Goal: Communication & Community: Answer question/provide support

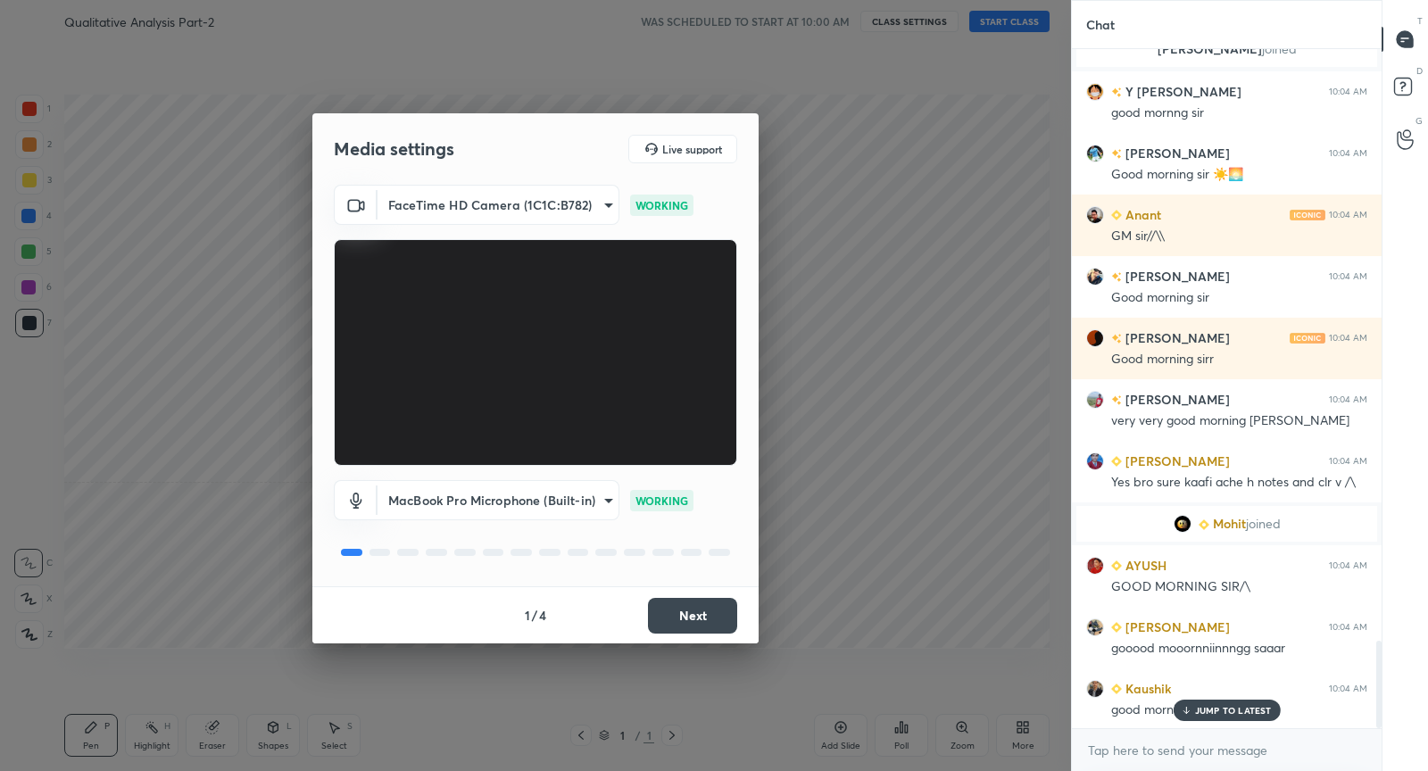
click at [694, 623] on button "Next" at bounding box center [692, 616] width 89 height 36
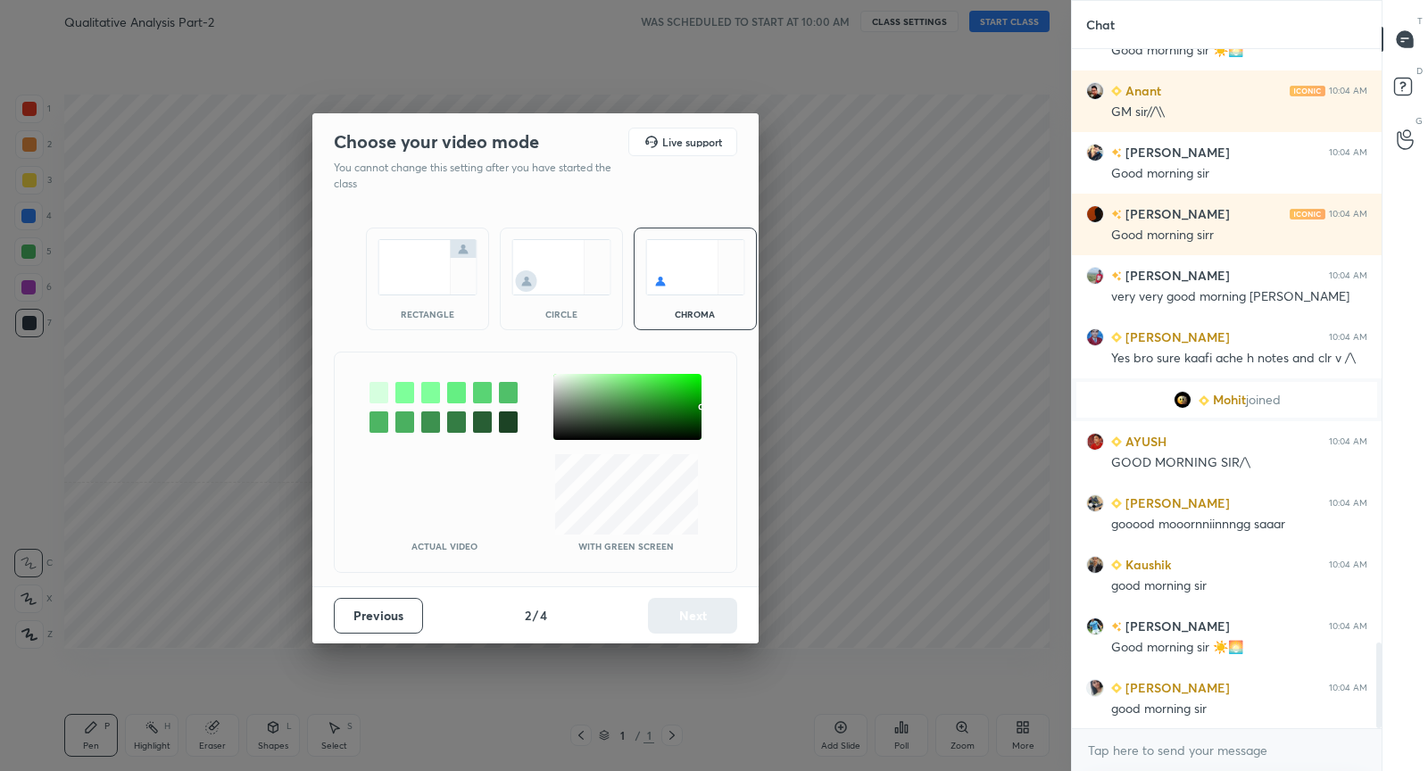
click at [440, 271] on img at bounding box center [428, 267] width 100 height 56
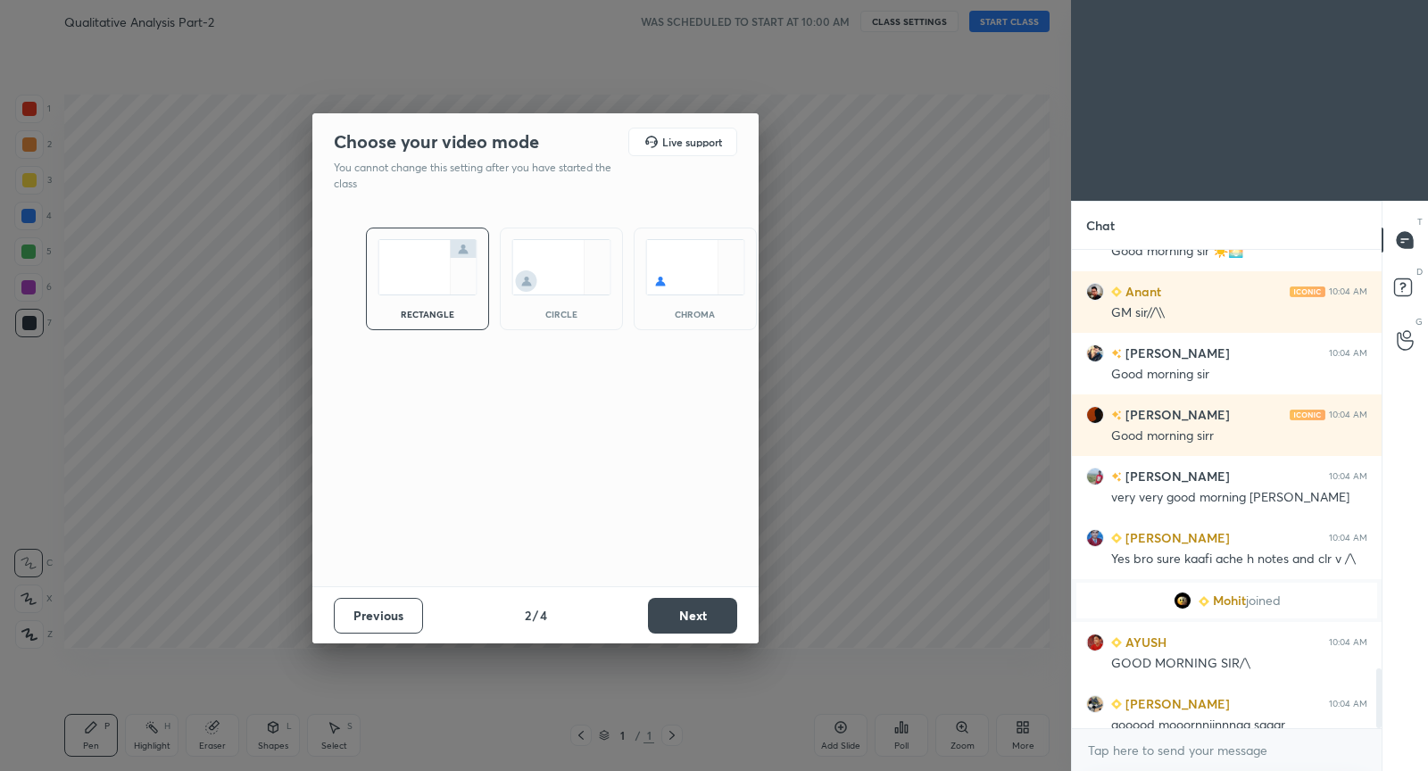
click at [701, 624] on button "Next" at bounding box center [692, 616] width 89 height 36
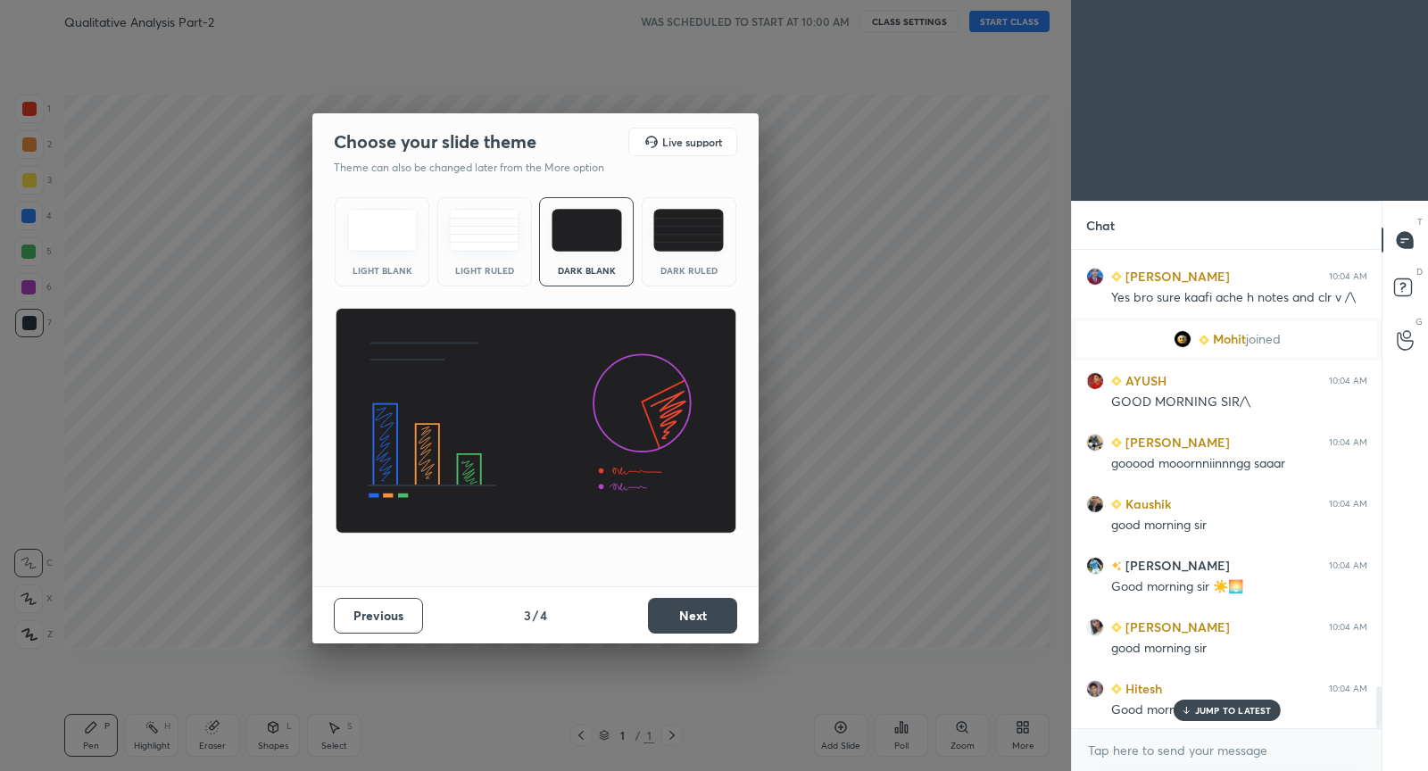
click at [701, 624] on button "Next" at bounding box center [692, 616] width 89 height 36
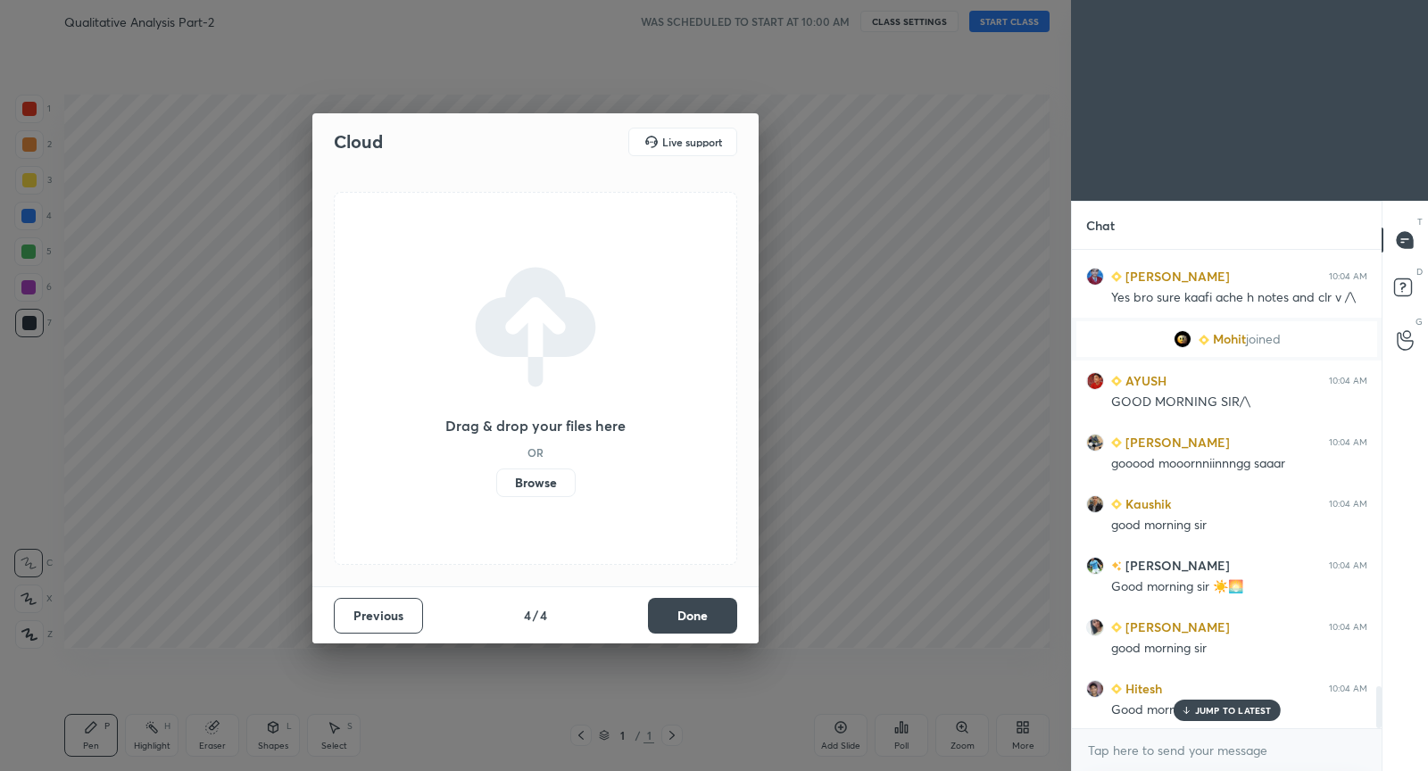
click at [701, 624] on button "Done" at bounding box center [692, 616] width 89 height 36
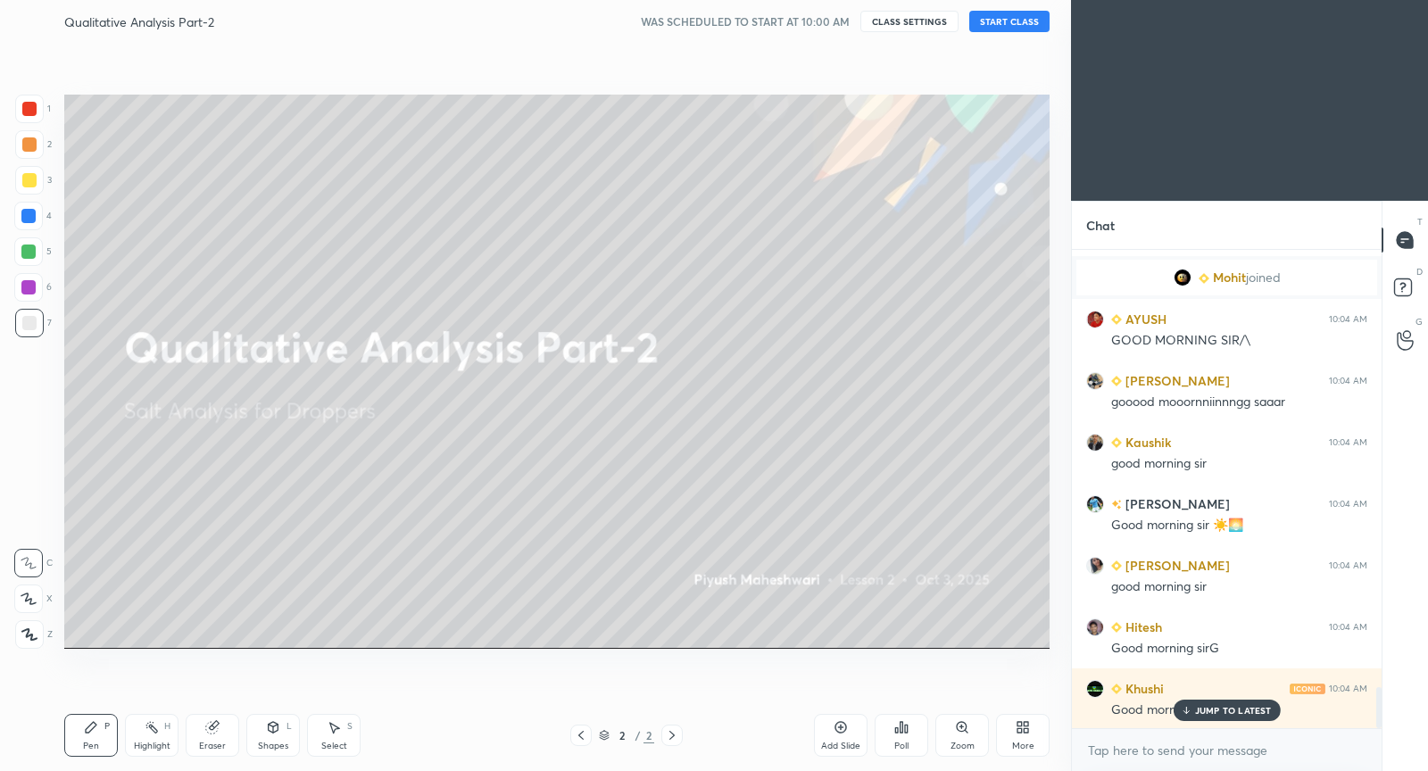
click at [1018, 20] on button "START CLASS" at bounding box center [1010, 21] width 80 height 21
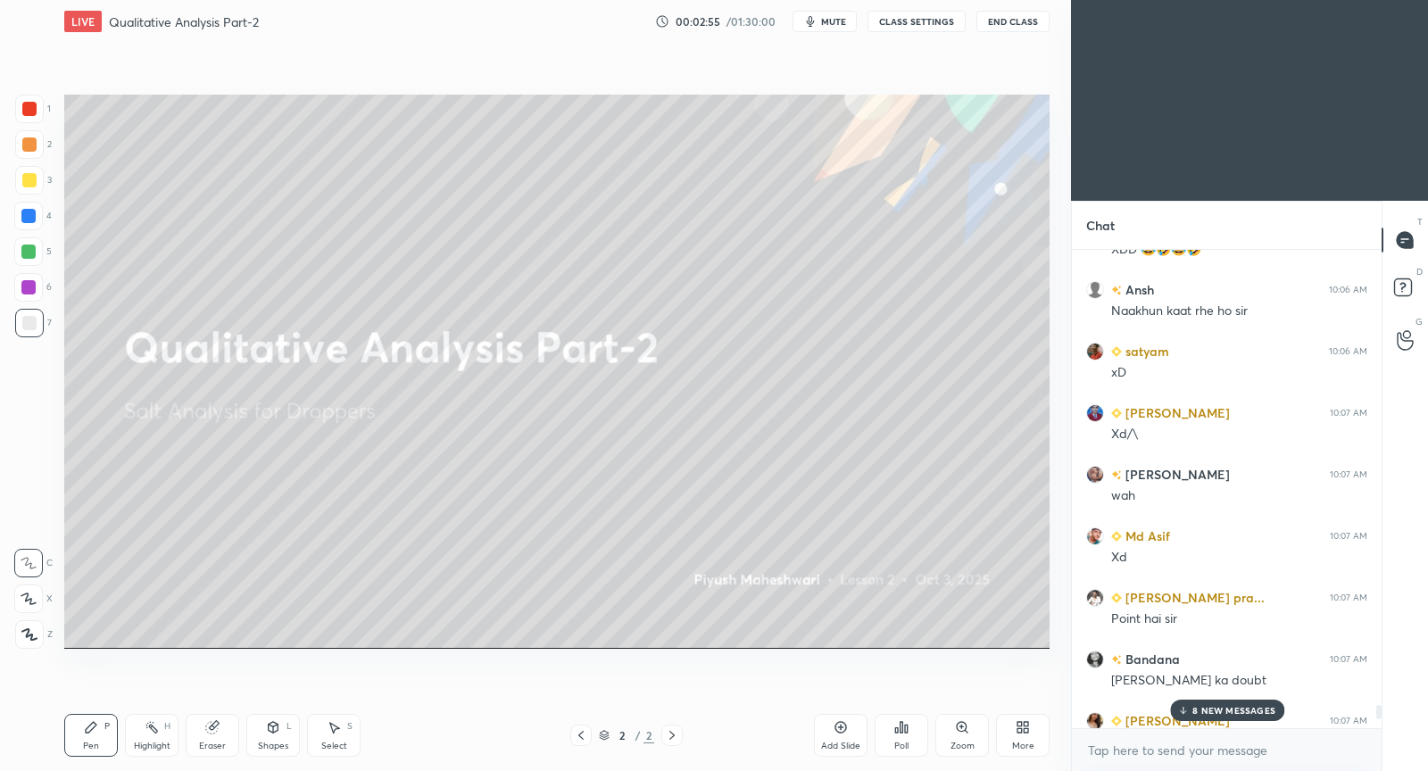
type textarea "x"
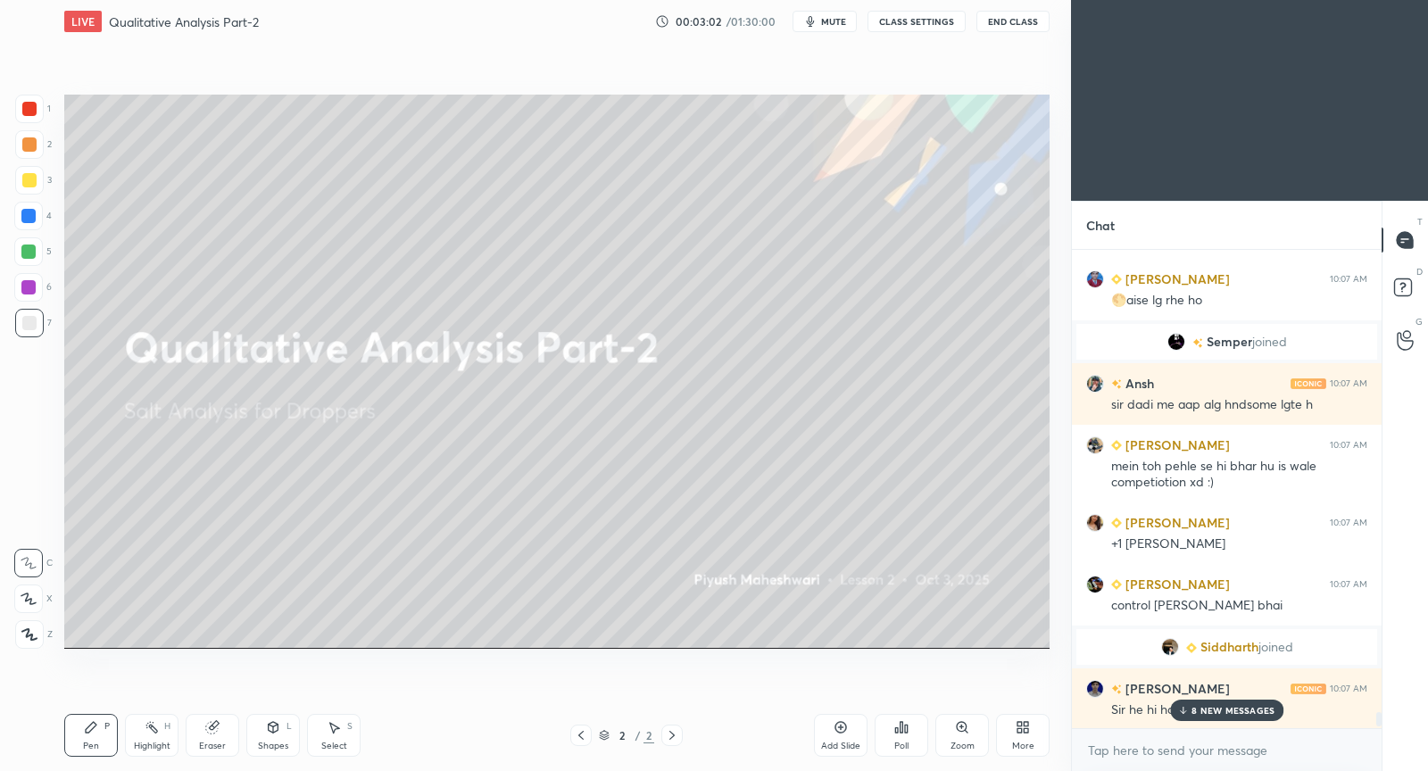
click at [1029, 735] on div "More" at bounding box center [1023, 735] width 54 height 43
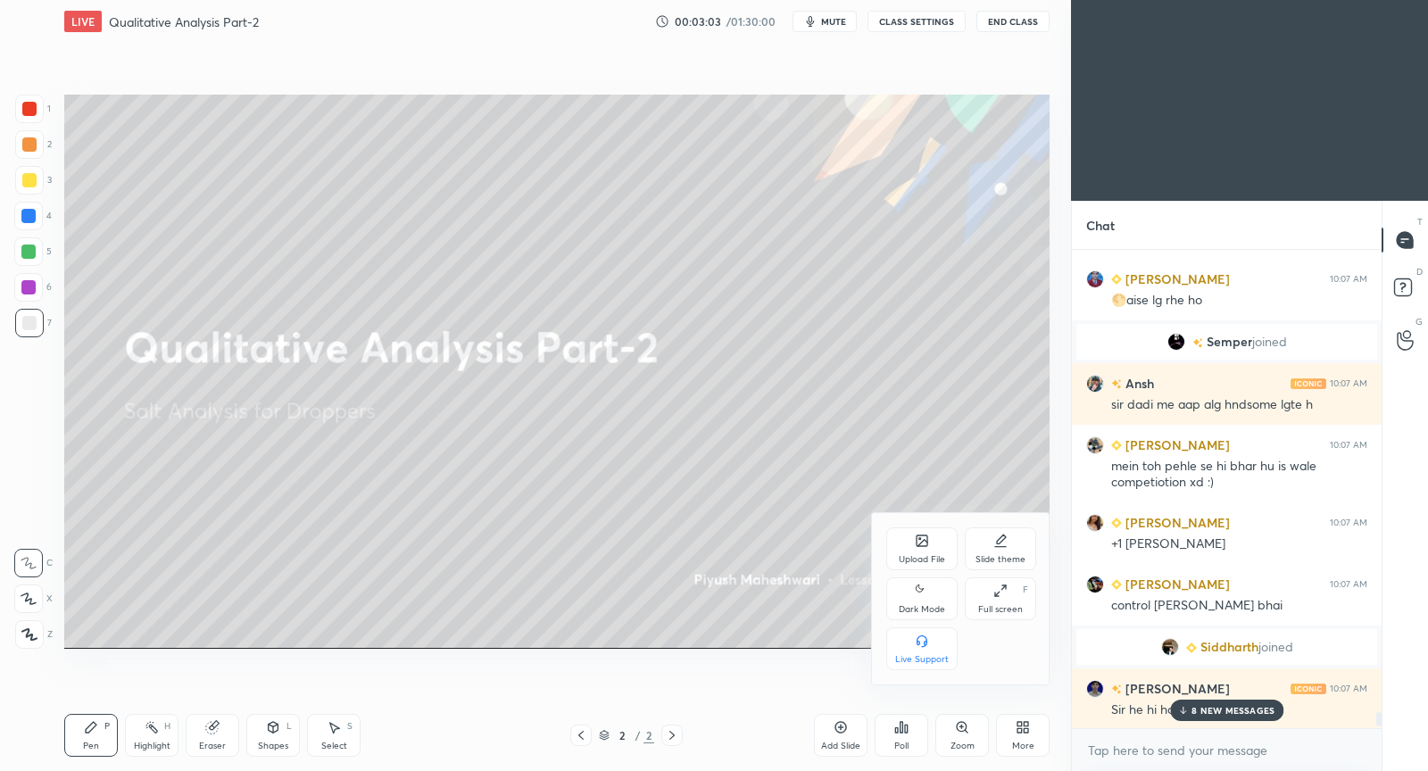
click at [915, 547] on icon at bounding box center [922, 541] width 14 height 14
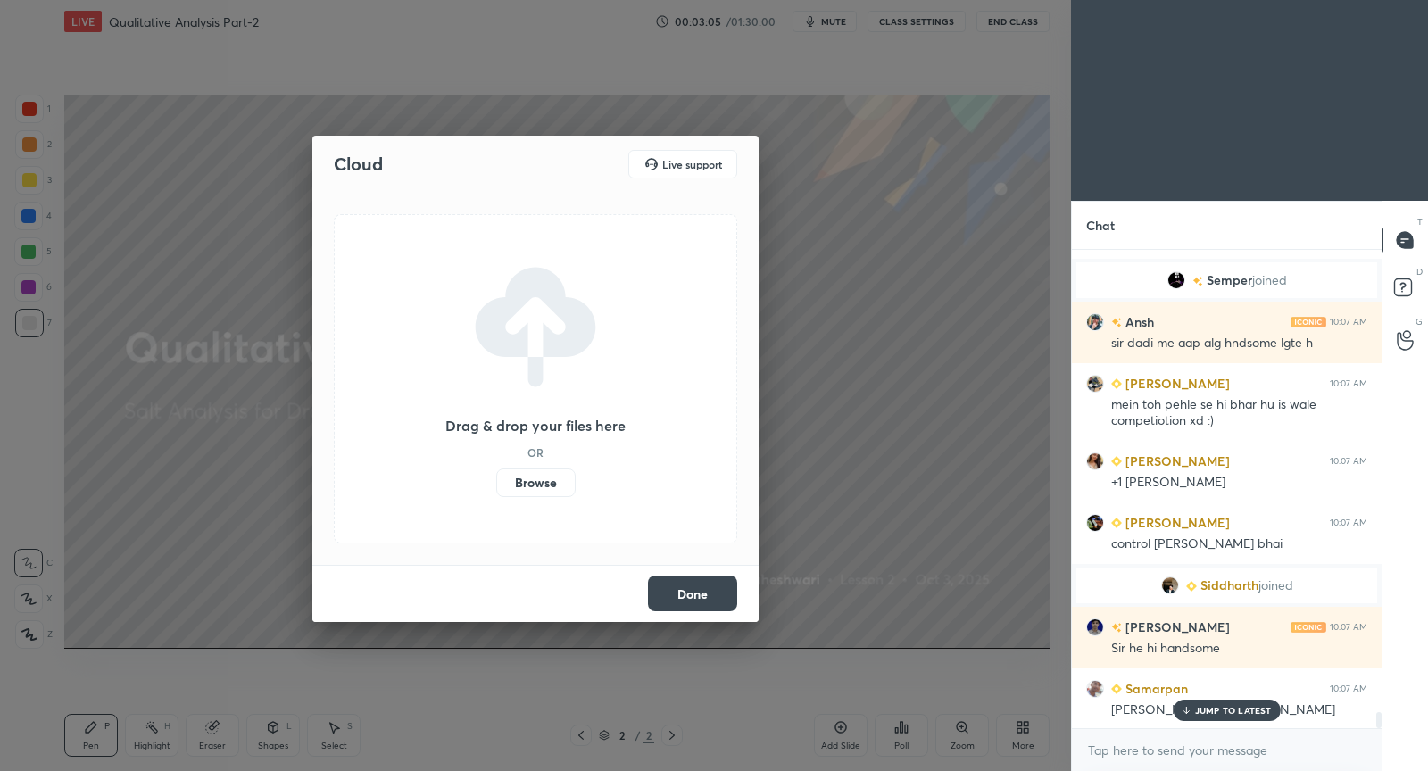
click at [543, 487] on label "Browse" at bounding box center [535, 483] width 79 height 29
click at [496, 487] on input "Browse" at bounding box center [496, 483] width 0 height 29
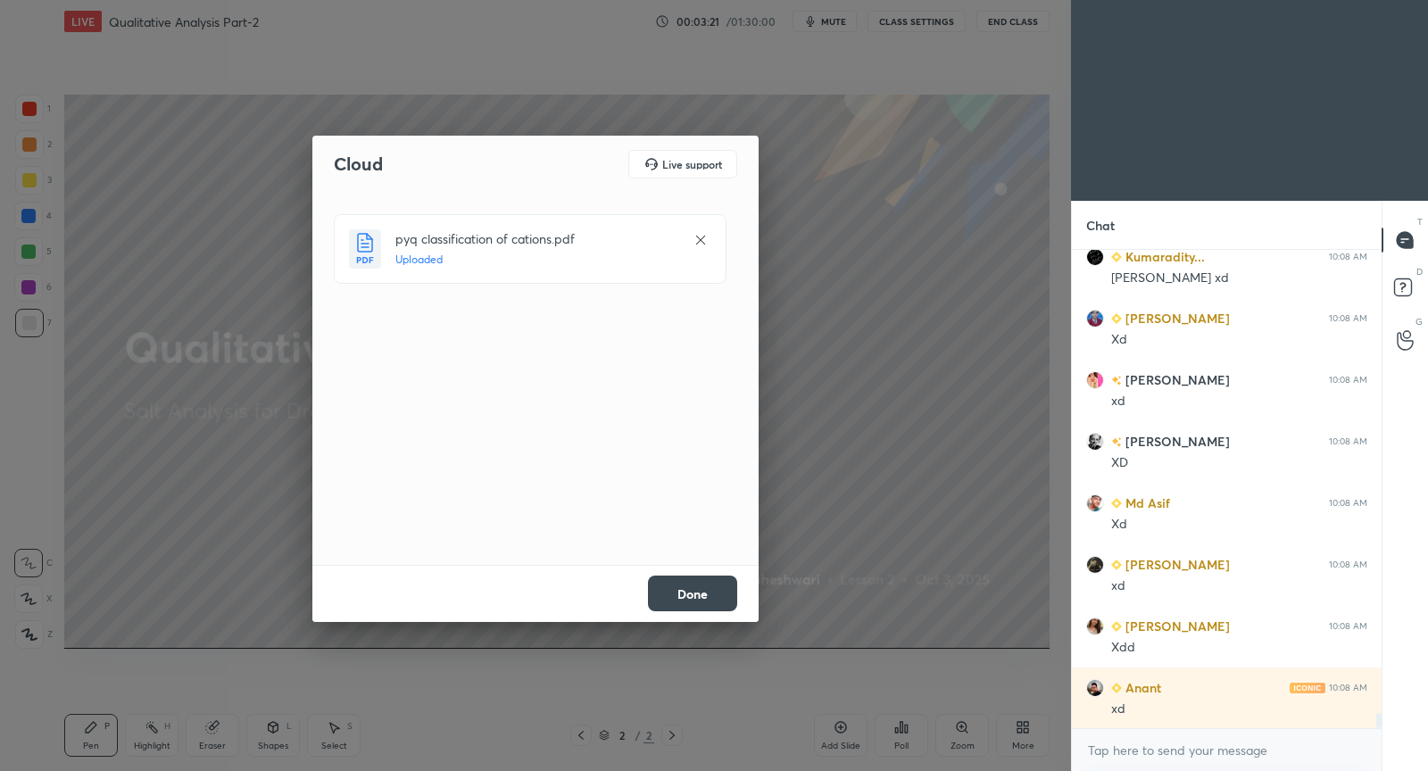
click at [701, 586] on button "Done" at bounding box center [692, 594] width 89 height 36
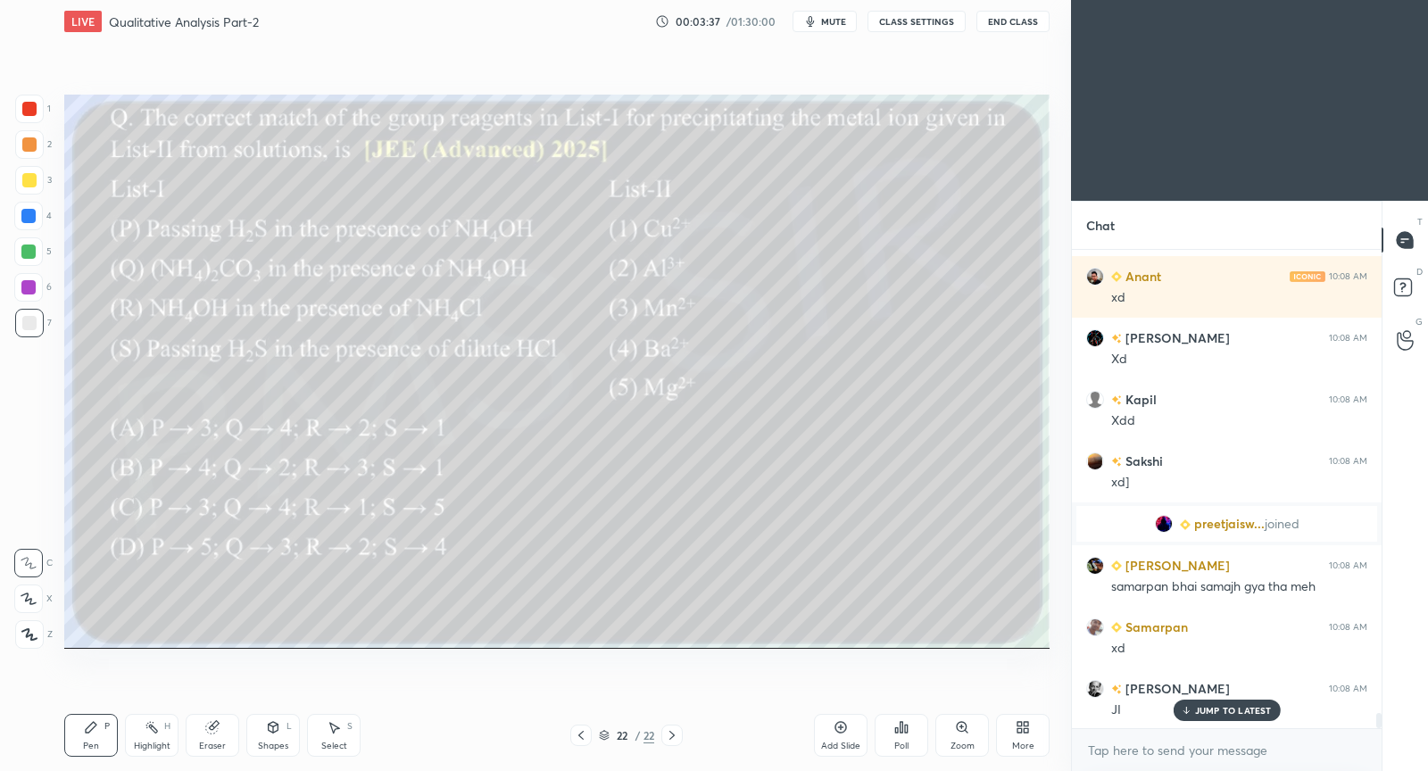
scroll to position [14995, 0]
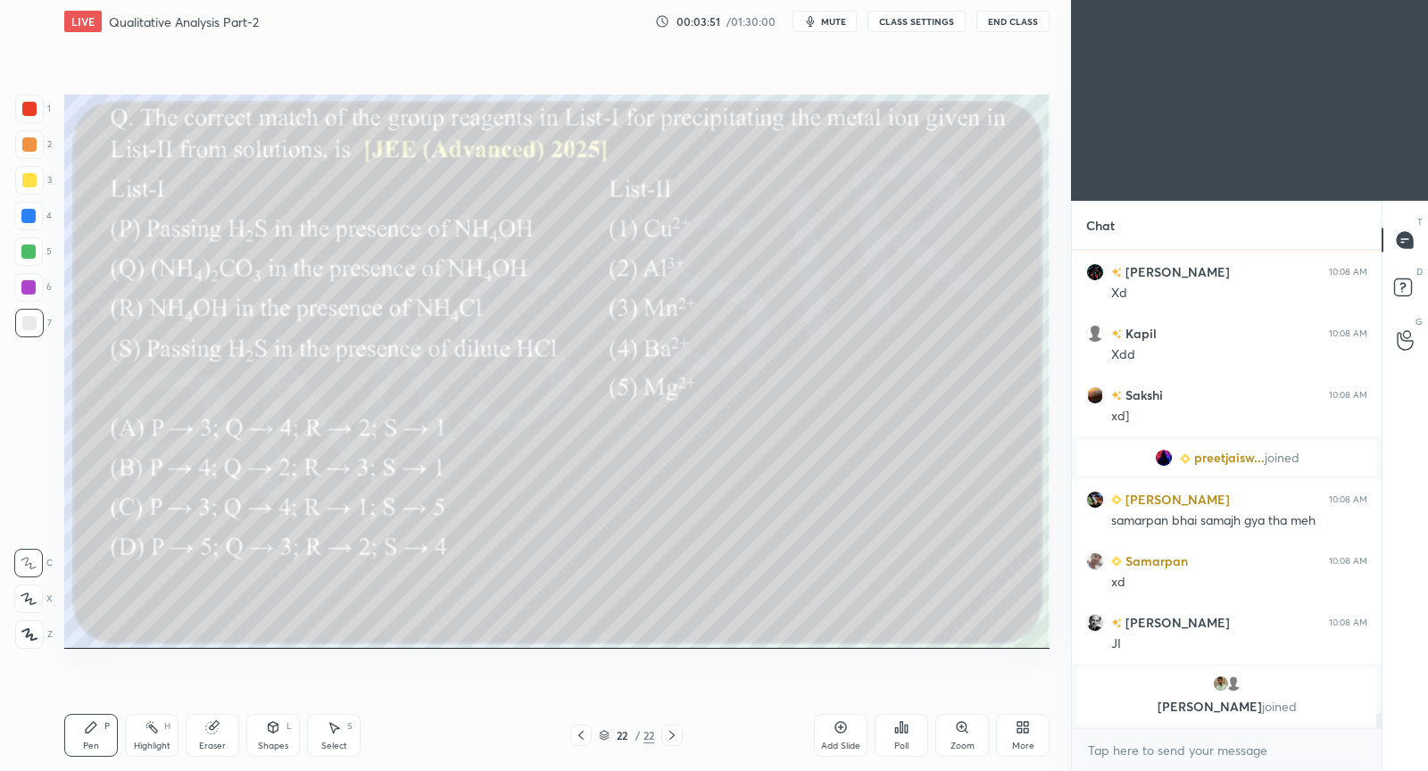
click at [925, 725] on div "Poll" at bounding box center [902, 735] width 54 height 43
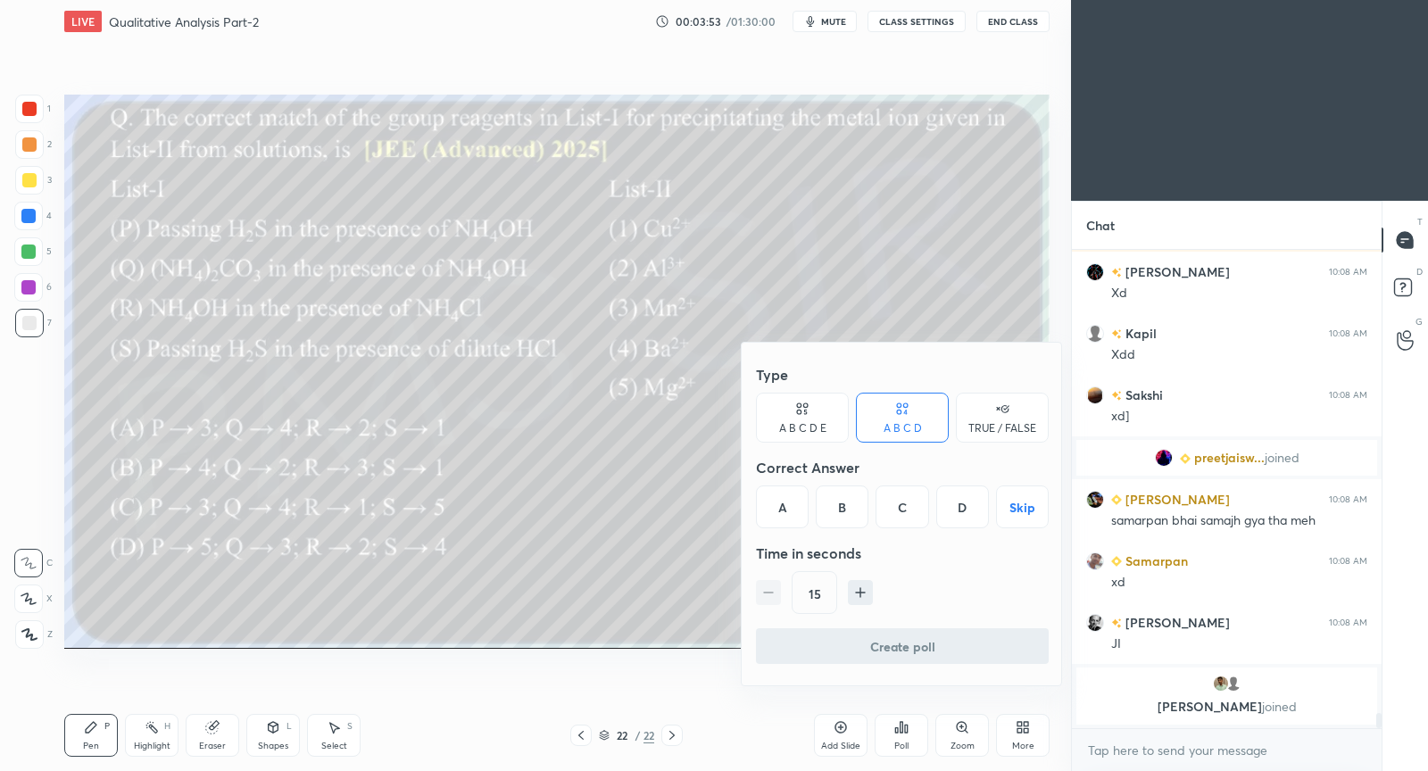
click at [787, 496] on div "A" at bounding box center [782, 507] width 53 height 43
click at [861, 583] on button "button" at bounding box center [860, 592] width 25 height 25
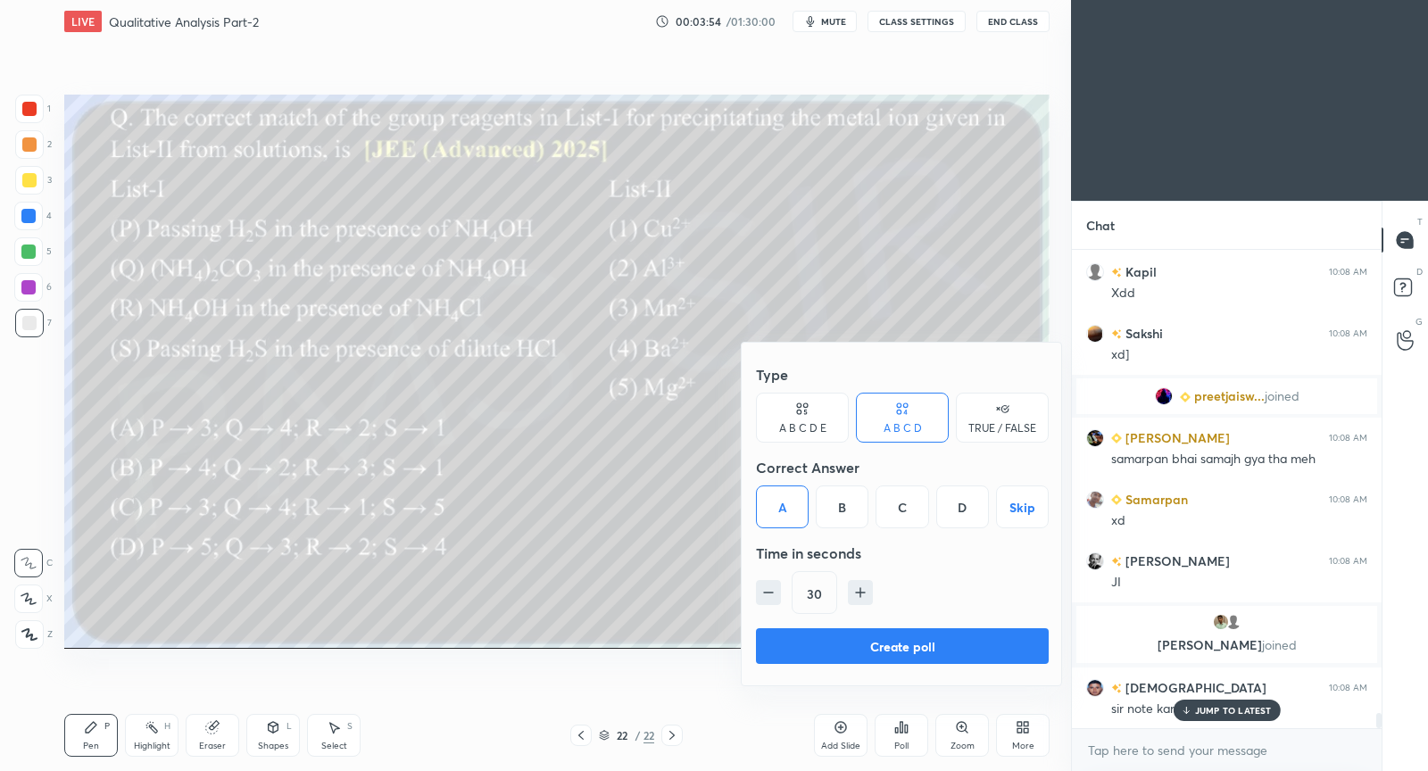
scroll to position [14573, 0]
click at [861, 584] on icon "button" at bounding box center [861, 593] width 18 height 18
type input "45"
click at [859, 649] on button "Create poll" at bounding box center [902, 647] width 293 height 36
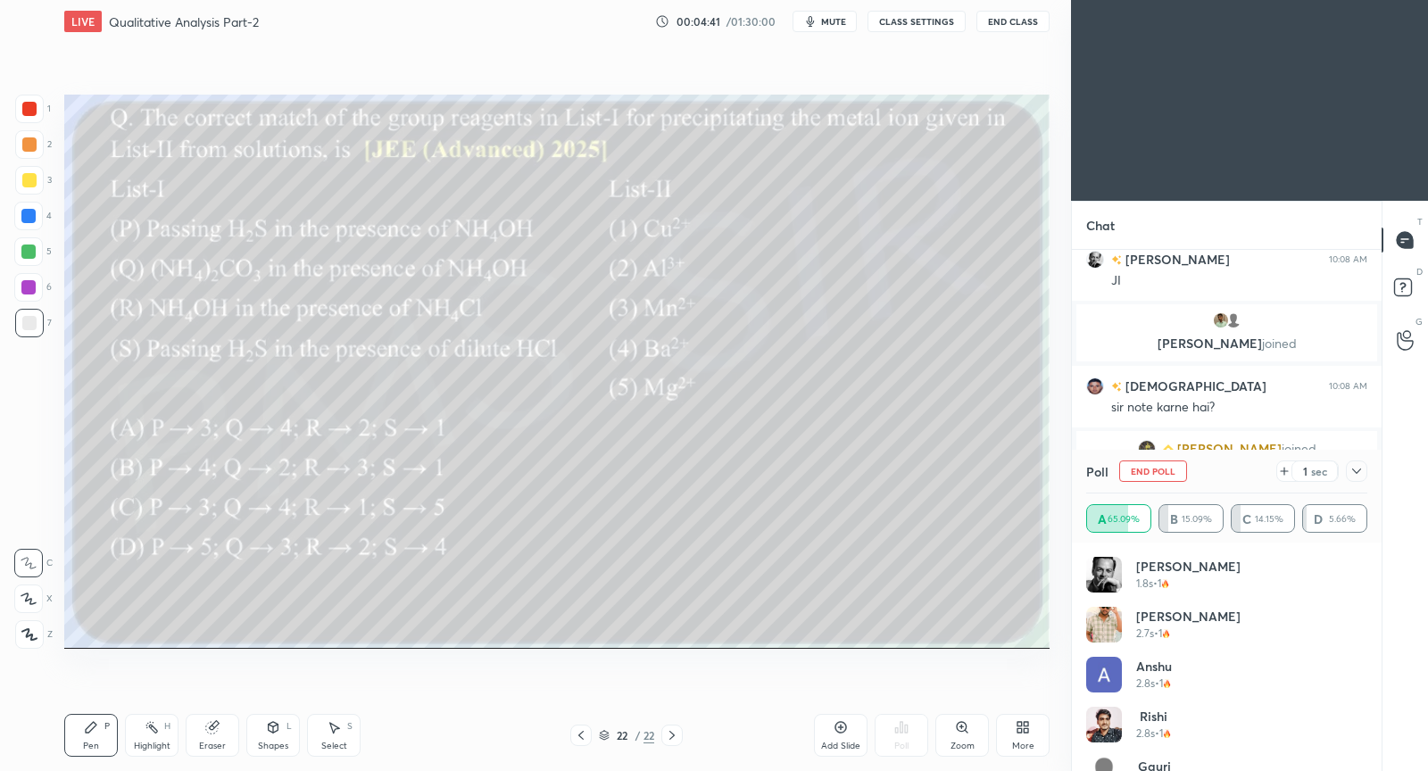
scroll to position [14898, 0]
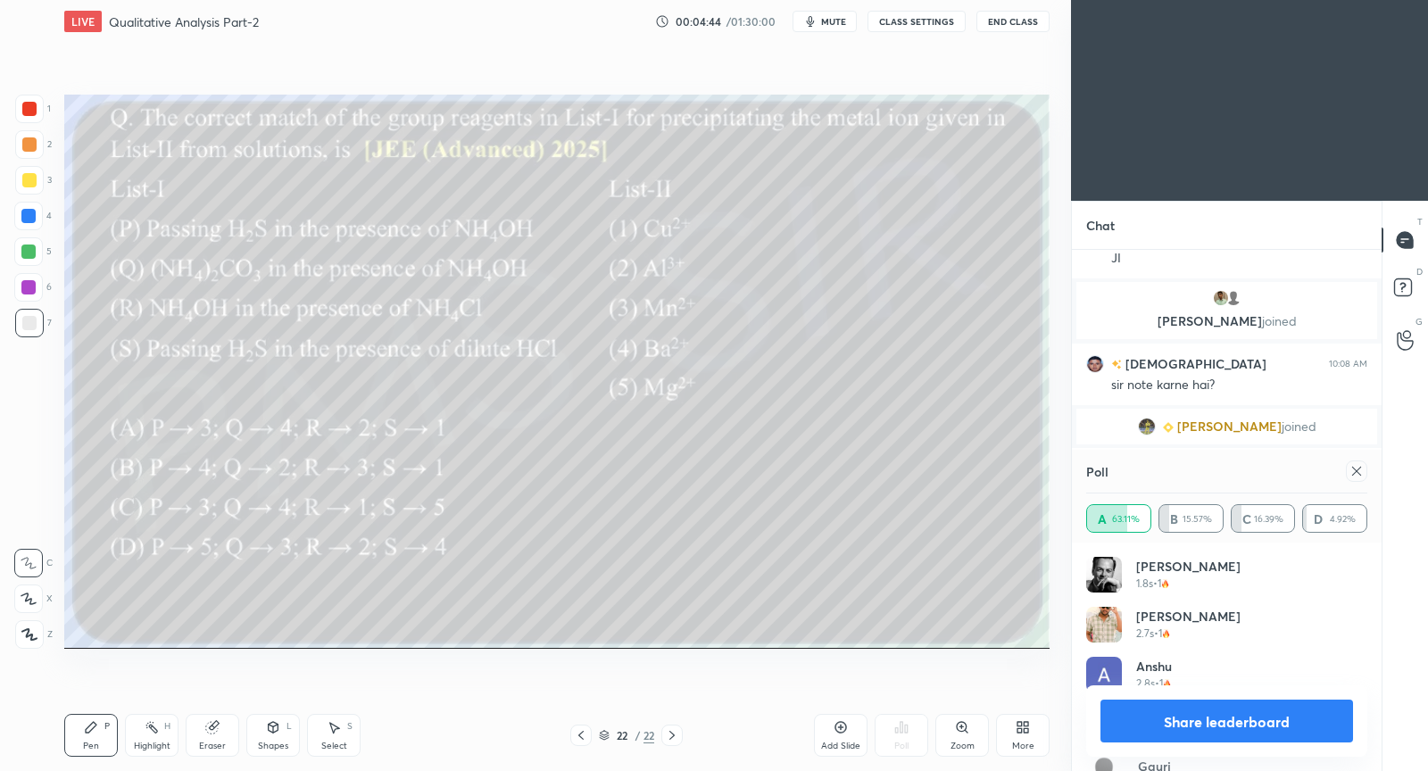
click at [1359, 475] on icon at bounding box center [1357, 471] width 14 height 14
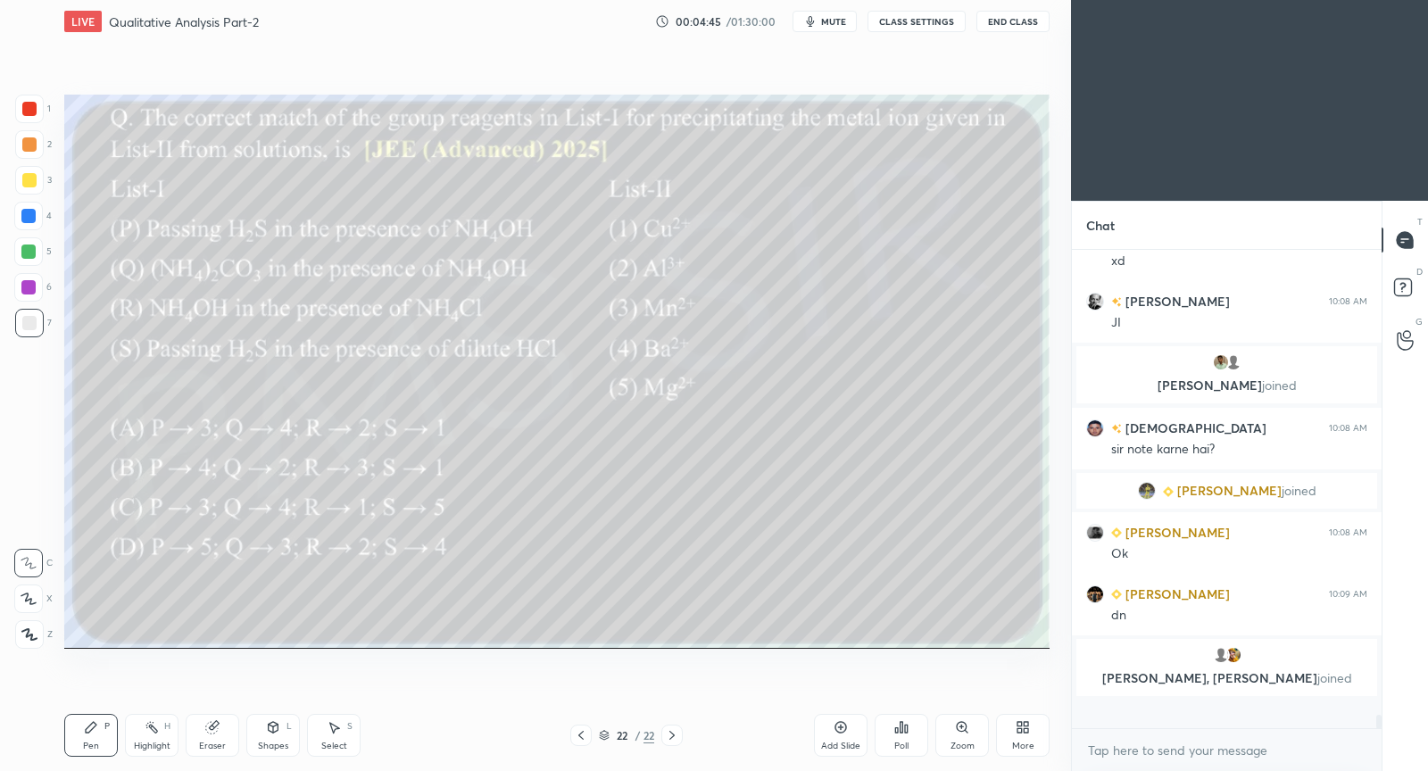
scroll to position [517, 305]
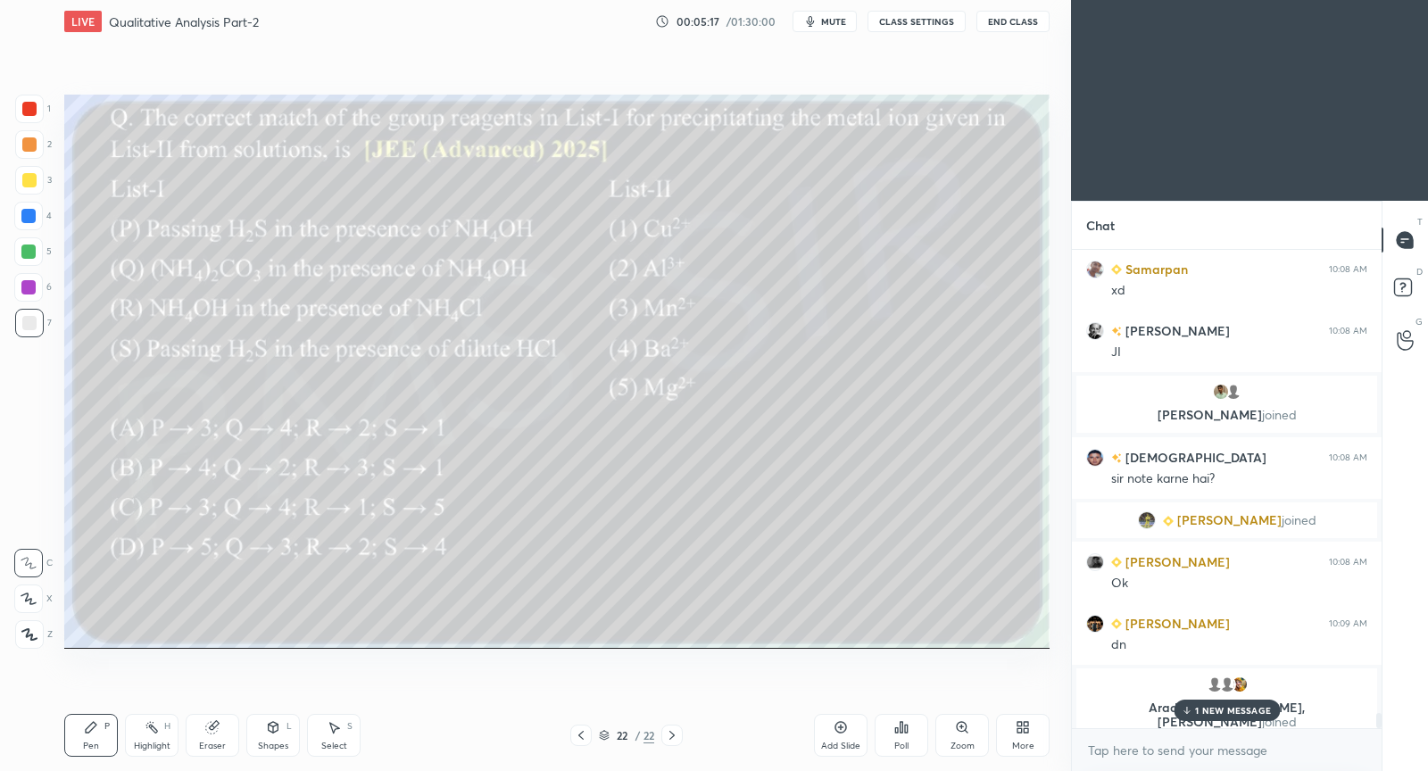
click at [1207, 712] on p "1 NEW MESSAGE" at bounding box center [1233, 710] width 76 height 11
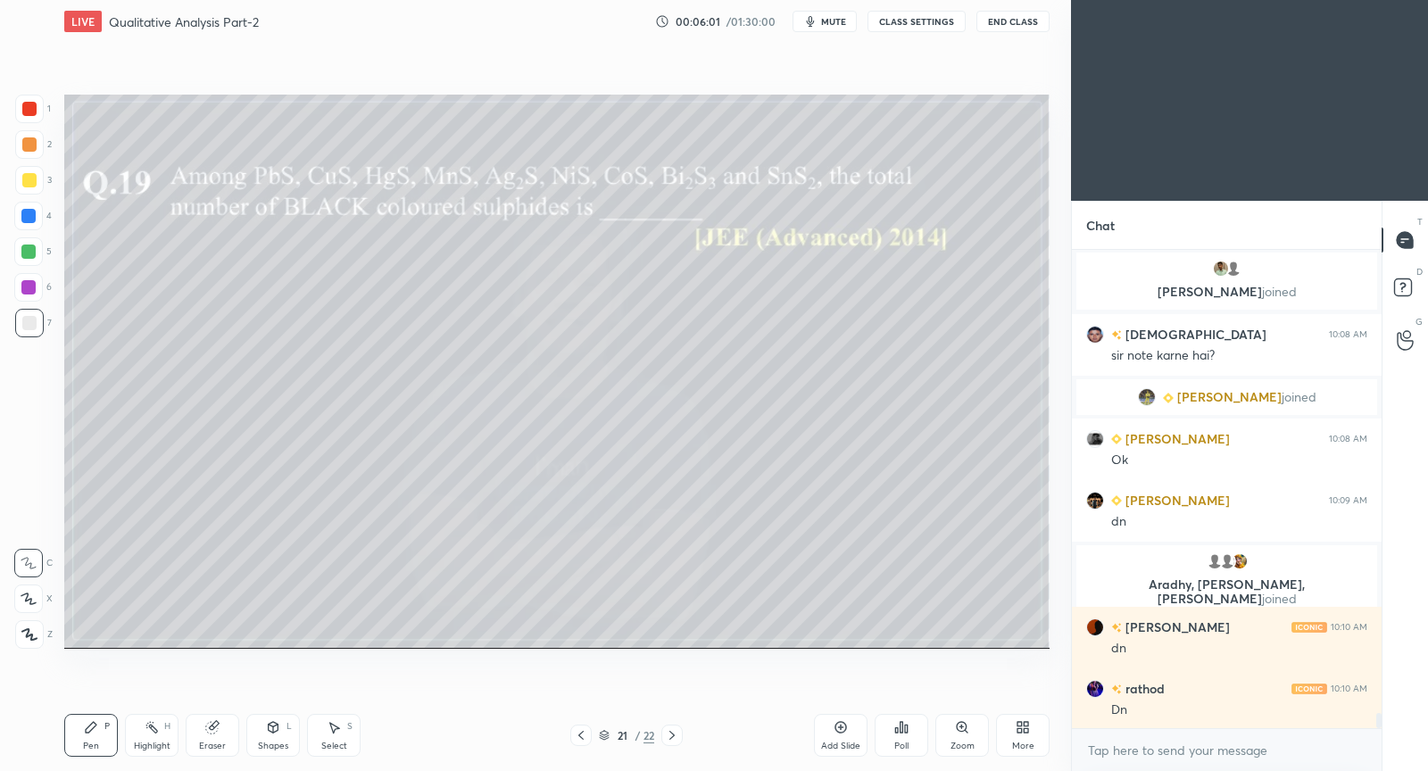
scroll to position [14870, 0]
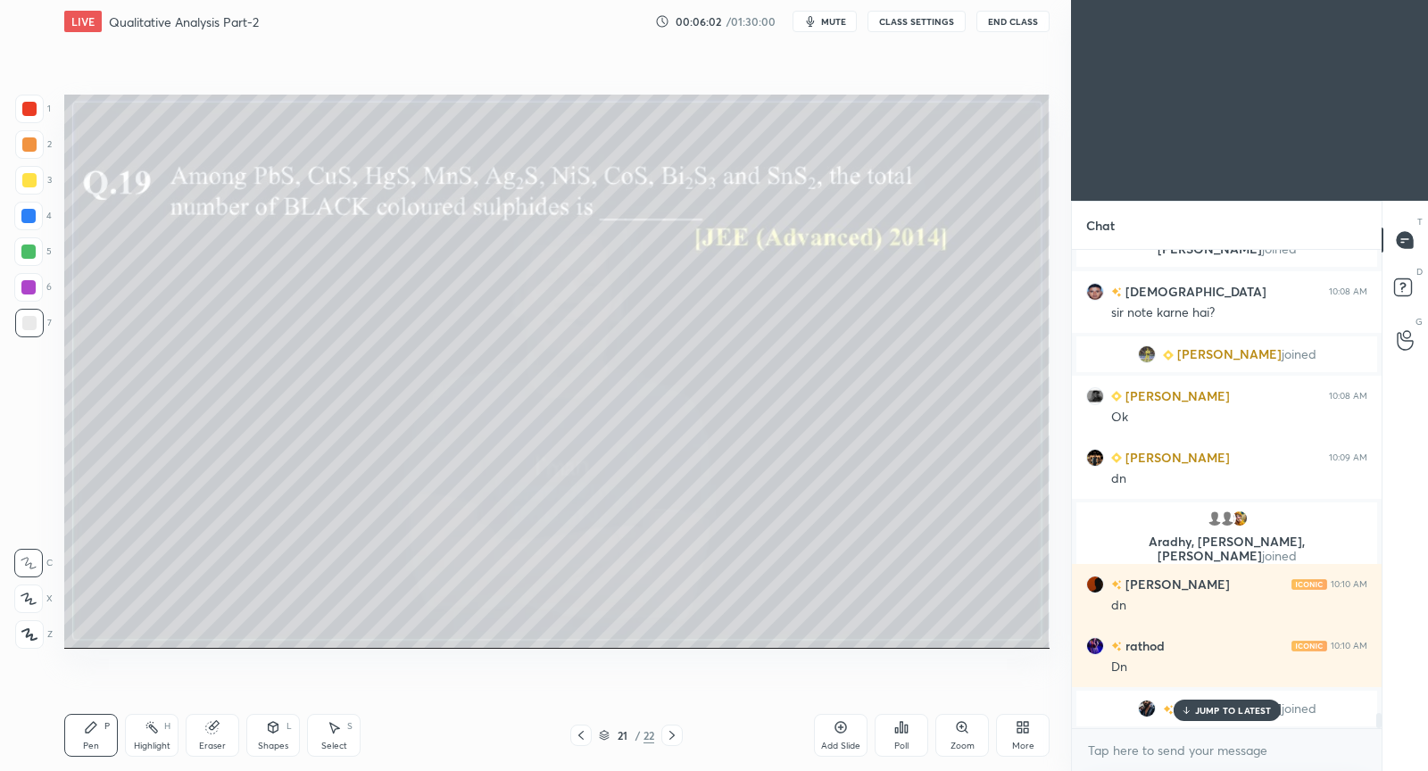
click at [904, 736] on div "Poll" at bounding box center [902, 735] width 54 height 43
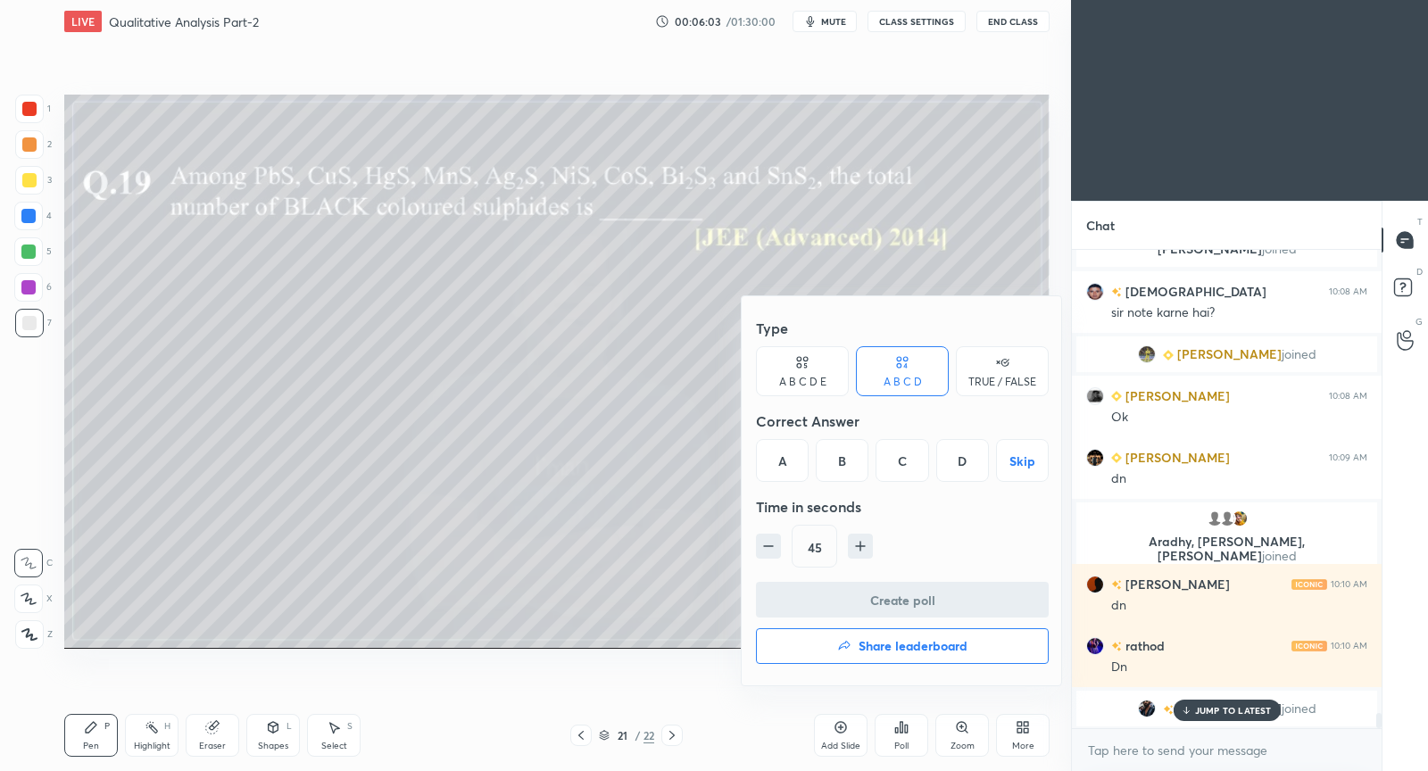
drag, startPoint x: 907, startPoint y: 463, endPoint x: 897, endPoint y: 545, distance: 82.7
click at [907, 464] on div "C" at bounding box center [902, 460] width 53 height 43
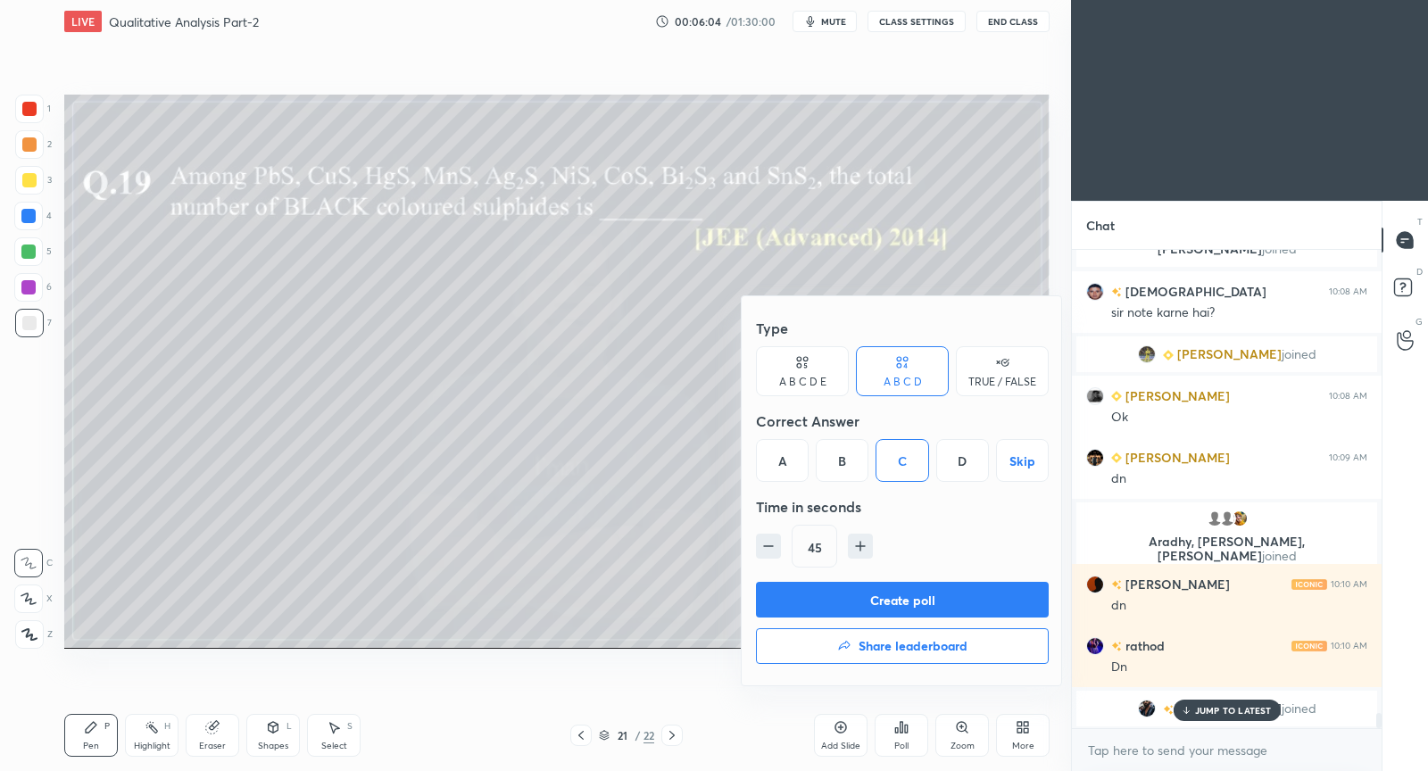
click at [882, 595] on button "Create poll" at bounding box center [902, 600] width 293 height 36
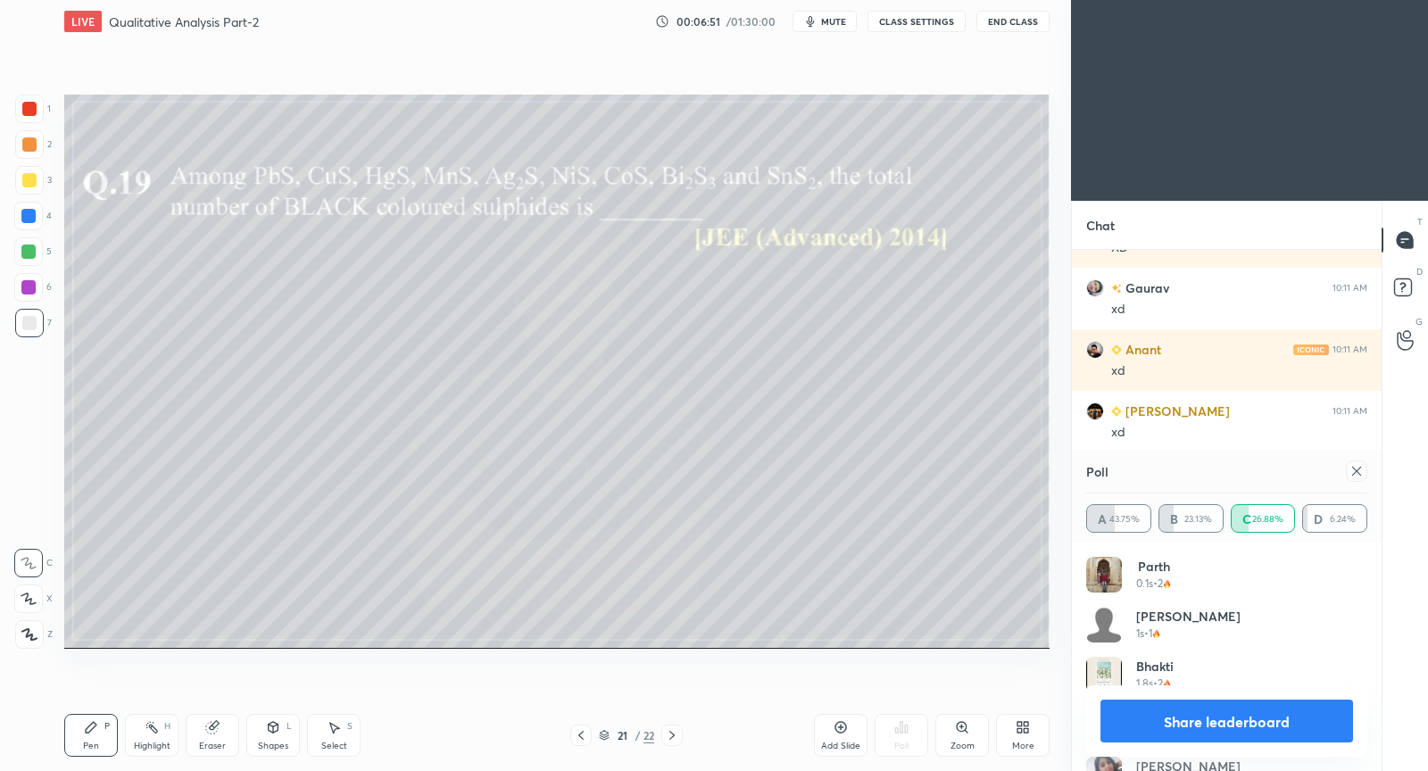
scroll to position [15580, 0]
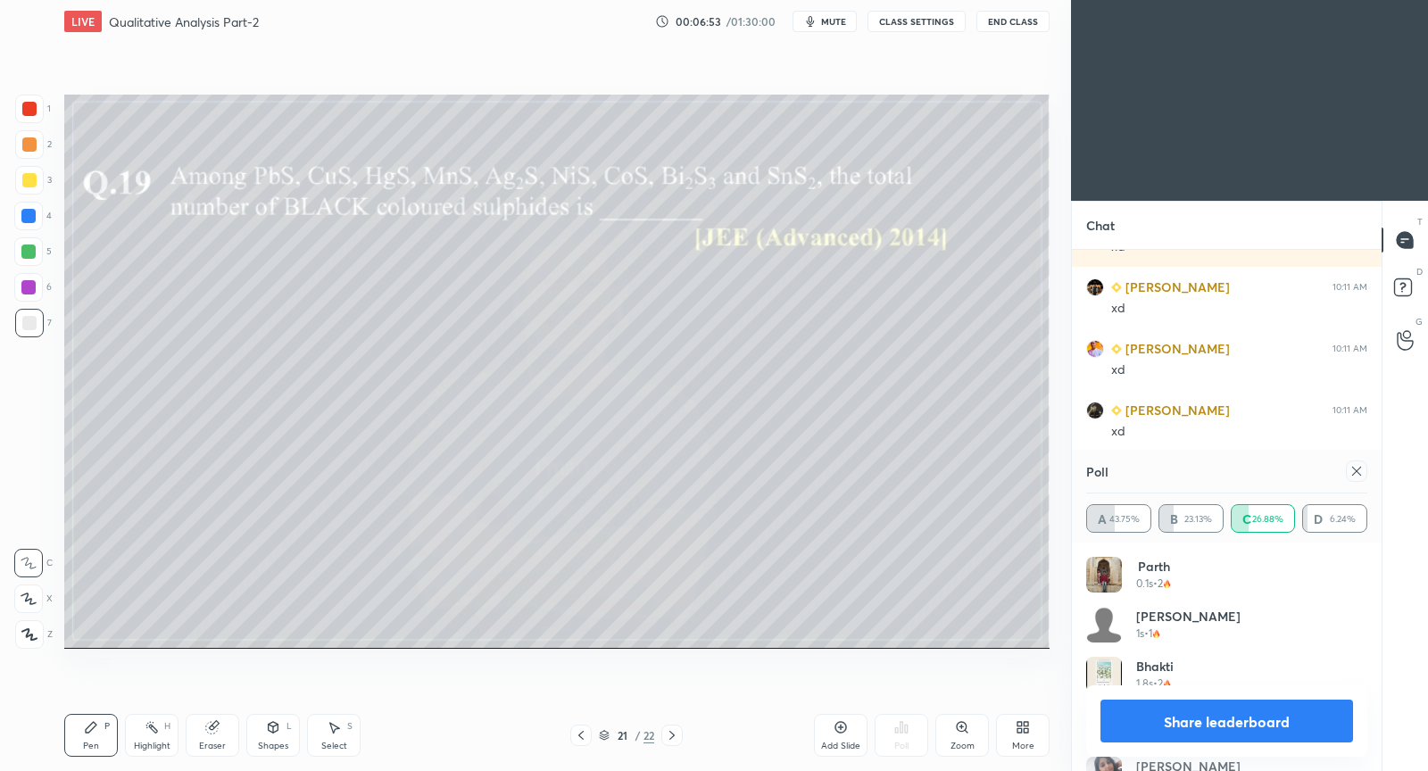
click at [1357, 473] on icon at bounding box center [1357, 471] width 14 height 14
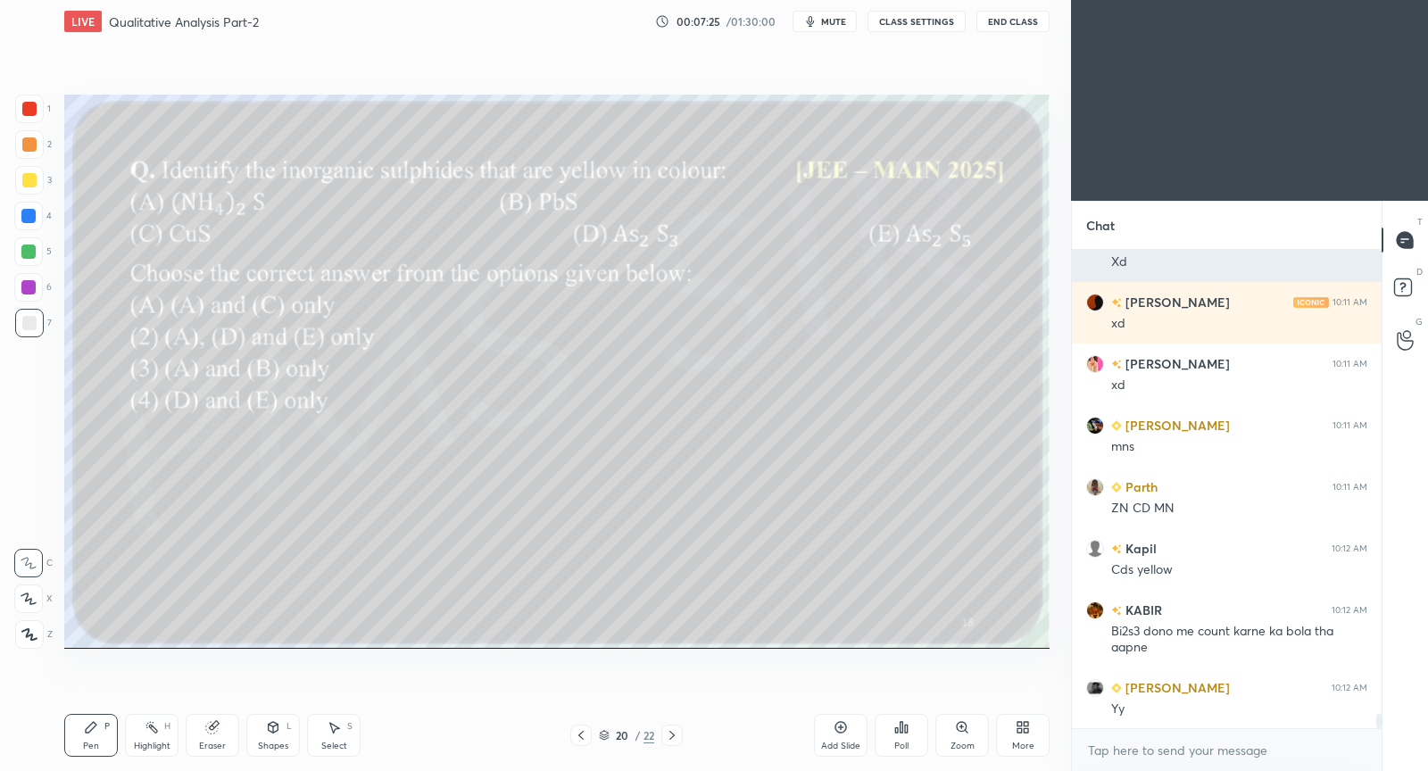
scroll to position [15872, 0]
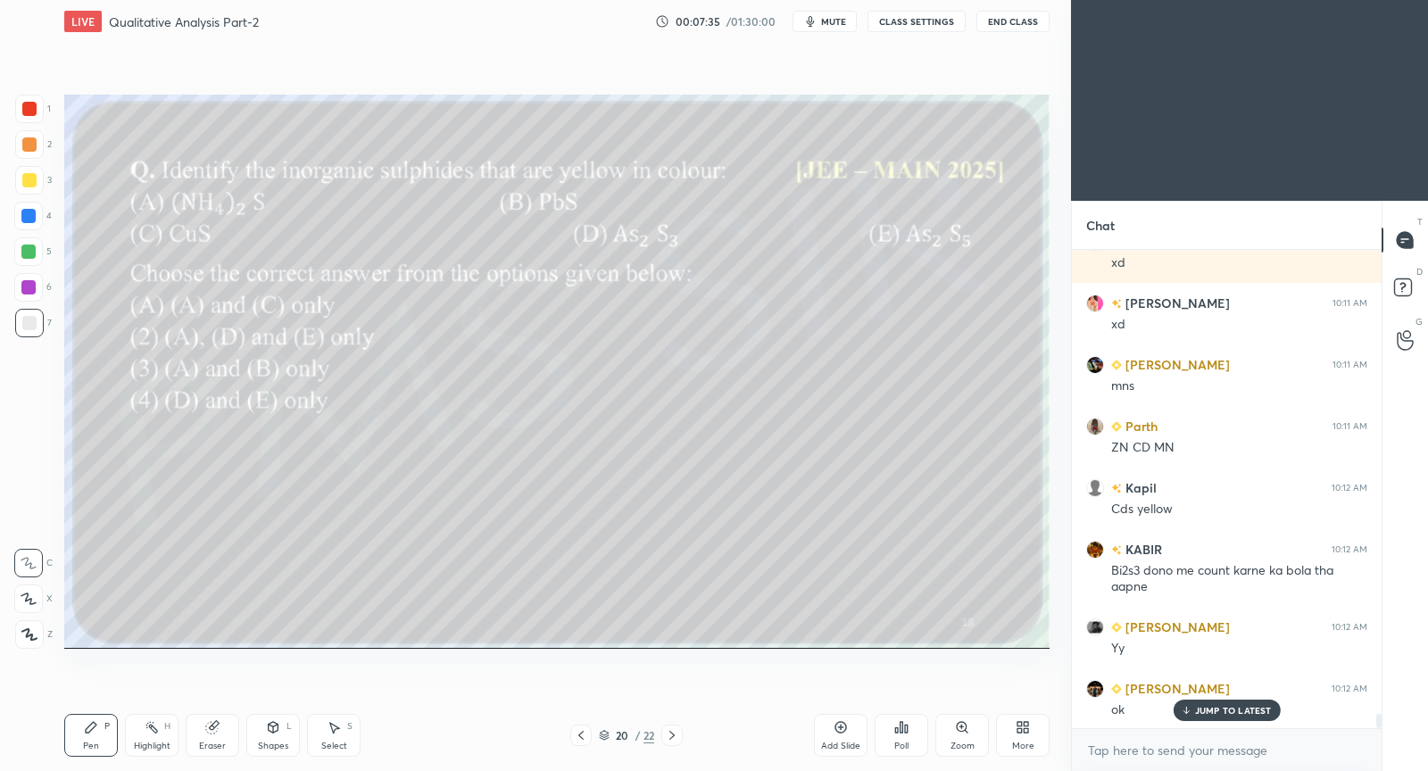
click at [906, 731] on icon at bounding box center [902, 727] width 14 height 14
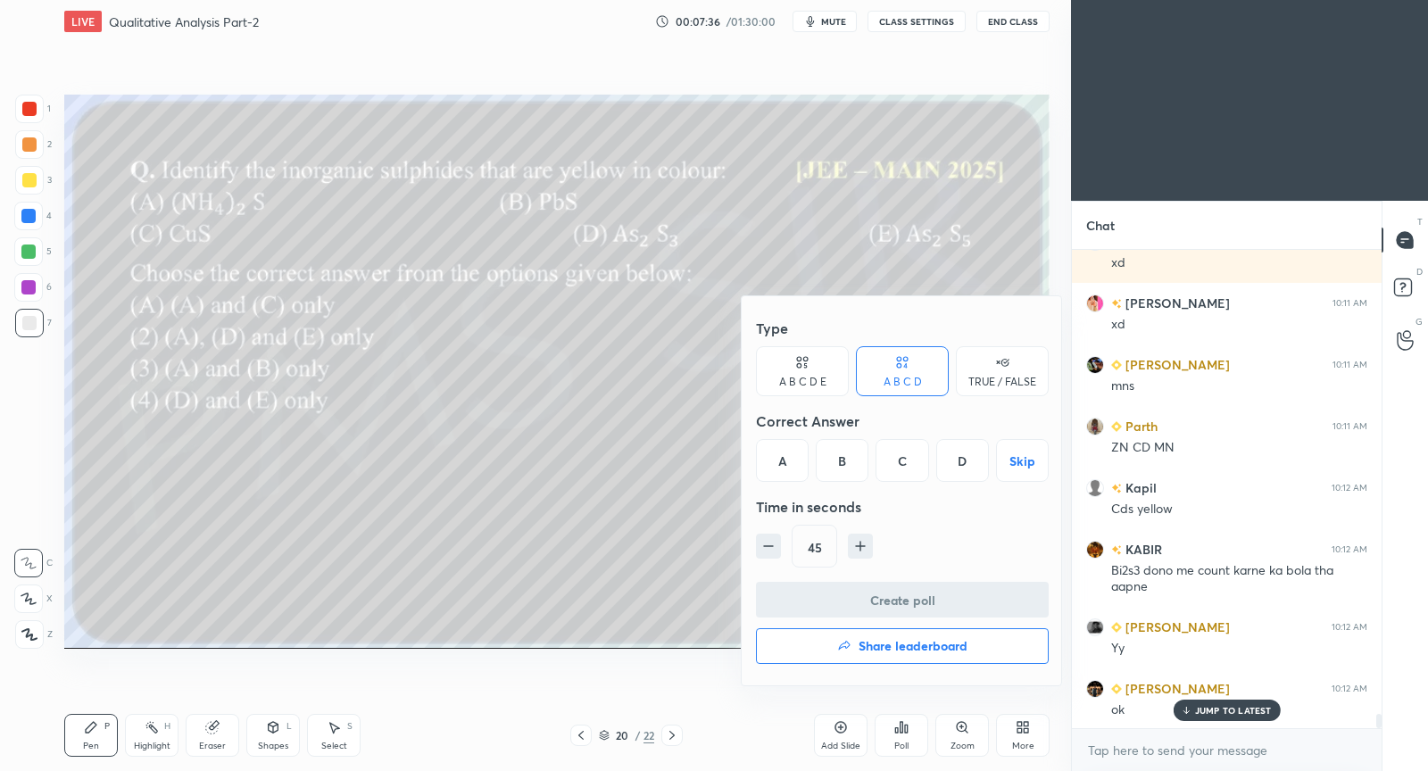
click at [957, 462] on div "D" at bounding box center [963, 460] width 53 height 43
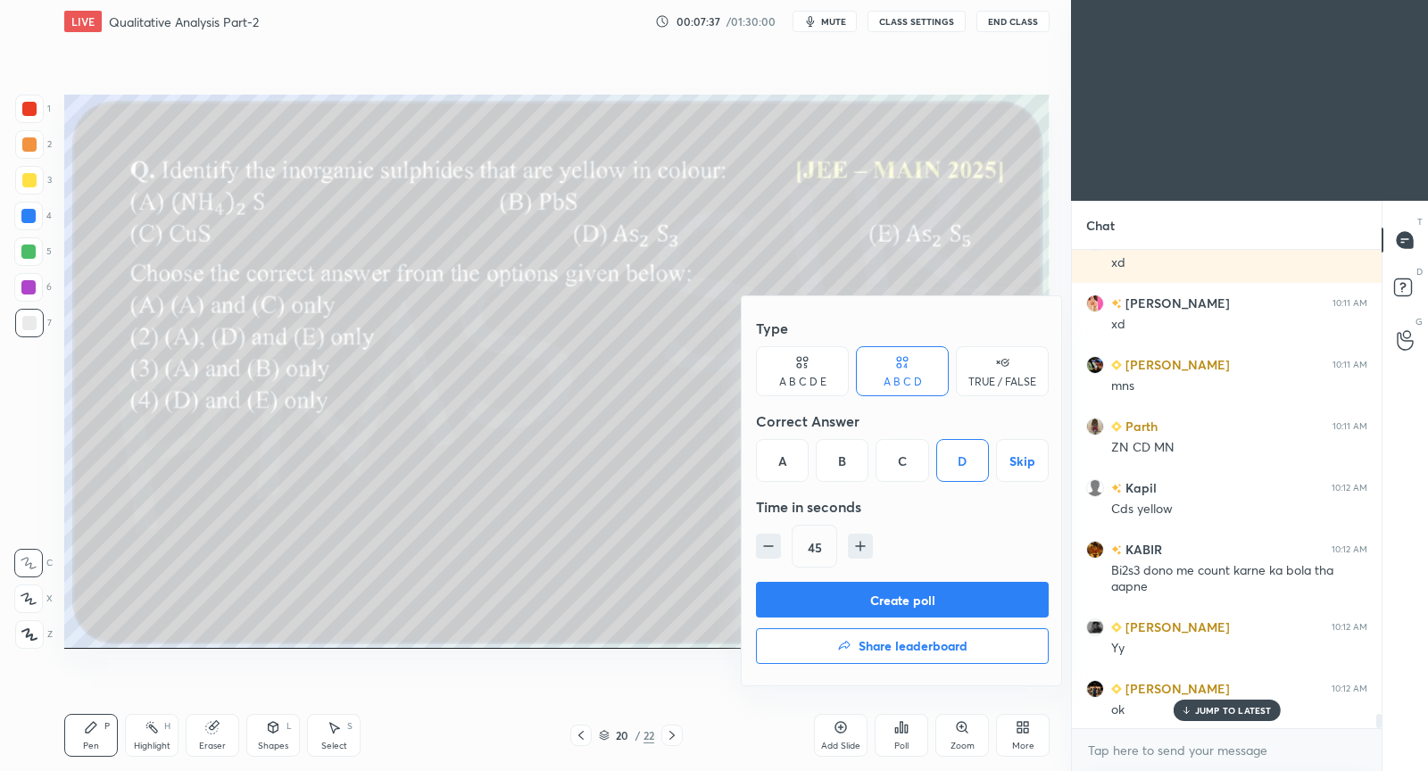
drag, startPoint x: 863, startPoint y: 601, endPoint x: 854, endPoint y: 598, distance: 10.2
click at [856, 599] on button "Create poll" at bounding box center [902, 600] width 293 height 36
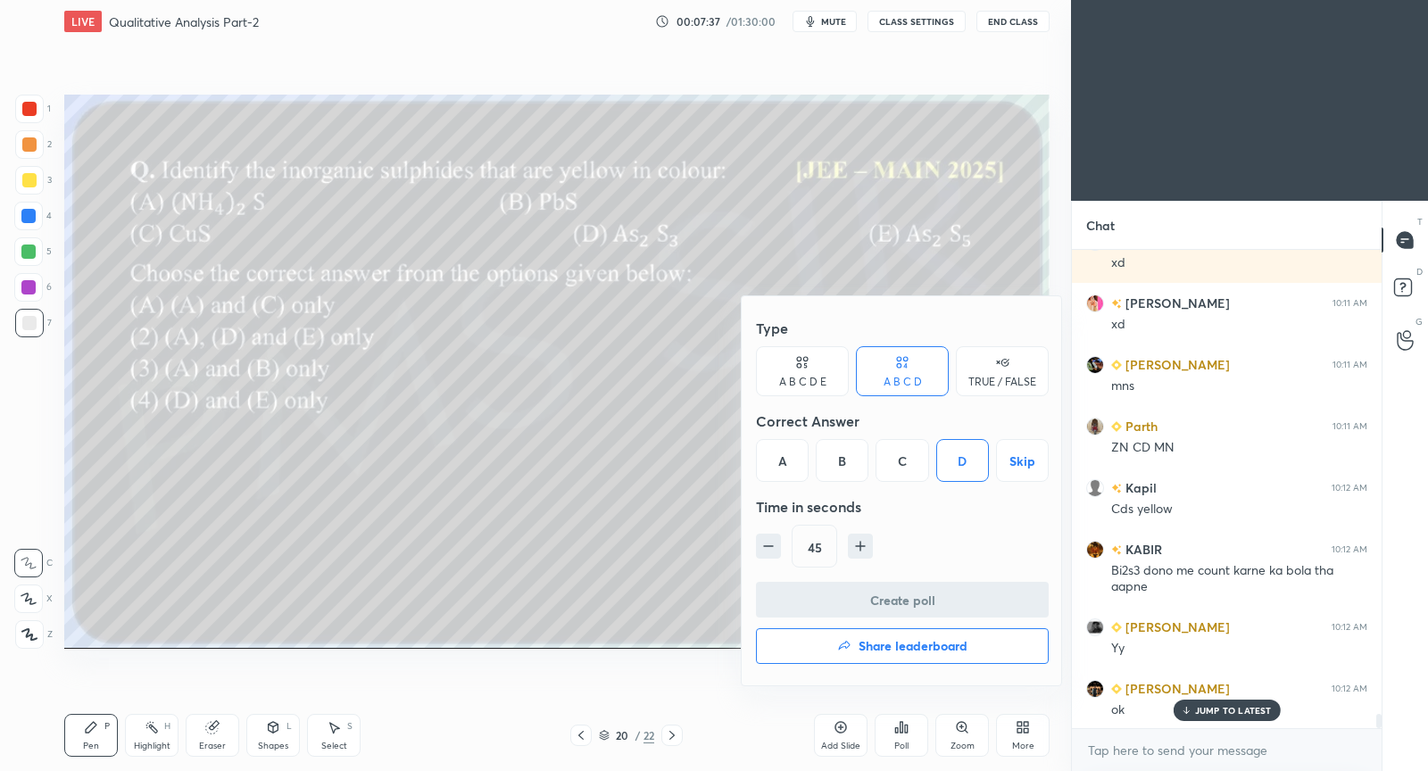
scroll to position [445, 305]
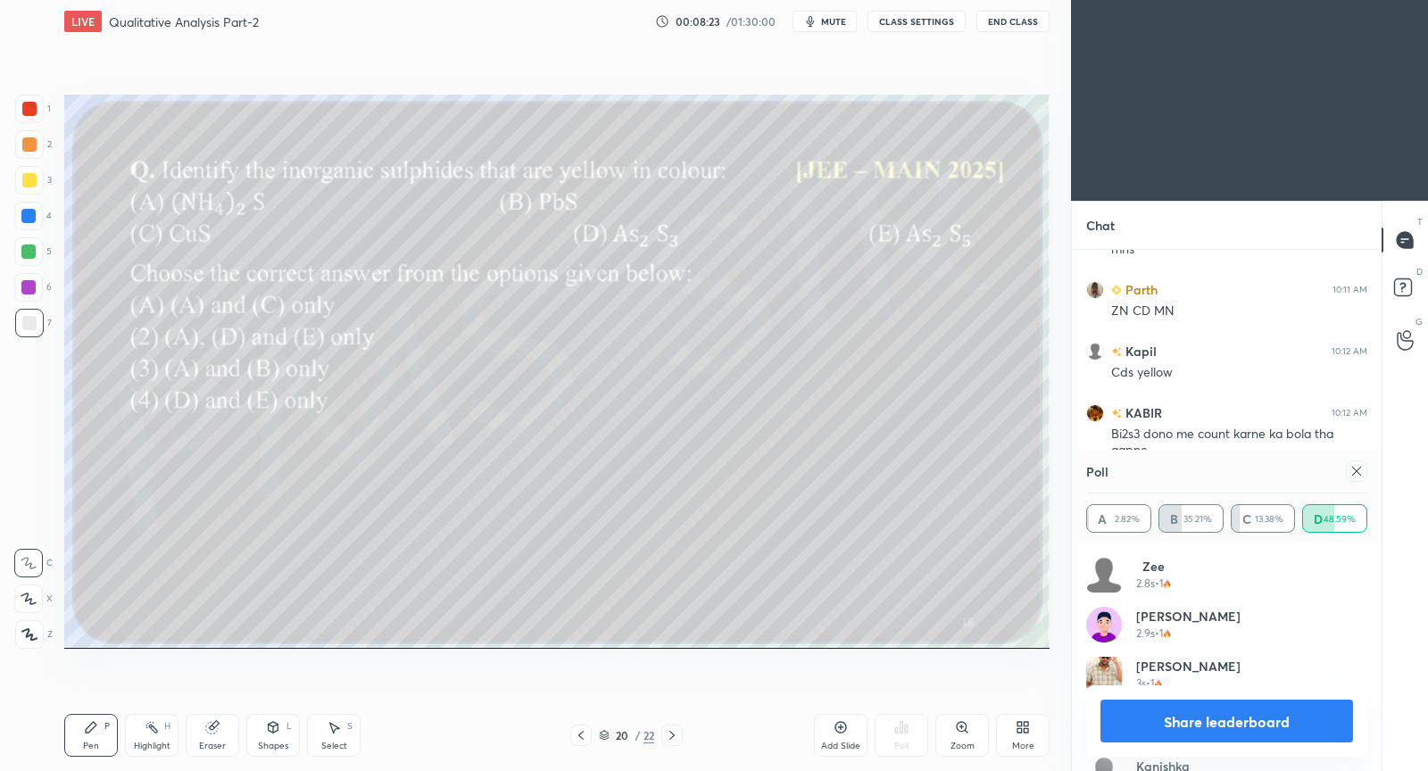
click at [1359, 475] on icon at bounding box center [1357, 471] width 14 height 14
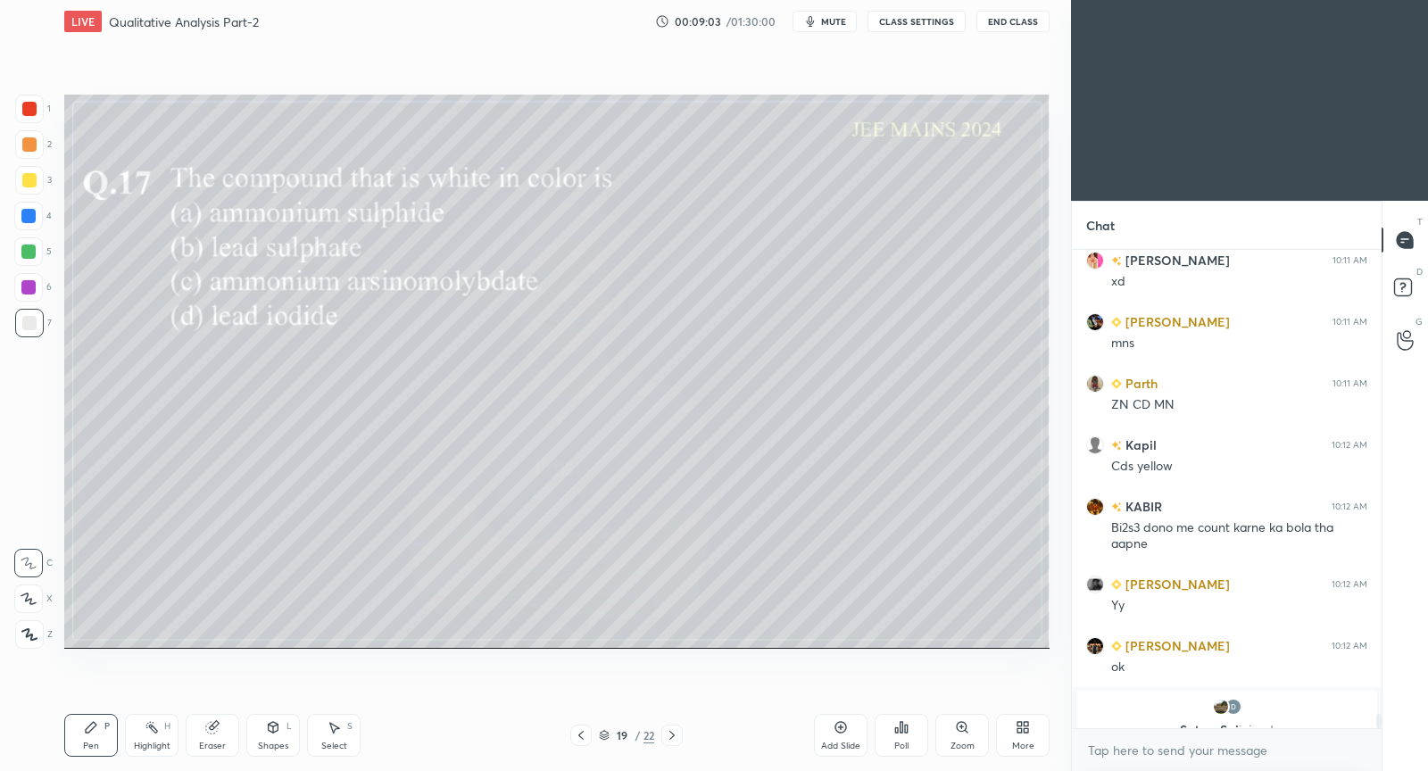
scroll to position [15977, 0]
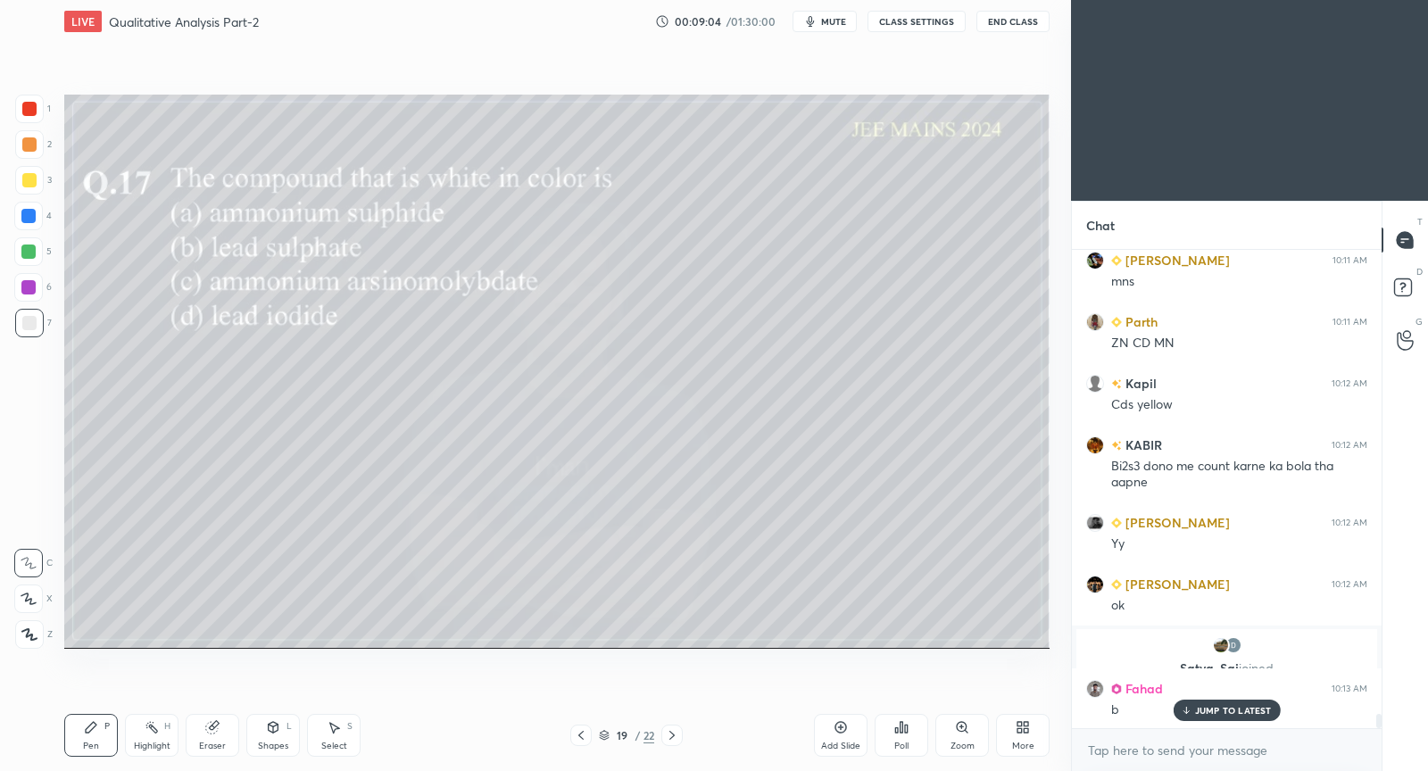
click at [904, 735] on div "Poll" at bounding box center [902, 735] width 54 height 43
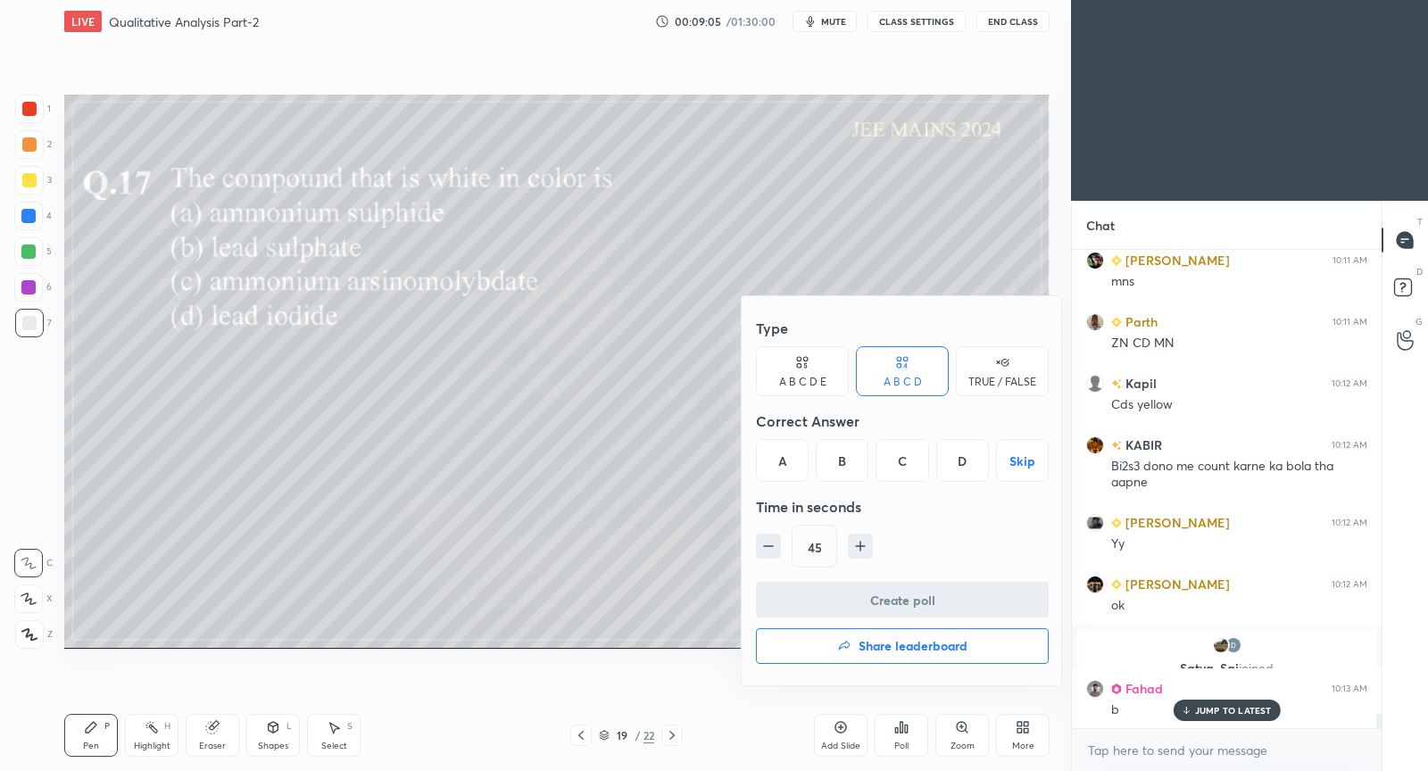
click at [524, 508] on div at bounding box center [714, 385] width 1428 height 771
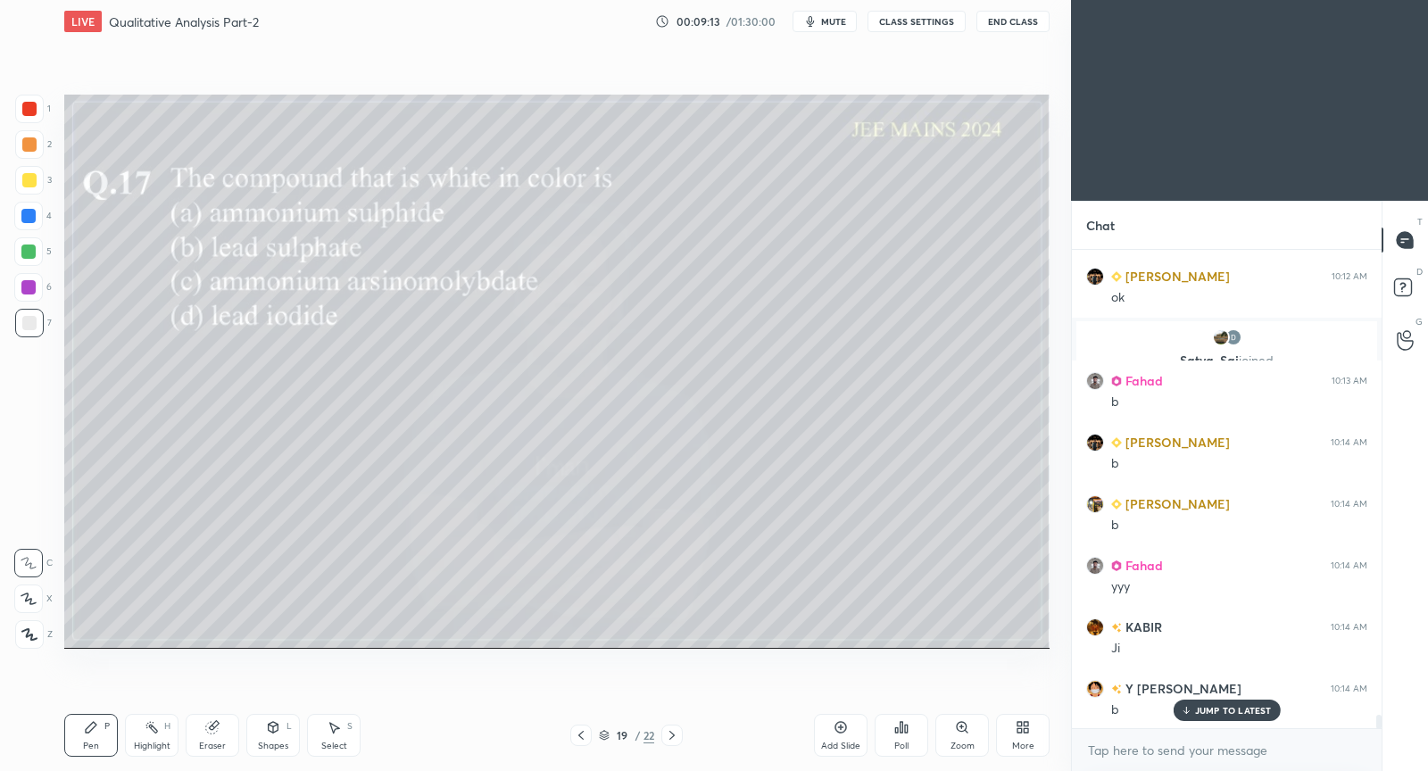
scroll to position [16302, 0]
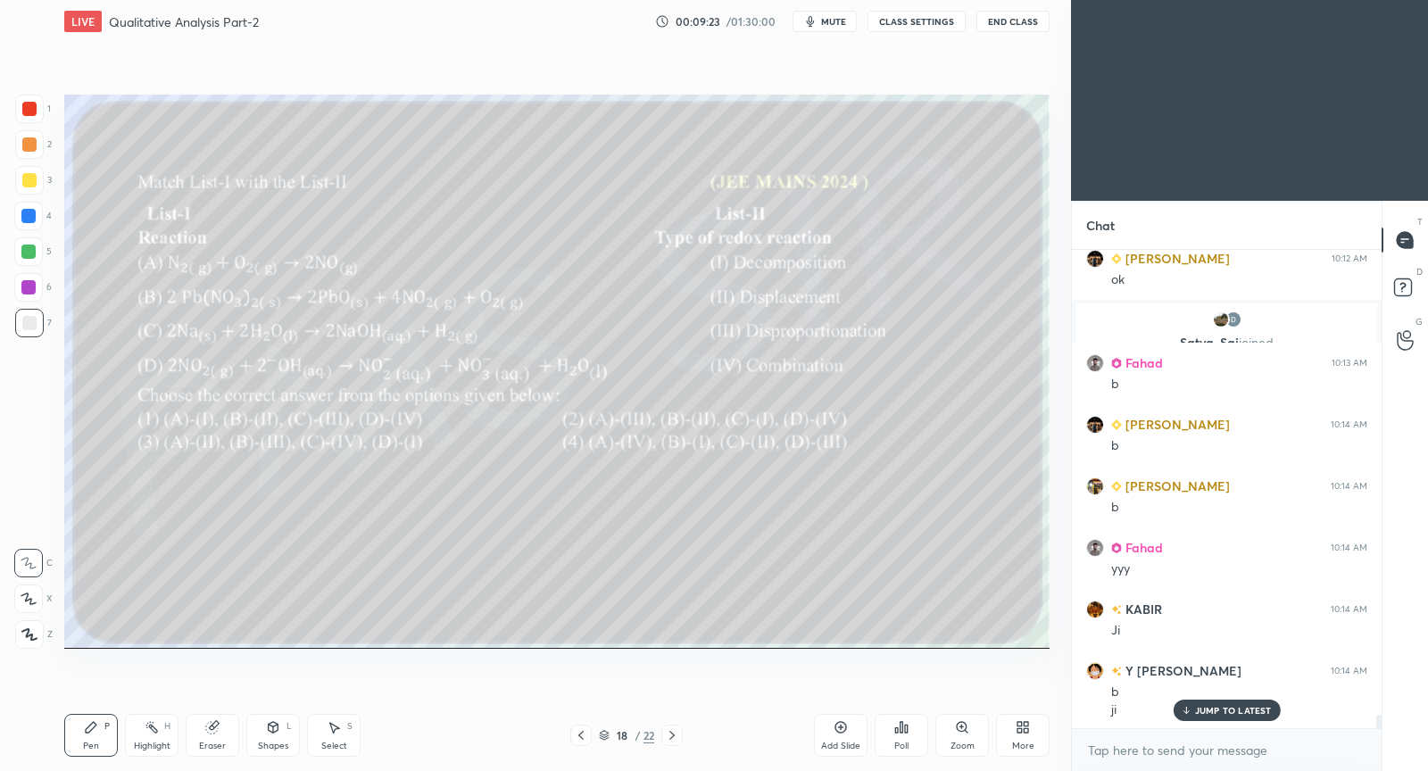
click at [913, 737] on div "Poll" at bounding box center [902, 735] width 54 height 43
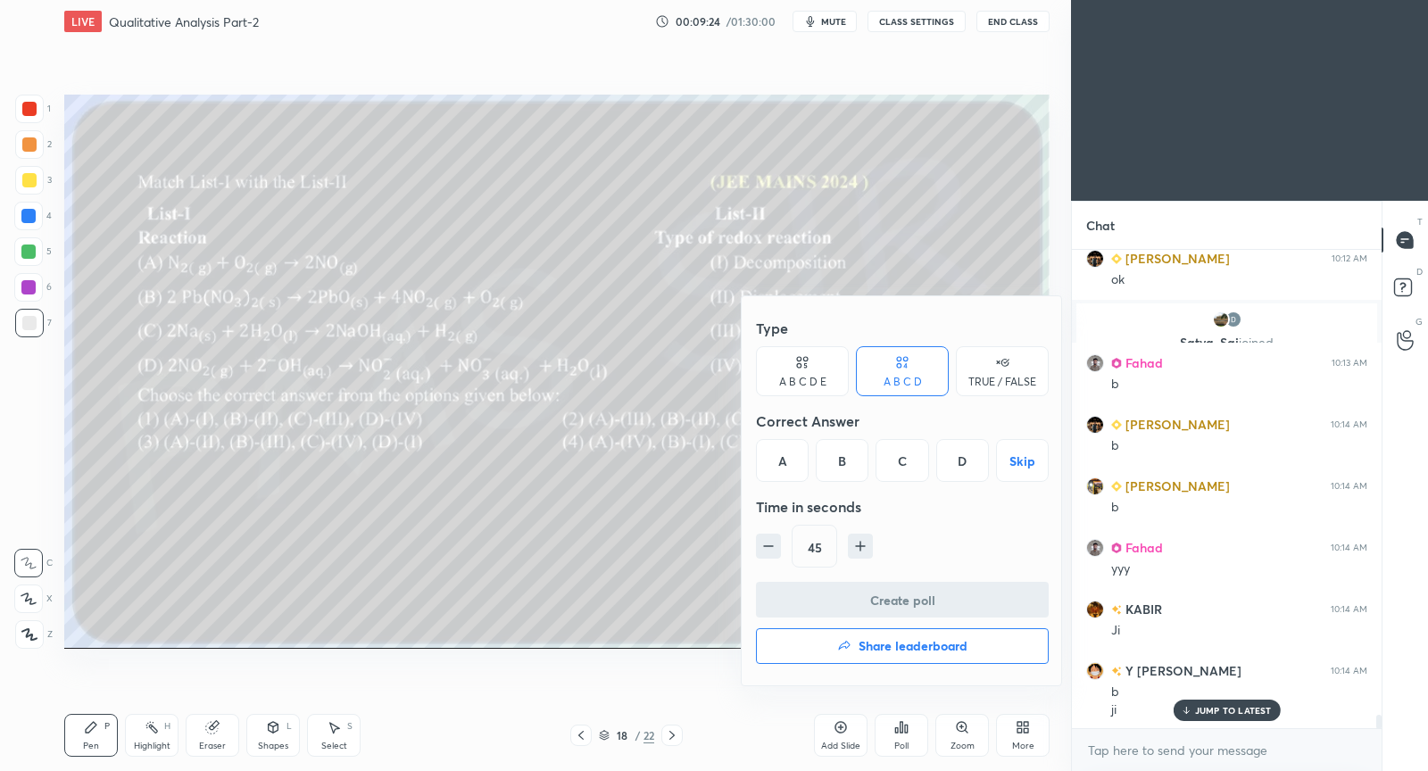
drag, startPoint x: 963, startPoint y: 462, endPoint x: 942, endPoint y: 506, distance: 48.7
click at [961, 463] on div "D" at bounding box center [963, 460] width 53 height 43
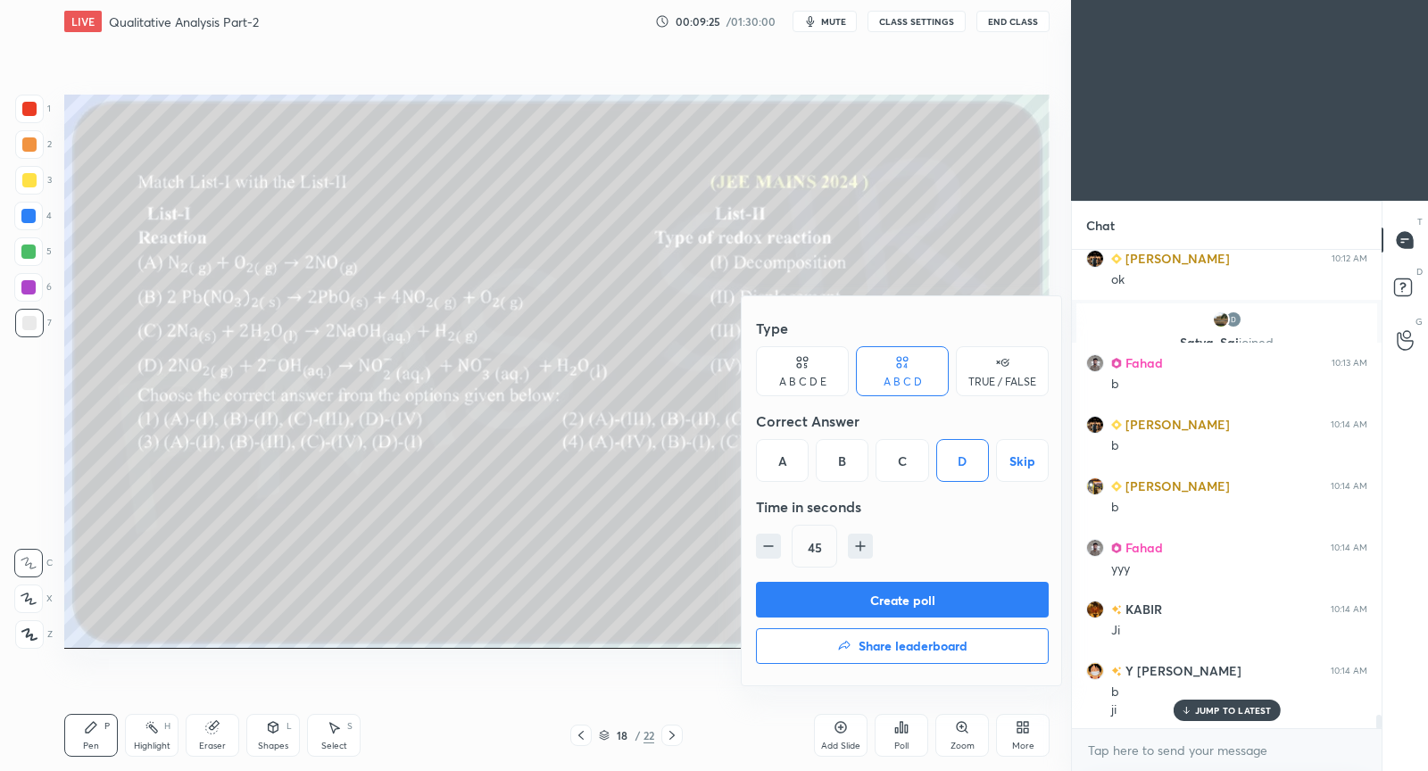
drag, startPoint x: 902, startPoint y: 595, endPoint x: 887, endPoint y: 597, distance: 15.3
click at [902, 595] on button "Create poll" at bounding box center [902, 600] width 293 height 36
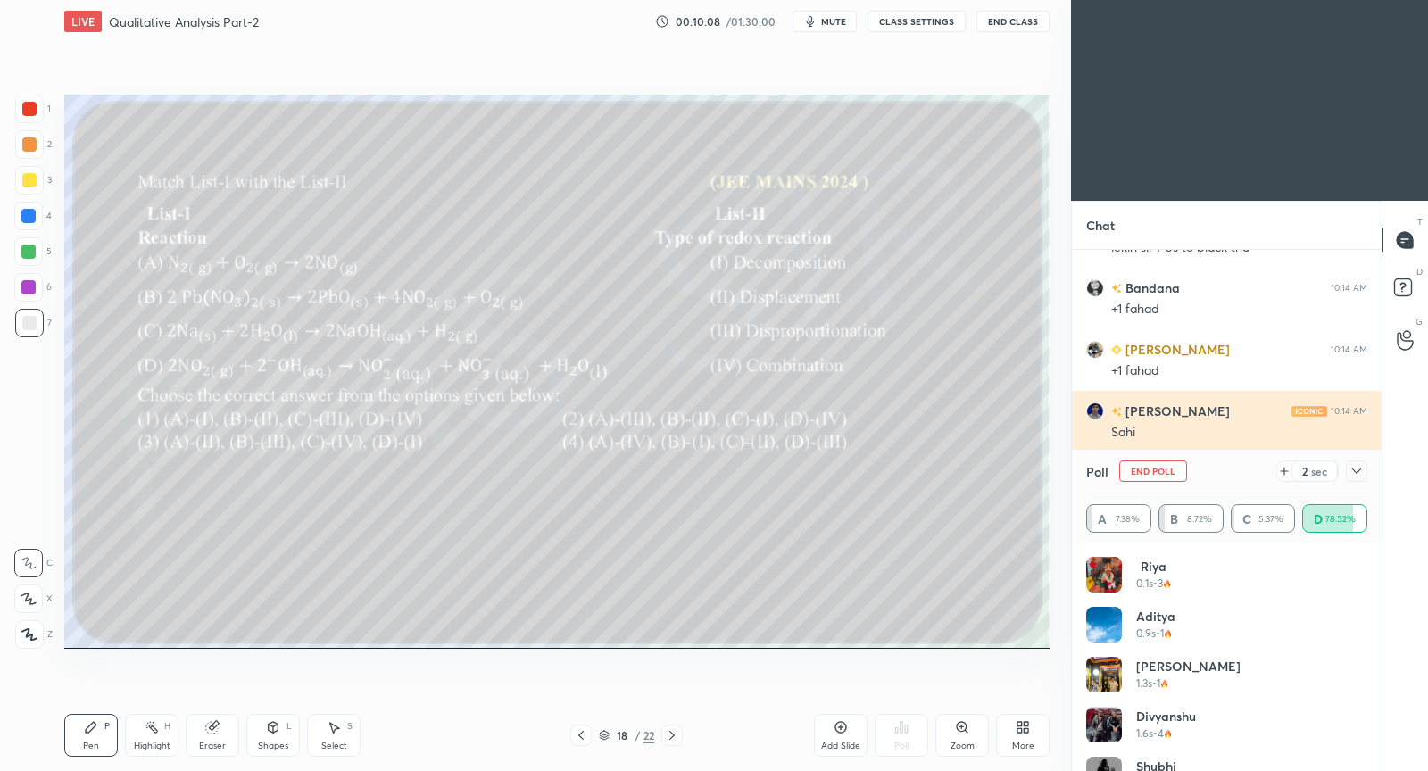
scroll to position [17036, 0]
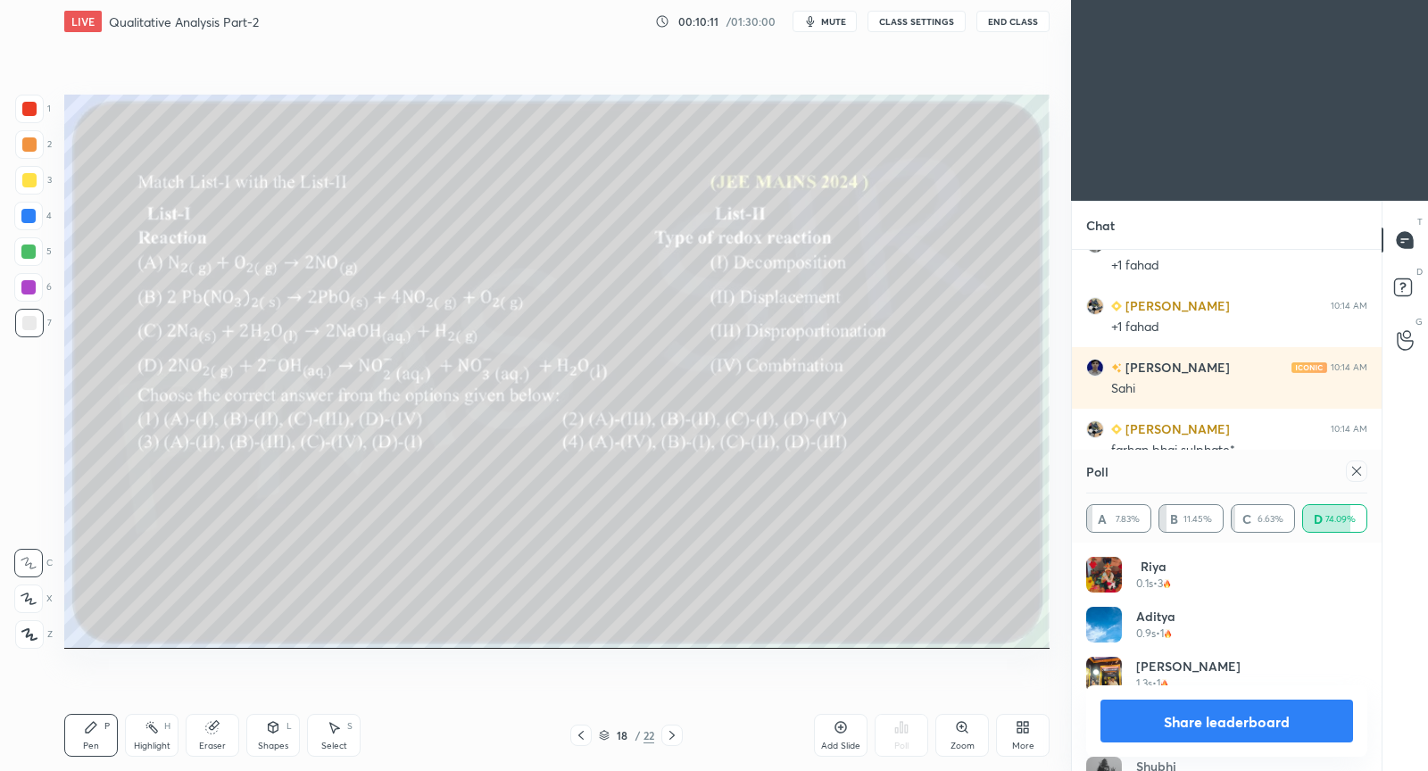
click at [1355, 473] on icon at bounding box center [1357, 471] width 9 height 9
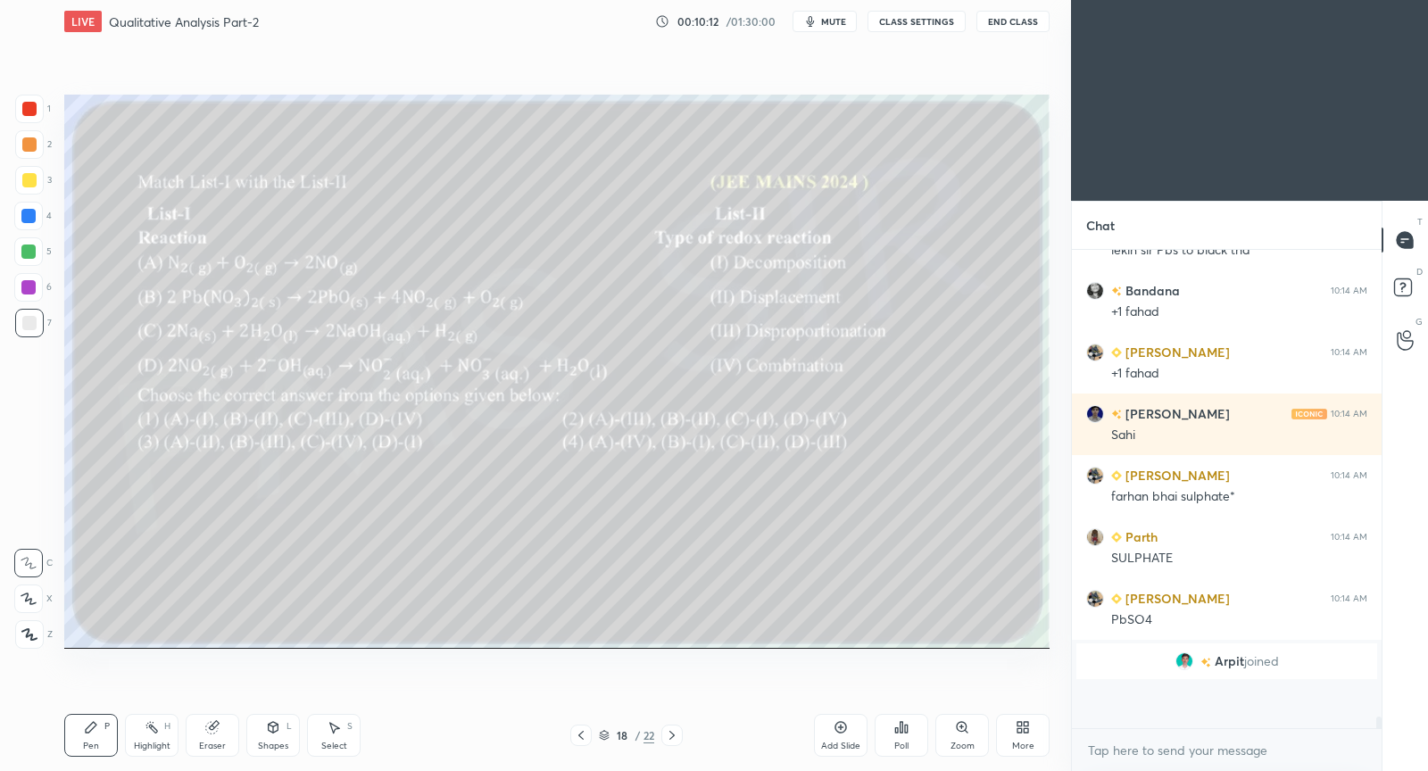
scroll to position [469, 305]
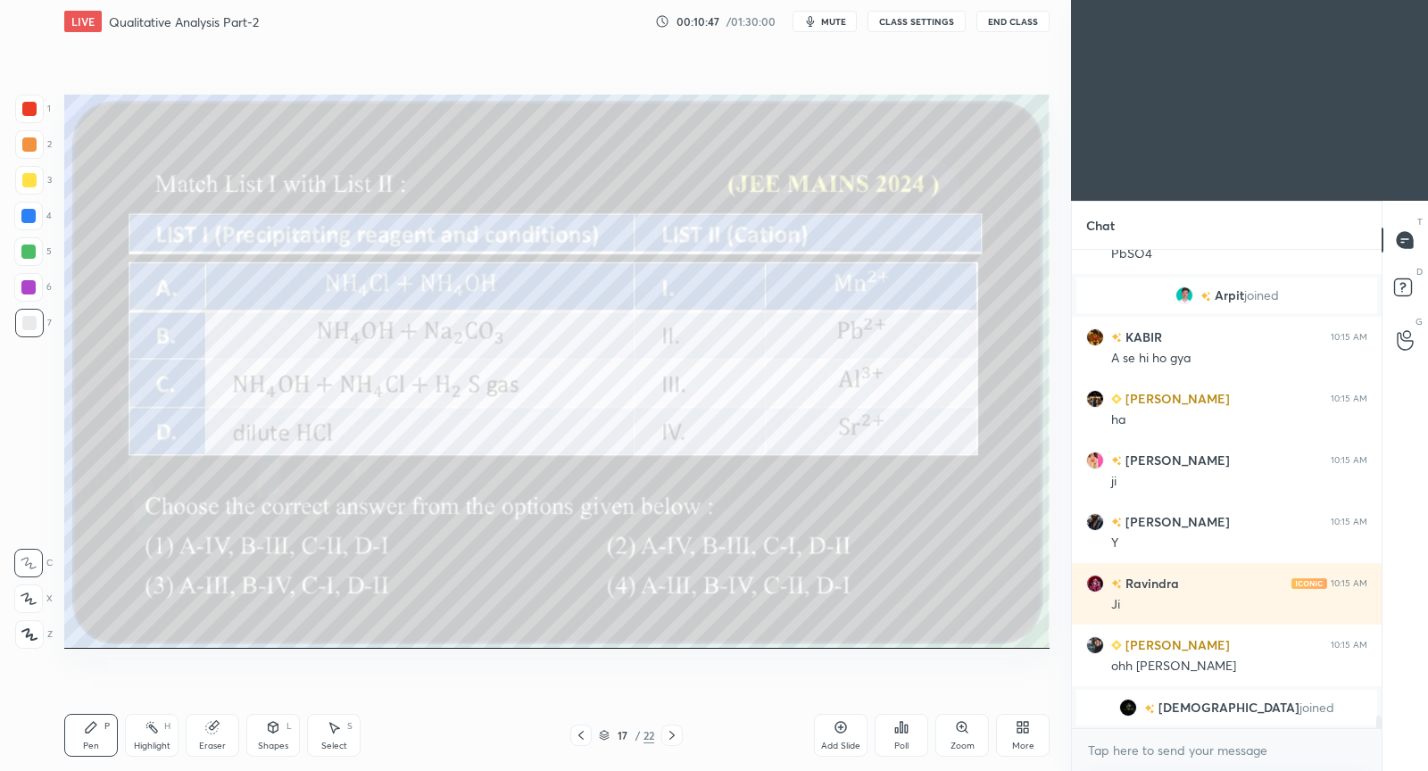
click at [909, 729] on div "Poll" at bounding box center [902, 735] width 54 height 43
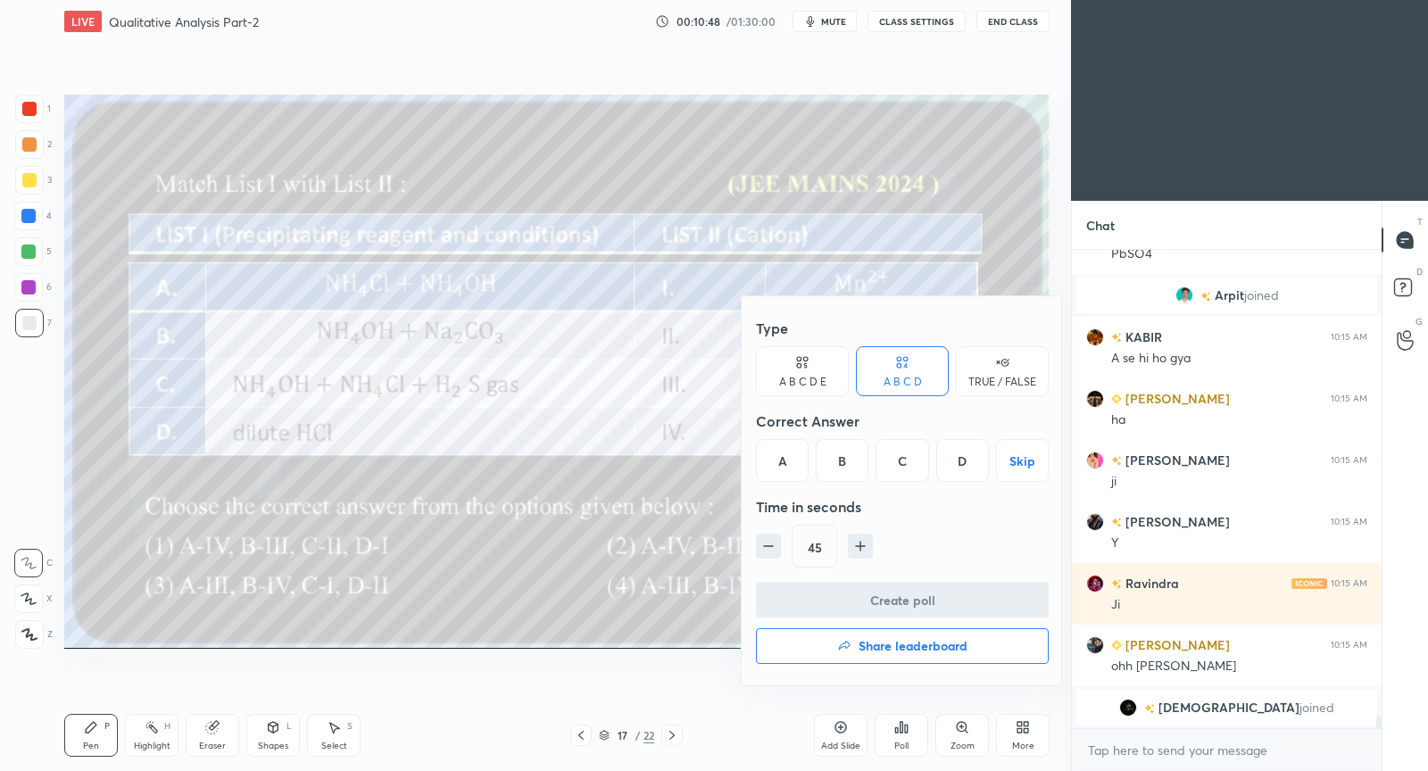
click at [842, 466] on div "B" at bounding box center [842, 460] width 53 height 43
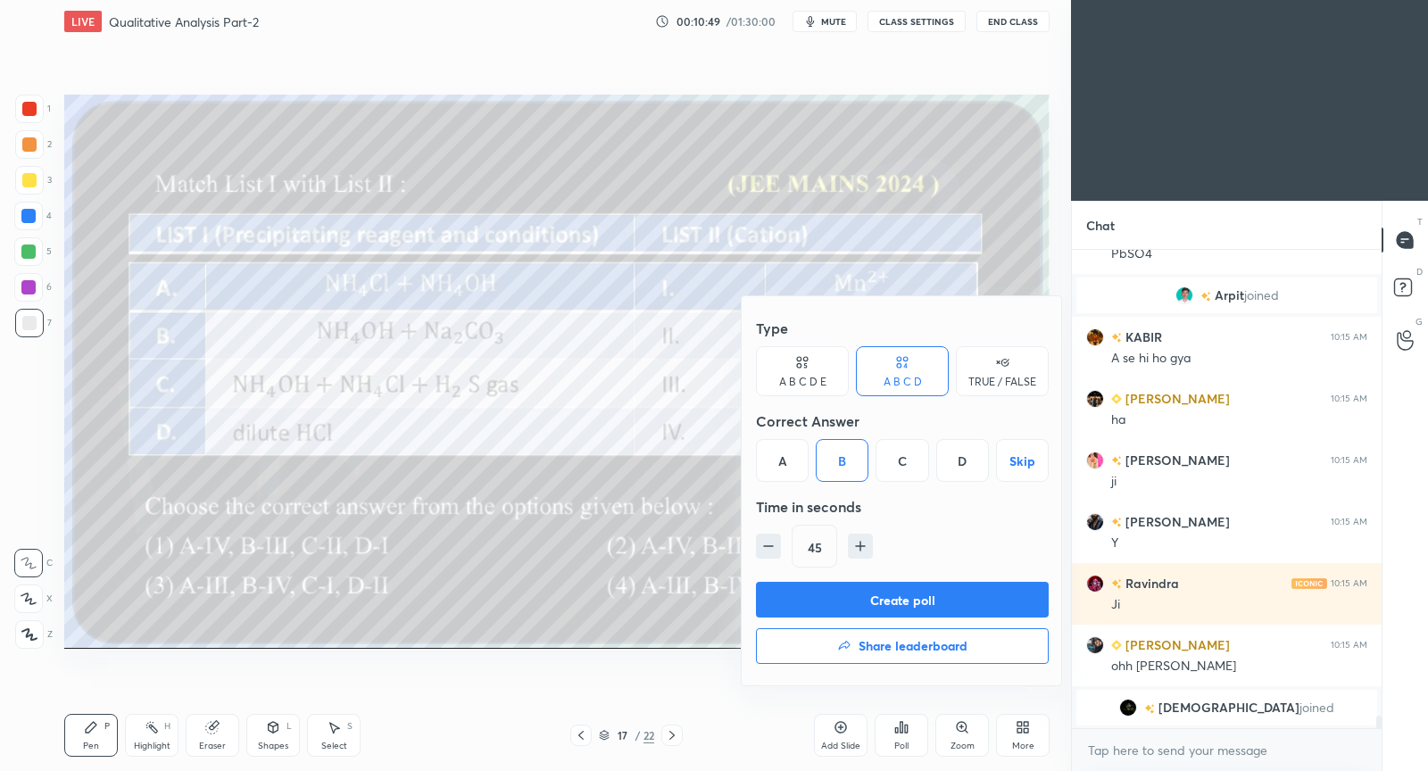
click at [833, 589] on button "Create poll" at bounding box center [902, 600] width 293 height 36
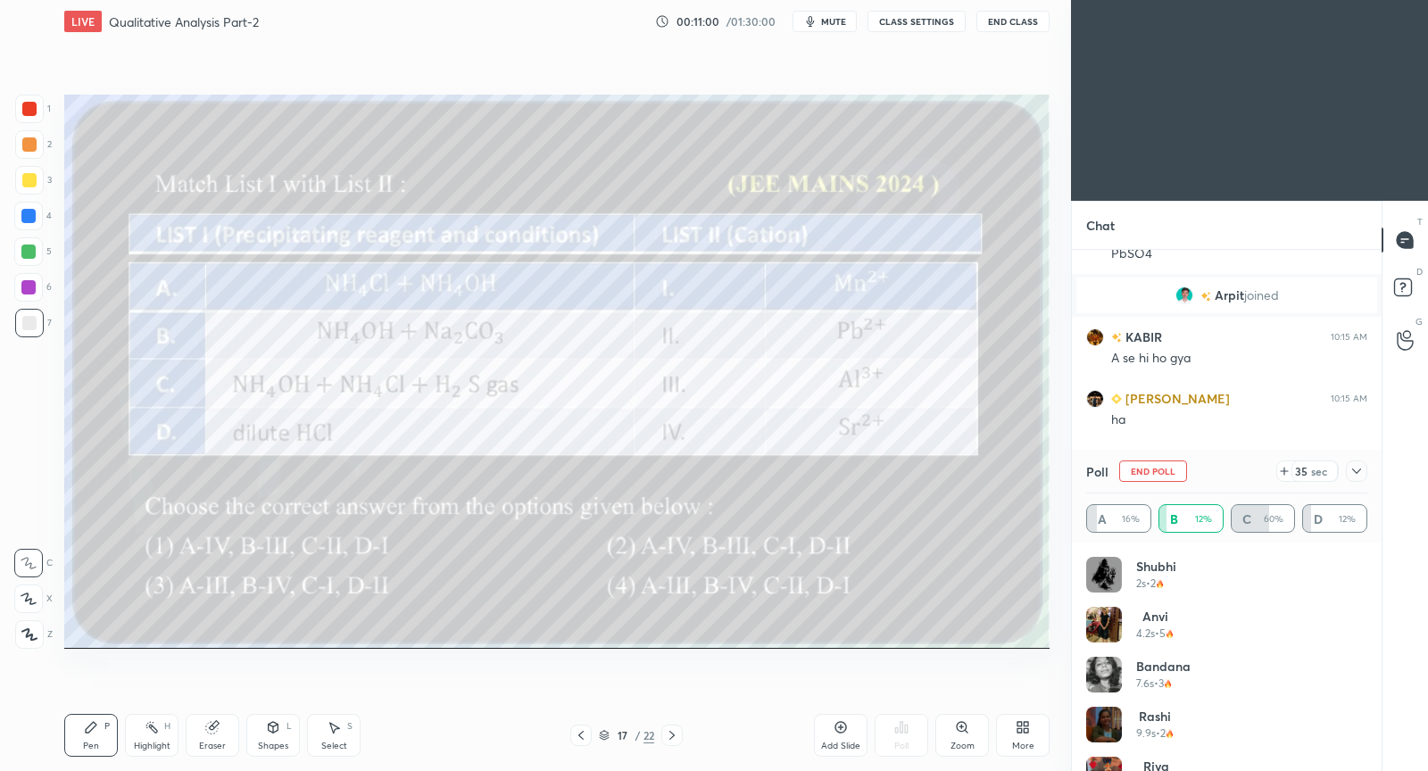
click at [1154, 468] on button "End Poll" at bounding box center [1154, 471] width 68 height 21
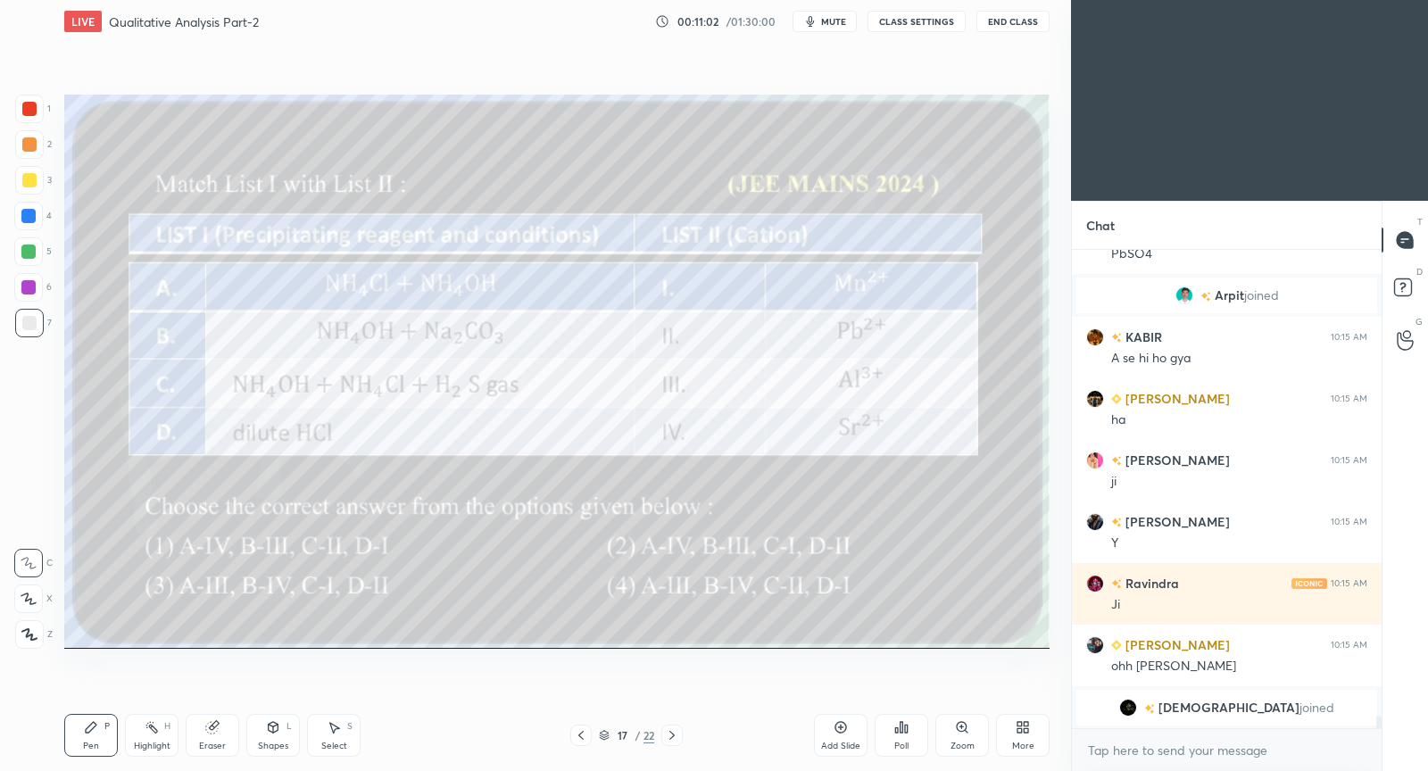
click at [912, 733] on div "Poll" at bounding box center [902, 735] width 54 height 43
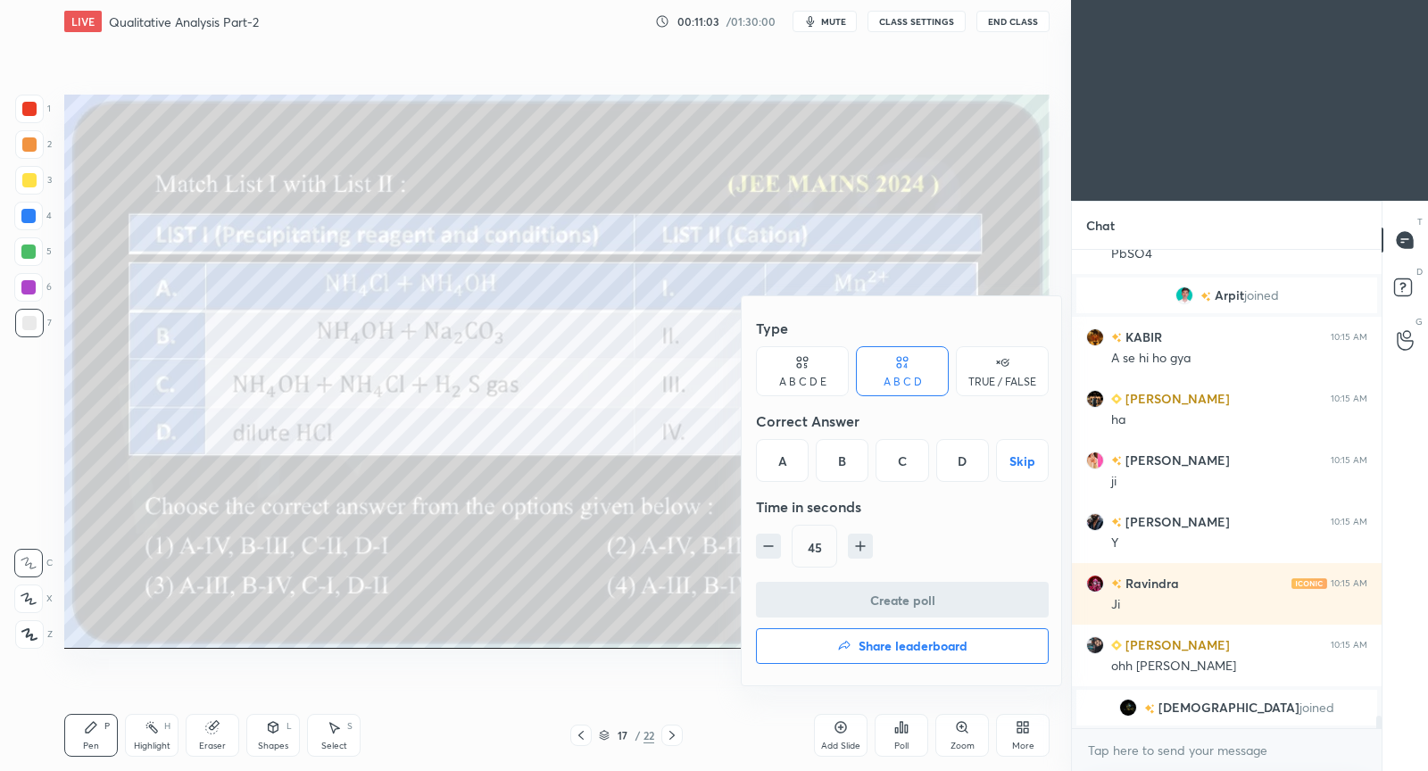
click at [901, 468] on div "C" at bounding box center [902, 460] width 53 height 43
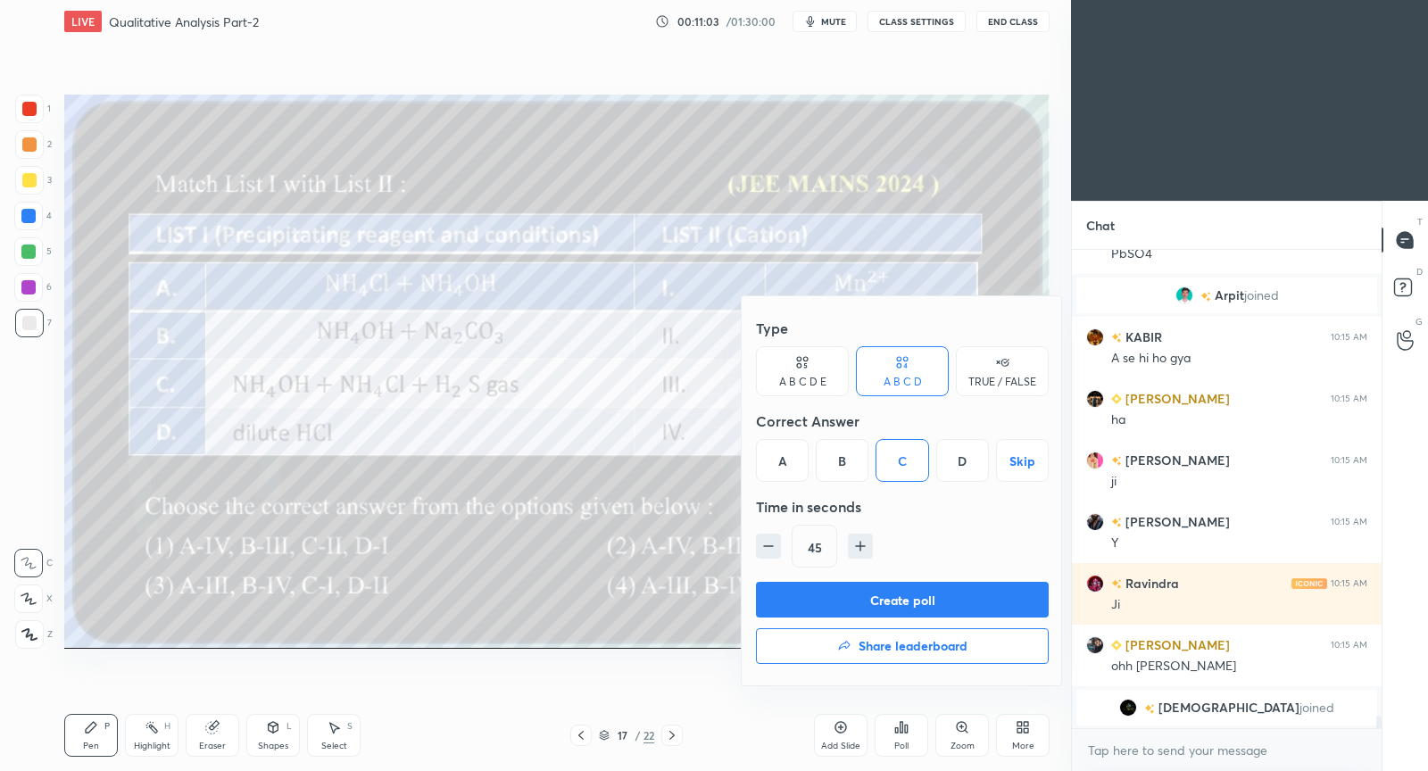
click at [874, 604] on button "Create poll" at bounding box center [902, 600] width 293 height 36
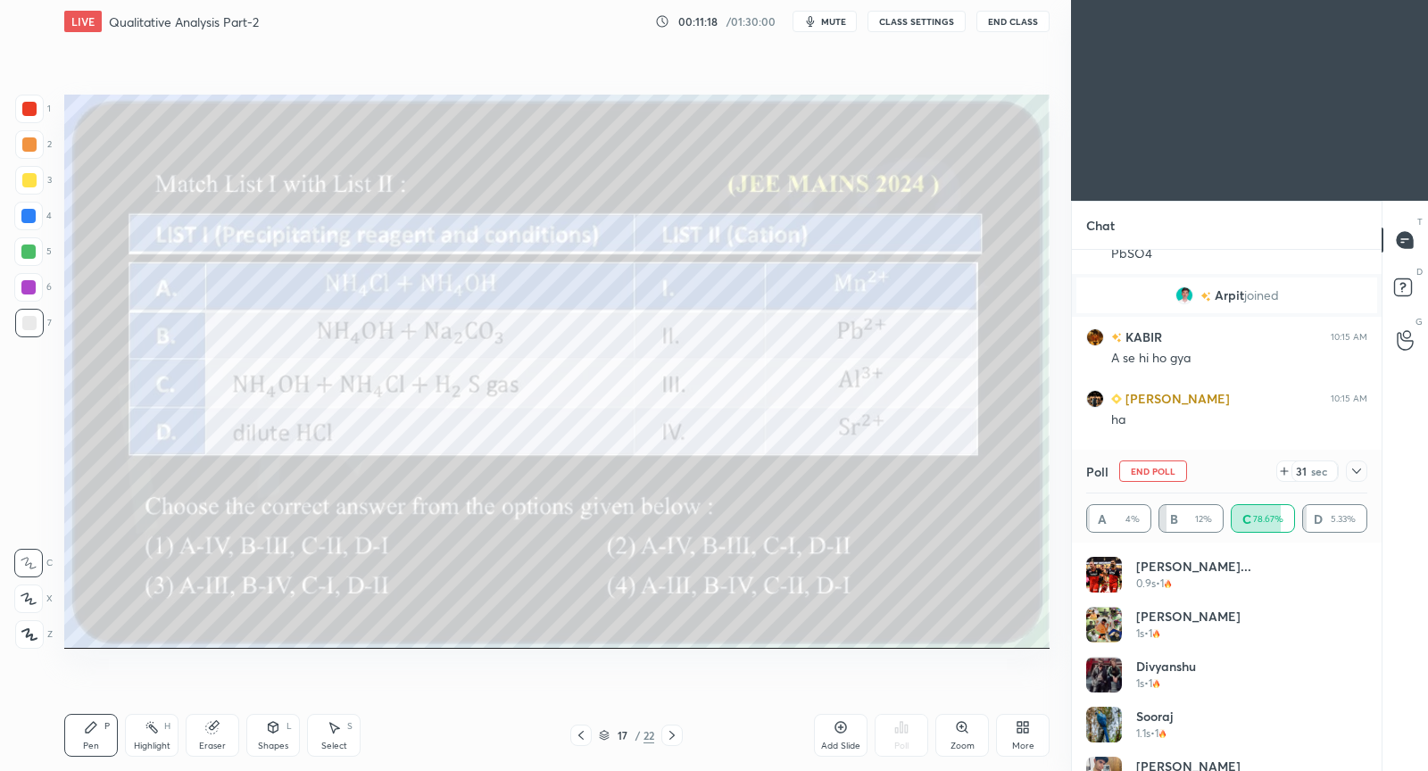
click at [1357, 471] on icon at bounding box center [1357, 471] width 14 height 14
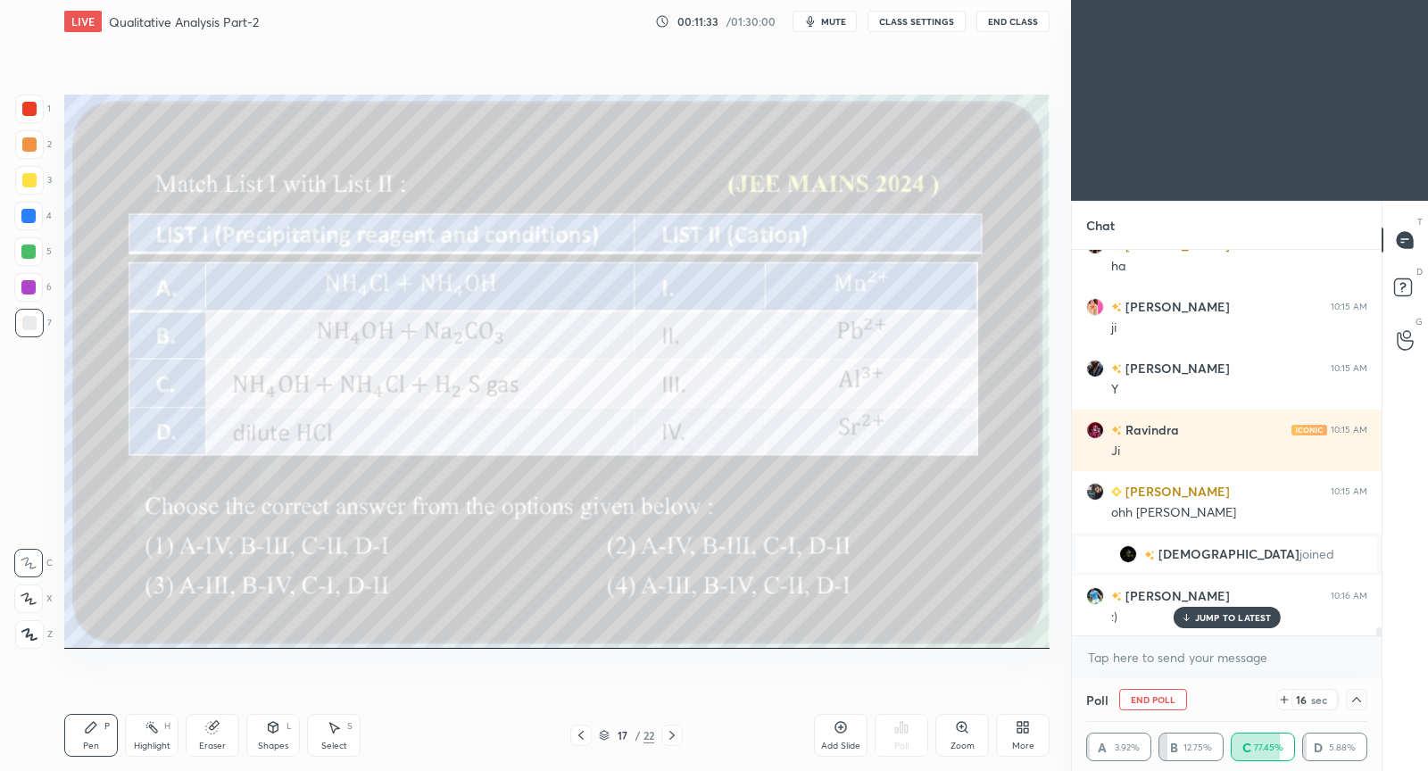
click at [1215, 620] on p "JUMP TO LATEST" at bounding box center [1233, 617] width 77 height 11
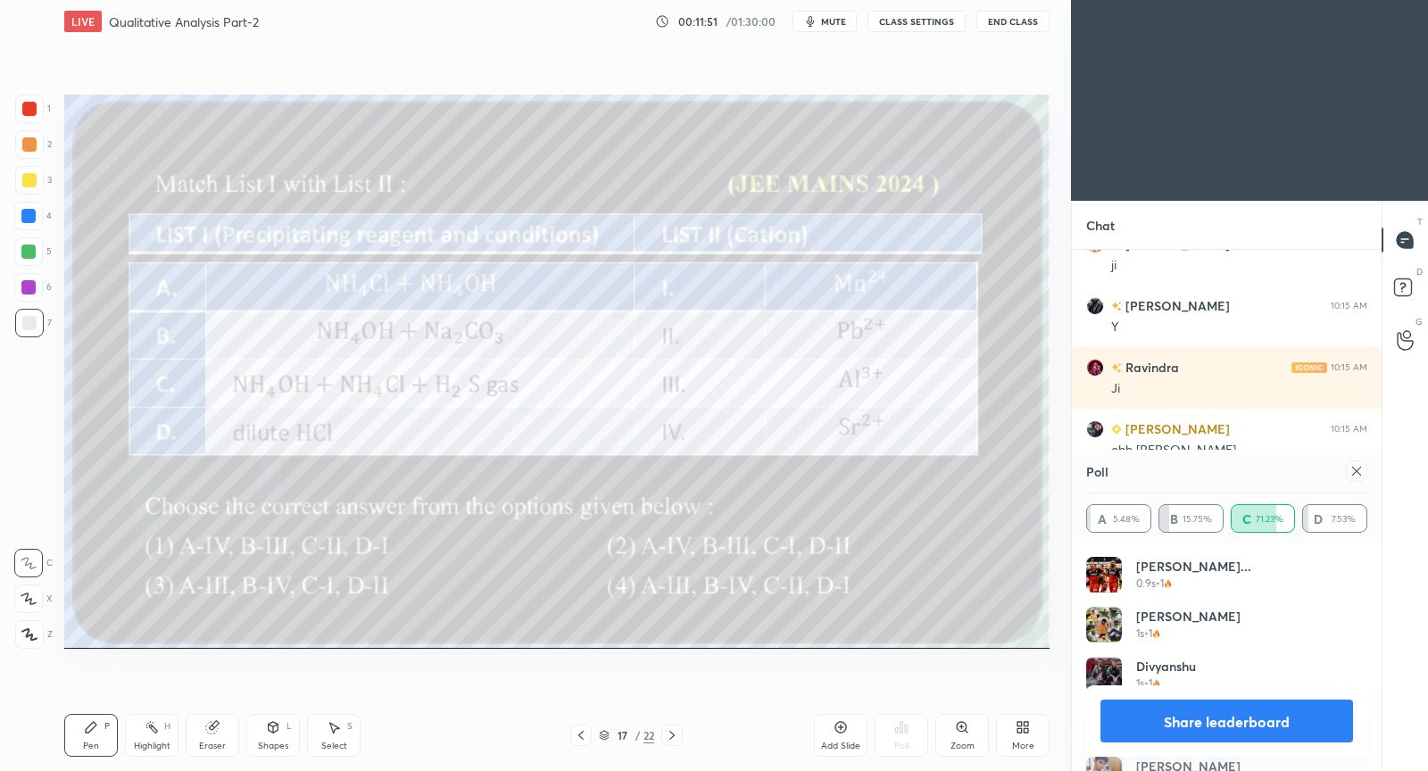
click at [1354, 475] on icon at bounding box center [1357, 471] width 14 height 14
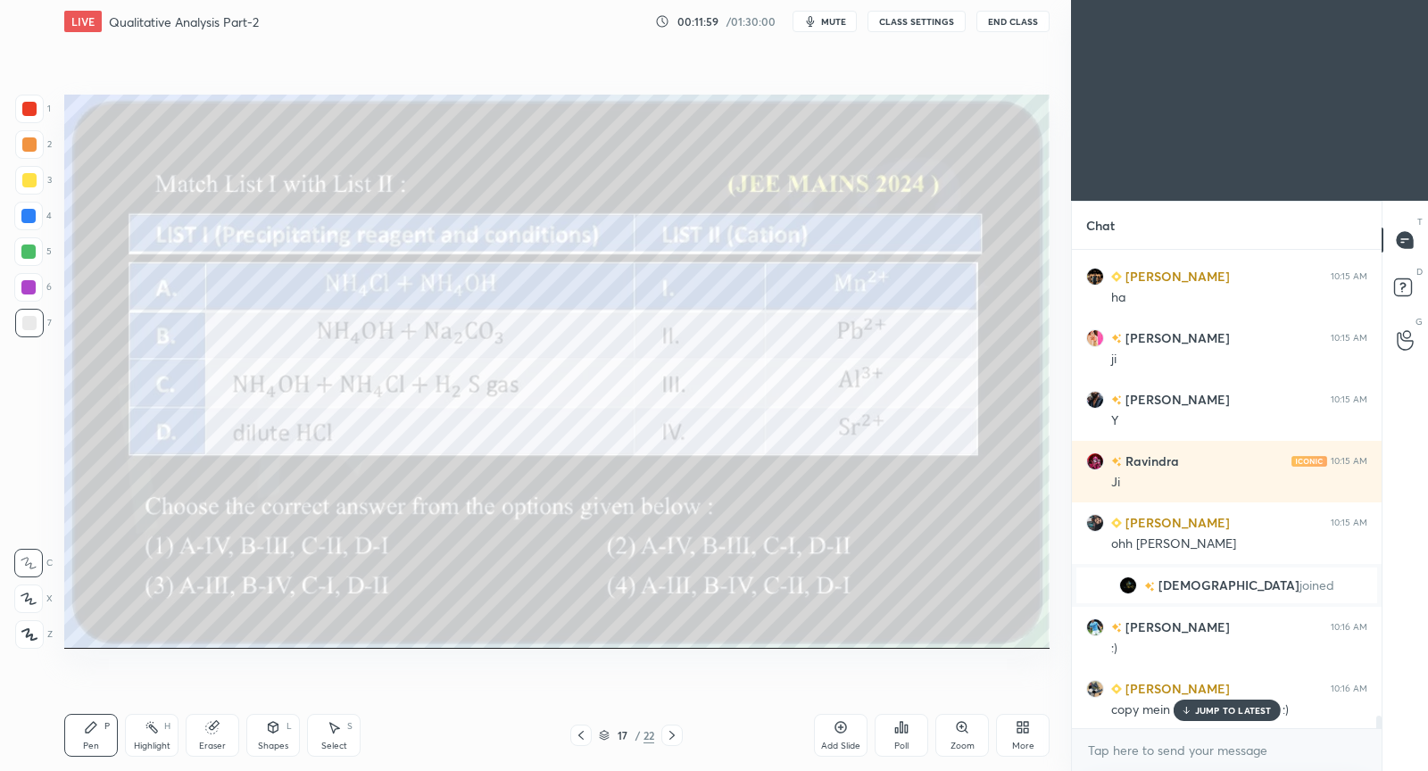
click at [29, 179] on div at bounding box center [29, 180] width 14 height 14
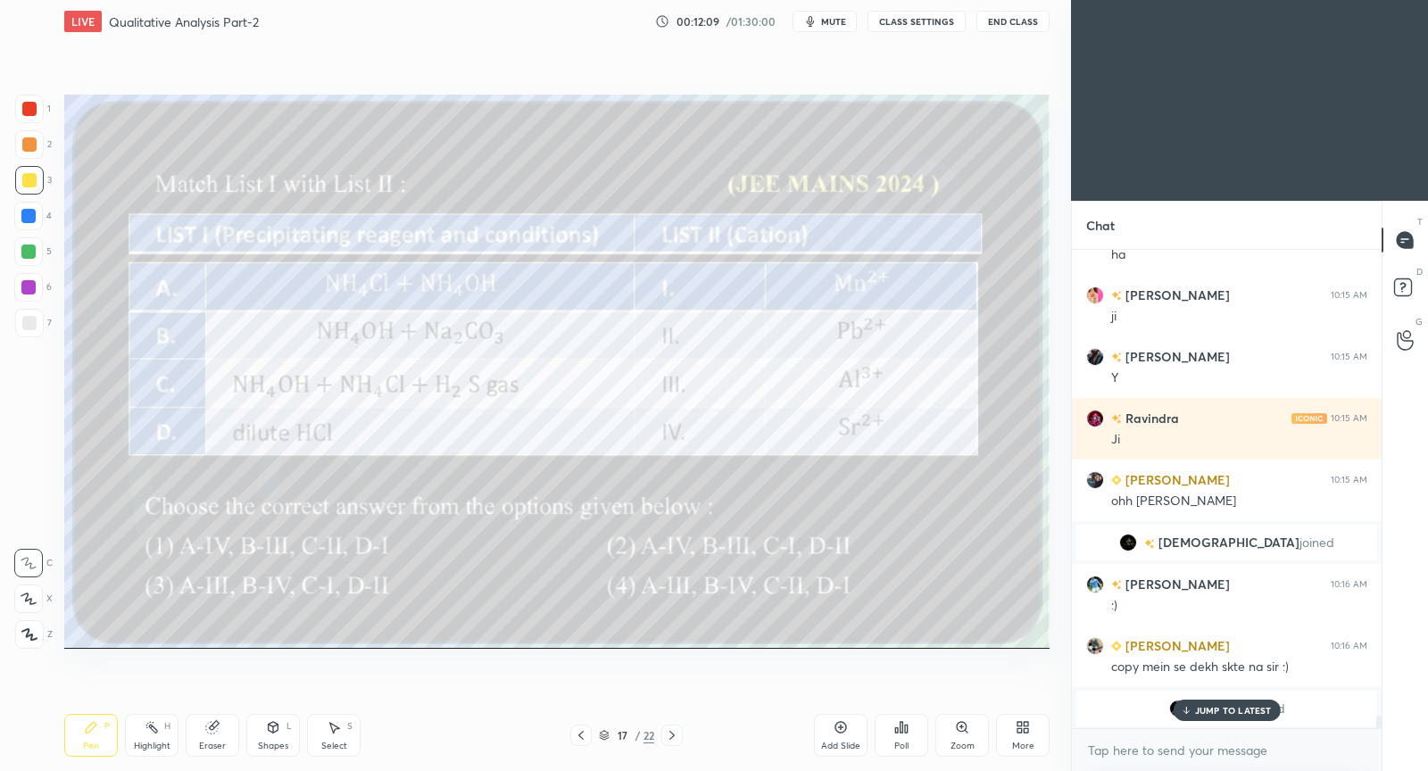
click at [583, 731] on icon at bounding box center [581, 735] width 5 height 9
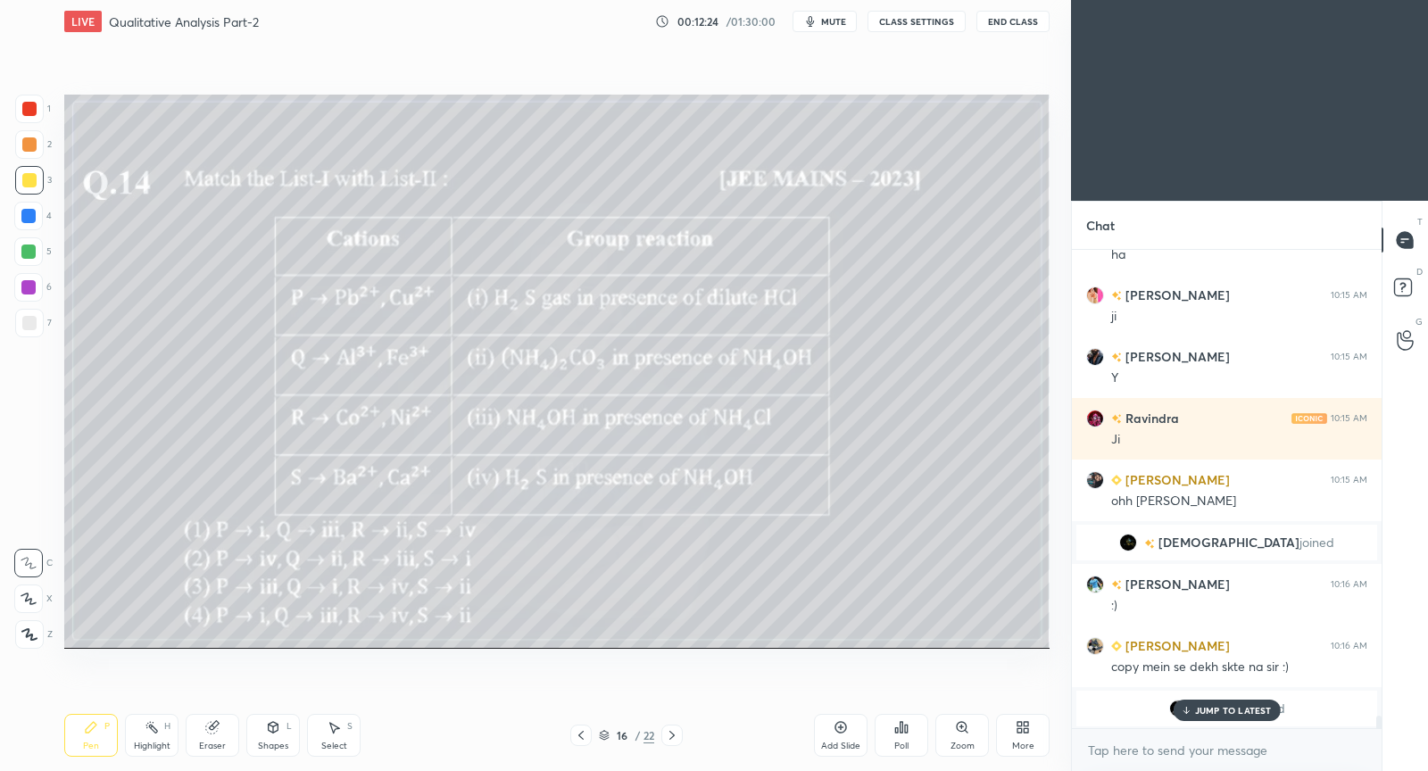
scroll to position [17599, 0]
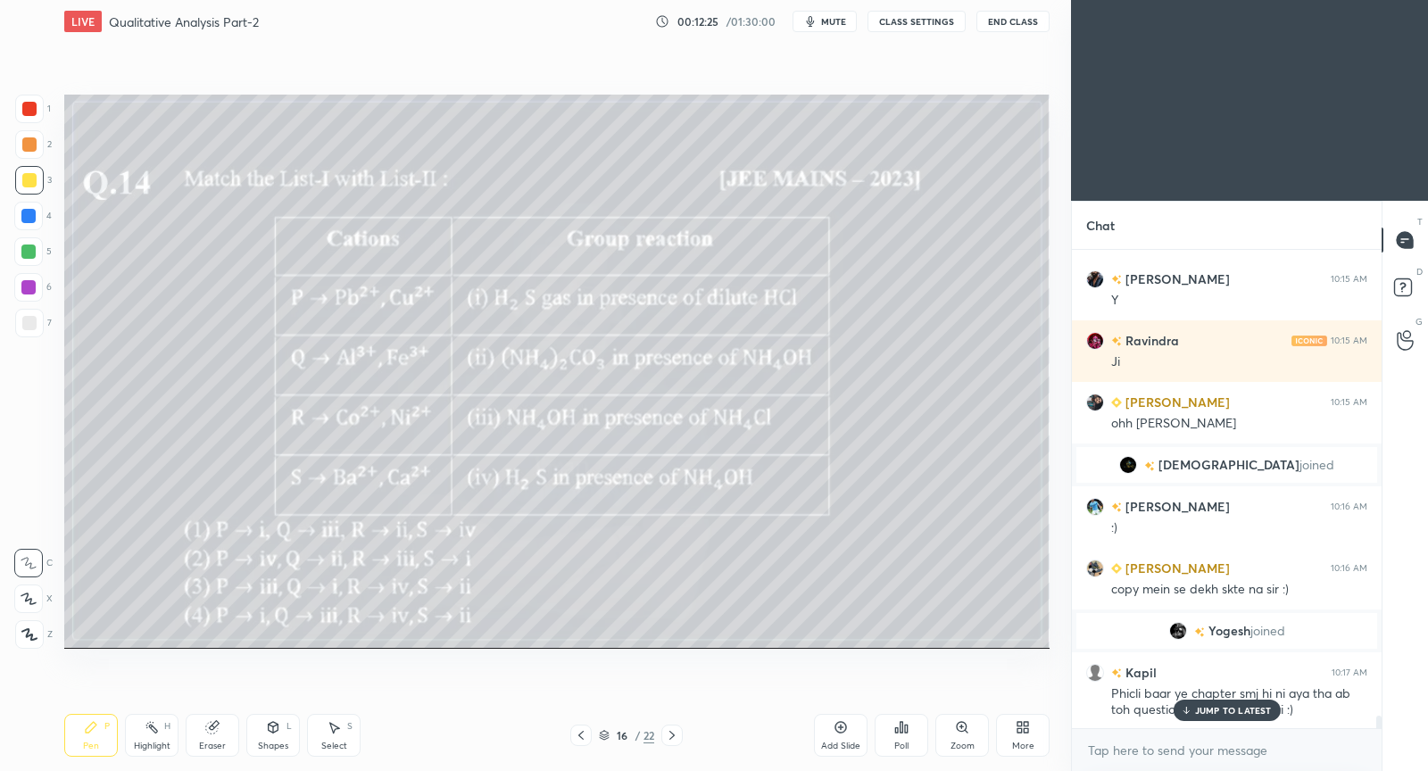
click at [908, 743] on div "Poll" at bounding box center [902, 735] width 54 height 43
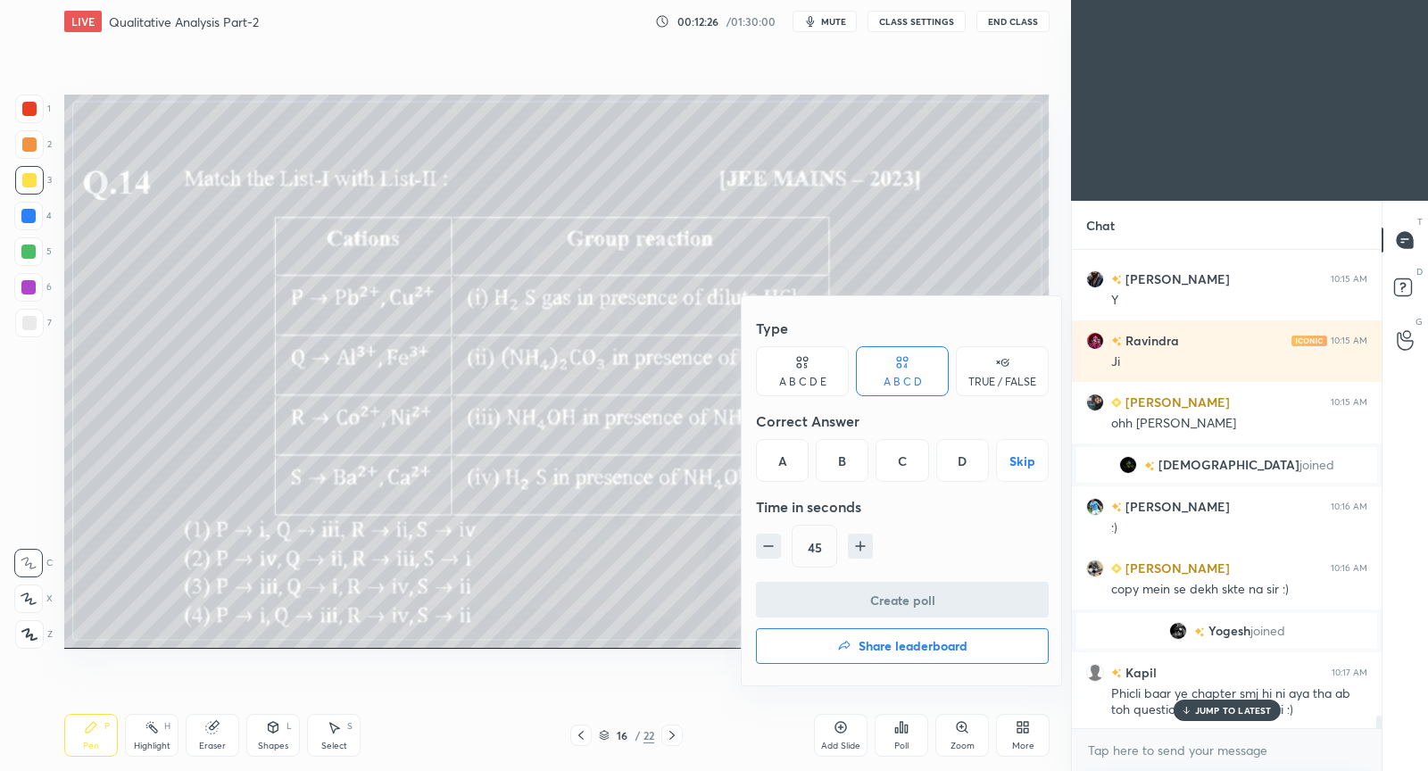
drag, startPoint x: 965, startPoint y: 464, endPoint x: 954, endPoint y: 503, distance: 40.1
click at [963, 464] on div "D" at bounding box center [963, 460] width 53 height 43
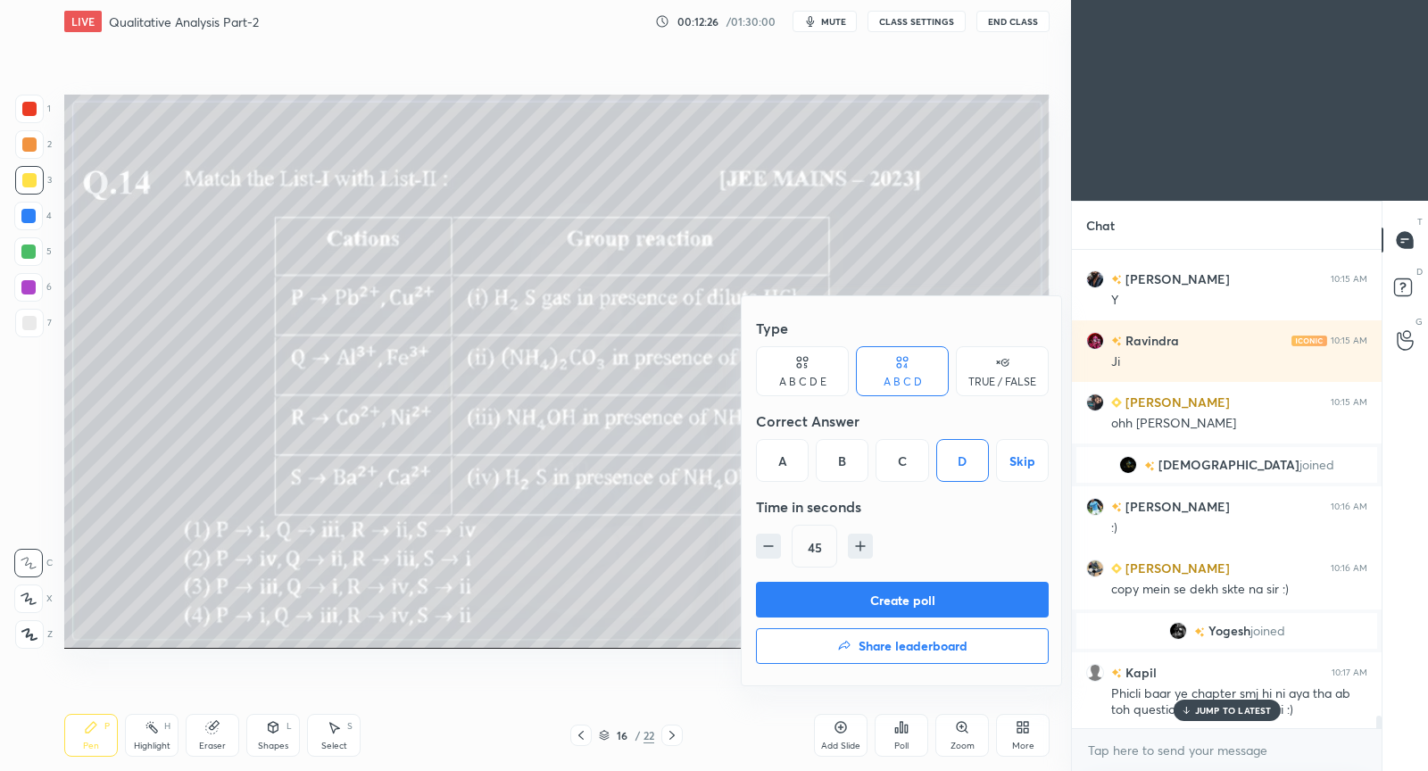
click at [916, 598] on button "Create poll" at bounding box center [902, 600] width 293 height 36
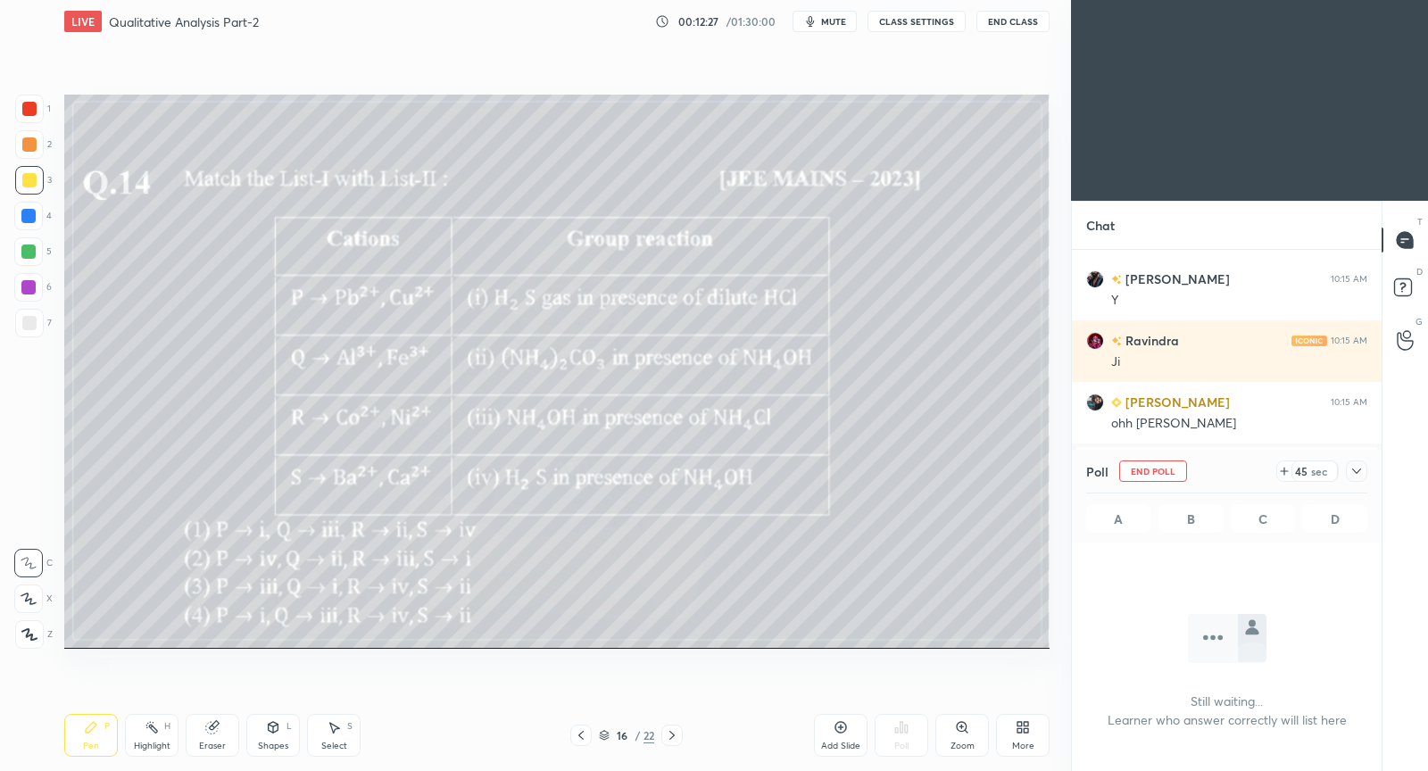
scroll to position [424, 305]
click at [1363, 475] on icon at bounding box center [1357, 471] width 14 height 14
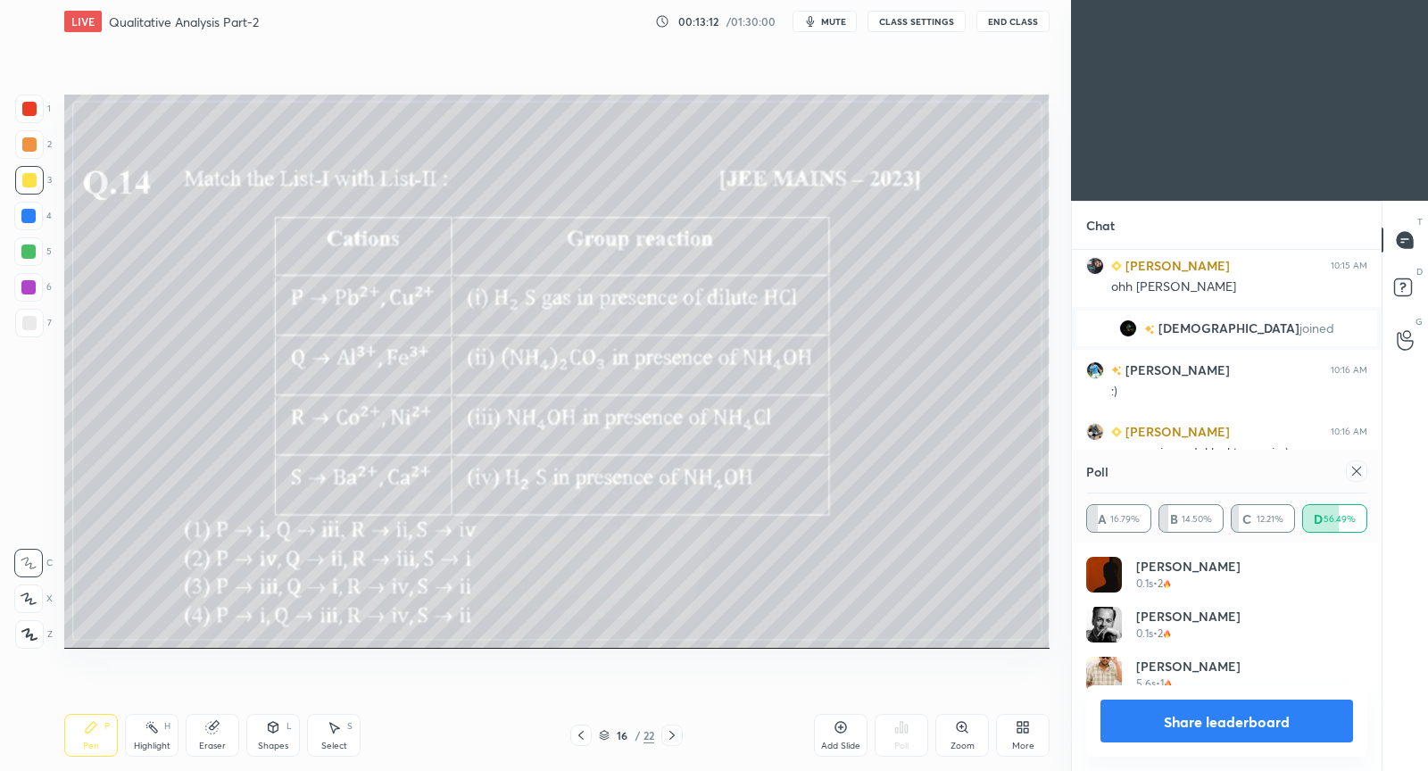
scroll to position [209, 277]
click at [1357, 471] on icon at bounding box center [1357, 471] width 14 height 14
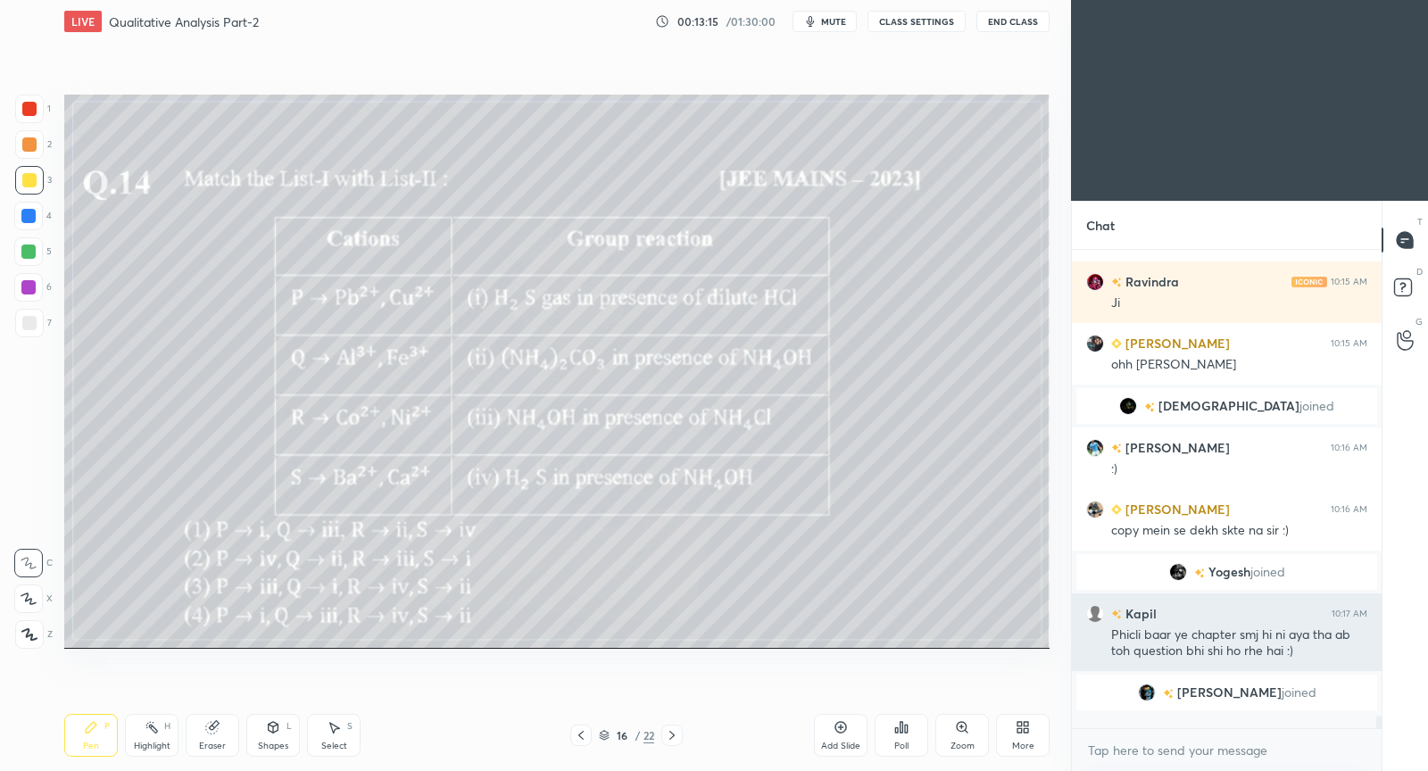
scroll to position [507, 305]
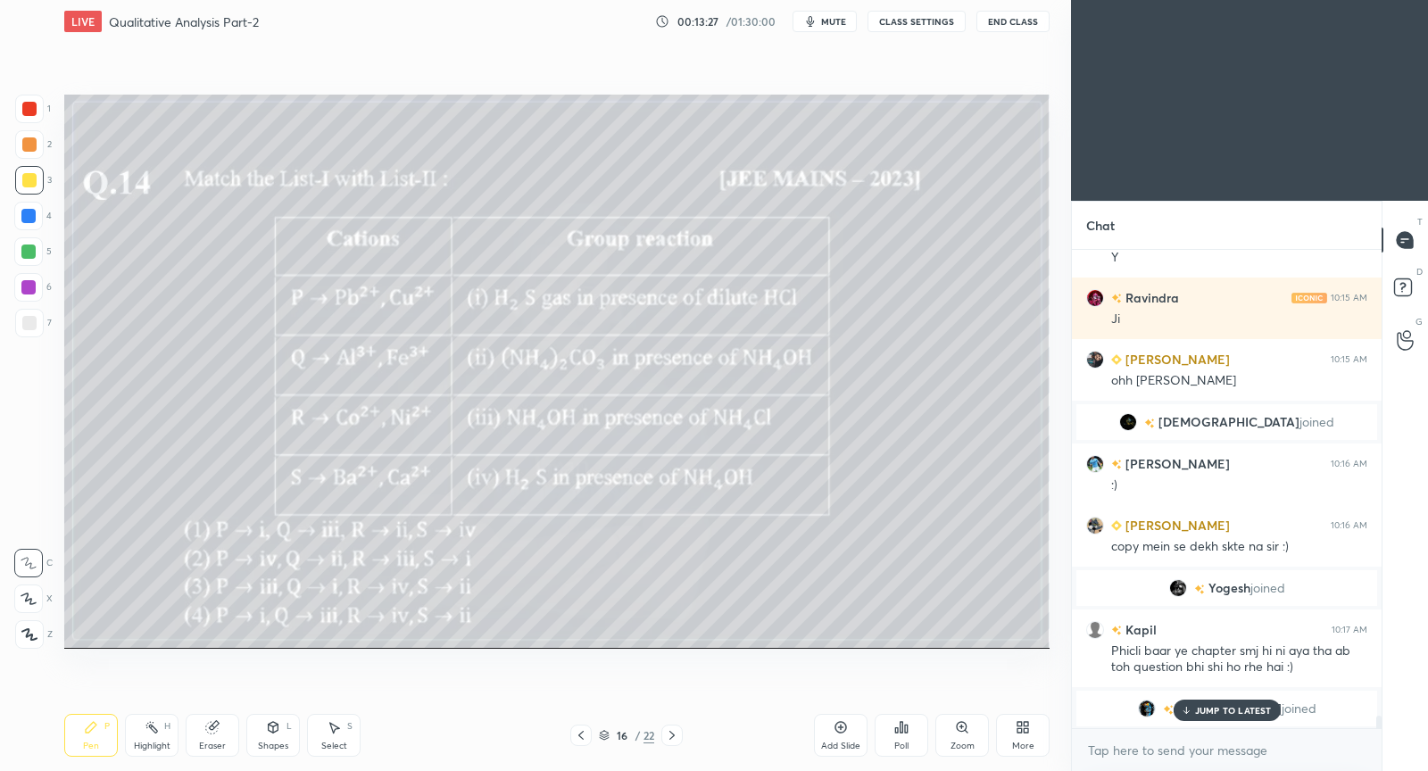
click at [579, 733] on icon at bounding box center [581, 736] width 14 height 14
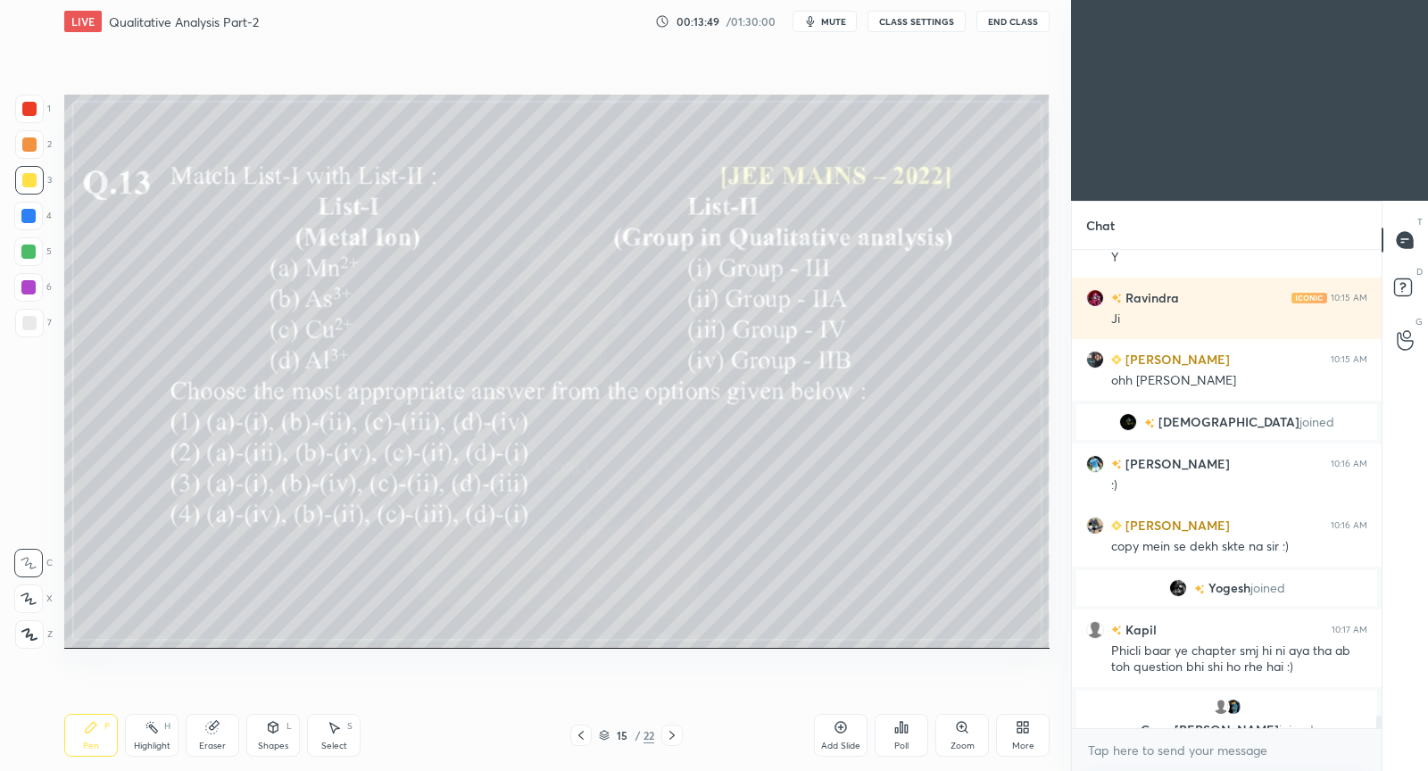
click at [909, 734] on div "Poll" at bounding box center [902, 735] width 54 height 43
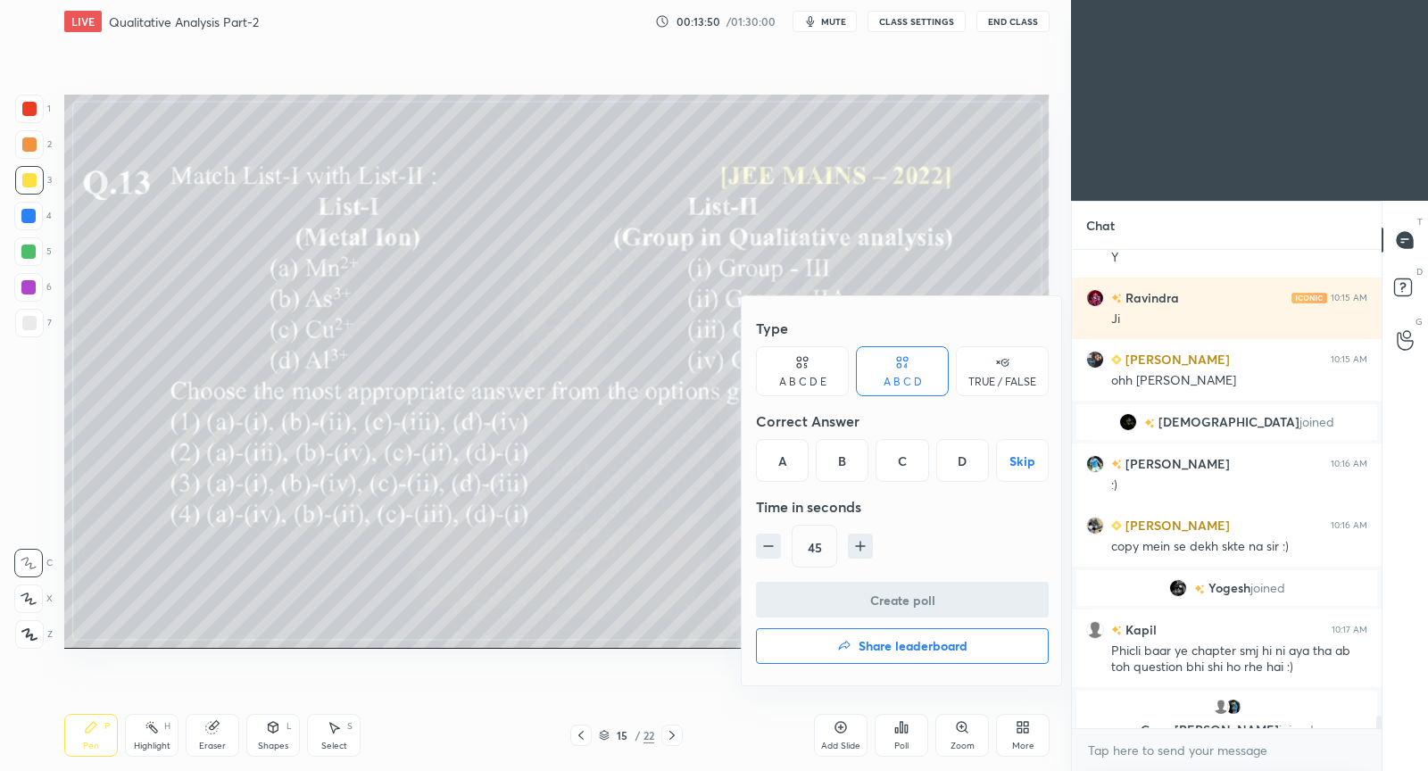
drag, startPoint x: 844, startPoint y: 460, endPoint x: 842, endPoint y: 496, distance: 36.6
click at [842, 461] on div "B" at bounding box center [842, 460] width 53 height 43
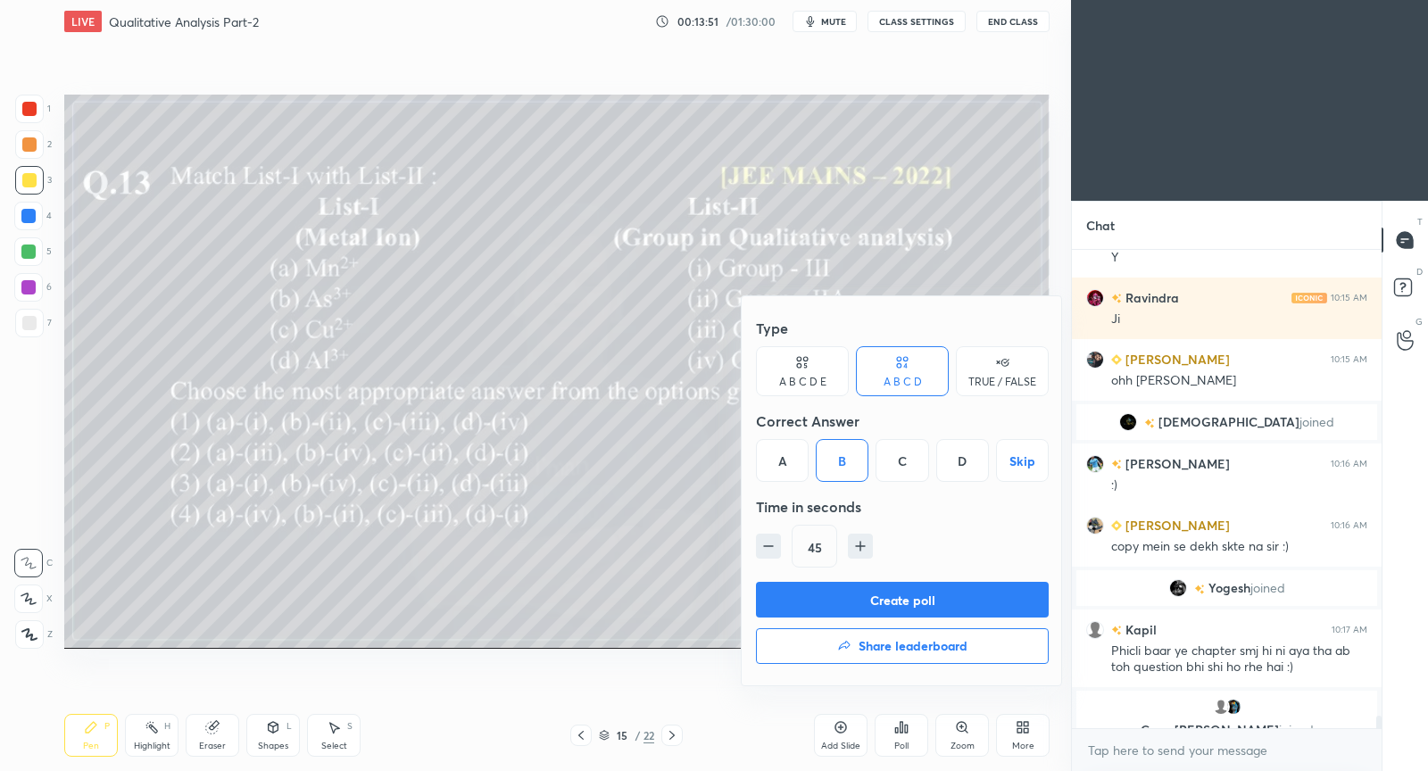
click at [851, 594] on button "Create poll" at bounding box center [902, 600] width 293 height 36
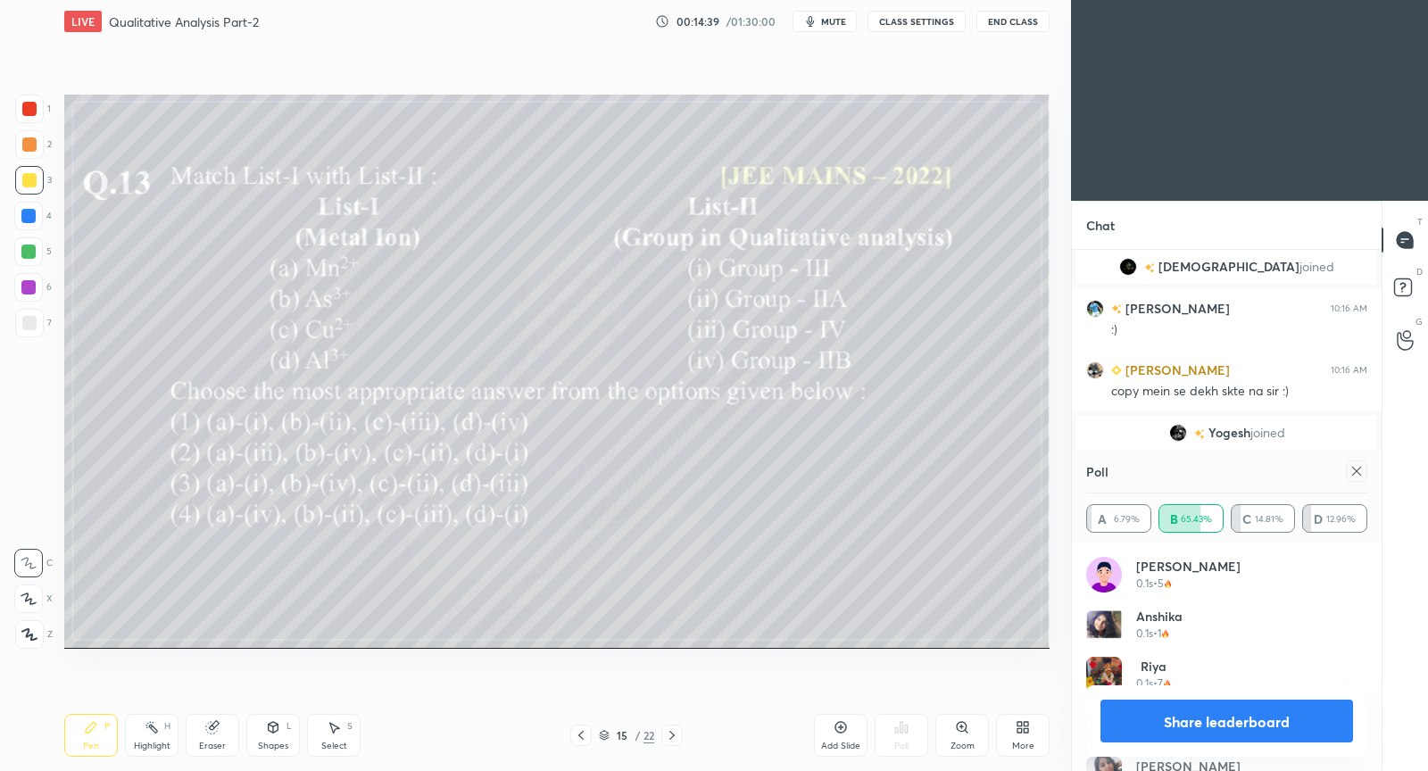
scroll to position [17097, 0]
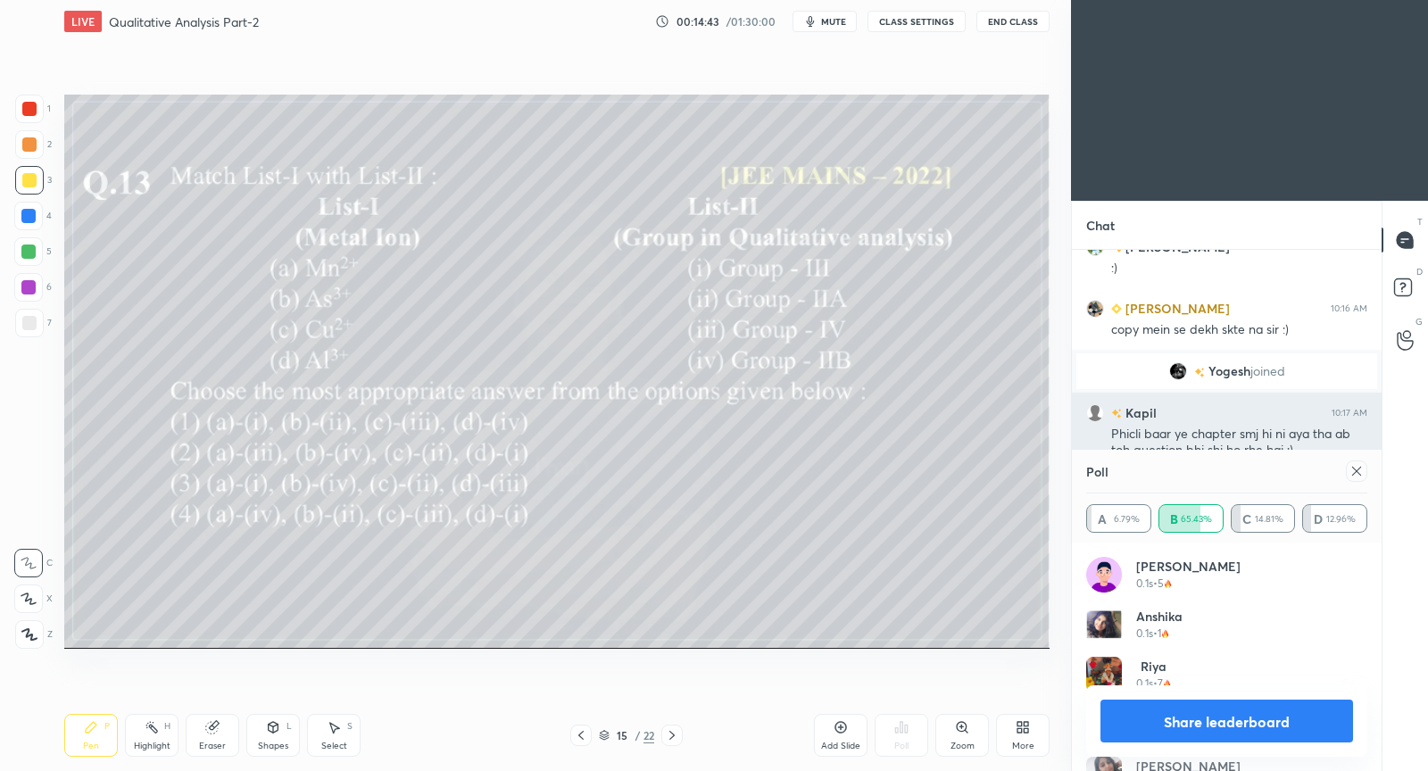
click at [1359, 470] on icon at bounding box center [1357, 471] width 14 height 14
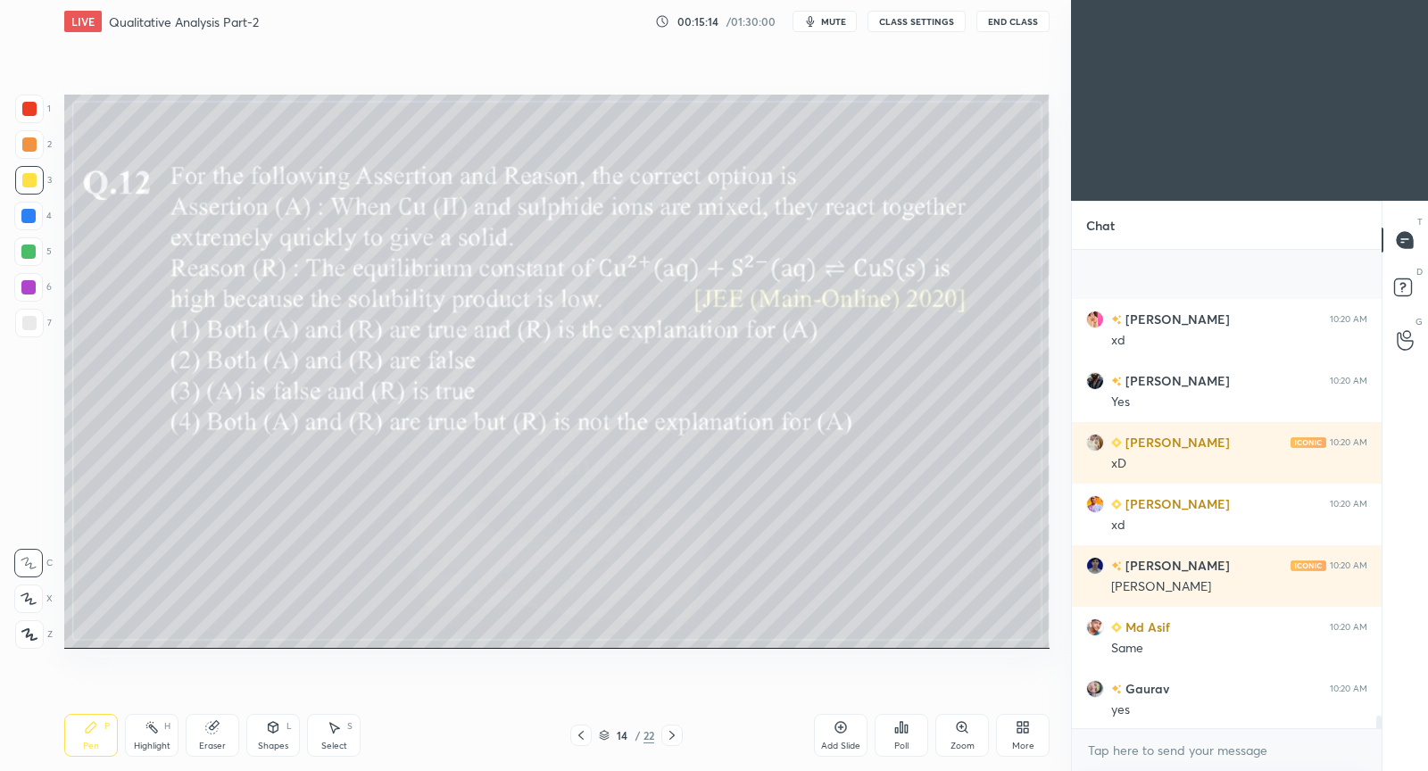
scroll to position [18110, 0]
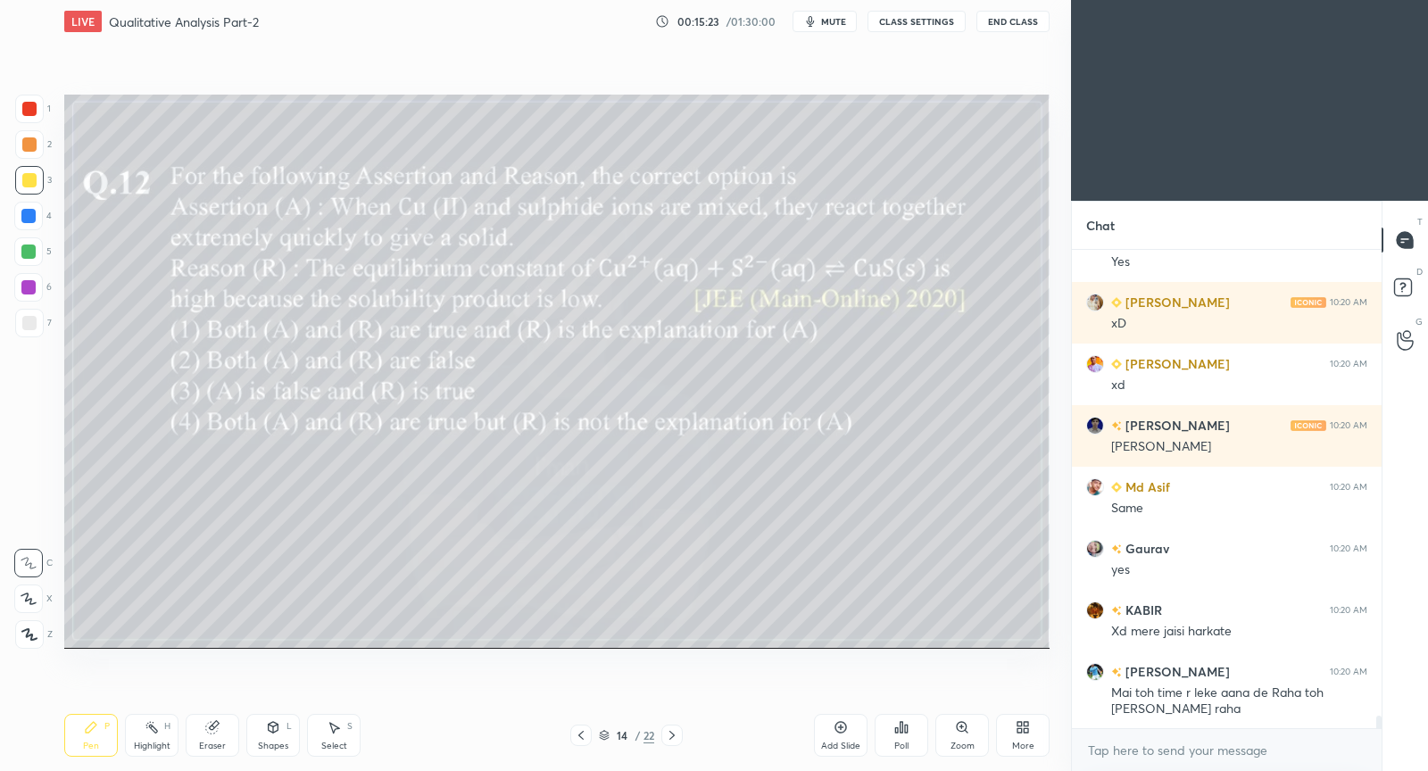
click at [912, 723] on div "Poll" at bounding box center [902, 735] width 54 height 43
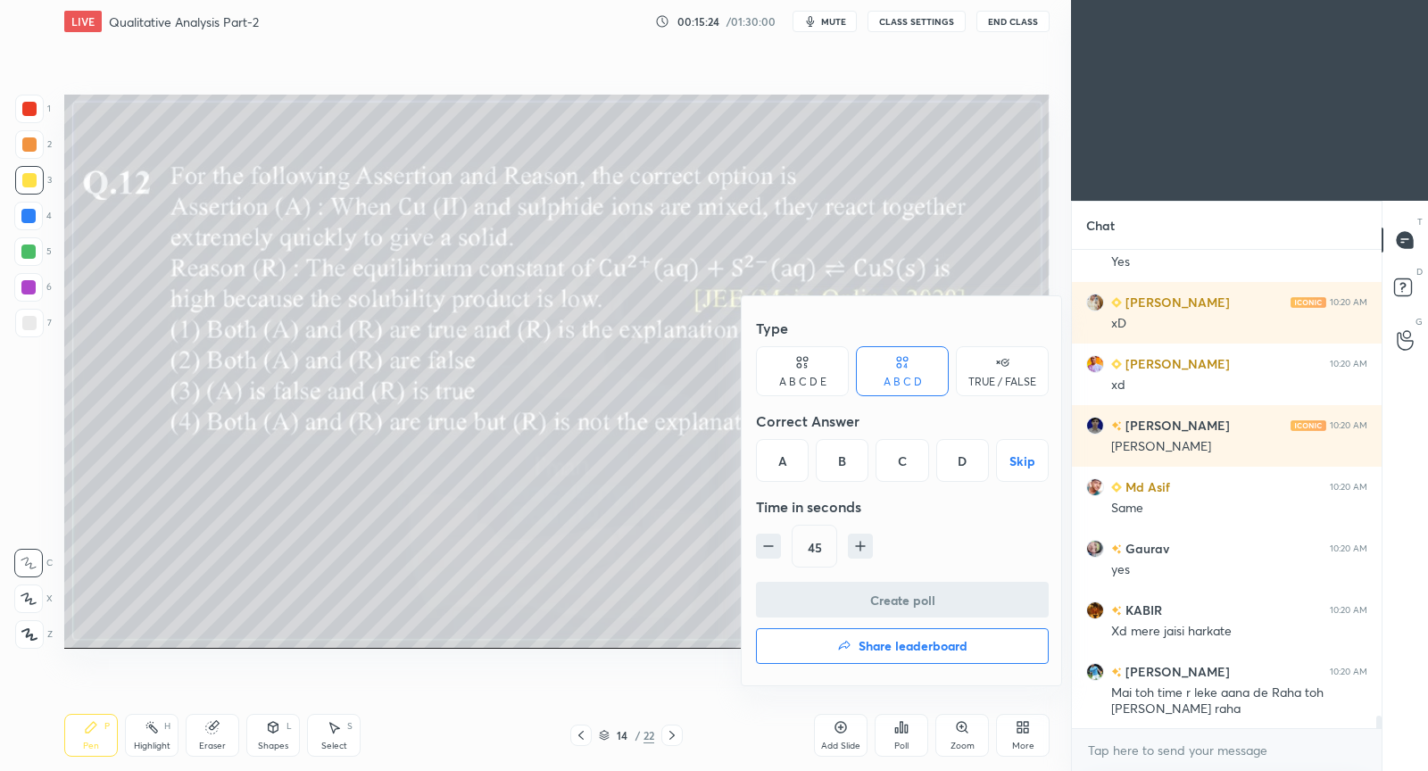
drag, startPoint x: 960, startPoint y: 461, endPoint x: 946, endPoint y: 487, distance: 29.1
click at [959, 461] on div "D" at bounding box center [963, 460] width 53 height 43
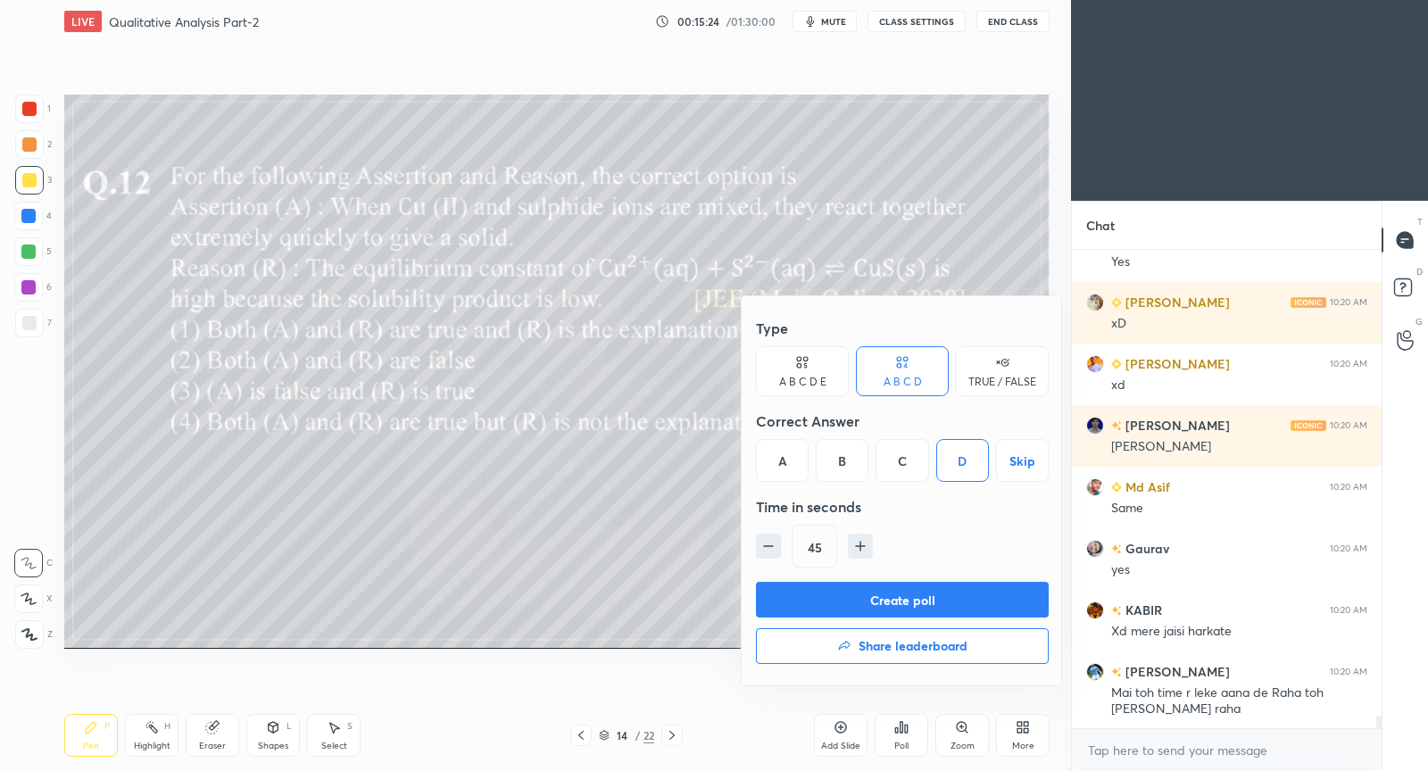
click at [895, 597] on button "Create poll" at bounding box center [902, 600] width 293 height 36
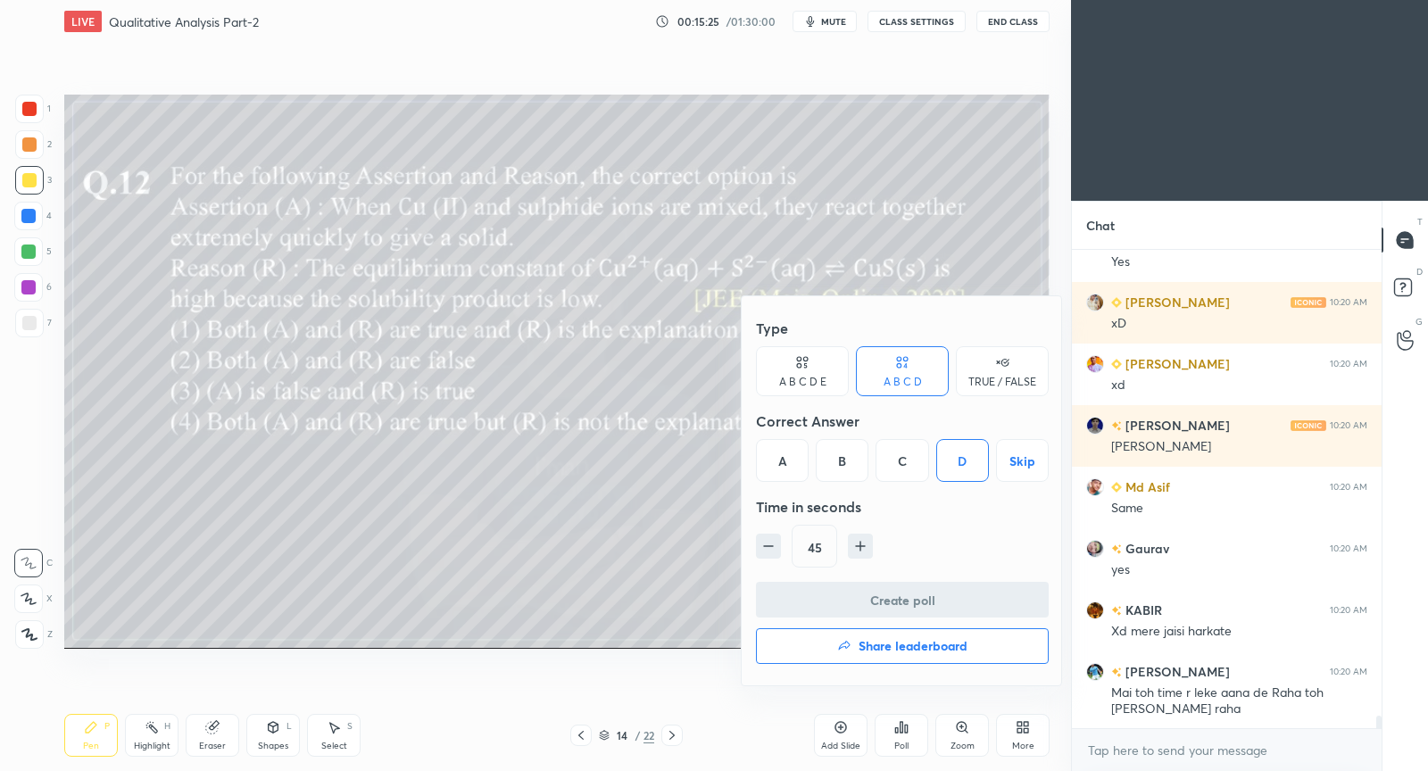
scroll to position [479, 305]
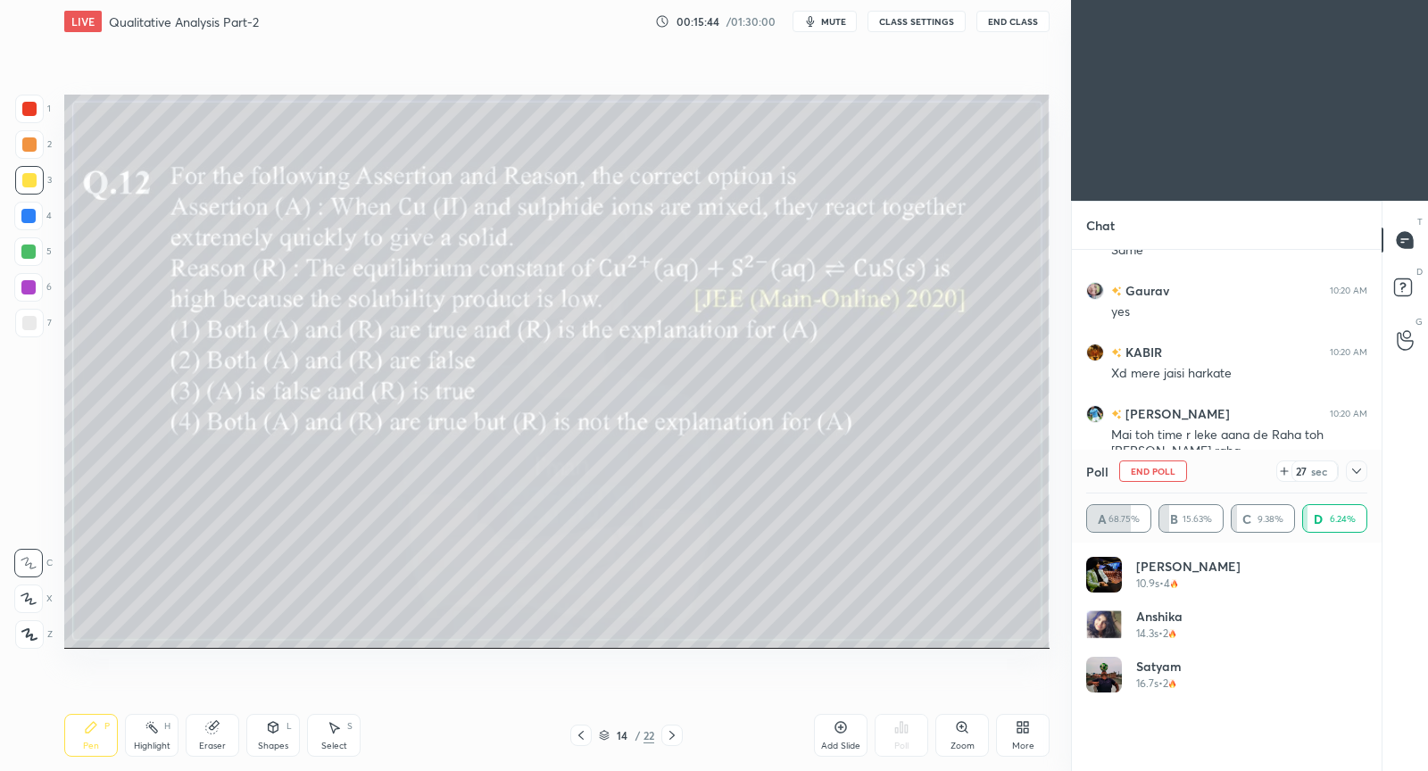
click at [1351, 473] on icon at bounding box center [1357, 471] width 14 height 14
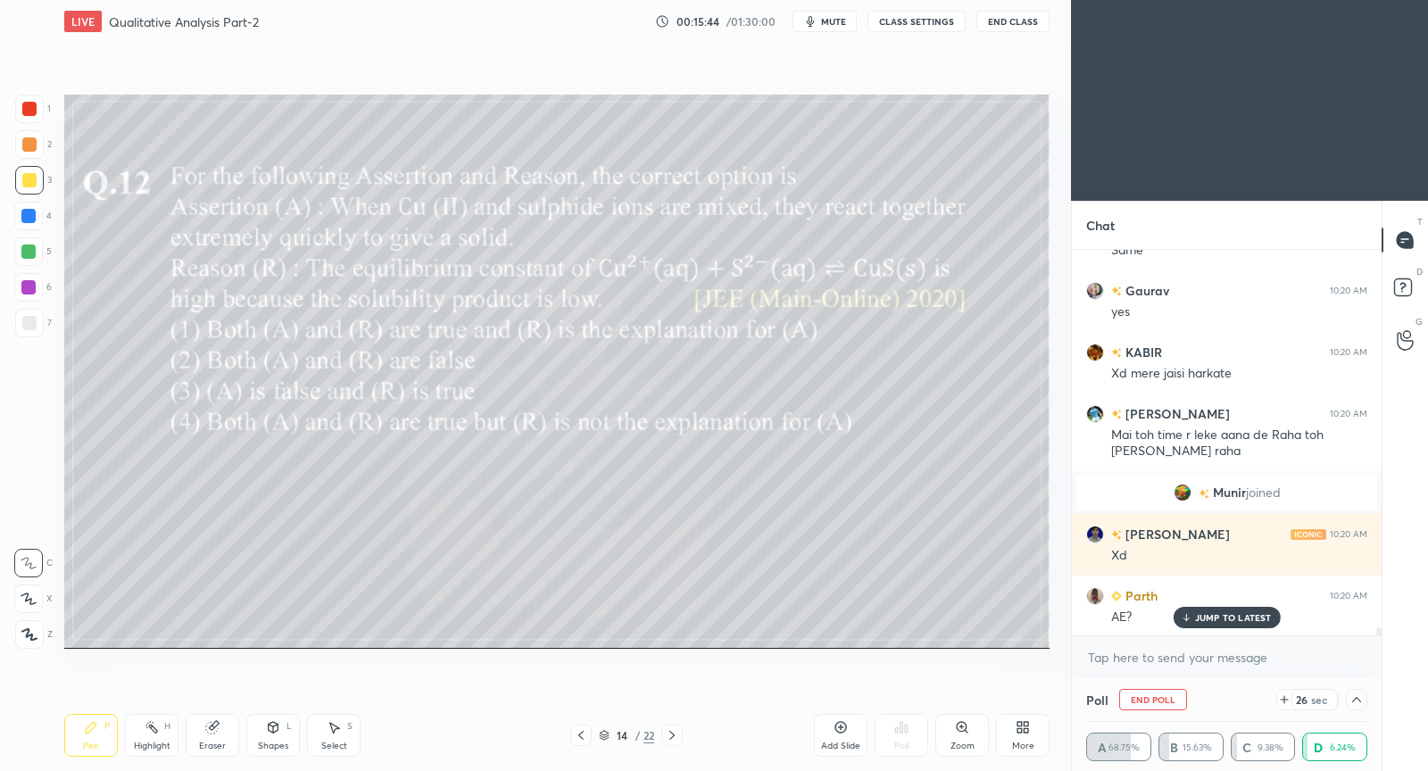
scroll to position [18134, 0]
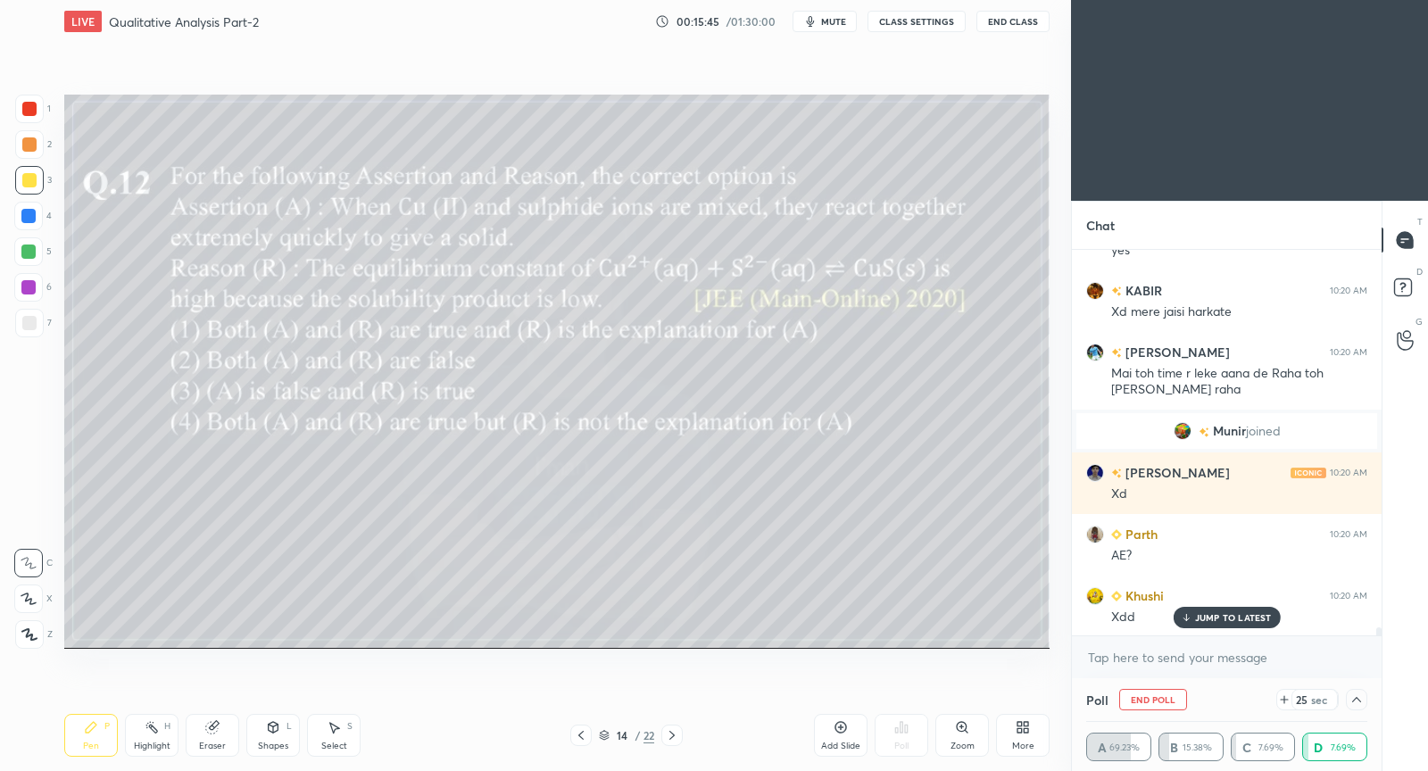
click at [1212, 615] on p "JUMP TO LATEST" at bounding box center [1233, 617] width 77 height 11
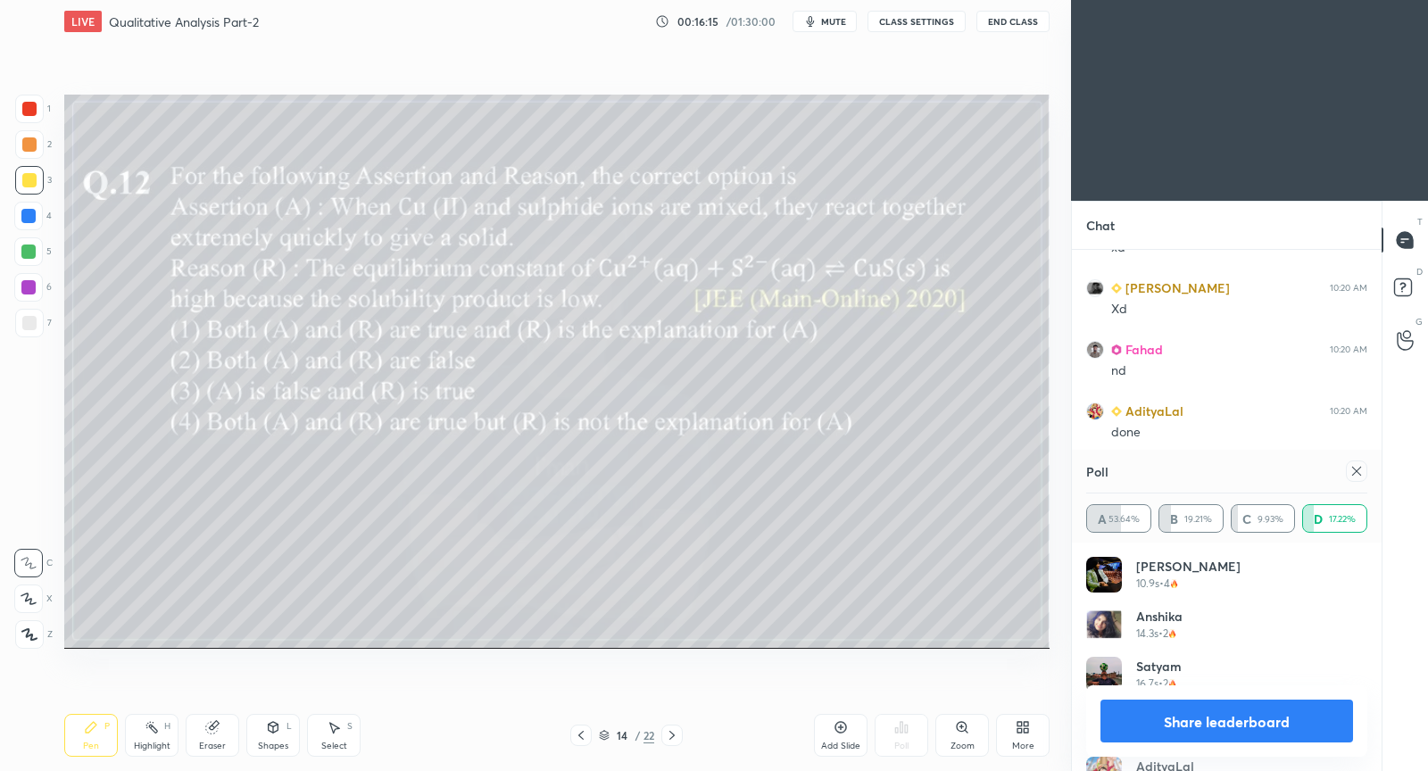
click at [1360, 471] on icon at bounding box center [1357, 471] width 14 height 14
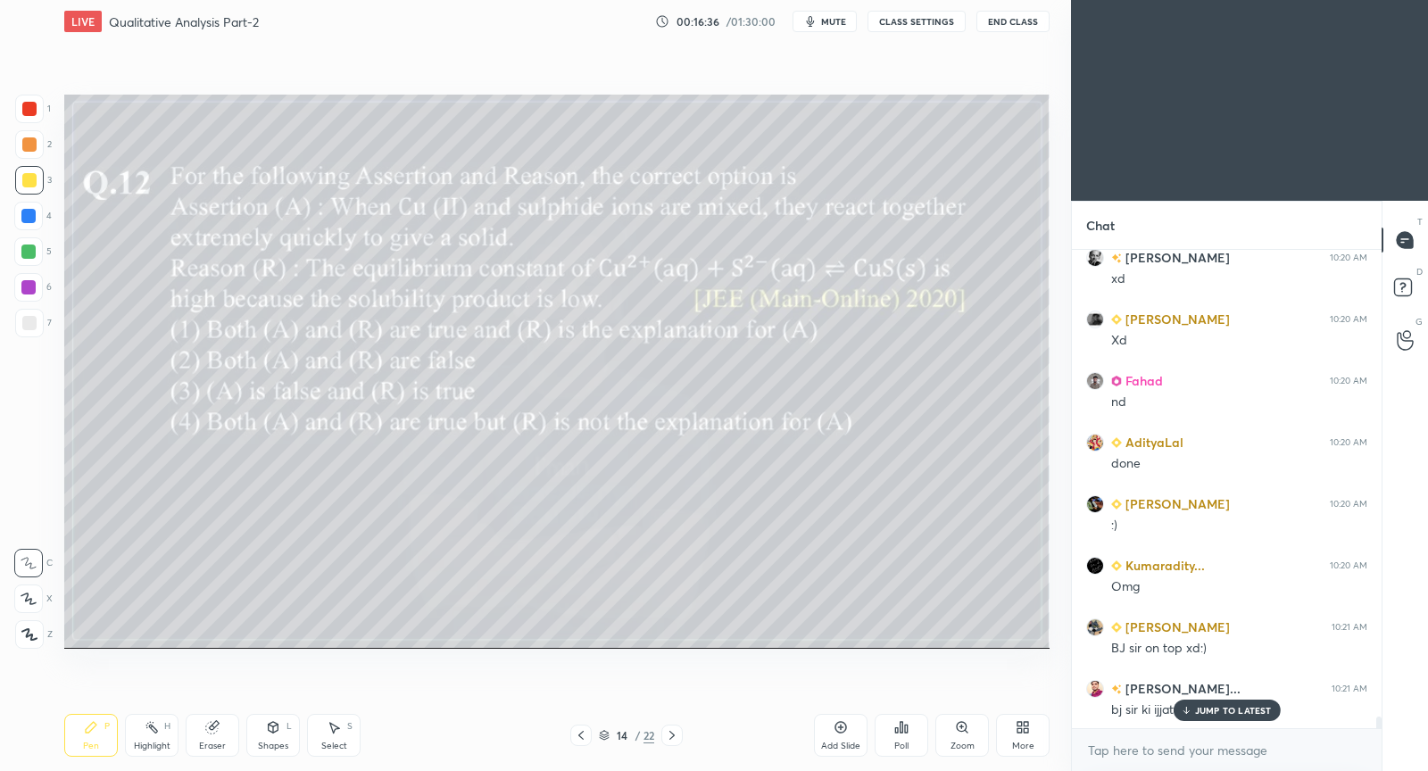
click at [586, 735] on div at bounding box center [580, 735] width 21 height 21
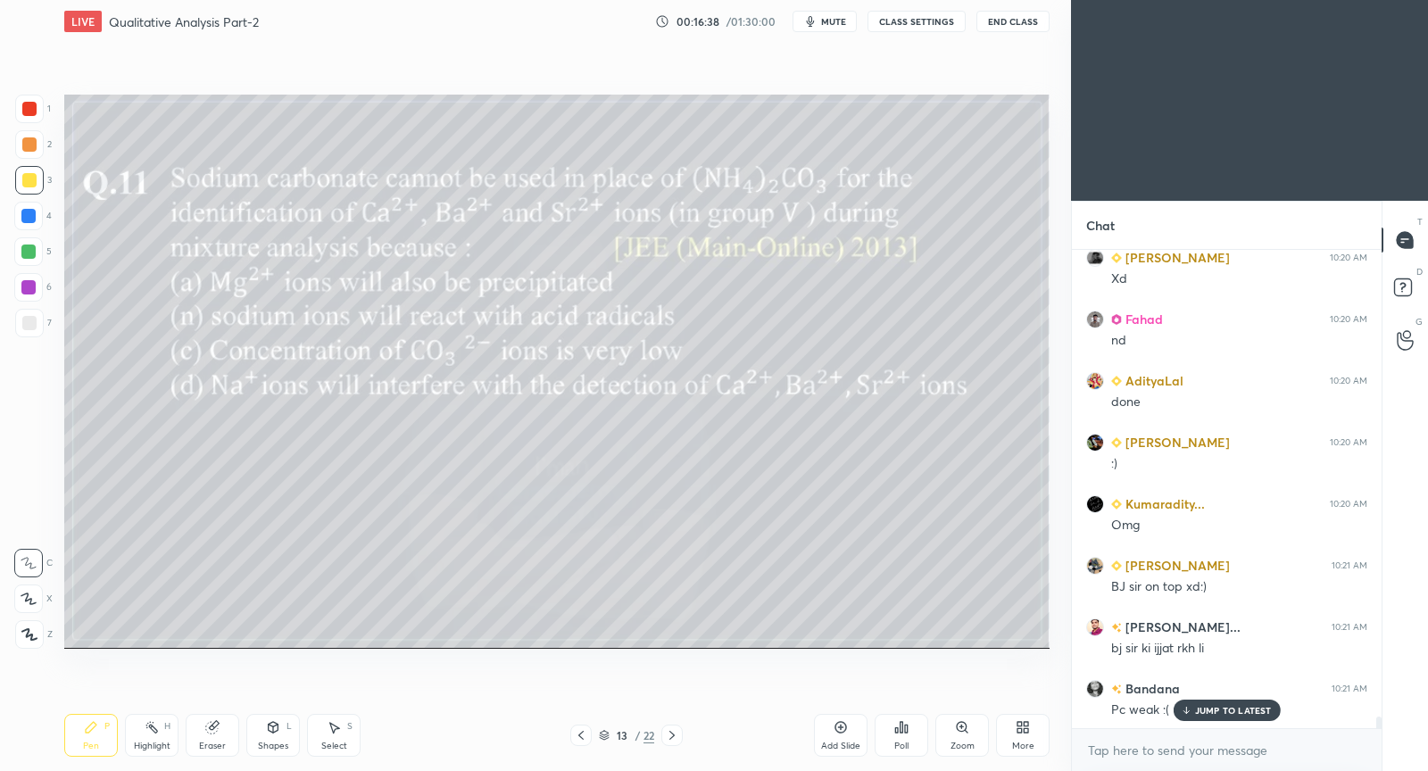
drag, startPoint x: 1217, startPoint y: 711, endPoint x: 1187, endPoint y: 712, distance: 29.5
click at [1215, 711] on p "JUMP TO LATEST" at bounding box center [1233, 710] width 77 height 11
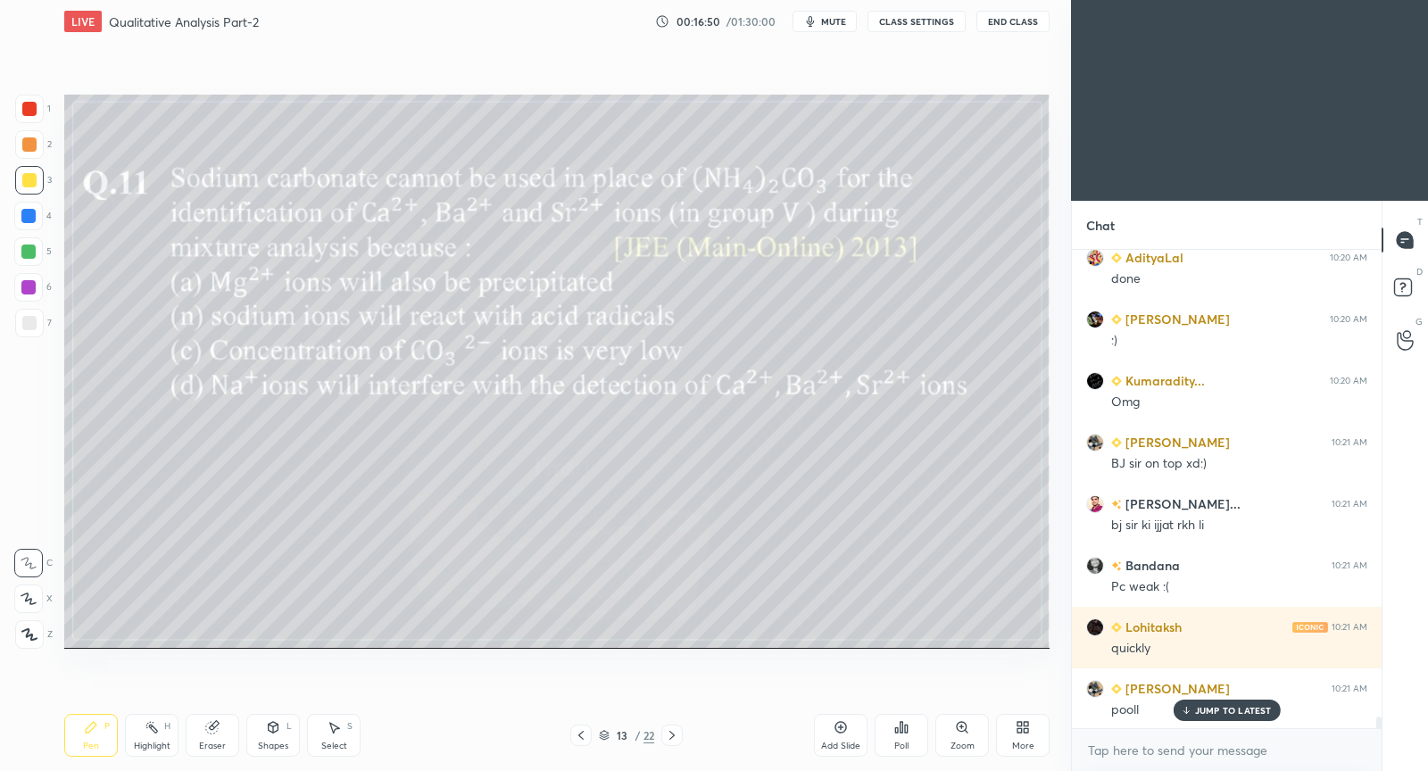
click at [903, 737] on div "Poll" at bounding box center [902, 735] width 54 height 43
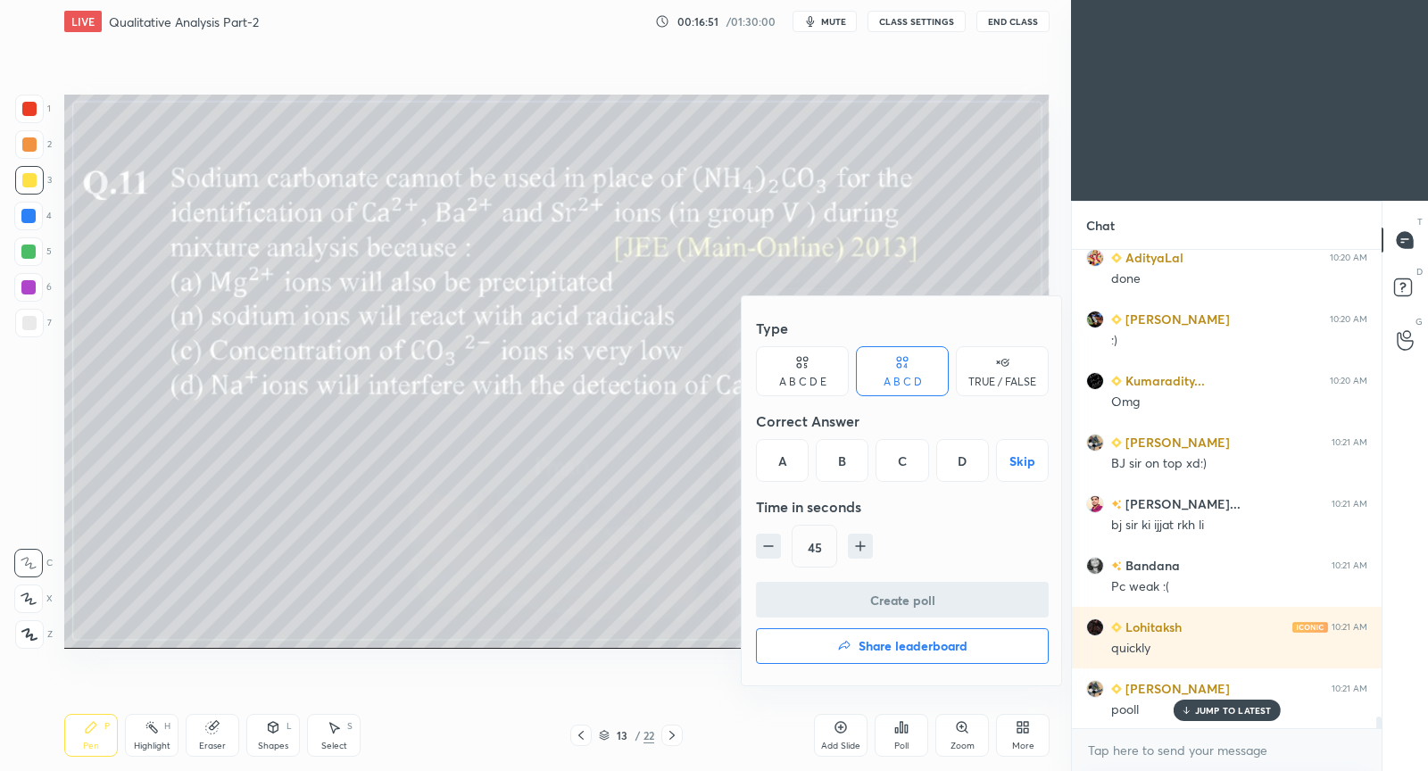
drag, startPoint x: 786, startPoint y: 462, endPoint x: 784, endPoint y: 479, distance: 16.2
click at [785, 464] on div "A" at bounding box center [782, 460] width 53 height 43
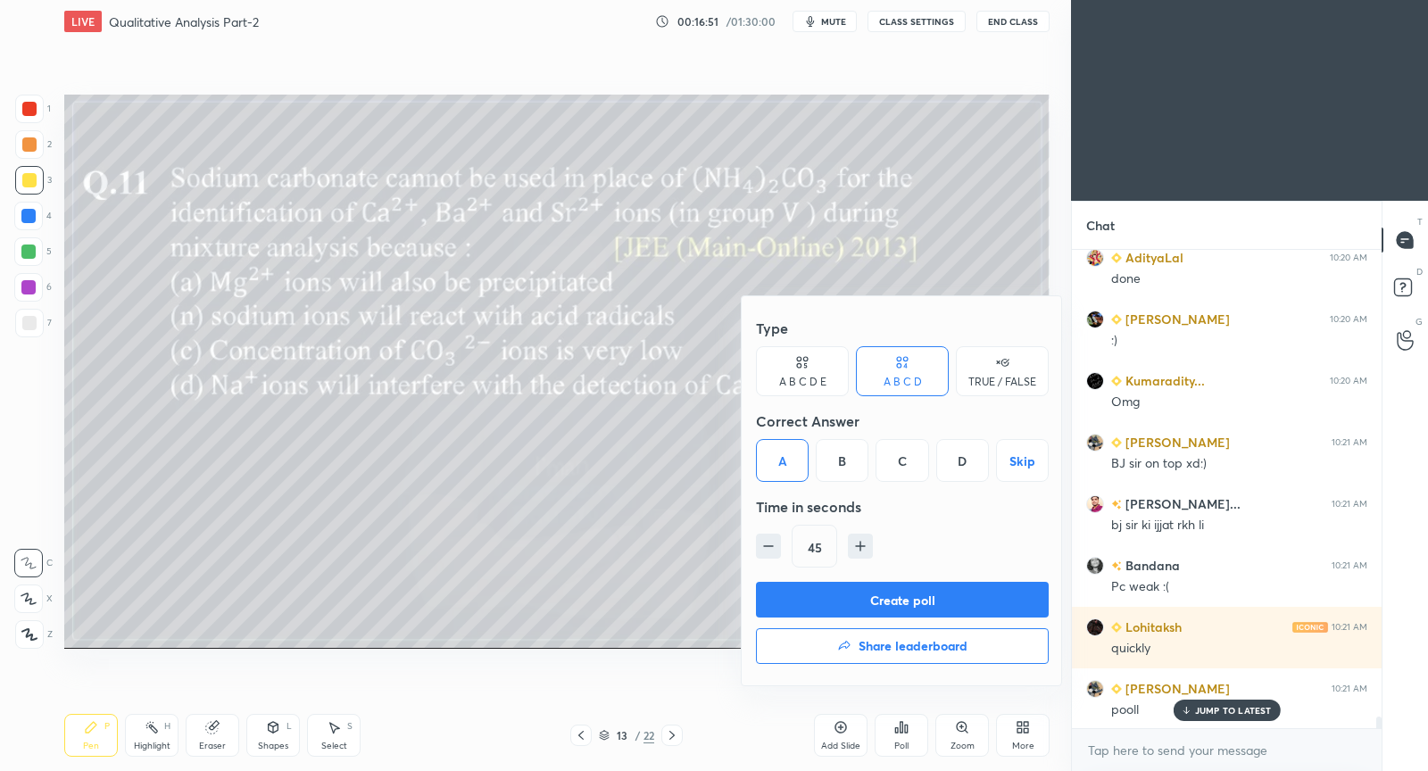
click at [793, 589] on button "Create poll" at bounding box center [902, 600] width 293 height 36
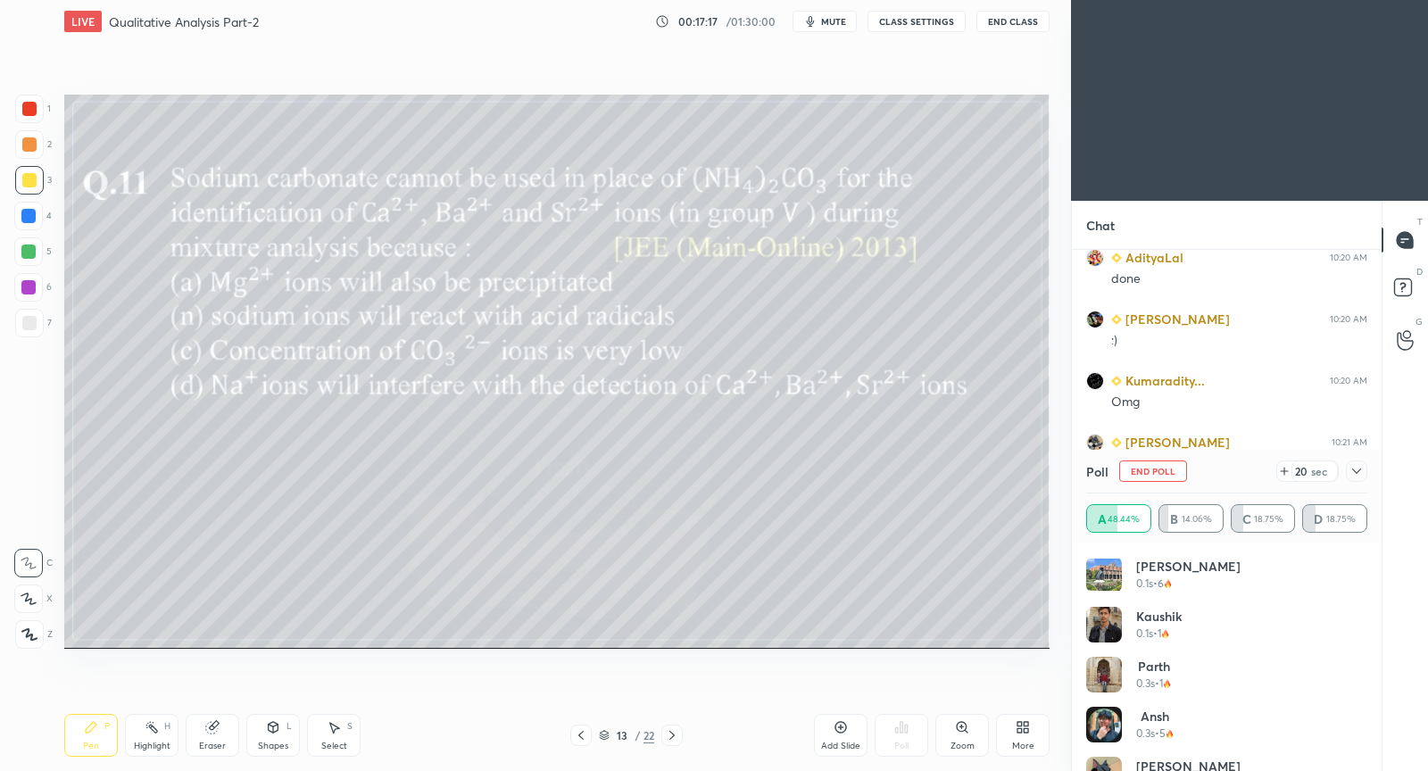
scroll to position [18978, 0]
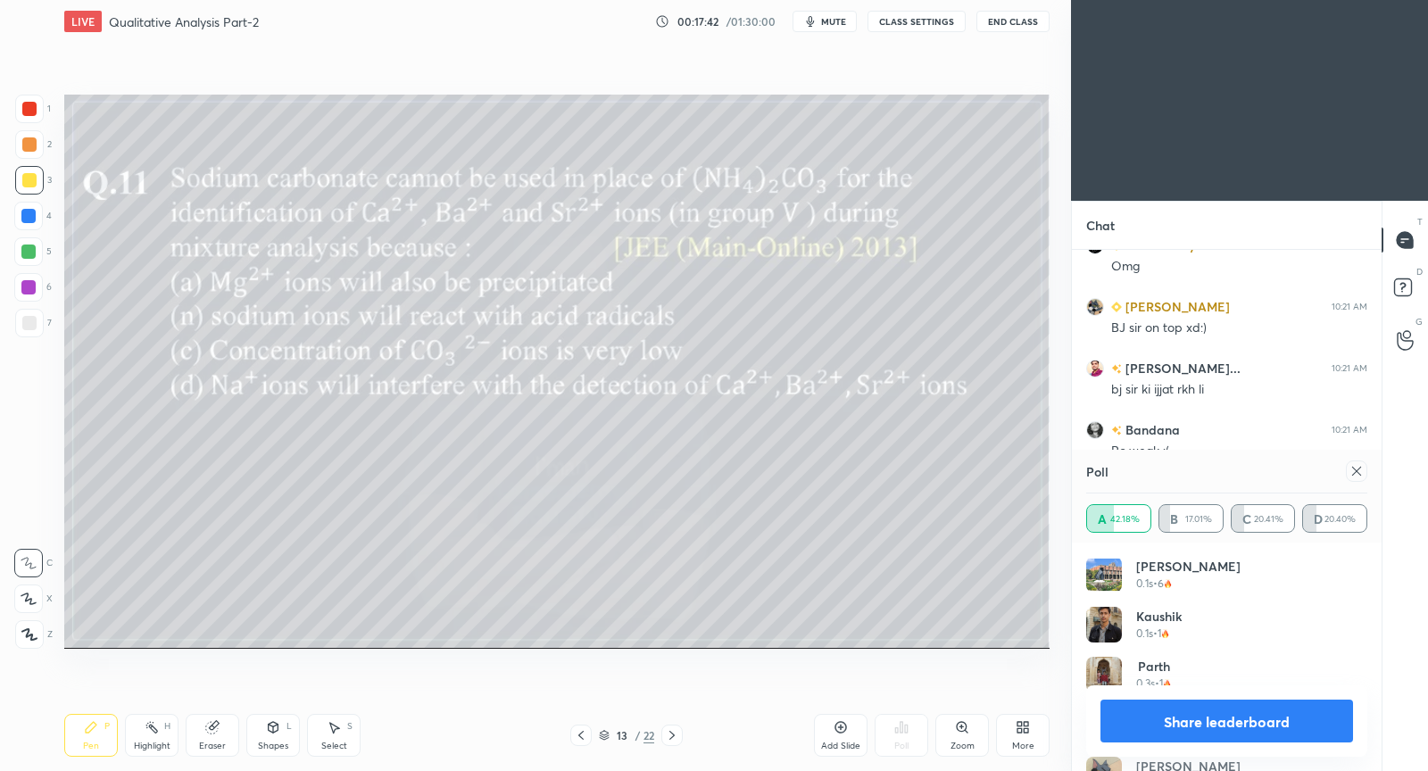
click at [1359, 471] on icon at bounding box center [1357, 471] width 14 height 14
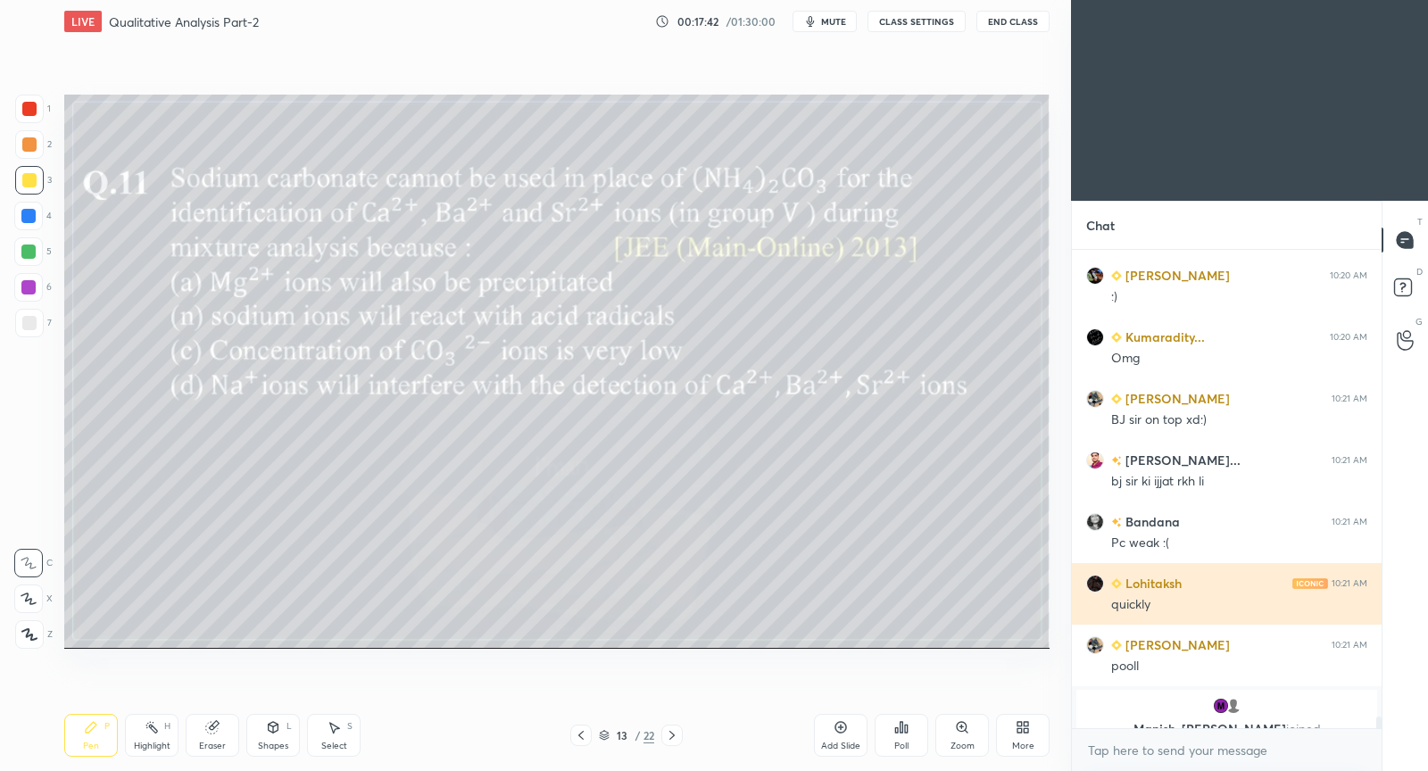
scroll to position [474, 305]
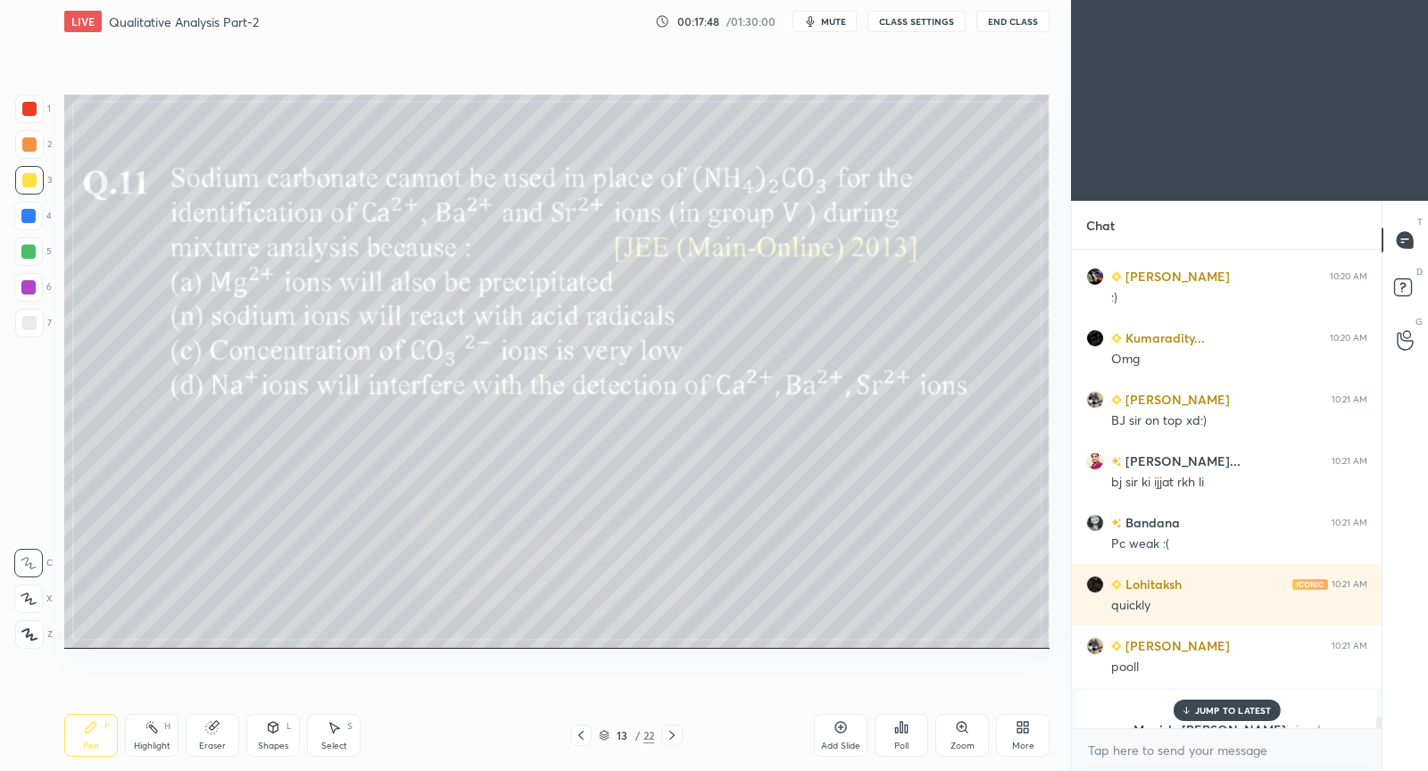
click at [575, 740] on icon at bounding box center [581, 736] width 14 height 14
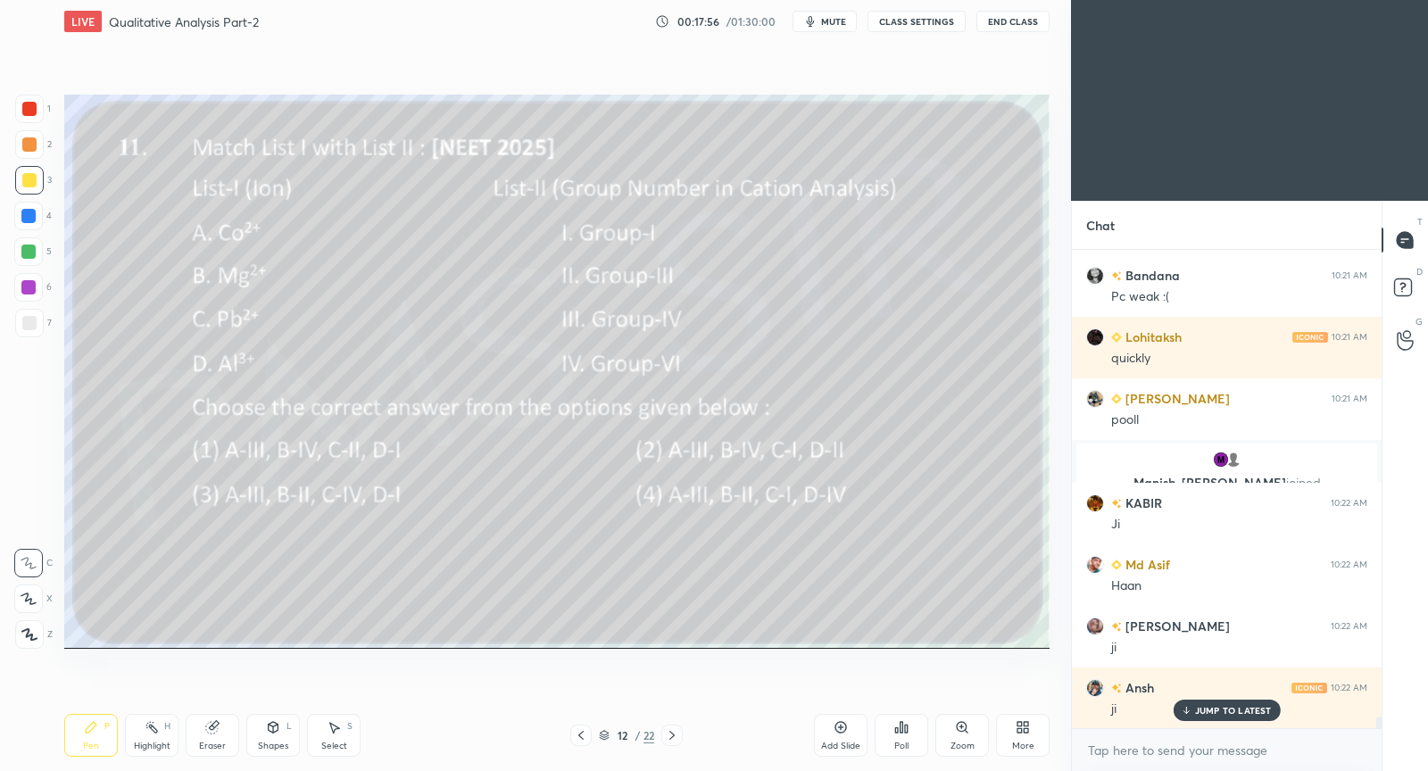
scroll to position [19193, 0]
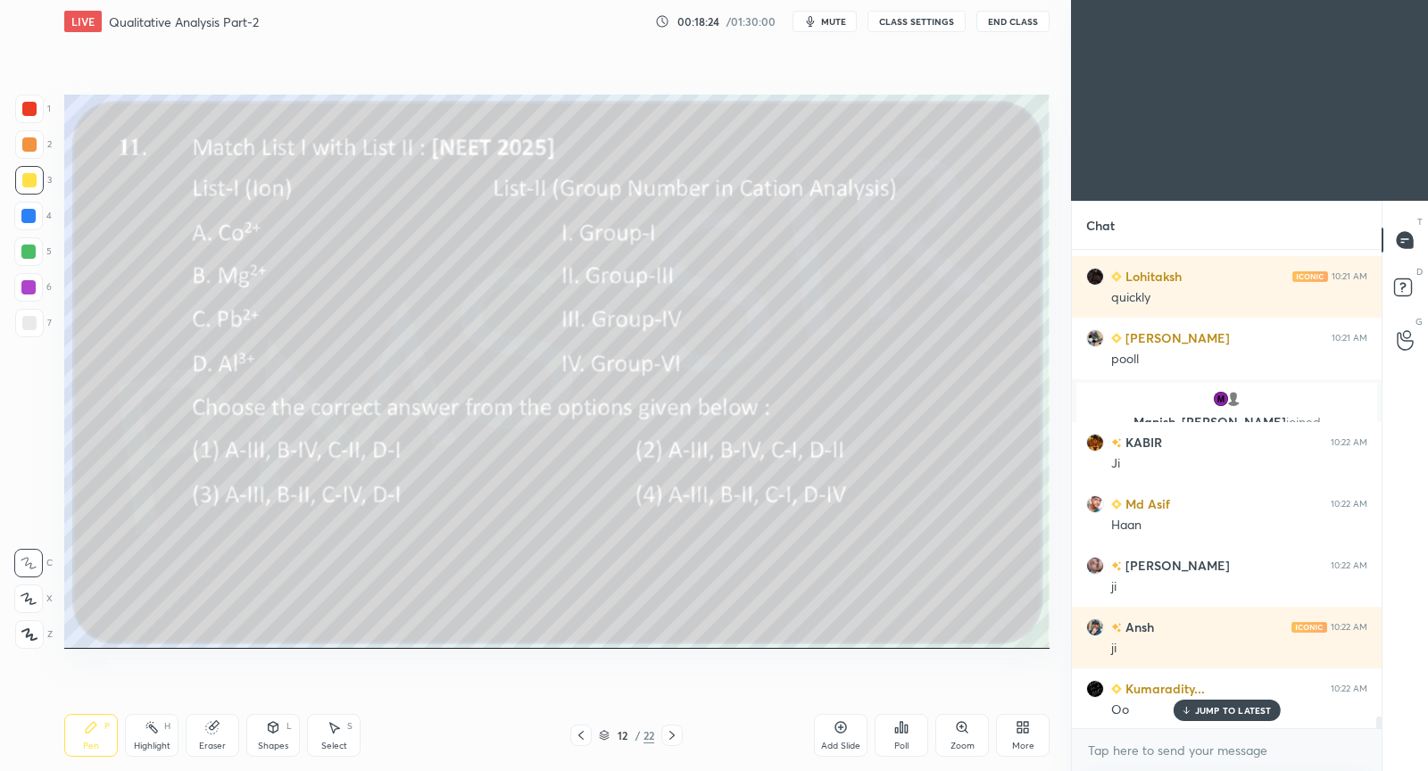
click at [913, 739] on div "Poll" at bounding box center [902, 735] width 54 height 43
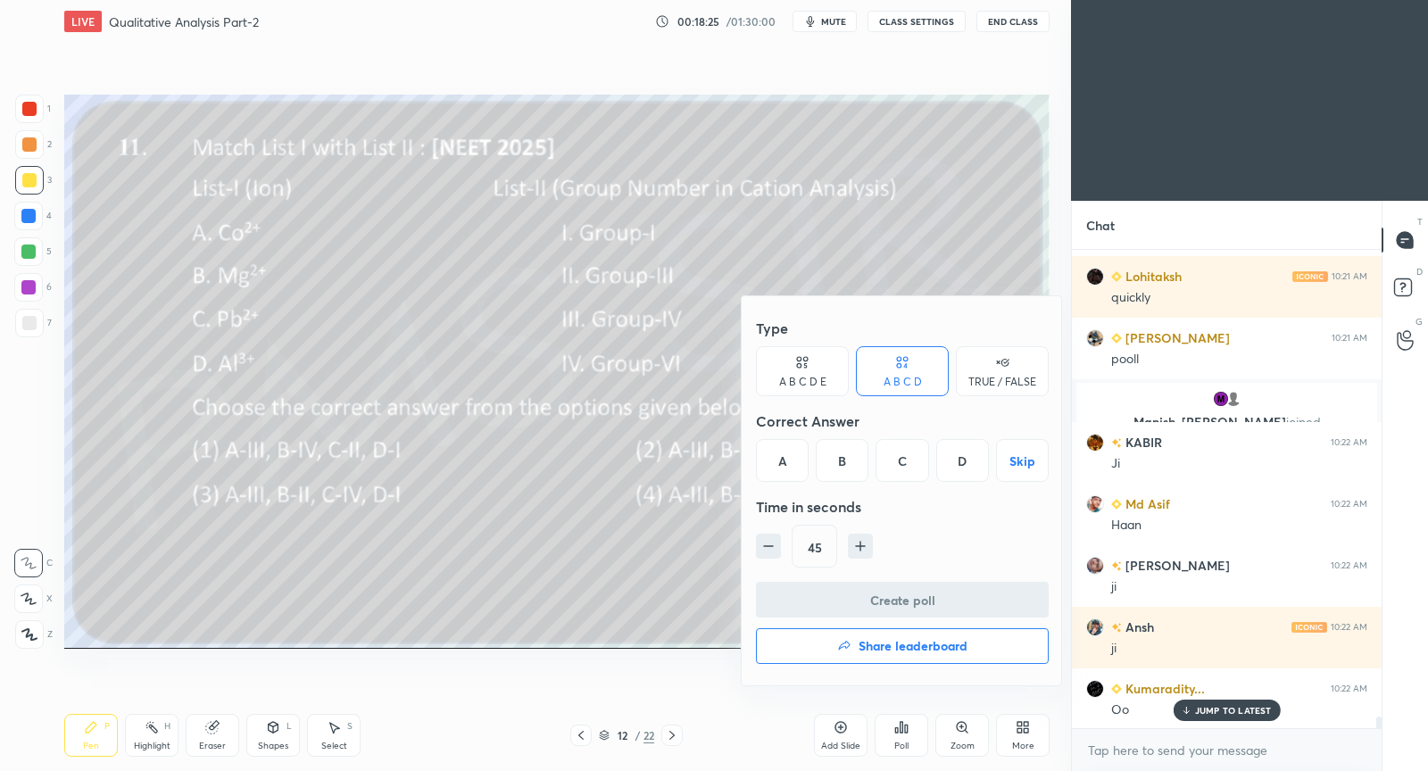
drag, startPoint x: 846, startPoint y: 460, endPoint x: 840, endPoint y: 504, distance: 44.2
click at [843, 462] on div "B" at bounding box center [842, 460] width 53 height 43
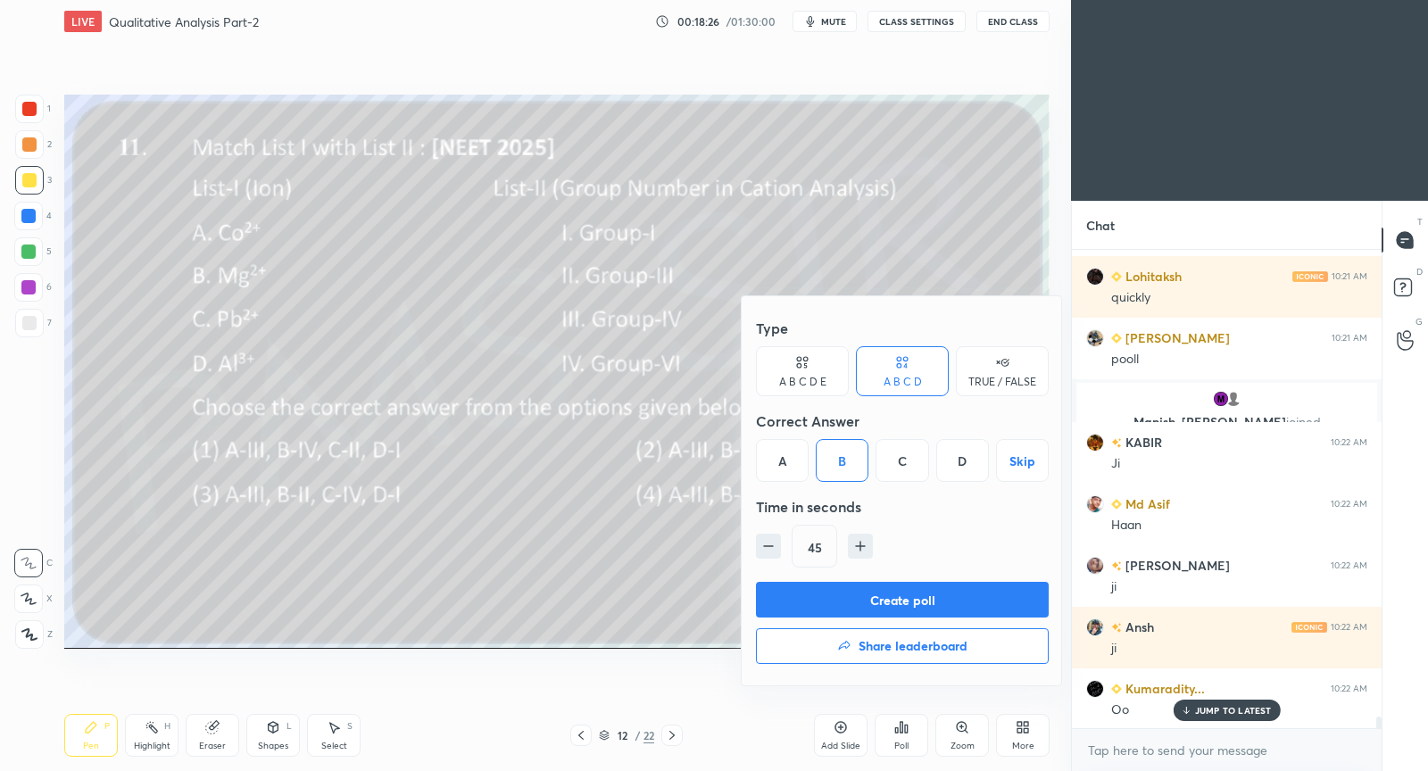
click at [833, 586] on button "Create poll" at bounding box center [902, 600] width 293 height 36
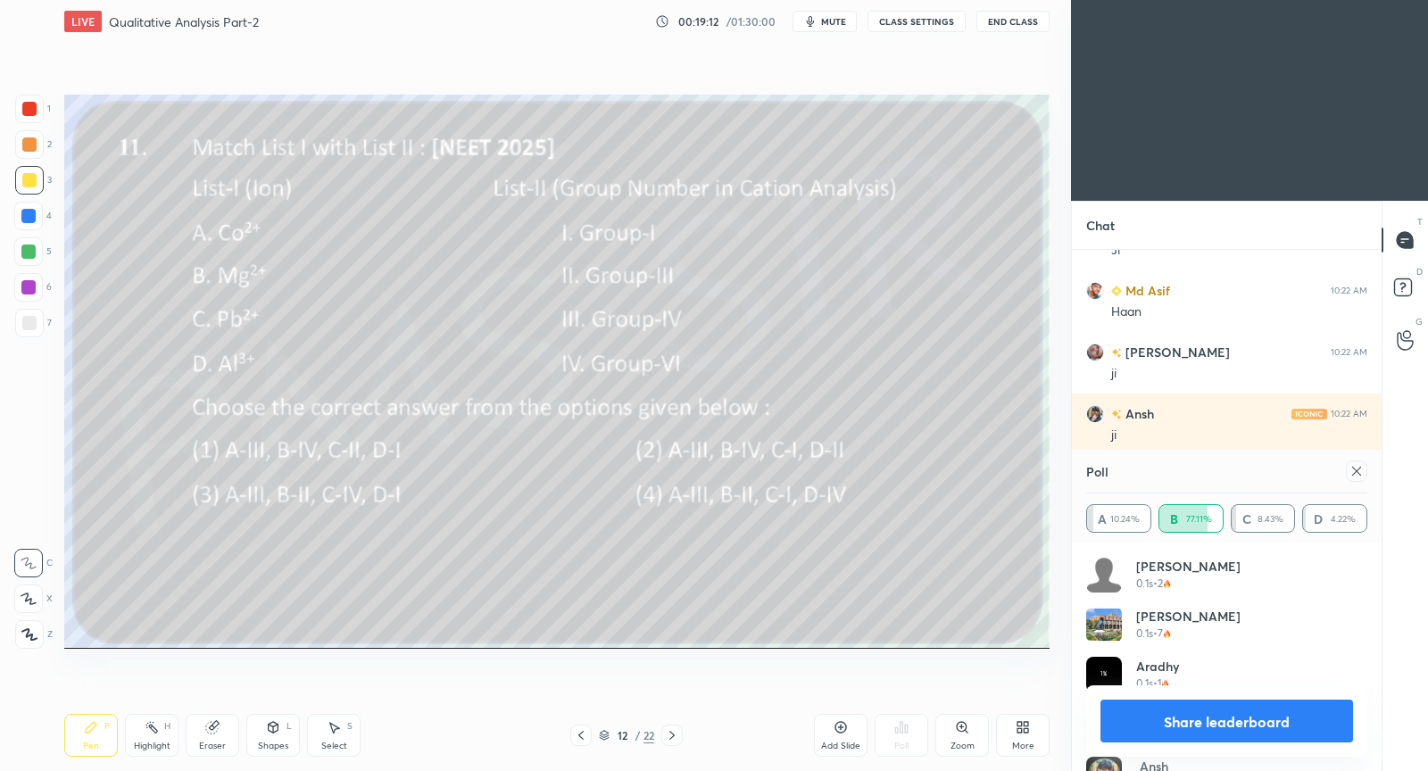
scroll to position [19469, 0]
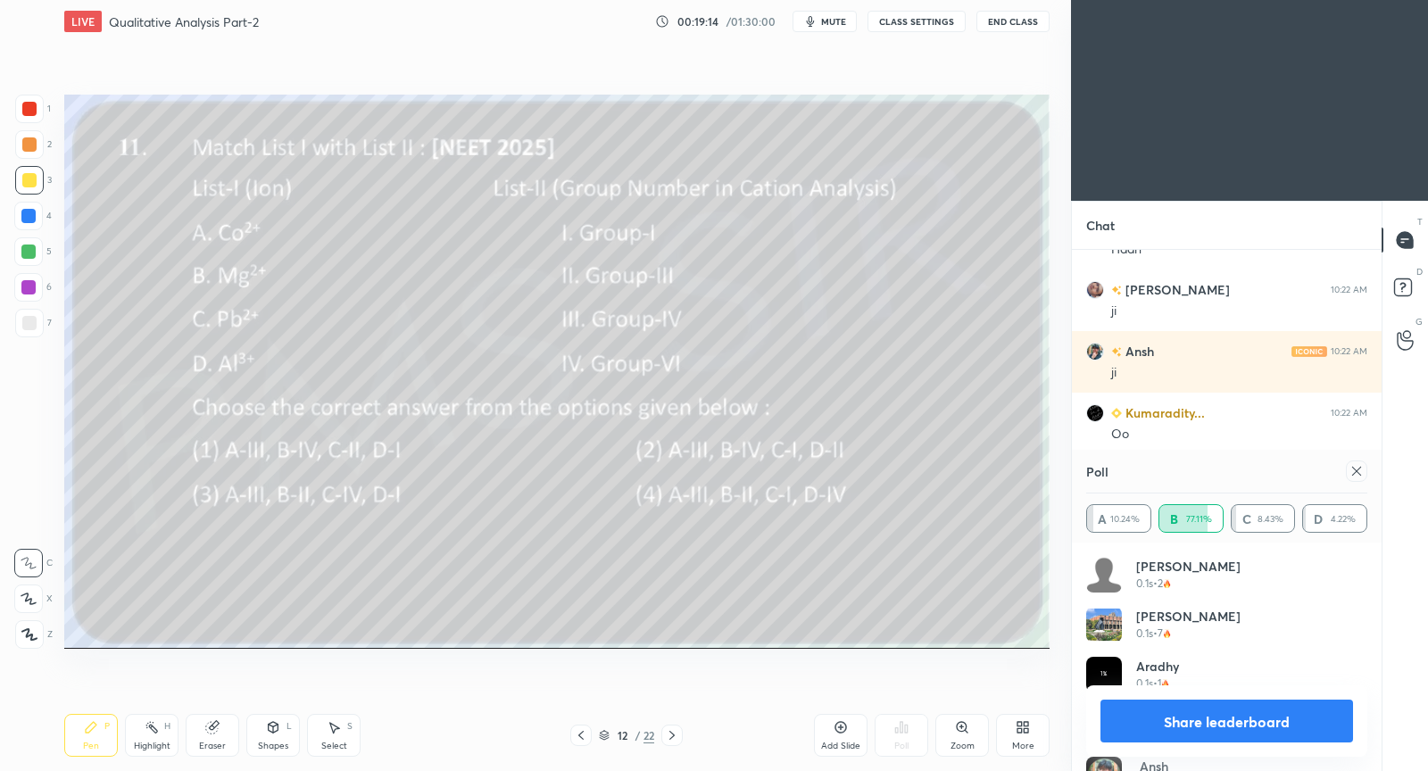
click at [1358, 471] on icon at bounding box center [1357, 471] width 14 height 14
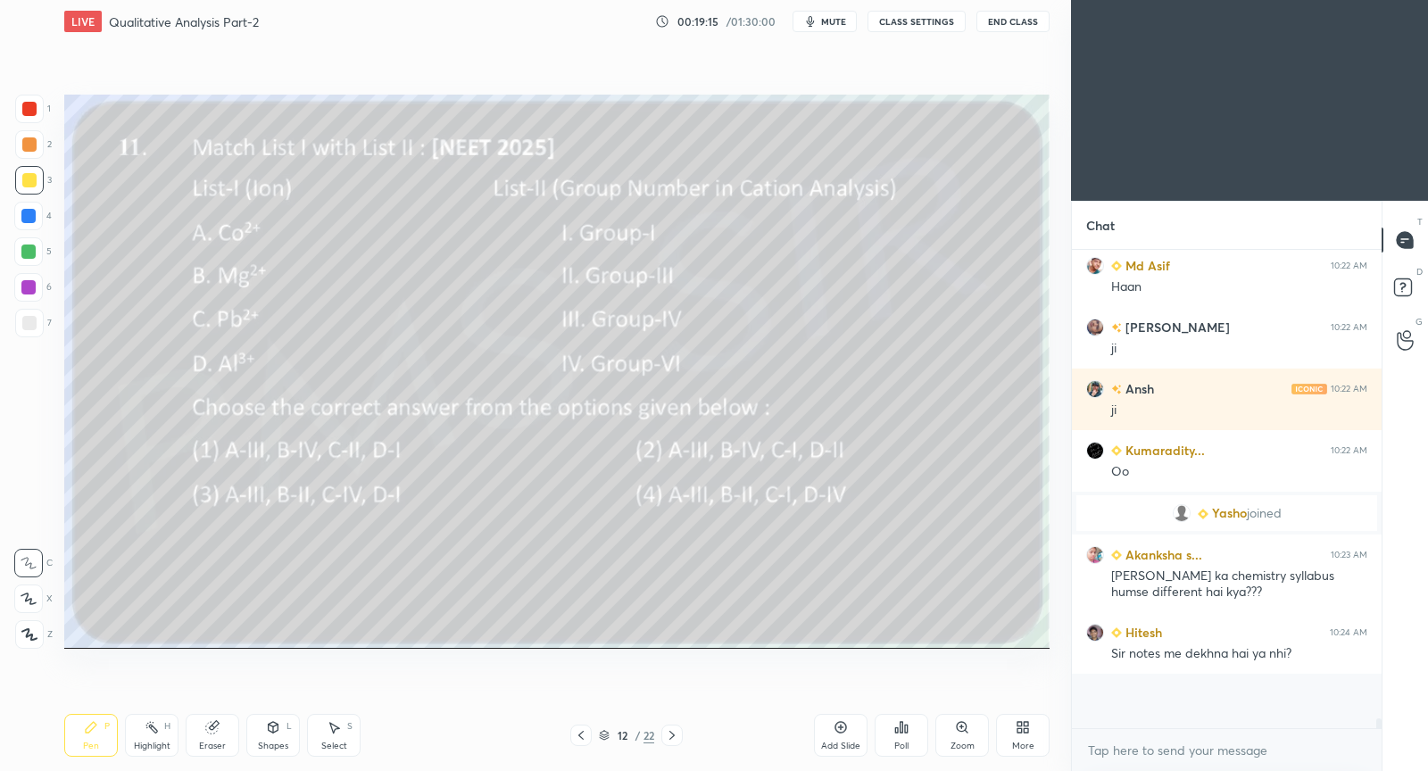
scroll to position [19375, 0]
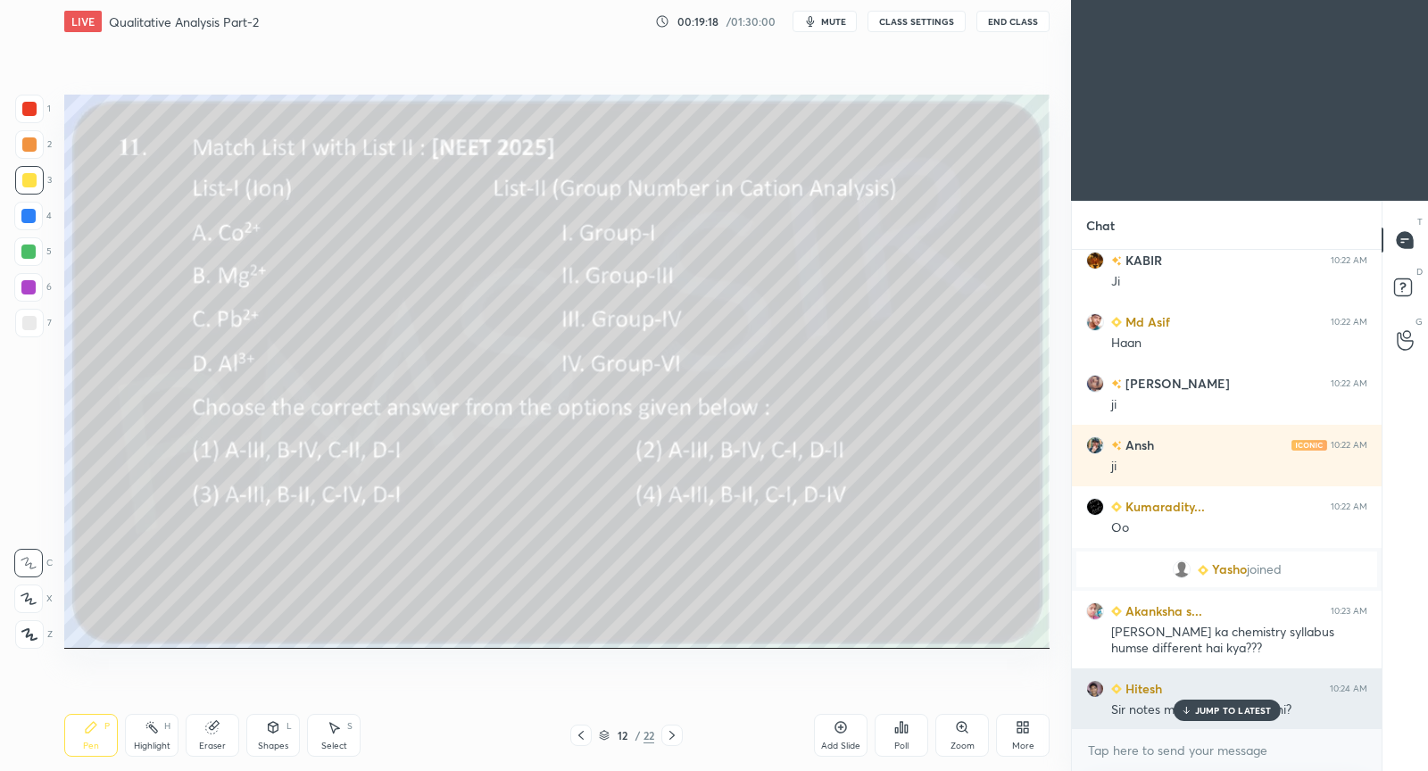
drag, startPoint x: 1228, startPoint y: 717, endPoint x: 1177, endPoint y: 710, distance: 52.3
click at [1227, 711] on div "JUMP TO LATEST" at bounding box center [1226, 710] width 107 height 21
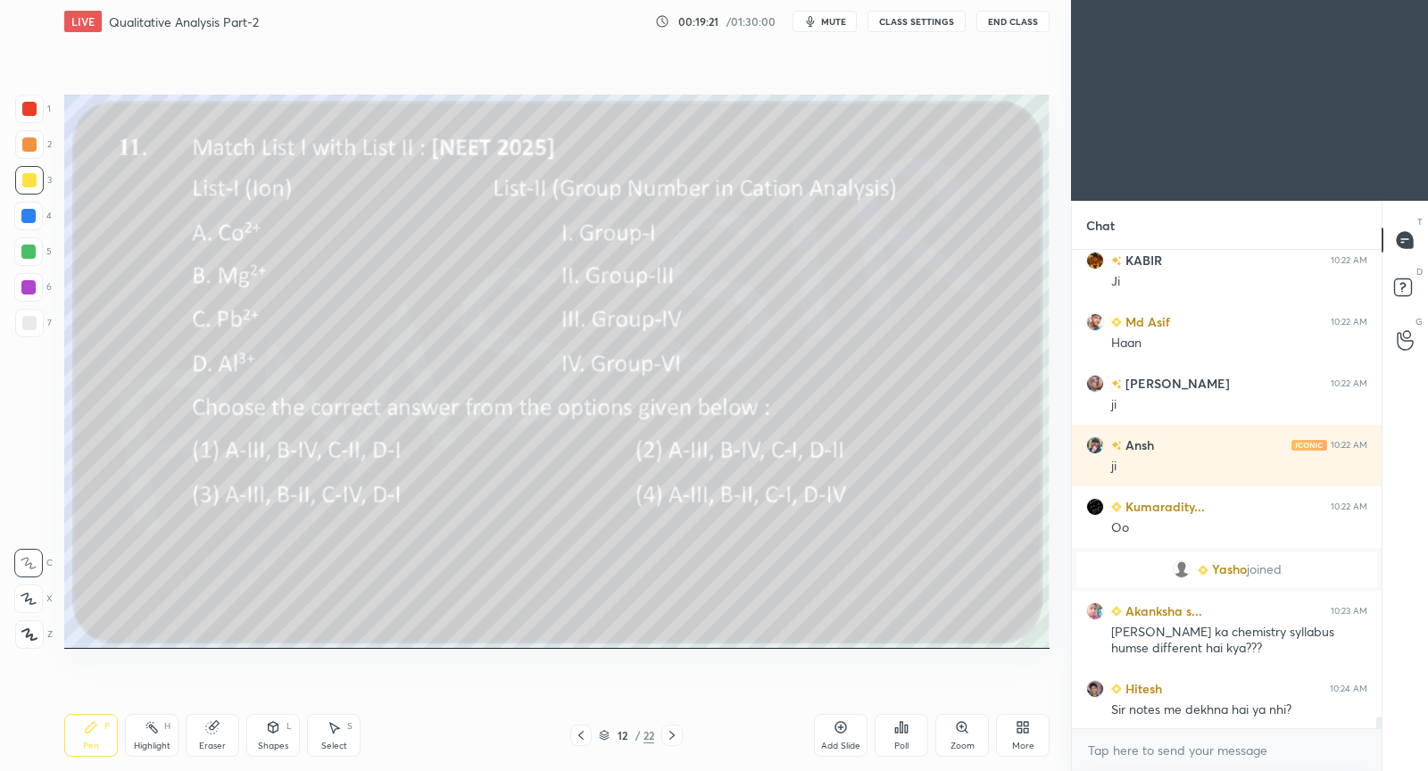
drag, startPoint x: 588, startPoint y: 732, endPoint x: 584, endPoint y: 723, distance: 10.0
click at [587, 732] on div at bounding box center [580, 735] width 21 height 21
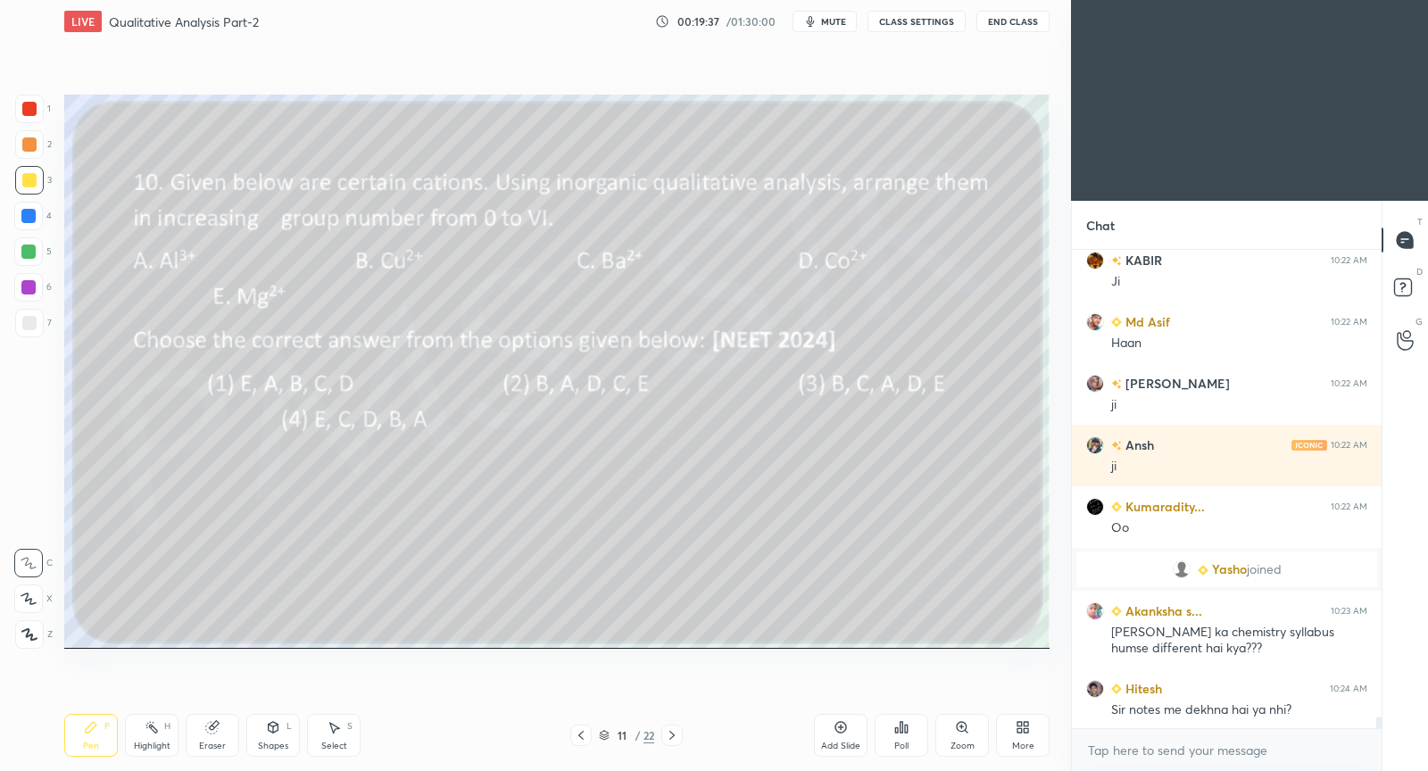
click at [919, 728] on div "Poll" at bounding box center [902, 735] width 54 height 43
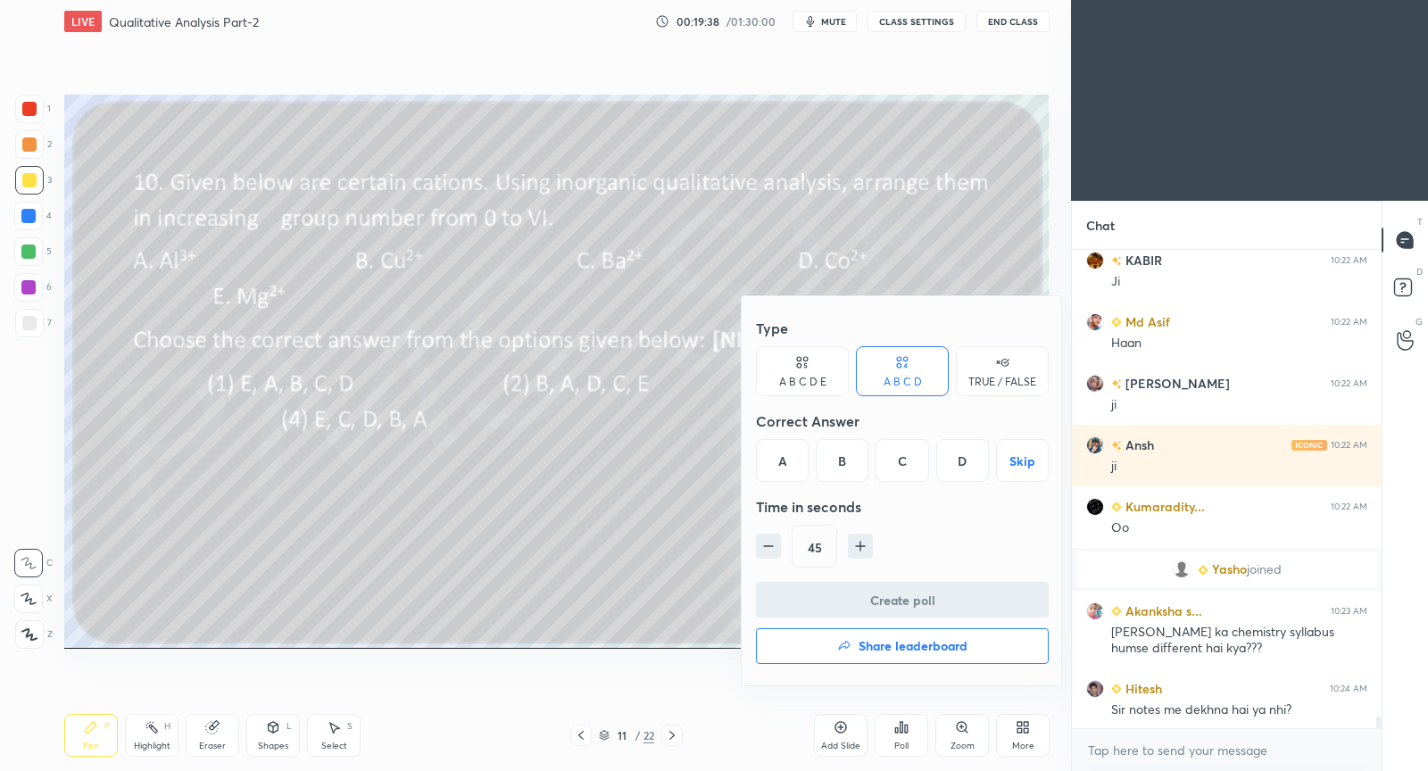
drag, startPoint x: 845, startPoint y: 466, endPoint x: 848, endPoint y: 487, distance: 20.7
click at [846, 466] on div "B" at bounding box center [842, 460] width 53 height 43
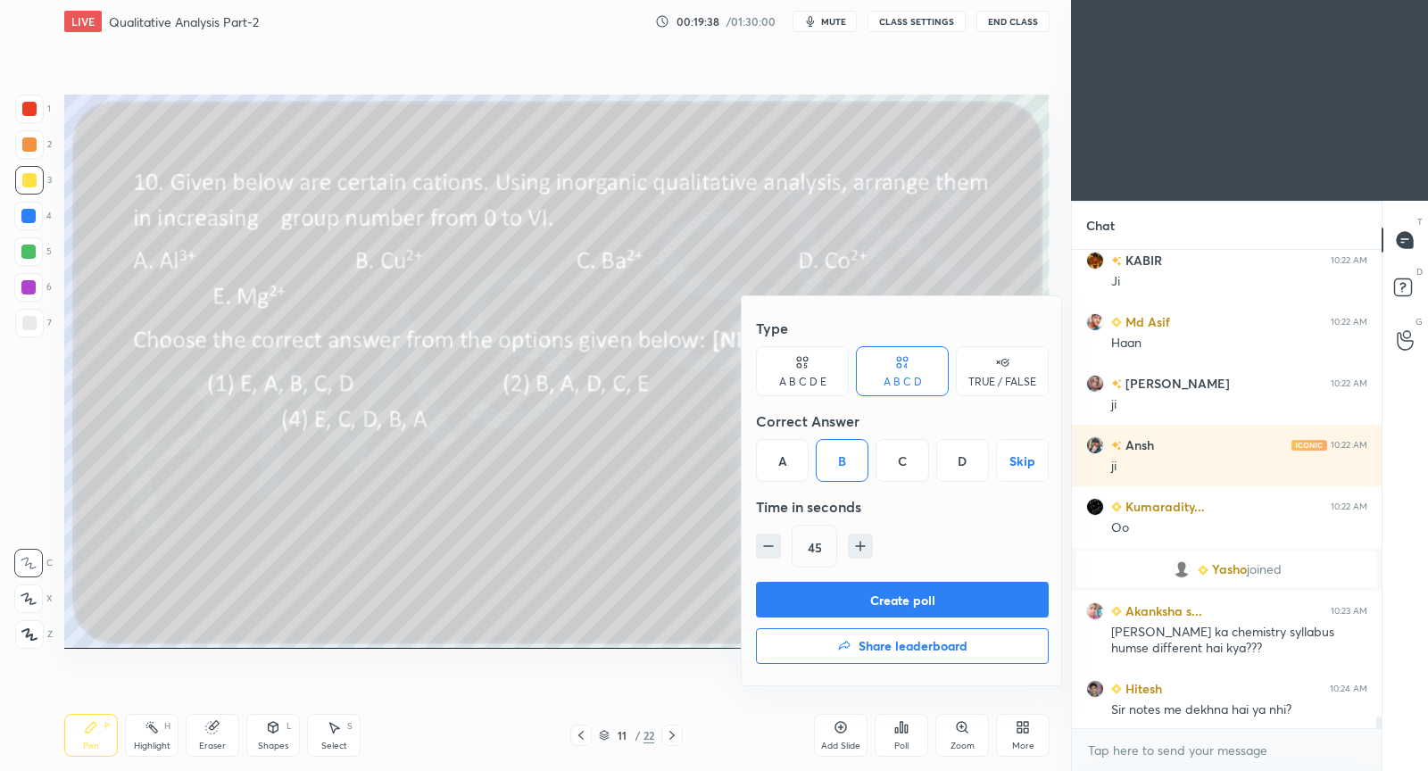
click at [844, 591] on button "Create poll" at bounding box center [902, 600] width 293 height 36
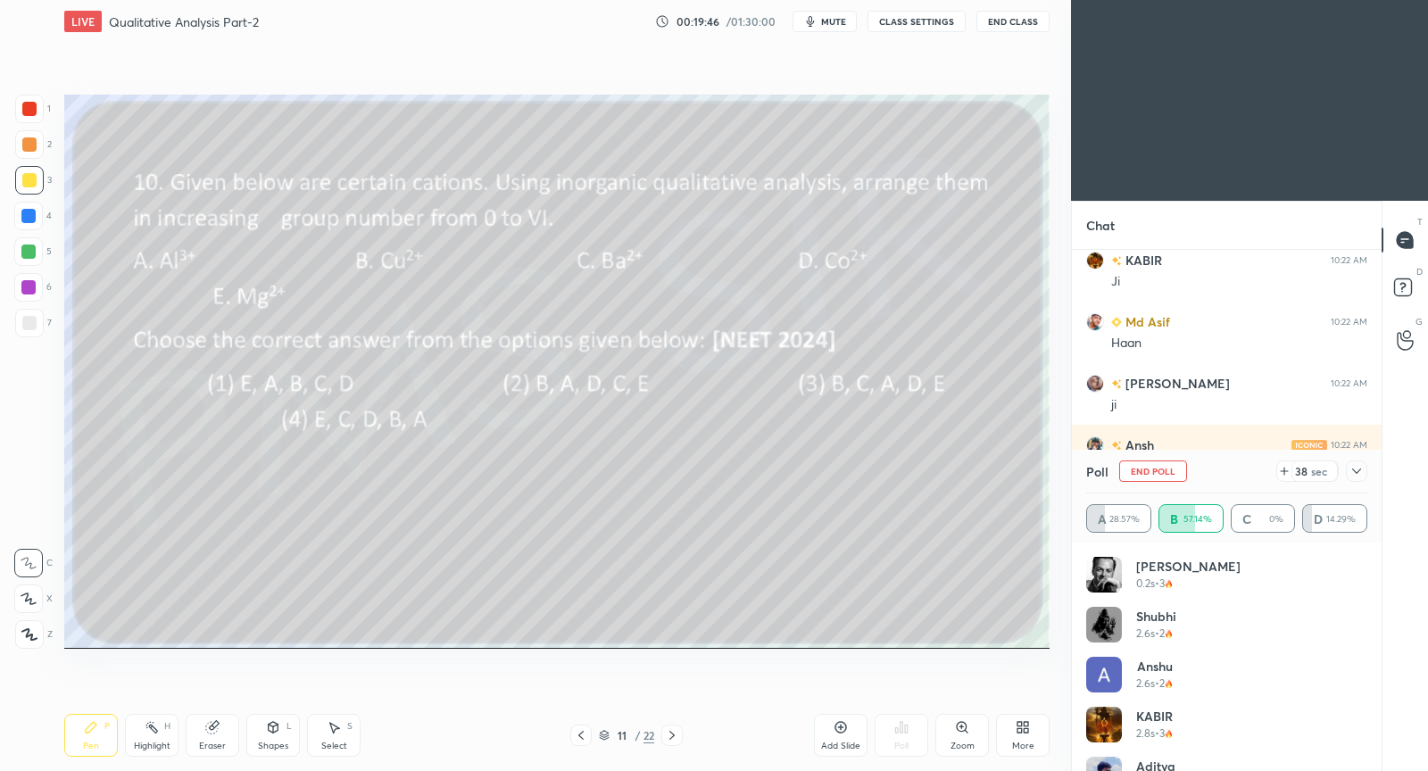
scroll to position [19546, 0]
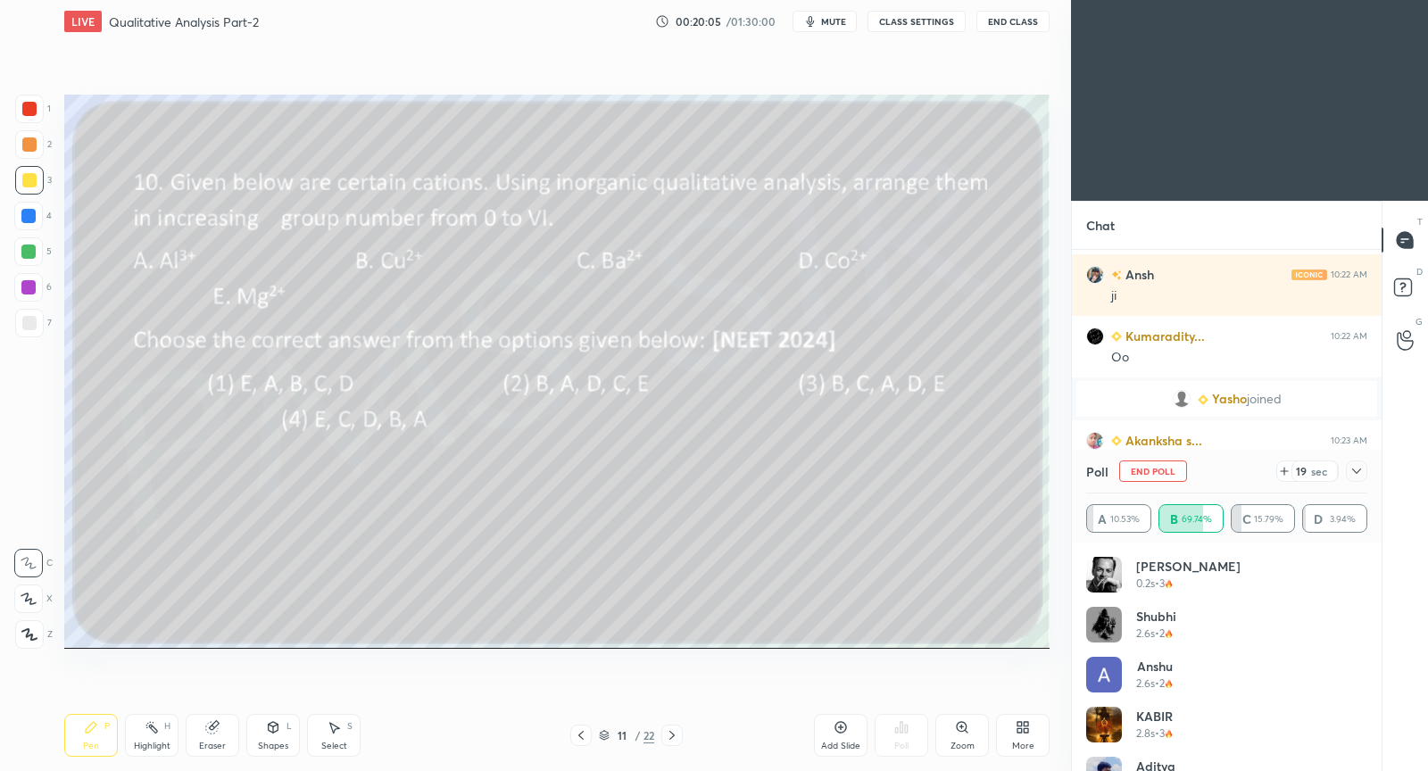
click at [1353, 471] on icon at bounding box center [1357, 471] width 14 height 14
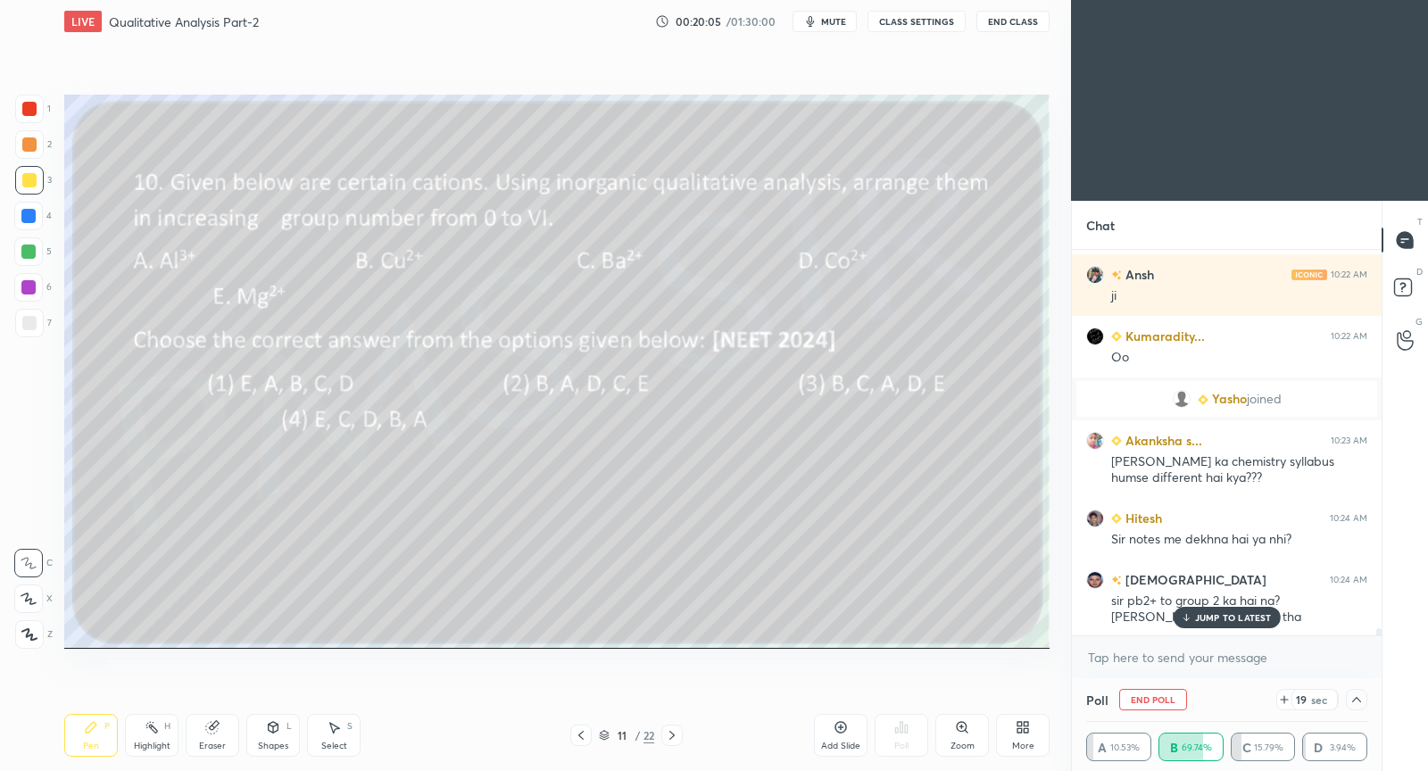
scroll to position [1, 5]
click at [1225, 607] on div "JUMP TO LATEST" at bounding box center [1226, 617] width 107 height 21
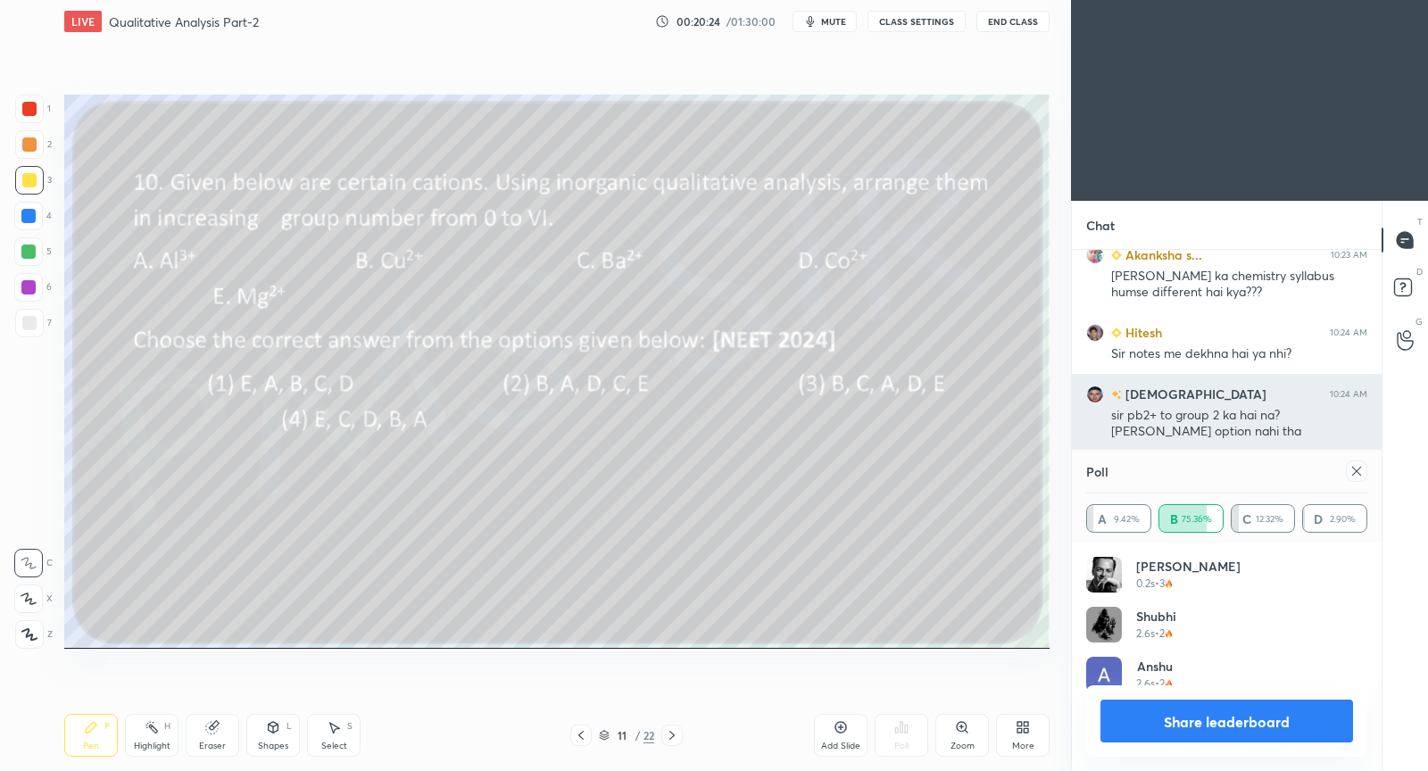
scroll to position [209, 277]
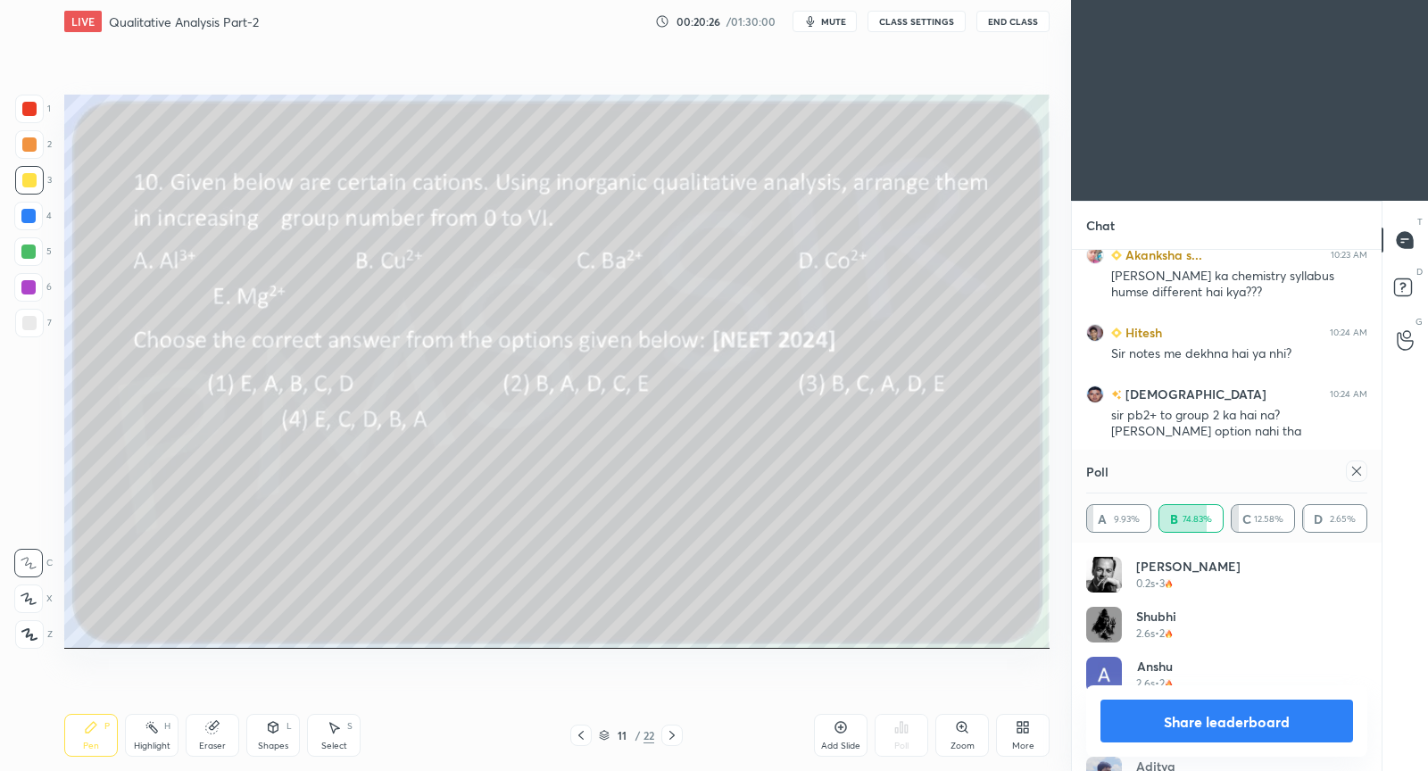
drag, startPoint x: 1362, startPoint y: 471, endPoint x: 1323, endPoint y: 473, distance: 38.4
click at [1358, 471] on icon at bounding box center [1357, 471] width 14 height 14
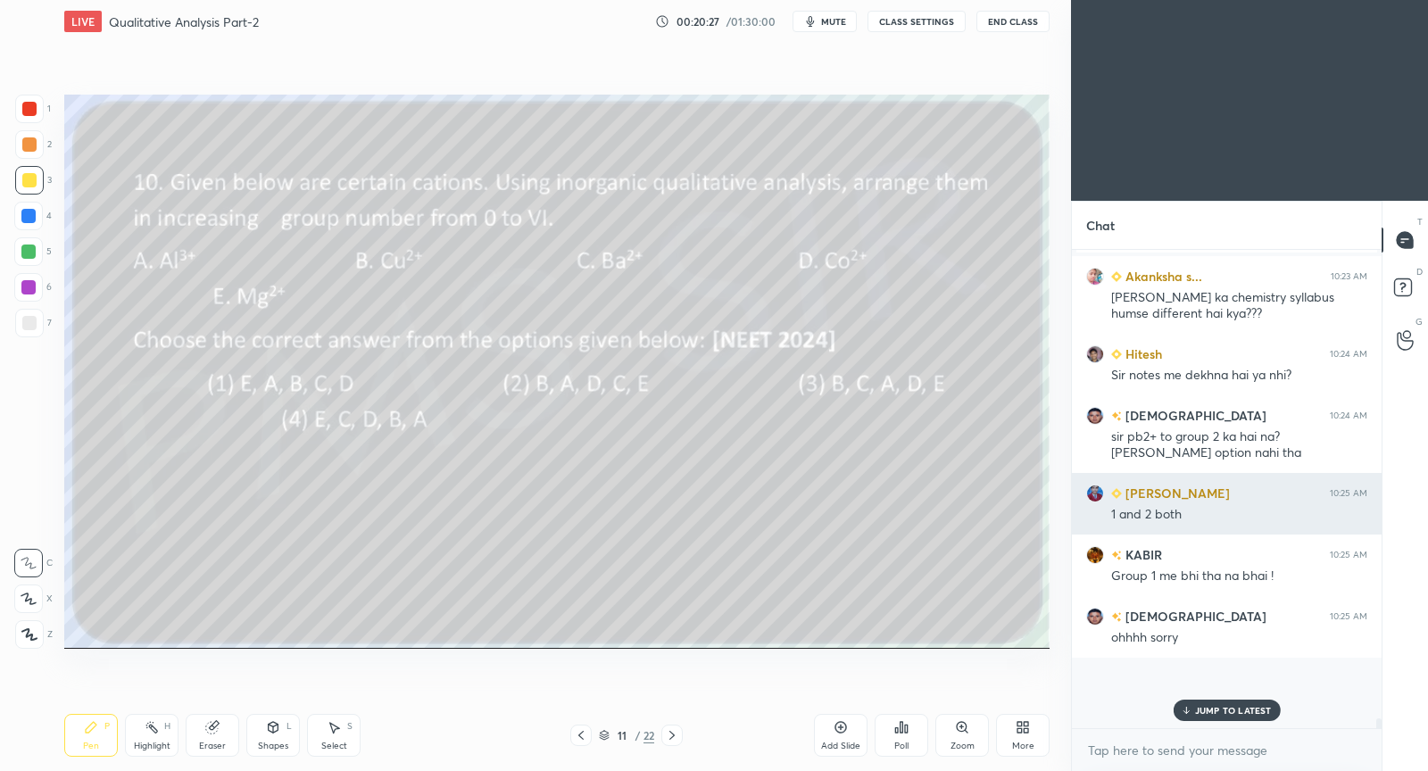
scroll to position [19701, 0]
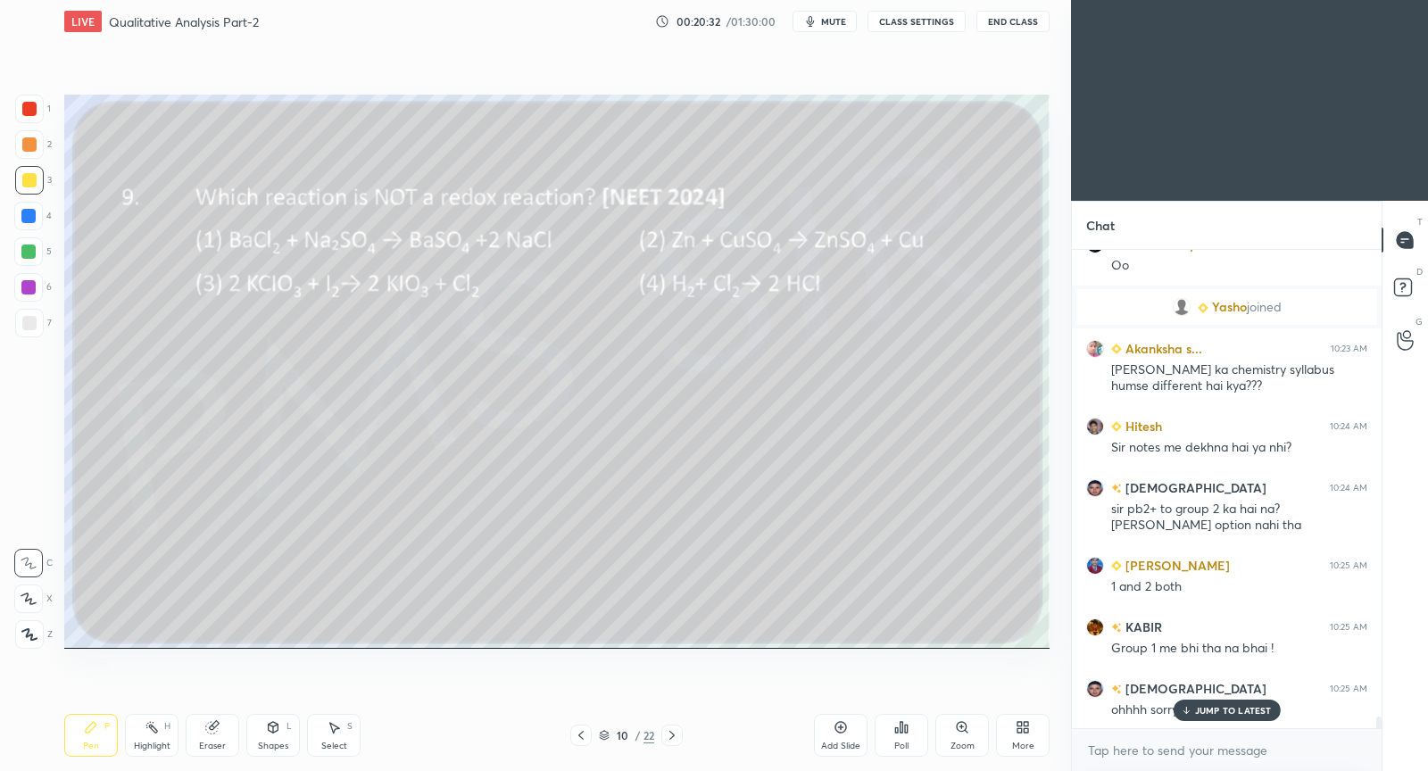
click at [902, 737] on div "Poll" at bounding box center [902, 735] width 54 height 43
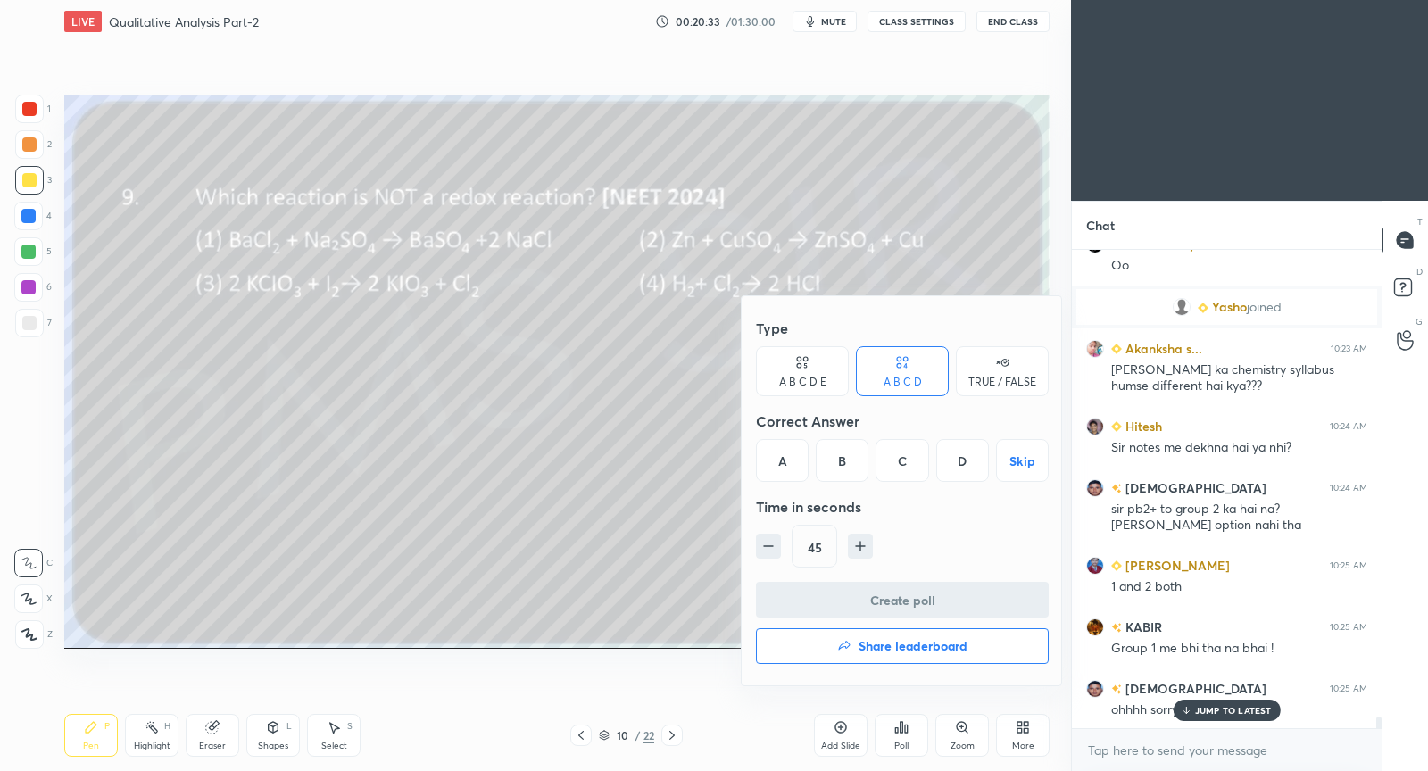
click at [783, 466] on div "A" at bounding box center [782, 460] width 53 height 43
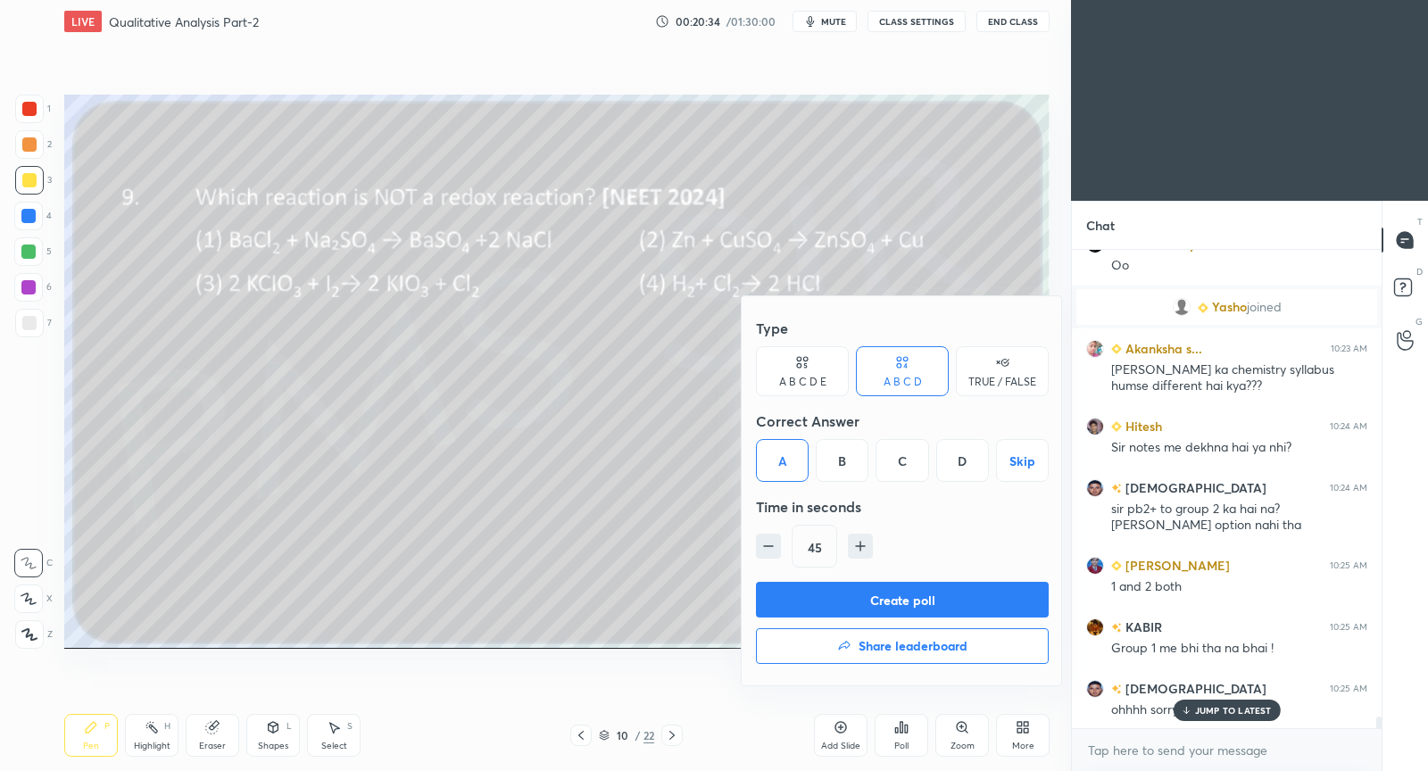
click at [791, 603] on button "Create poll" at bounding box center [902, 600] width 293 height 36
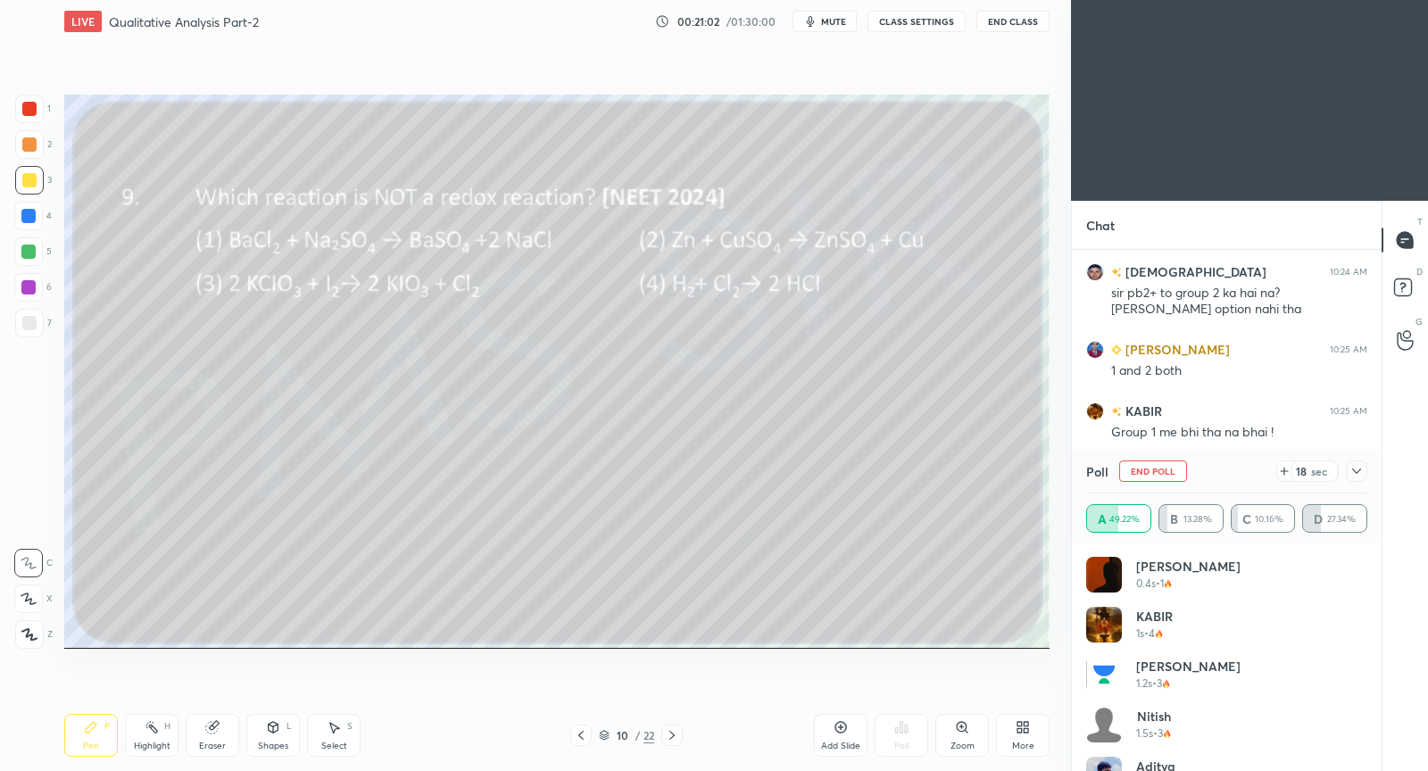
click at [1356, 477] on icon at bounding box center [1357, 471] width 14 height 14
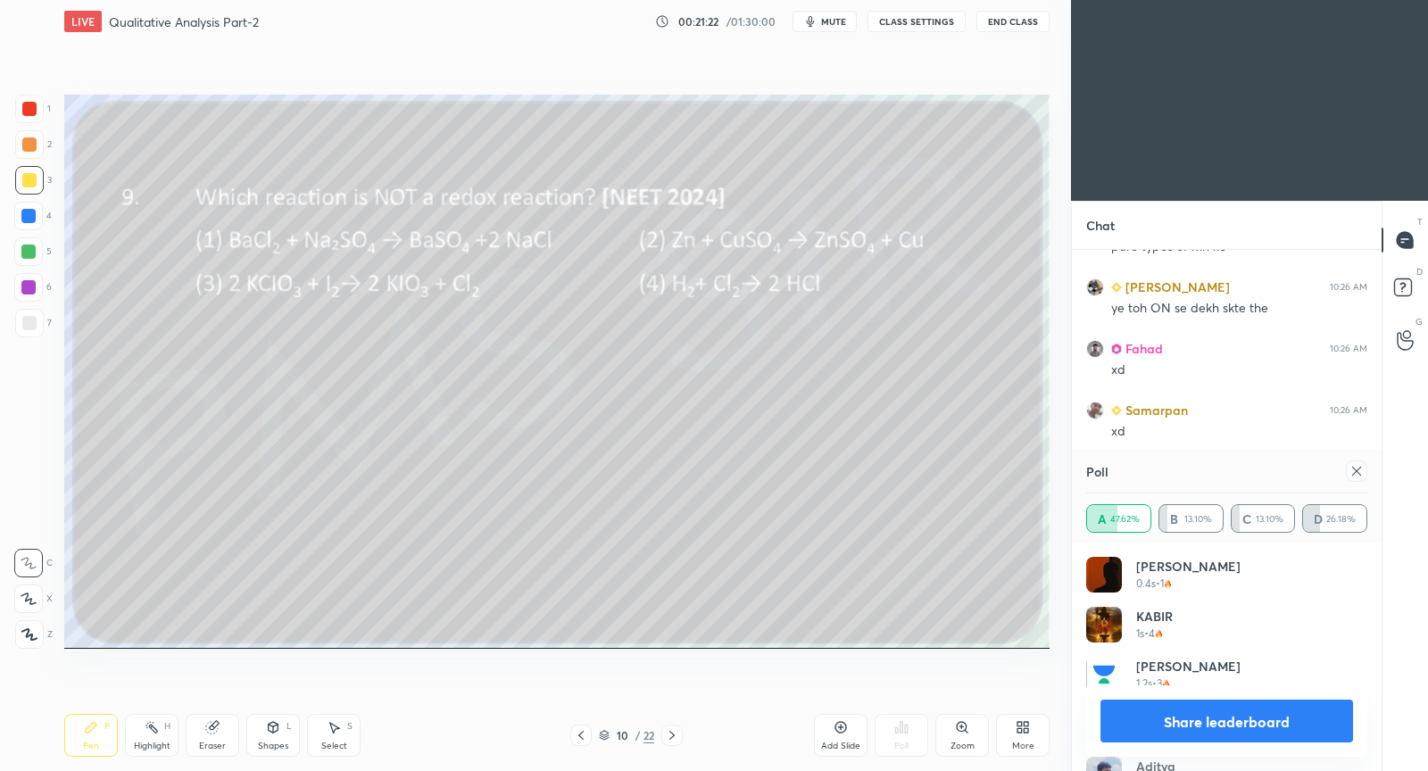
click at [1356, 470] on icon at bounding box center [1357, 471] width 14 height 14
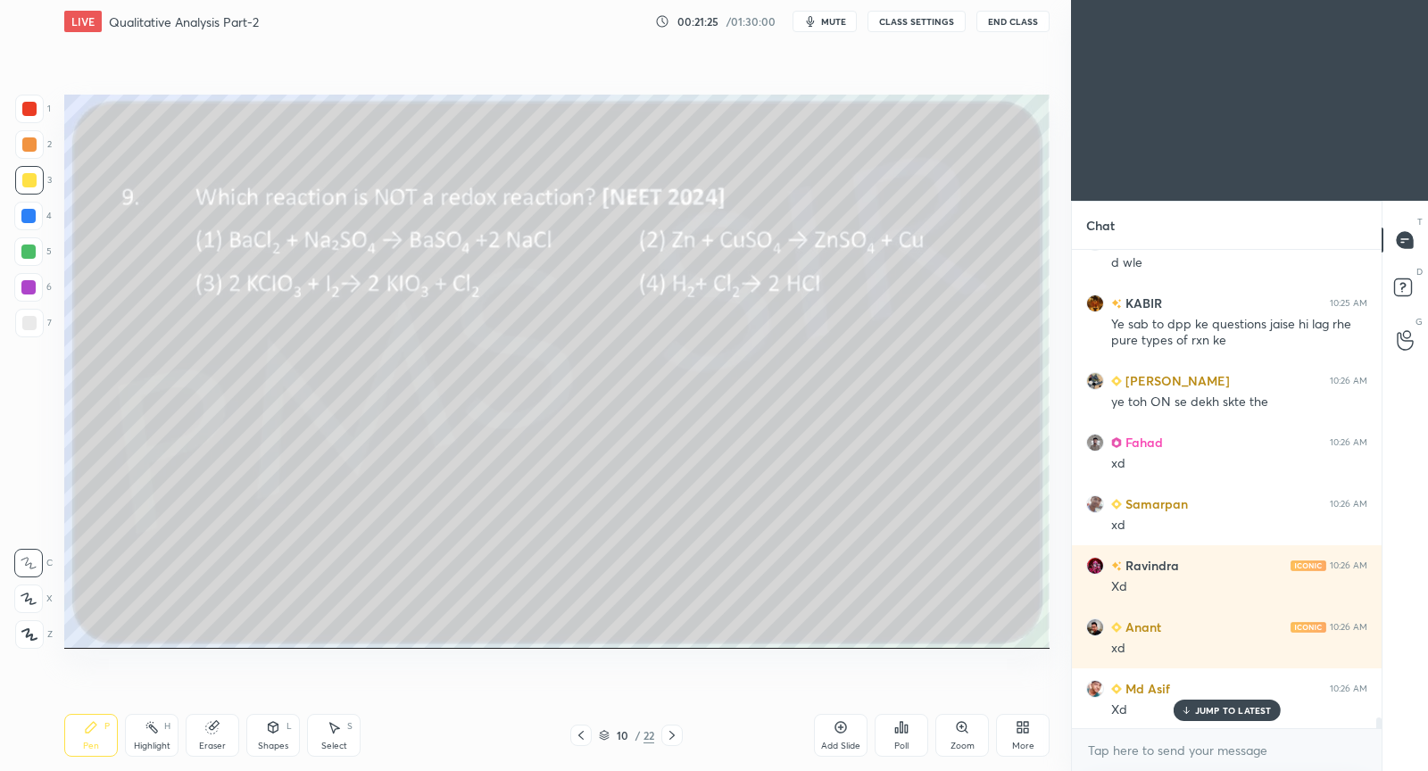
click at [581, 739] on icon at bounding box center [581, 736] width 14 height 14
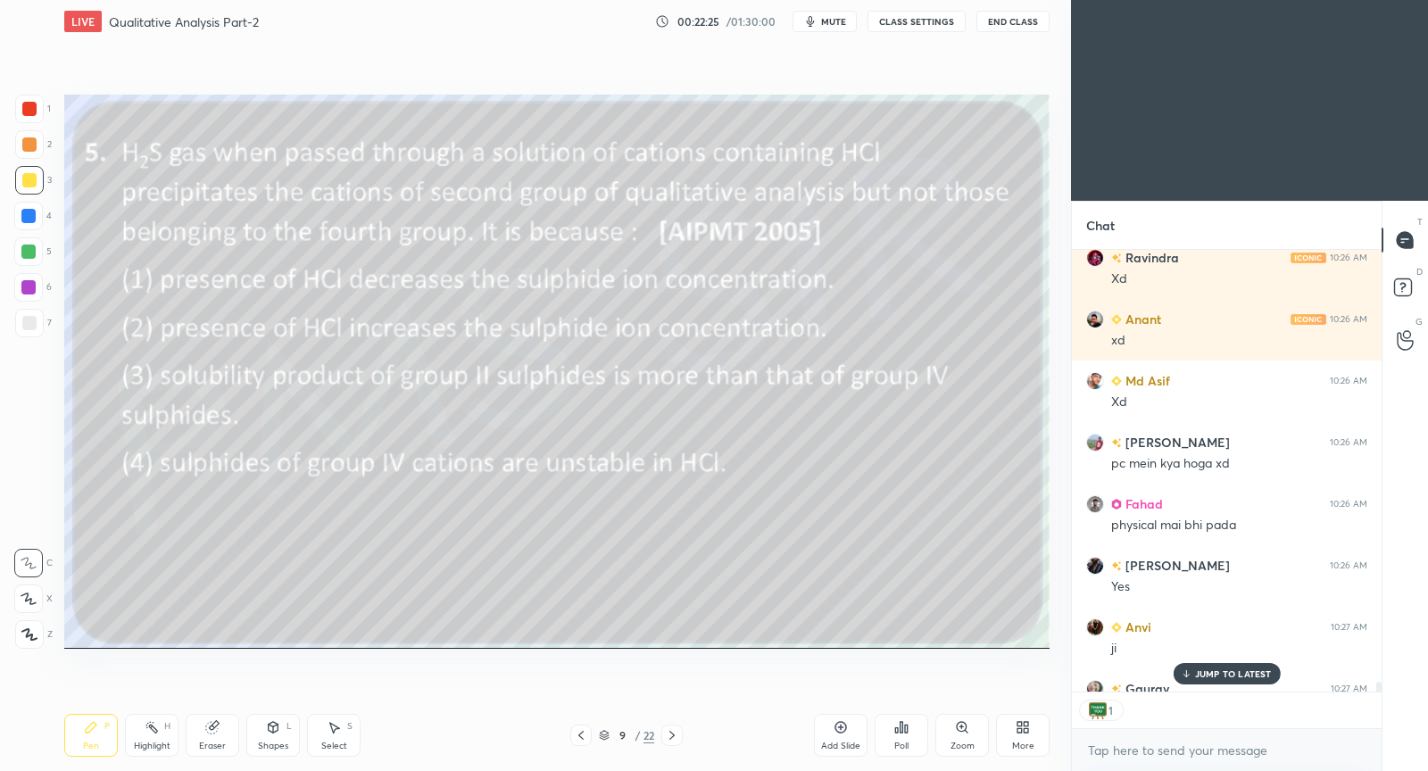
scroll to position [5, 5]
click at [929, 27] on button "CLASS SETTINGS" at bounding box center [917, 21] width 98 height 21
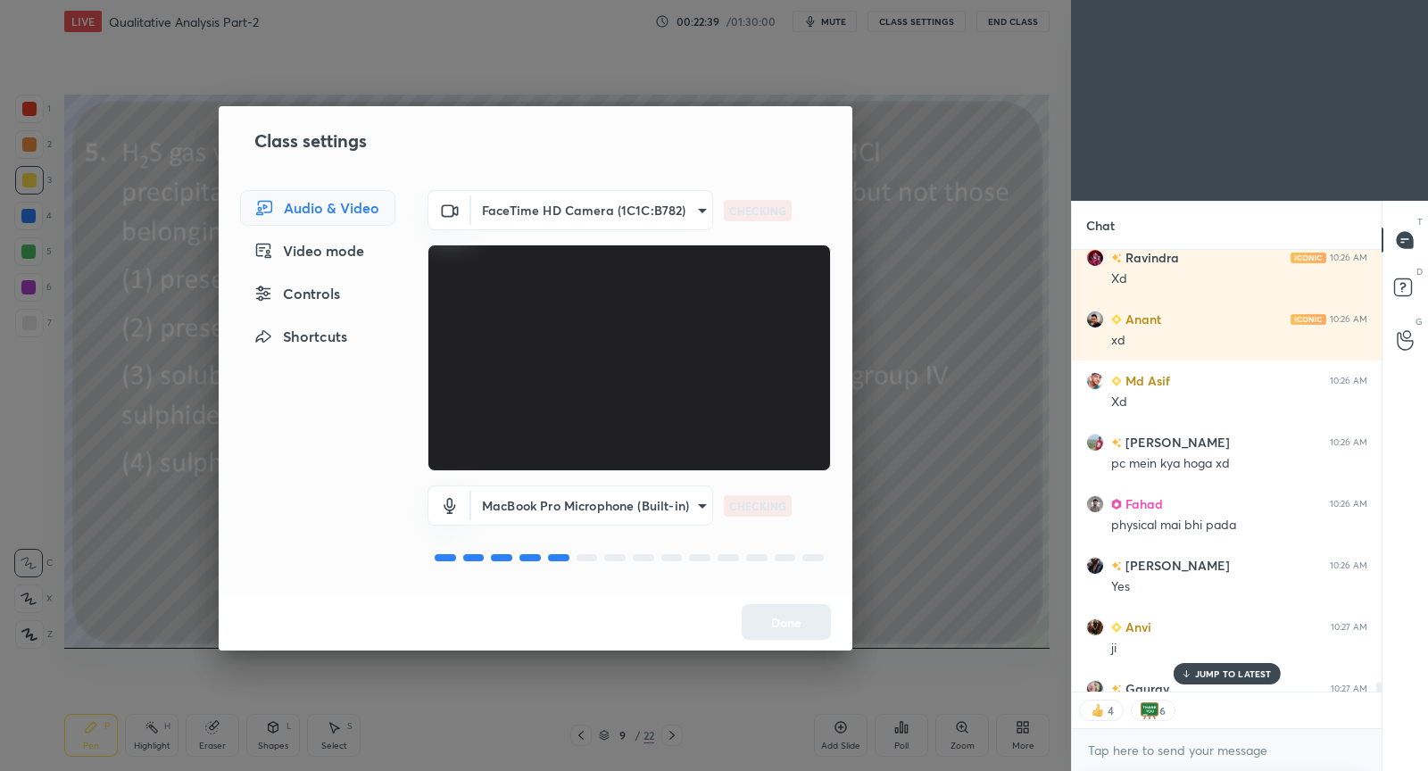
click at [325, 298] on div "Controls" at bounding box center [317, 294] width 155 height 36
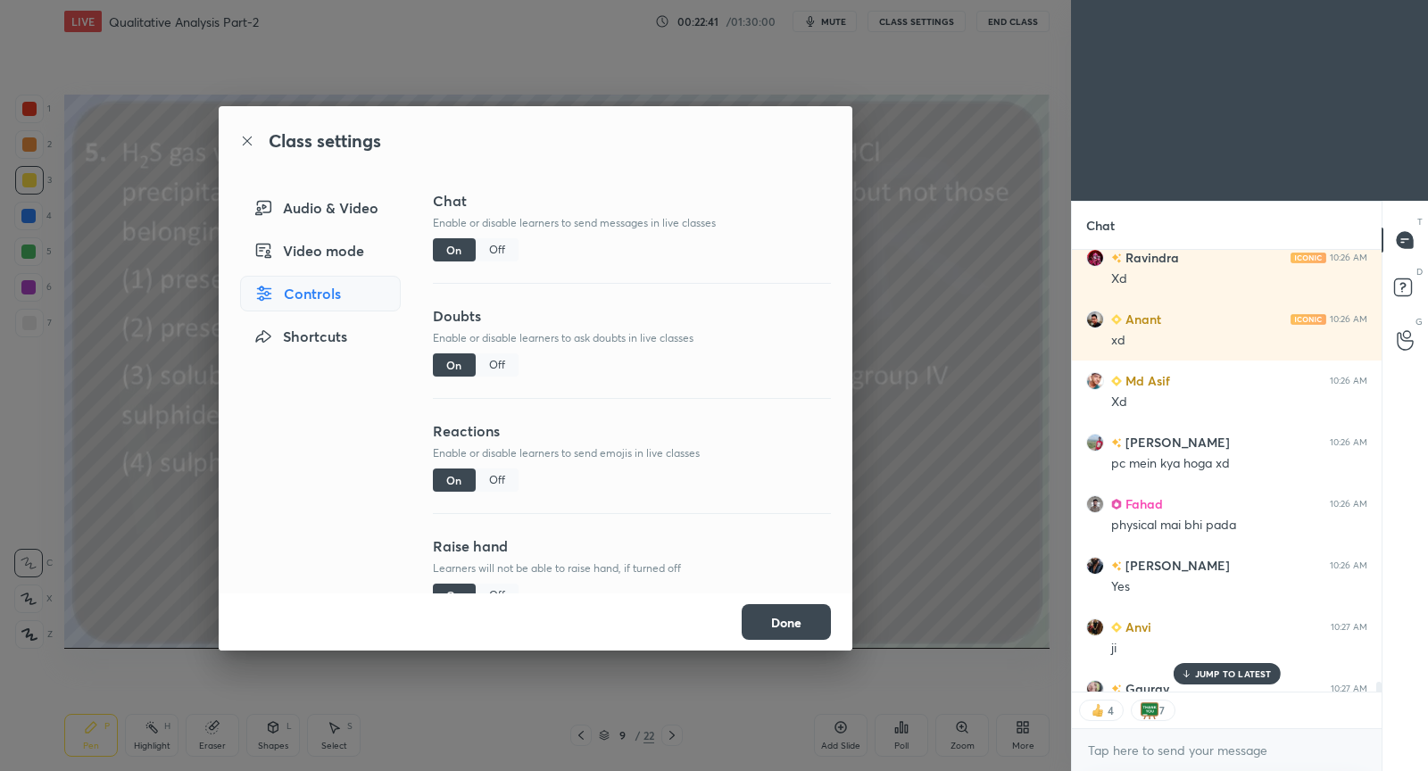
click at [487, 479] on div "Off" at bounding box center [497, 480] width 43 height 23
click at [804, 608] on button "Done" at bounding box center [786, 622] width 89 height 36
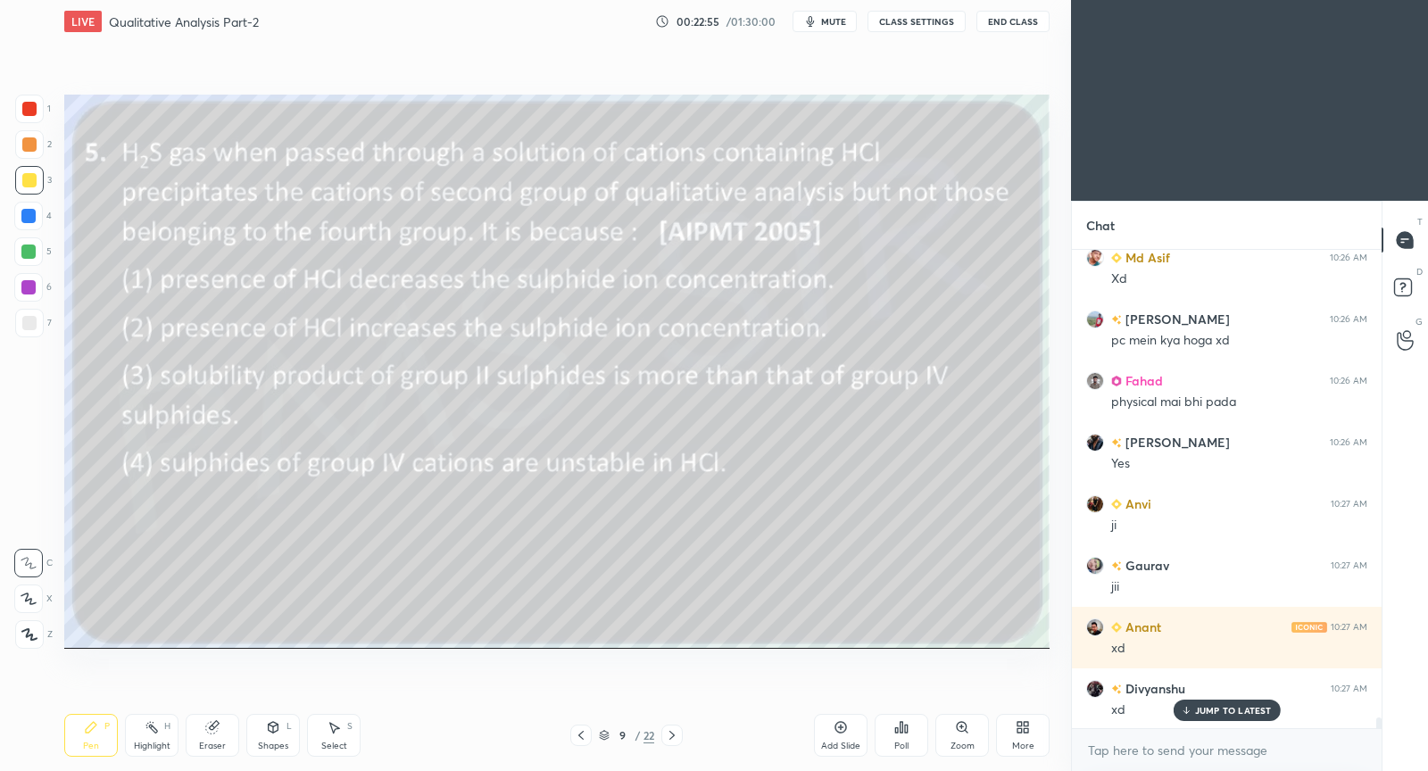
scroll to position [20701, 0]
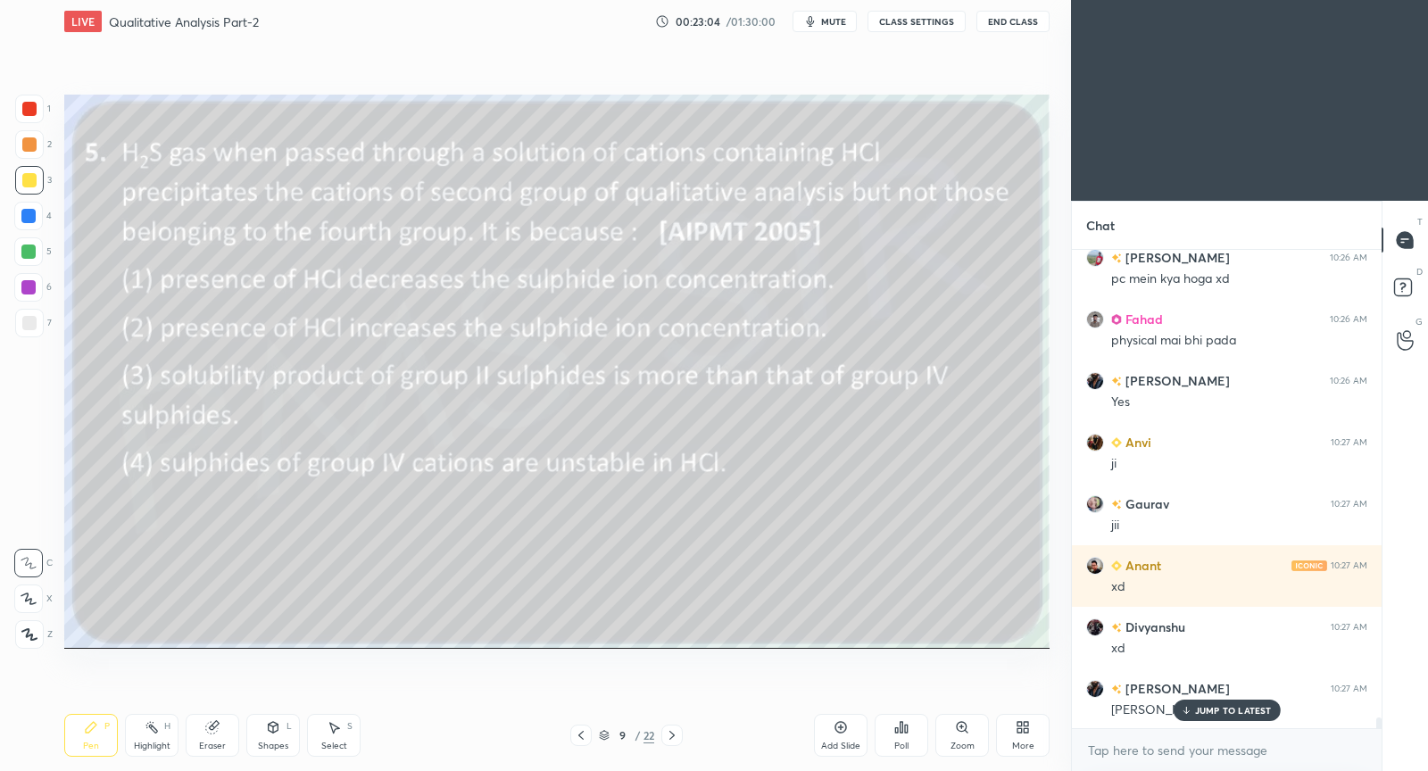
click at [905, 737] on div "Poll" at bounding box center [902, 735] width 54 height 43
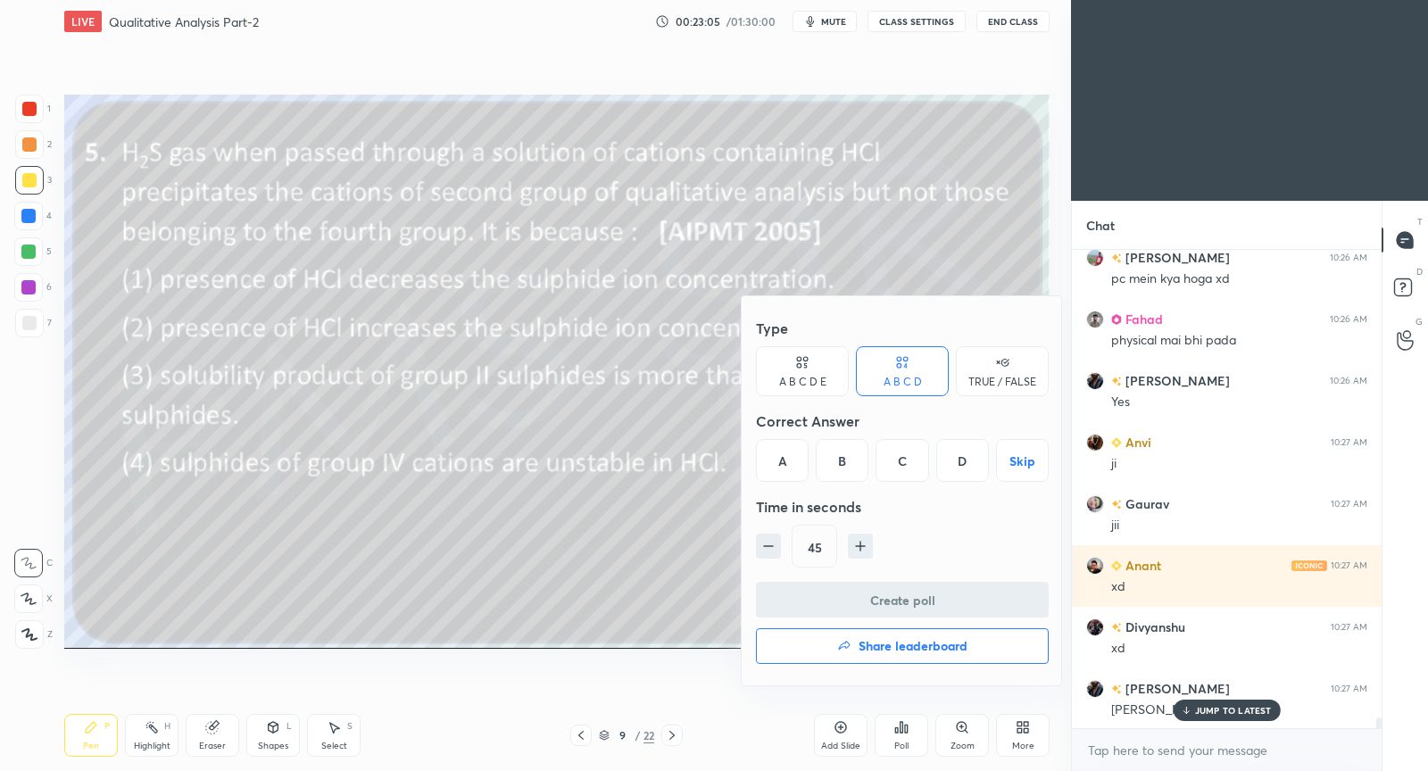
click at [776, 467] on div "A" at bounding box center [782, 460] width 53 height 43
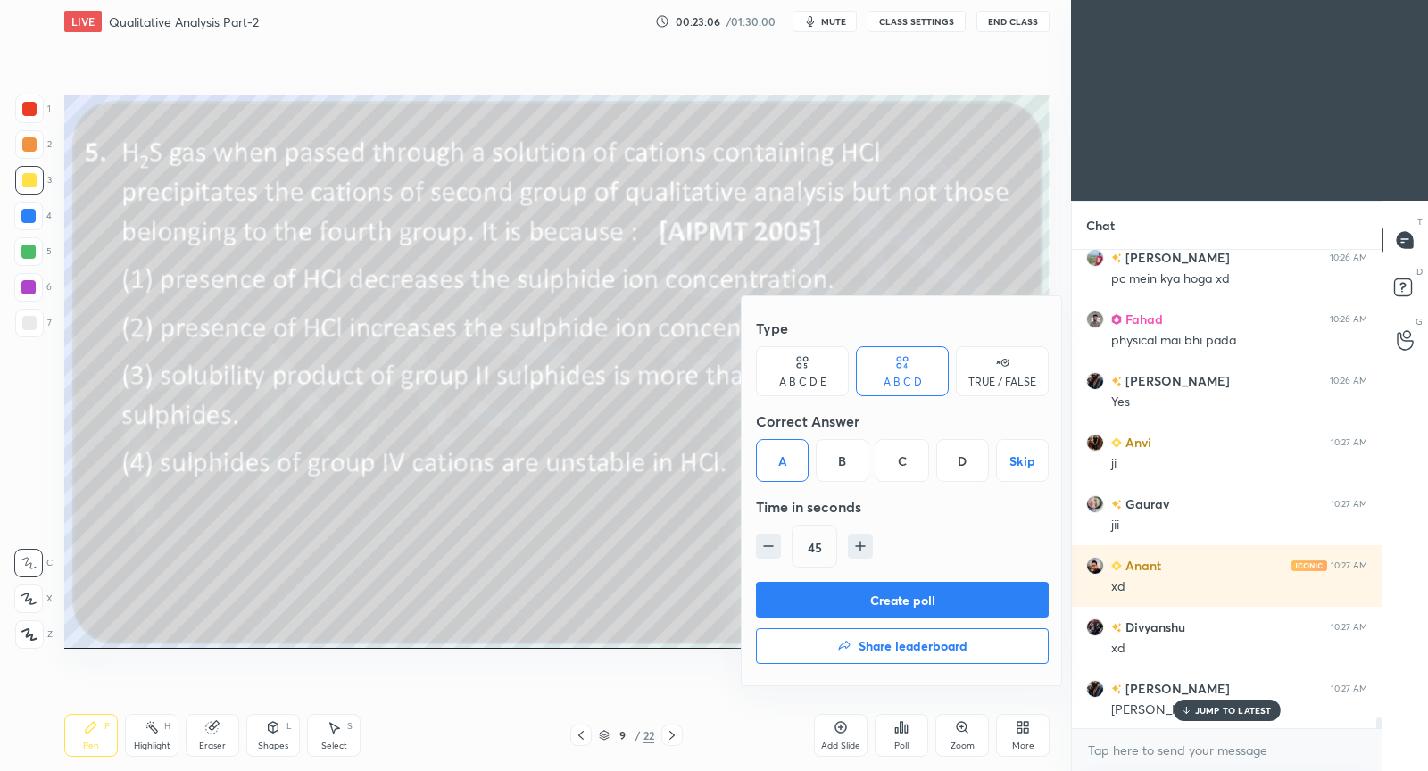
click at [817, 598] on button "Create poll" at bounding box center [902, 600] width 293 height 36
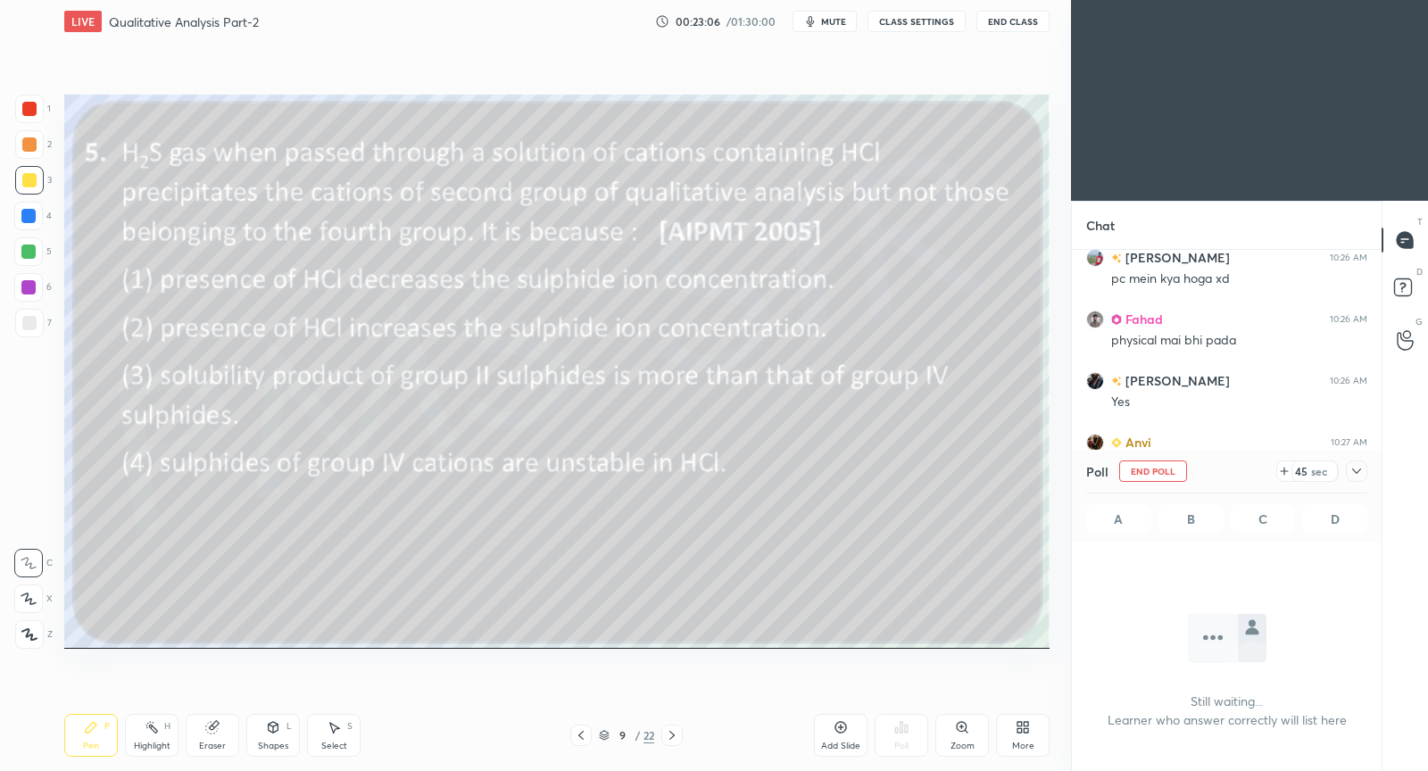
scroll to position [5, 5]
click at [1357, 478] on icon at bounding box center [1357, 471] width 14 height 14
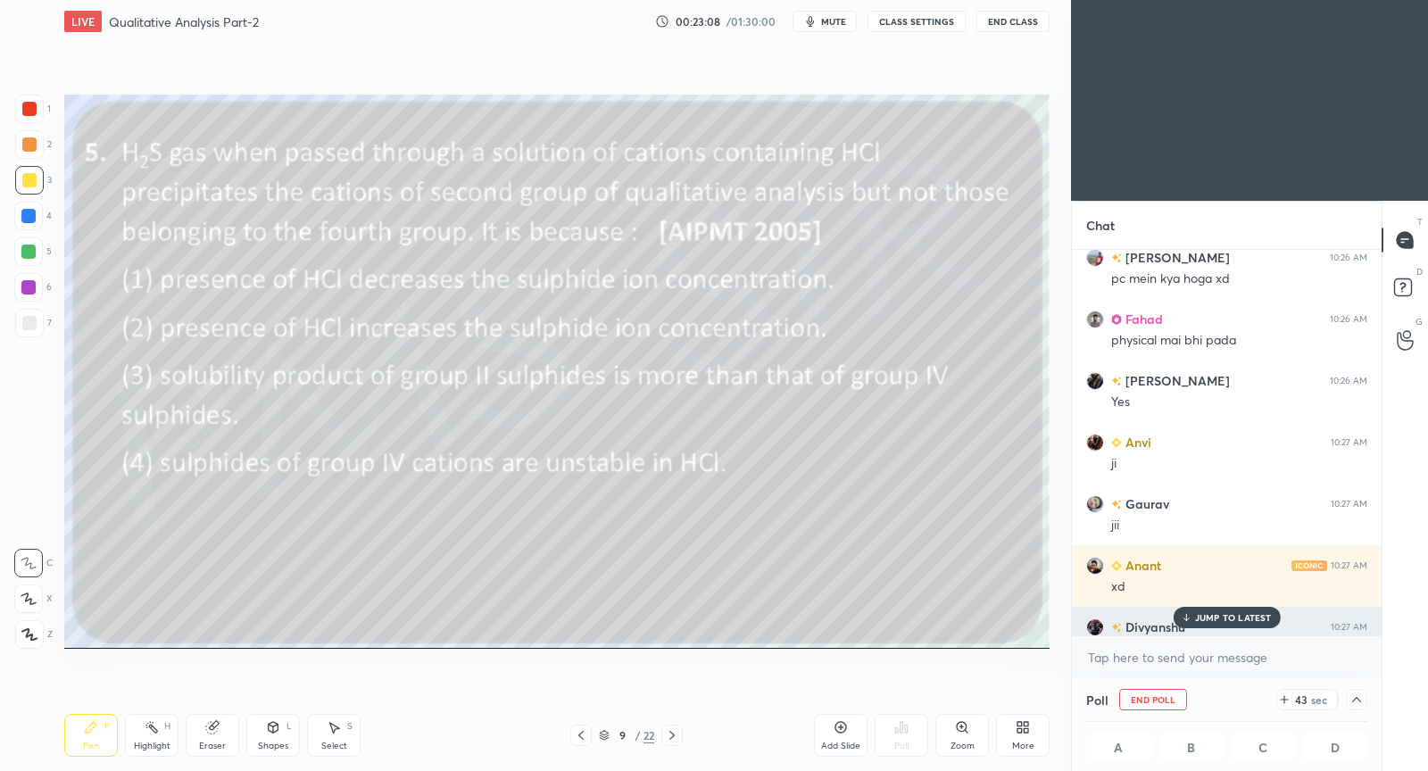
scroll to position [1, 5]
click at [1258, 620] on p "JUMP TO LATEST" at bounding box center [1233, 617] width 77 height 11
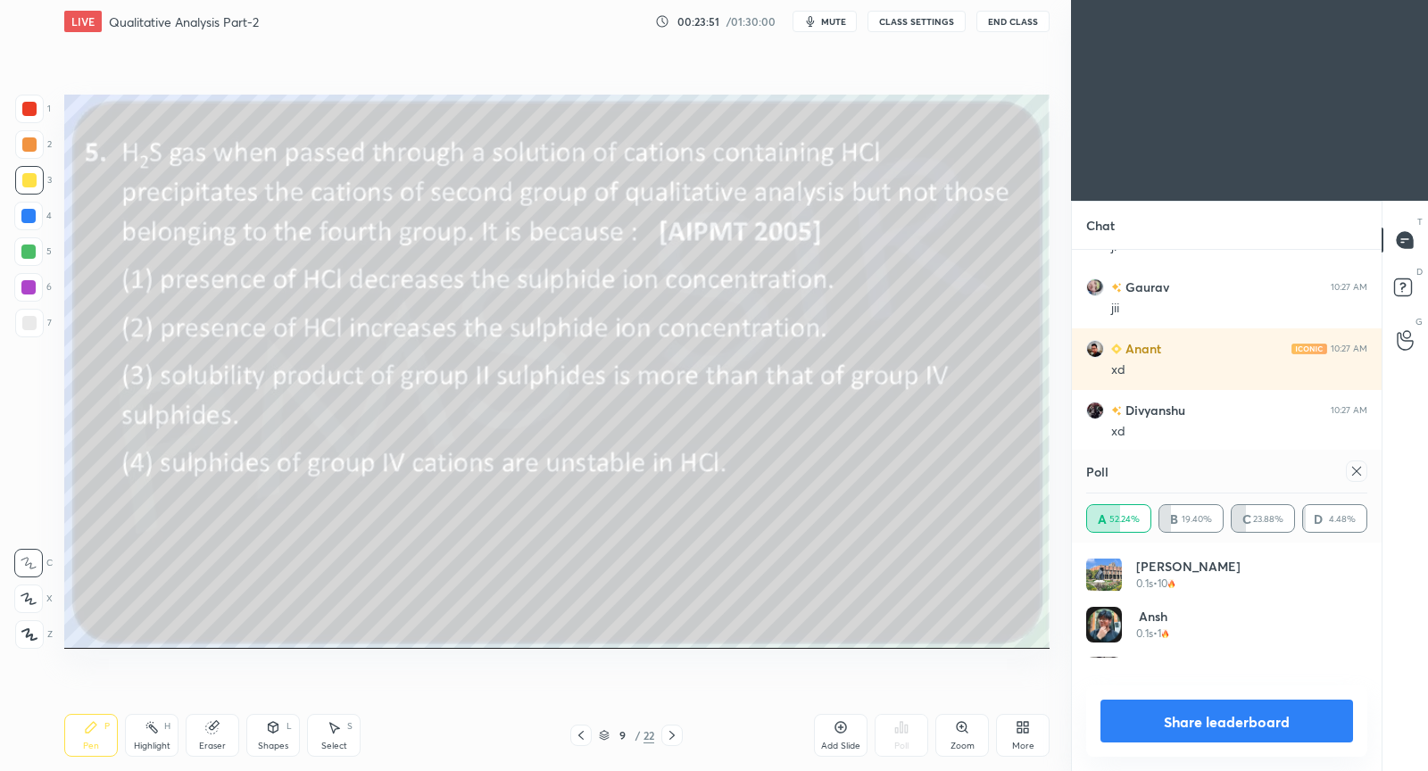
scroll to position [209, 277]
click at [1365, 472] on div at bounding box center [1356, 471] width 21 height 21
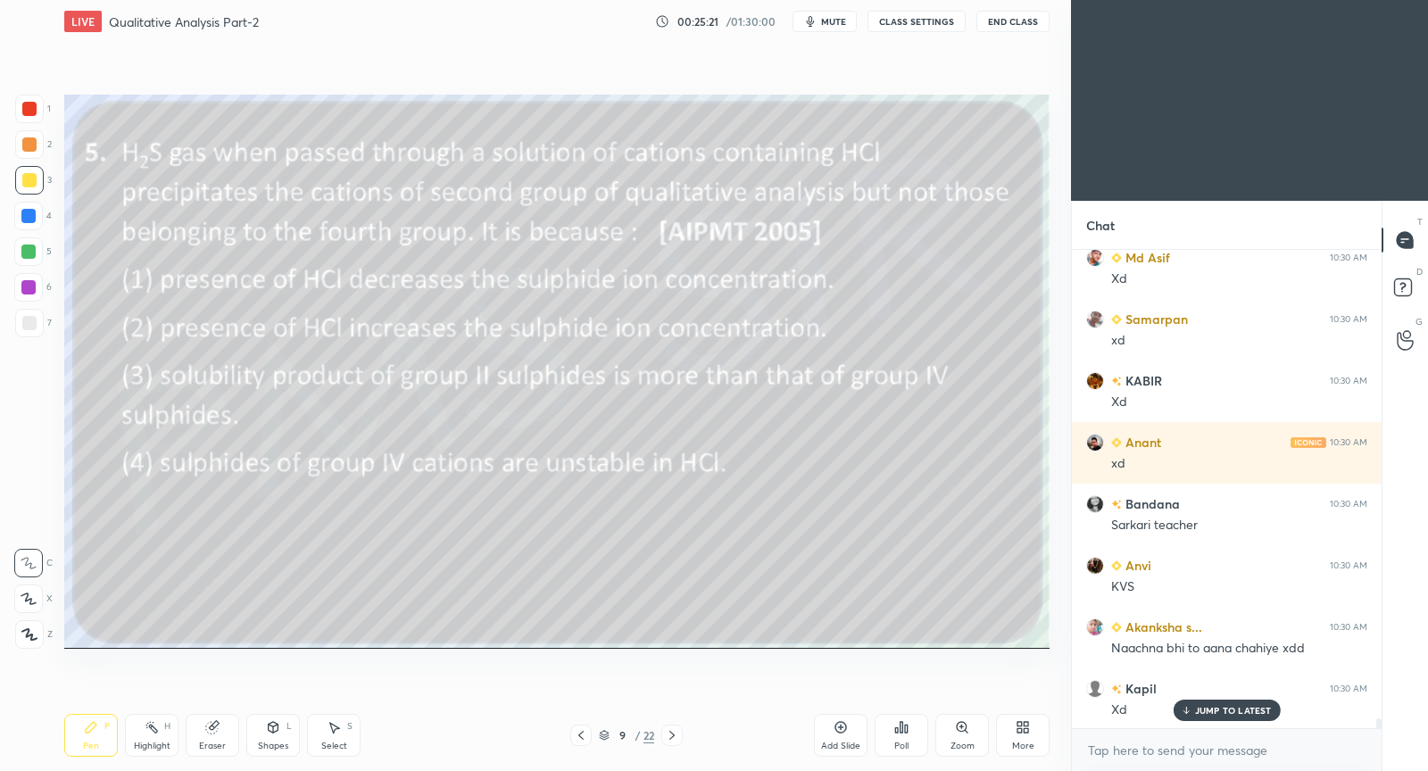
scroll to position [23639, 0]
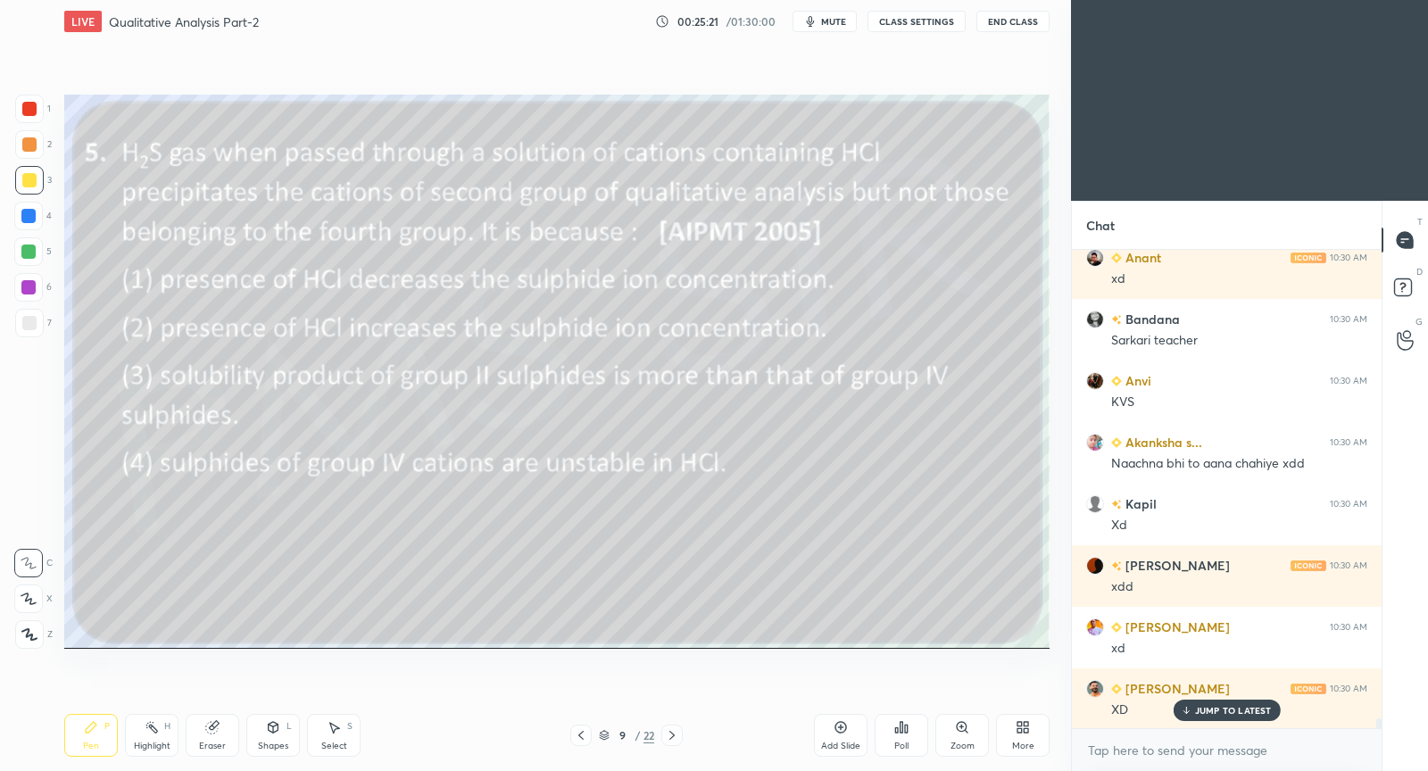
click at [1231, 715] on p "JUMP TO LATEST" at bounding box center [1233, 710] width 77 height 11
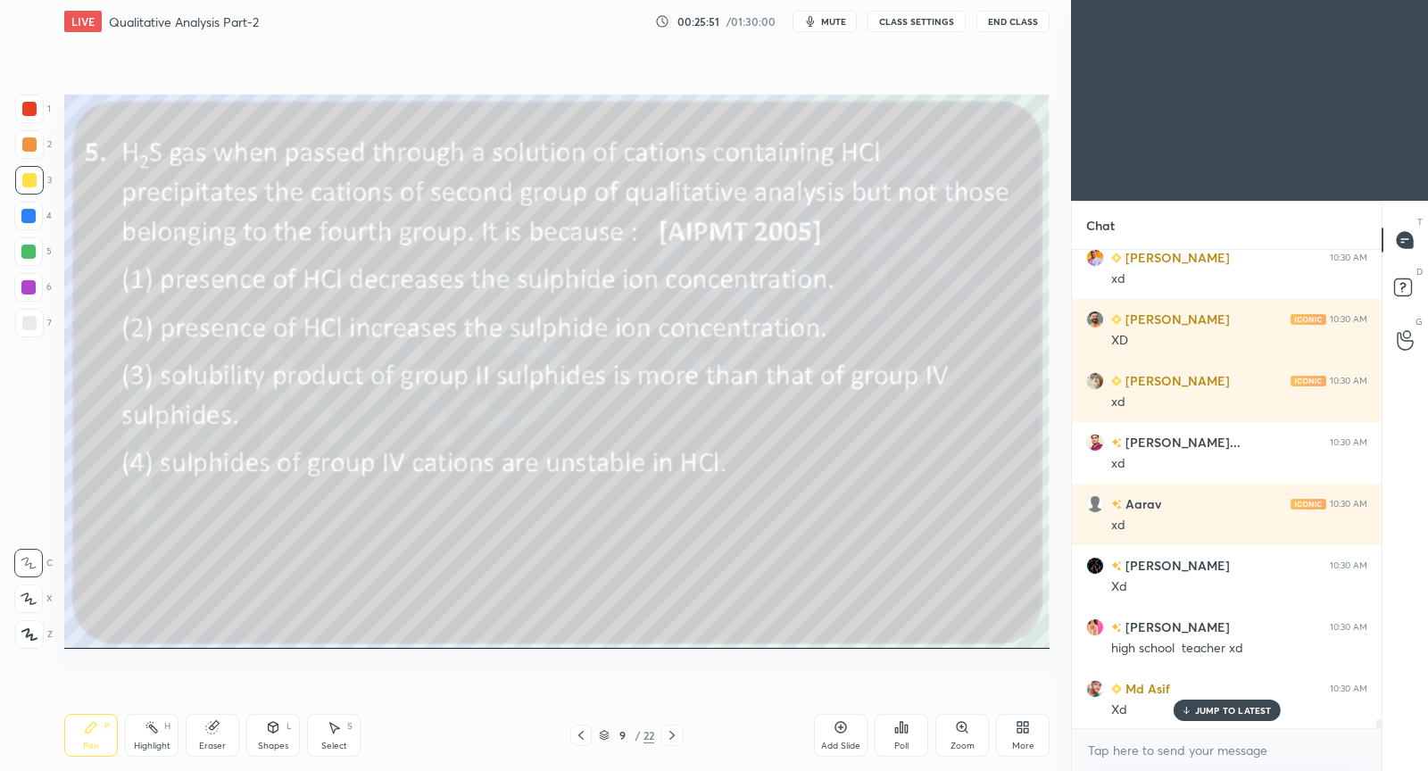
scroll to position [24071, 0]
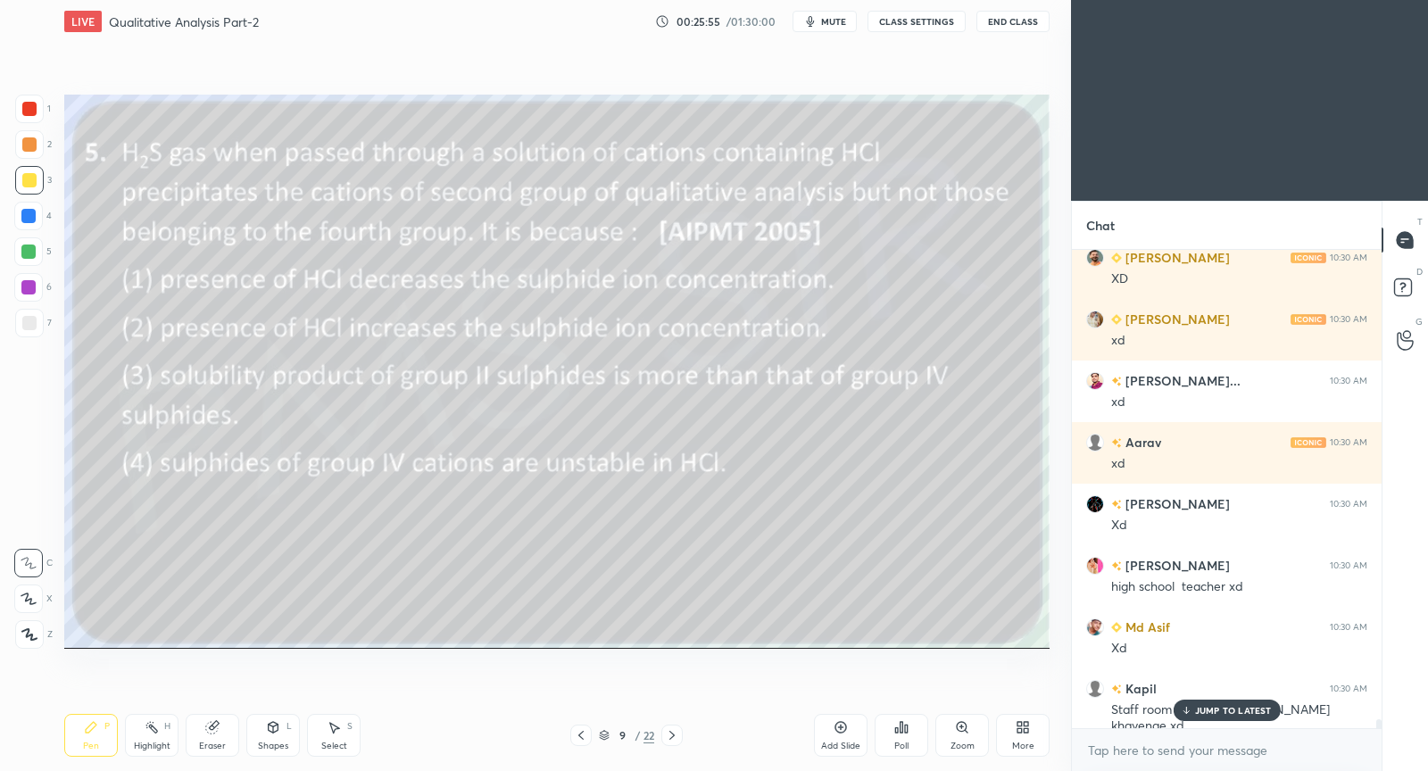
click at [1220, 704] on div "JUMP TO LATEST" at bounding box center [1226, 710] width 107 height 21
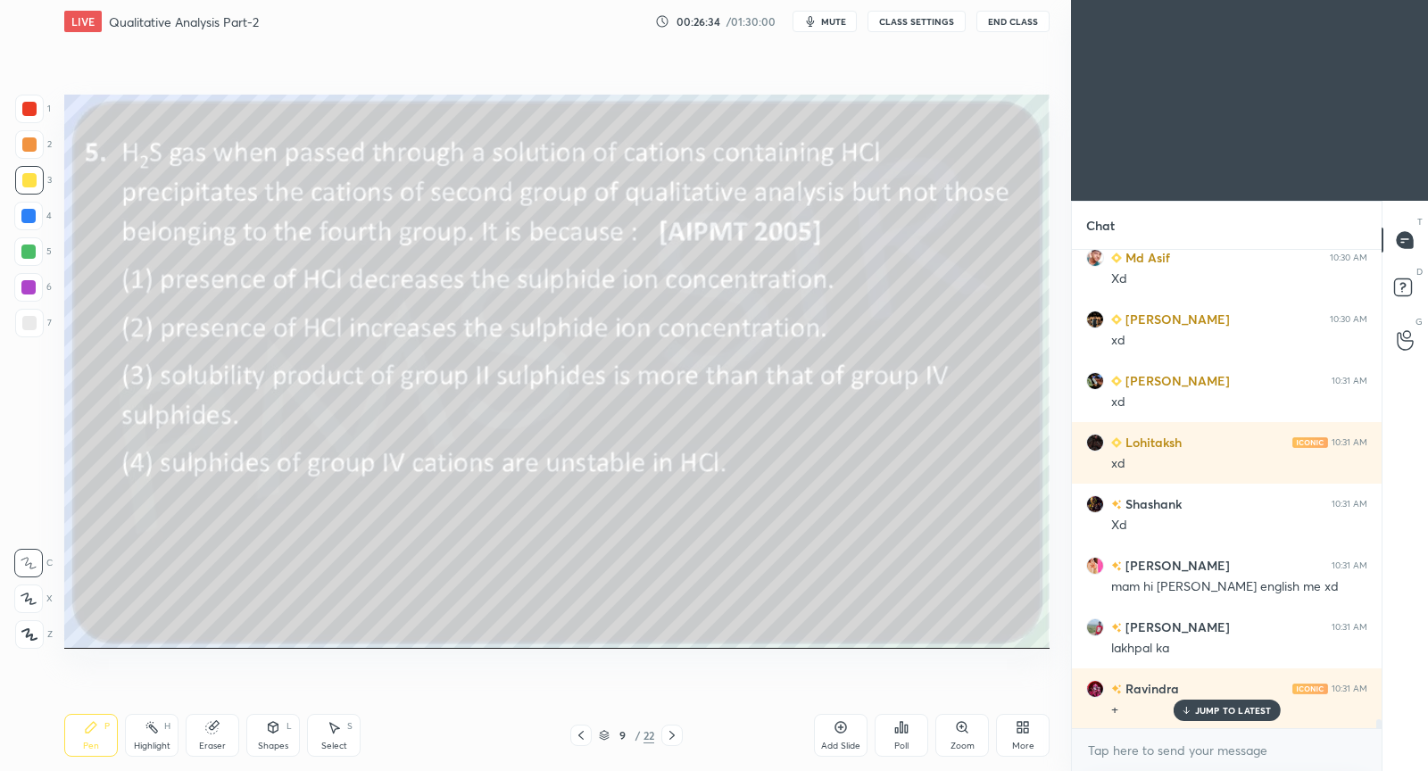
scroll to position [26181, 0]
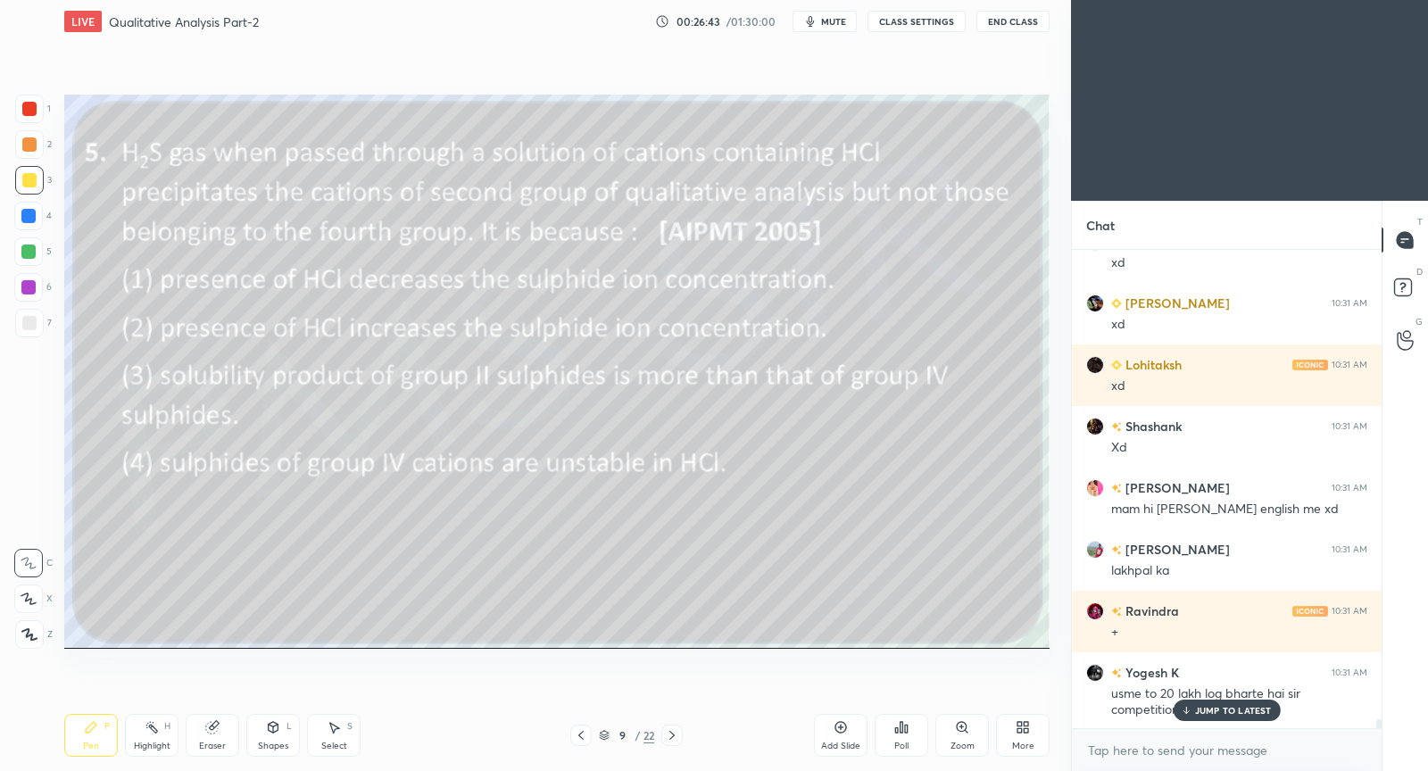
click at [1253, 713] on p "JUMP TO LATEST" at bounding box center [1233, 710] width 77 height 11
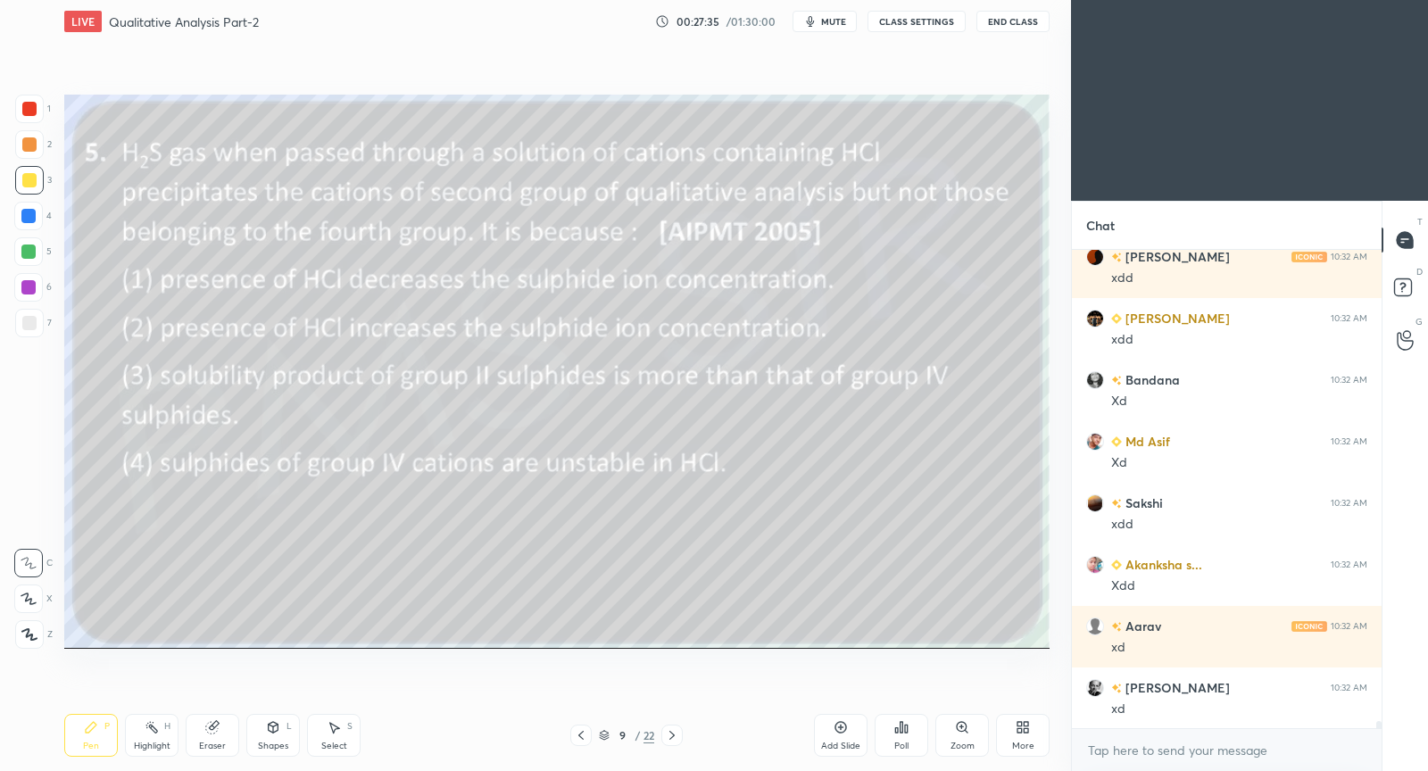
scroll to position [30309, 0]
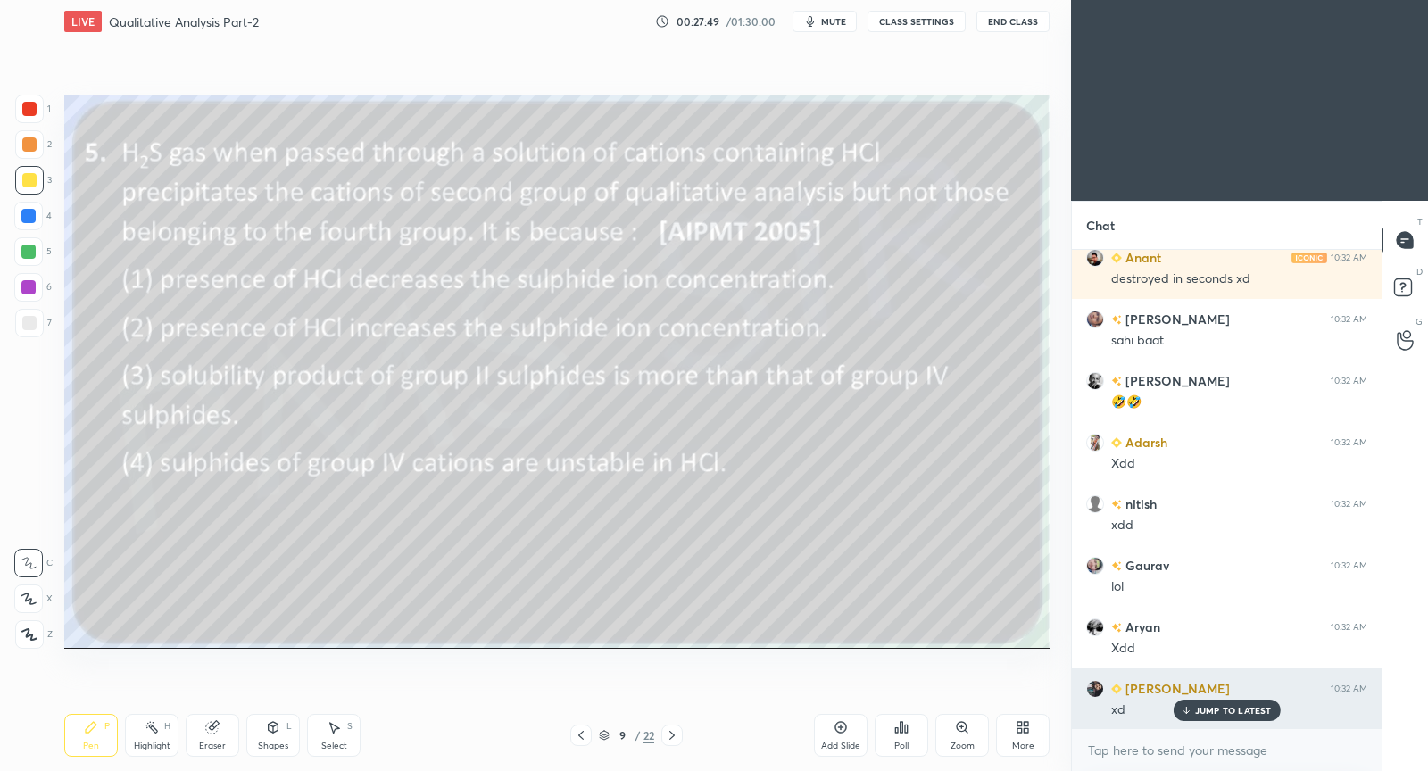
click at [1207, 703] on div "JUMP TO LATEST" at bounding box center [1226, 710] width 107 height 21
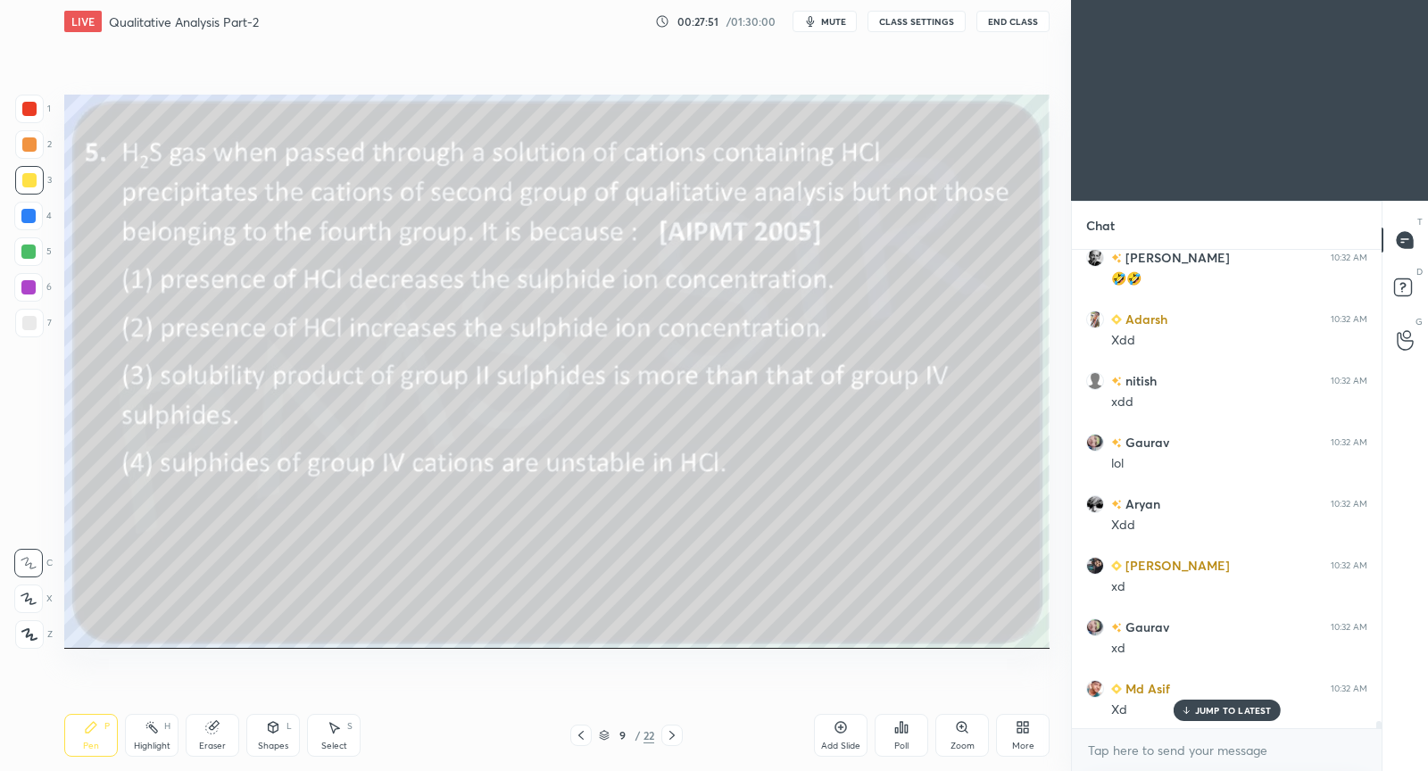
click at [587, 737] on icon at bounding box center [581, 736] width 14 height 14
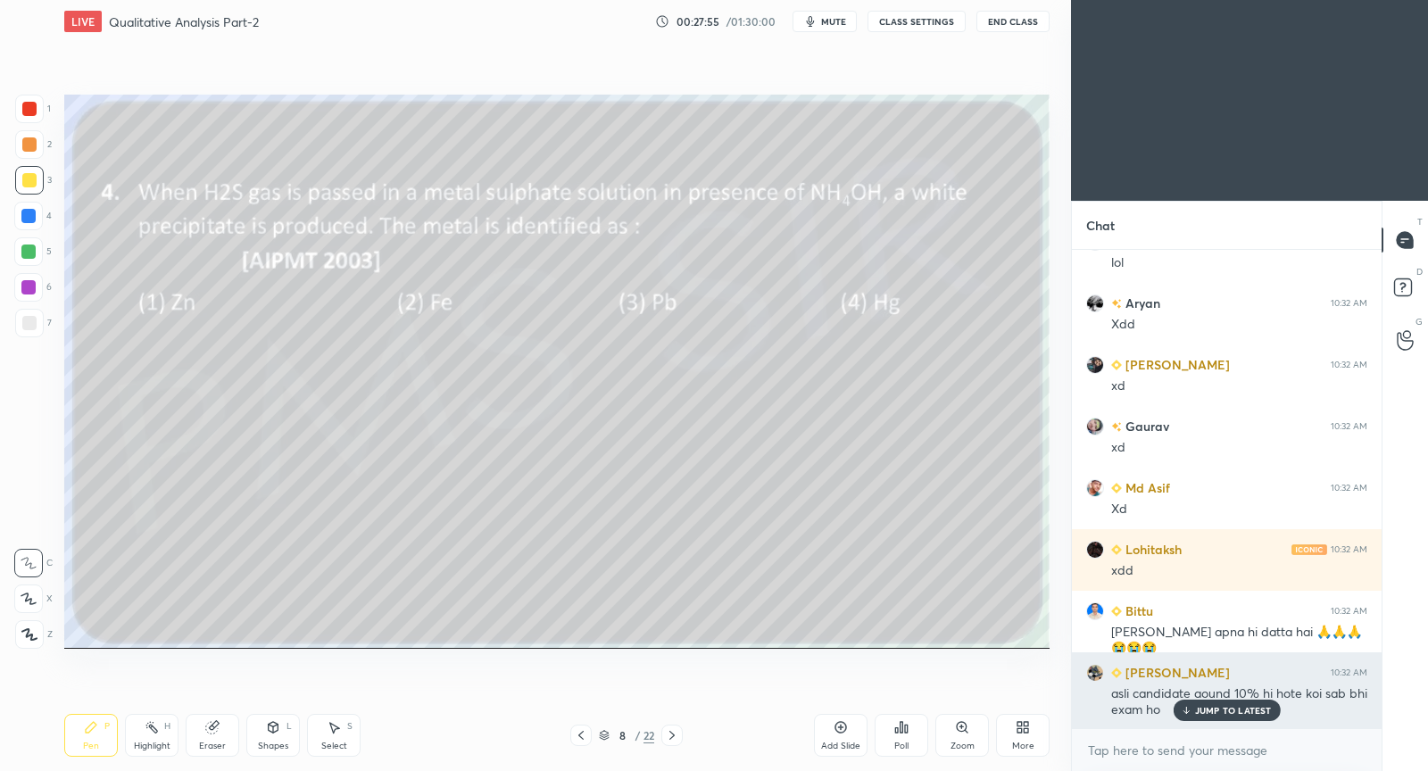
drag, startPoint x: 1217, startPoint y: 712, endPoint x: 1206, endPoint y: 710, distance: 11.0
click at [1215, 709] on p "JUMP TO LATEST" at bounding box center [1233, 710] width 77 height 11
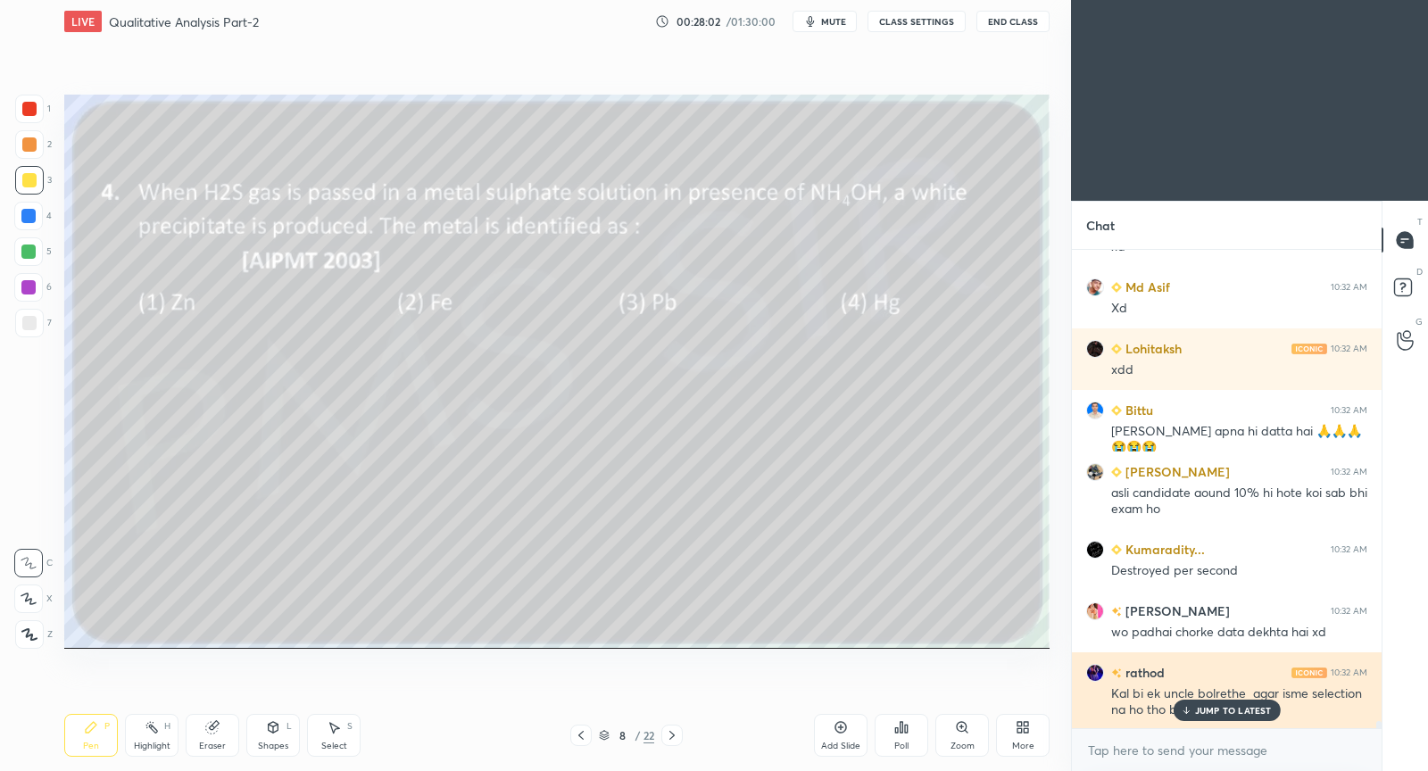
drag, startPoint x: 1195, startPoint y: 711, endPoint x: 1166, endPoint y: 707, distance: 29.7
click at [1195, 707] on div "JUMP TO LATEST" at bounding box center [1226, 710] width 107 height 21
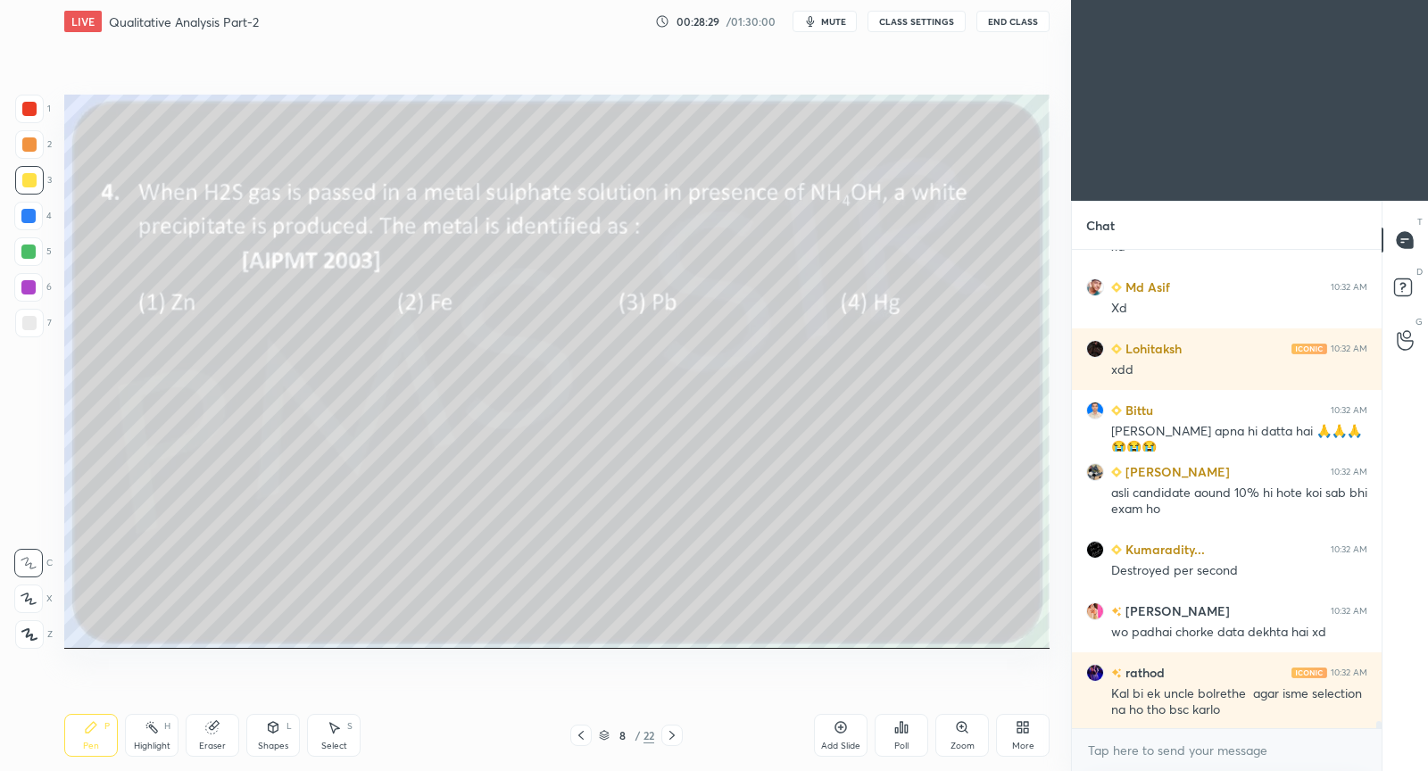
scroll to position [32190, 0]
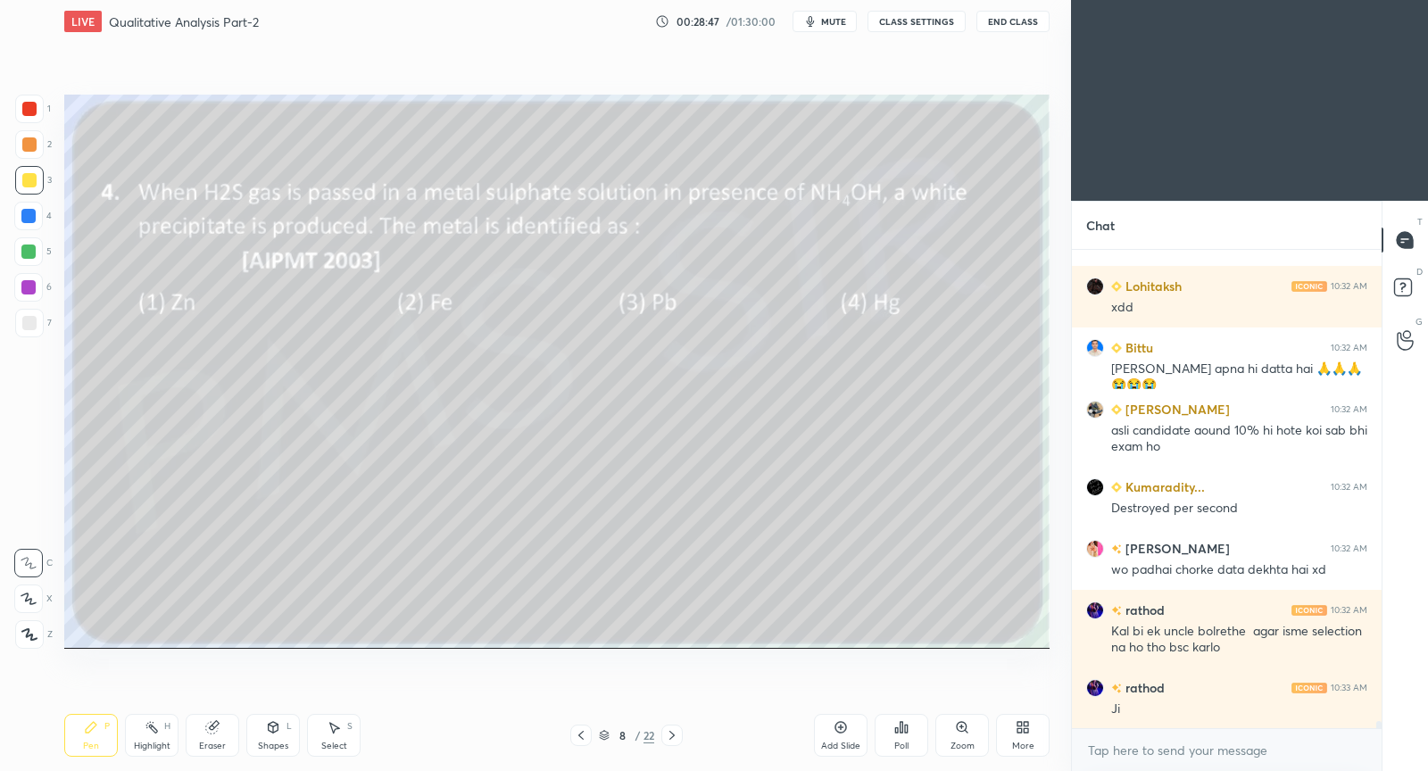
click at [902, 737] on div "Poll" at bounding box center [902, 735] width 54 height 43
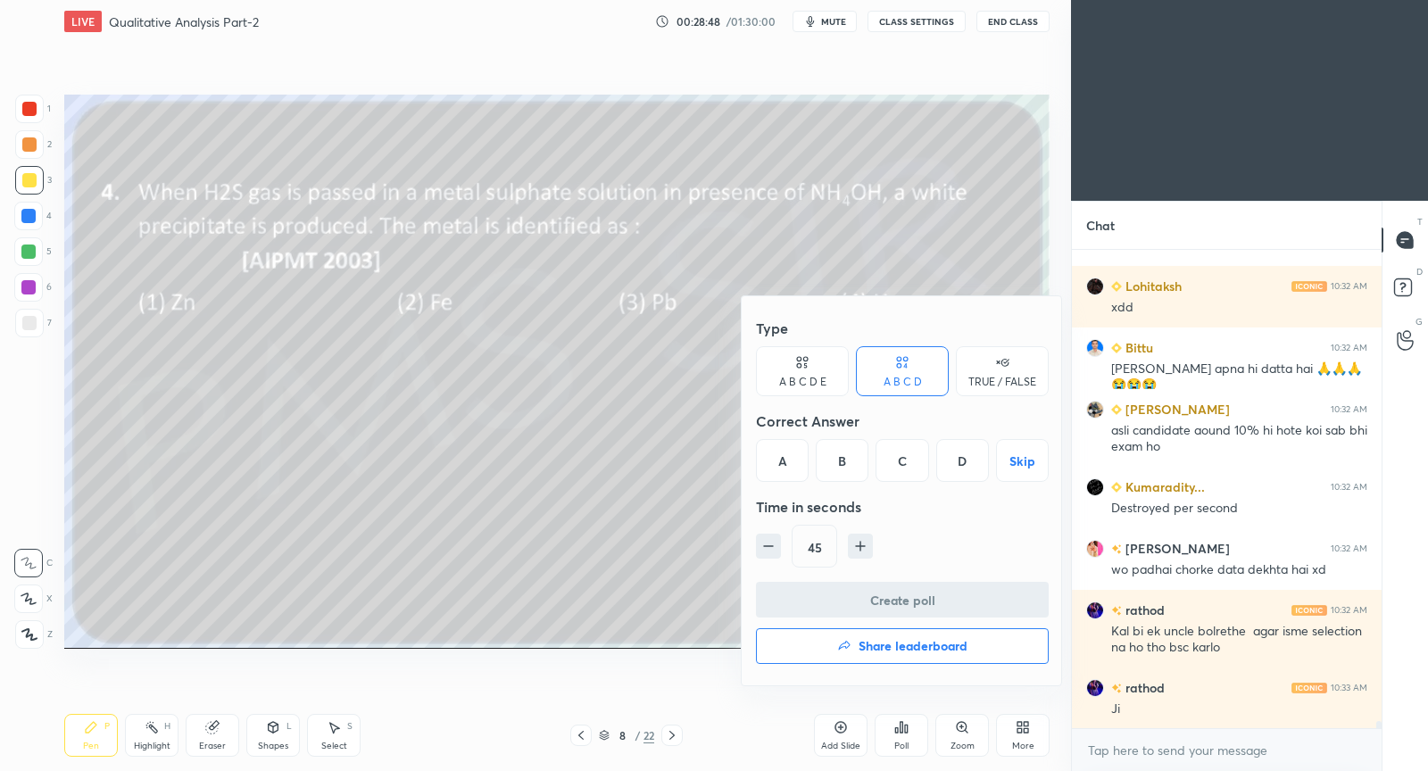
click at [784, 465] on div "A" at bounding box center [782, 460] width 53 height 43
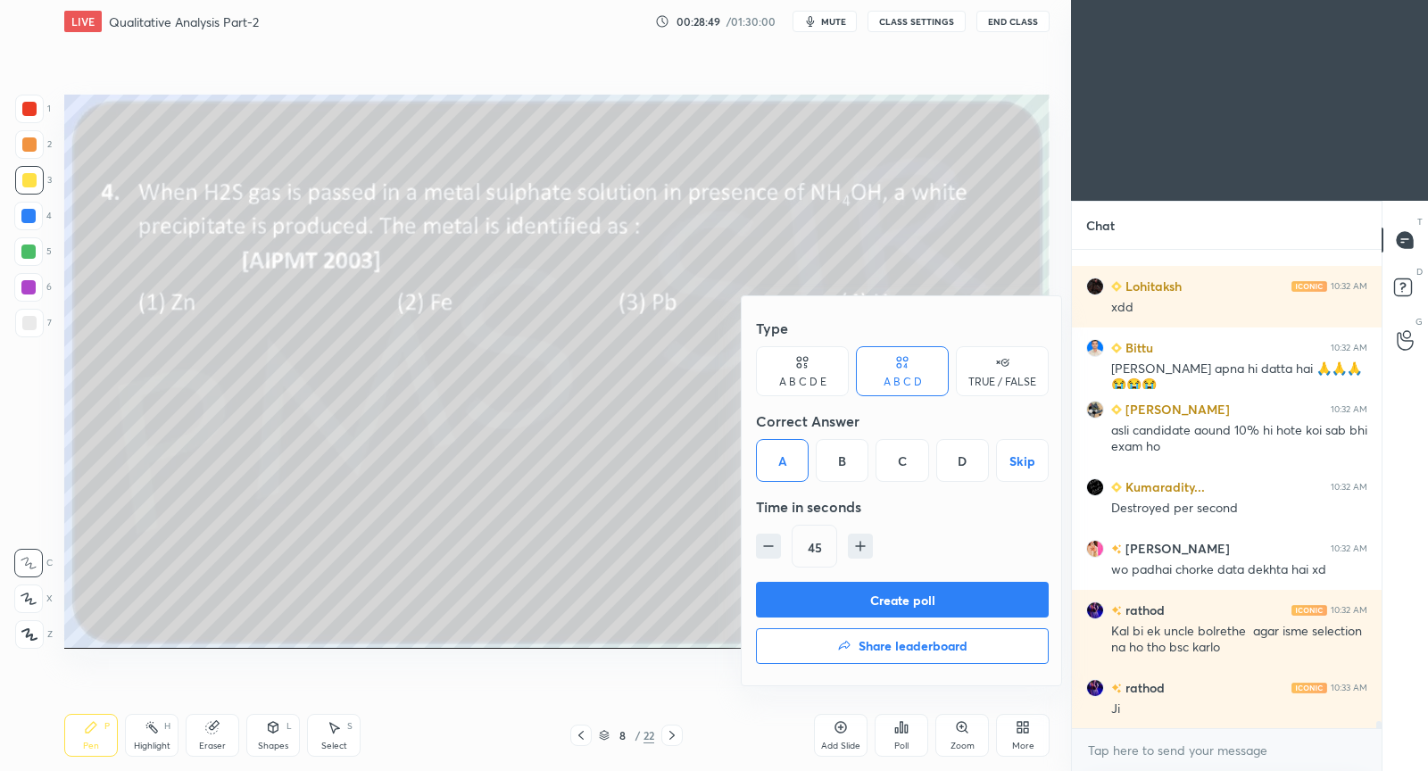
click at [818, 600] on button "Create poll" at bounding box center [902, 600] width 293 height 36
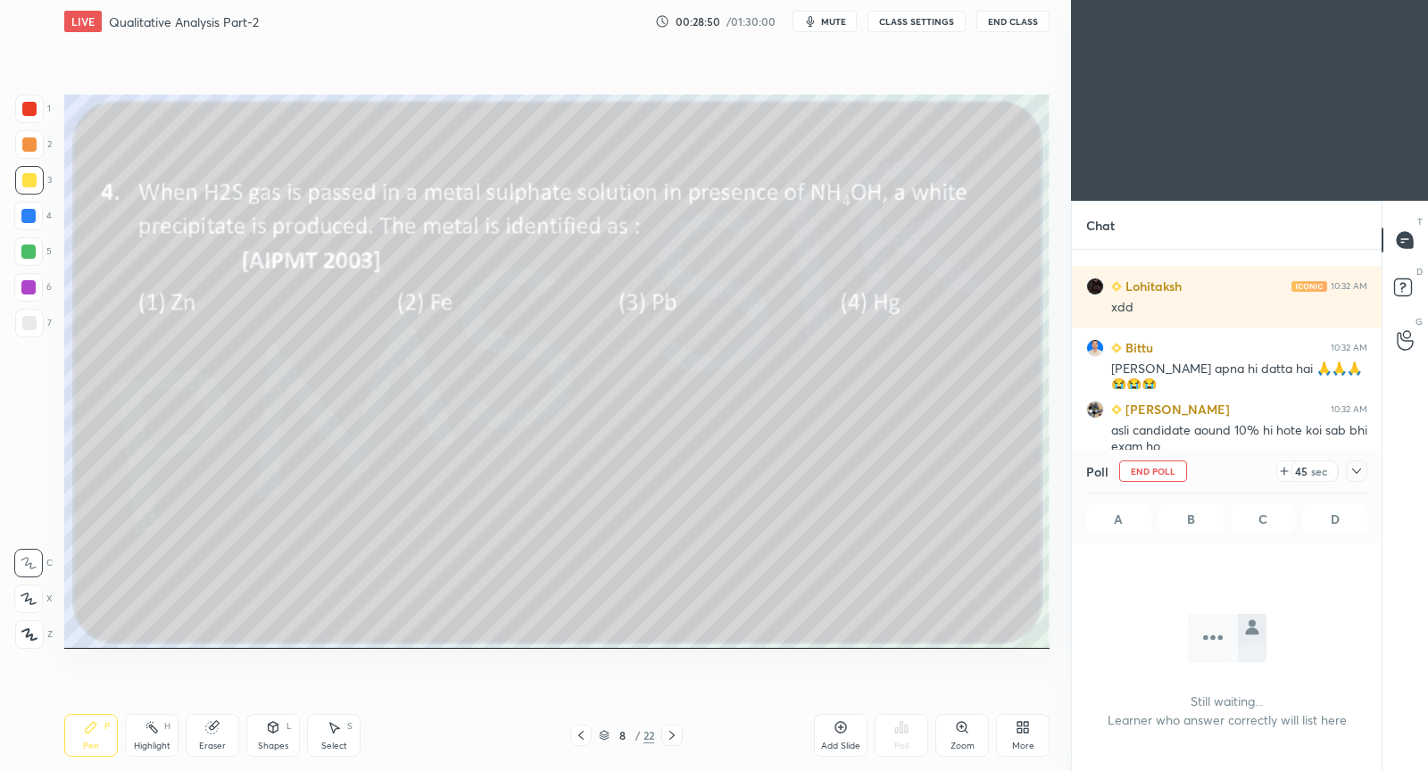
scroll to position [424, 305]
click at [1362, 470] on icon at bounding box center [1357, 471] width 14 height 14
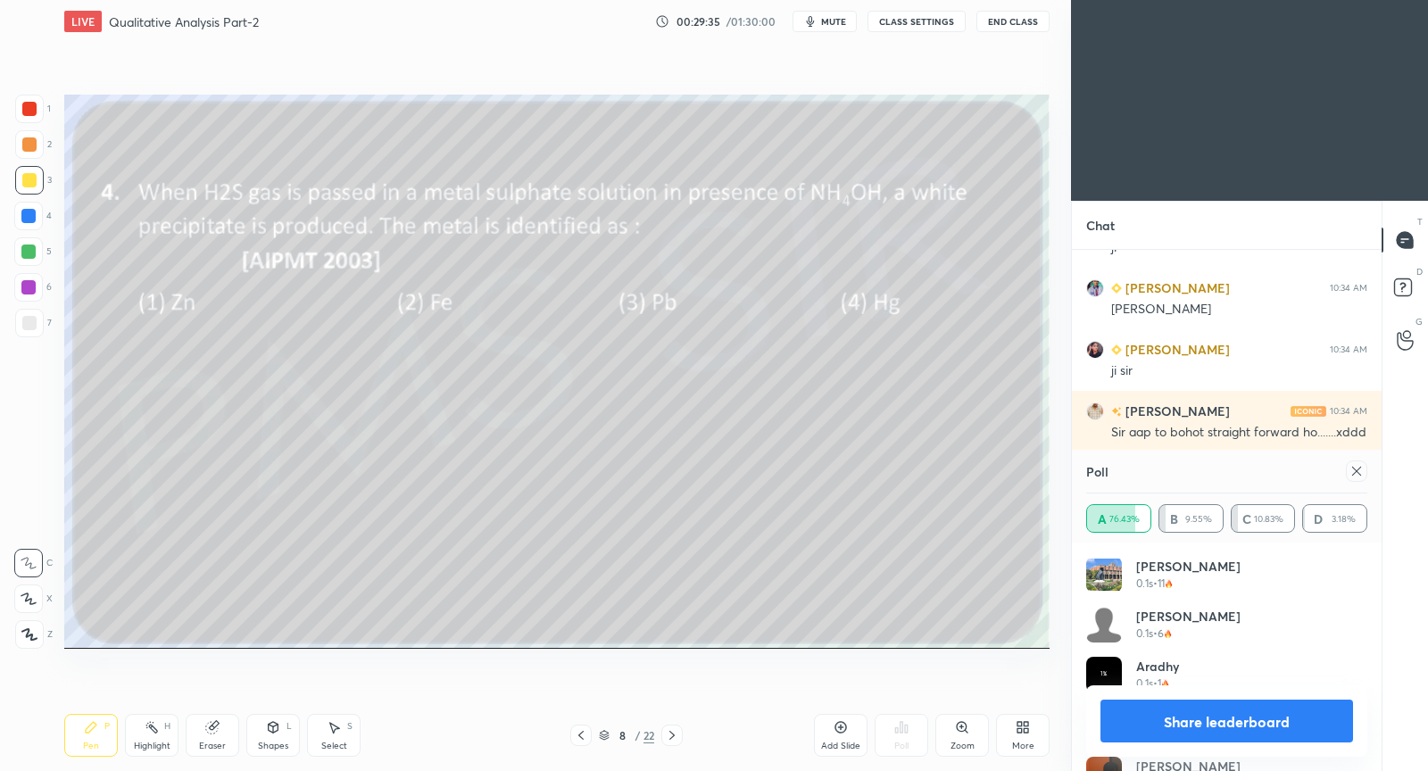
scroll to position [32959, 0]
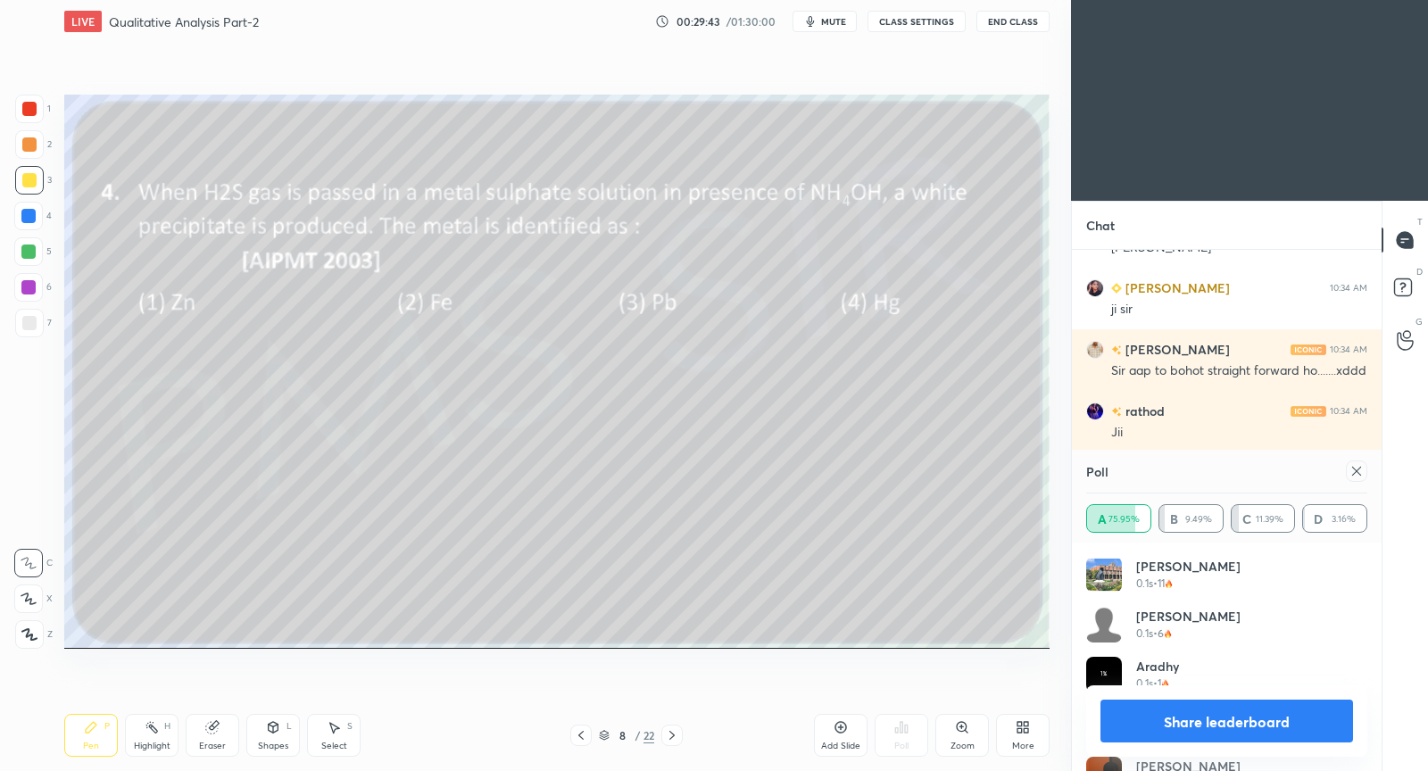
click at [1362, 474] on icon at bounding box center [1357, 471] width 14 height 14
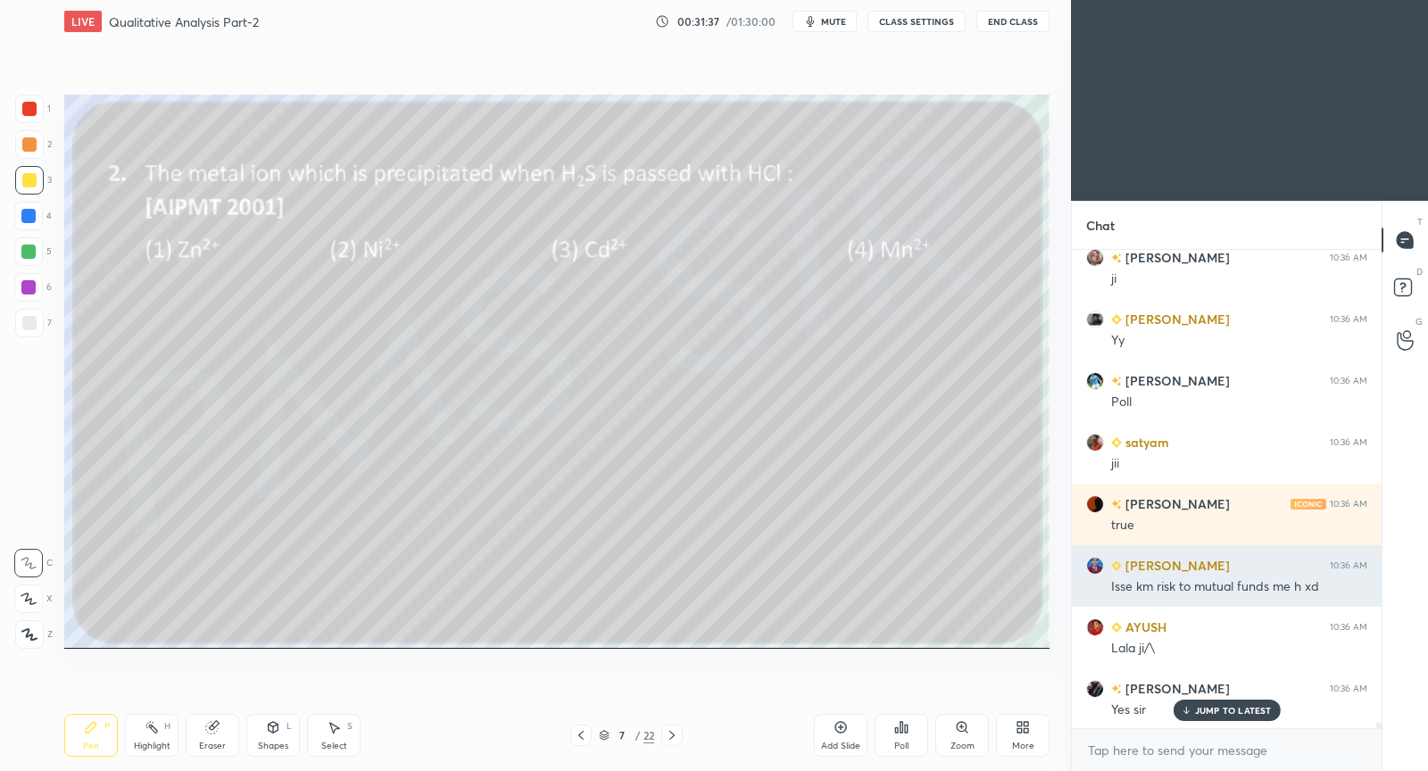
scroll to position [34548, 0]
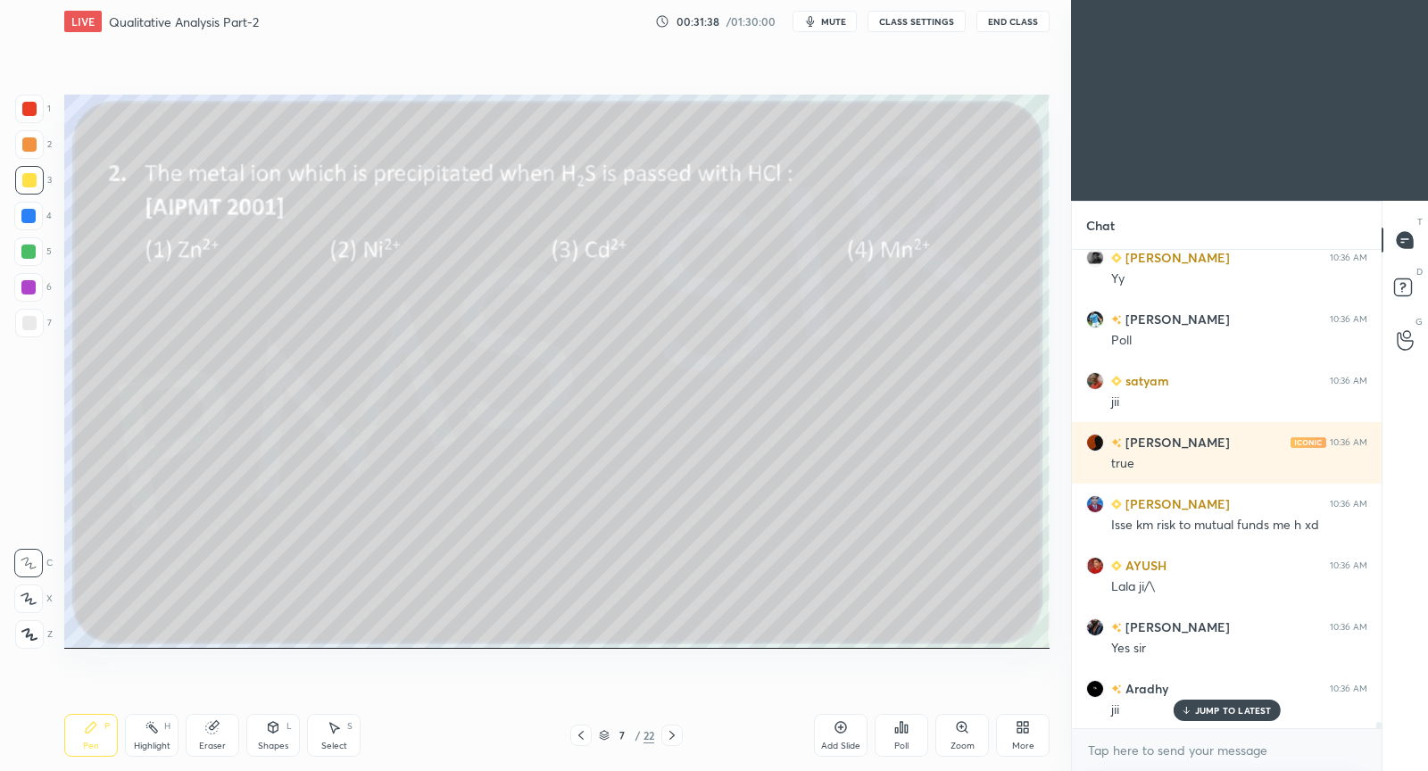
click at [1253, 709] on p "JUMP TO LATEST" at bounding box center [1233, 710] width 77 height 11
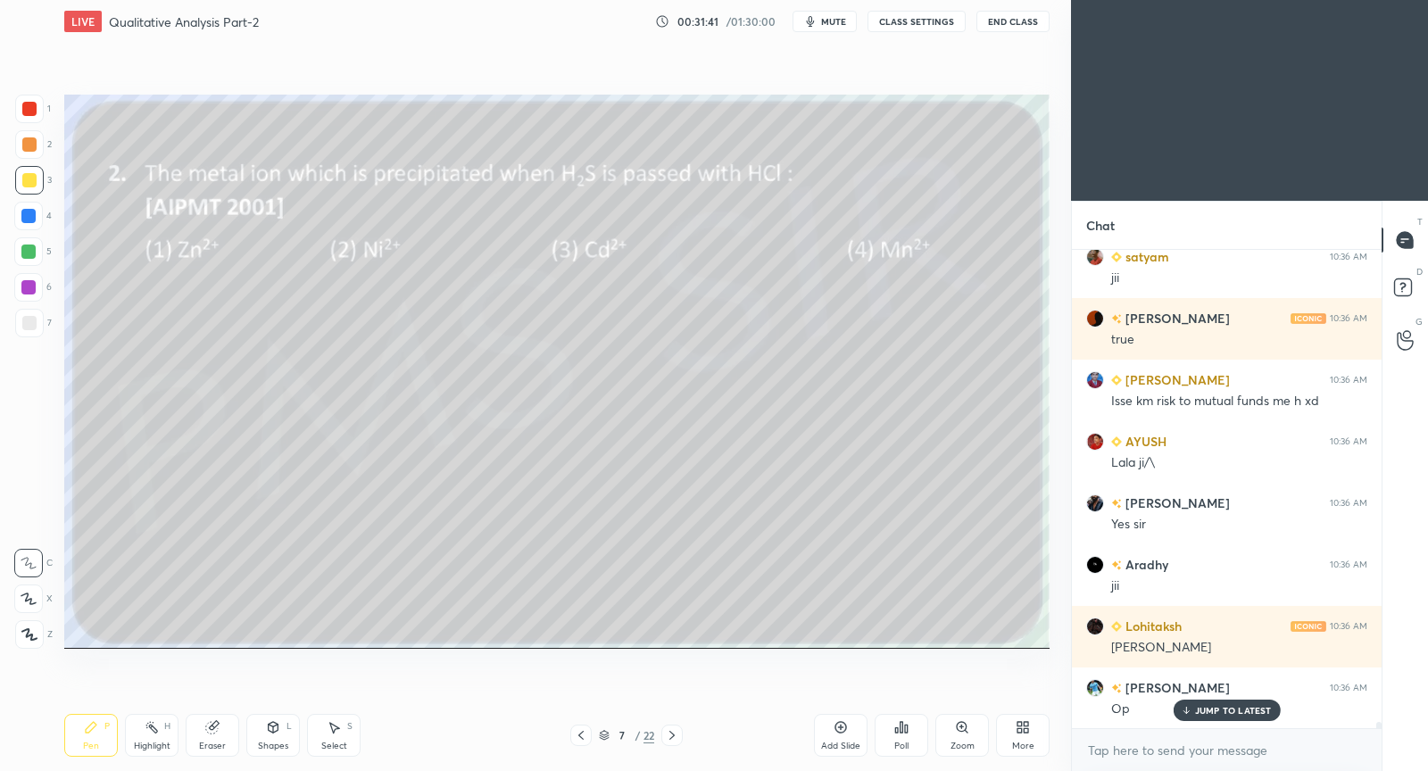
scroll to position [34732, 0]
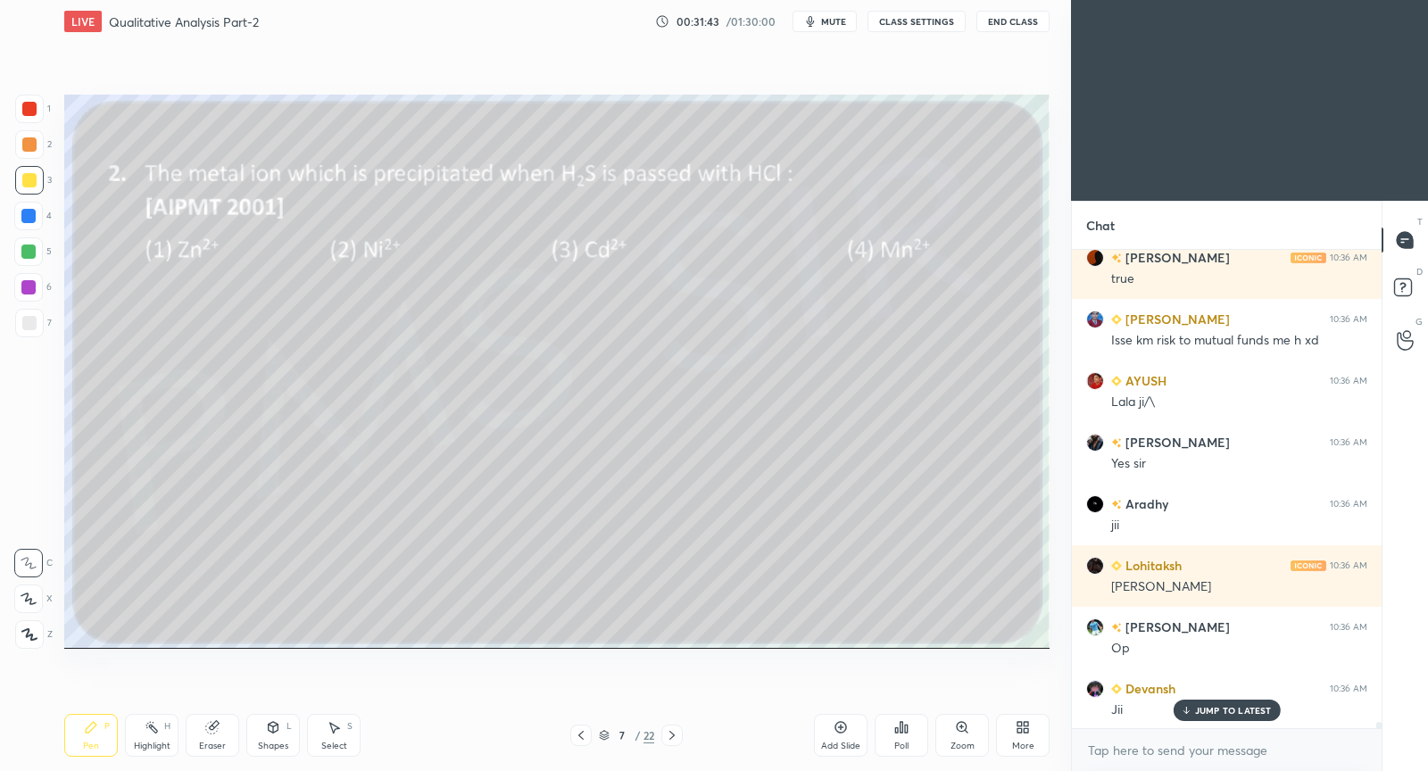
click at [1221, 706] on p "JUMP TO LATEST" at bounding box center [1233, 710] width 77 height 11
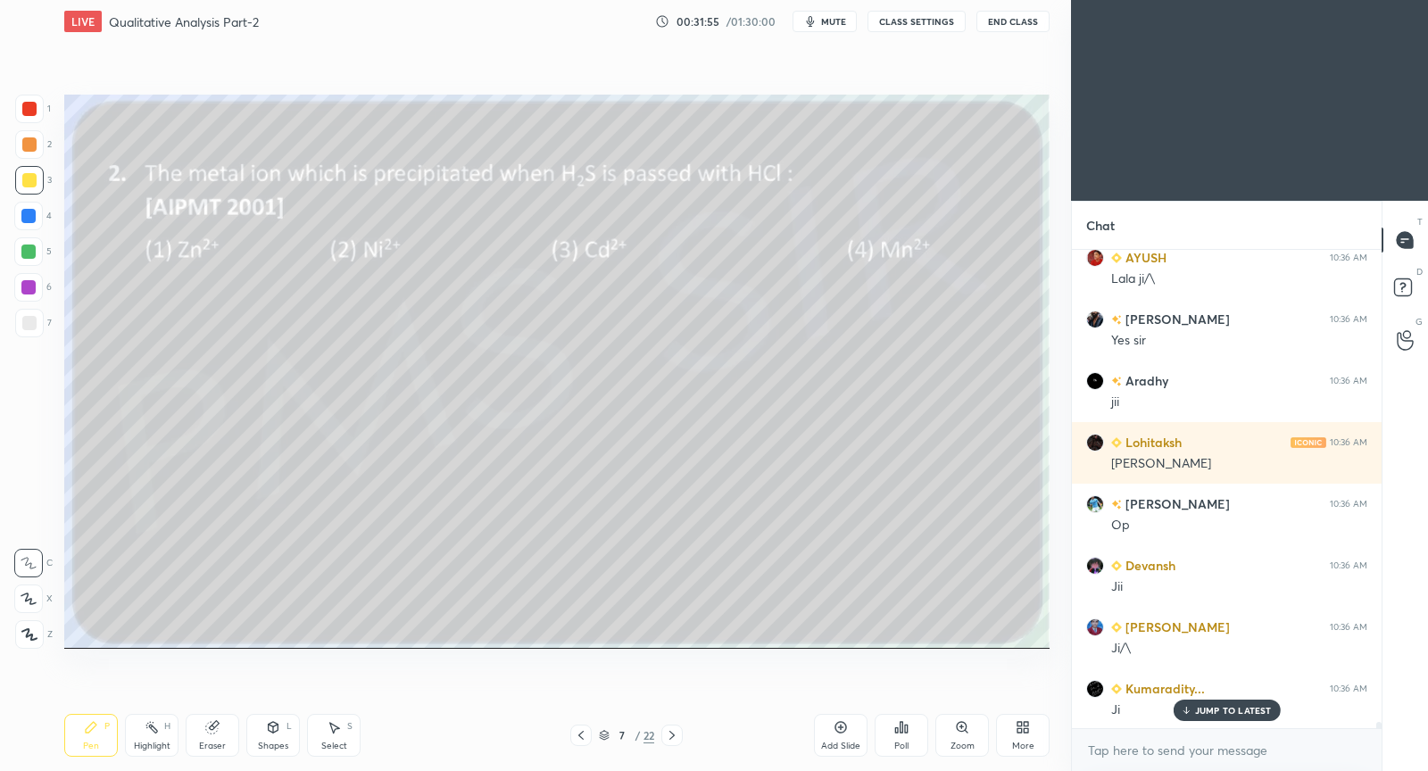
scroll to position [34917, 0]
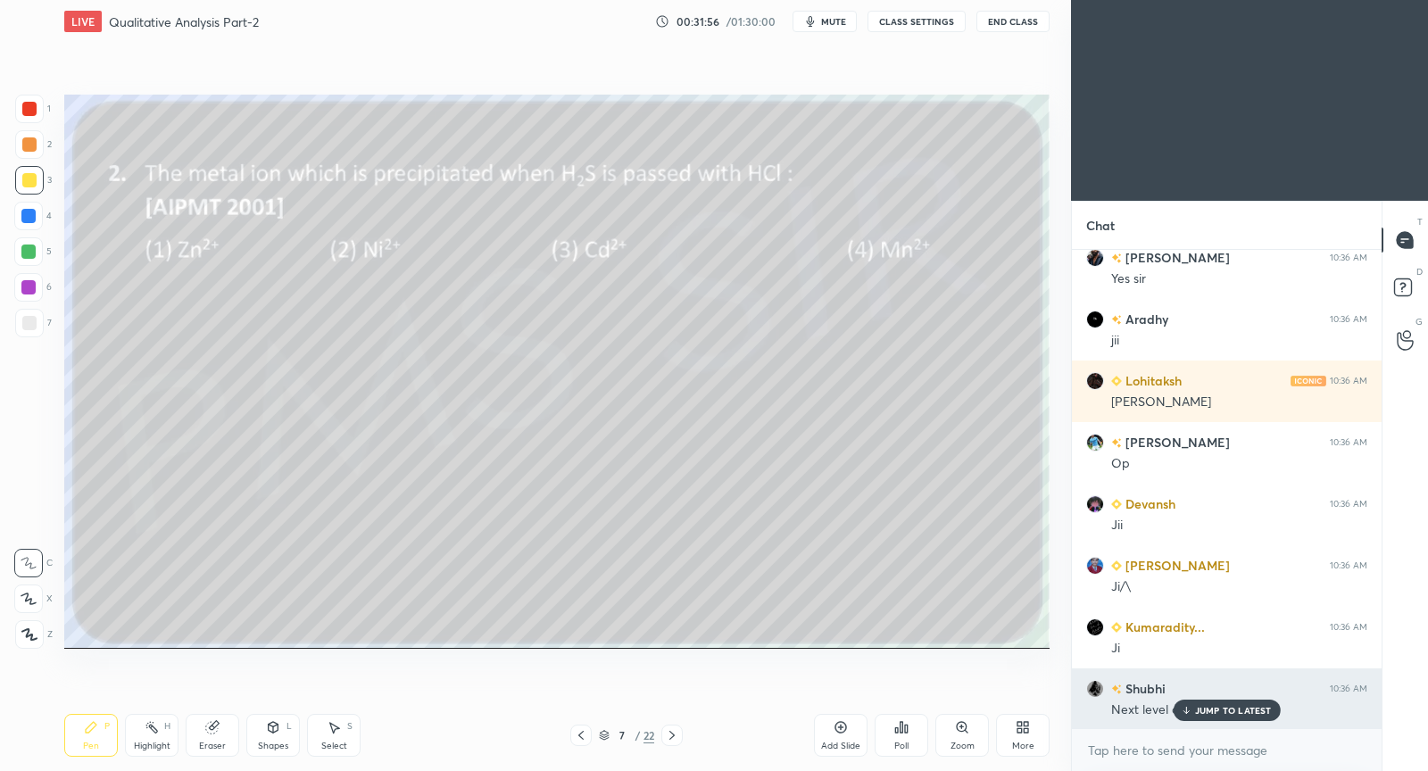
click at [1247, 706] on p "JUMP TO LATEST" at bounding box center [1233, 710] width 77 height 11
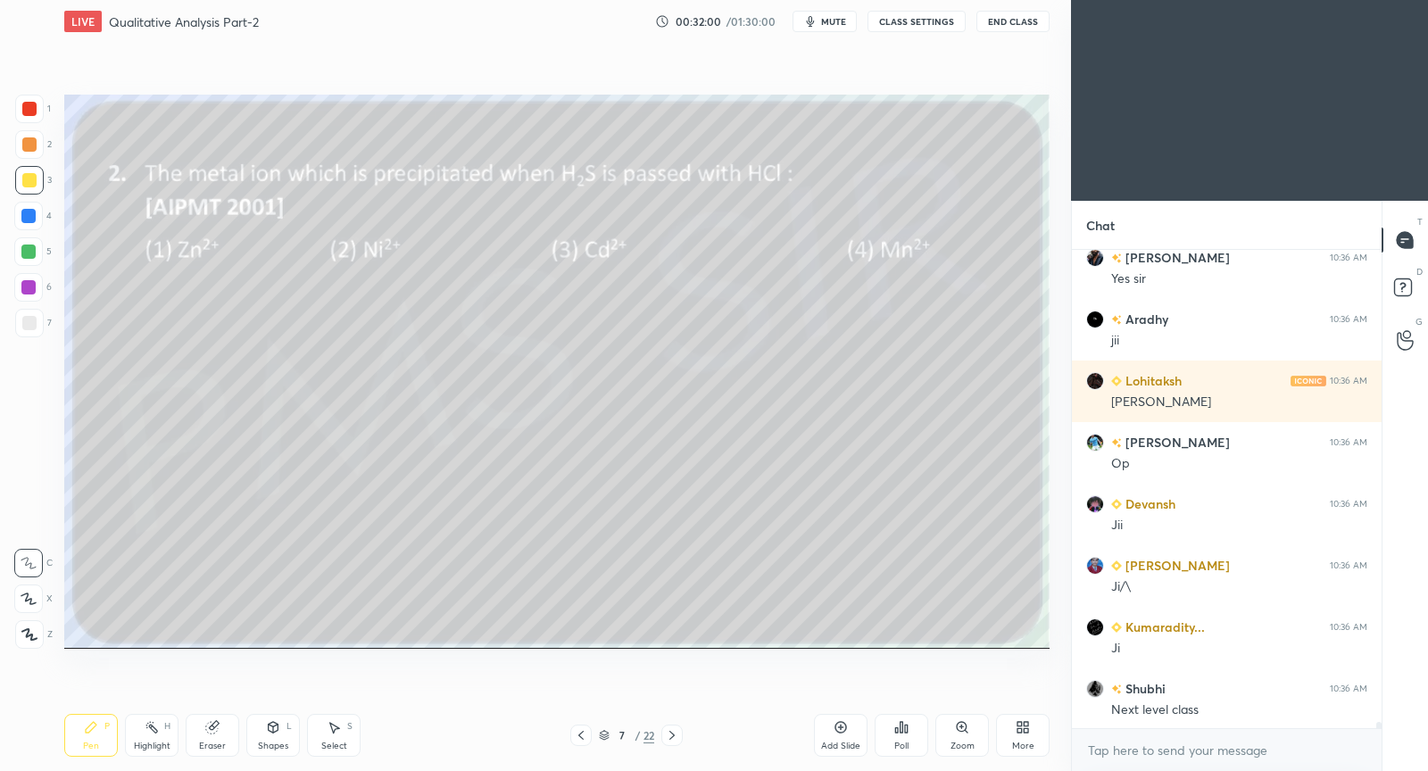
scroll to position [34980, 0]
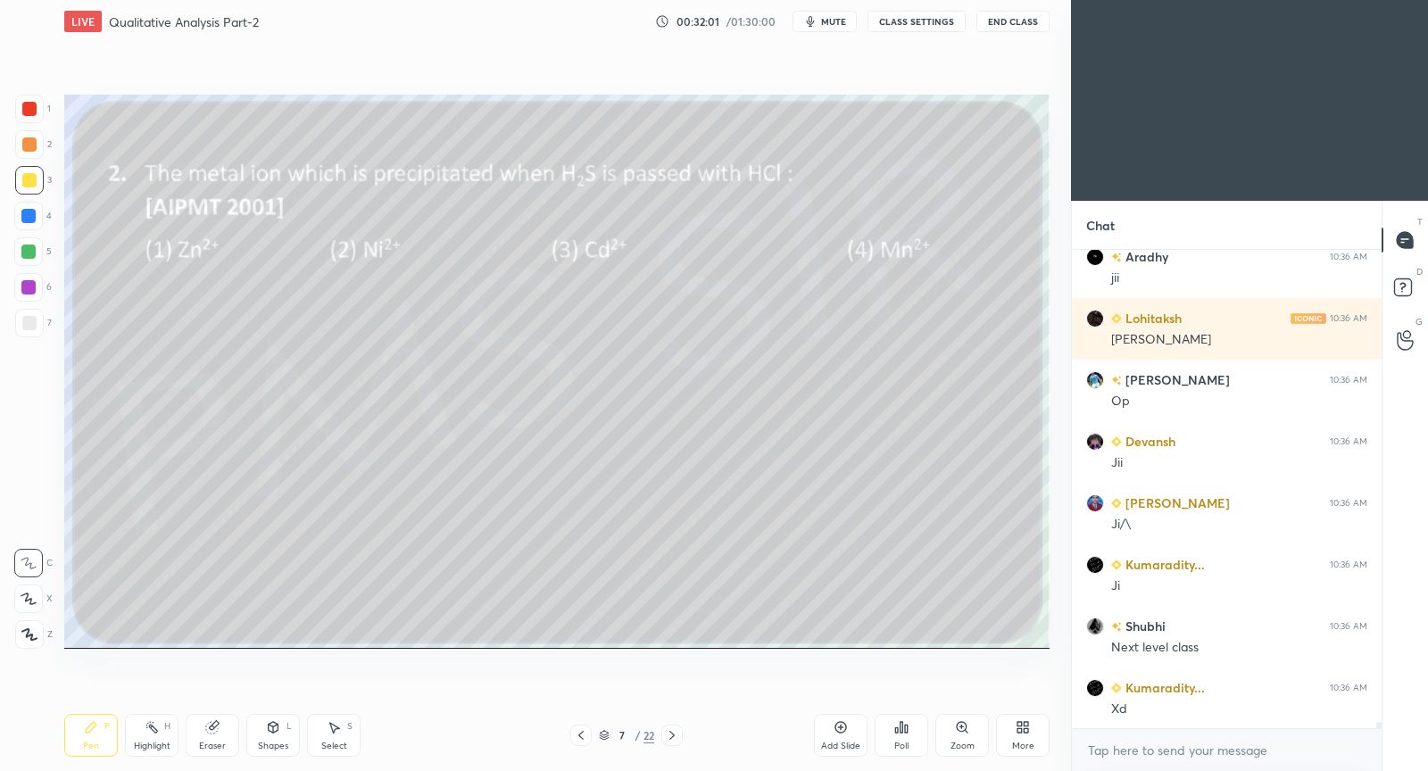
click at [909, 734] on div "Poll" at bounding box center [902, 735] width 54 height 43
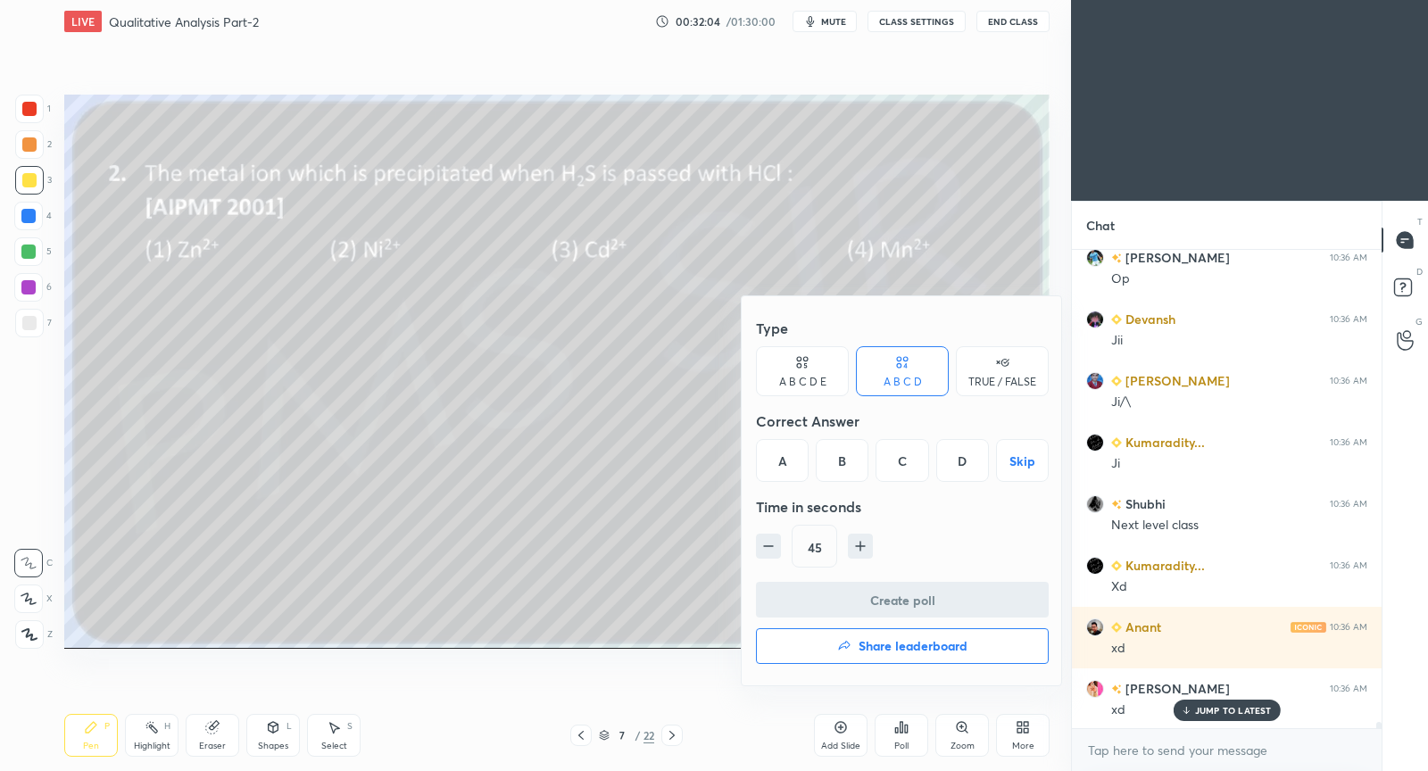
scroll to position [35164, 0]
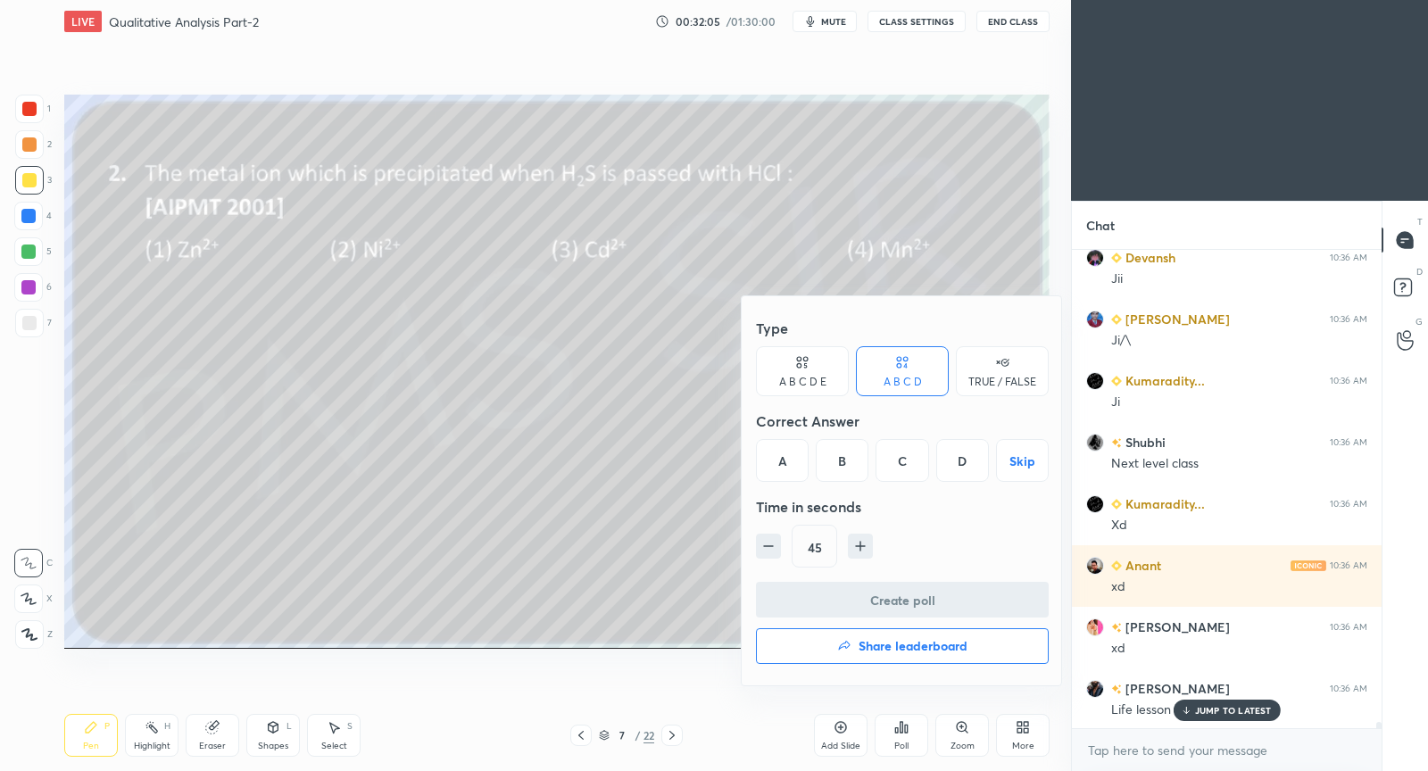
click at [901, 463] on div "C" at bounding box center [902, 460] width 53 height 43
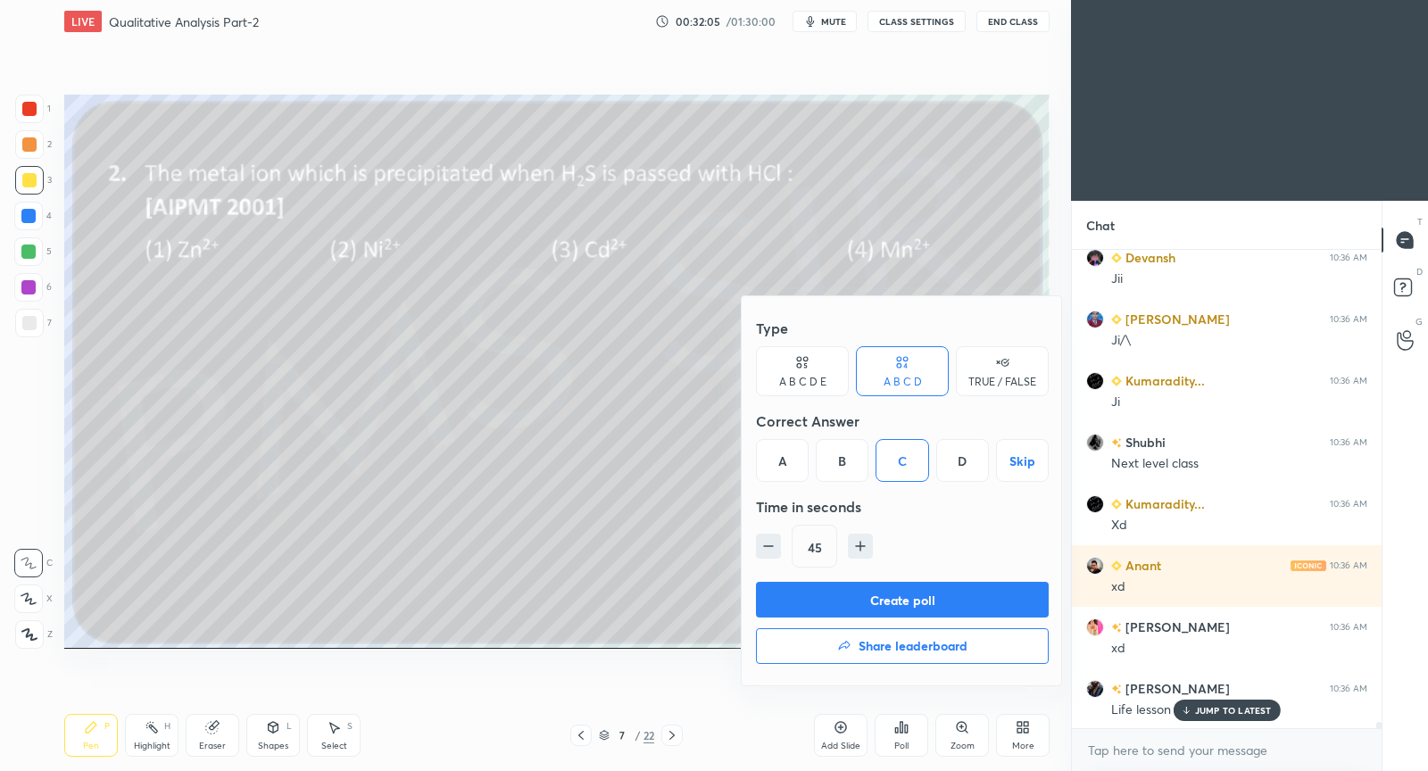
click at [861, 595] on button "Create poll" at bounding box center [902, 600] width 293 height 36
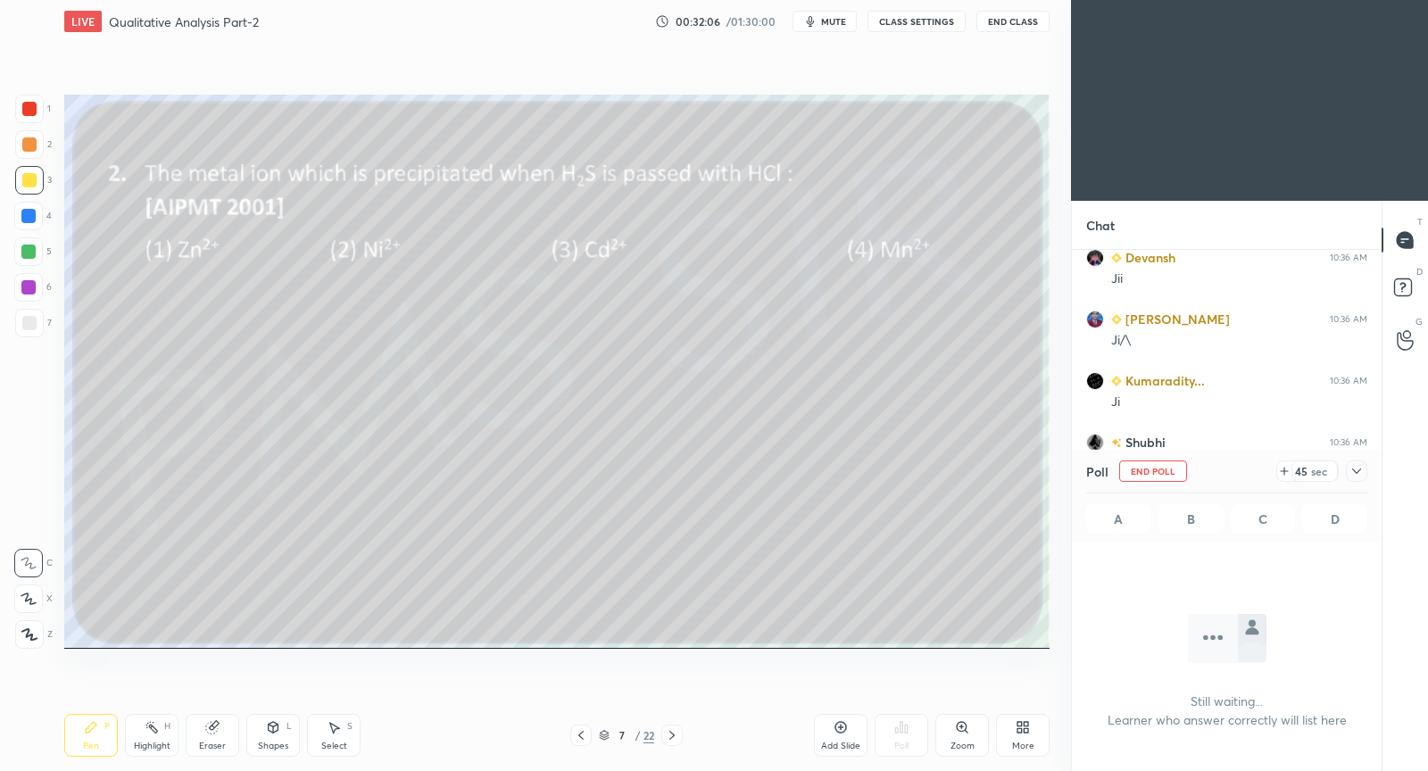
scroll to position [5, 5]
click at [1353, 474] on icon at bounding box center [1357, 471] width 14 height 14
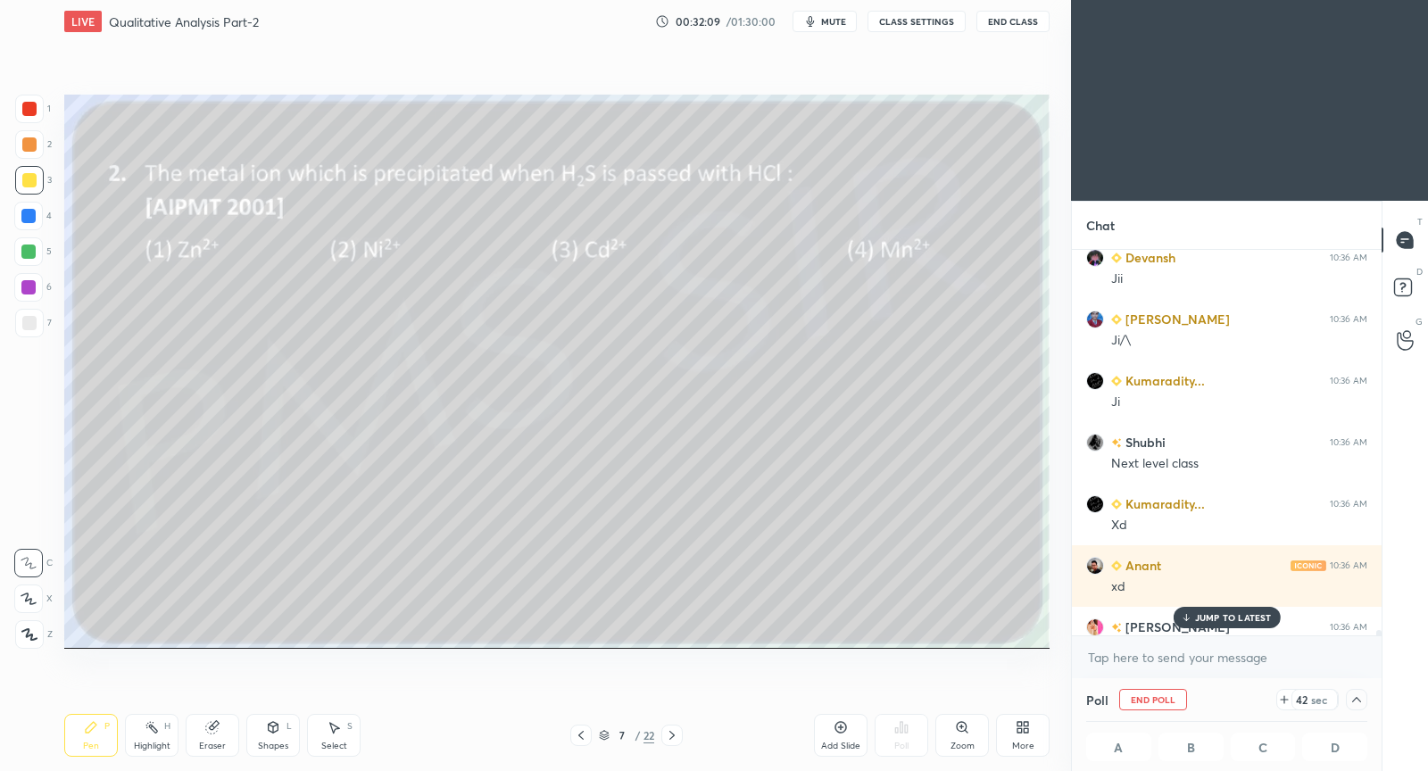
click at [1226, 613] on p "JUMP TO LATEST" at bounding box center [1233, 617] width 77 height 11
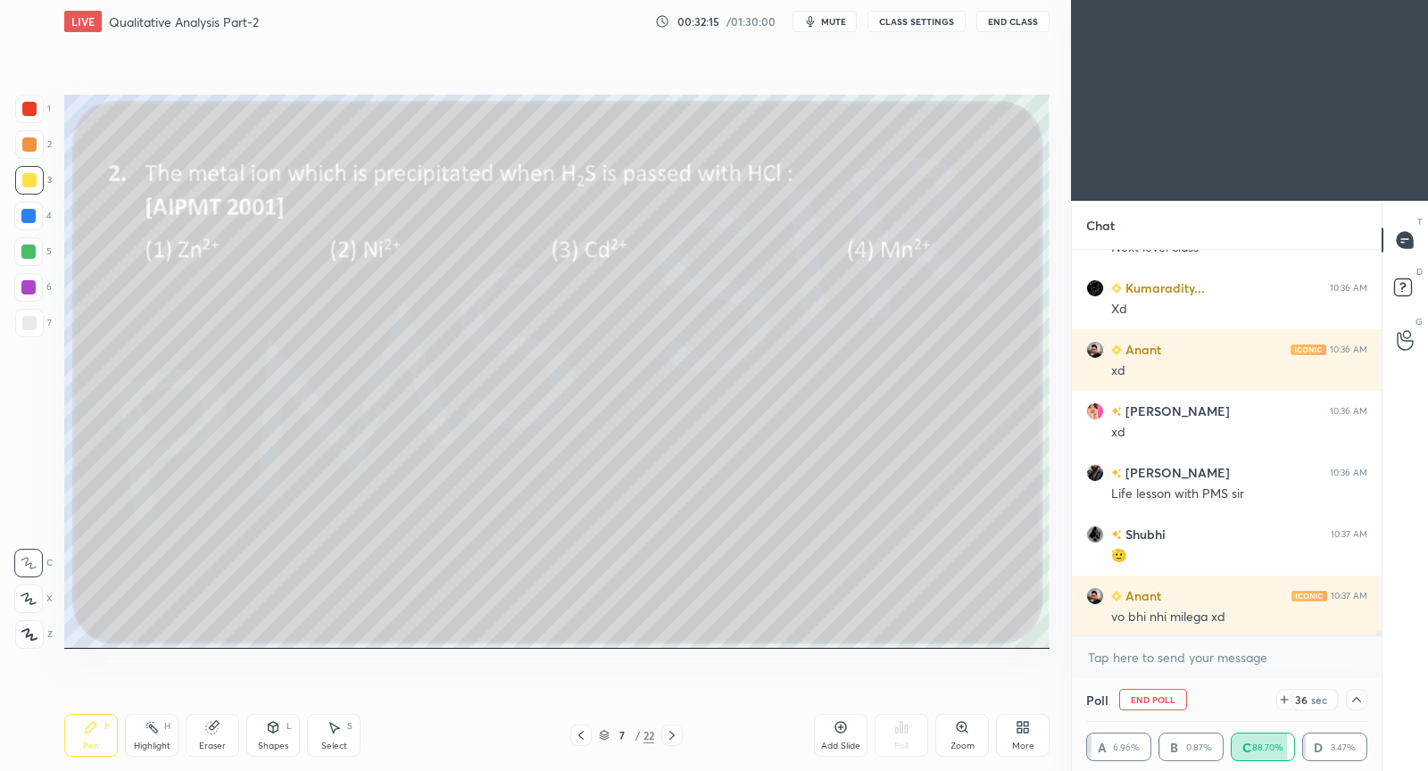
click at [1234, 670] on p "JUMP TO LATEST" at bounding box center [1233, 675] width 77 height 11
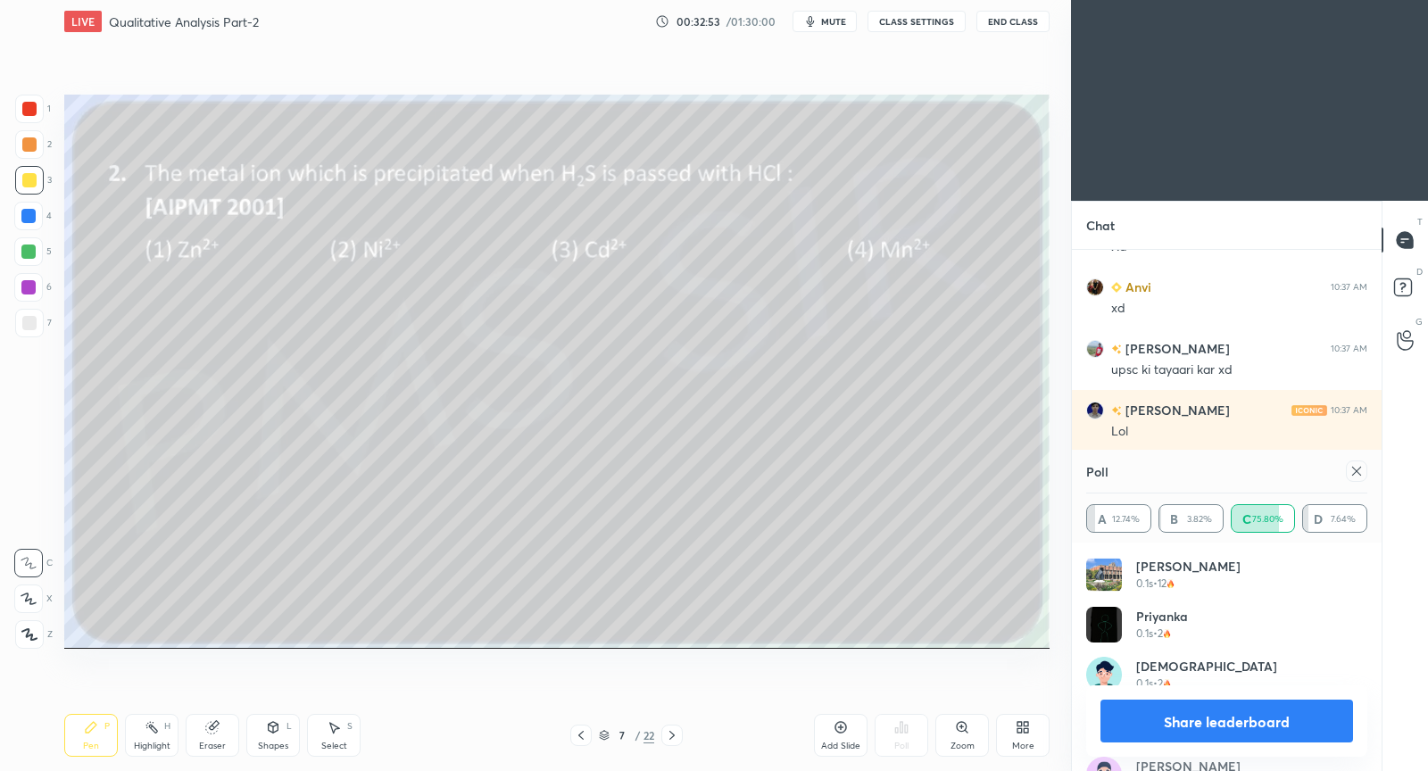
drag, startPoint x: 1363, startPoint y: 475, endPoint x: 1349, endPoint y: 467, distance: 16.4
click at [1362, 471] on icon at bounding box center [1357, 471] width 14 height 14
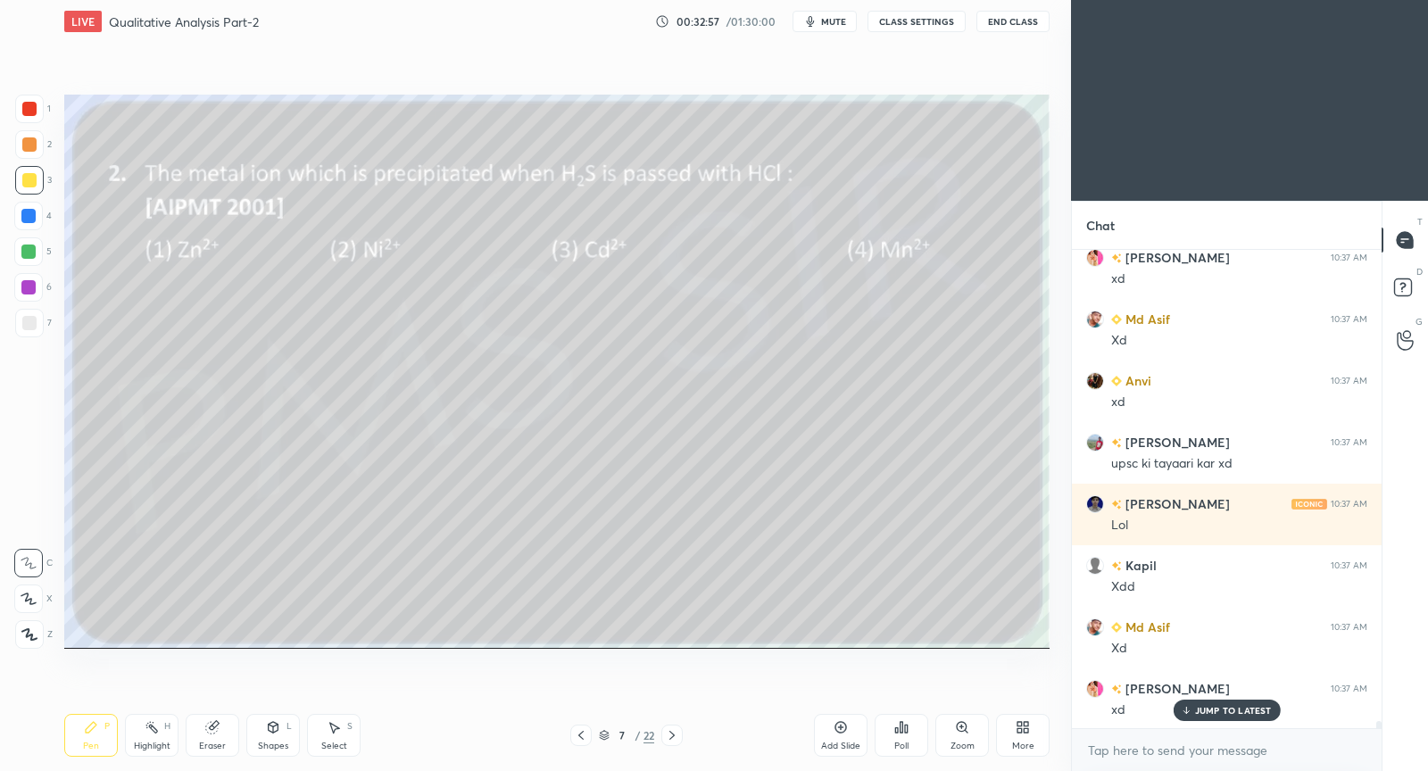
click at [586, 737] on icon at bounding box center [581, 736] width 14 height 14
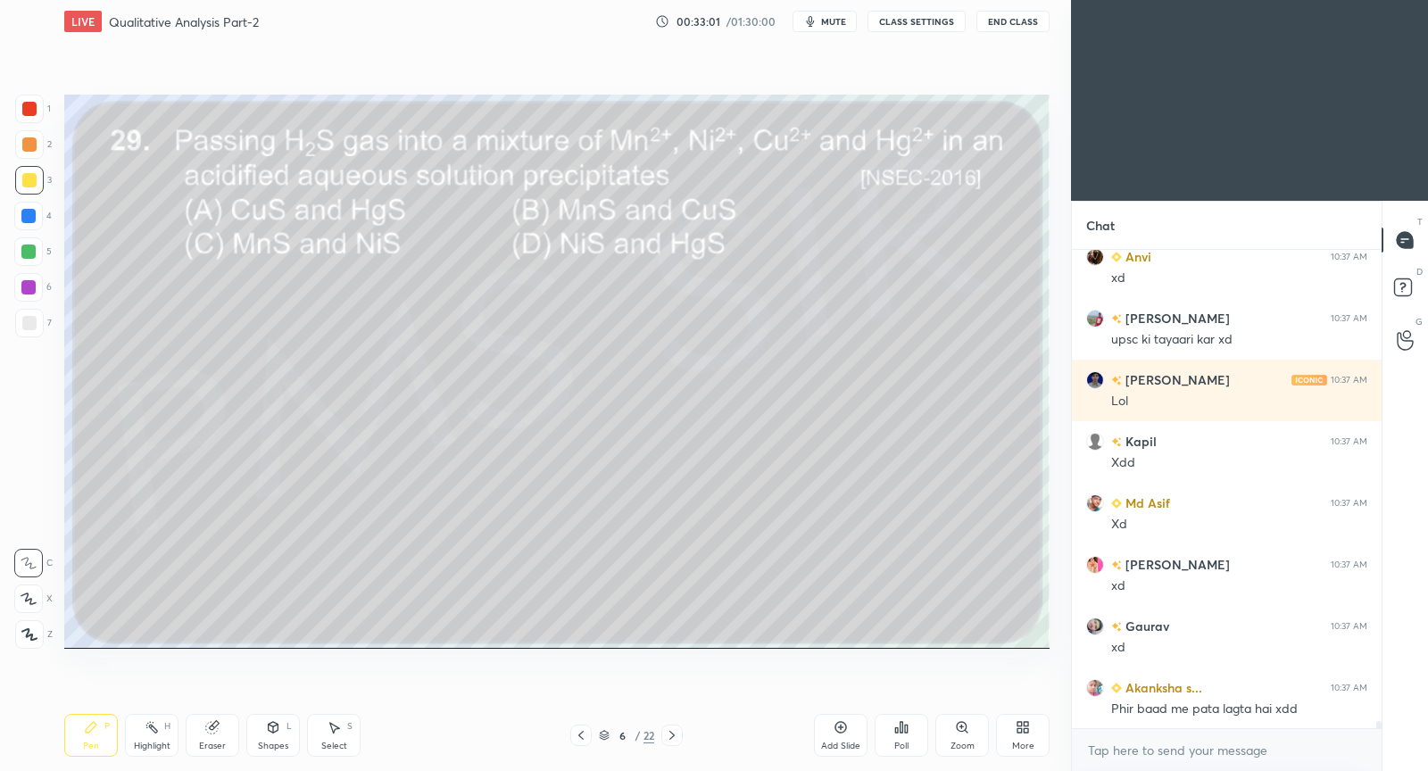
drag, startPoint x: 672, startPoint y: 739, endPoint x: 695, endPoint y: 691, distance: 53.1
click at [673, 739] on icon at bounding box center [672, 736] width 14 height 14
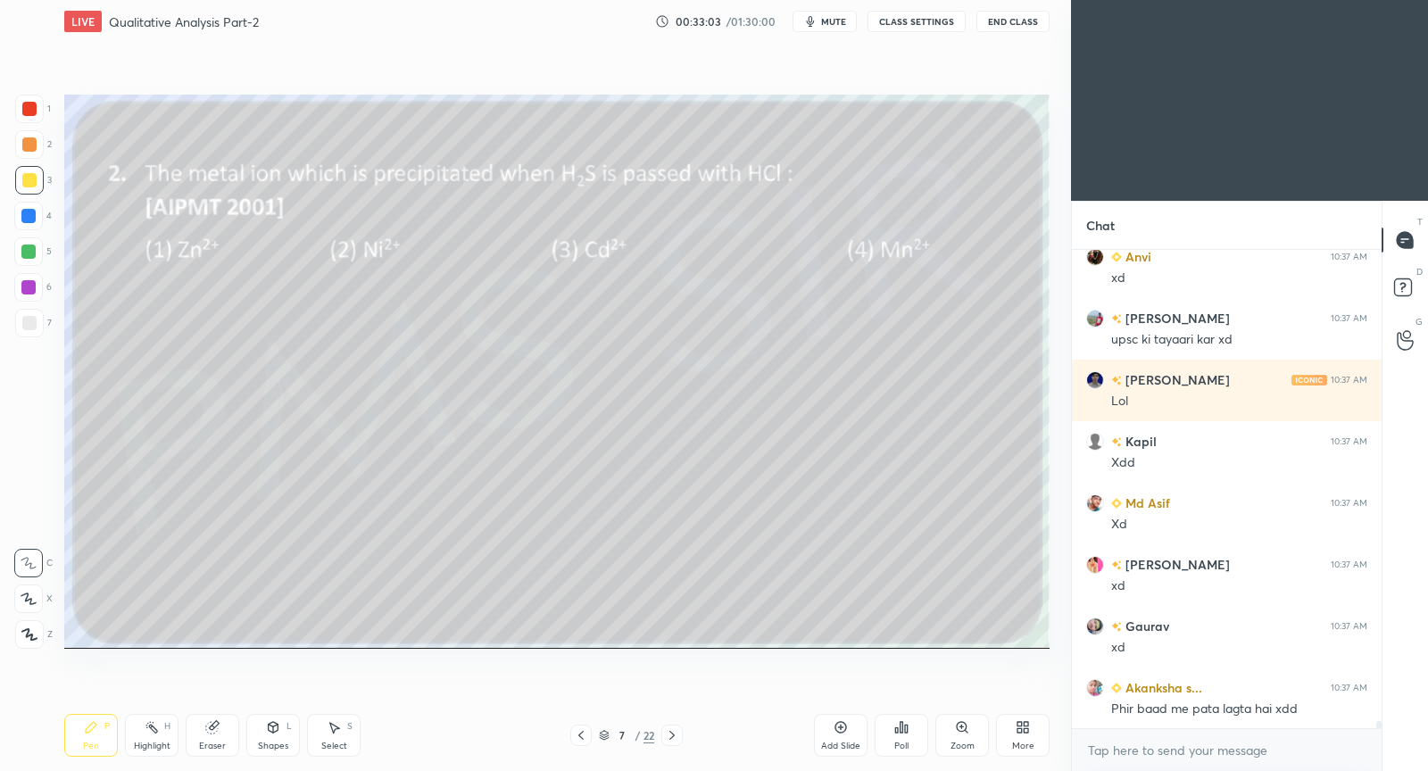
click at [577, 735] on icon at bounding box center [581, 736] width 14 height 14
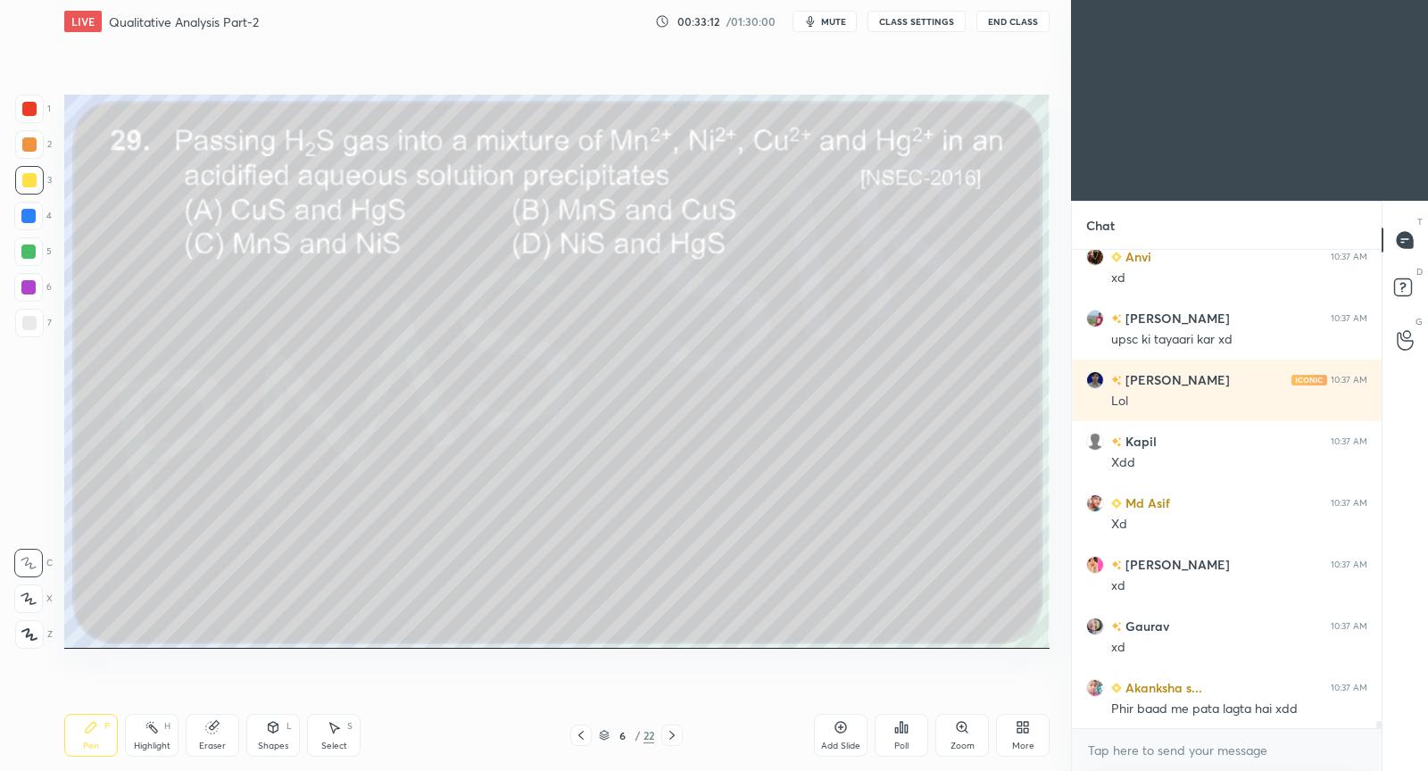
click at [912, 725] on div "Poll" at bounding box center [902, 735] width 54 height 43
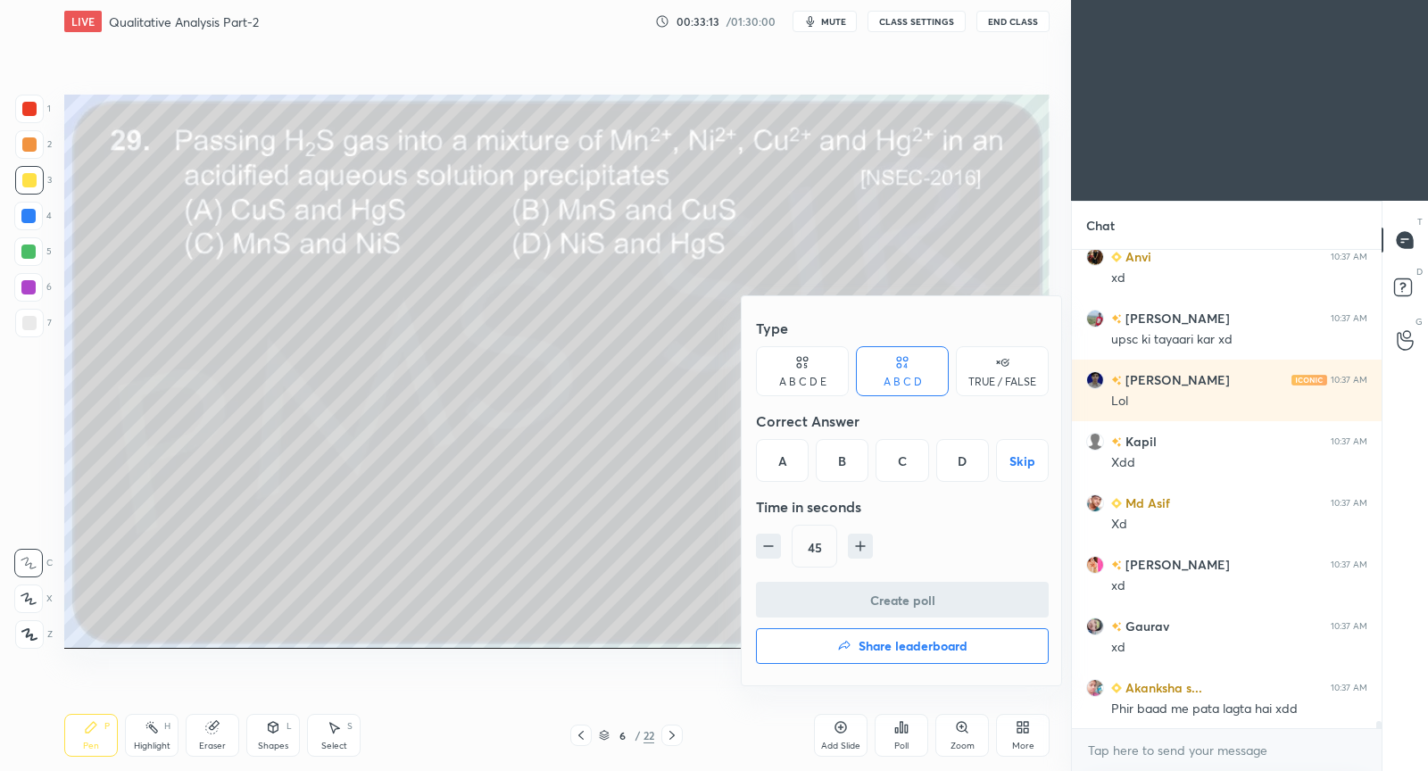
click at [780, 471] on div "A" at bounding box center [782, 460] width 53 height 43
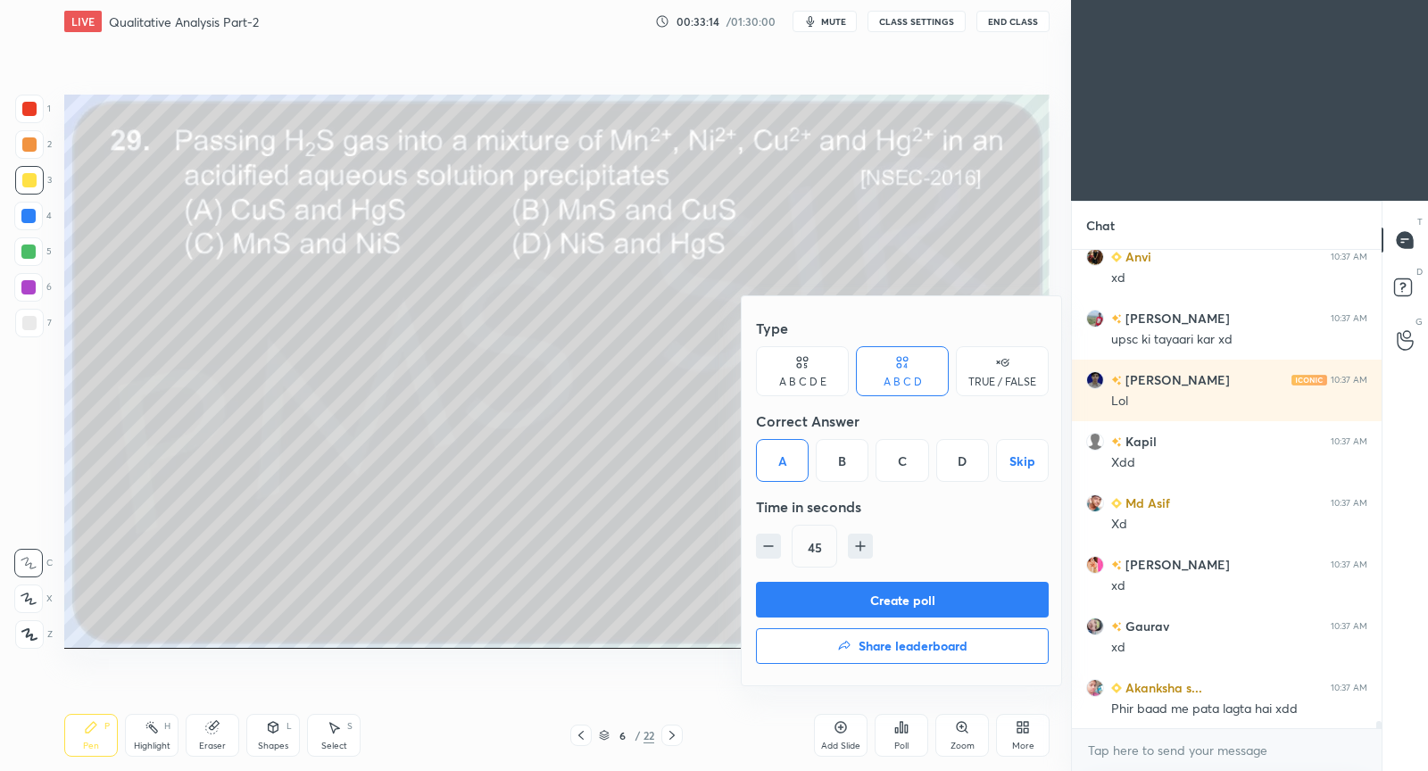
click at [793, 598] on button "Create poll" at bounding box center [902, 600] width 293 height 36
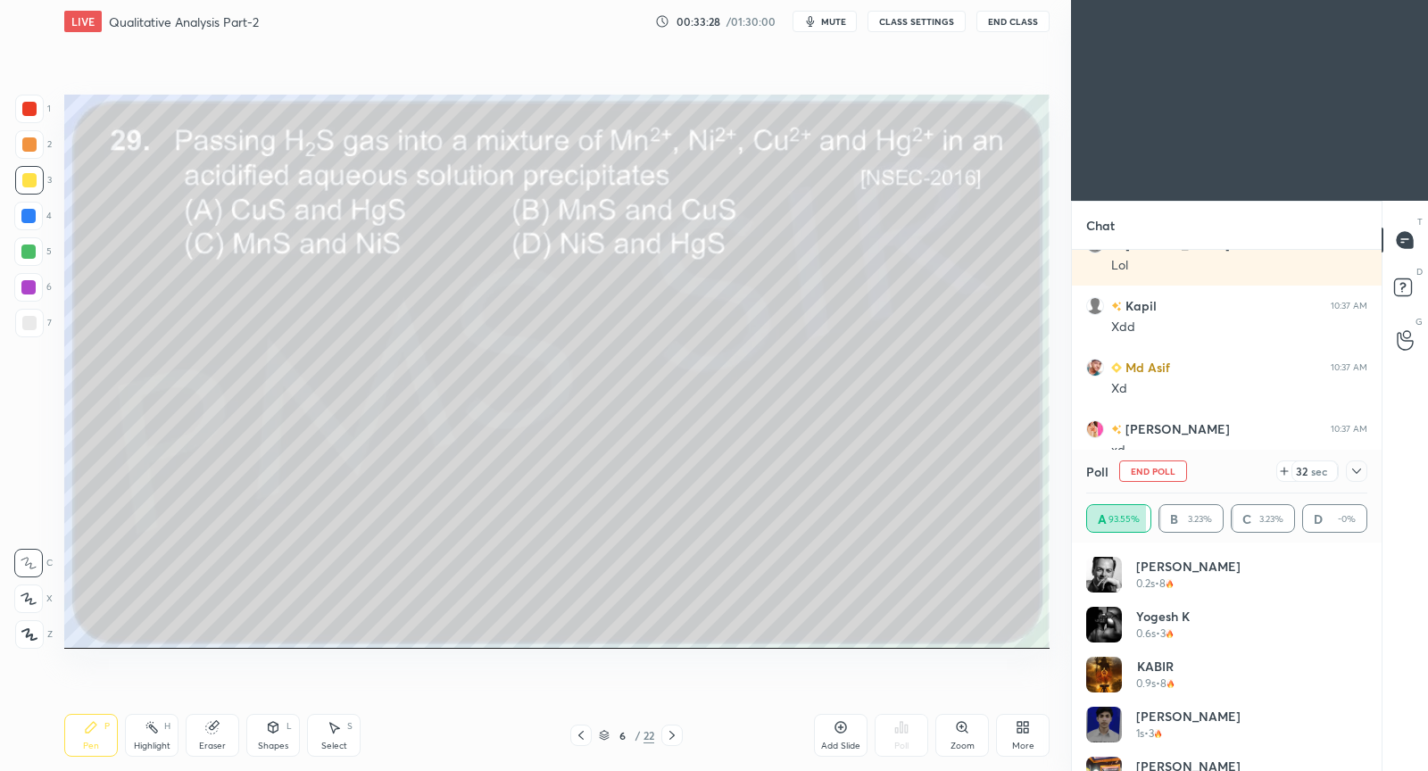
click at [1360, 467] on icon at bounding box center [1357, 471] width 14 height 14
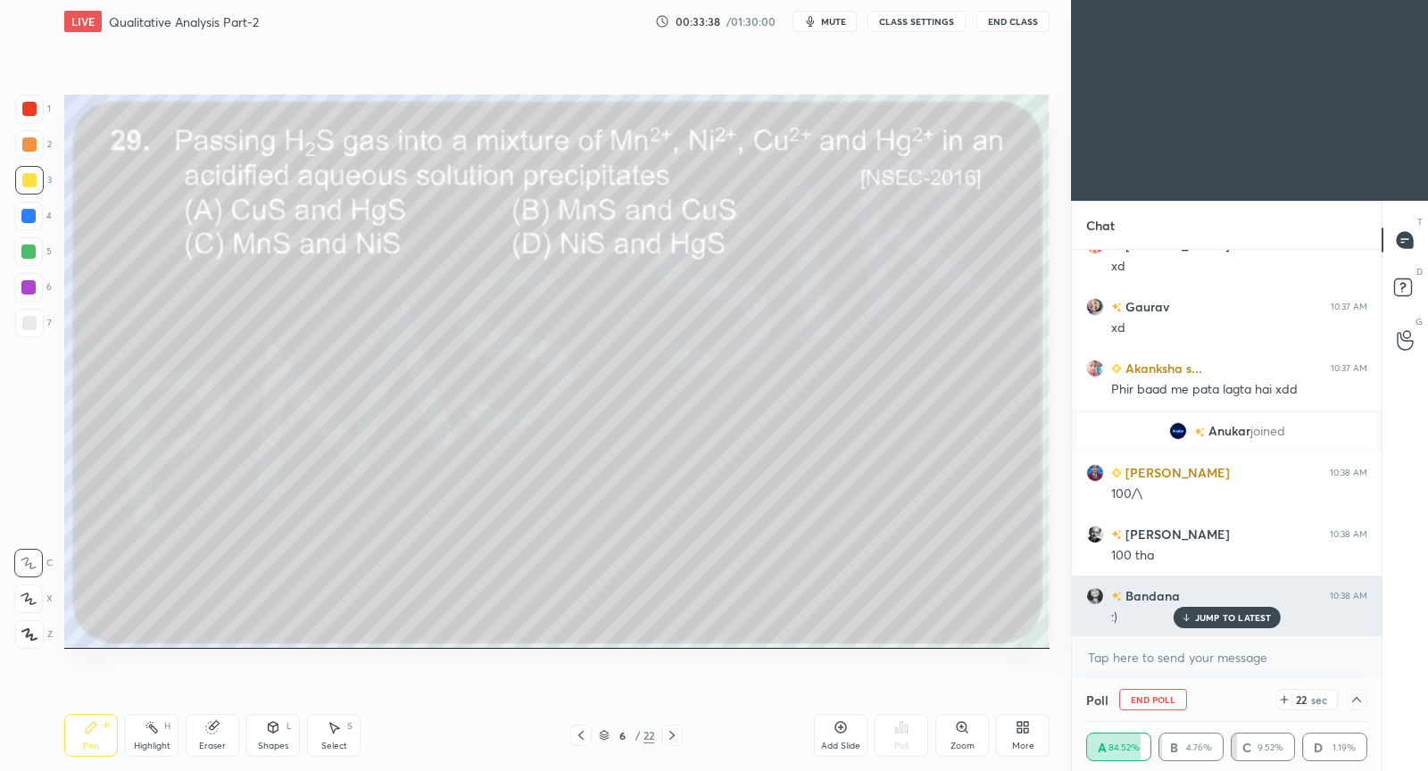
click at [1197, 628] on div "JUMP TO LATEST" at bounding box center [1226, 617] width 107 height 21
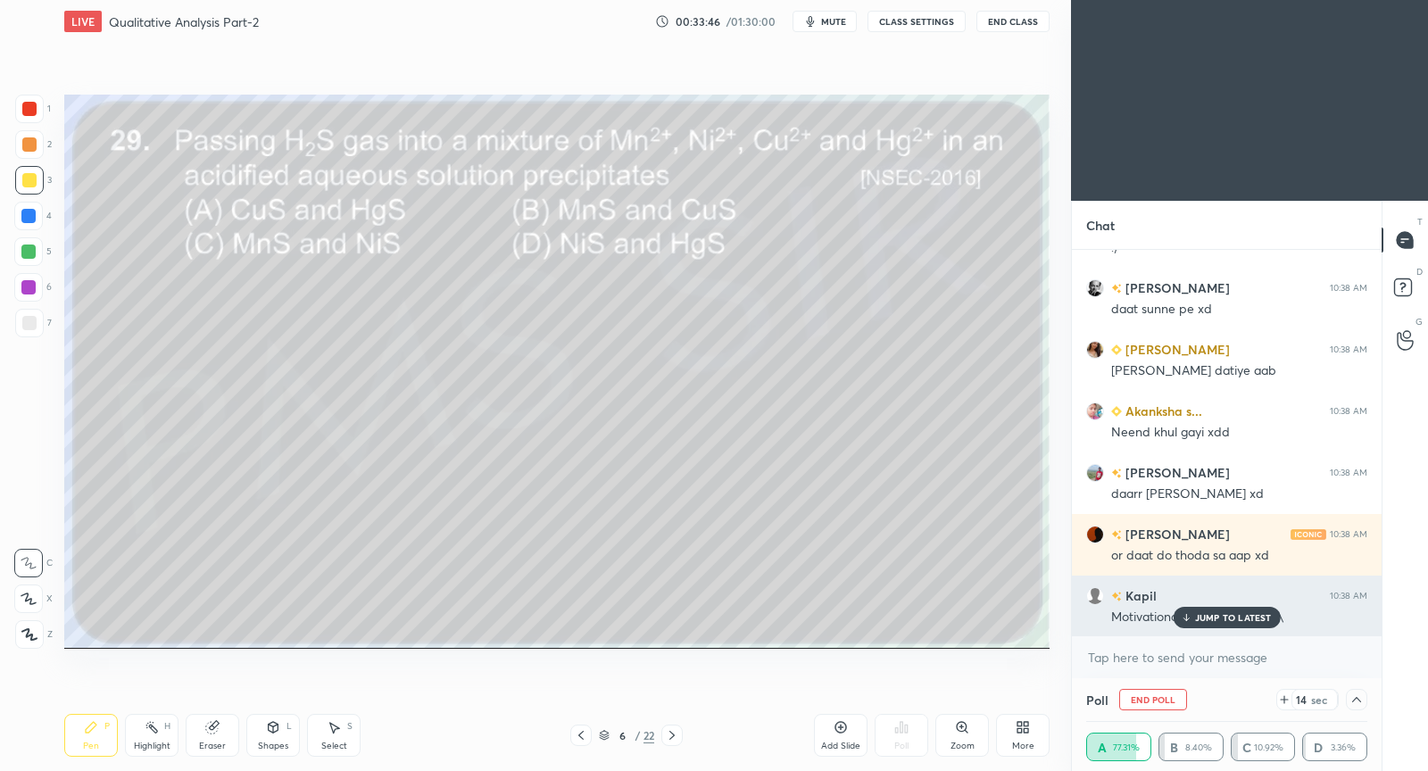
click at [1207, 617] on p "JUMP TO LATEST" at bounding box center [1233, 617] width 77 height 11
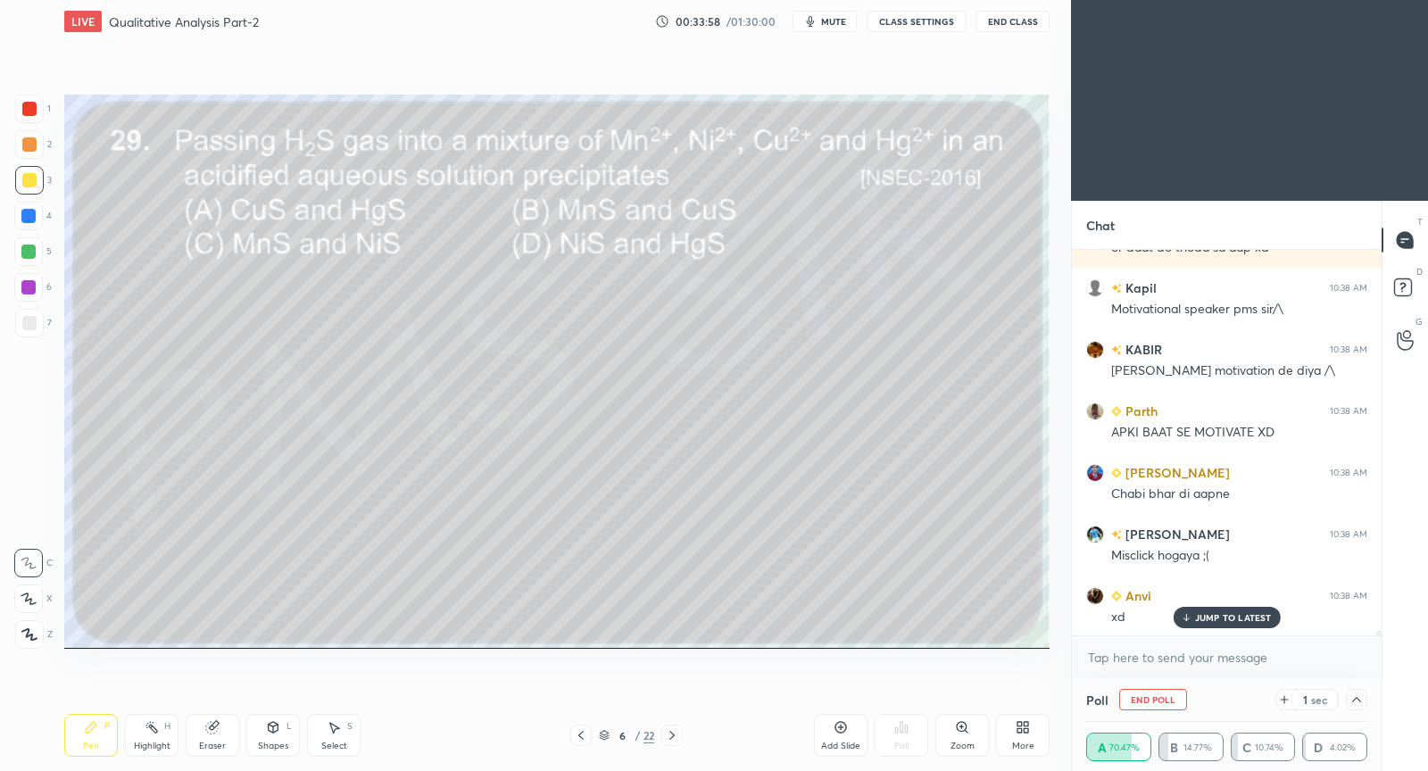
drag, startPoint x: 1236, startPoint y: 620, endPoint x: 1163, endPoint y: 606, distance: 73.7
click at [1233, 620] on p "JUMP TO LATEST" at bounding box center [1233, 617] width 77 height 11
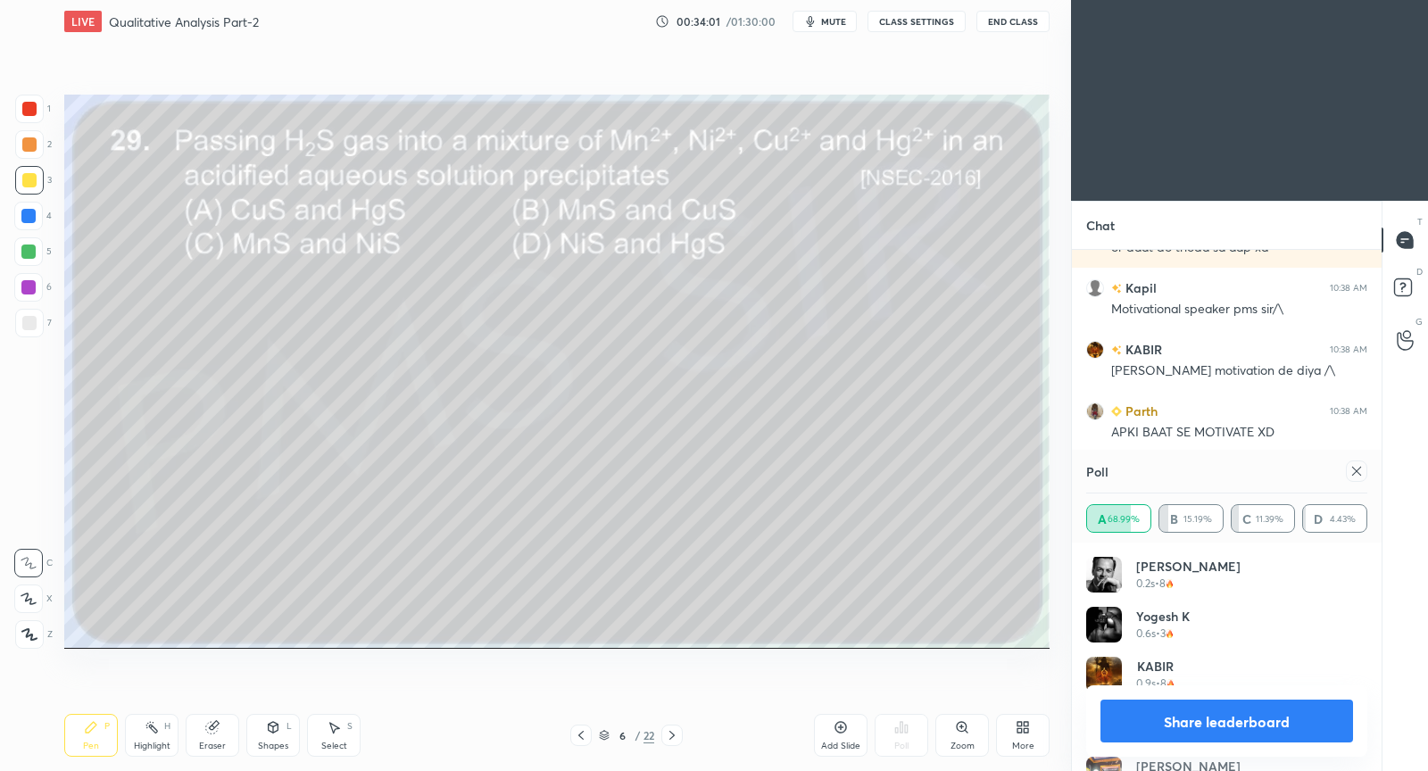
click at [1357, 475] on icon at bounding box center [1357, 471] width 14 height 14
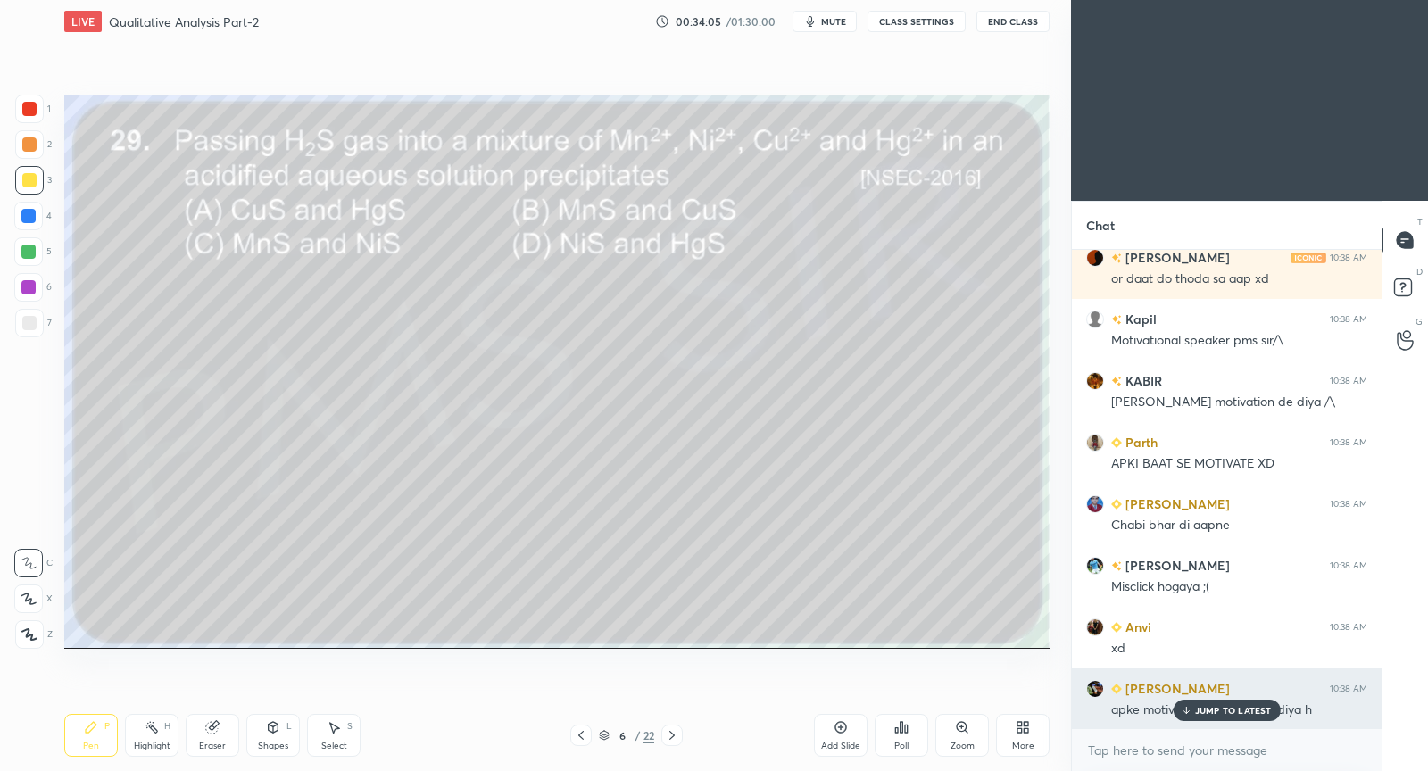
click at [1208, 714] on p "JUMP TO LATEST" at bounding box center [1233, 710] width 77 height 11
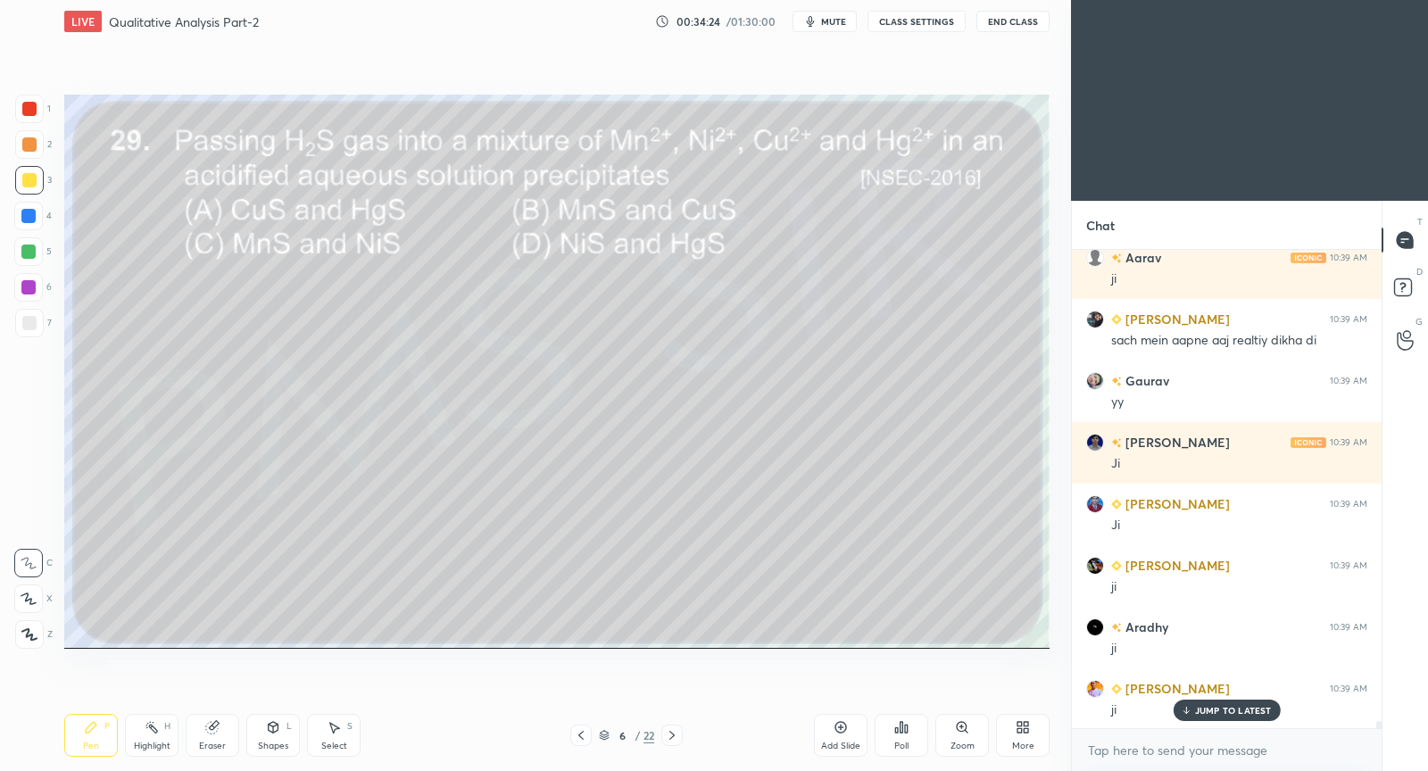
click at [581, 737] on icon at bounding box center [581, 736] width 14 height 14
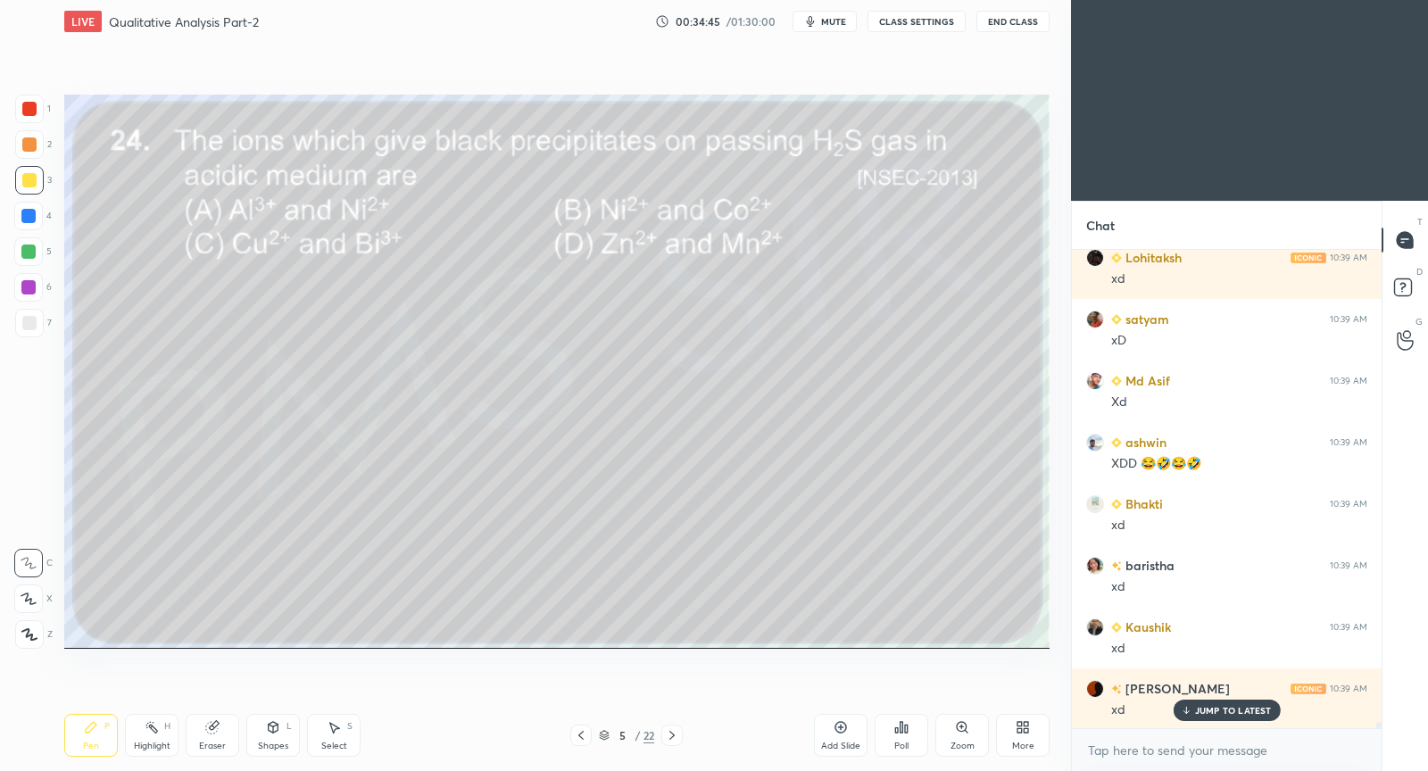
drag, startPoint x: 1222, startPoint y: 714, endPoint x: 1170, endPoint y: 645, distance: 87.3
click at [1215, 715] on p "JUMP TO LATEST" at bounding box center [1233, 710] width 77 height 11
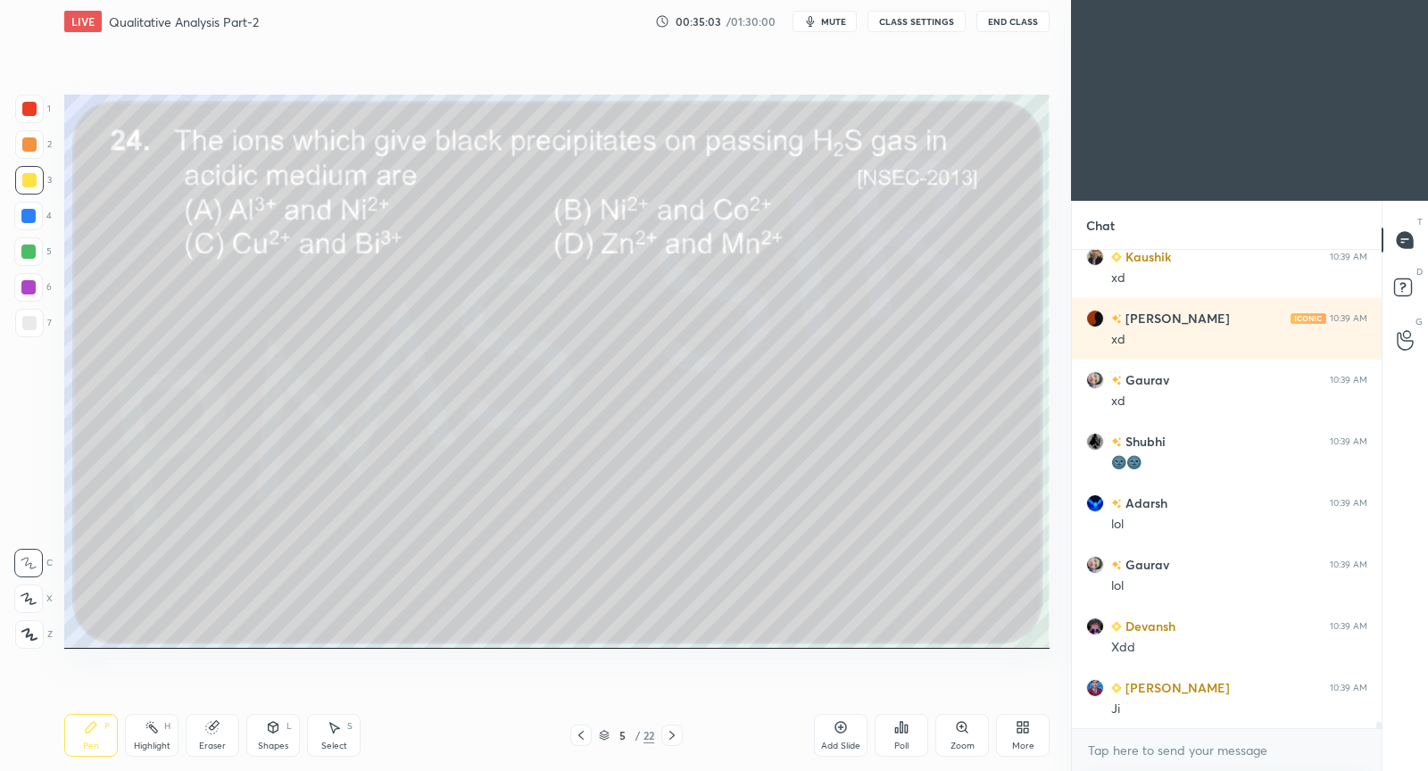
scroll to position [36005, 0]
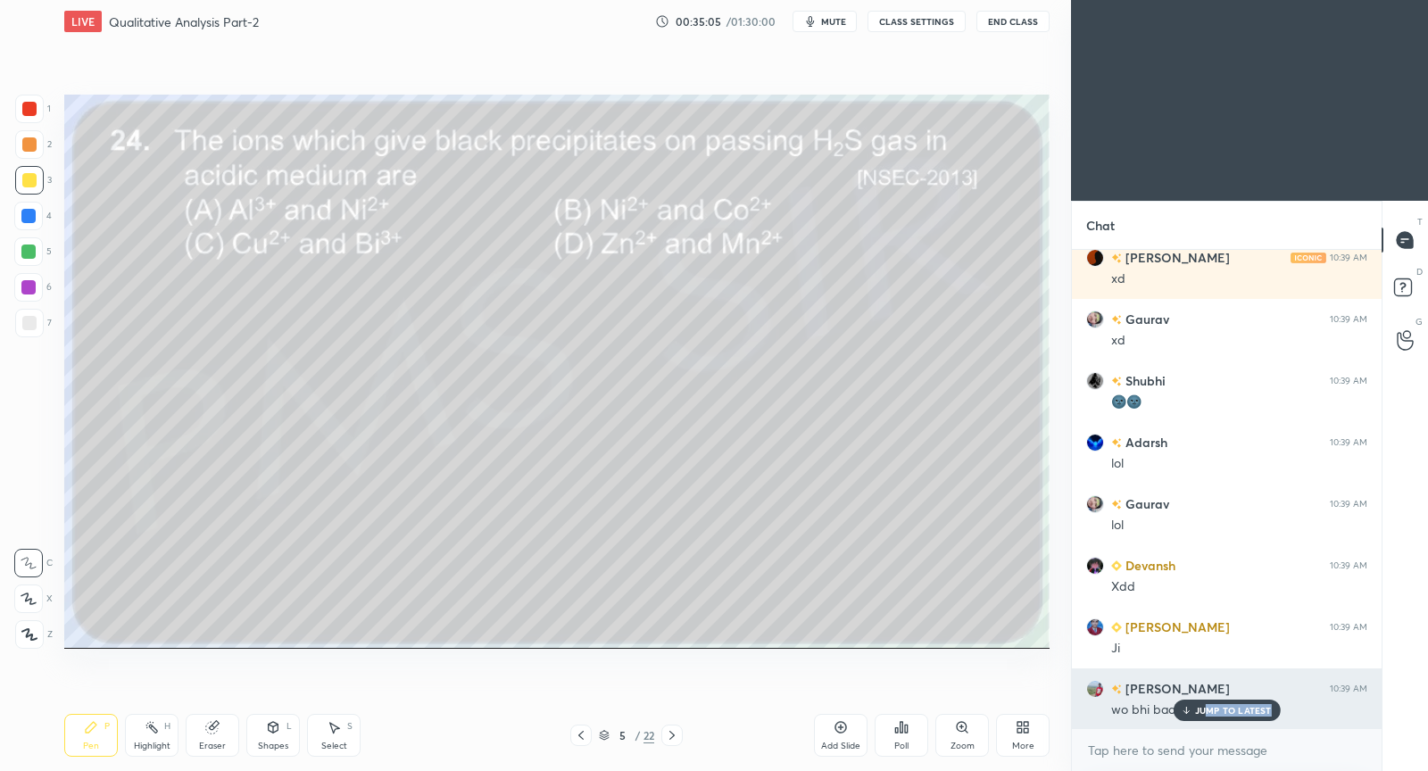
click at [1206, 711] on div "JUMP TO LATEST" at bounding box center [1226, 710] width 107 height 21
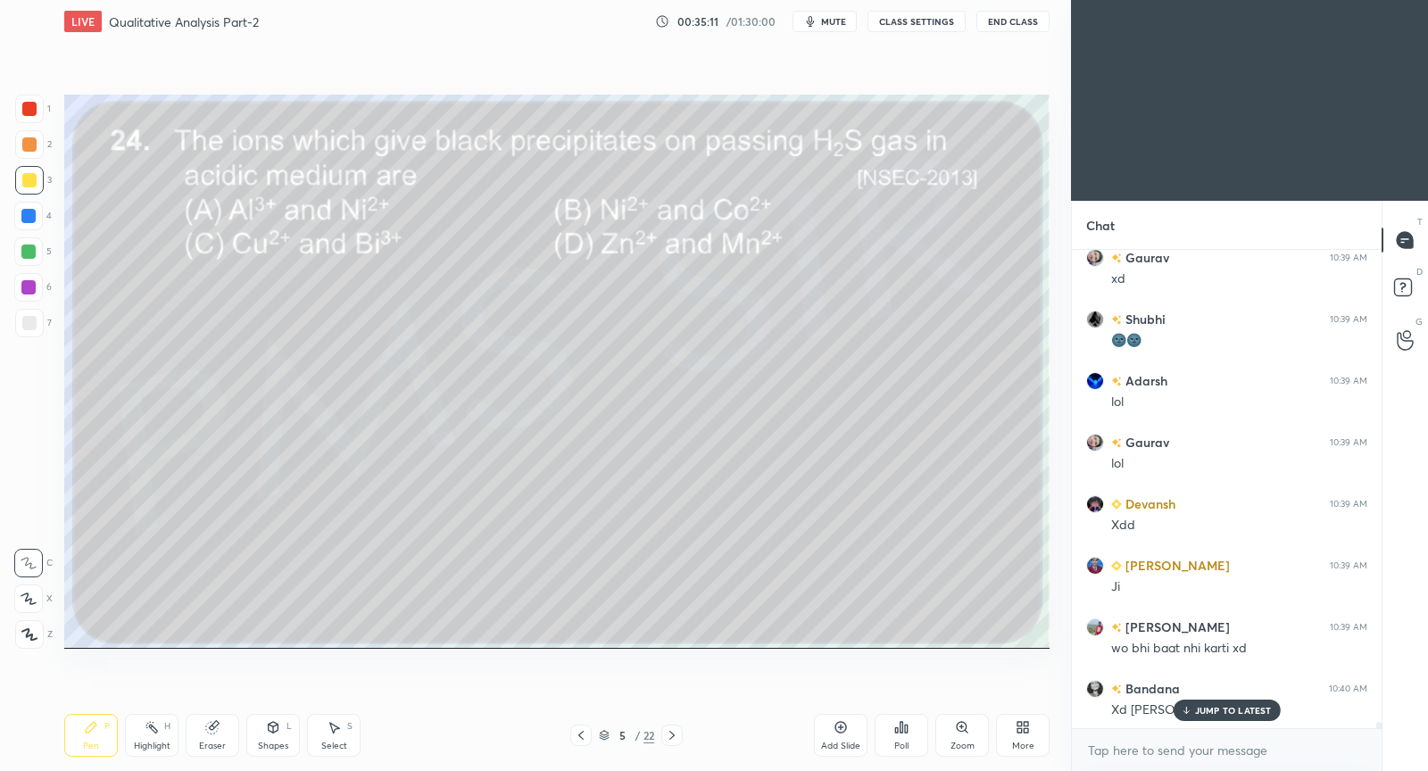
scroll to position [36128, 0]
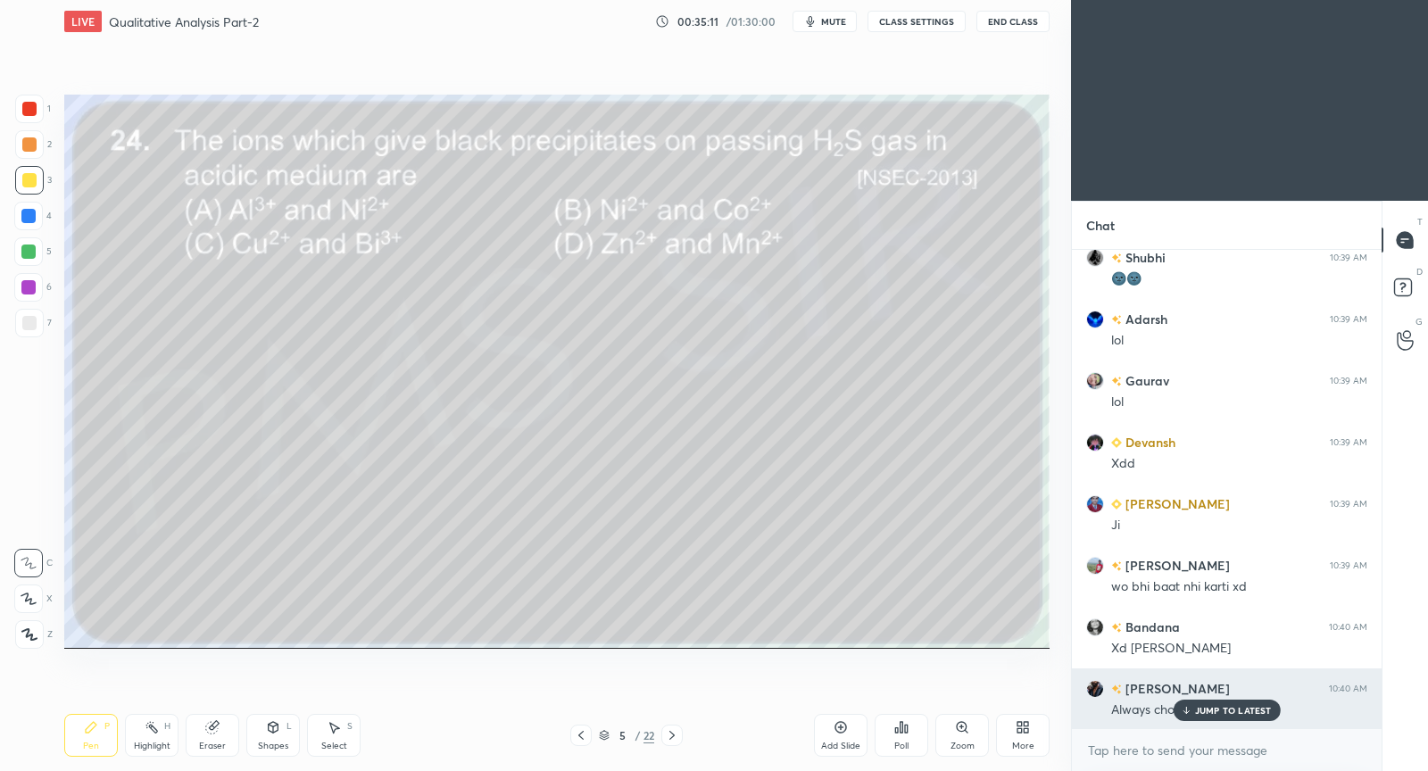
click at [1206, 708] on p "JUMP TO LATEST" at bounding box center [1233, 710] width 77 height 11
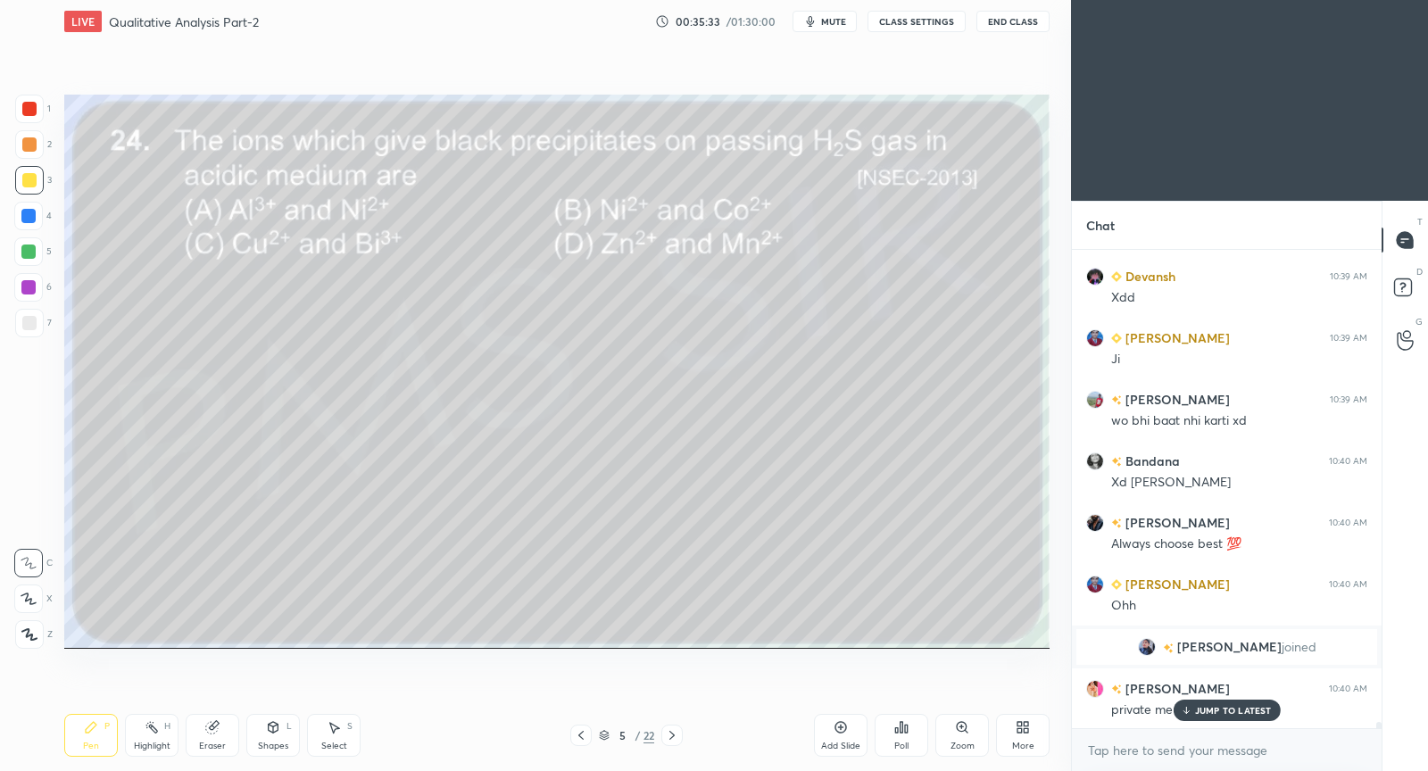
scroll to position [36356, 0]
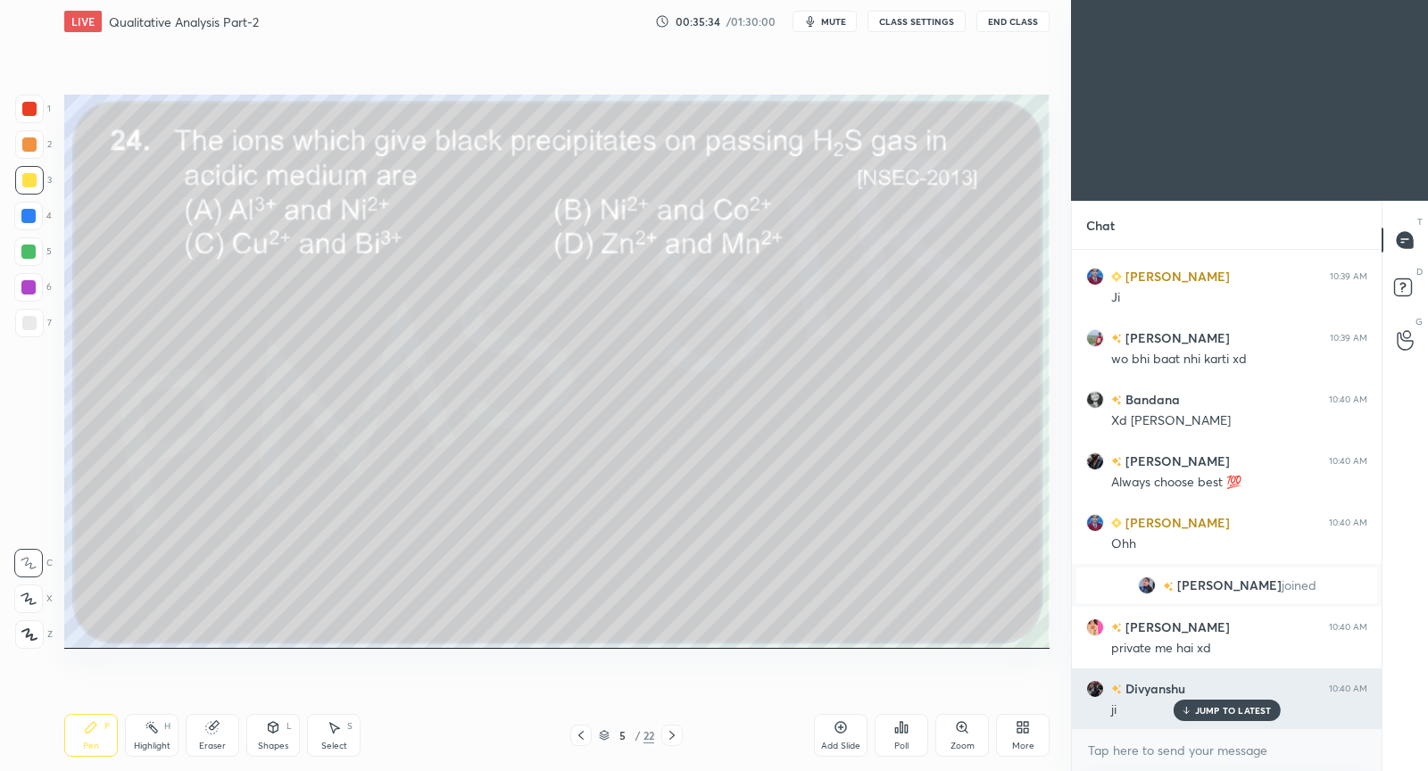
click at [1215, 717] on div "JUMP TO LATEST" at bounding box center [1226, 710] width 107 height 21
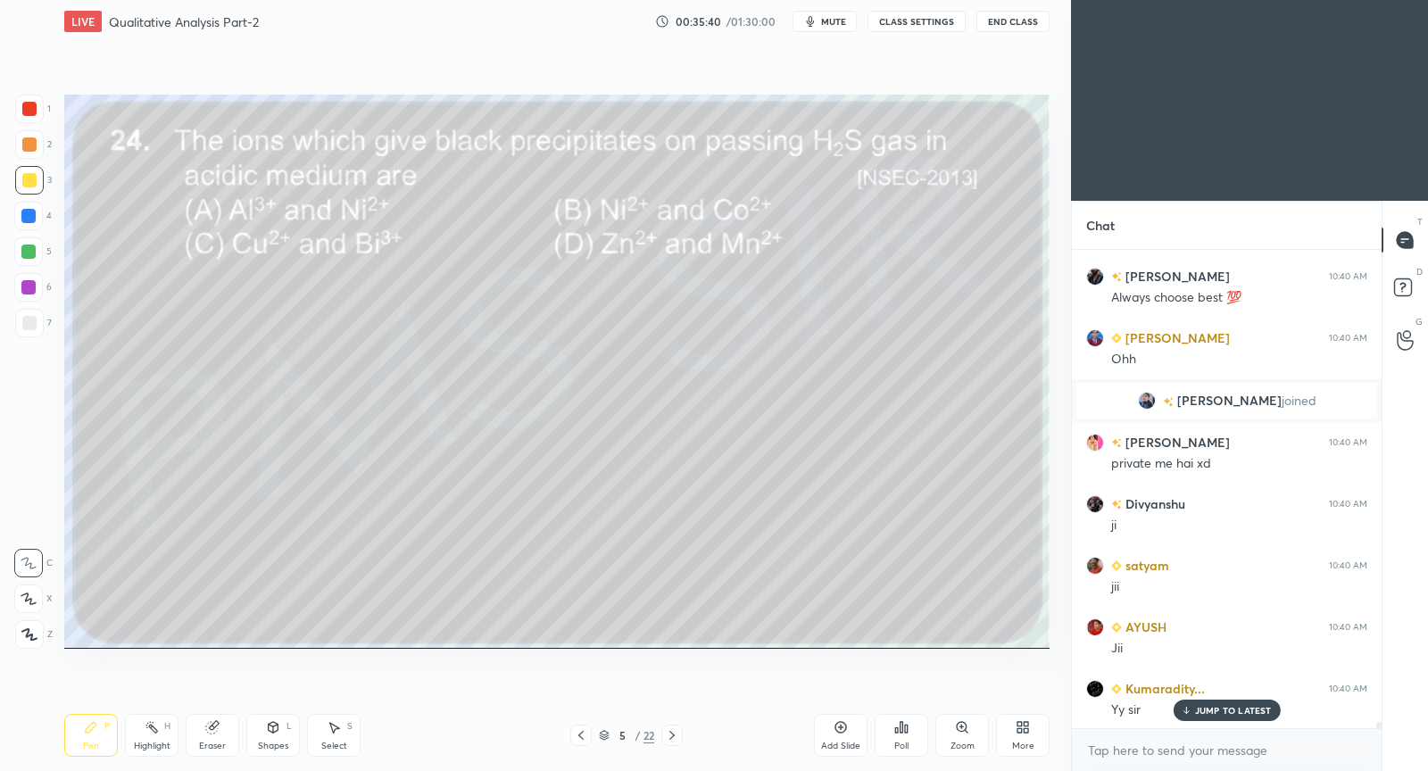
scroll to position [36602, 0]
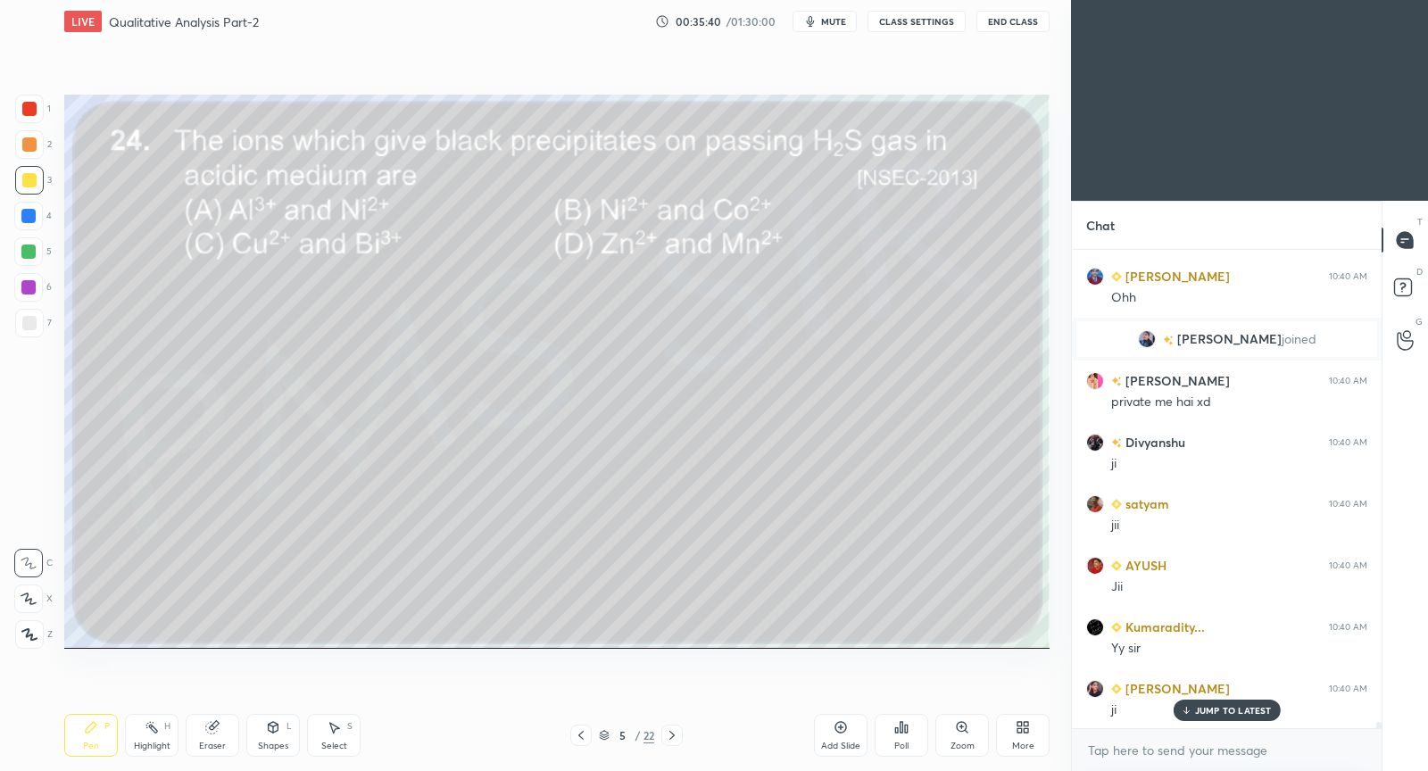
click at [926, 732] on div "Poll" at bounding box center [902, 735] width 54 height 43
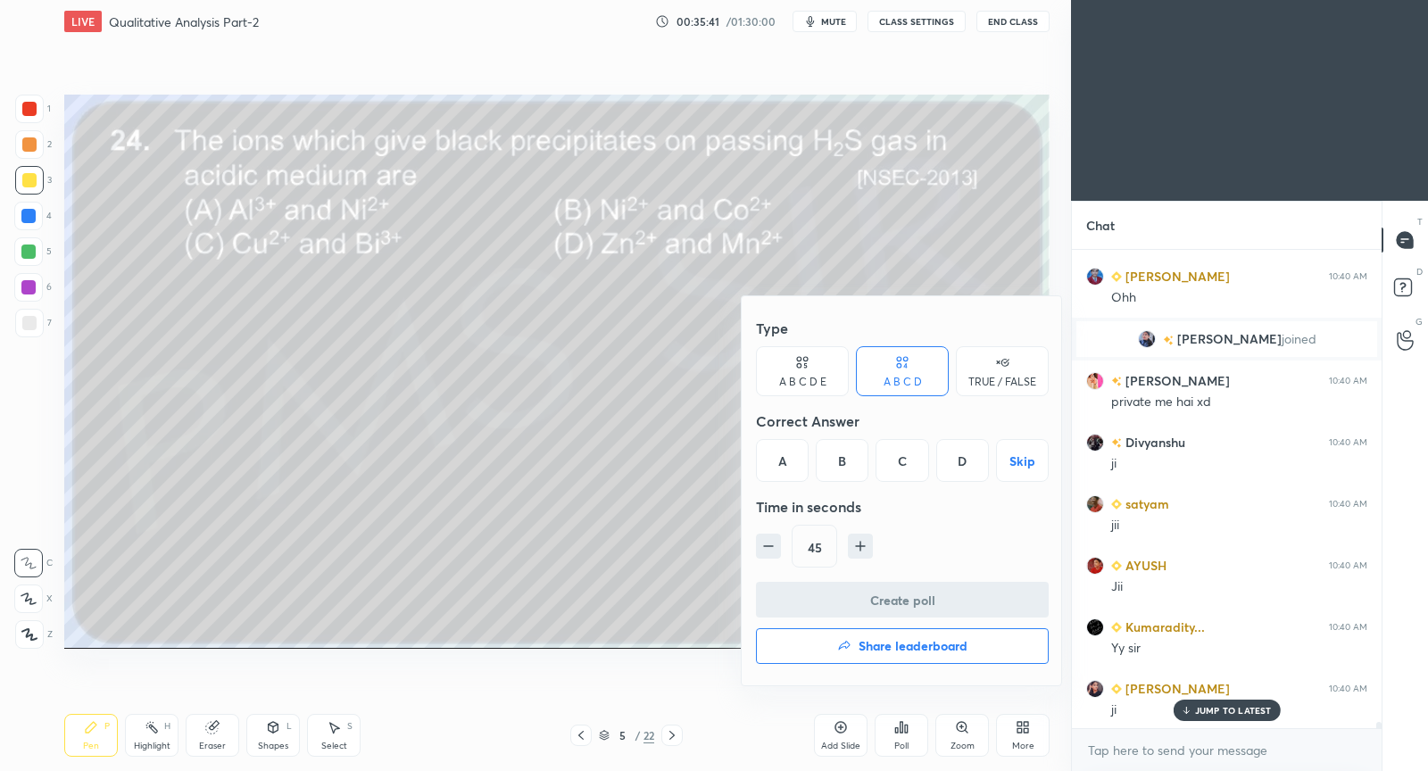
scroll to position [36664, 0]
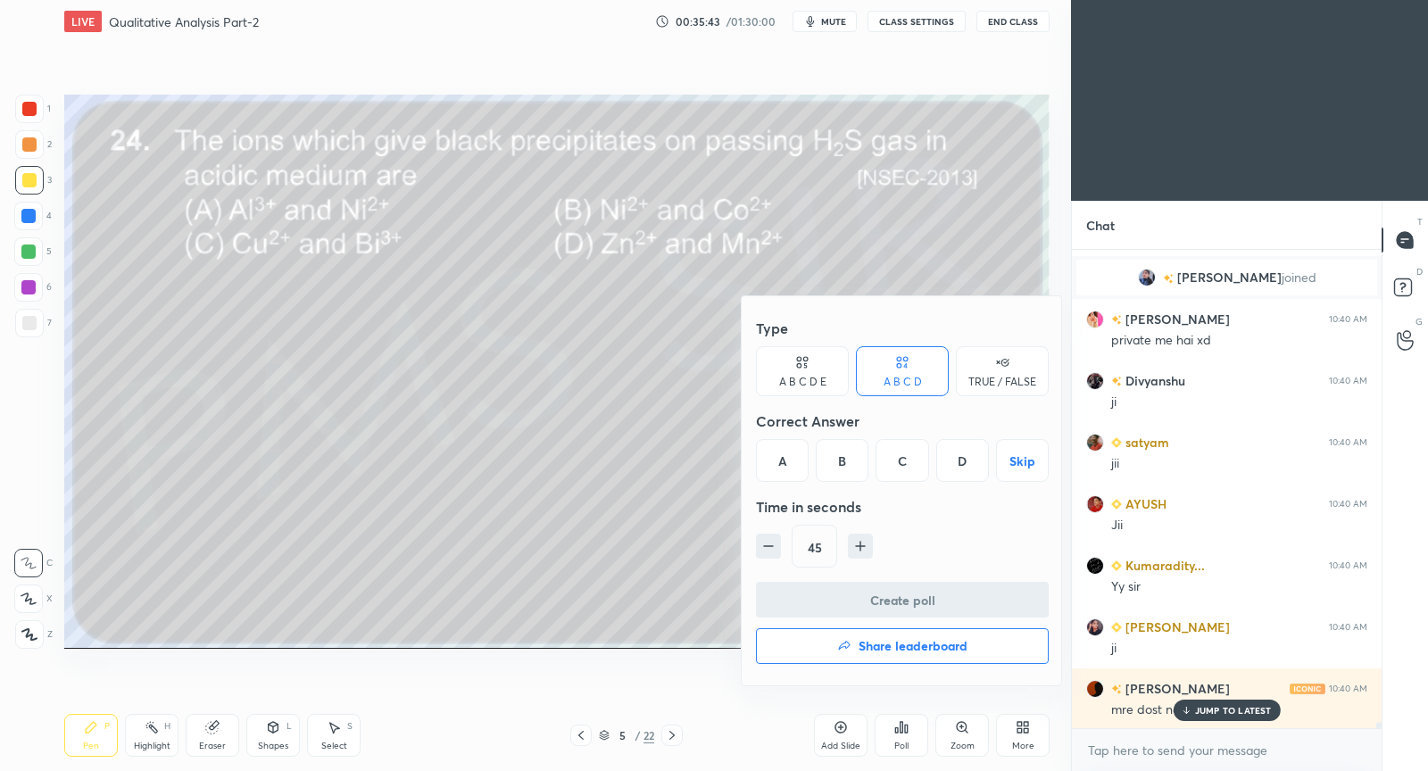
click at [901, 465] on div "C" at bounding box center [902, 460] width 53 height 43
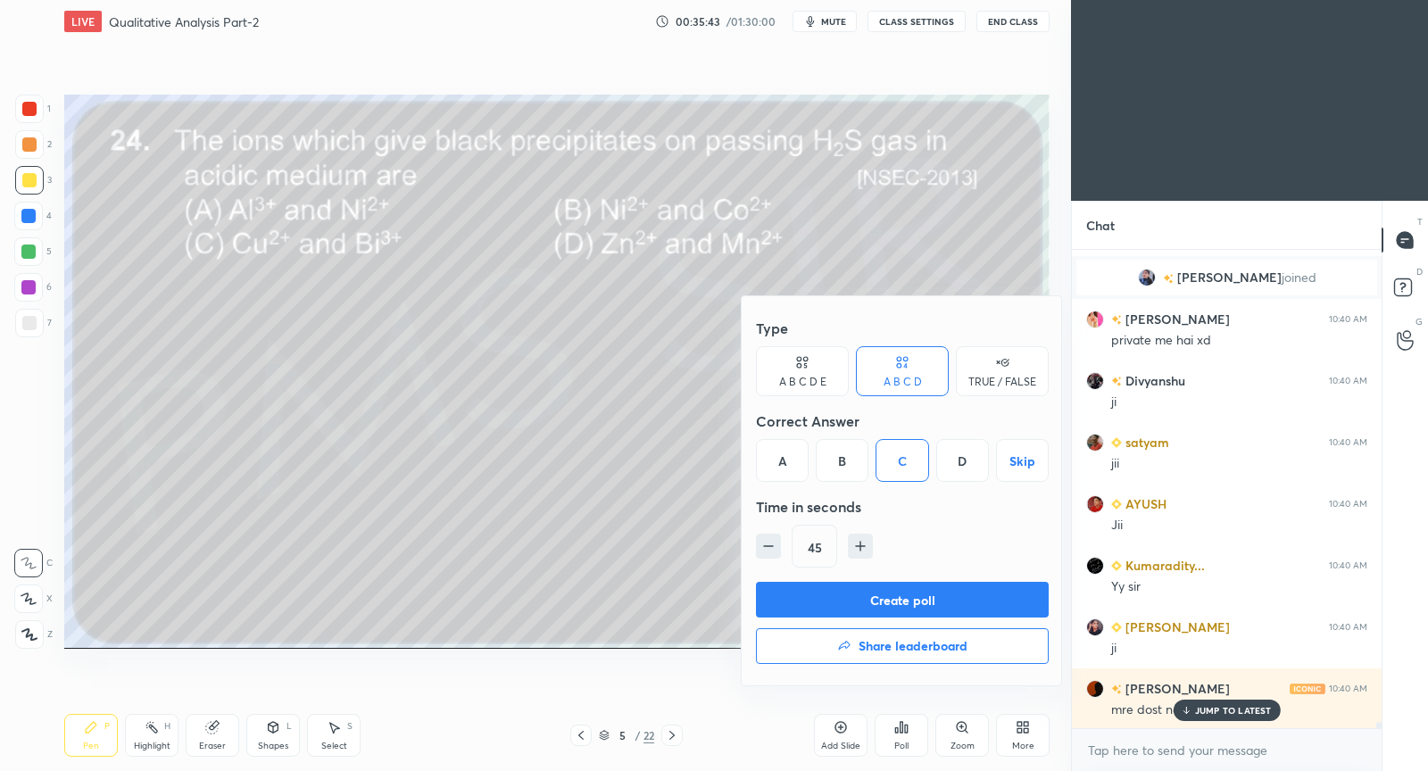
click at [849, 584] on button "Create poll" at bounding box center [902, 600] width 293 height 36
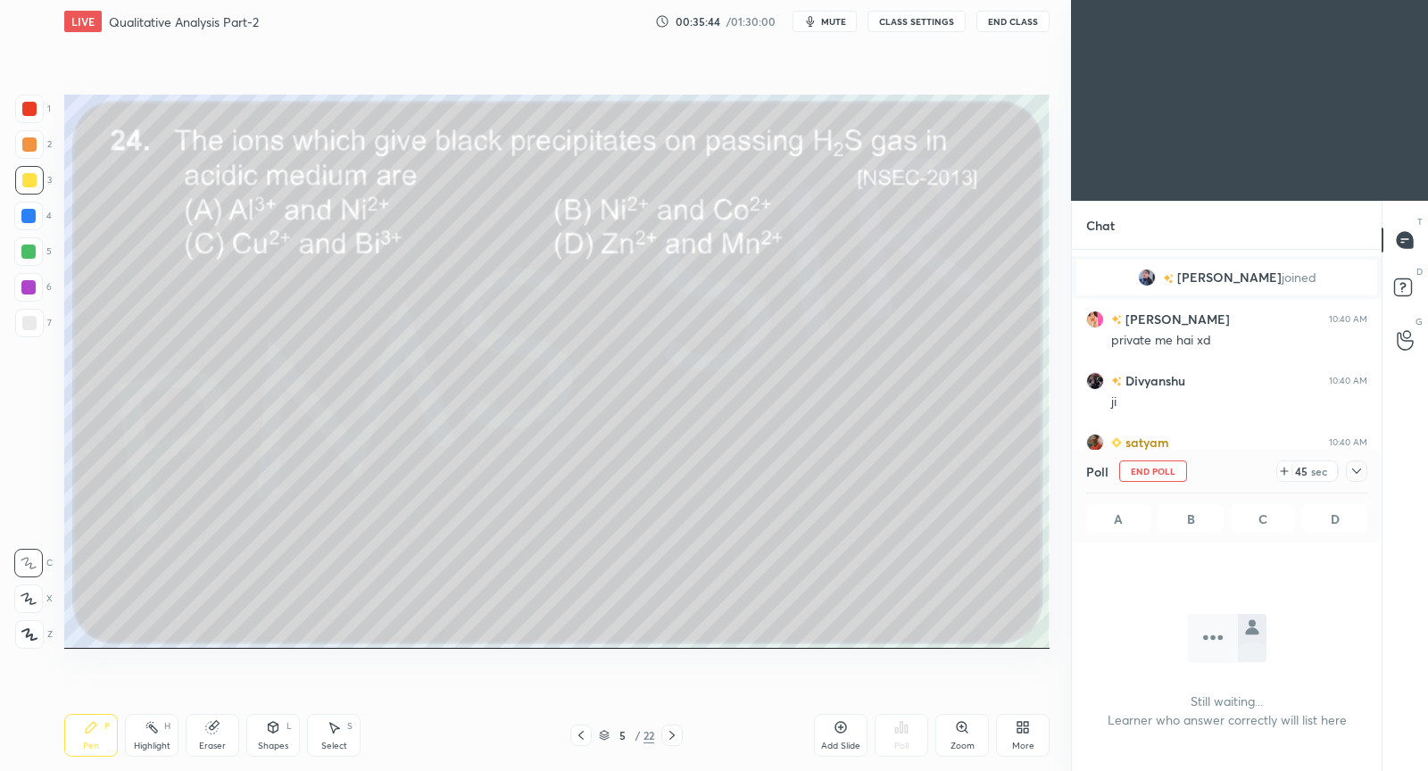
scroll to position [5, 5]
click at [1362, 471] on icon at bounding box center [1357, 471] width 14 height 14
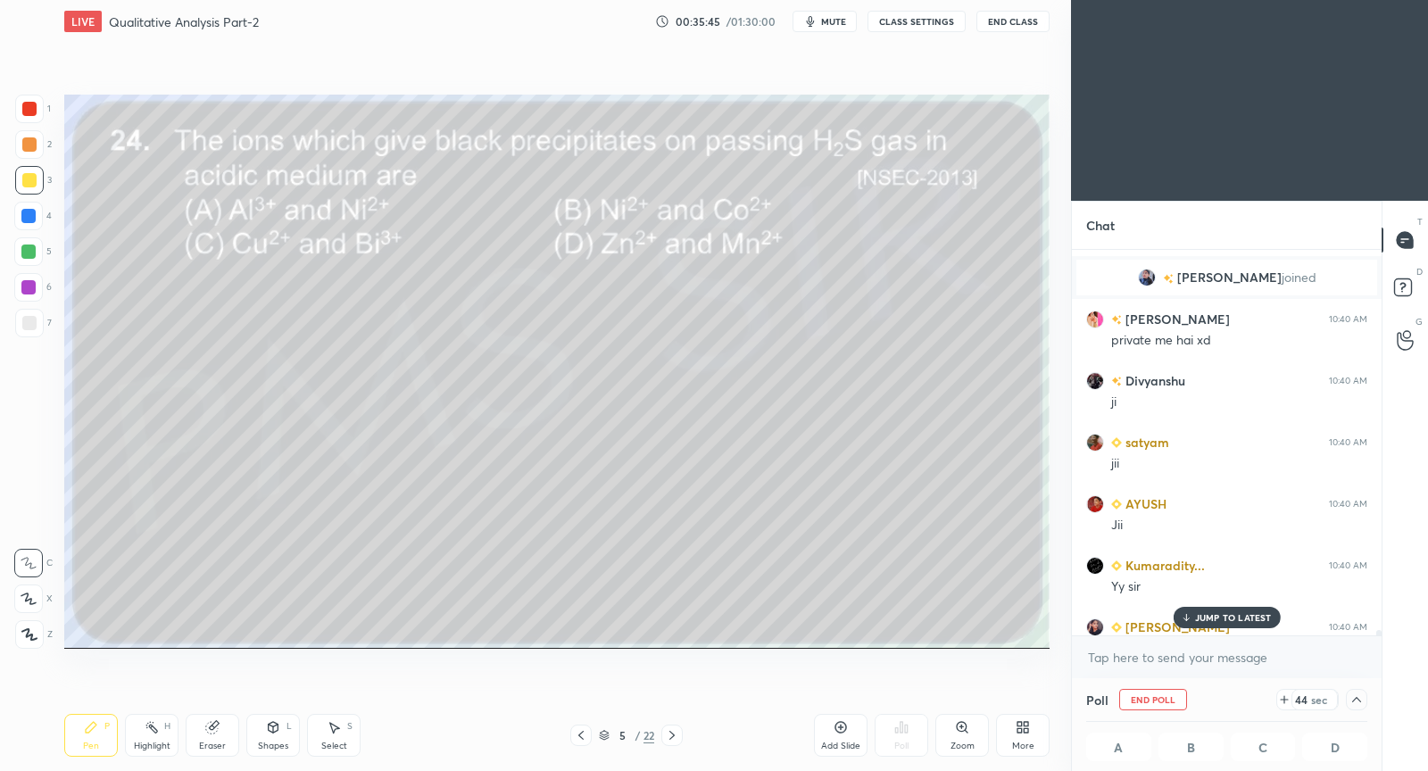
click at [1244, 617] on p "JUMP TO LATEST" at bounding box center [1233, 617] width 77 height 11
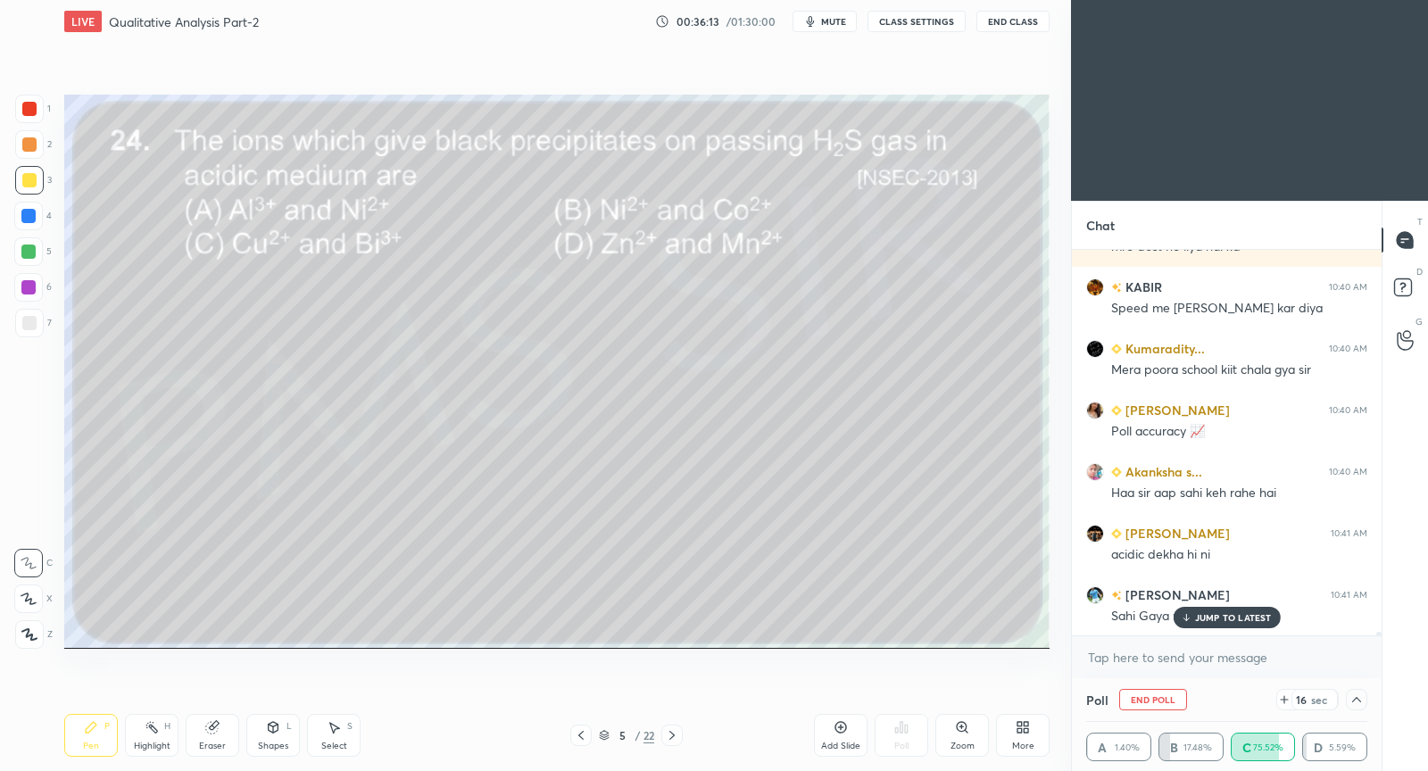
scroll to position [37188, 0]
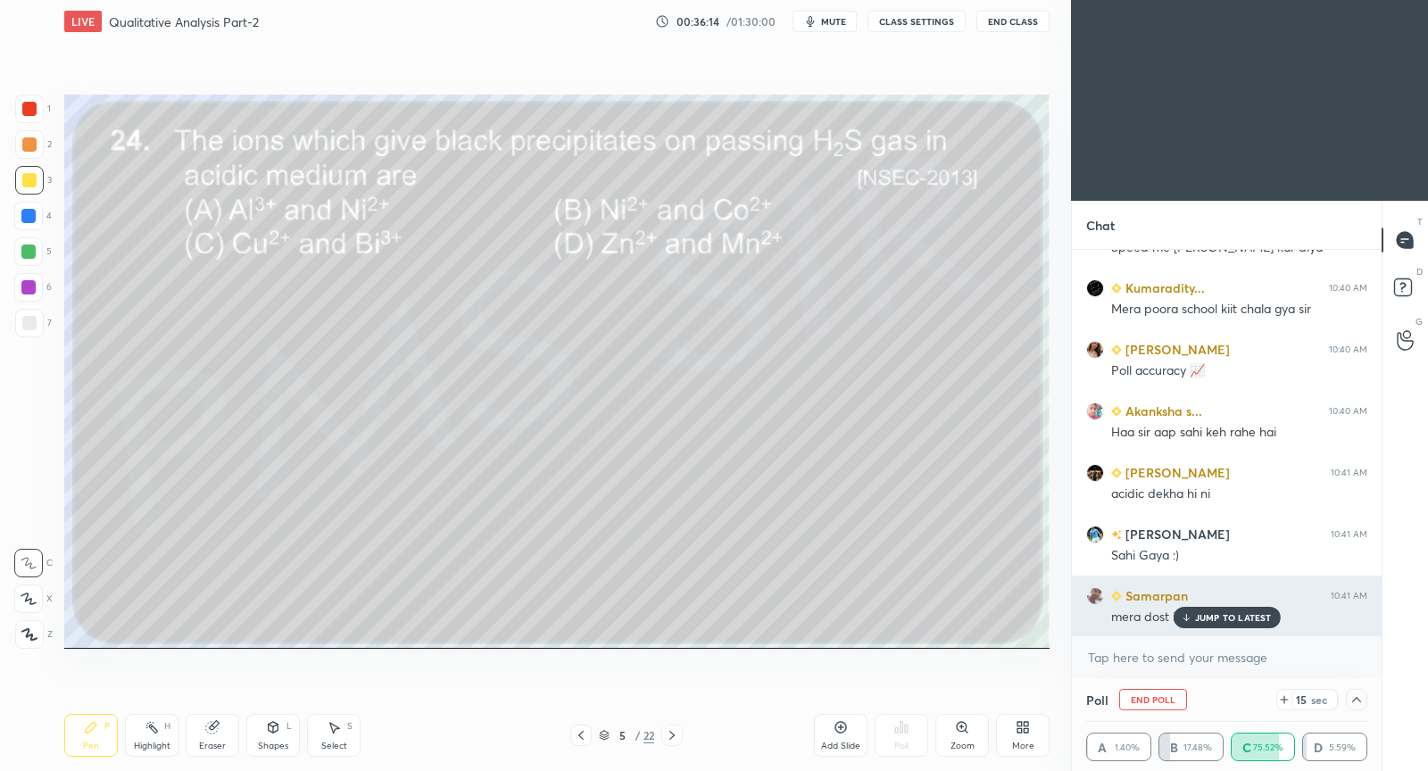
click at [1234, 618] on p "JUMP TO LATEST" at bounding box center [1233, 617] width 77 height 11
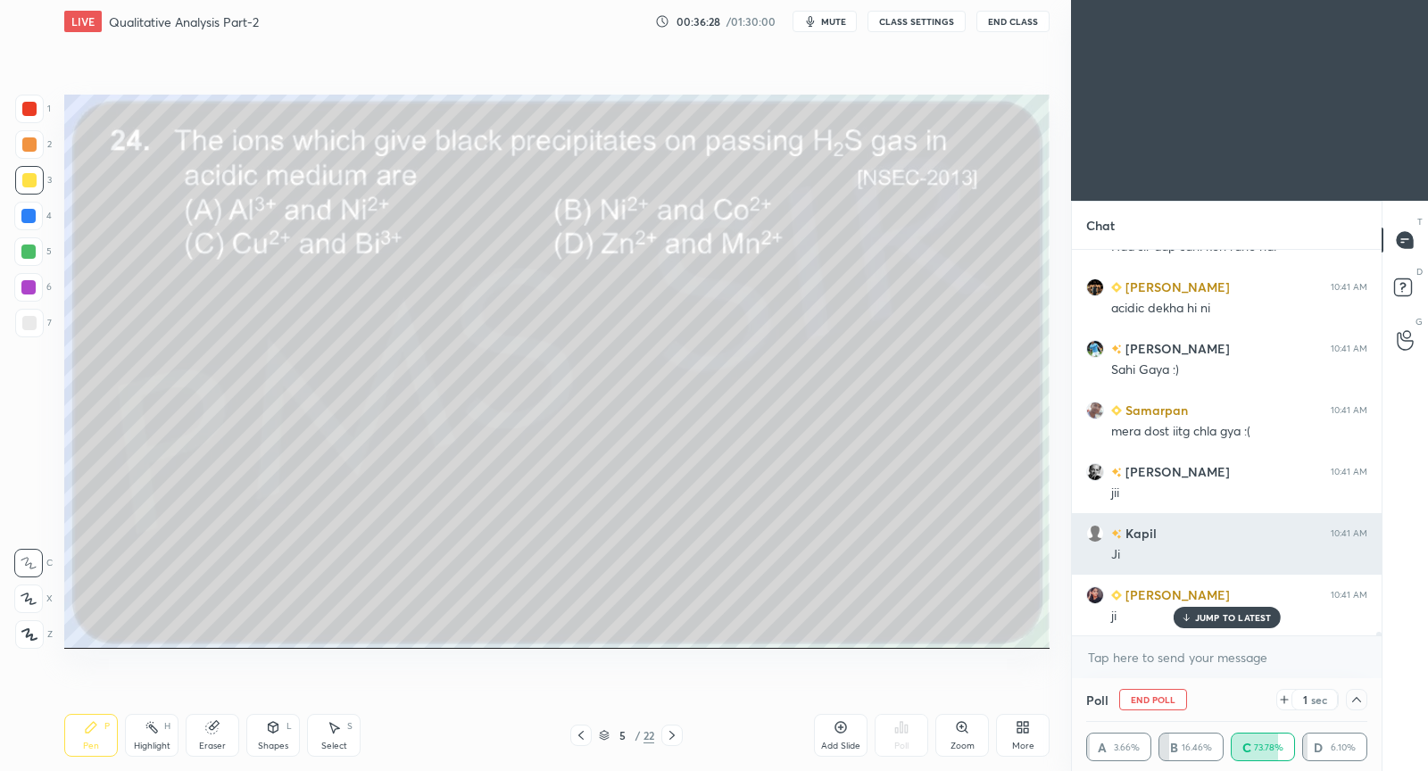
scroll to position [37557, 0]
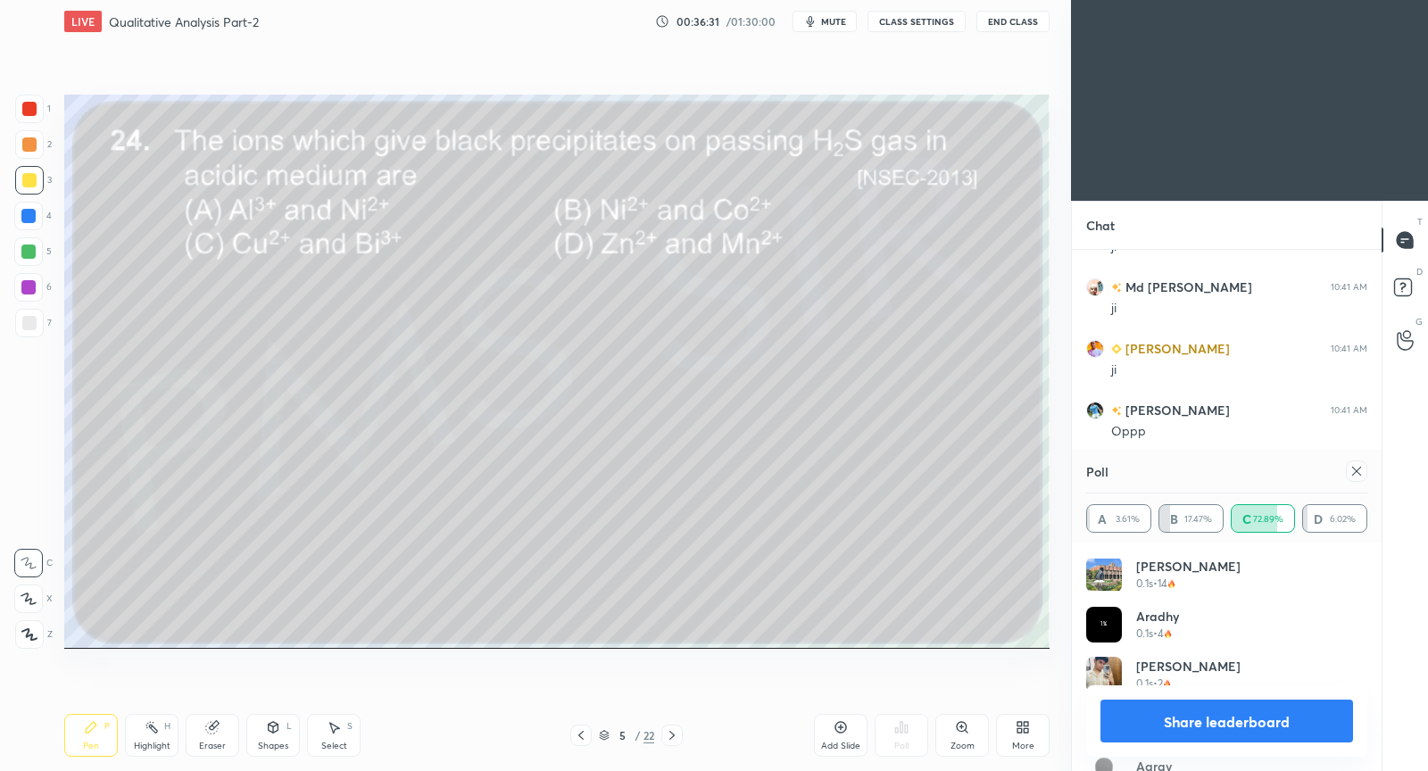
click at [1353, 471] on icon at bounding box center [1357, 471] width 14 height 14
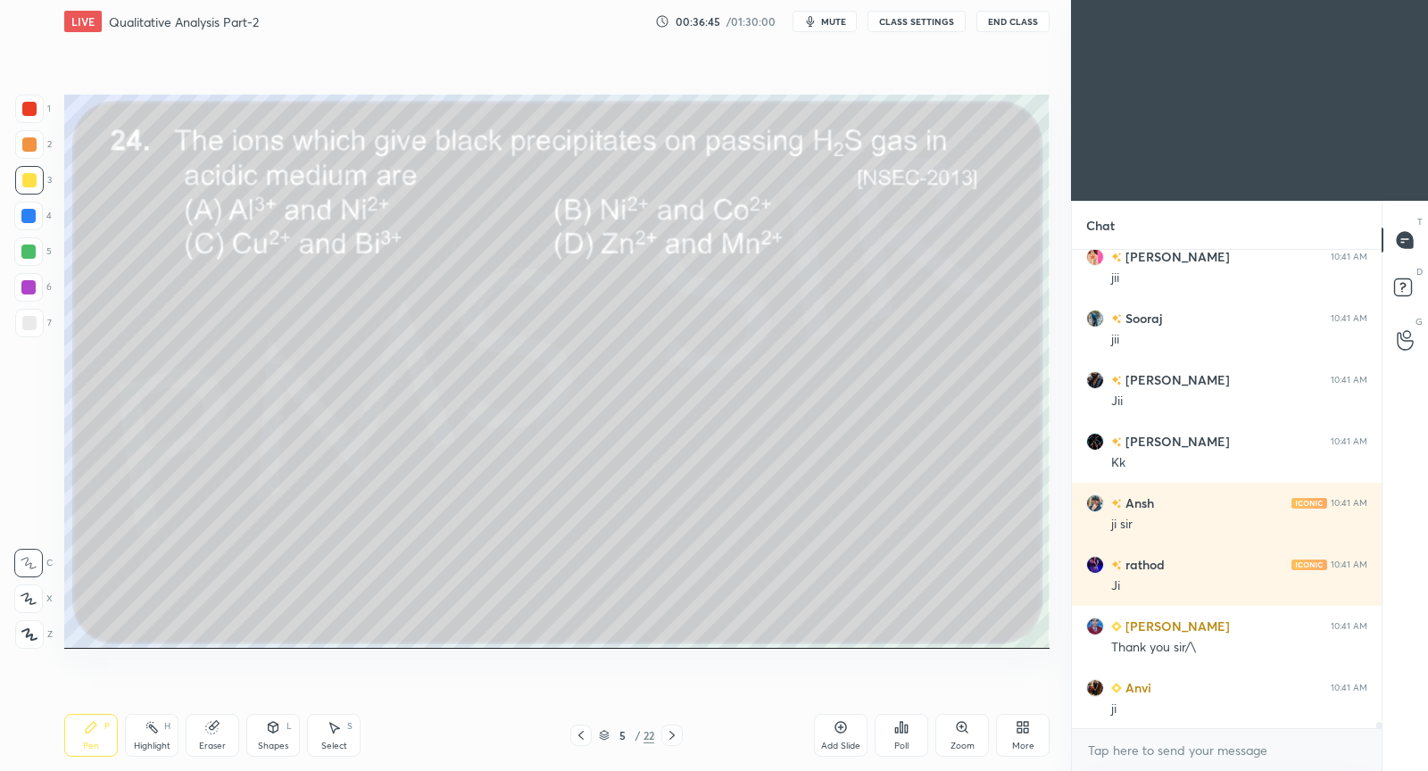
click at [585, 734] on icon at bounding box center [581, 736] width 14 height 14
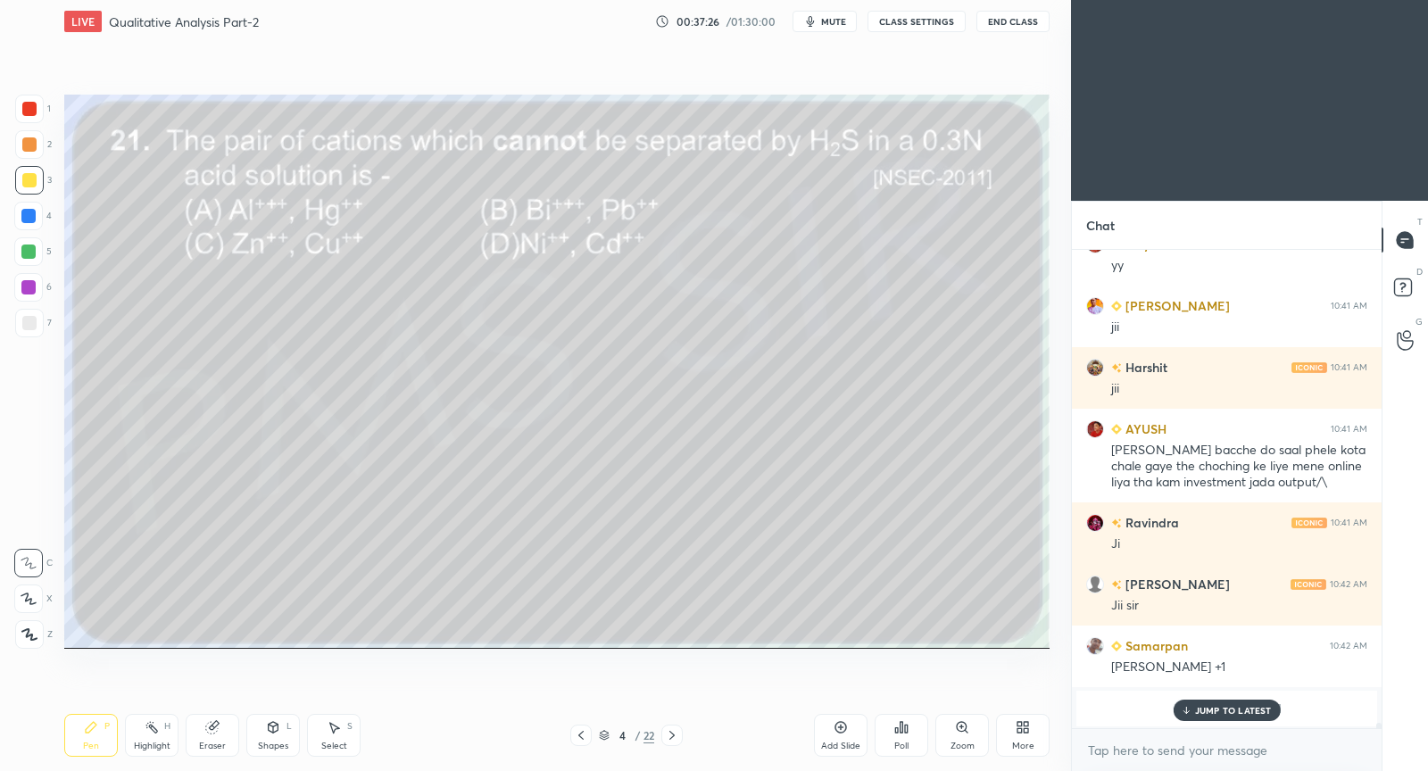
drag, startPoint x: 1219, startPoint y: 711, endPoint x: 1223, endPoint y: 702, distance: 10.0
click at [1218, 709] on p "JUMP TO LATEST" at bounding box center [1233, 710] width 77 height 11
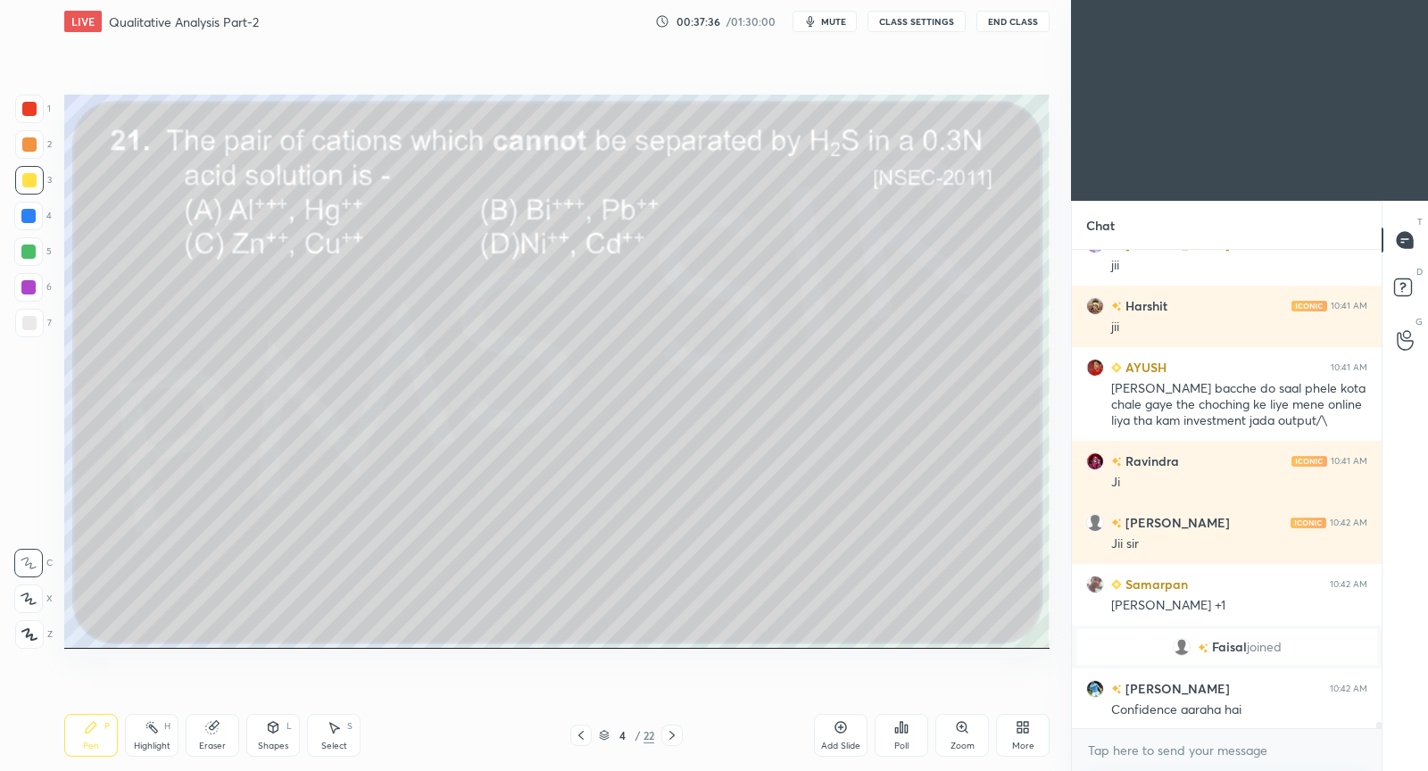
click at [903, 734] on div "Poll" at bounding box center [902, 735] width 54 height 43
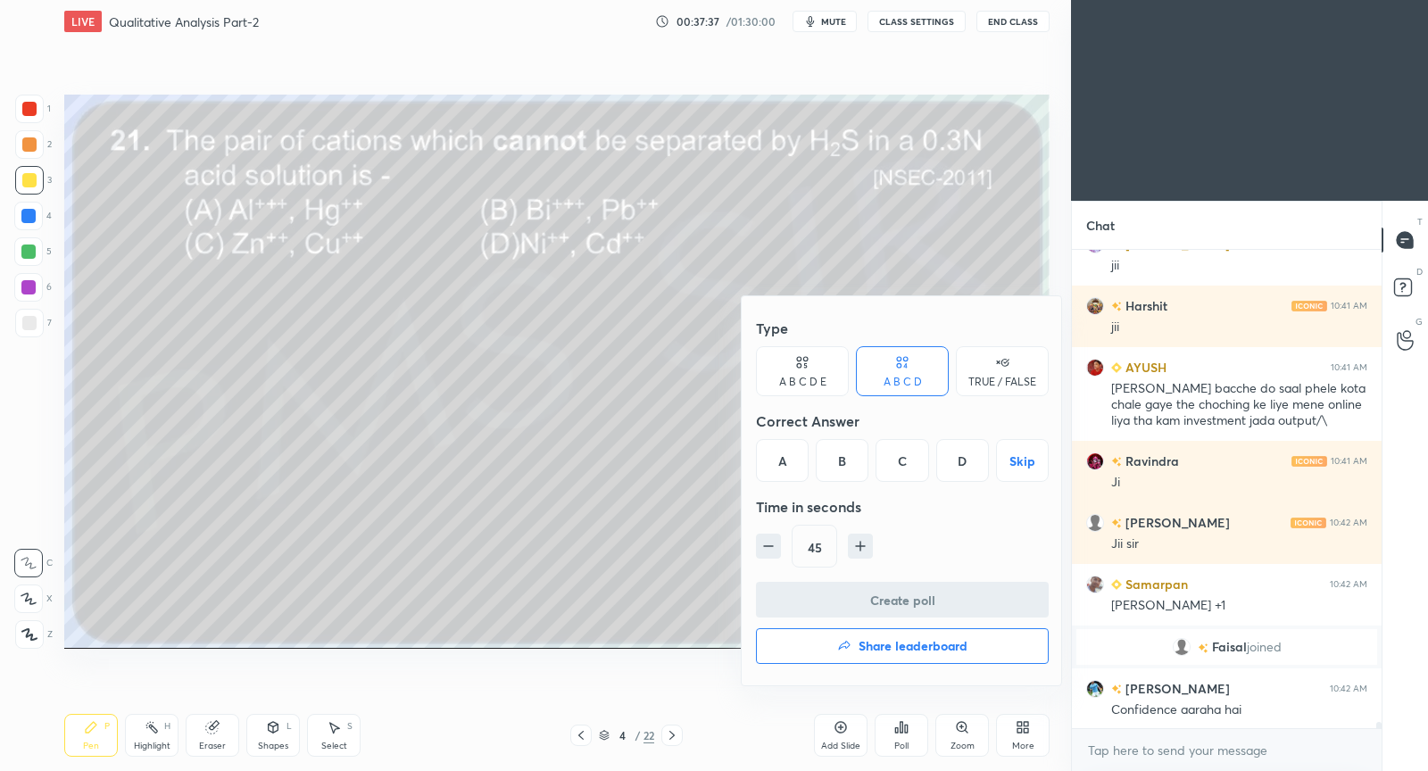
click at [849, 464] on div "B" at bounding box center [842, 460] width 53 height 43
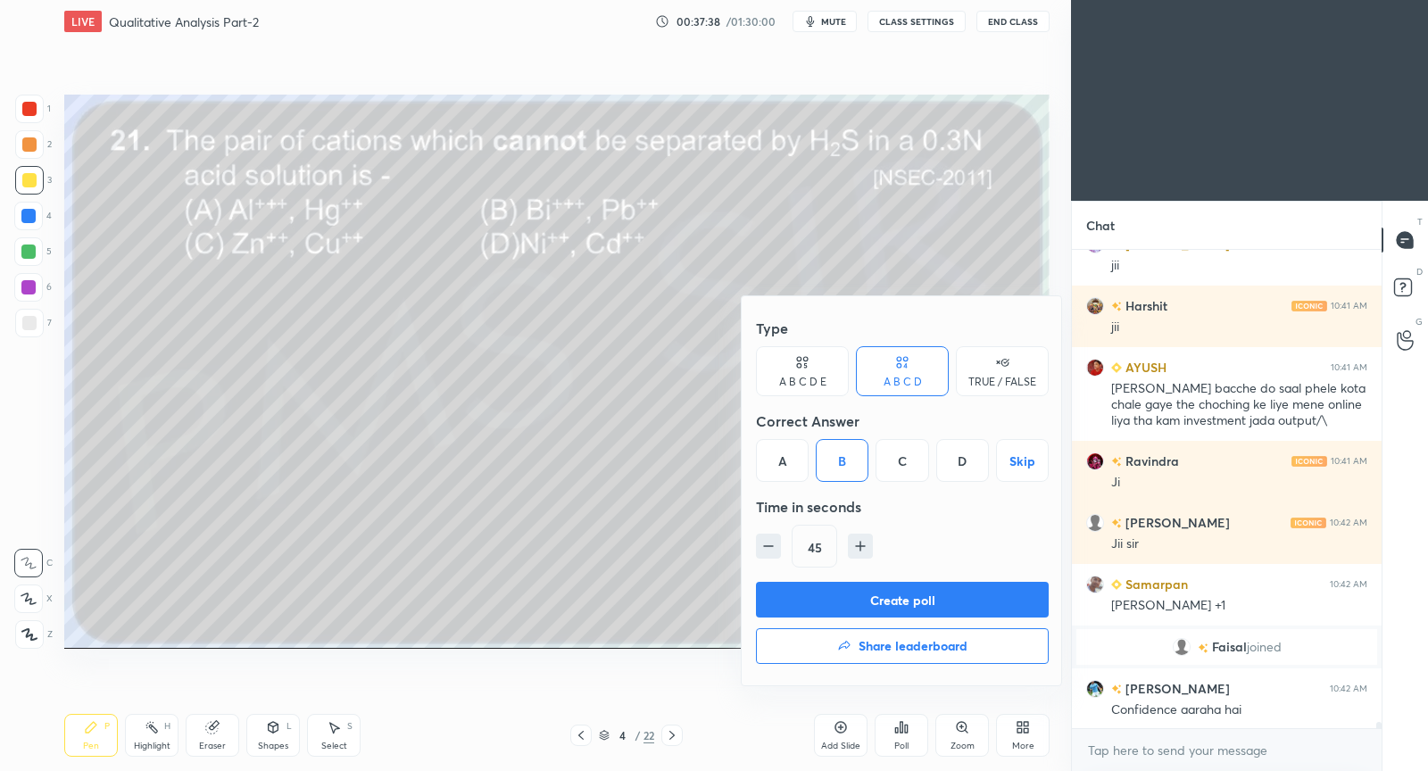
click at [859, 598] on button "Create poll" at bounding box center [902, 600] width 293 height 36
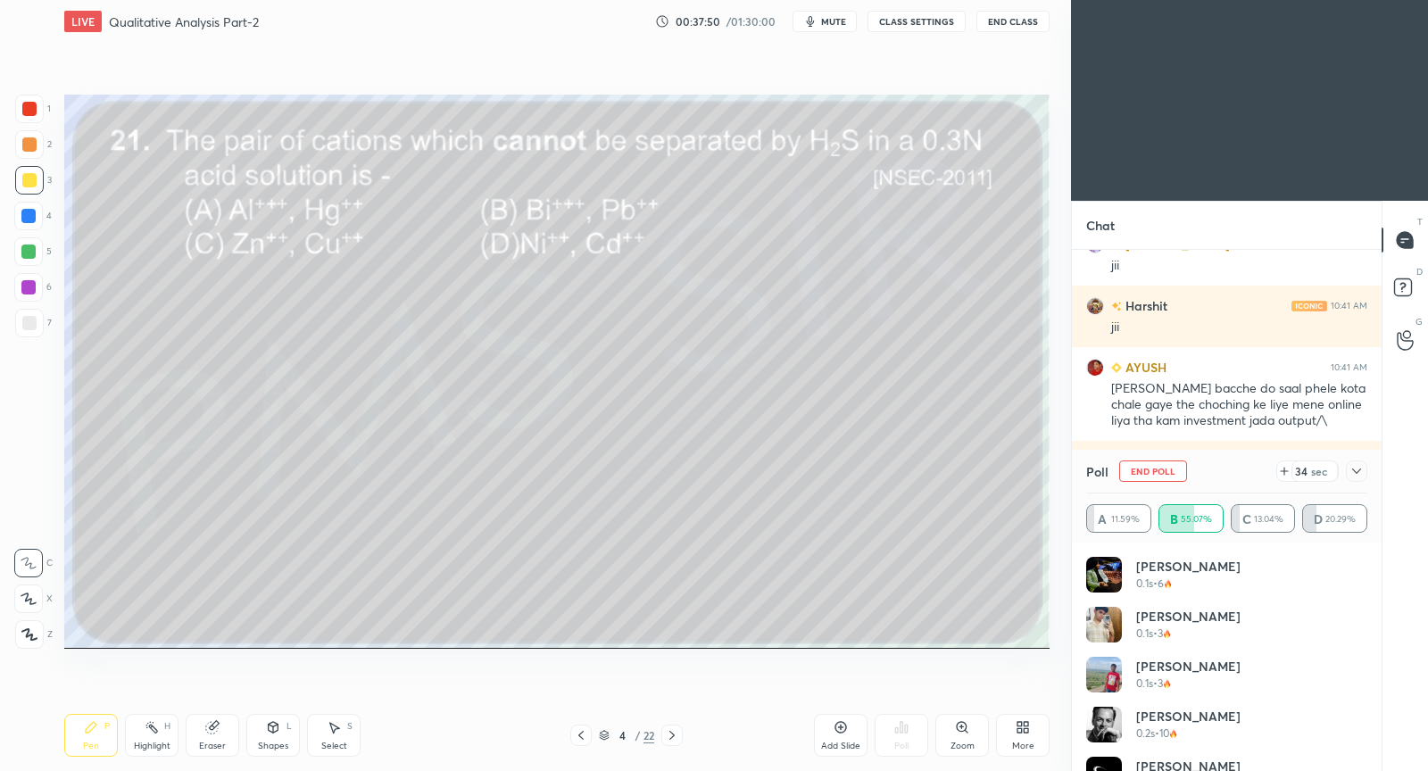
scroll to position [37821, 0]
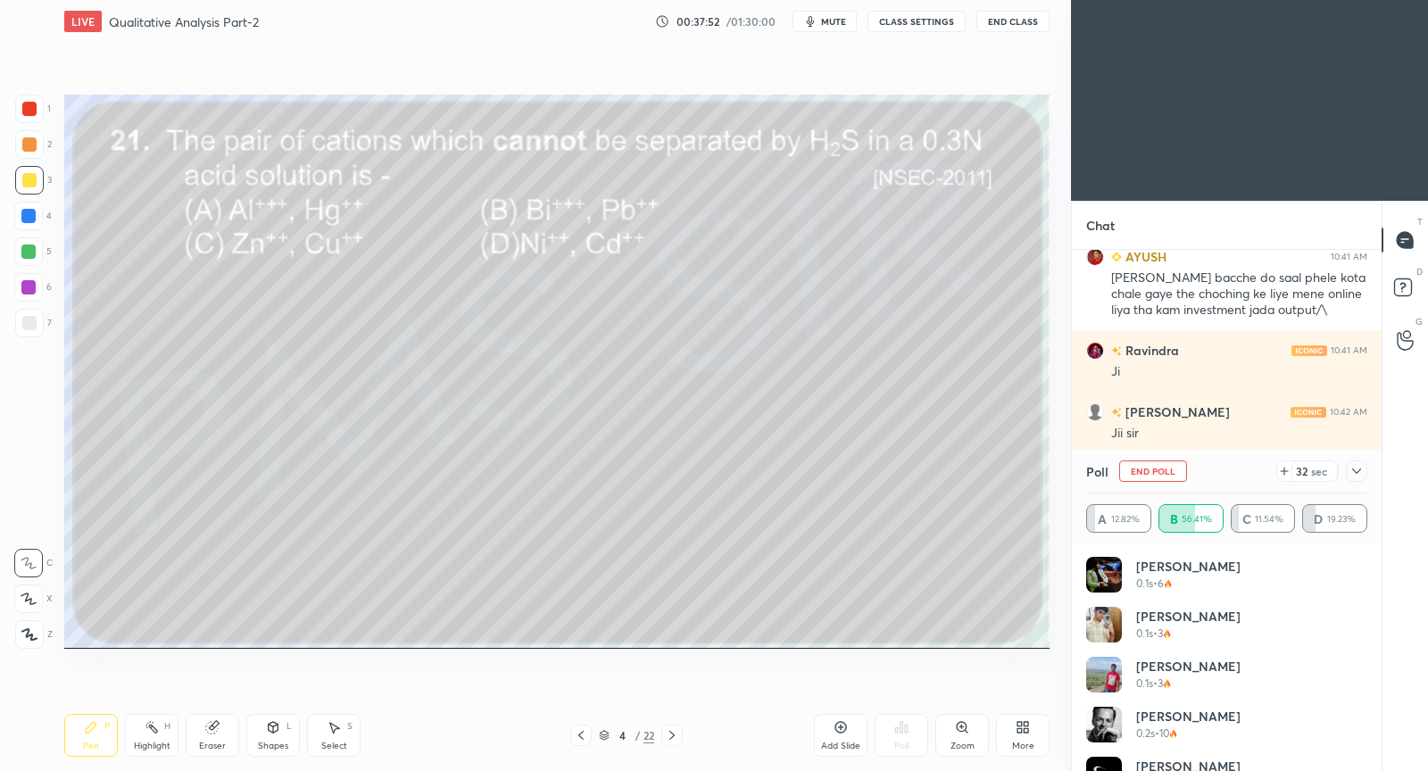
click at [1355, 470] on icon at bounding box center [1357, 471] width 14 height 14
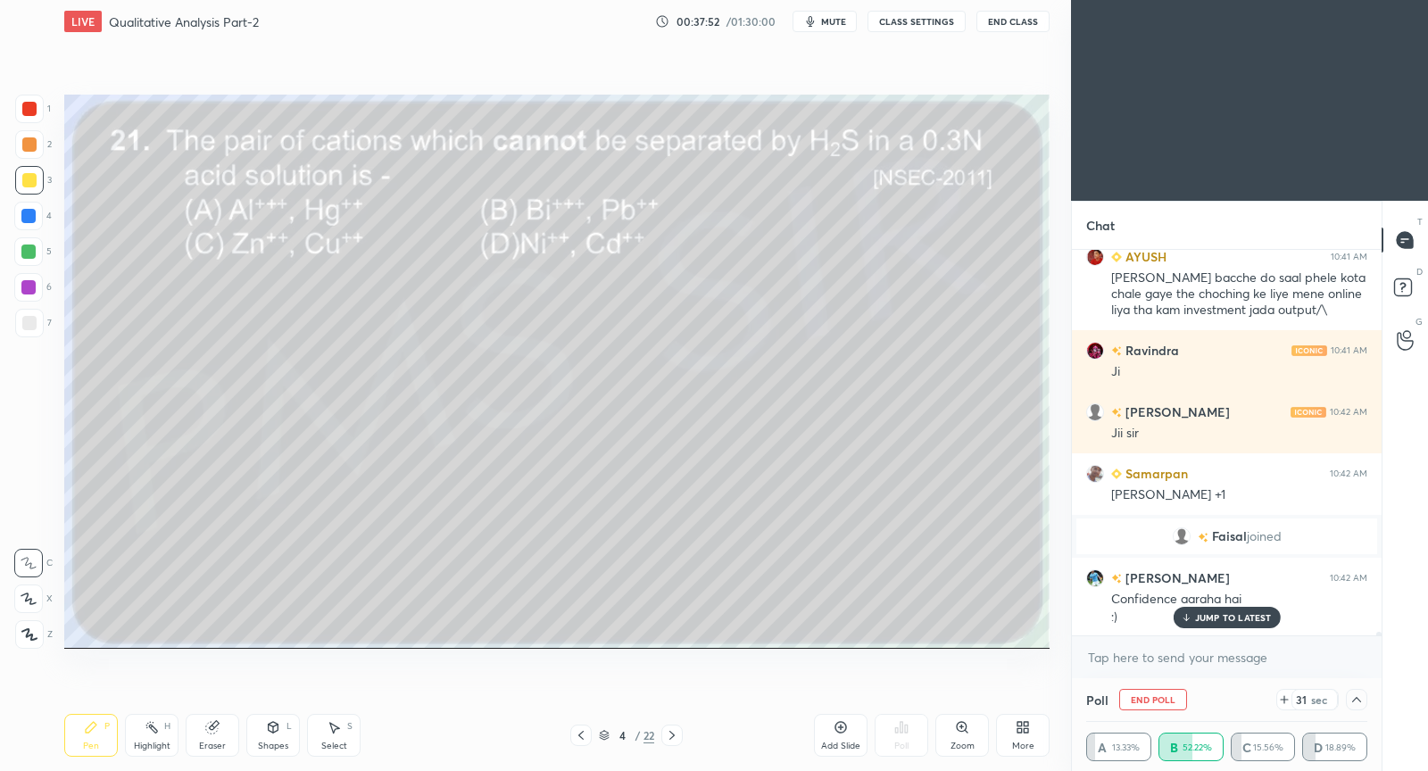
scroll to position [1, 5]
click at [1230, 608] on div "JUMP TO LATEST" at bounding box center [1226, 617] width 107 height 21
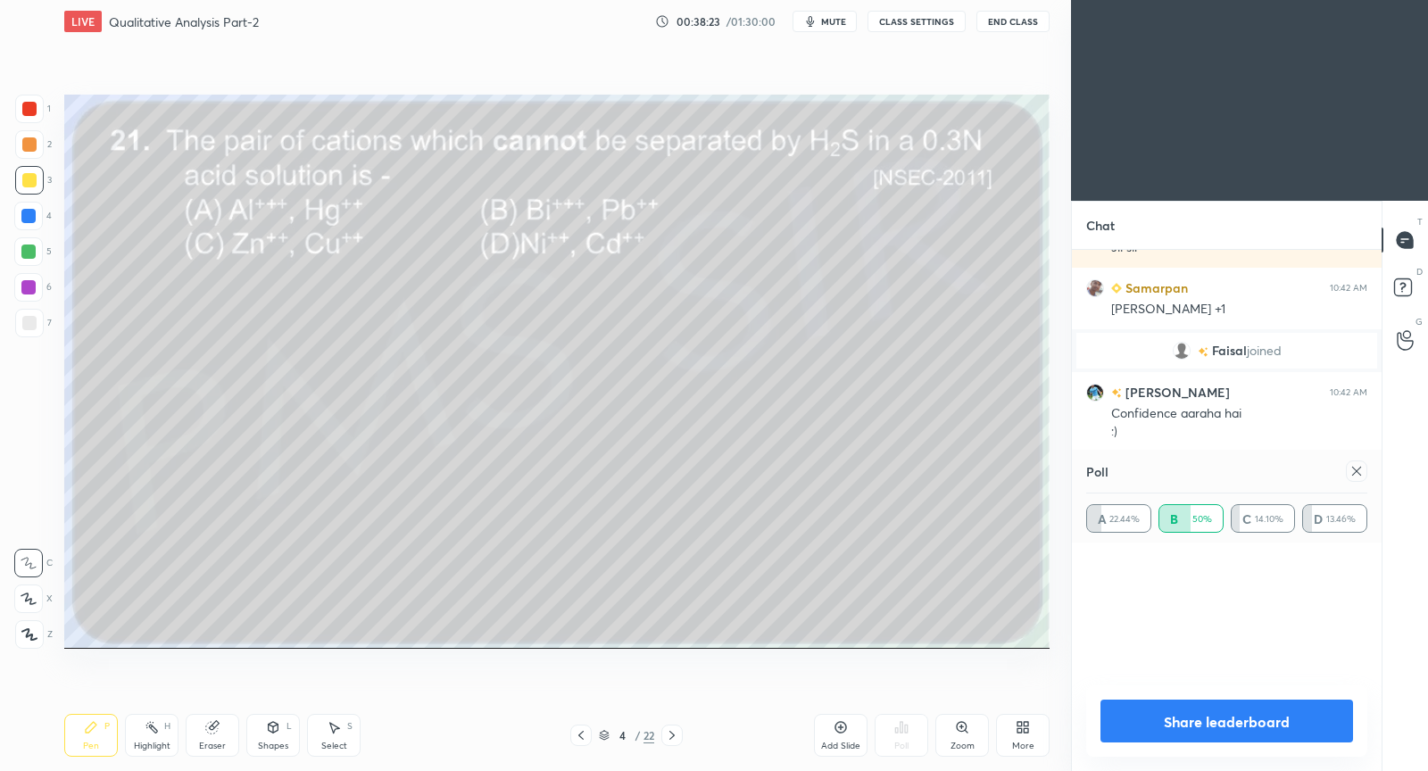
scroll to position [209, 277]
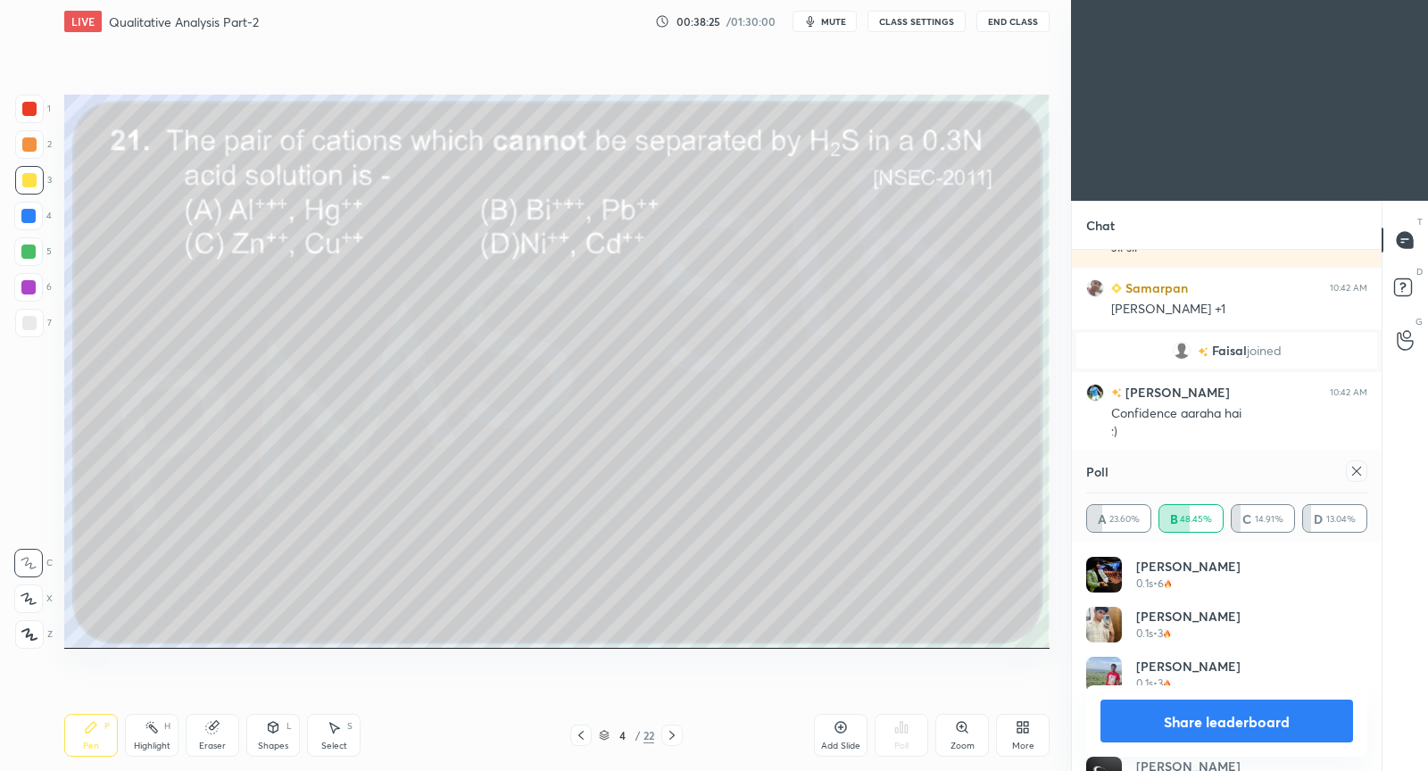
click at [1367, 471] on div at bounding box center [1356, 471] width 21 height 21
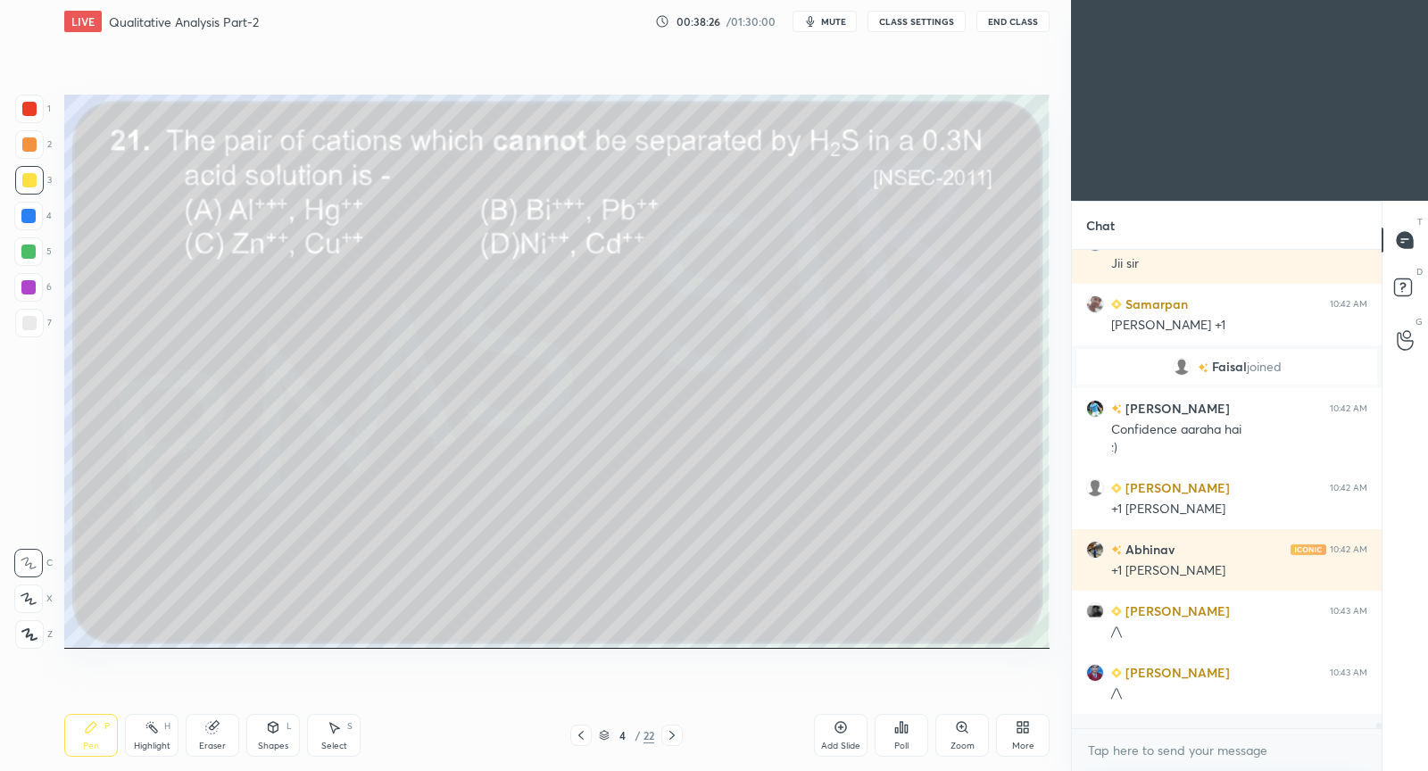
scroll to position [469, 305]
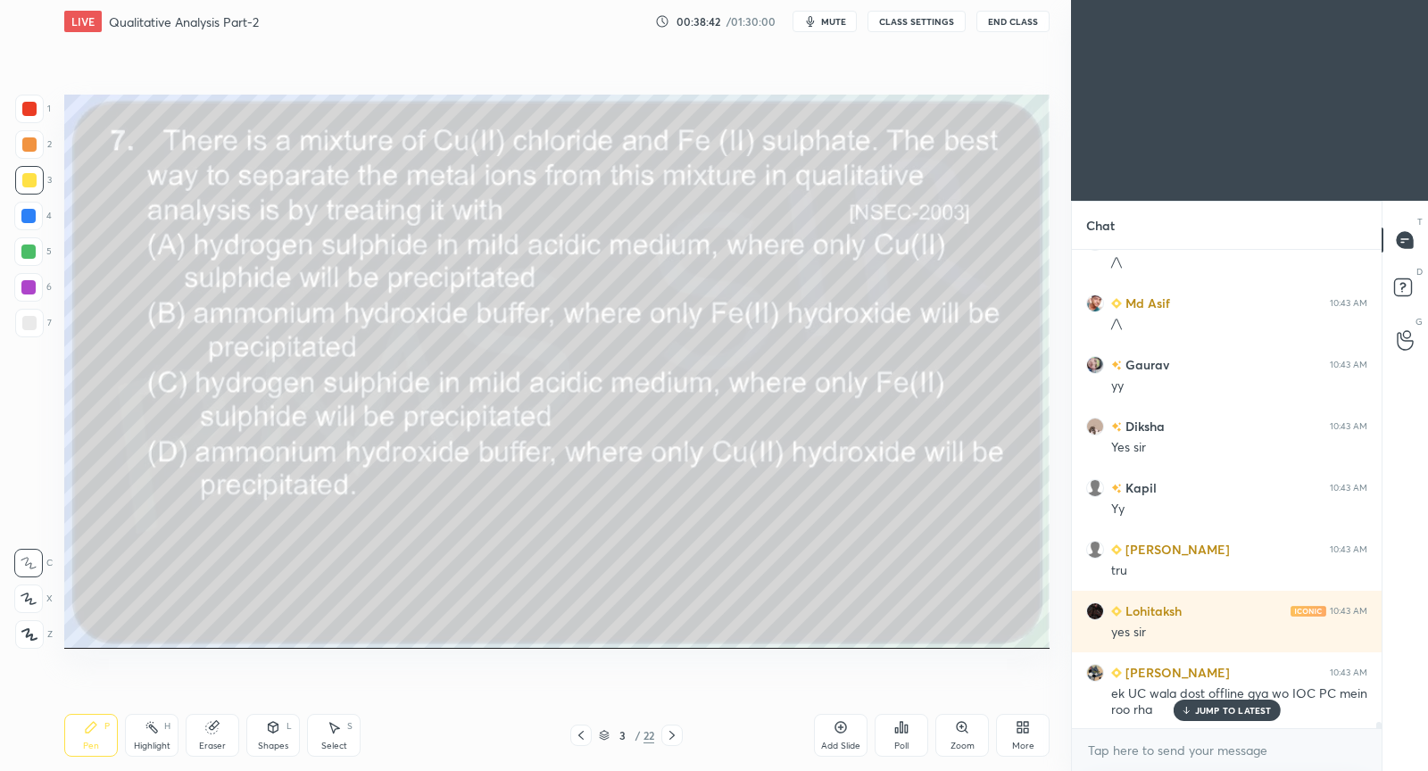
click at [1224, 712] on p "JUMP TO LATEST" at bounding box center [1233, 710] width 77 height 11
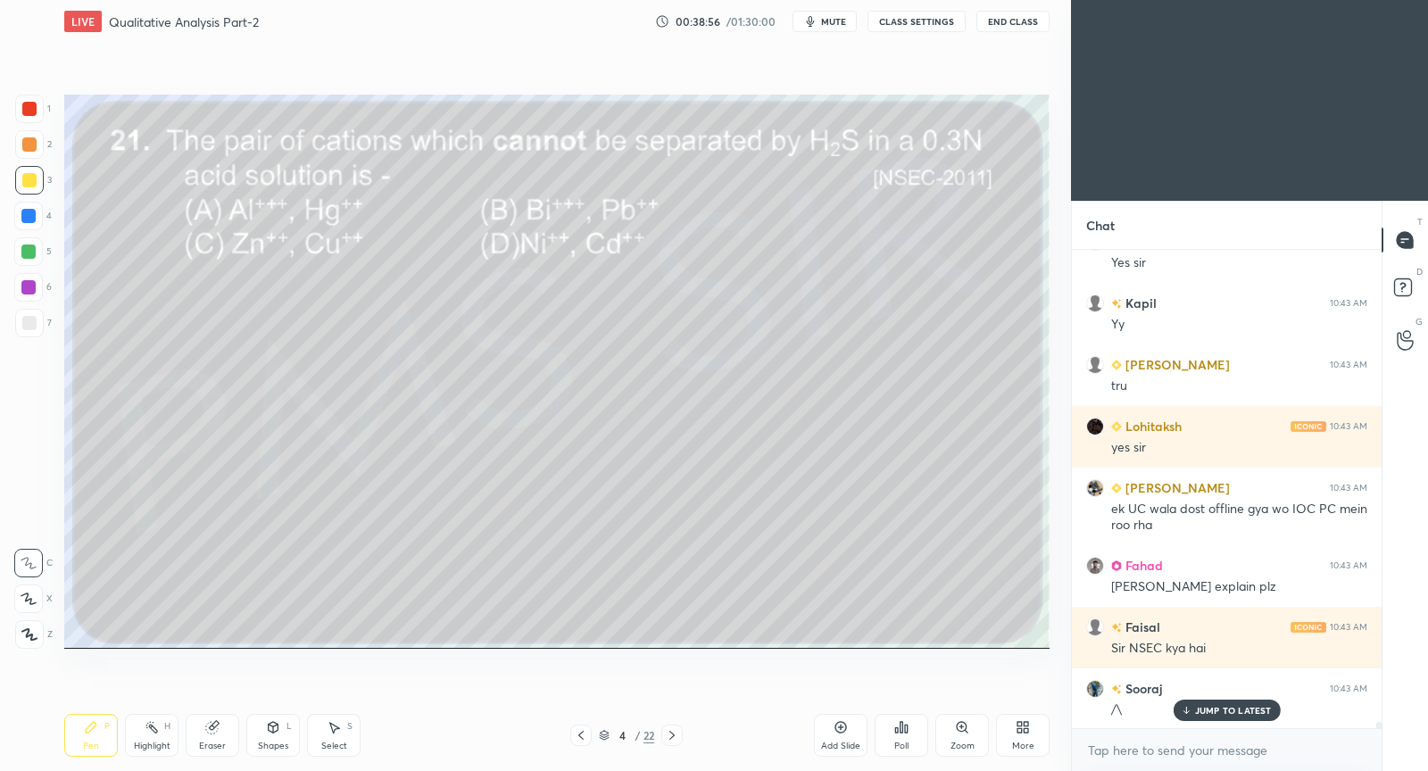
click at [1206, 714] on p "JUMP TO LATEST" at bounding box center [1233, 710] width 77 height 11
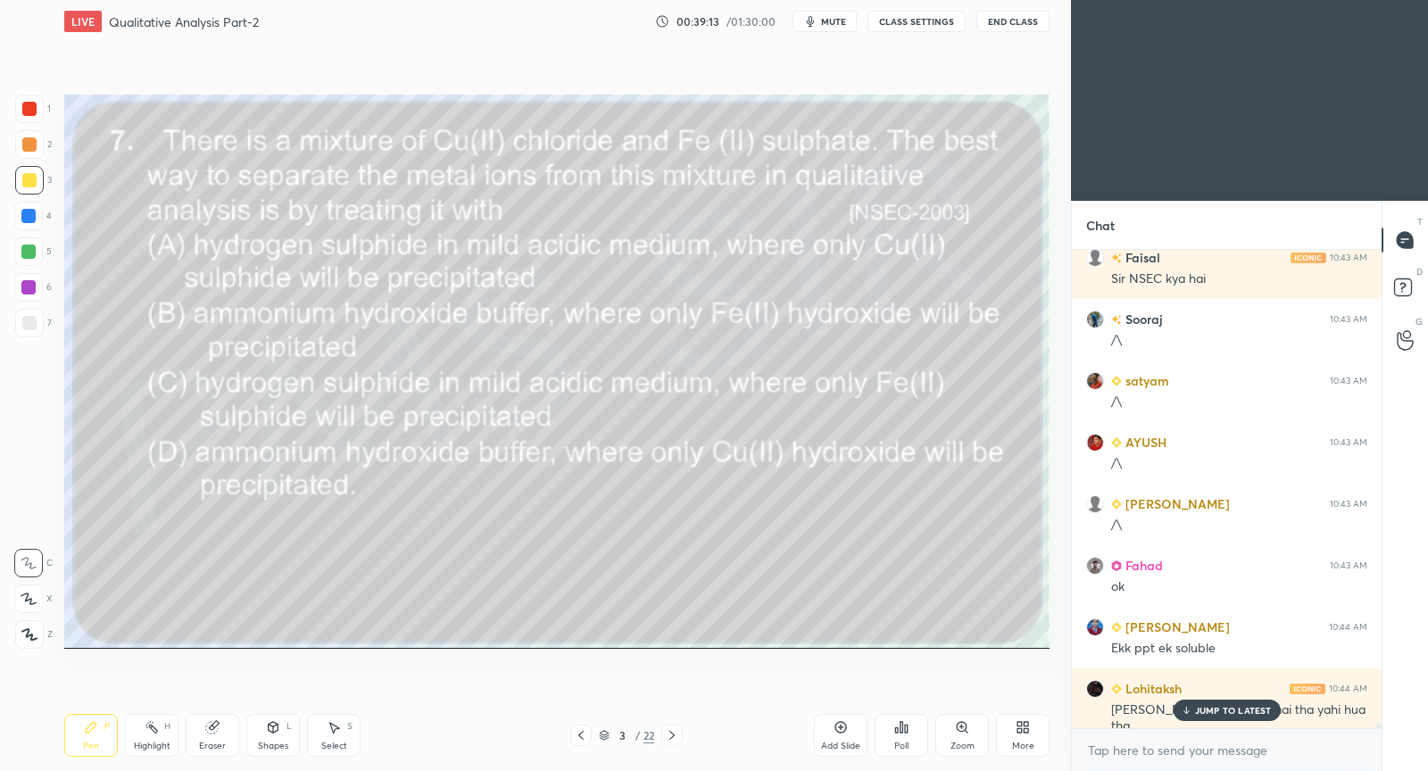
click at [1201, 715] on p "JUMP TO LATEST" at bounding box center [1233, 710] width 77 height 11
click at [905, 744] on div "Poll" at bounding box center [902, 746] width 14 height 9
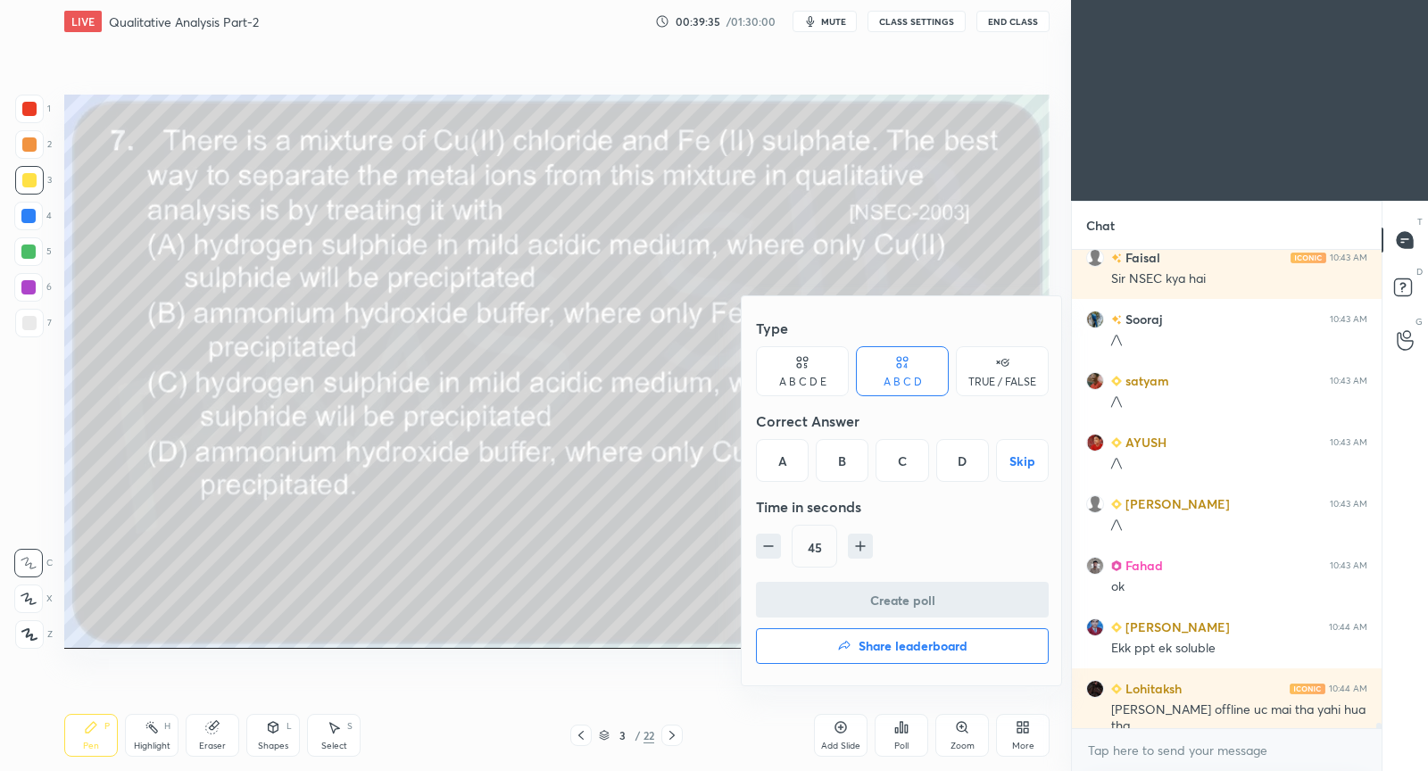
drag, startPoint x: 781, startPoint y: 464, endPoint x: 778, endPoint y: 477, distance: 13.0
click at [780, 467] on div "A" at bounding box center [782, 460] width 53 height 43
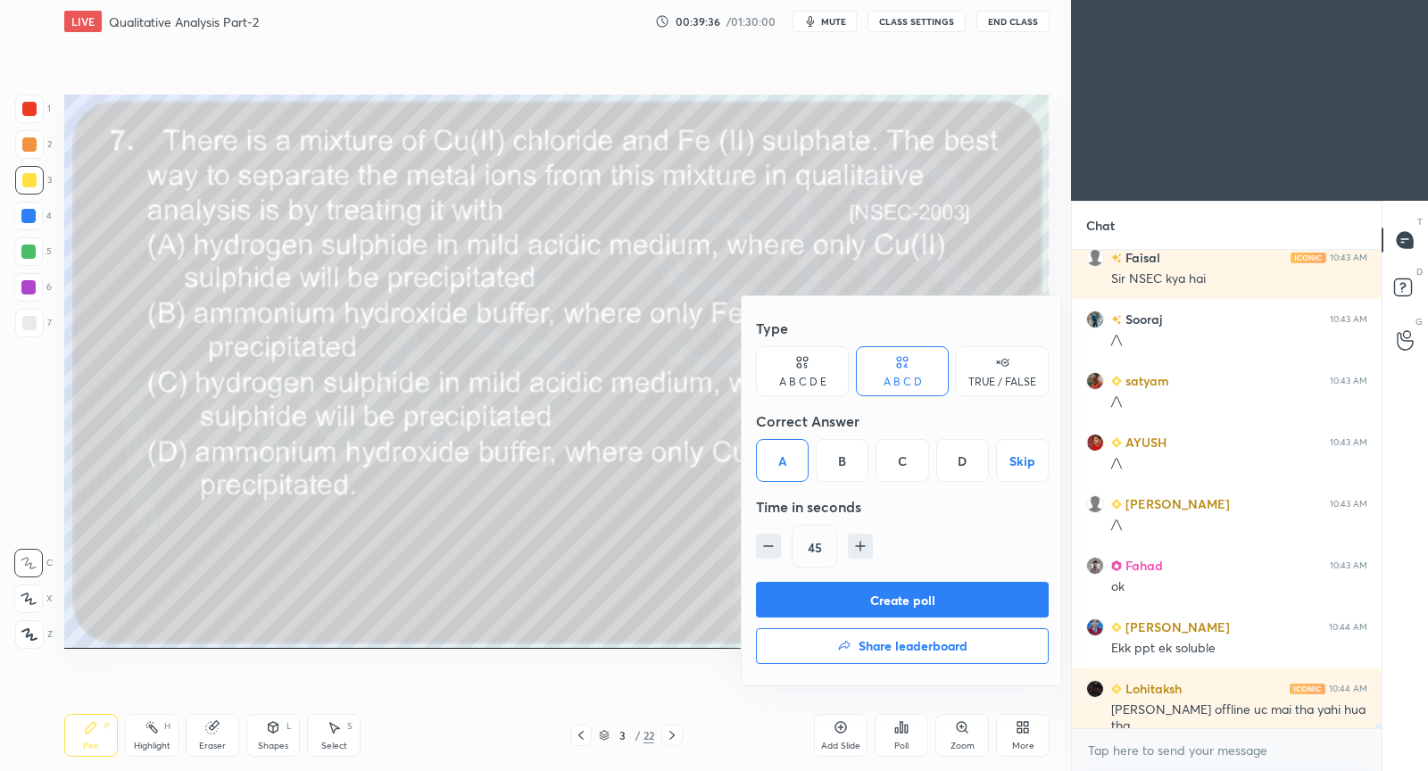
click at [796, 591] on button "Create poll" at bounding box center [902, 600] width 293 height 36
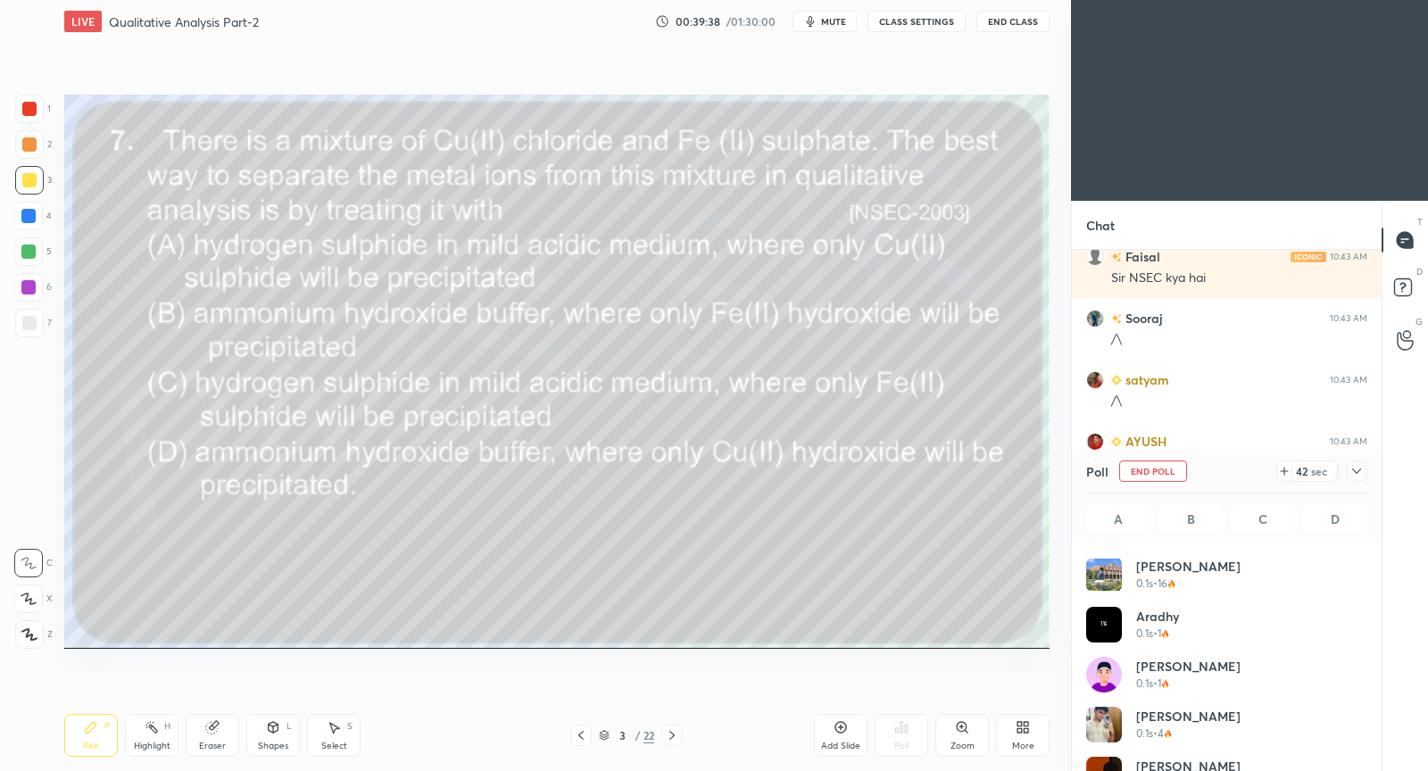
scroll to position [209, 277]
click at [1353, 472] on icon at bounding box center [1357, 471] width 14 height 14
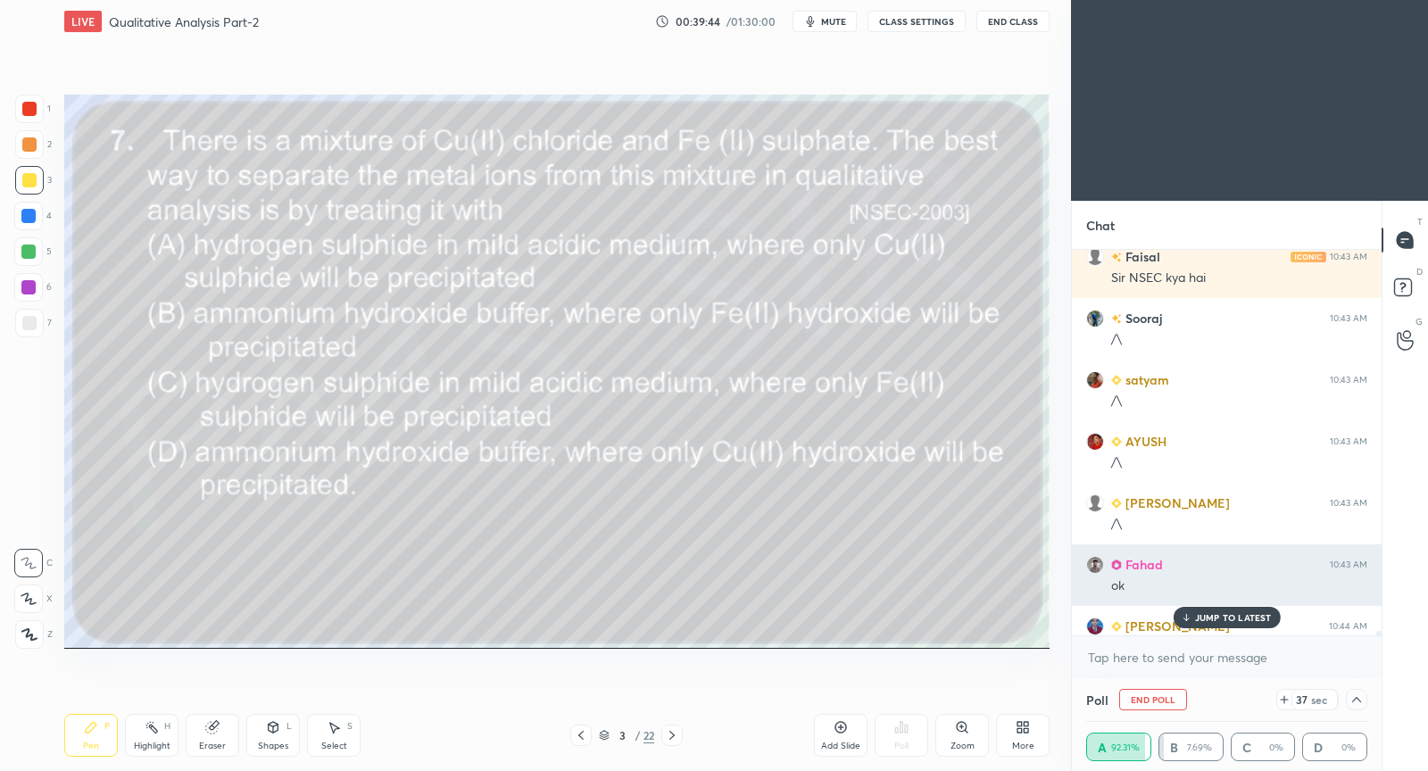
scroll to position [1, 5]
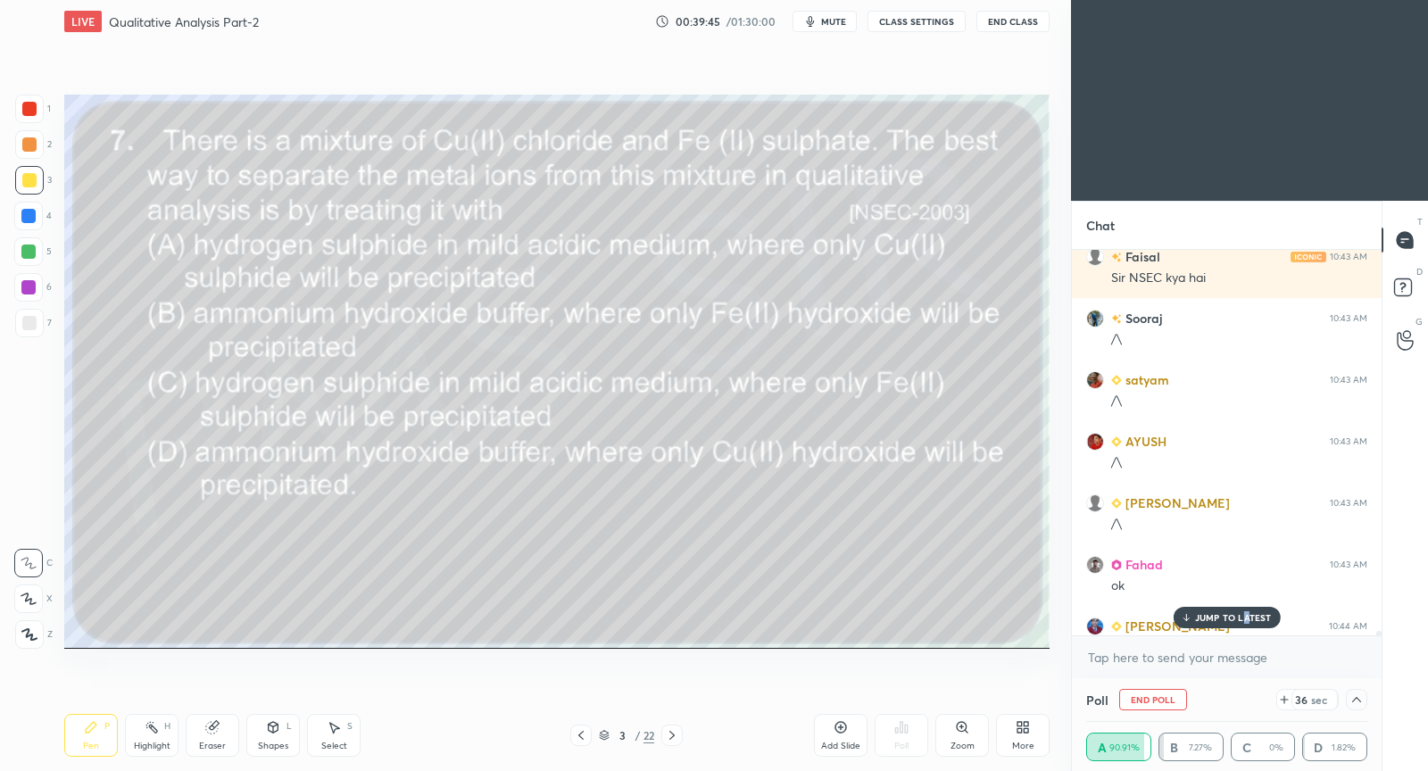
click at [1242, 618] on p "JUMP TO LATEST" at bounding box center [1233, 617] width 77 height 11
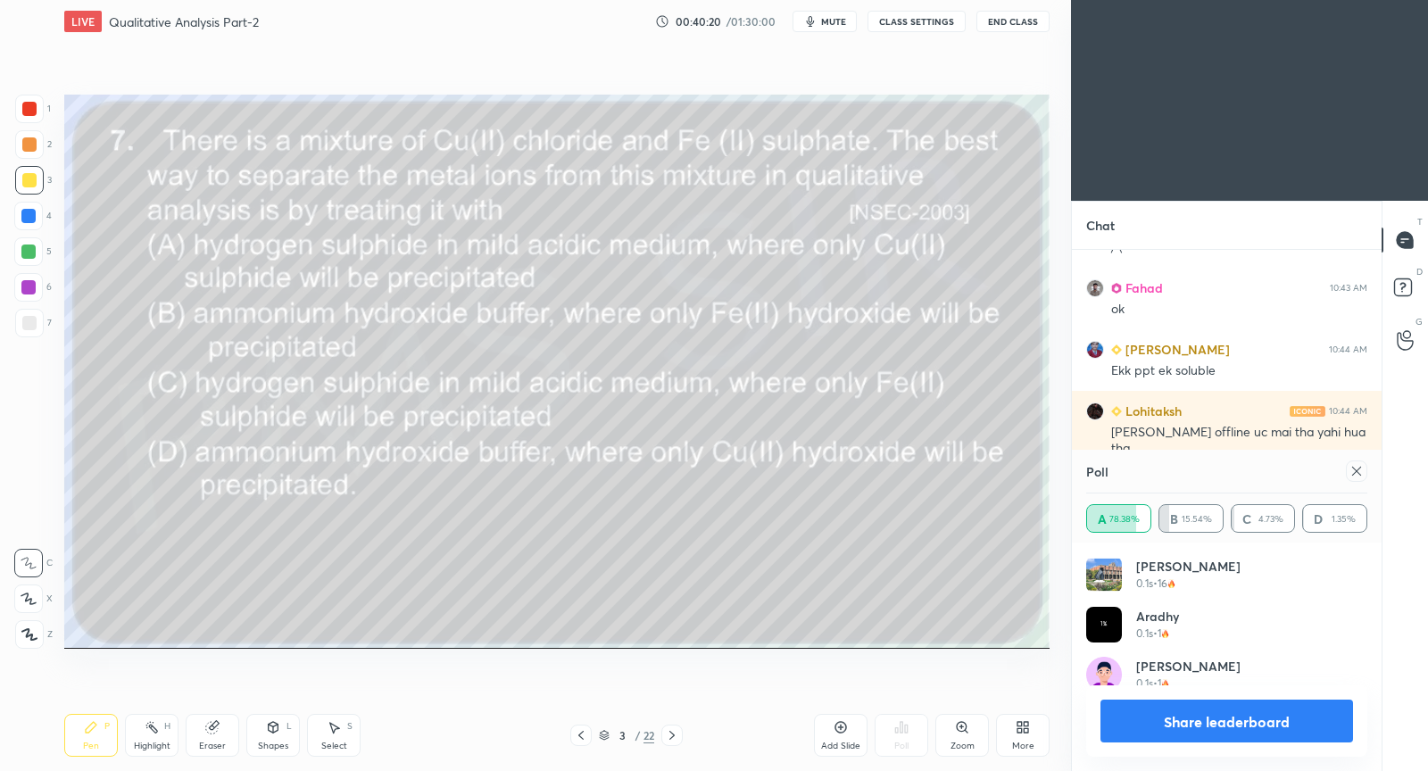
scroll to position [209, 277]
click at [1362, 473] on icon at bounding box center [1357, 471] width 14 height 14
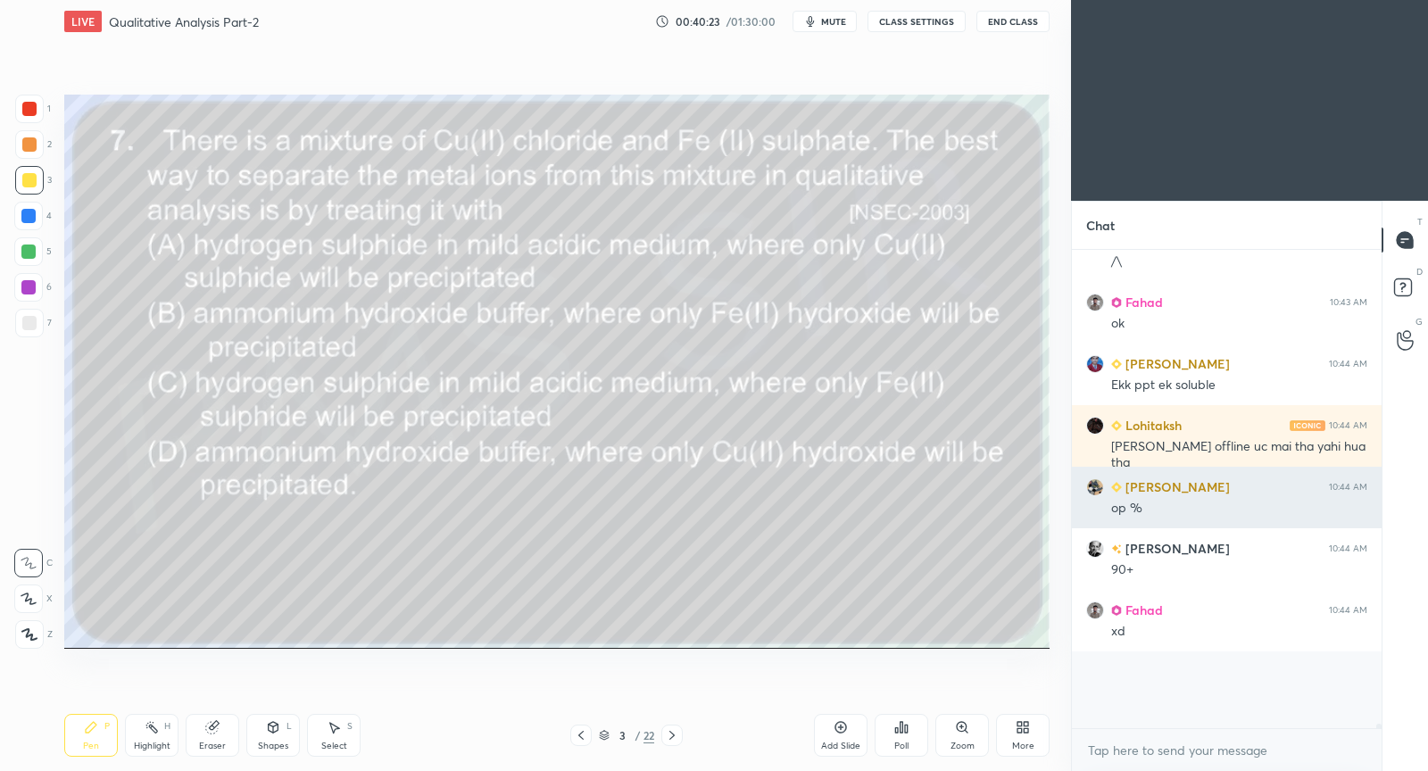
scroll to position [6, 5]
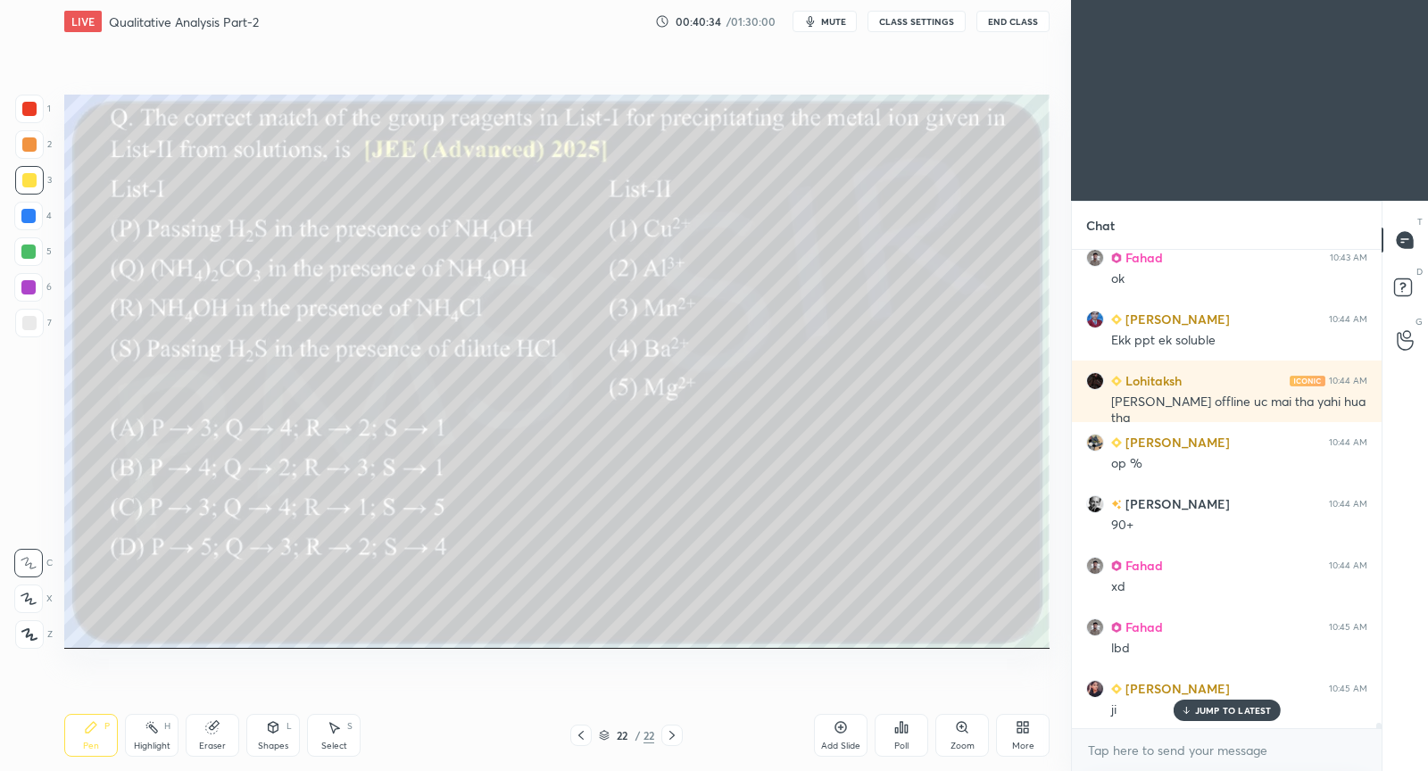
click at [901, 726] on icon at bounding box center [902, 727] width 3 height 11
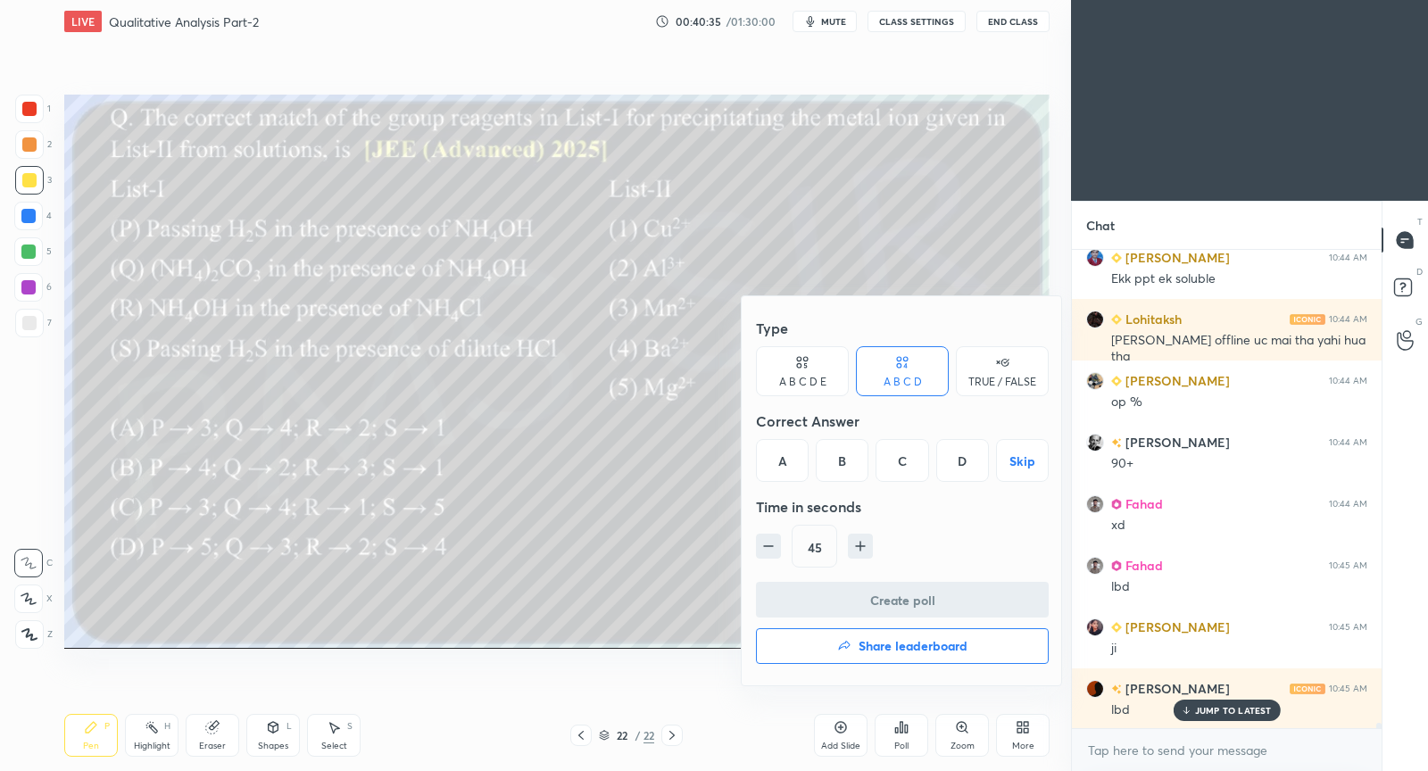
click at [869, 644] on h4 "Share leaderboard" at bounding box center [913, 646] width 109 height 12
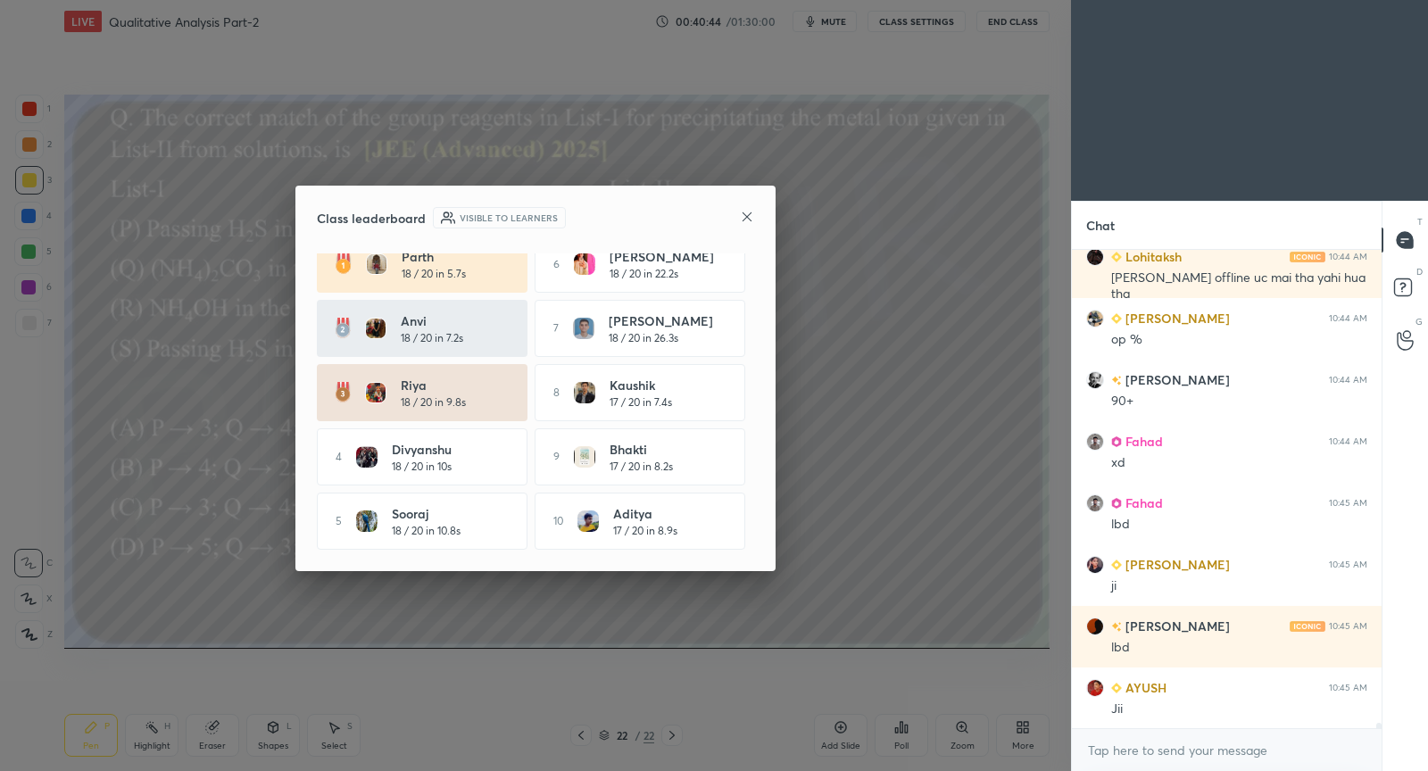
click at [752, 218] on icon at bounding box center [747, 217] width 14 height 14
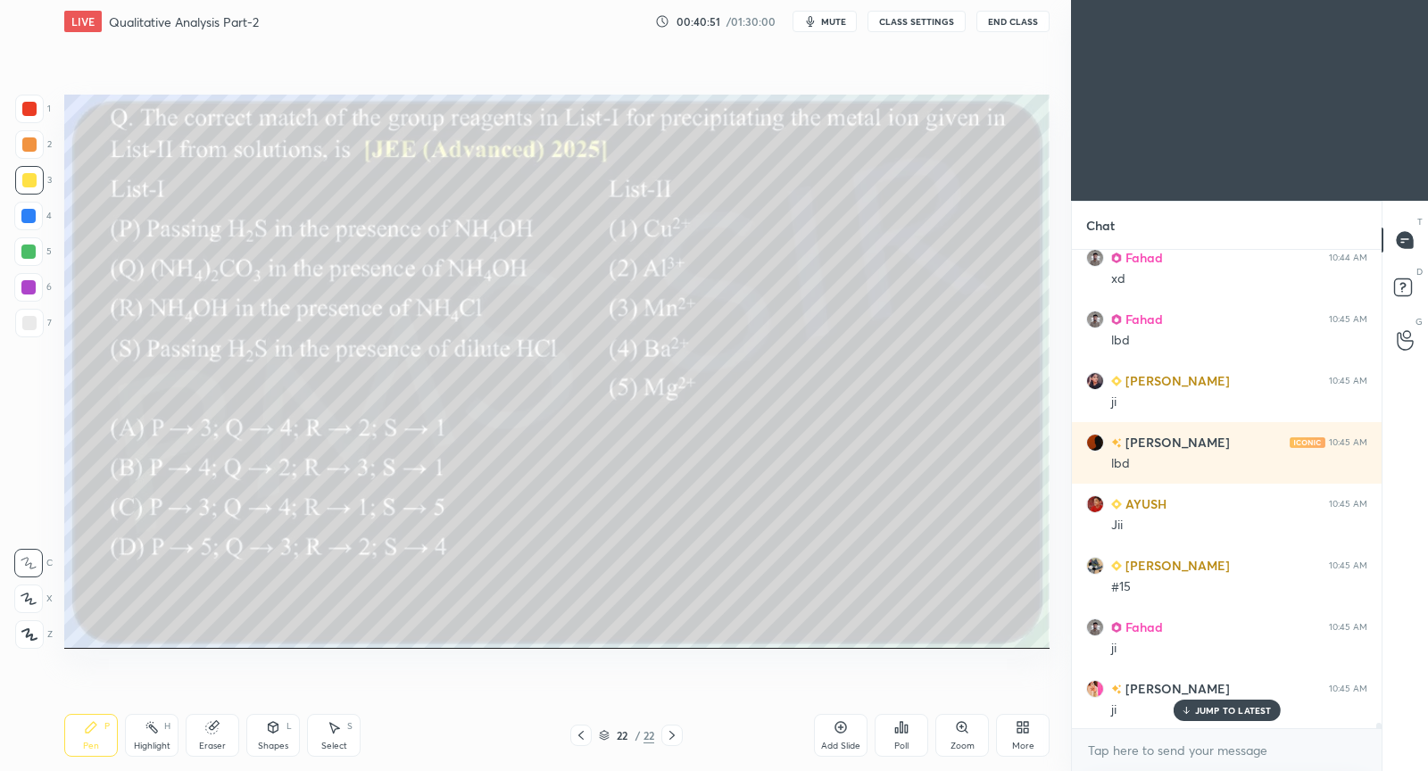
click at [839, 731] on icon at bounding box center [841, 727] width 14 height 14
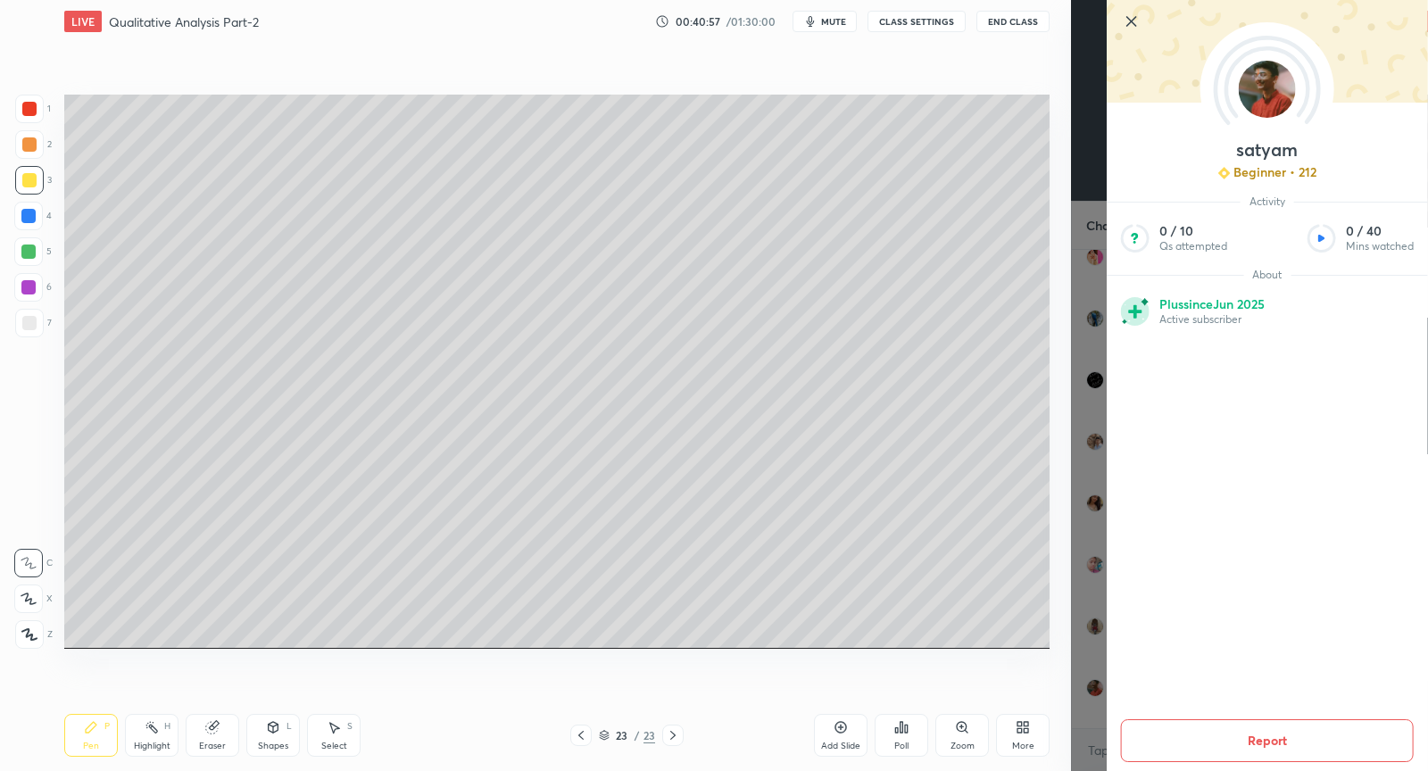
drag, startPoint x: 1138, startPoint y: 22, endPoint x: 1071, endPoint y: 32, distance: 67.7
click at [1135, 23] on icon at bounding box center [1131, 21] width 21 height 21
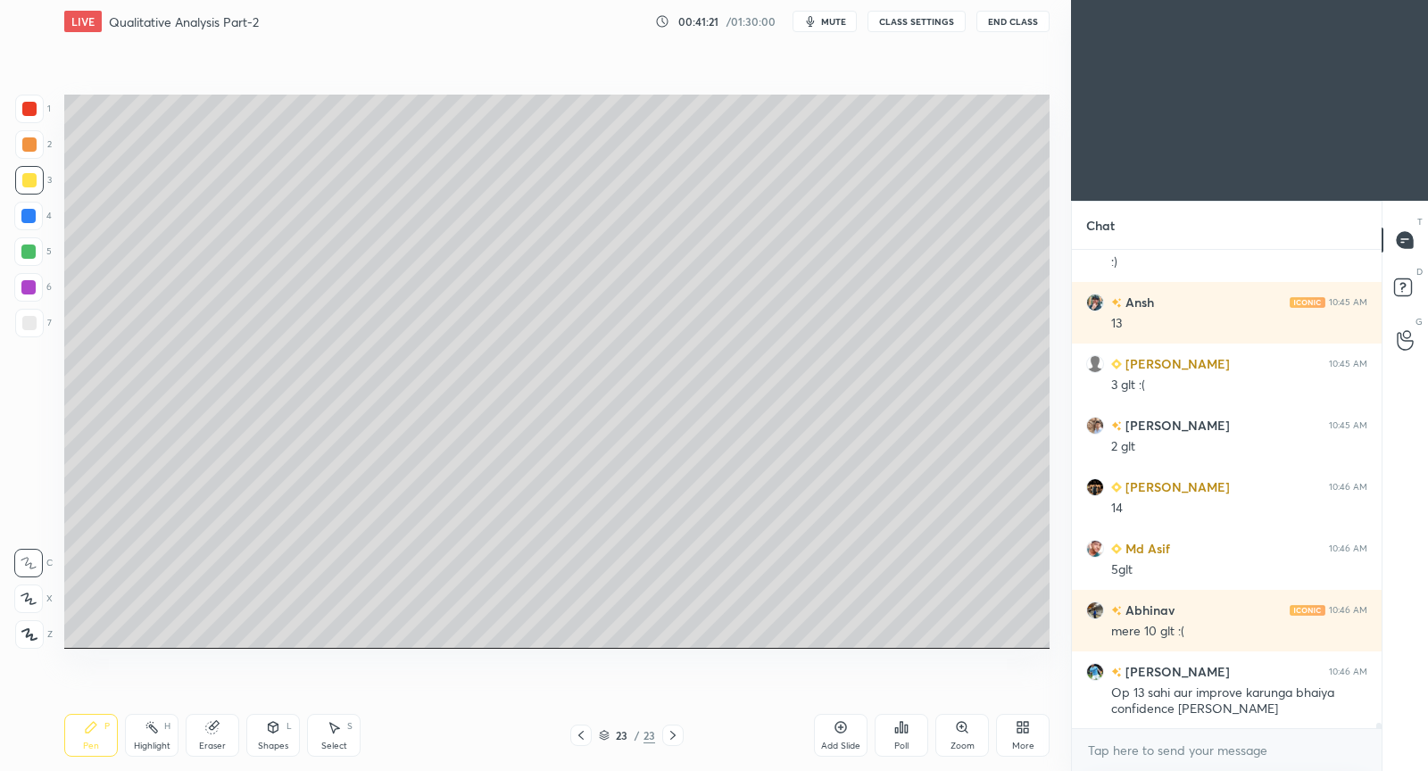
click at [29, 329] on div at bounding box center [29, 323] width 29 height 29
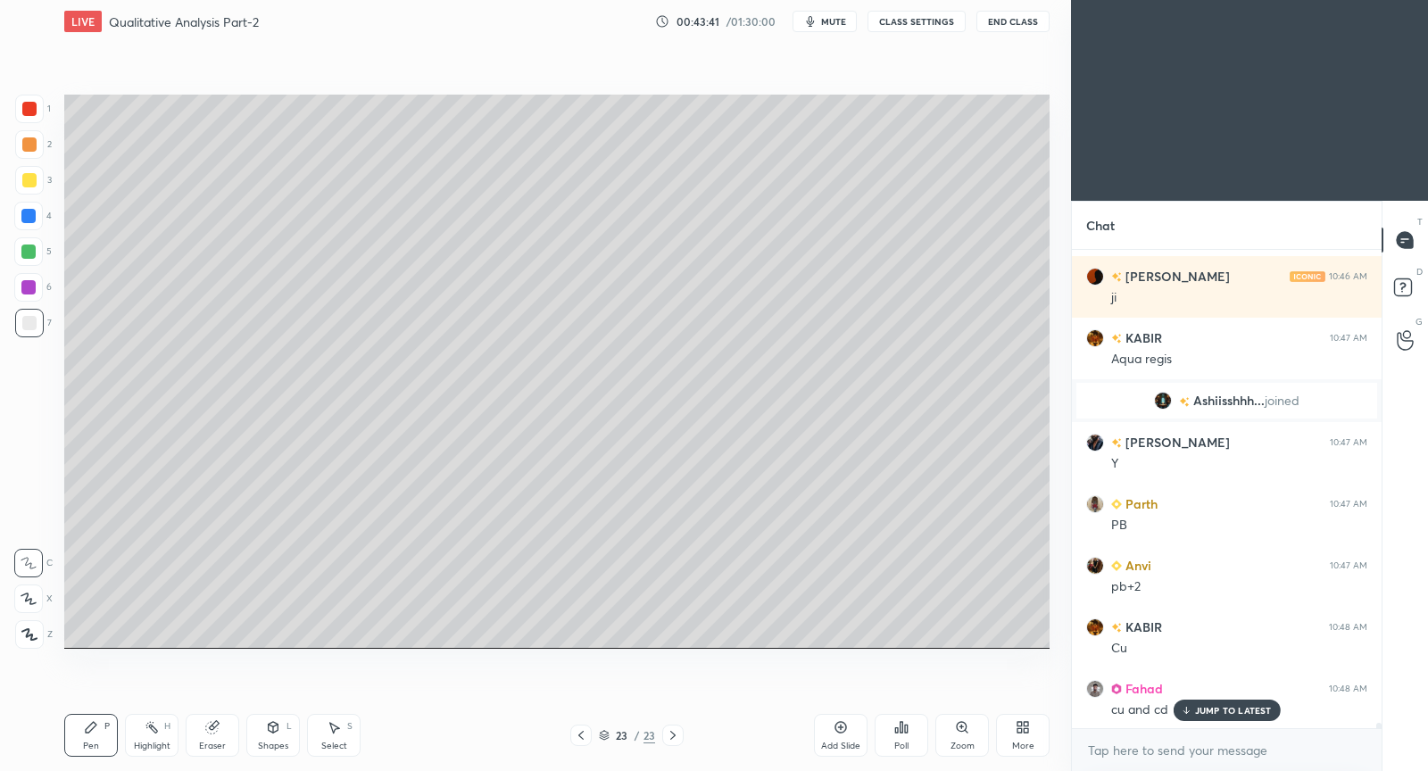
scroll to position [41930, 0]
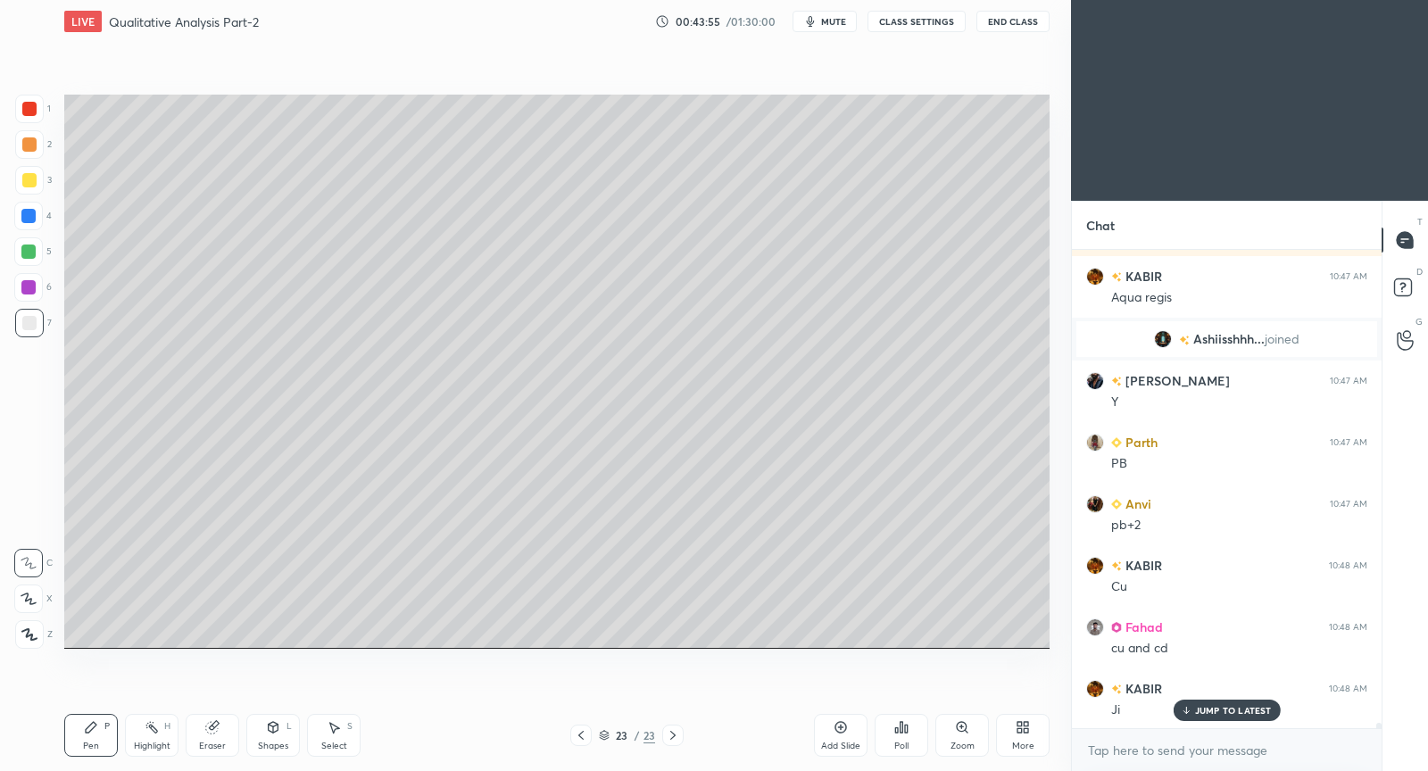
click at [343, 736] on div "Select S" at bounding box center [334, 735] width 54 height 43
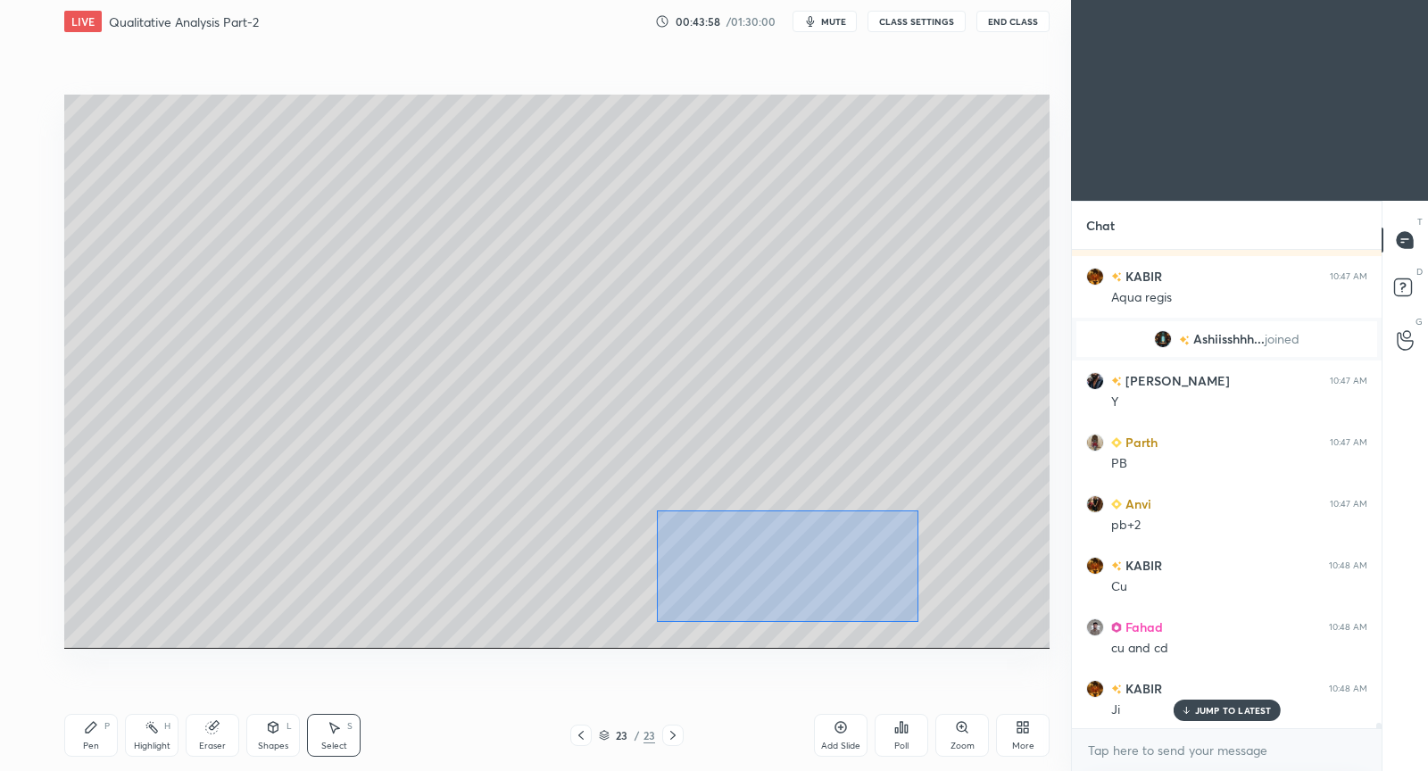
drag, startPoint x: 656, startPoint y: 511, endPoint x: 911, endPoint y: 621, distance: 277.5
click at [912, 621] on div "0 ° Undo Copy Duplicate Duplicate to new slide Delete" at bounding box center [557, 372] width 986 height 554
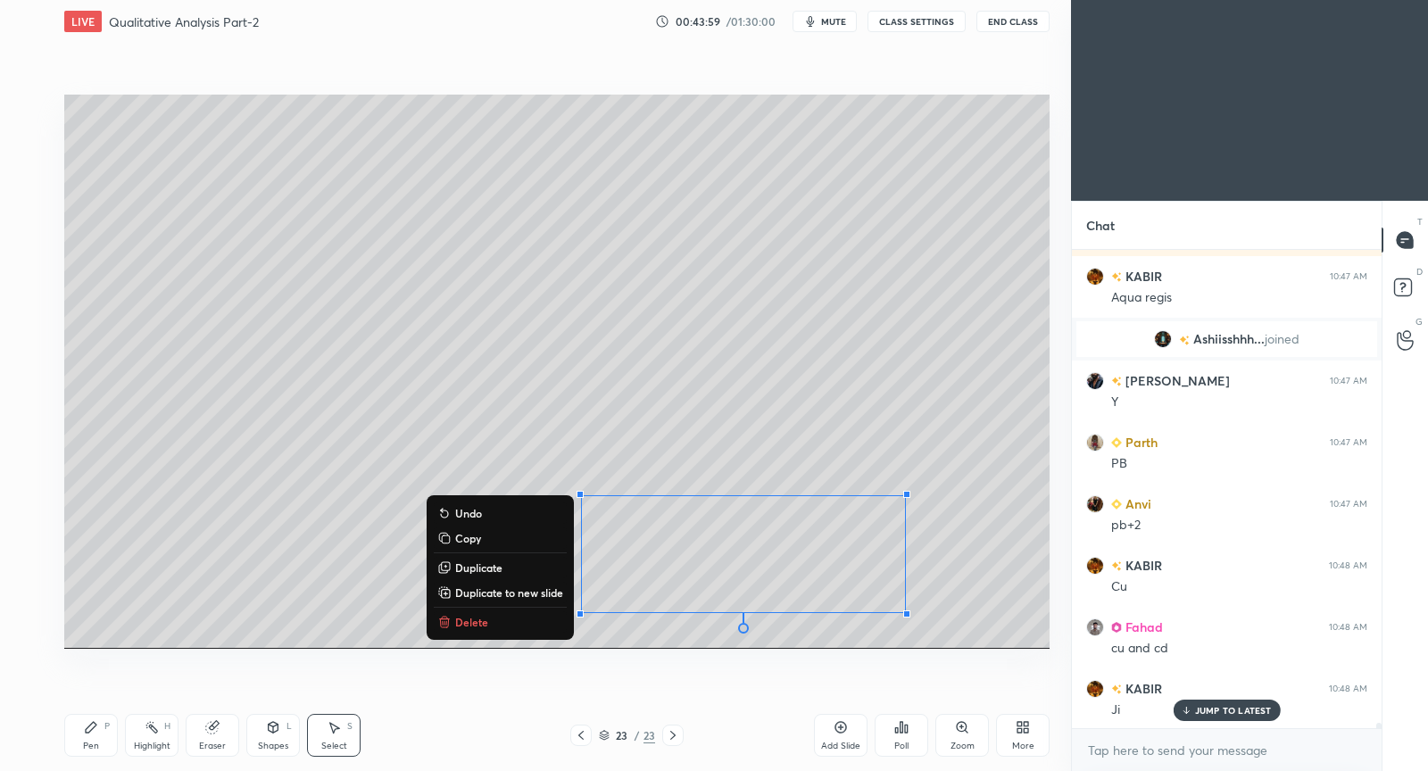
click at [471, 537] on p "Copy" at bounding box center [468, 538] width 26 height 14
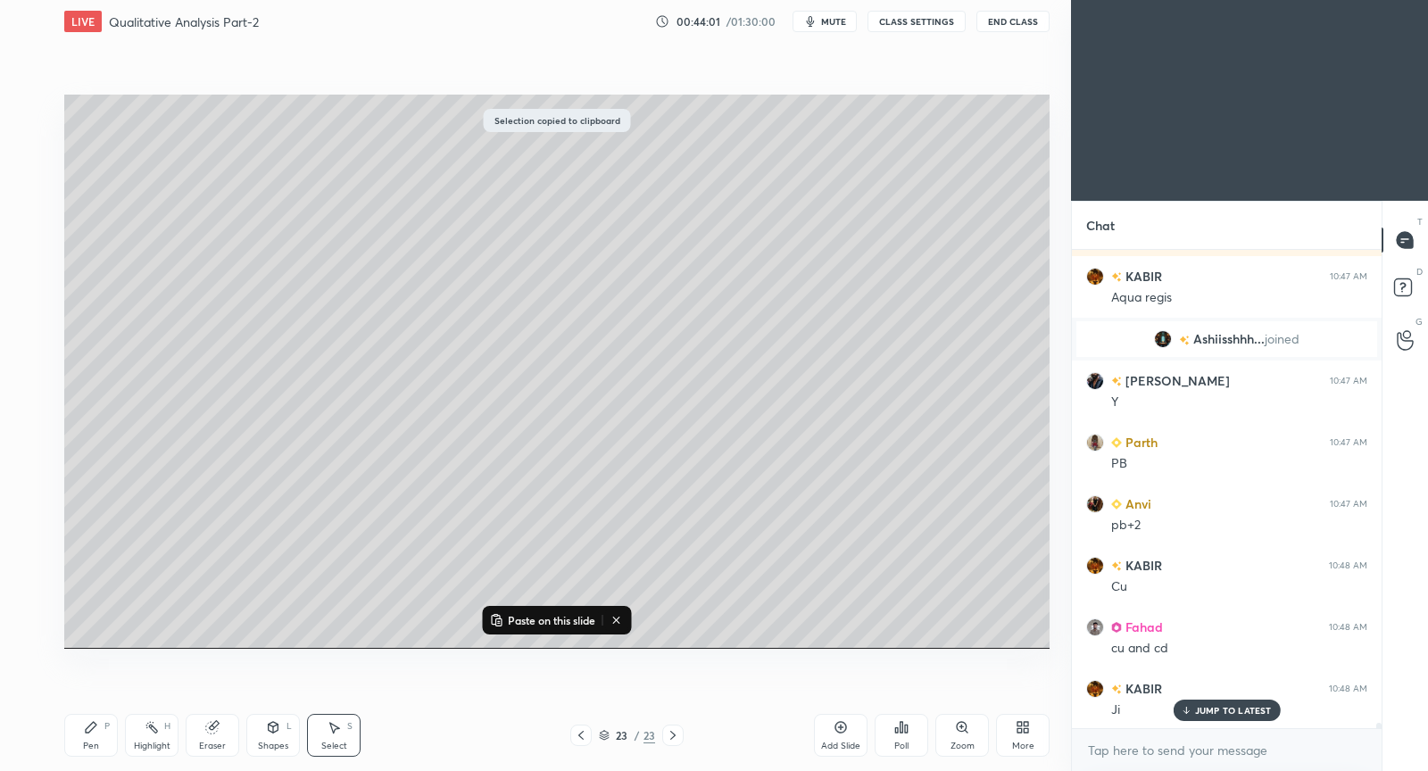
click at [557, 619] on p "Paste on this slide" at bounding box center [551, 620] width 87 height 14
drag, startPoint x: 663, startPoint y: 570, endPoint x: 733, endPoint y: 156, distance: 419.2
click at [733, 156] on div "0 ° Undo Copy Paste here Duplicate Duplicate to new slide Delete" at bounding box center [557, 372] width 986 height 554
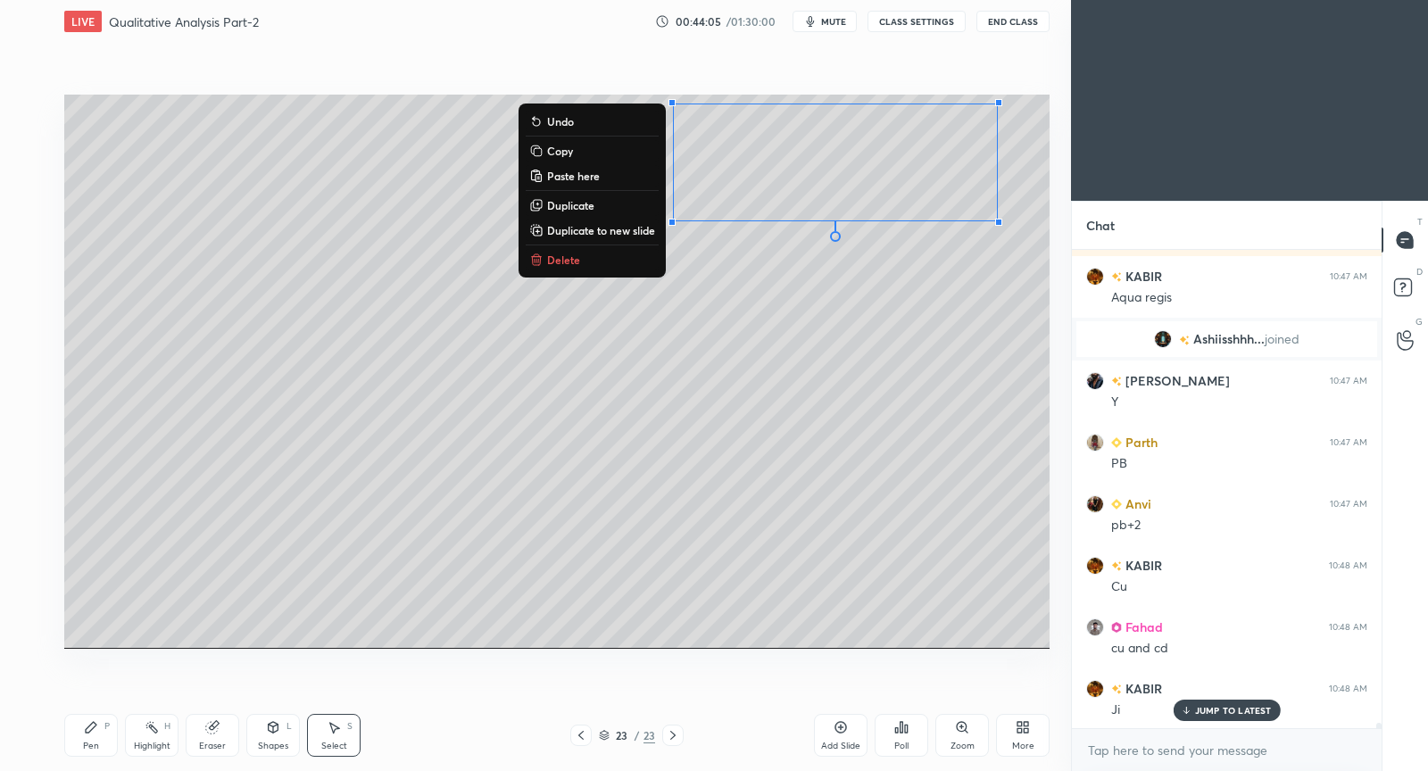
drag, startPoint x: 113, startPoint y: 741, endPoint x: 180, endPoint y: 684, distance: 88.0
click at [113, 741] on div "Pen P" at bounding box center [91, 735] width 54 height 43
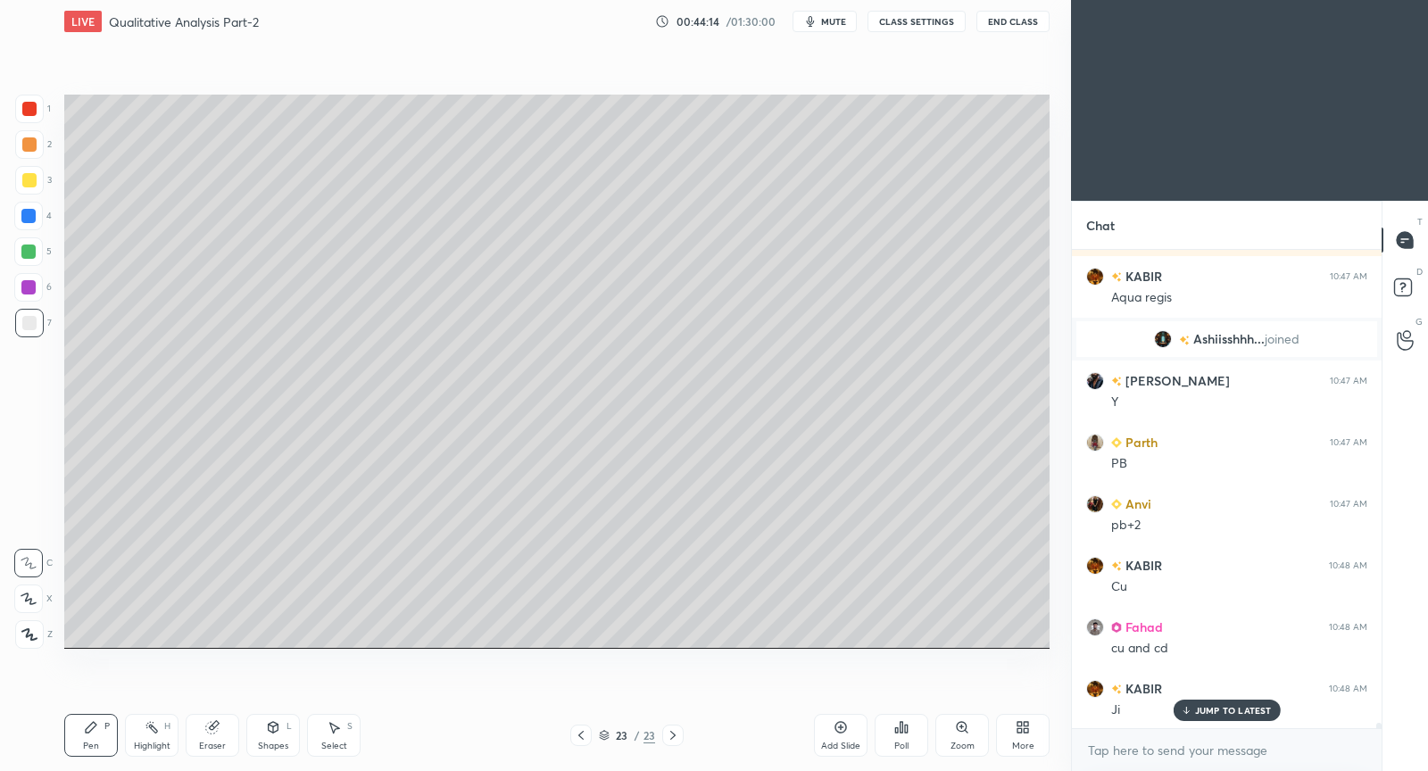
scroll to position [41993, 0]
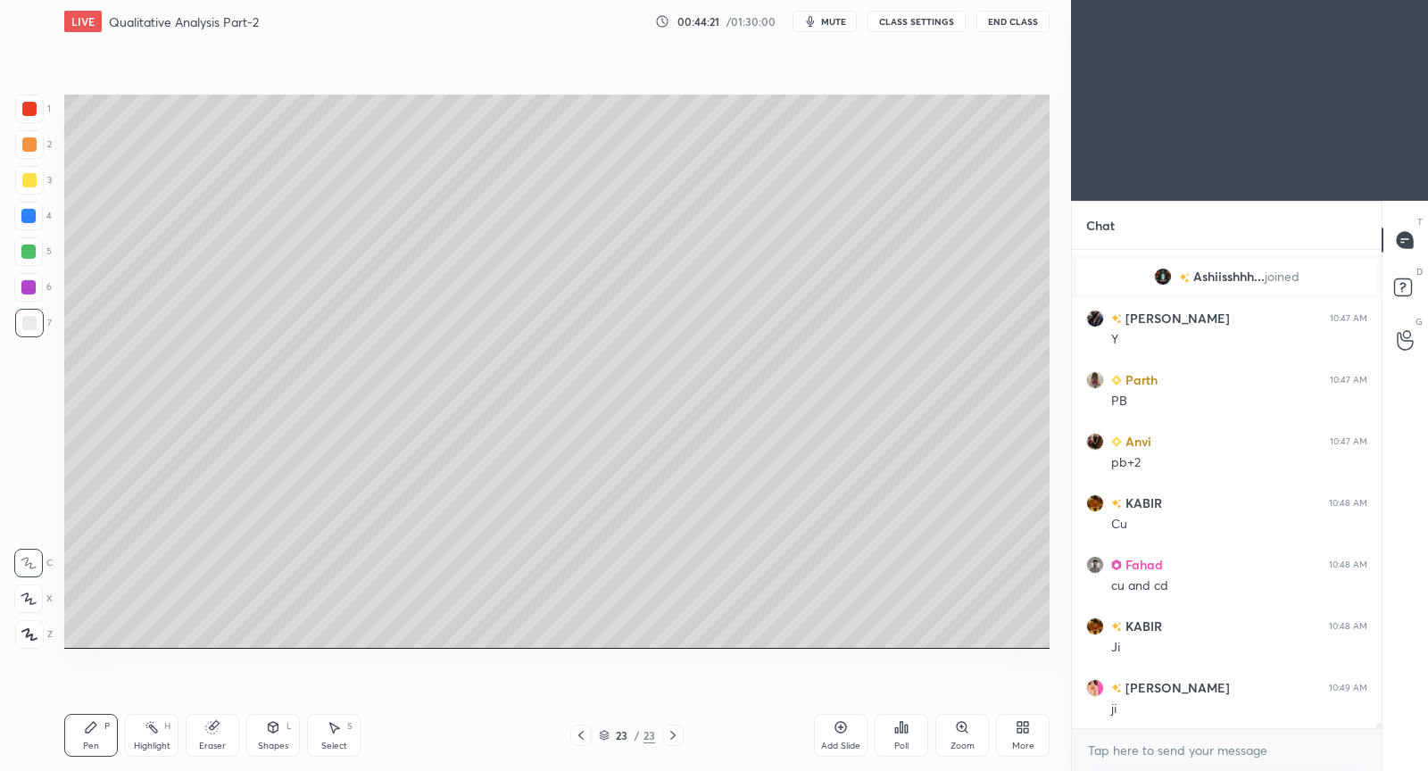
drag, startPoint x: 229, startPoint y: 729, endPoint x: 276, endPoint y: 662, distance: 81.5
click at [237, 719] on div "Eraser" at bounding box center [213, 735] width 54 height 43
drag, startPoint x: 94, startPoint y: 725, endPoint x: 146, endPoint y: 668, distance: 77.7
click at [101, 720] on div "Pen P" at bounding box center [91, 735] width 54 height 43
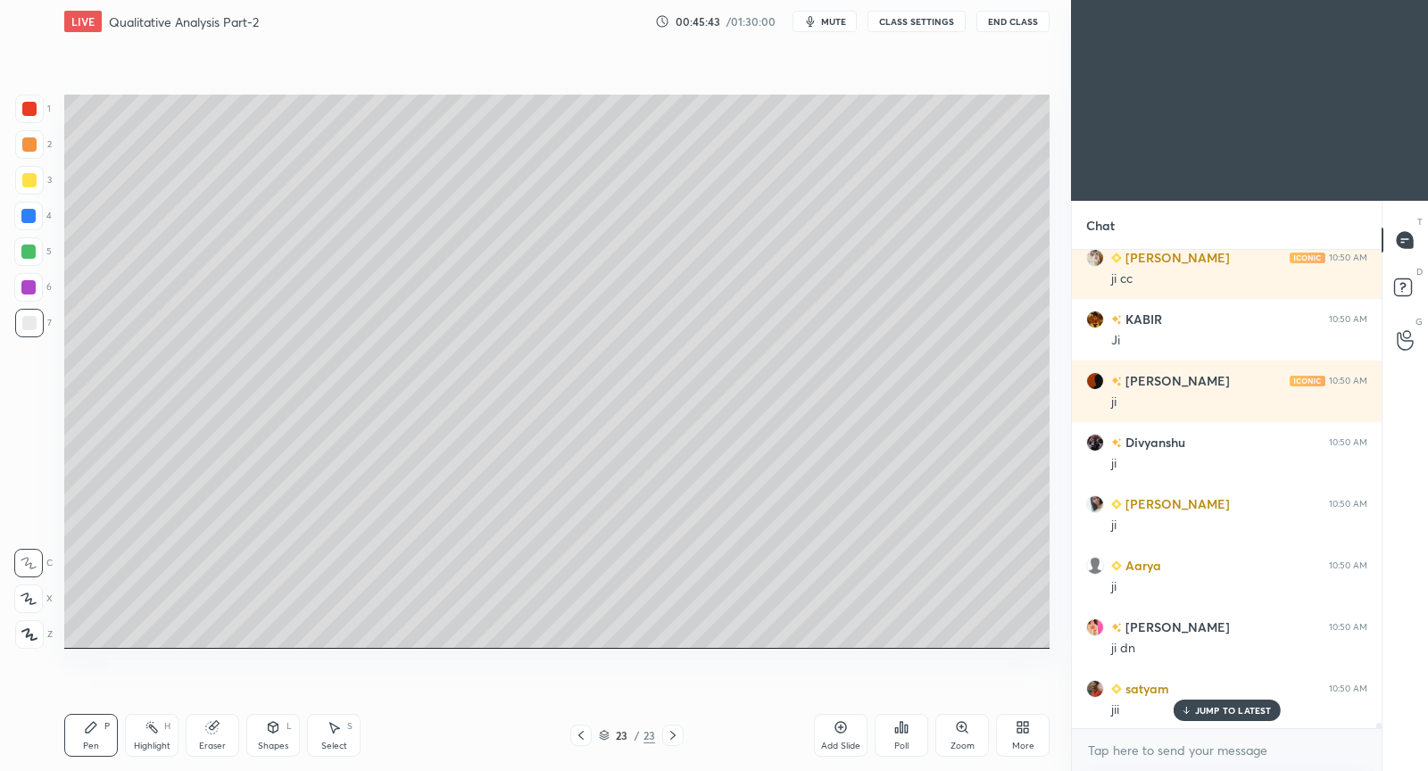
scroll to position [42624, 0]
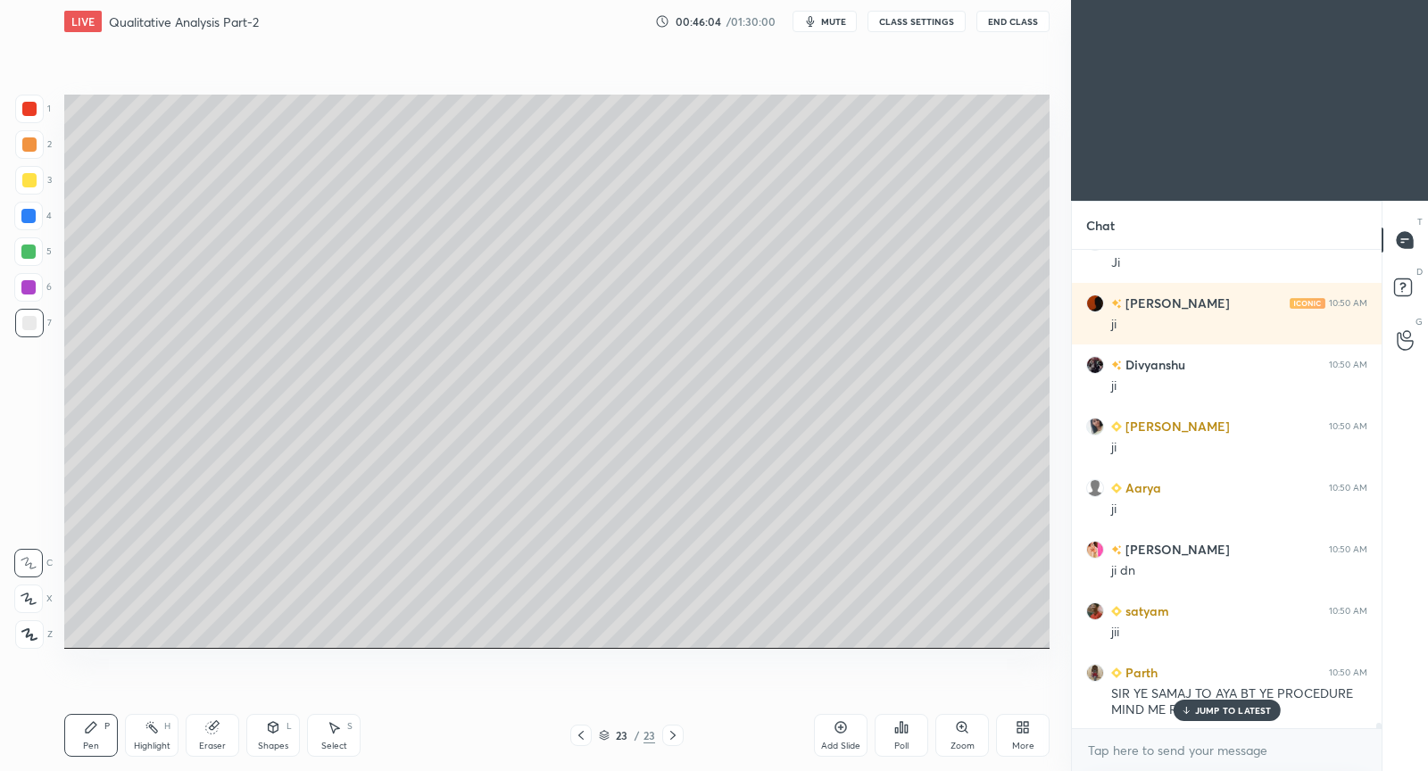
click at [1225, 714] on p "JUMP TO LATEST" at bounding box center [1233, 710] width 77 height 11
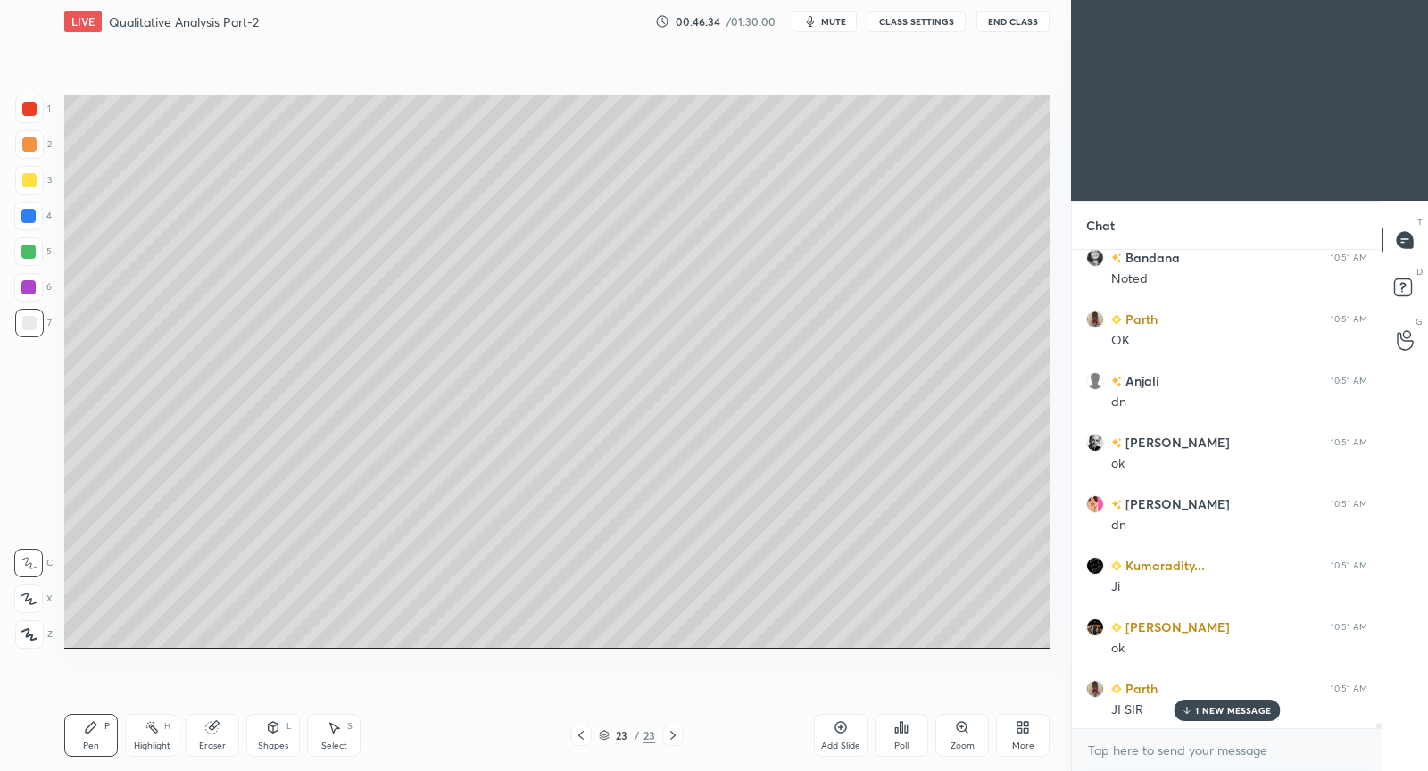
scroll to position [43256, 0]
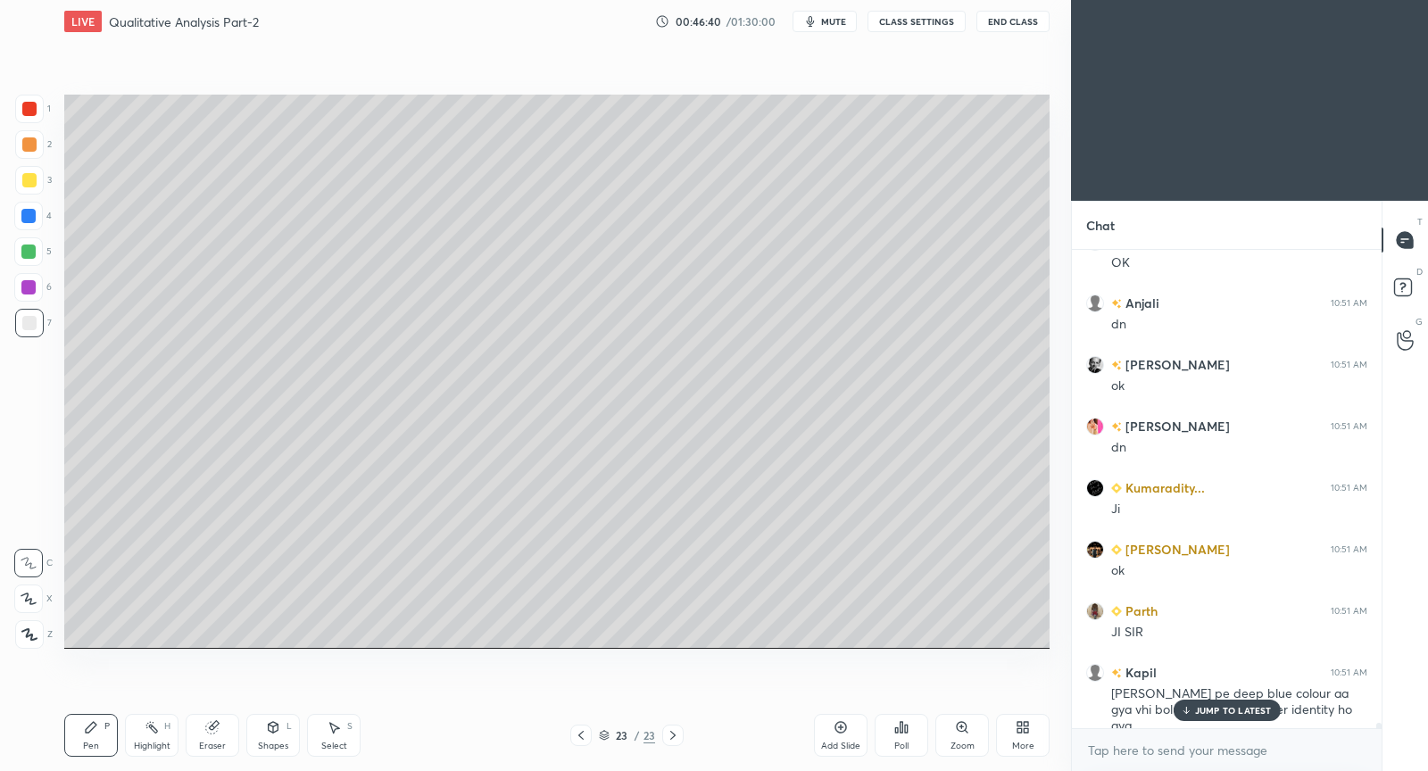
click at [1212, 712] on p "JUMP TO LATEST" at bounding box center [1233, 710] width 77 height 11
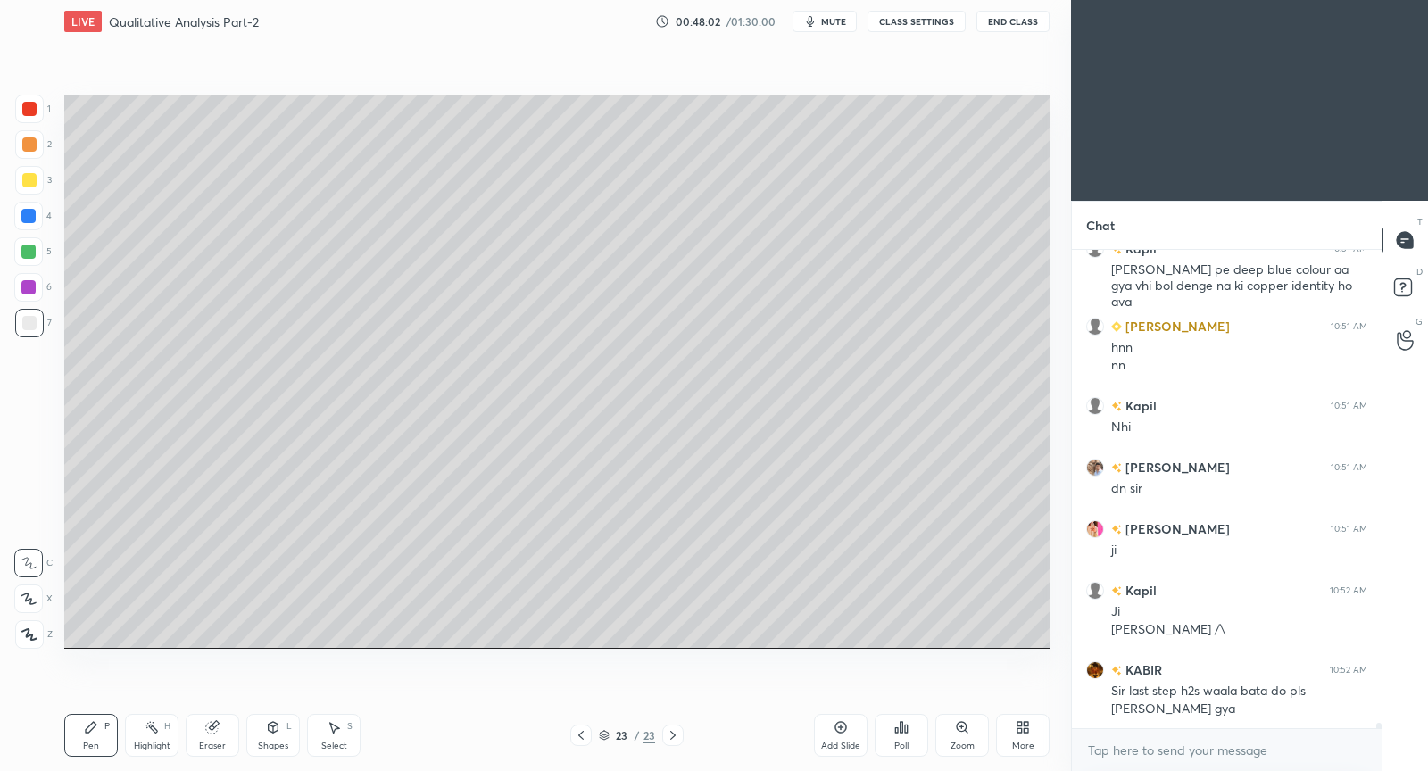
scroll to position [43722, 0]
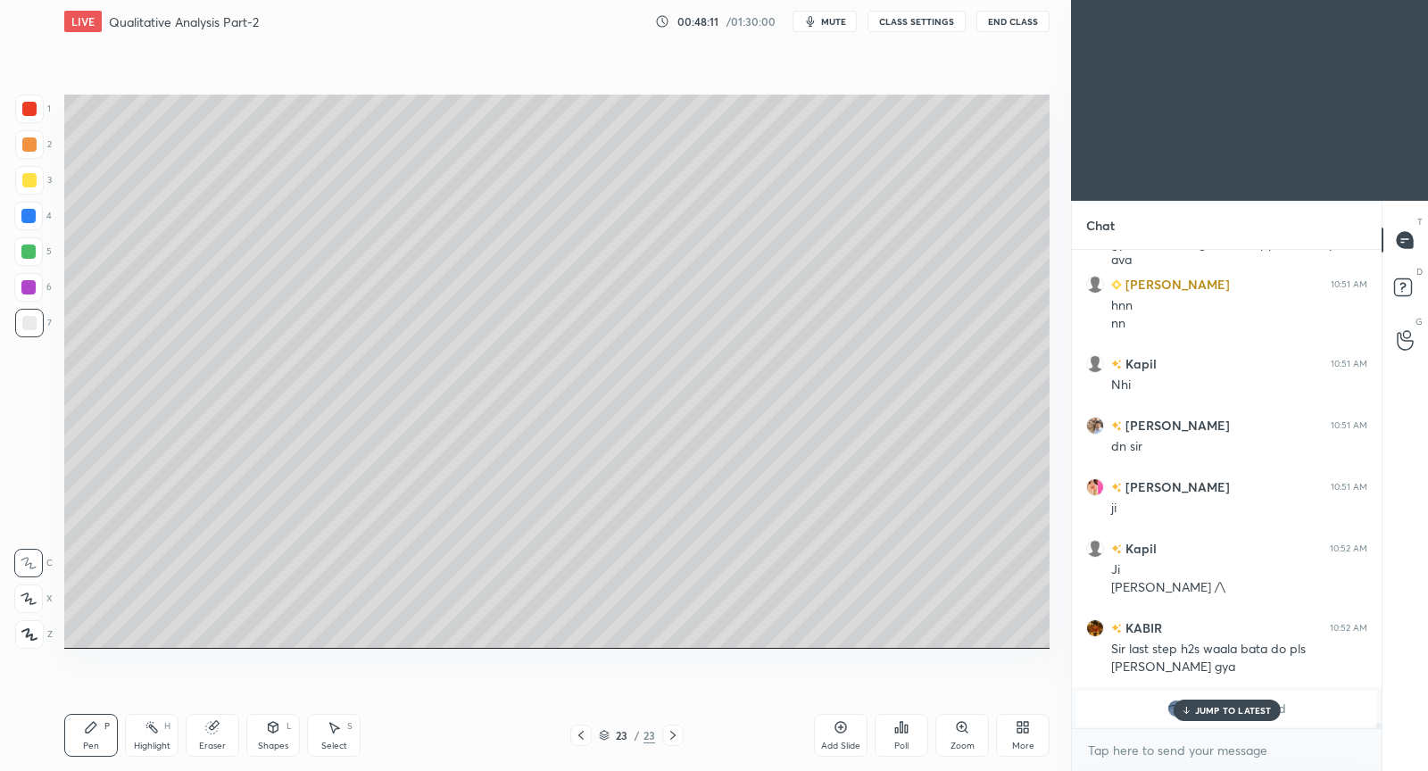
click at [1243, 705] on p "JUMP TO LATEST" at bounding box center [1233, 710] width 77 height 11
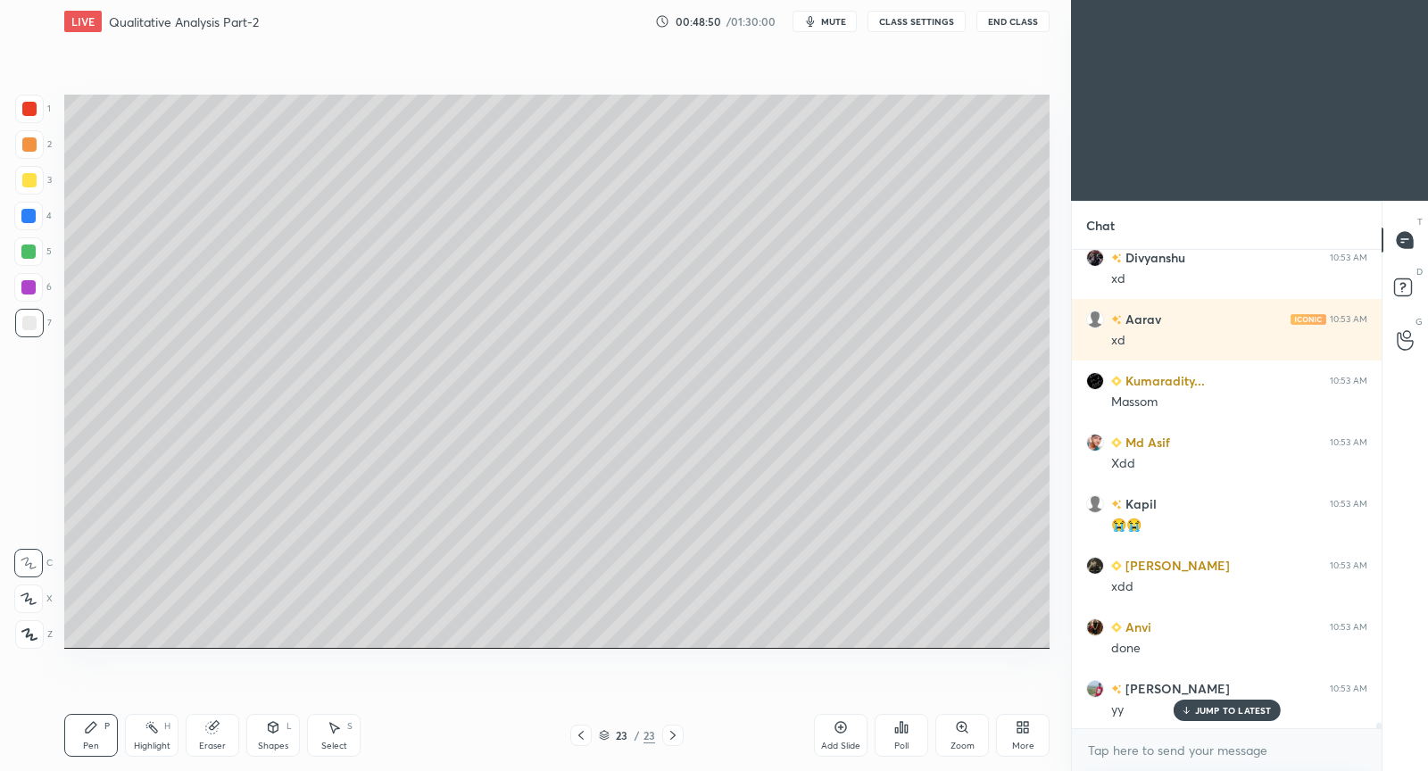
scroll to position [43881, 0]
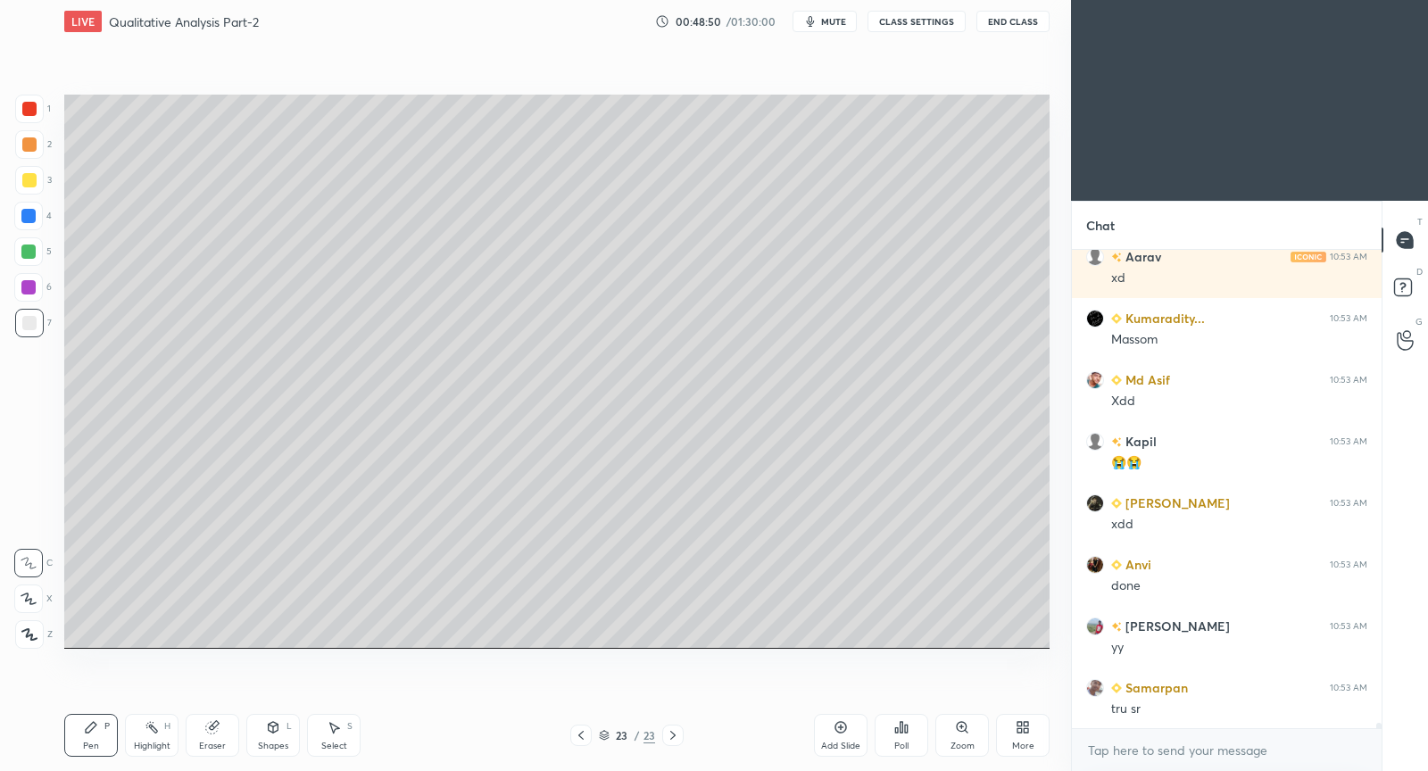
click at [1196, 705] on div "tru sr" at bounding box center [1240, 710] width 256 height 18
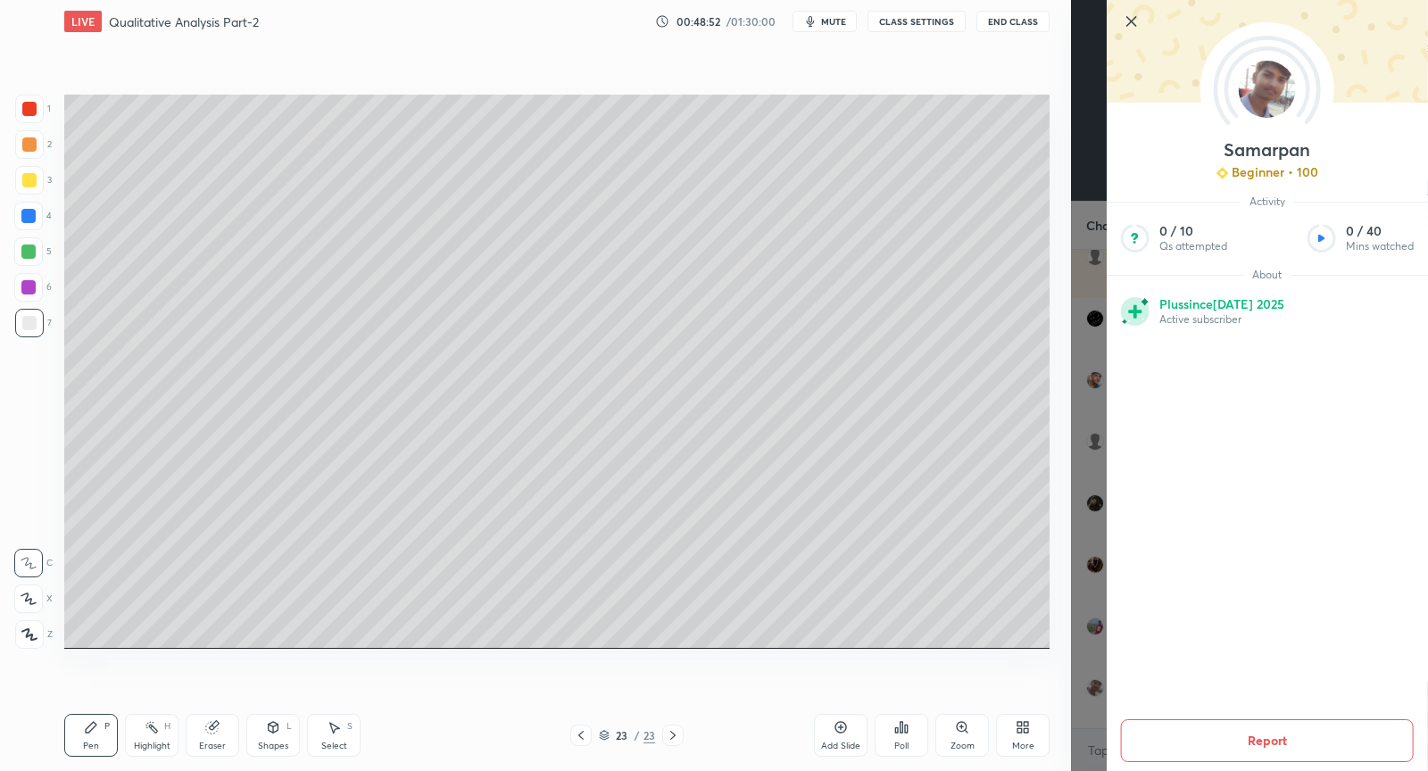
click at [1137, 18] on icon at bounding box center [1131, 21] width 21 height 21
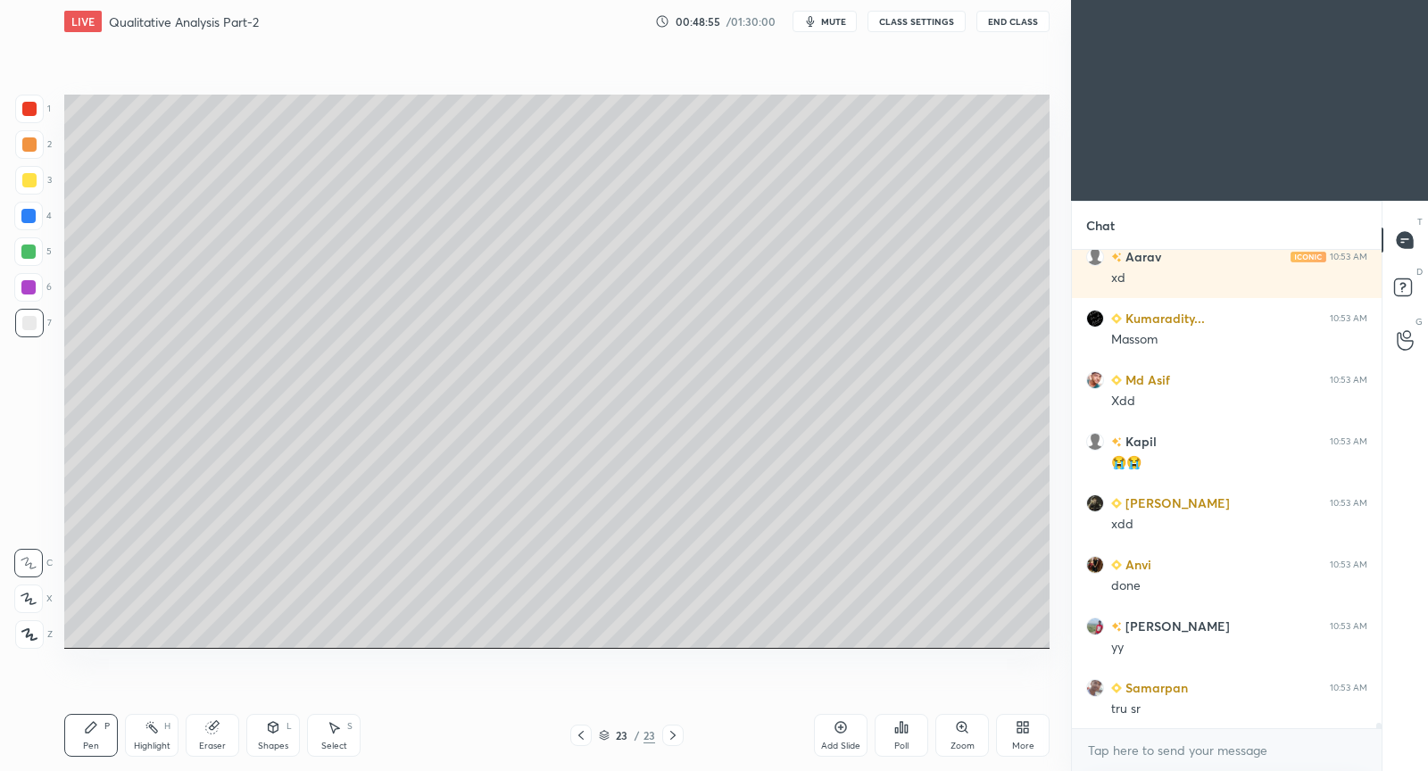
scroll to position [43942, 0]
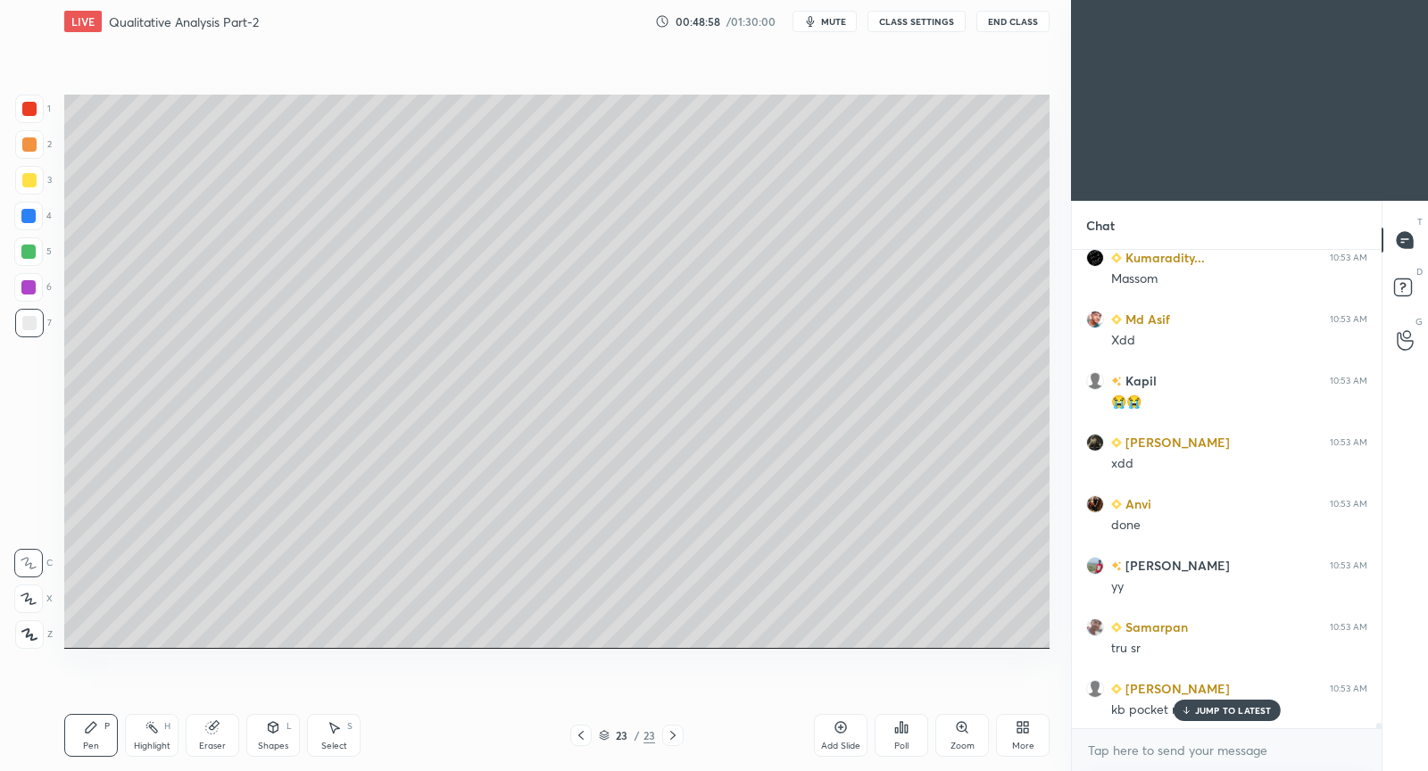
click at [1242, 705] on p "JUMP TO LATEST" at bounding box center [1233, 710] width 77 height 11
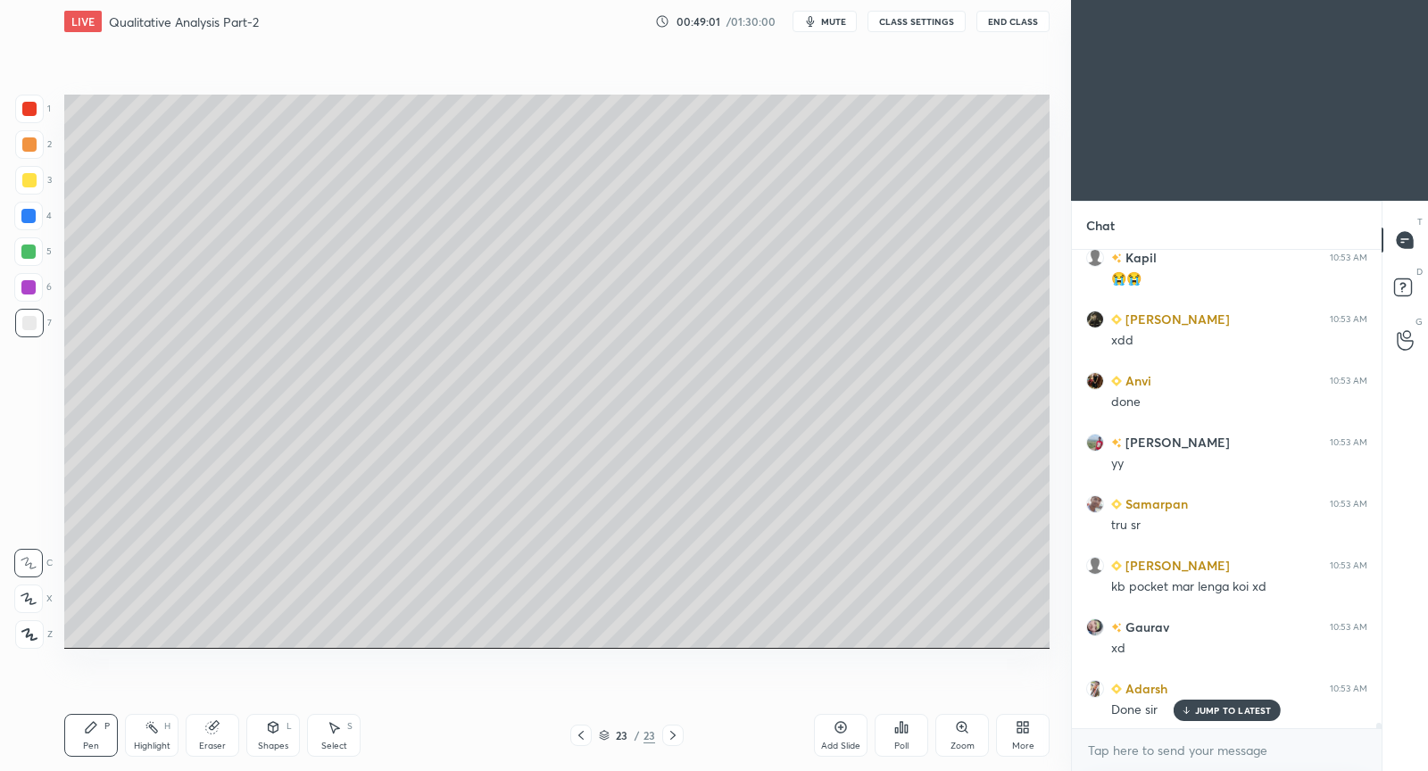
scroll to position [44126, 0]
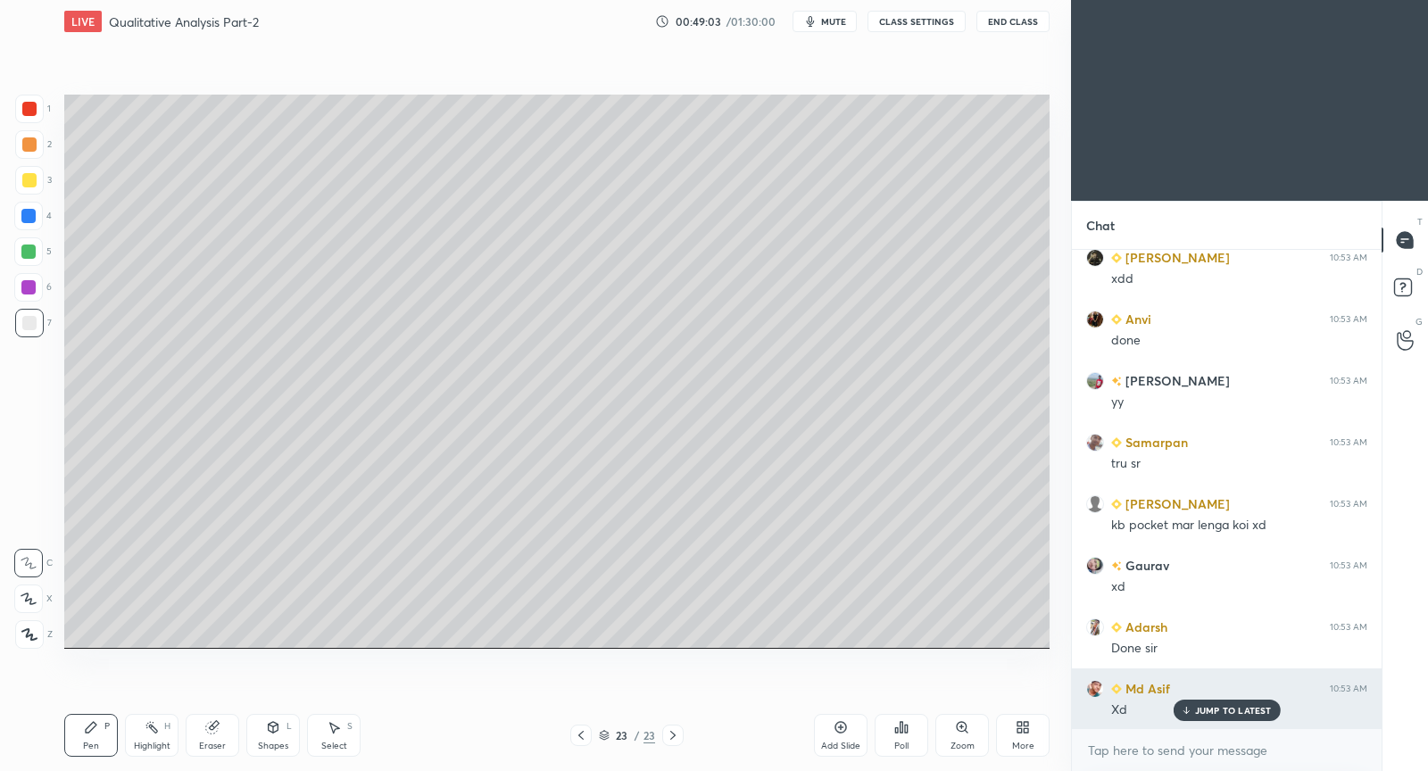
drag, startPoint x: 1227, startPoint y: 709, endPoint x: 1212, endPoint y: 698, distance: 18.6
click at [1227, 705] on p "JUMP TO LATEST" at bounding box center [1233, 710] width 77 height 11
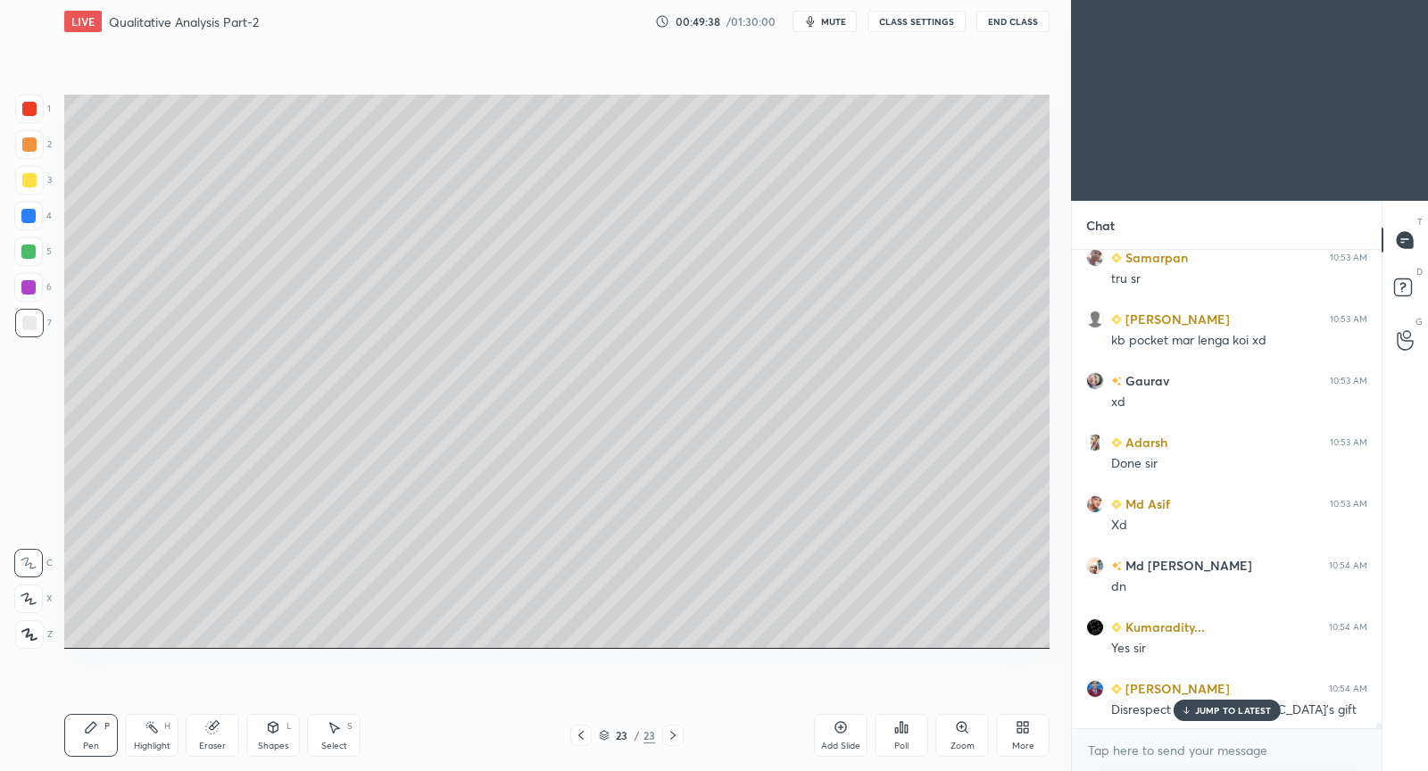
scroll to position [44373, 0]
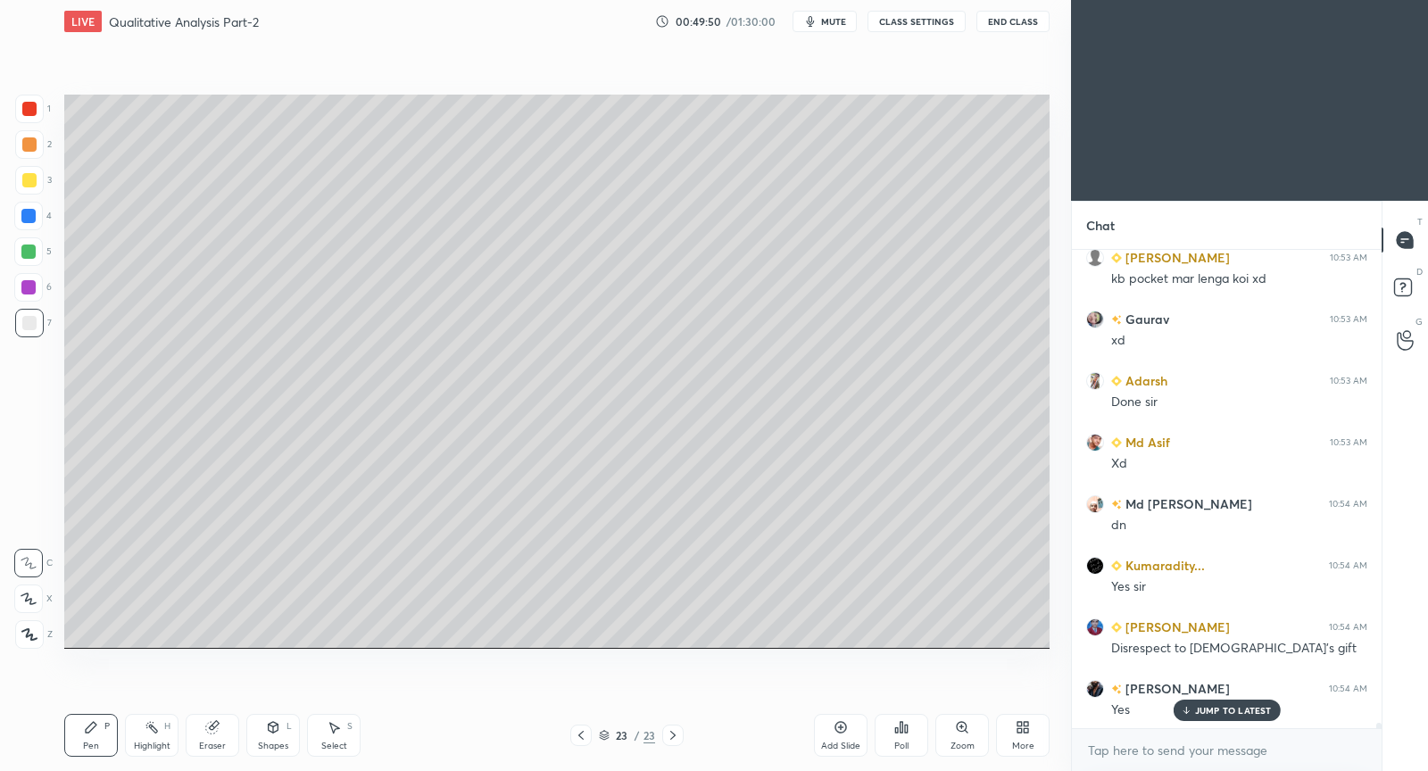
click at [1200, 720] on div "JUMP TO LATEST" at bounding box center [1226, 710] width 107 height 21
click at [839, 722] on icon at bounding box center [841, 727] width 14 height 14
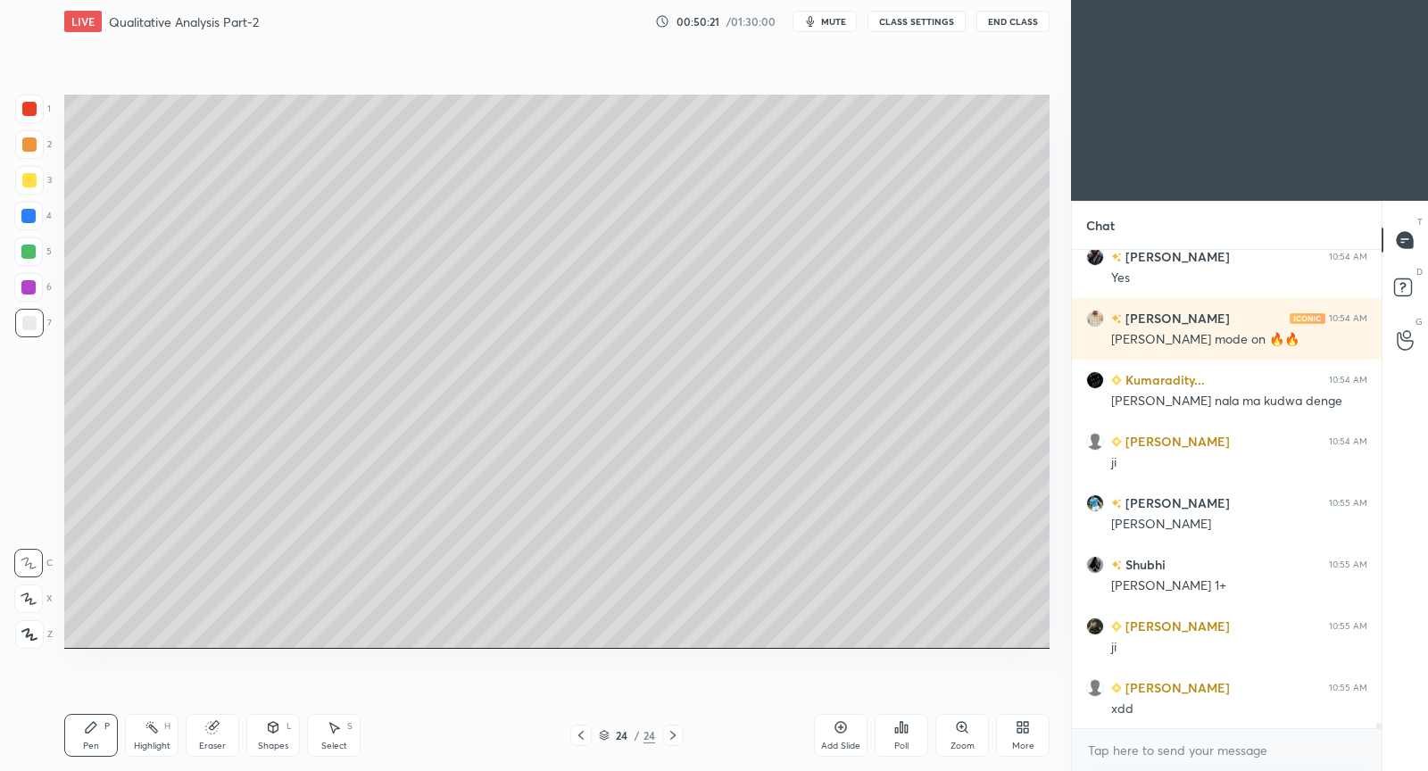
scroll to position [44866, 0]
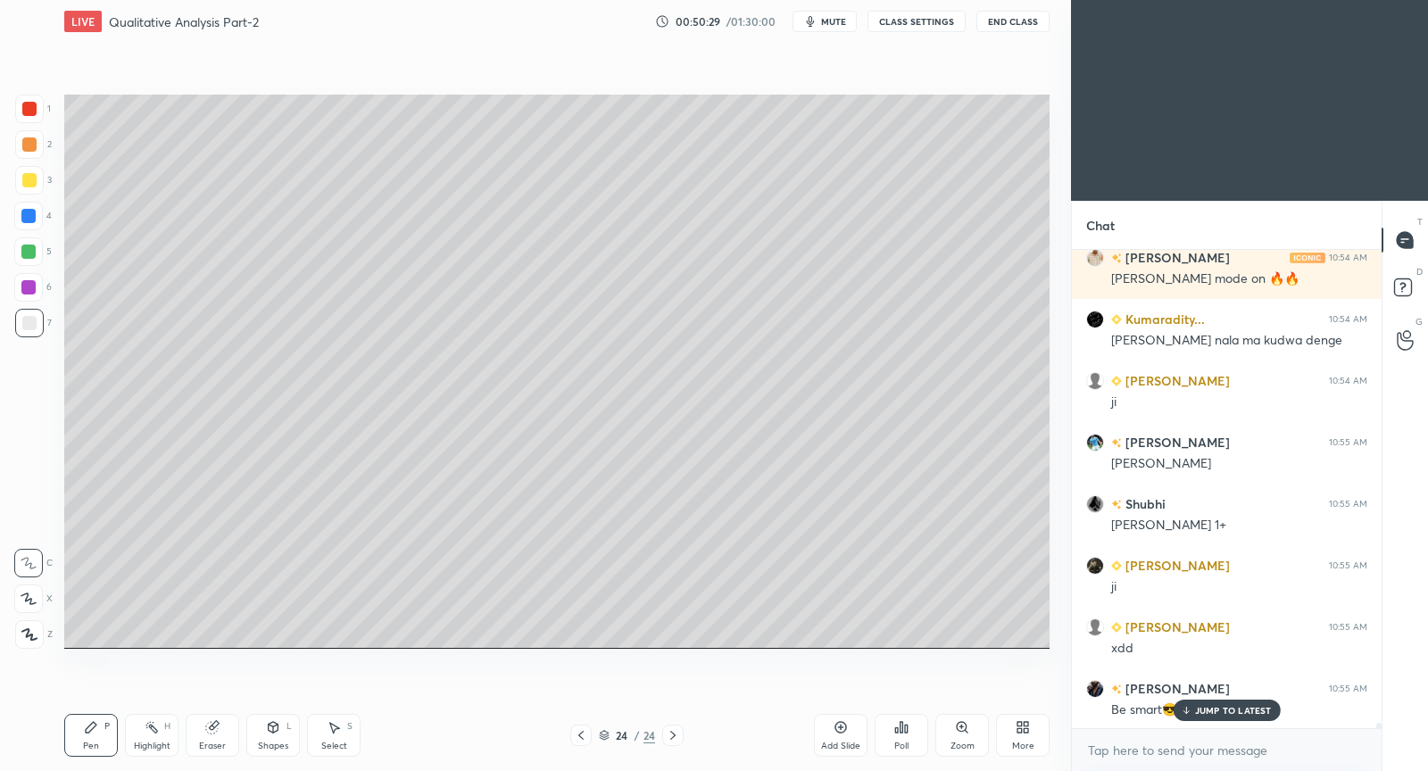
drag, startPoint x: 379, startPoint y: 75, endPoint x: 271, endPoint y: 59, distance: 108.3
click at [290, 63] on div "Setting up your live class Poll for secs No correct answer Start poll" at bounding box center [557, 371] width 1000 height 657
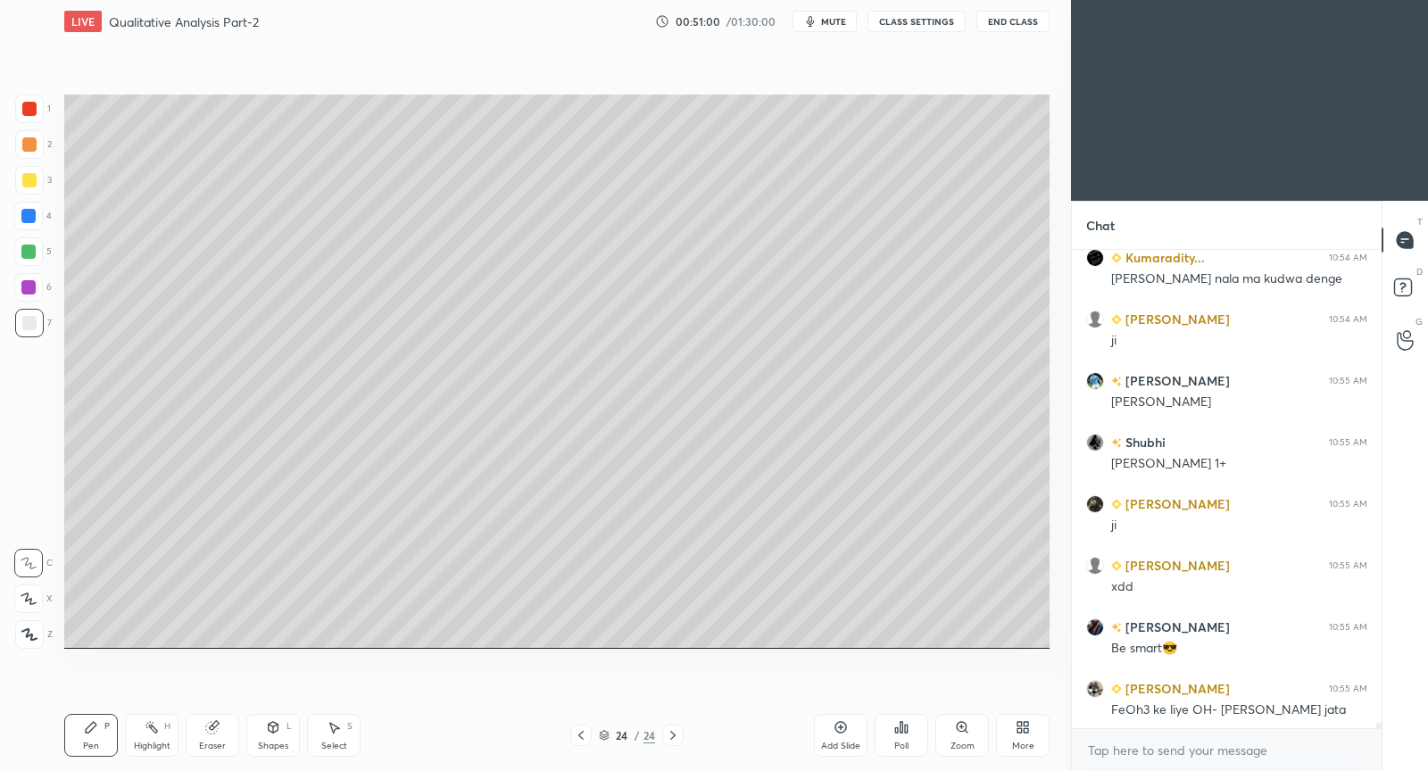
drag, startPoint x: 154, startPoint y: 734, endPoint x: 154, endPoint y: 714, distance: 19.6
click at [154, 731] on icon at bounding box center [152, 727] width 14 height 14
drag, startPoint x: 221, startPoint y: 737, endPoint x: 221, endPoint y: 672, distance: 64.3
click at [221, 720] on div "Eraser" at bounding box center [213, 735] width 54 height 43
click at [87, 735] on div "Pen P" at bounding box center [91, 735] width 54 height 43
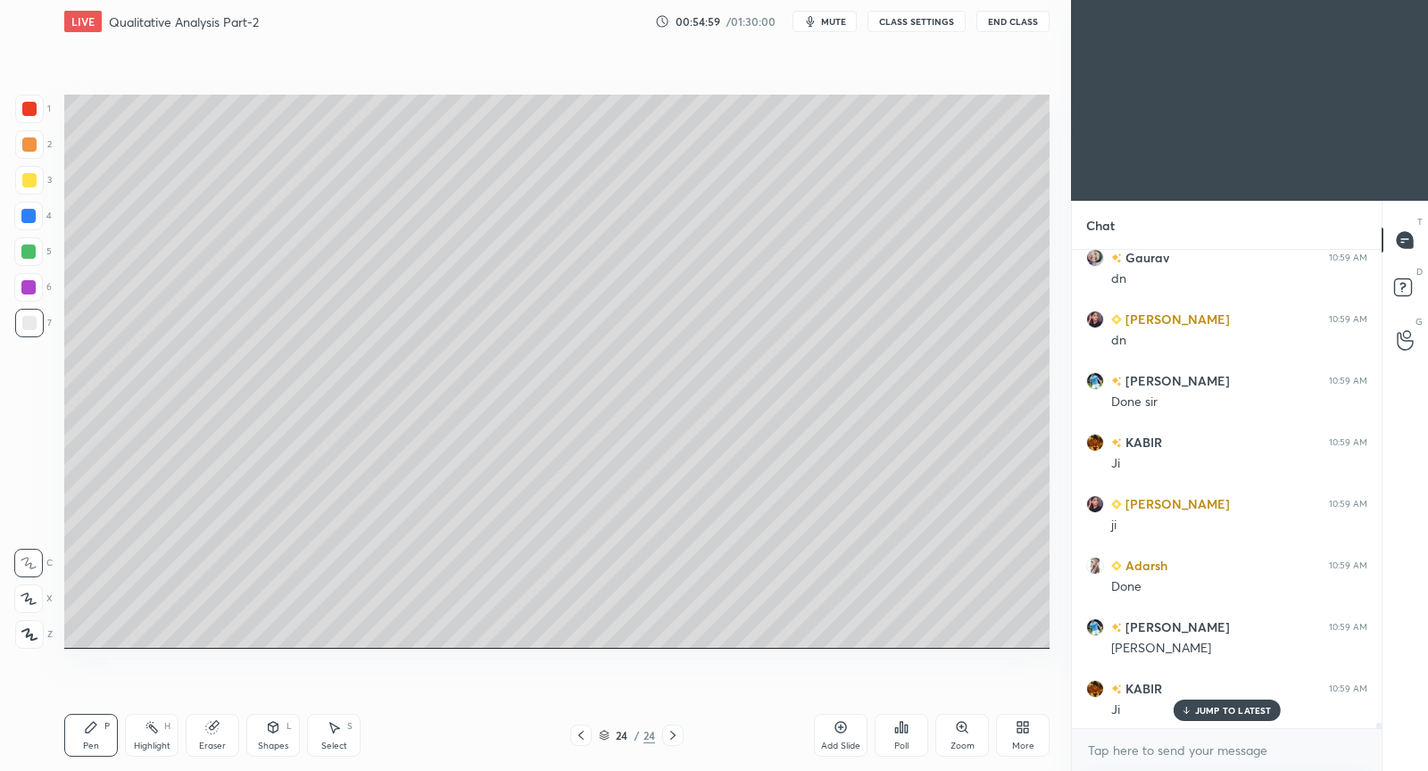
scroll to position [46291, 0]
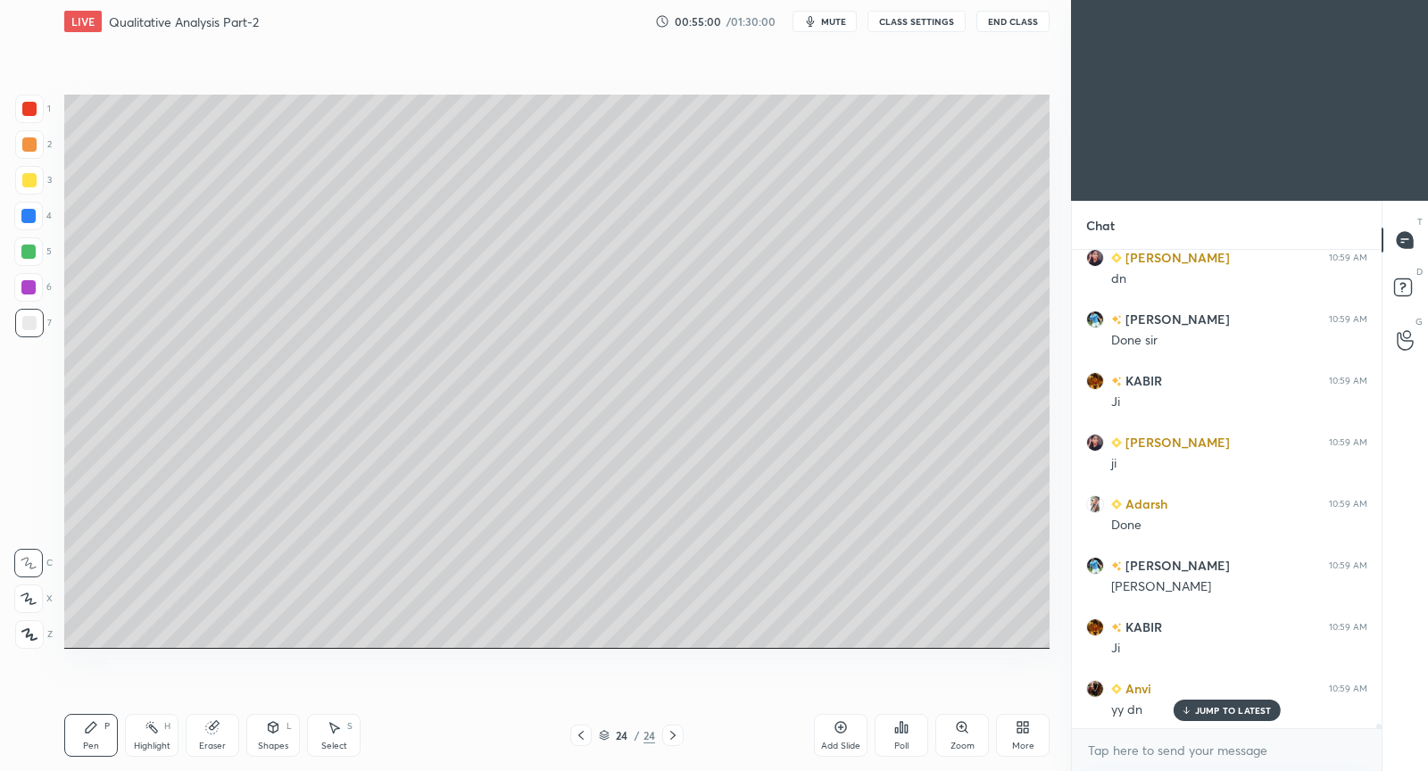
click at [843, 730] on icon at bounding box center [841, 727] width 14 height 14
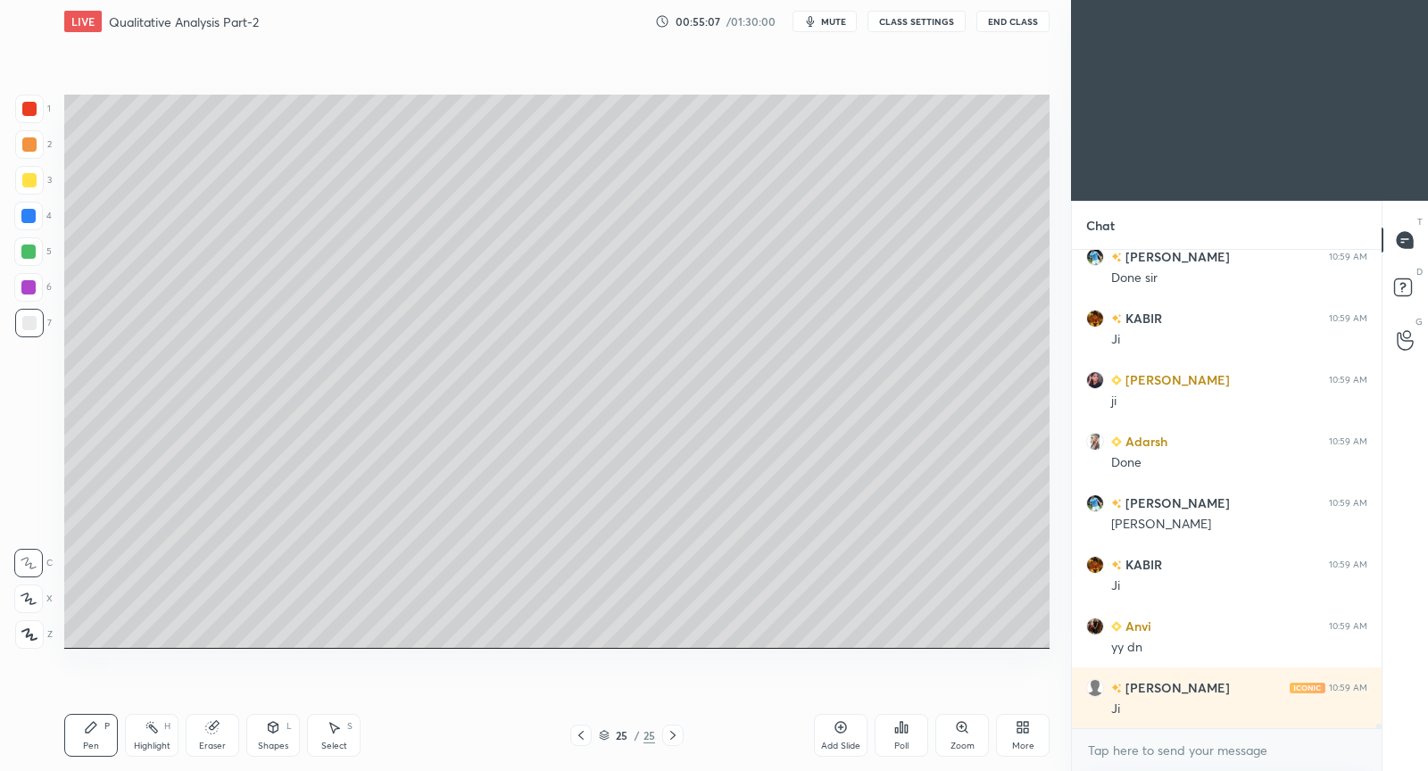
scroll to position [46415, 0]
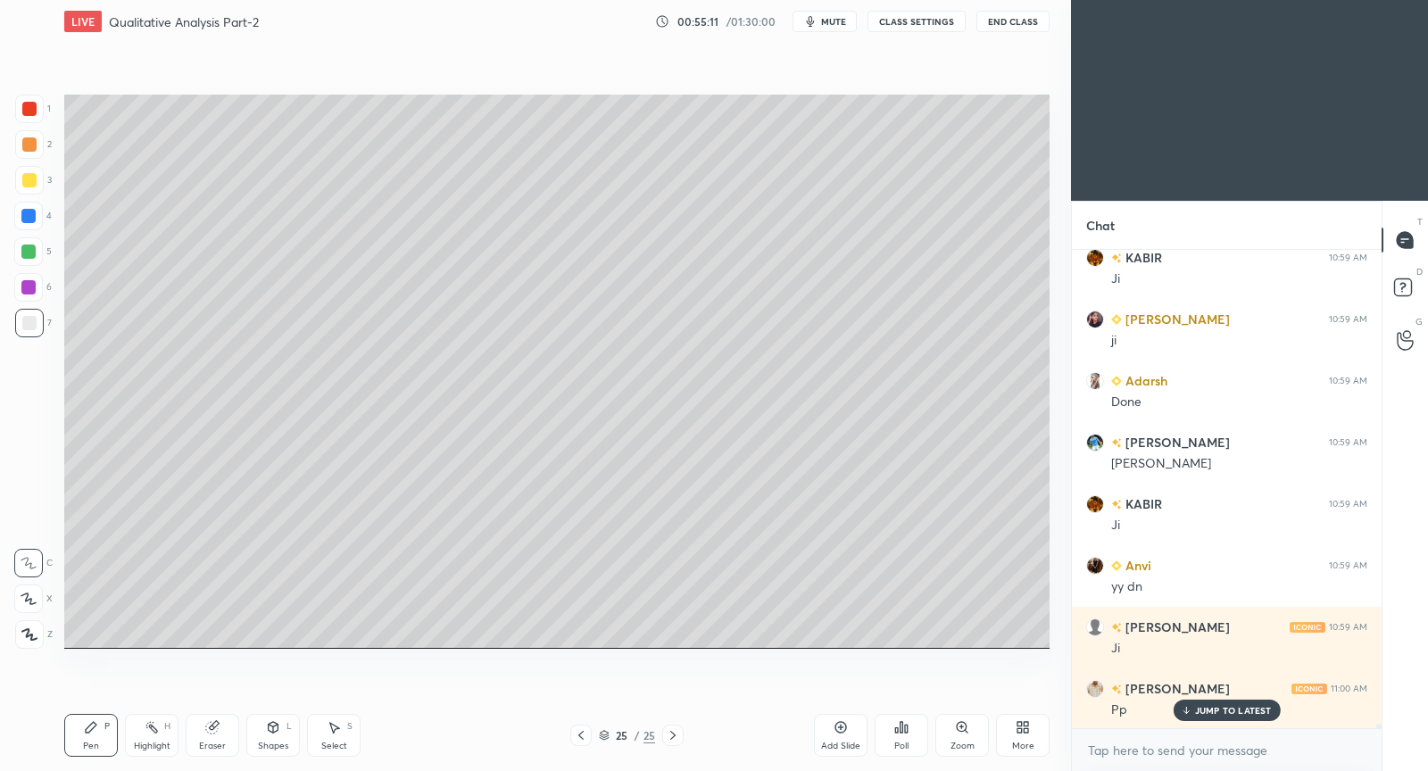
click at [579, 737] on icon at bounding box center [581, 736] width 14 height 14
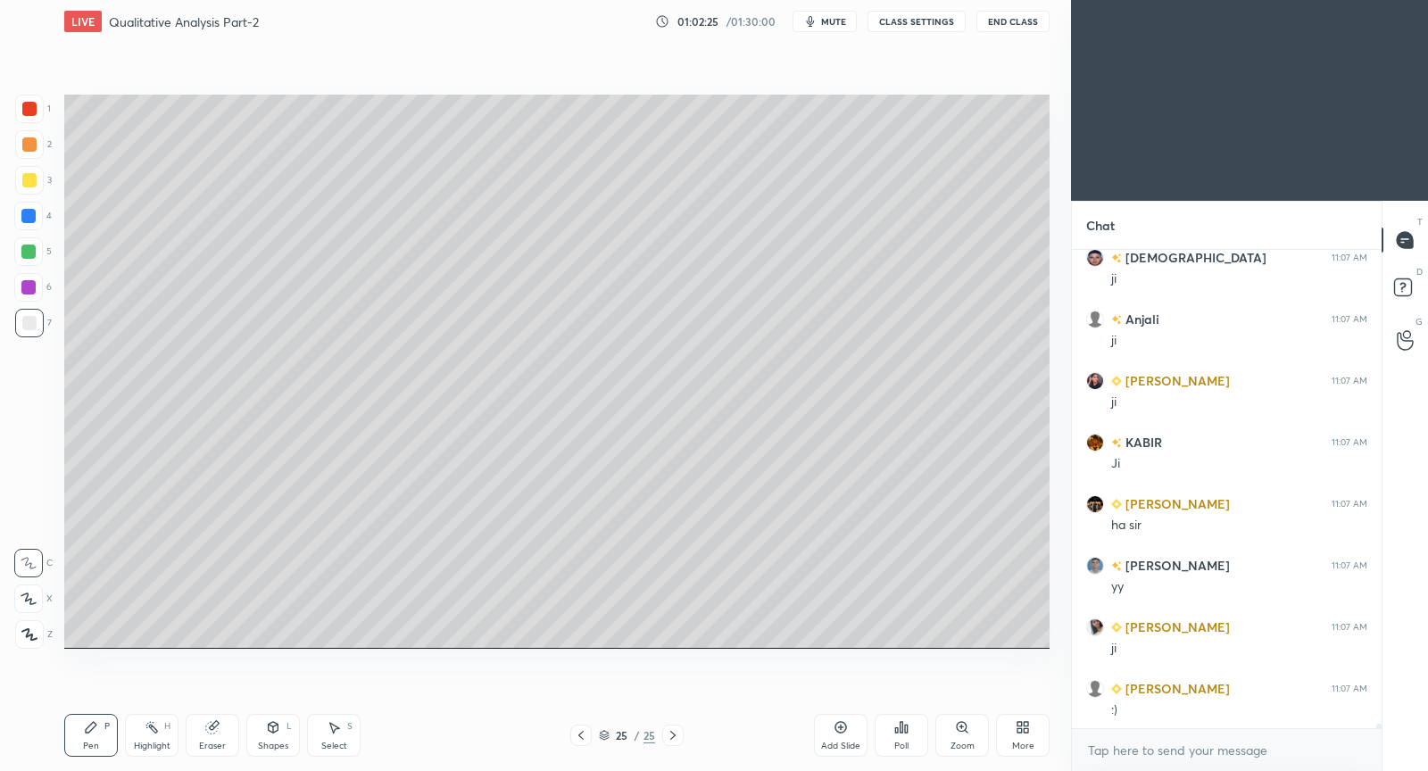
scroll to position [48298, 0]
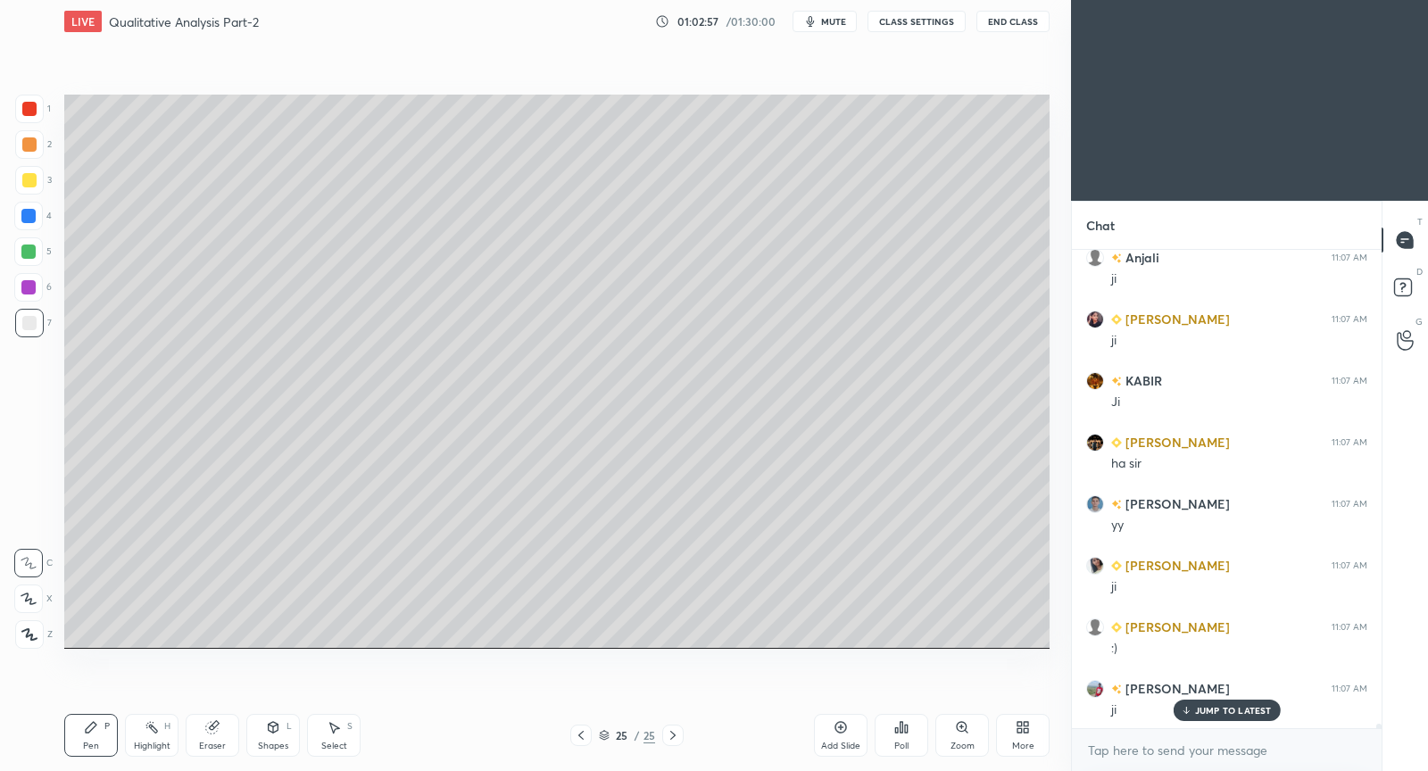
click at [1187, 704] on div "JUMP TO LATEST" at bounding box center [1226, 710] width 107 height 21
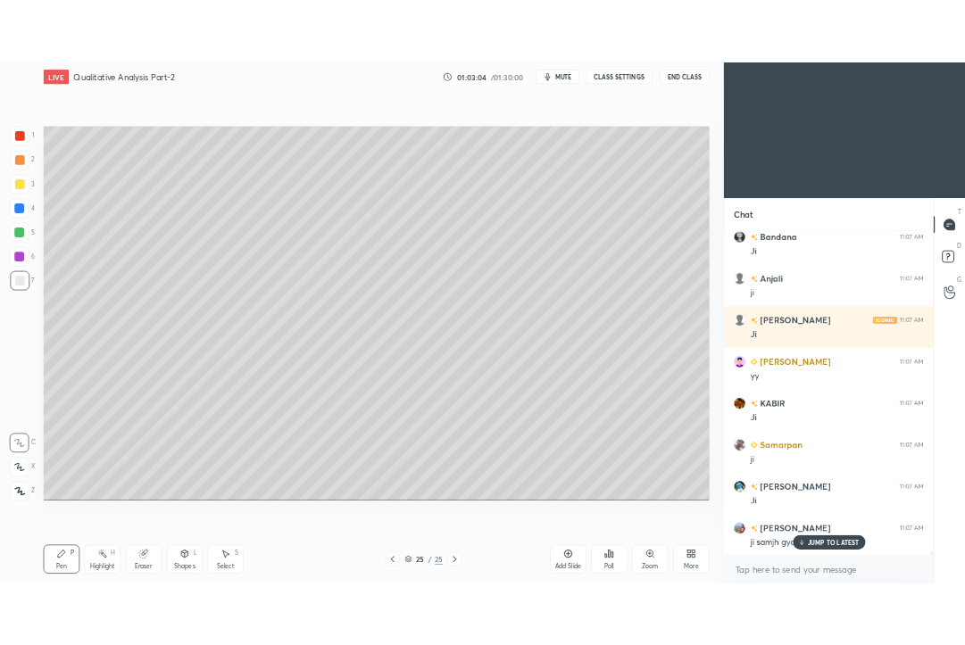
scroll to position [49283, 0]
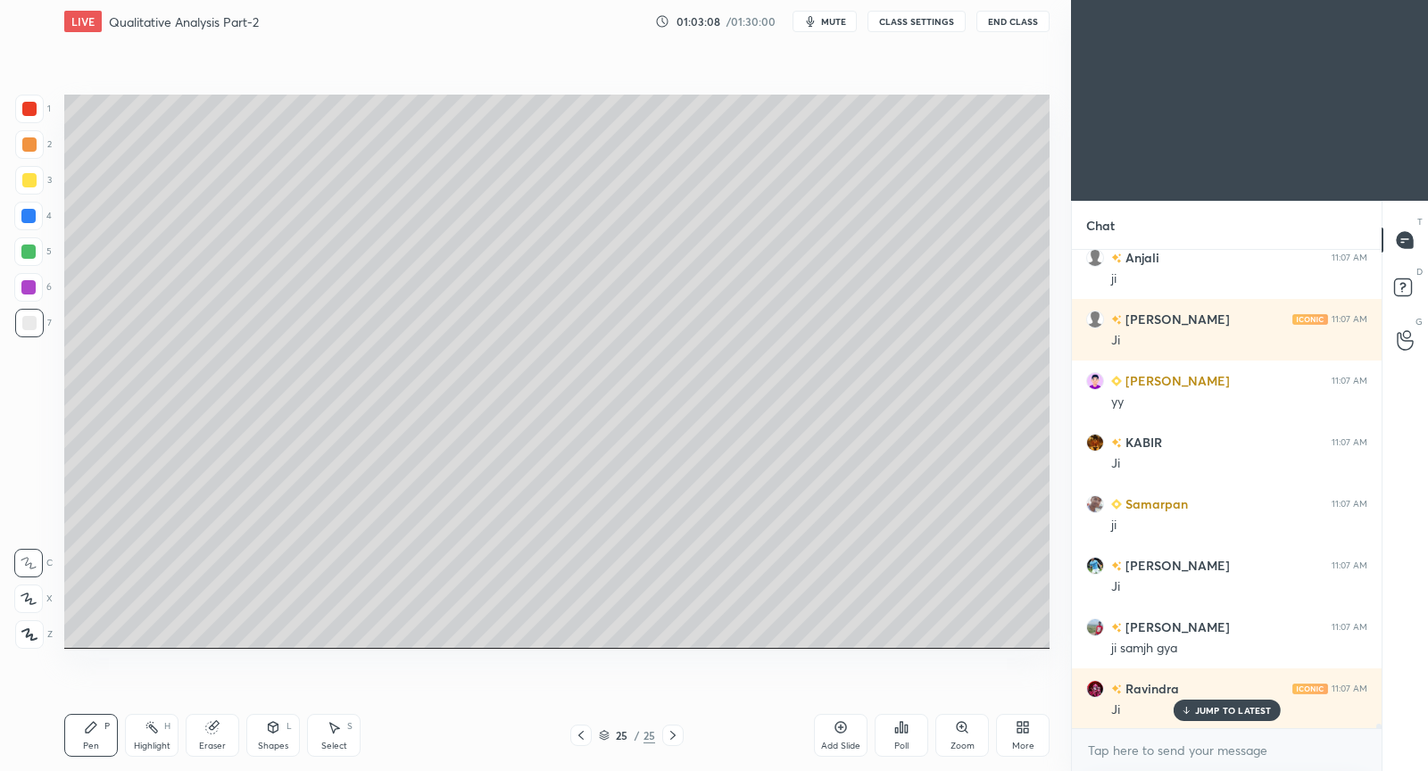
click at [1208, 712] on p "JUMP TO LATEST" at bounding box center [1233, 710] width 77 height 11
drag, startPoint x: 840, startPoint y: 734, endPoint x: 844, endPoint y: 693, distance: 41.2
click at [837, 729] on icon at bounding box center [841, 727] width 14 height 14
click at [33, 561] on icon at bounding box center [29, 563] width 16 height 12
click at [345, 737] on div "Select S" at bounding box center [334, 735] width 54 height 43
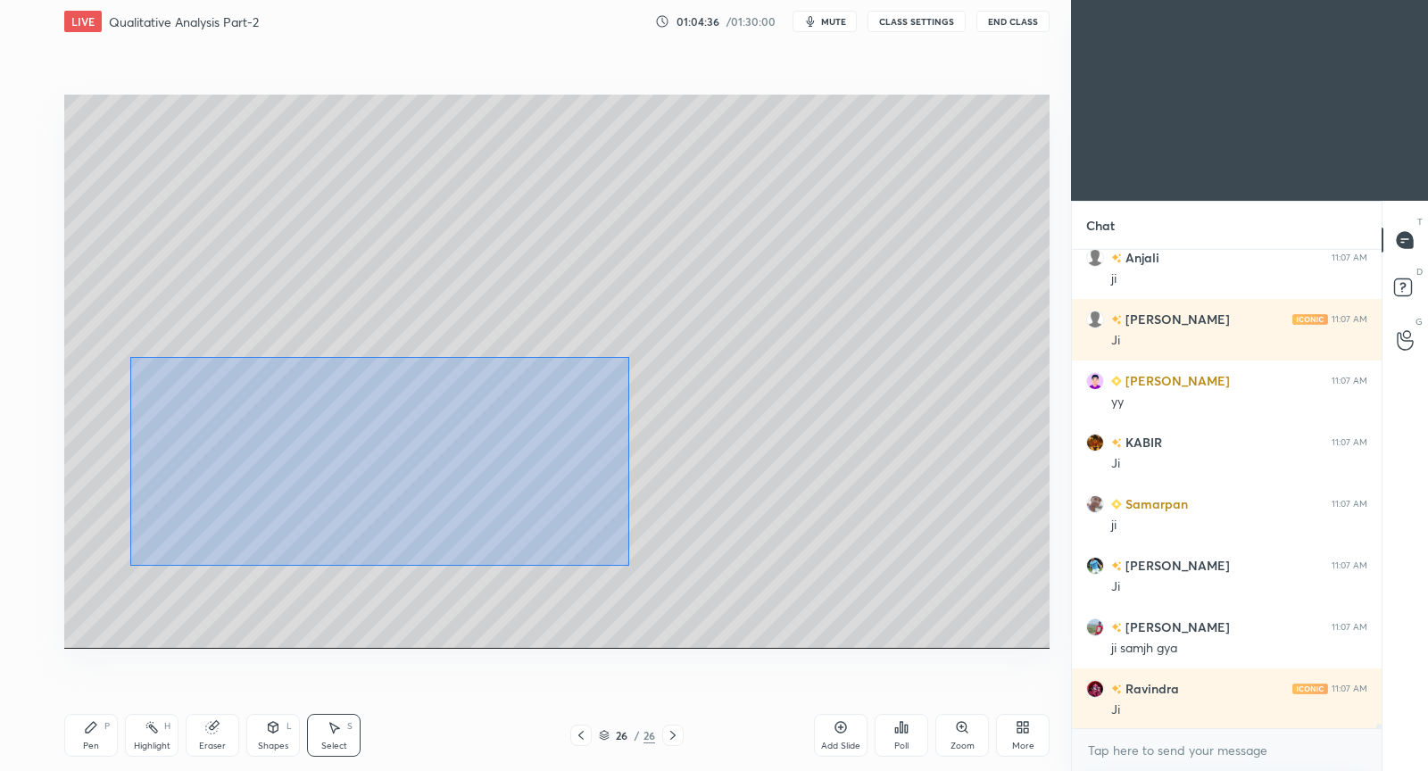
drag, startPoint x: 130, startPoint y: 357, endPoint x: 622, endPoint y: 564, distance: 533.8
click at [623, 565] on div "0 ° Undo Copy Paste here Duplicate Duplicate to new slide Delete" at bounding box center [557, 372] width 986 height 554
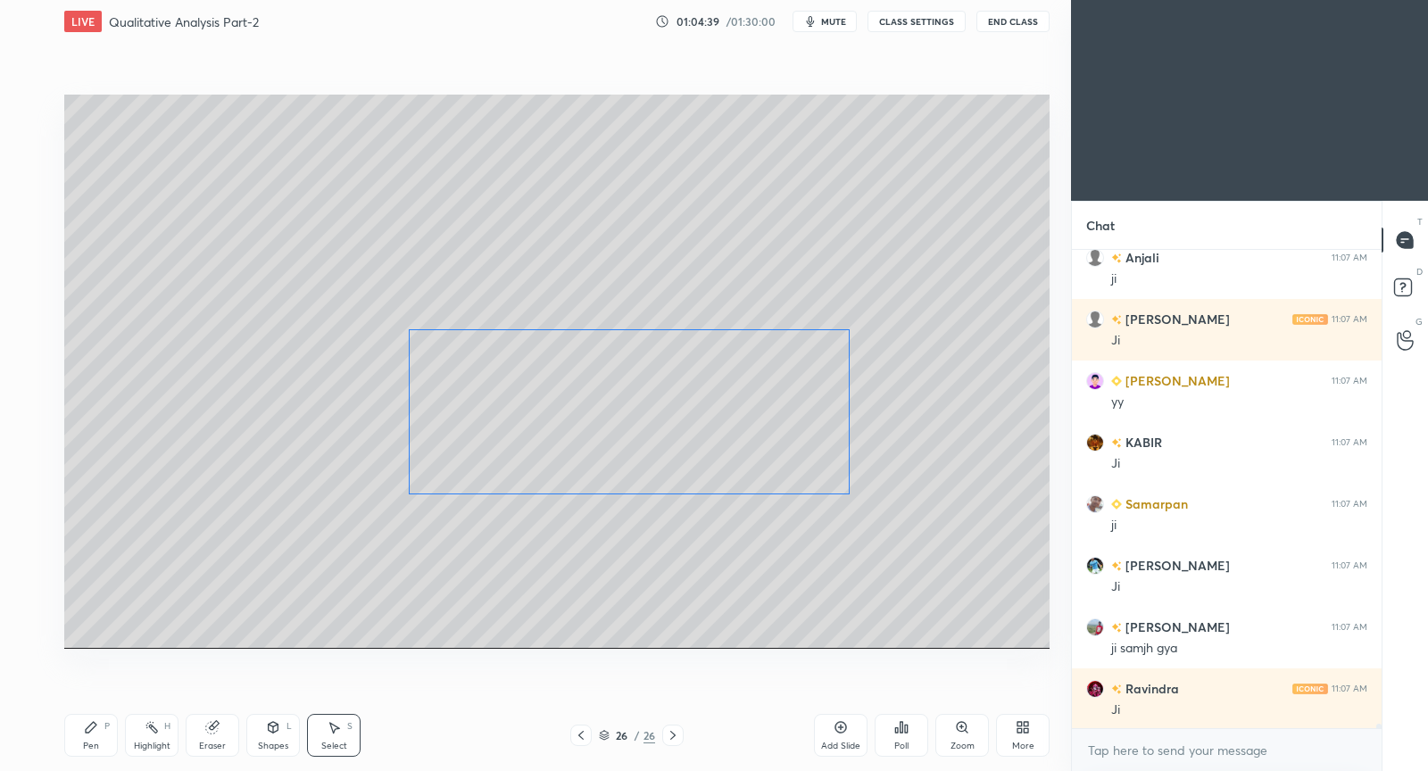
drag, startPoint x: 416, startPoint y: 431, endPoint x: 683, endPoint y: 401, distance: 268.7
click at [687, 401] on div "0 ° Undo Copy Paste here Duplicate Duplicate to new slide Delete" at bounding box center [557, 372] width 986 height 554
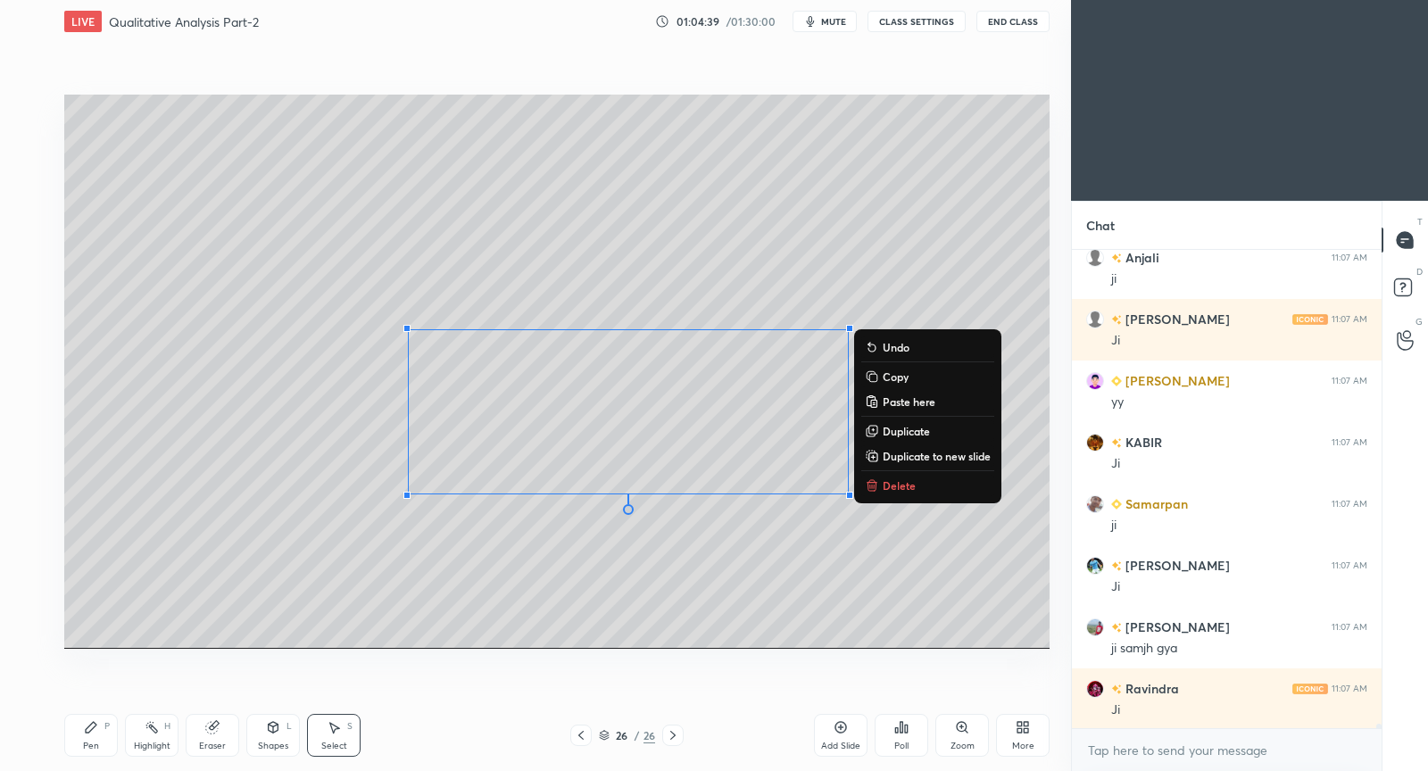
click at [181, 504] on div "0 ° Undo Copy Paste here Duplicate Duplicate to new slide Delete" at bounding box center [557, 372] width 986 height 554
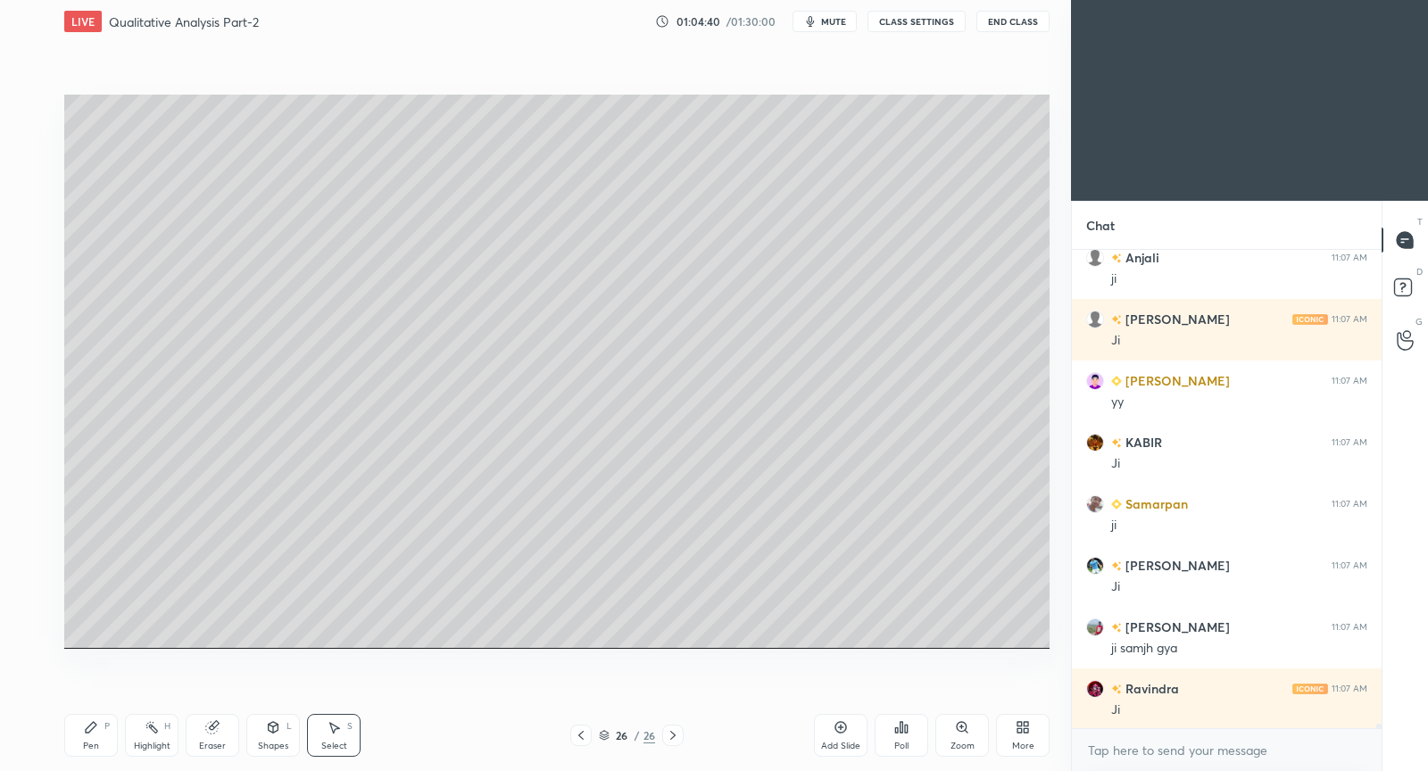
drag, startPoint x: 87, startPoint y: 726, endPoint x: 161, endPoint y: 651, distance: 105.4
click at [87, 729] on icon at bounding box center [91, 727] width 14 height 14
click at [348, 729] on div "Select S" at bounding box center [334, 735] width 54 height 43
drag, startPoint x: 328, startPoint y: 388, endPoint x: 296, endPoint y: 434, distance: 55.2
click at [296, 434] on div "0 ° Undo Copy Paste here Duplicate Duplicate to new slide Delete" at bounding box center [557, 372] width 986 height 554
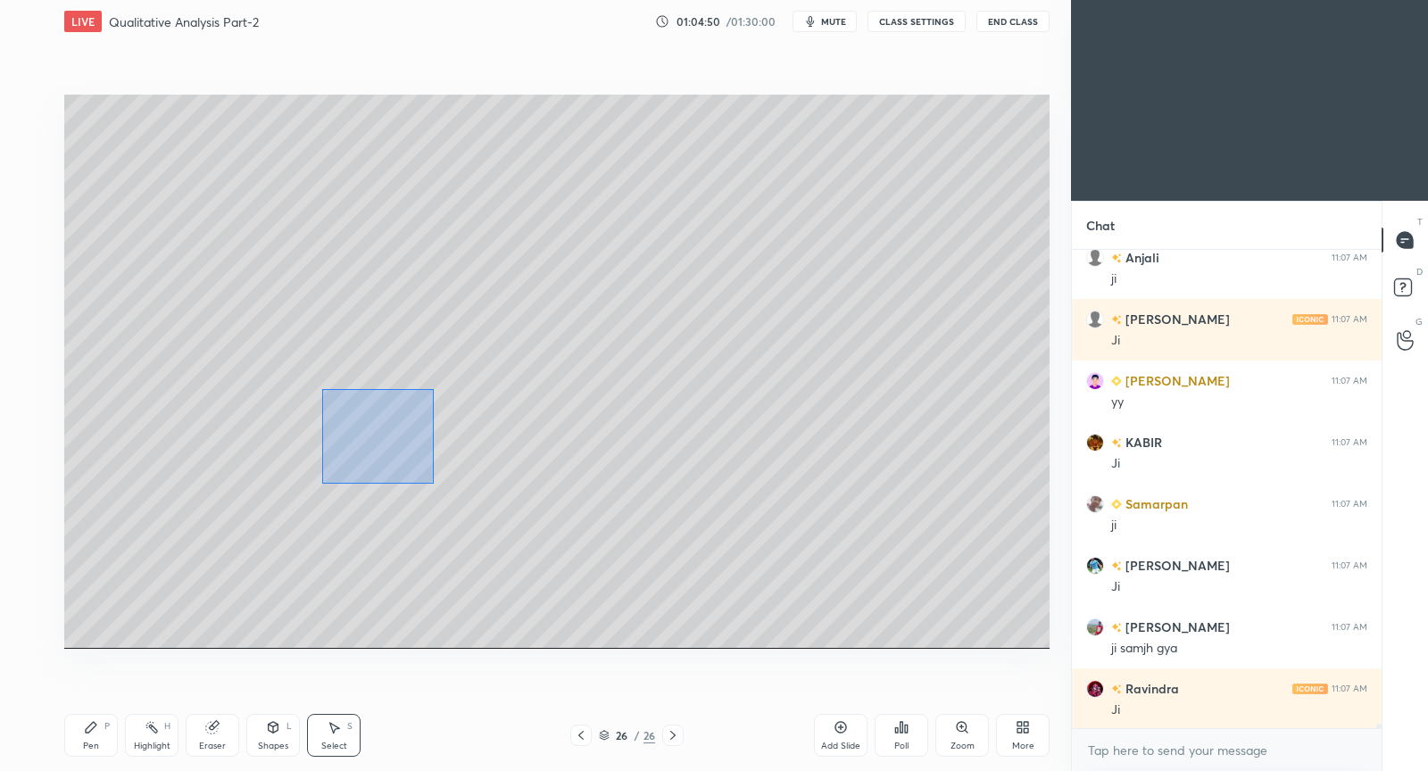
drag, startPoint x: 322, startPoint y: 388, endPoint x: 363, endPoint y: 423, distance: 53.8
click at [364, 428] on div "0 ° Undo Copy Paste here Duplicate Duplicate to new slide Delete" at bounding box center [557, 372] width 986 height 554
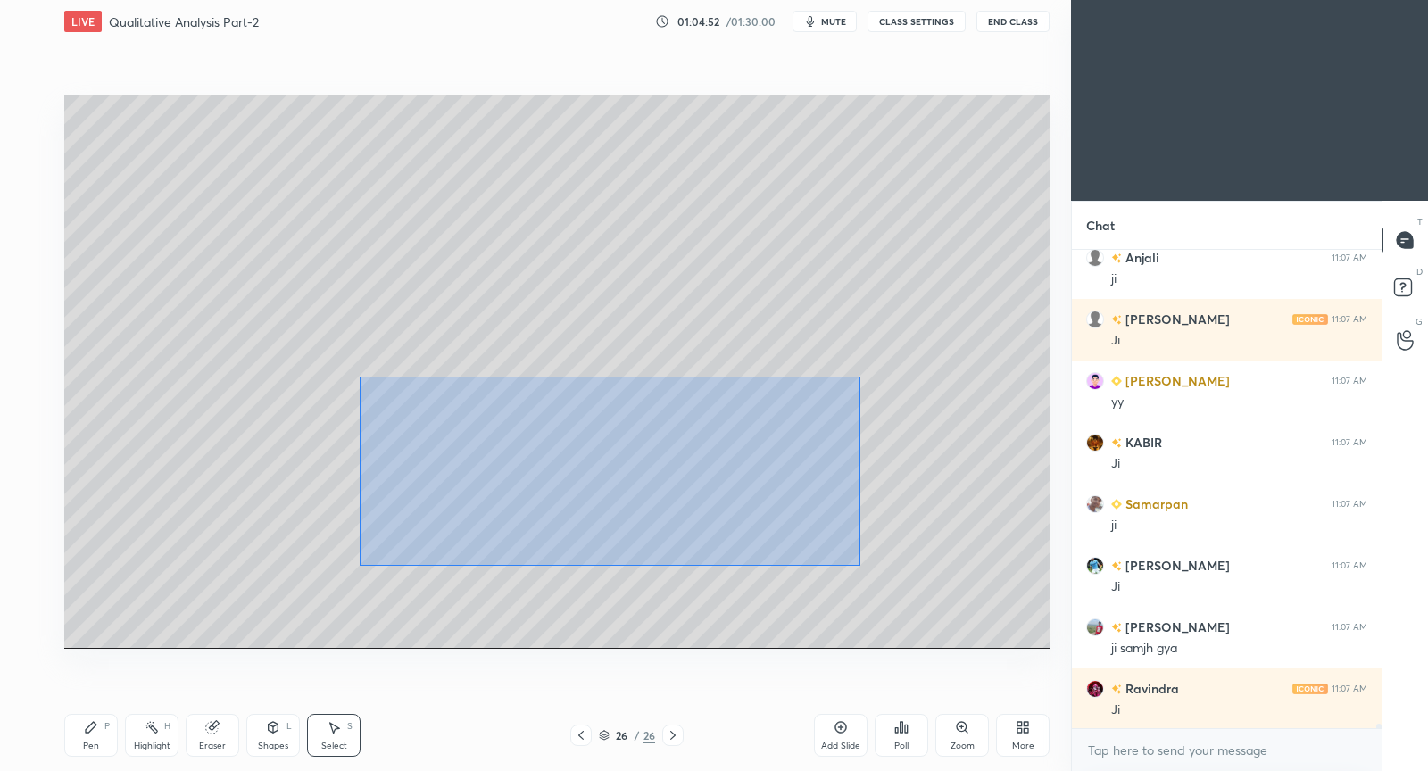
drag, startPoint x: 360, startPoint y: 388, endPoint x: 875, endPoint y: 565, distance: 544.6
click at [878, 570] on div "0 ° Undo Copy Paste here Duplicate Duplicate to new slide Delete" at bounding box center [557, 372] width 986 height 554
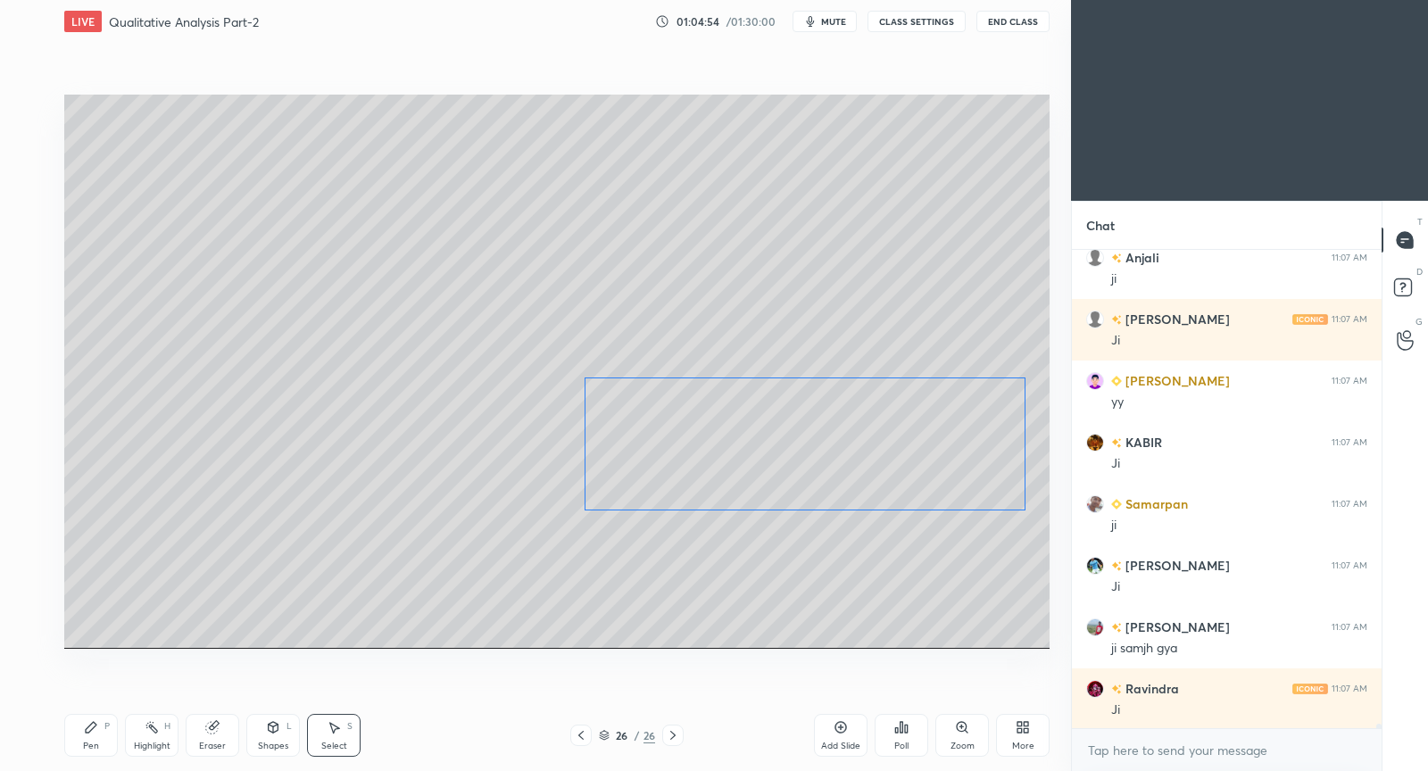
drag, startPoint x: 613, startPoint y: 470, endPoint x: 781, endPoint y: 488, distance: 168.9
click at [788, 487] on div "0 ° Undo Copy Paste here Duplicate Duplicate to new slide Delete" at bounding box center [557, 372] width 986 height 554
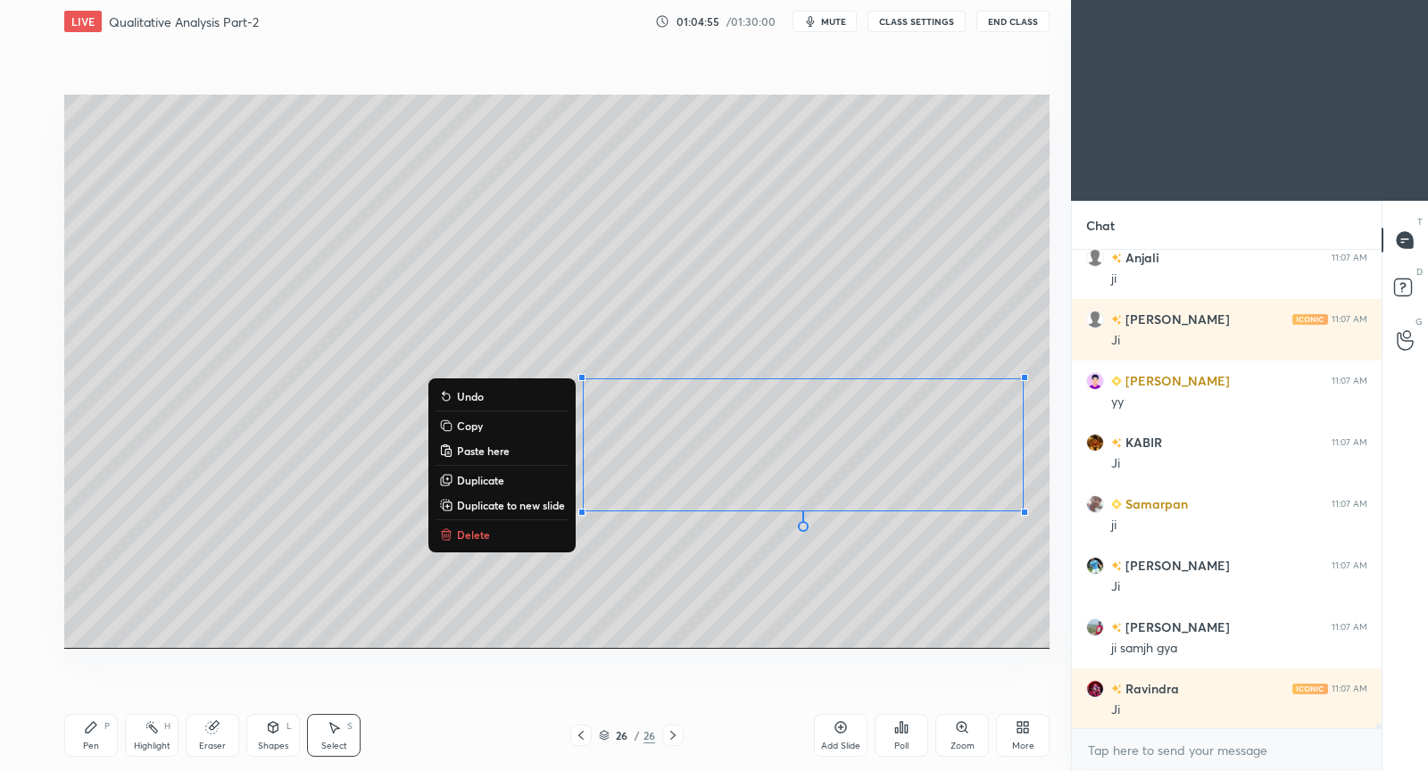
drag, startPoint x: 311, startPoint y: 598, endPoint x: 244, endPoint y: 620, distance: 70.3
click at [311, 598] on div "0 ° Undo Copy Paste here Duplicate Duplicate to new slide Delete" at bounding box center [557, 372] width 986 height 554
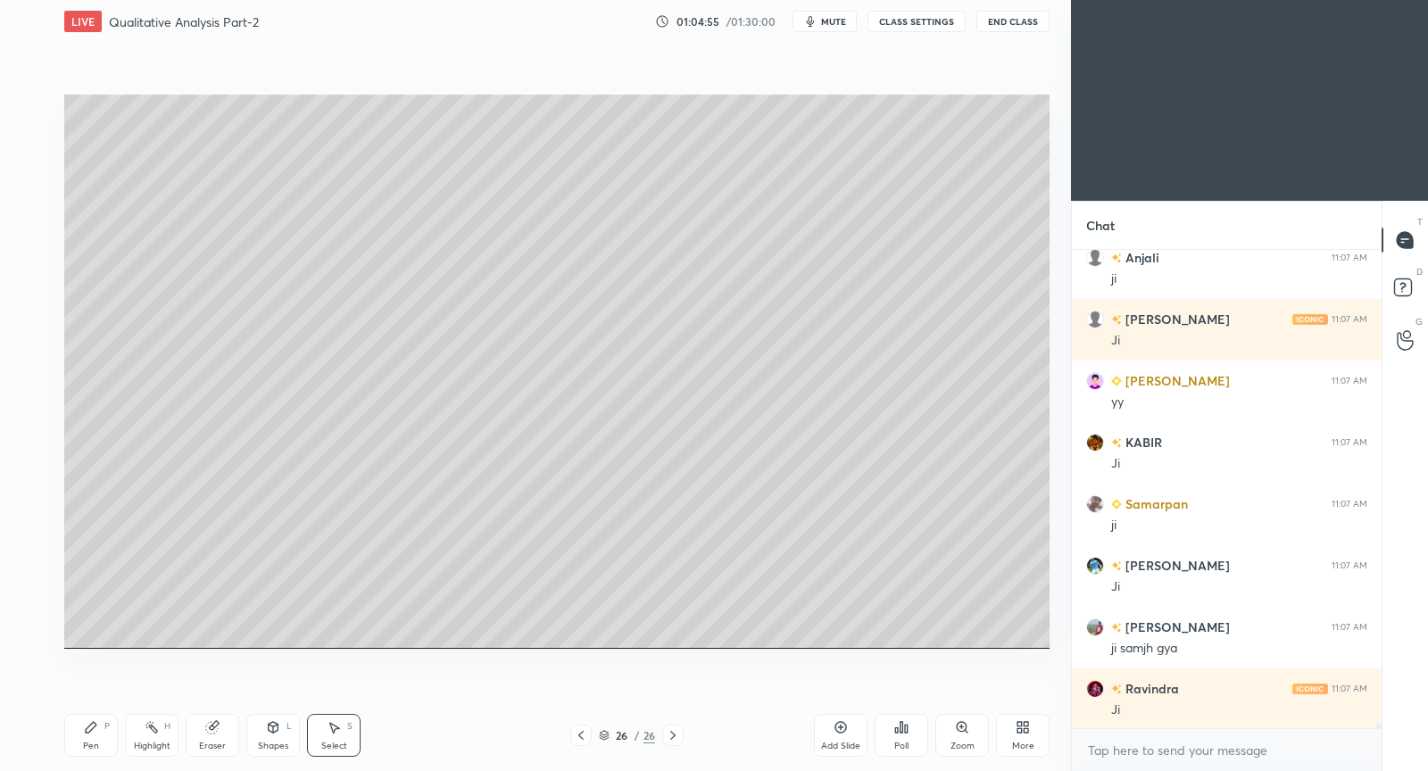
click at [90, 737] on div "Pen P" at bounding box center [91, 735] width 54 height 43
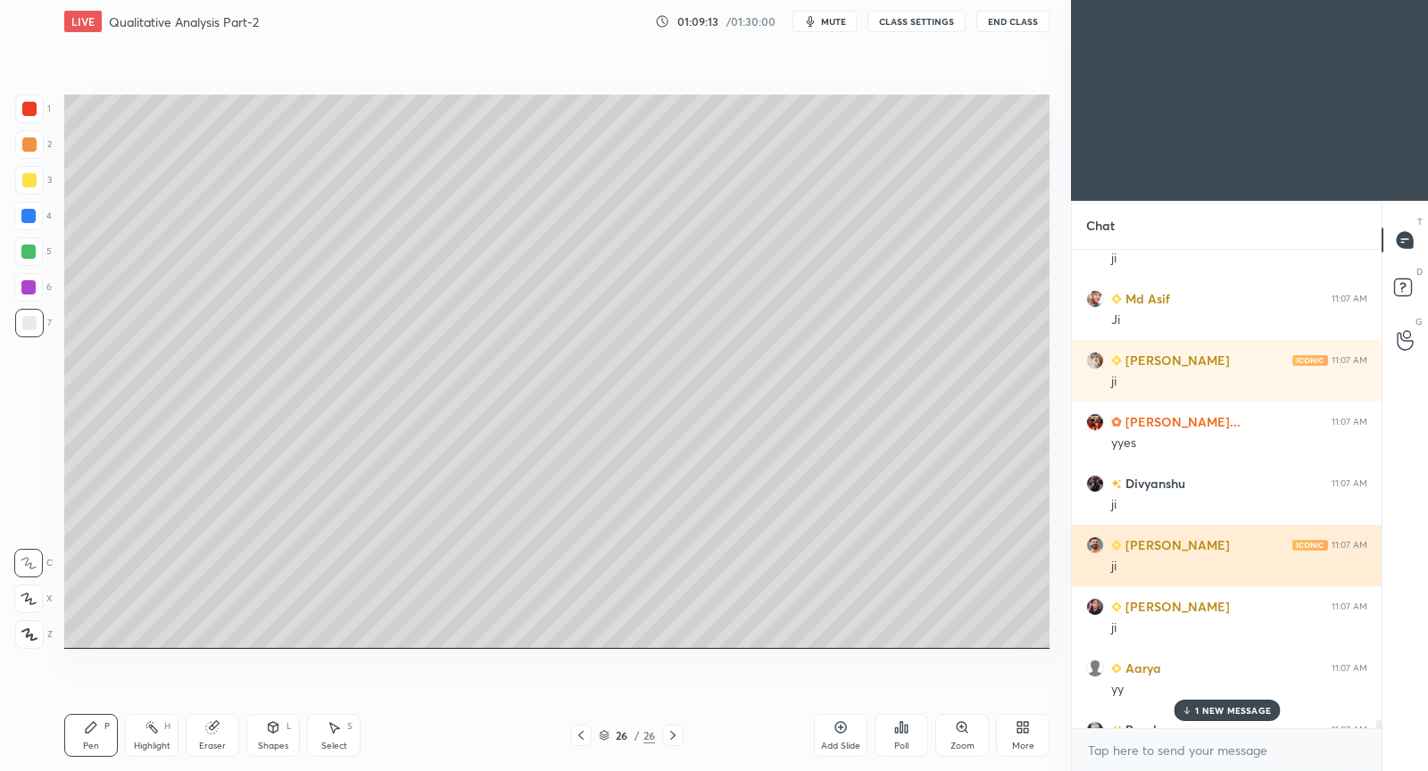
scroll to position [48698, 0]
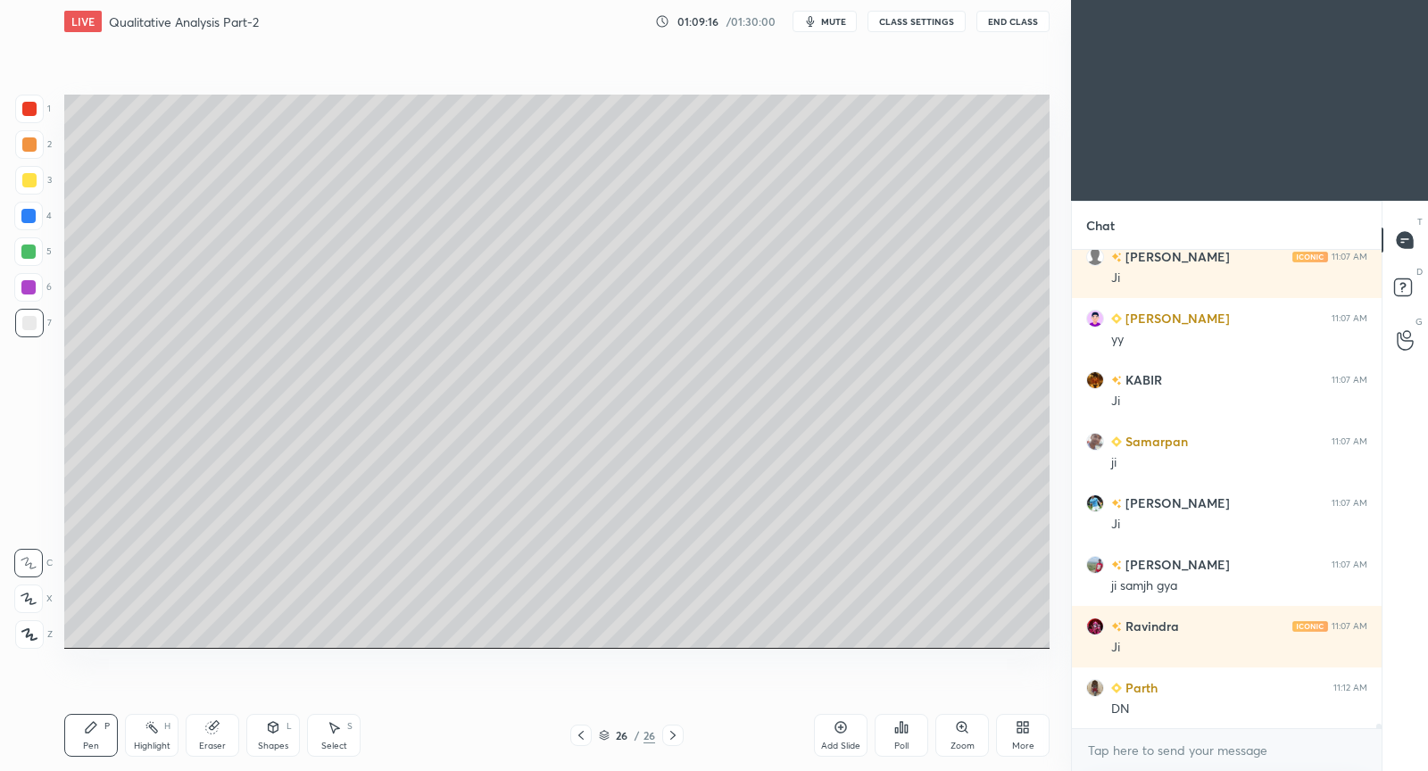
click at [1022, 737] on div "More" at bounding box center [1023, 735] width 54 height 43
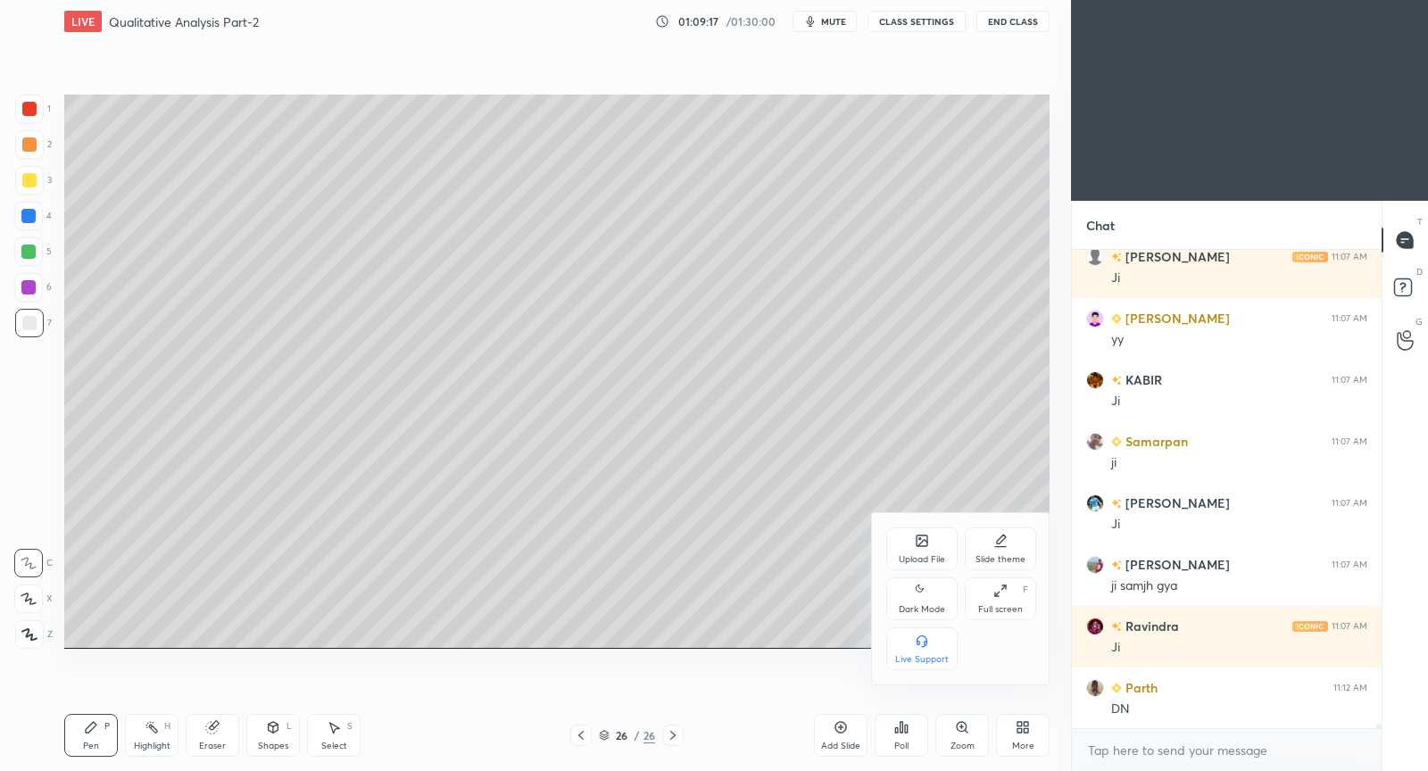
click at [915, 552] on div "Upload File" at bounding box center [922, 549] width 71 height 43
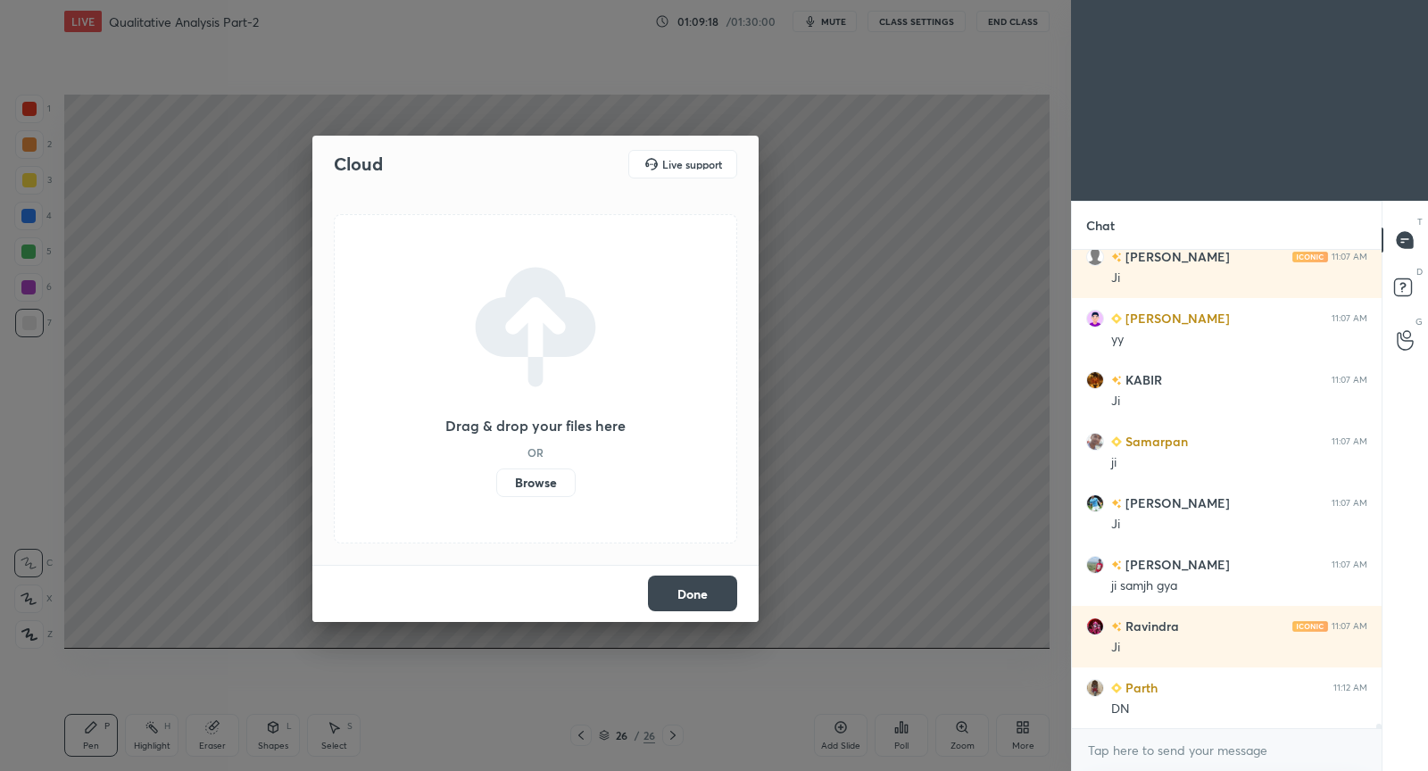
click at [543, 483] on label "Browse" at bounding box center [535, 483] width 79 height 29
click at [496, 483] on input "Browse" at bounding box center [496, 483] width 0 height 29
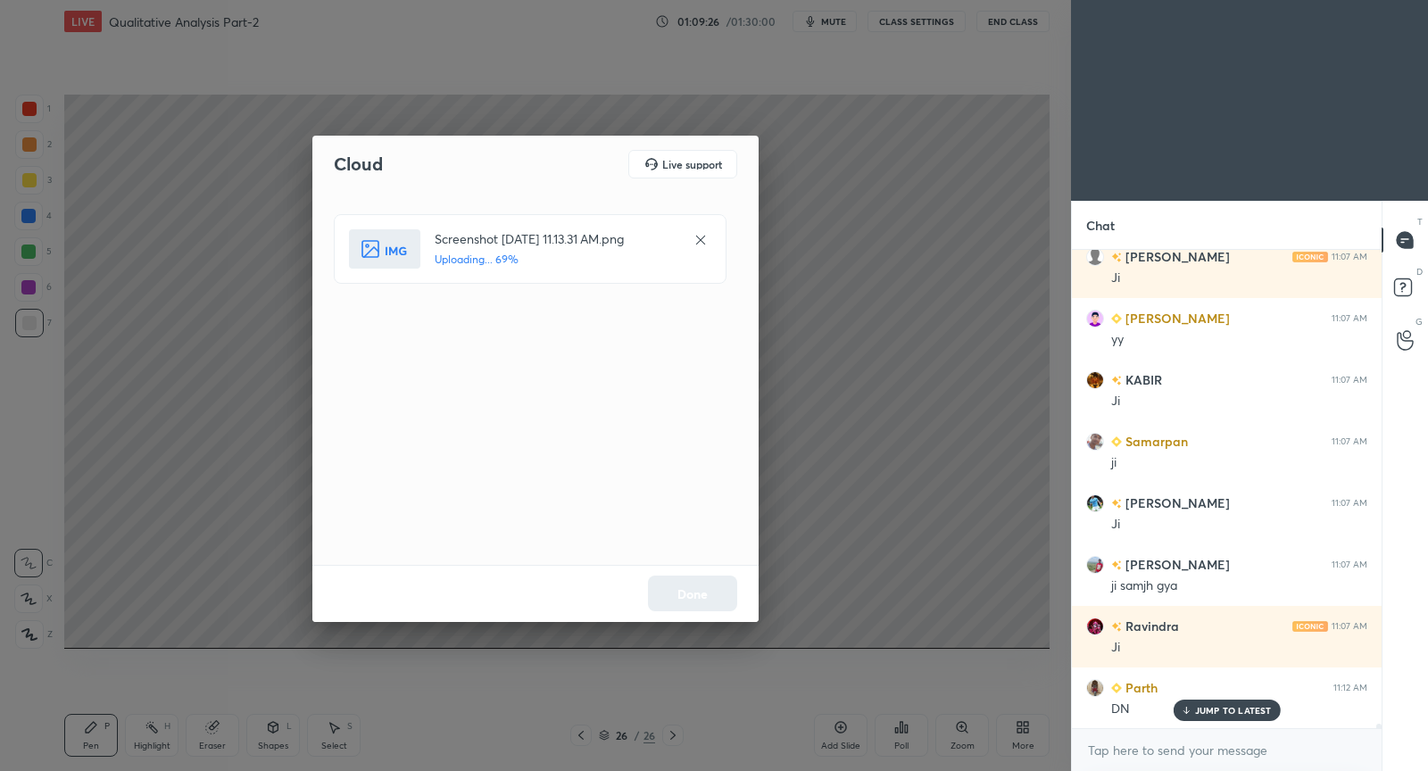
scroll to position [48758, 0]
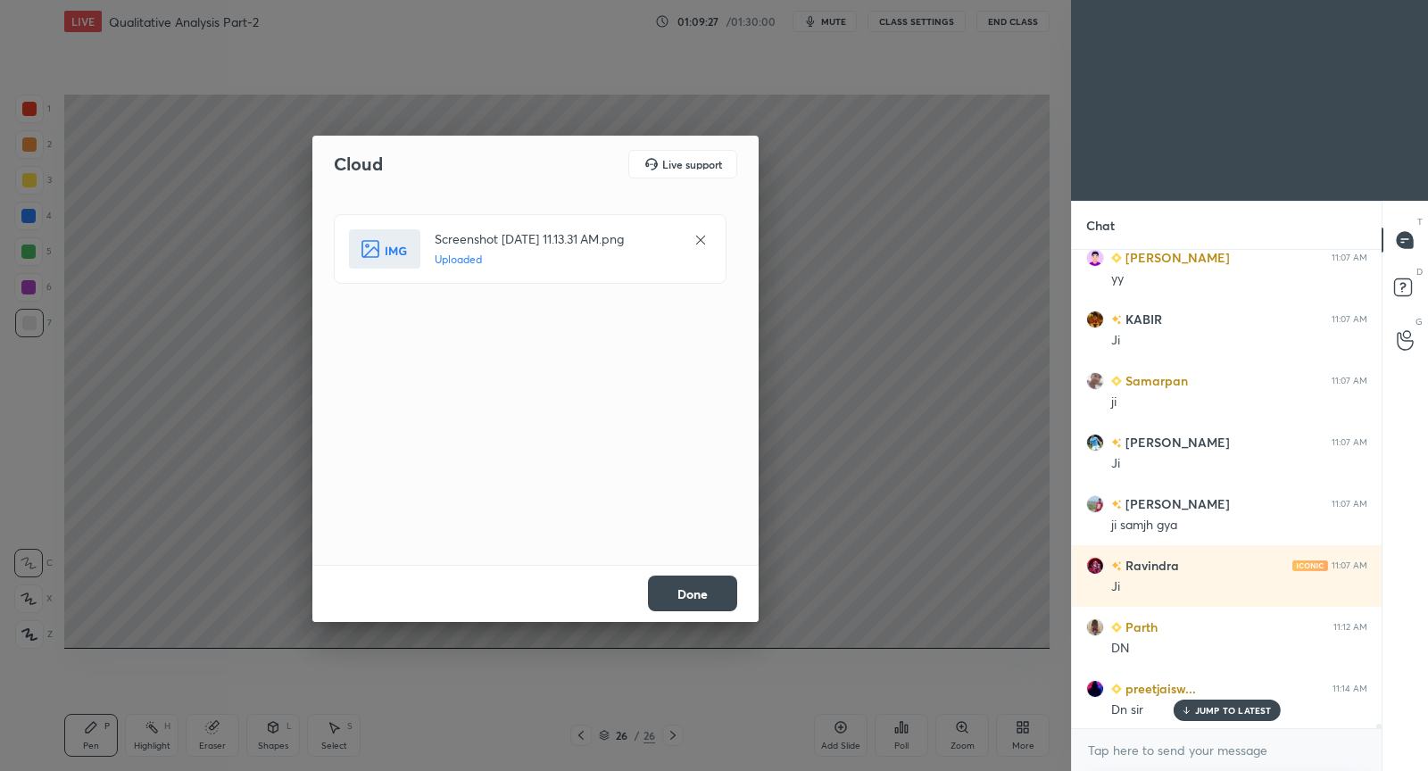
click at [684, 600] on button "Done" at bounding box center [692, 594] width 89 height 36
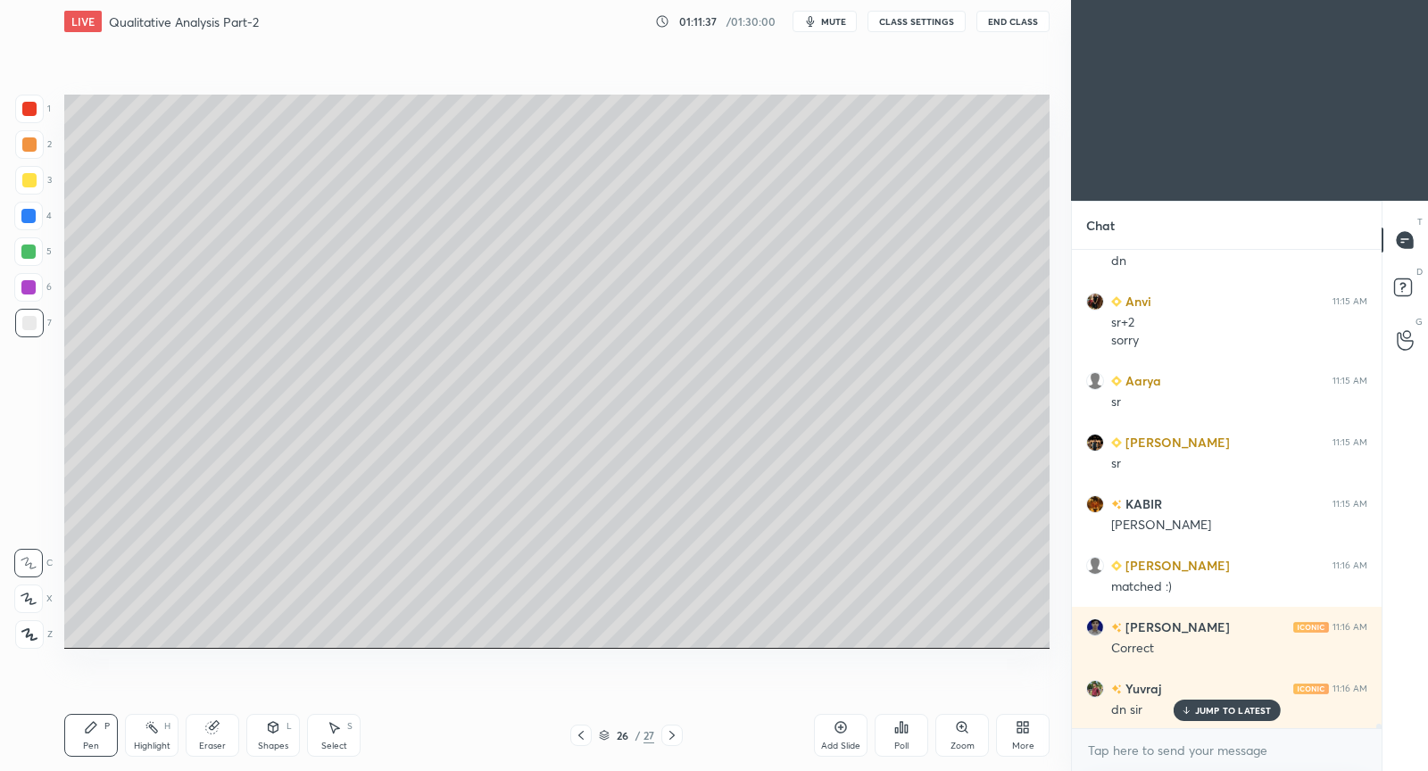
scroll to position [49515, 0]
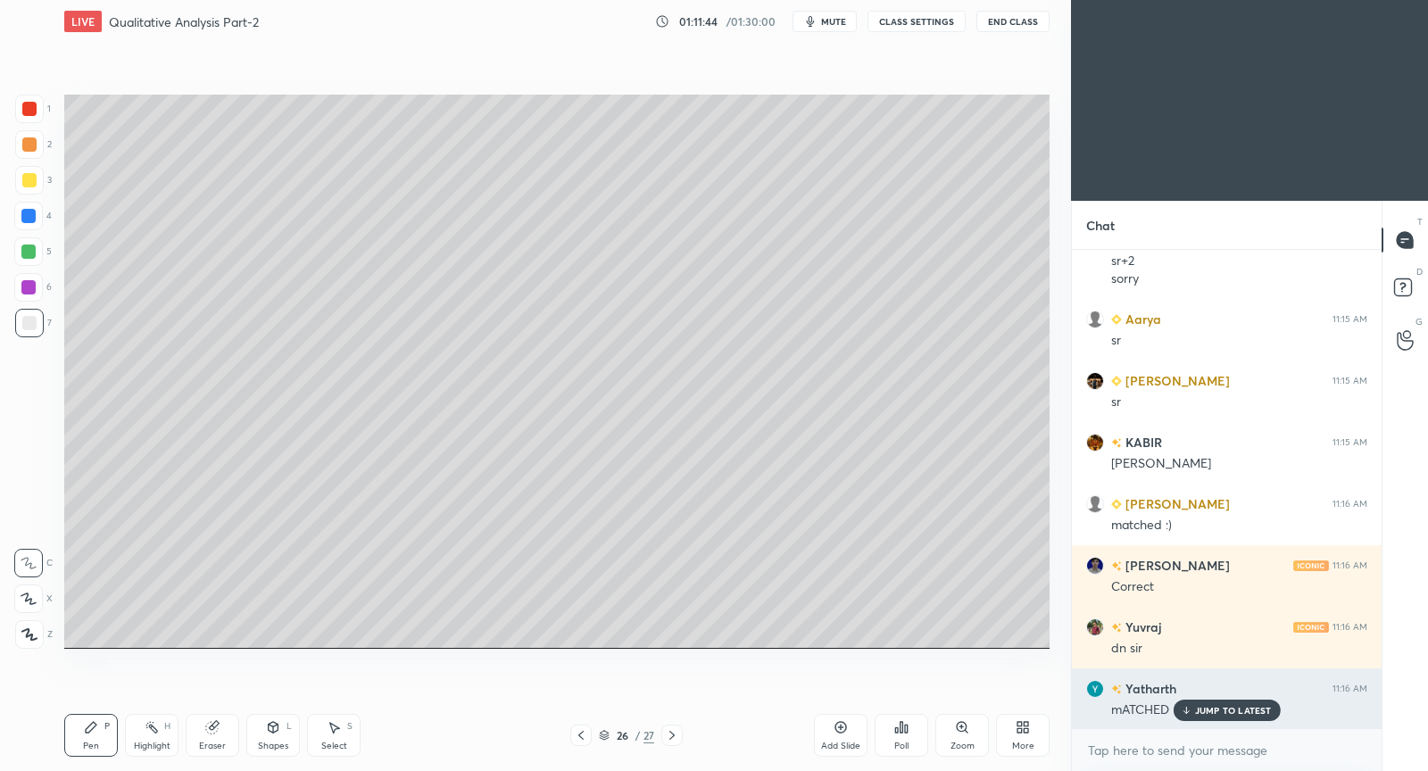
click at [1222, 707] on p "JUMP TO LATEST" at bounding box center [1233, 710] width 77 height 11
click at [676, 732] on icon at bounding box center [672, 736] width 14 height 14
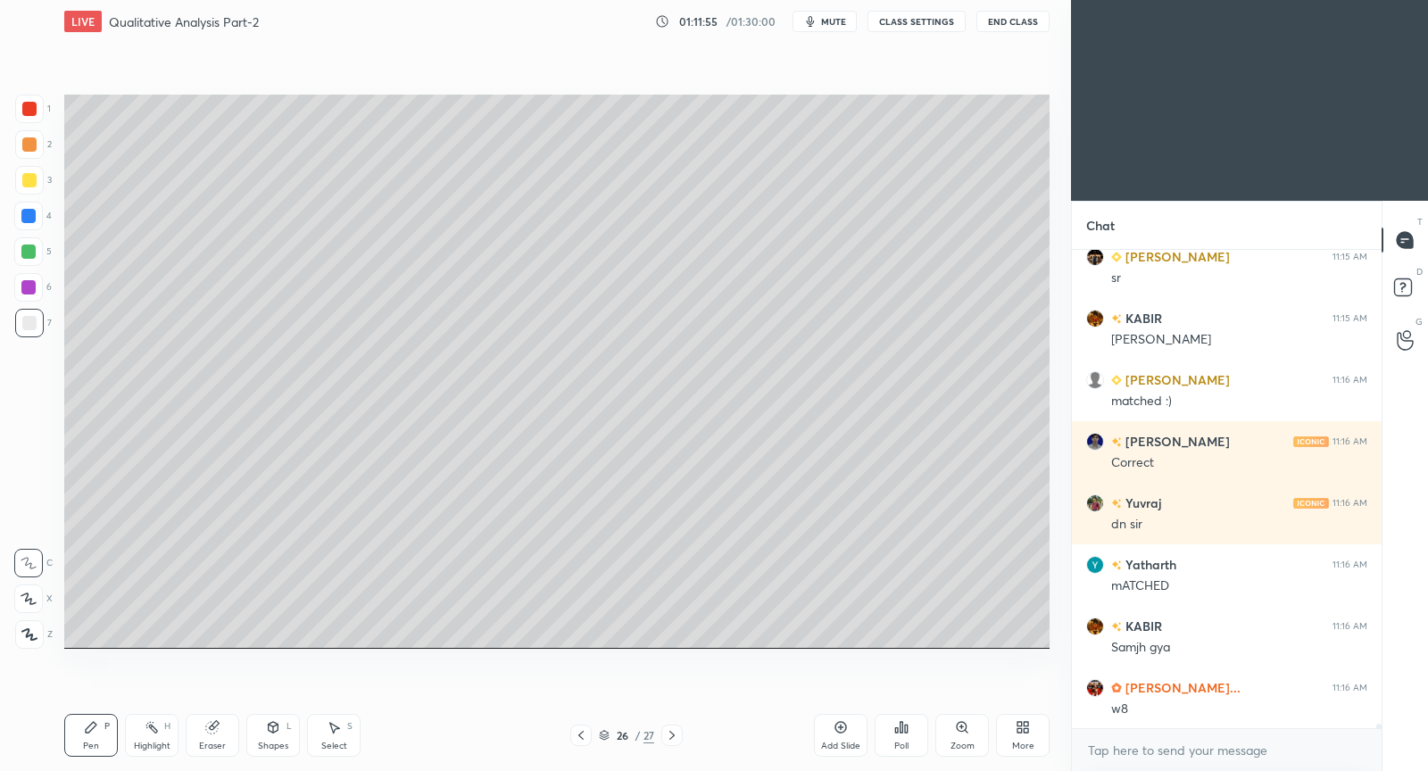
scroll to position [49716, 0]
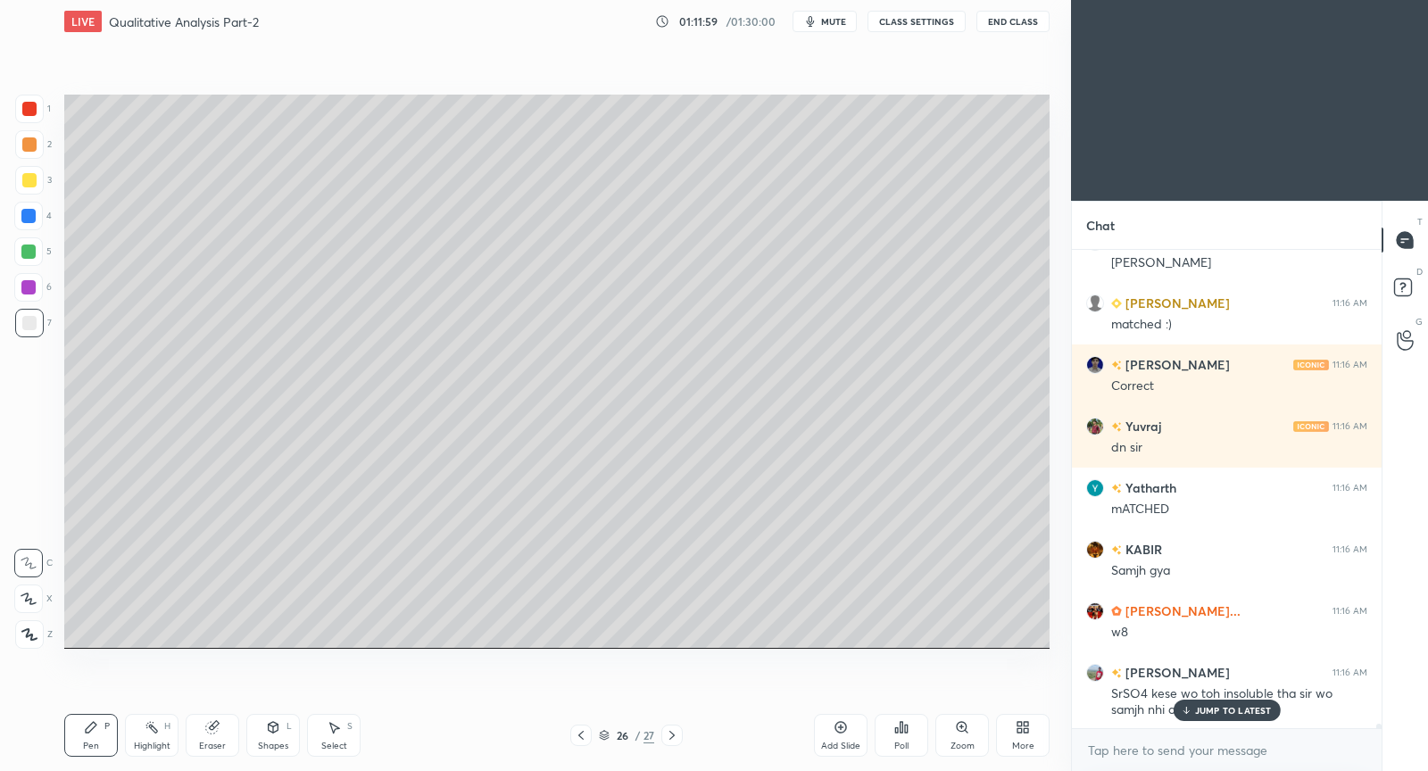
click at [1219, 712] on p "JUMP TO LATEST" at bounding box center [1233, 710] width 77 height 11
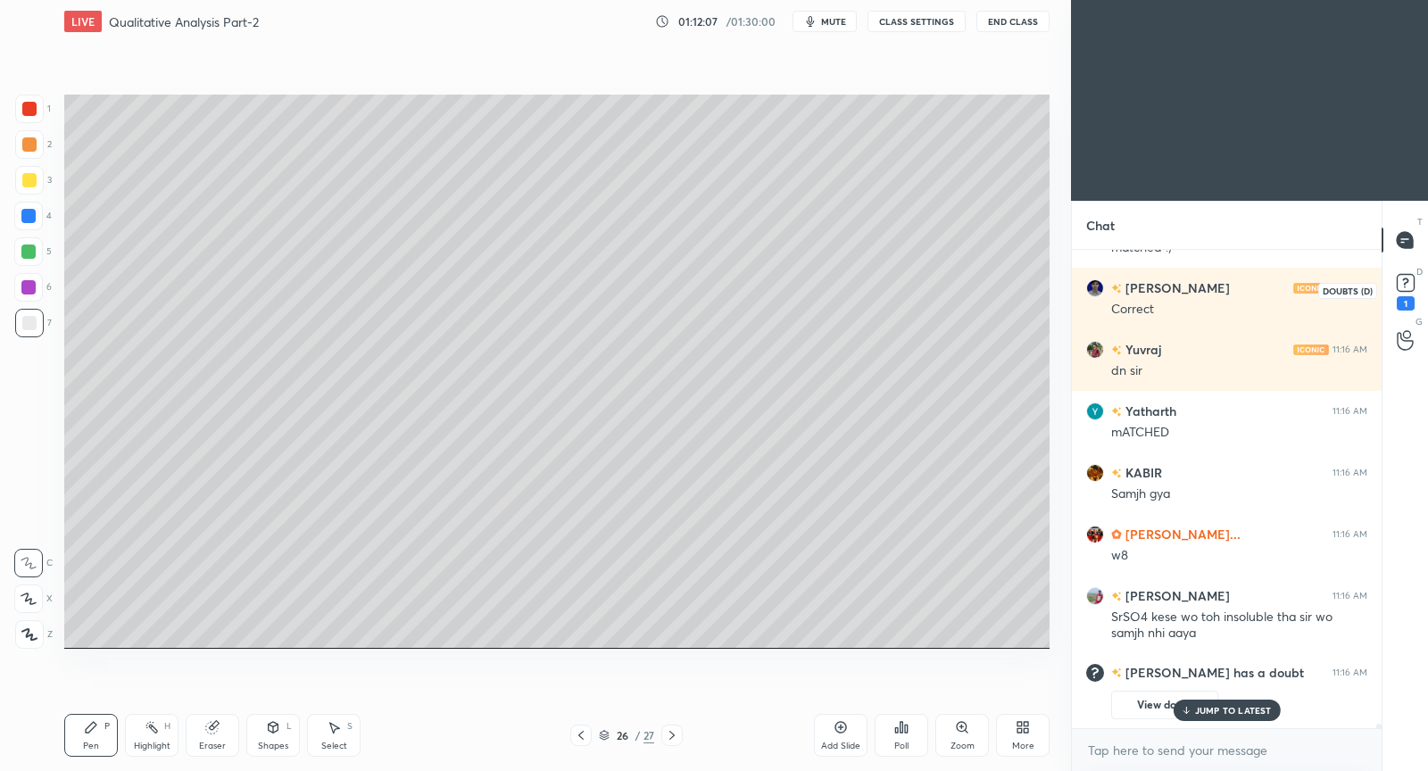
click at [1409, 296] on div "1" at bounding box center [1406, 290] width 27 height 41
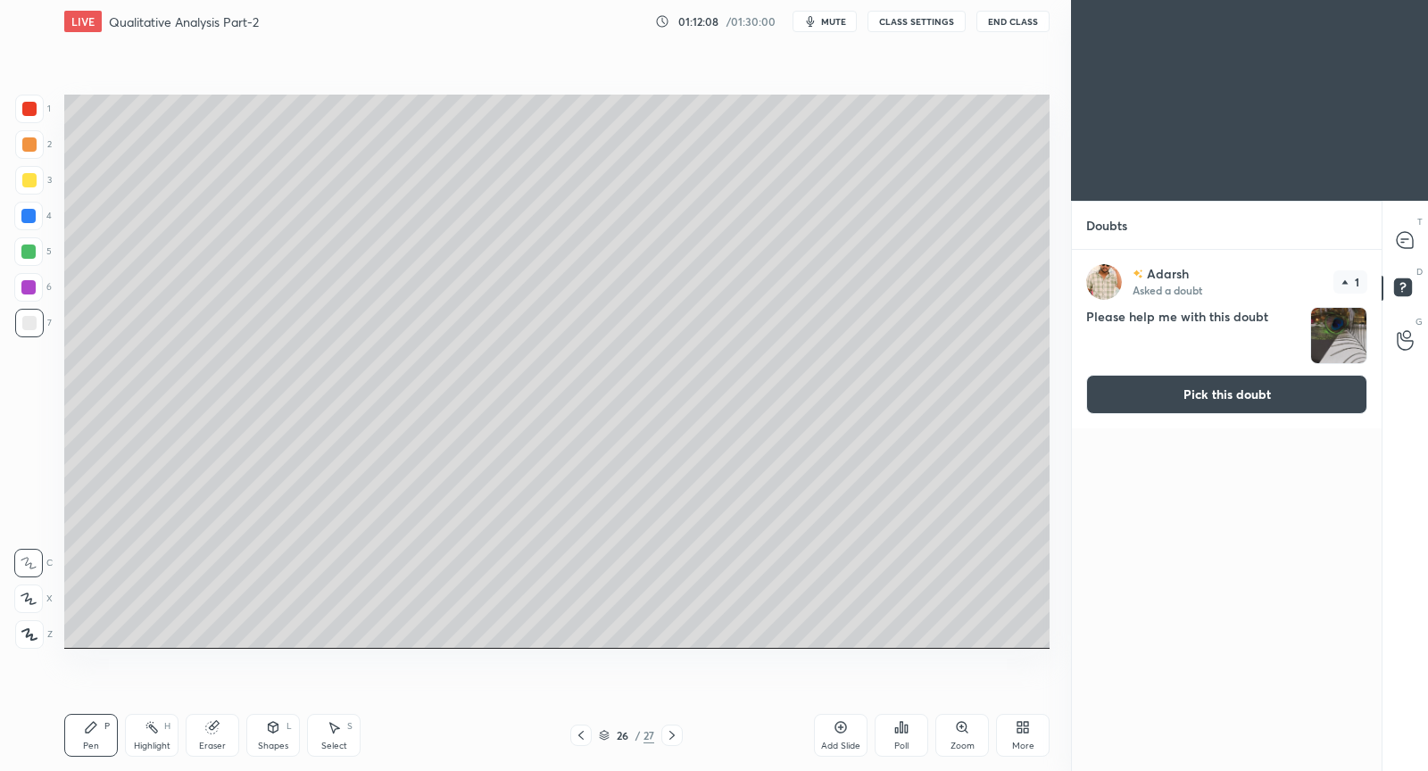
click at [1220, 391] on button "Pick this doubt" at bounding box center [1227, 394] width 281 height 39
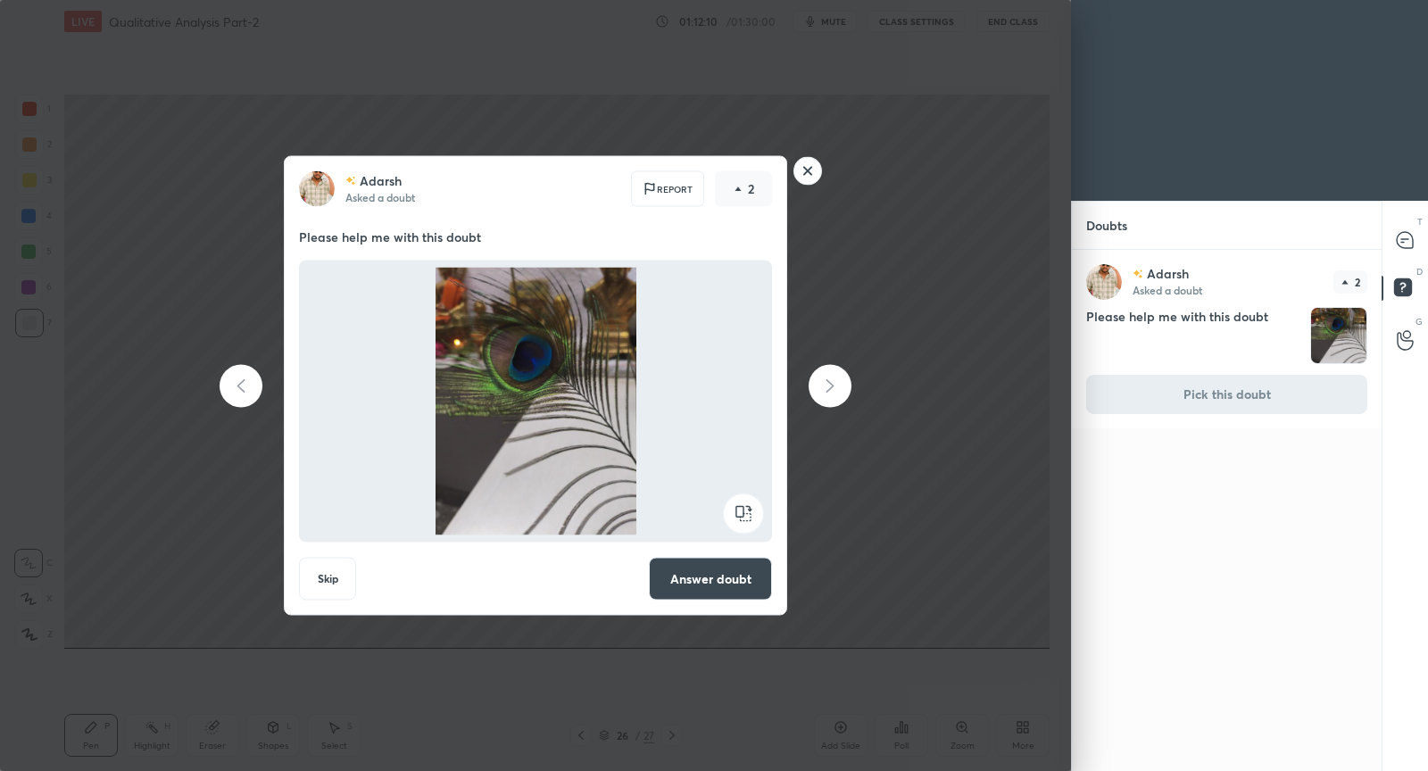
click at [815, 171] on rect at bounding box center [809, 171] width 28 height 28
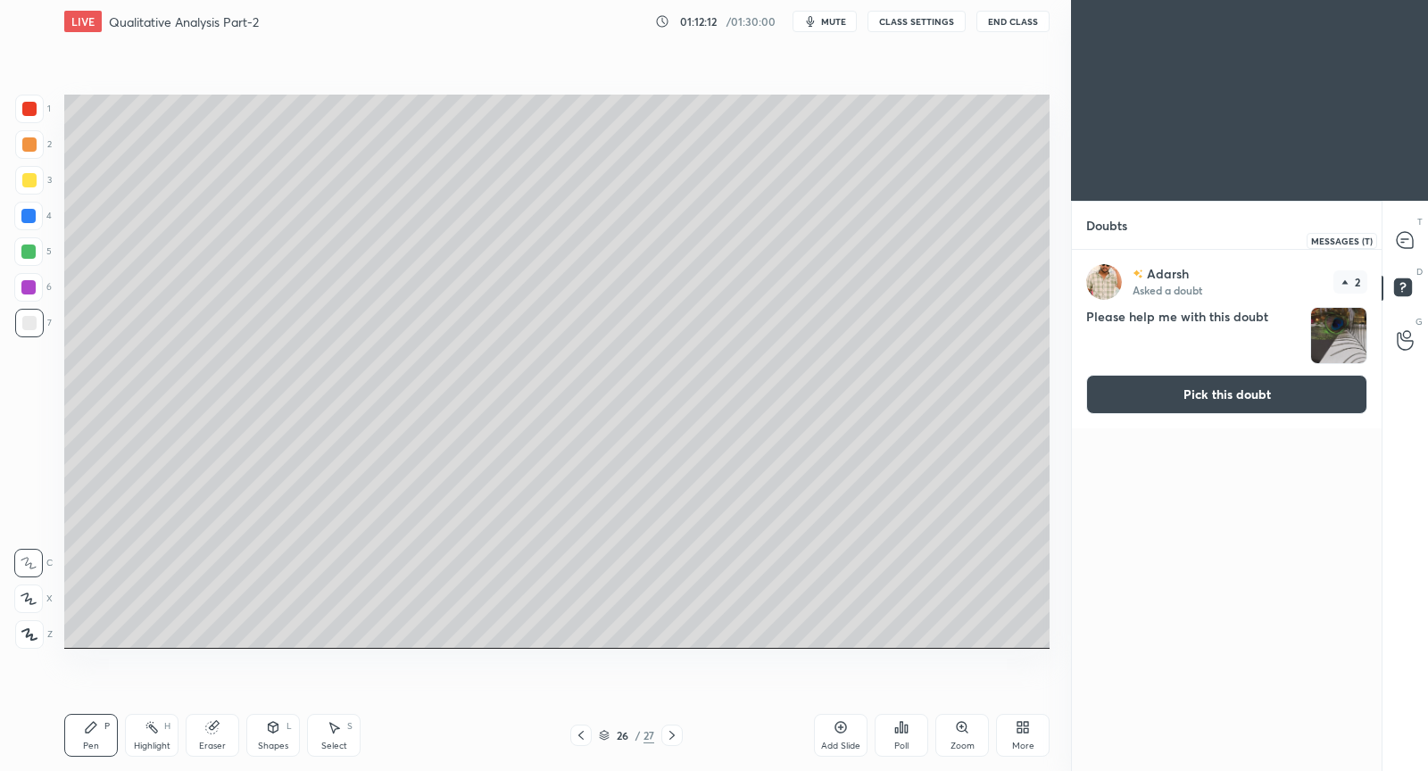
click at [1412, 231] on icon at bounding box center [1405, 240] width 19 height 19
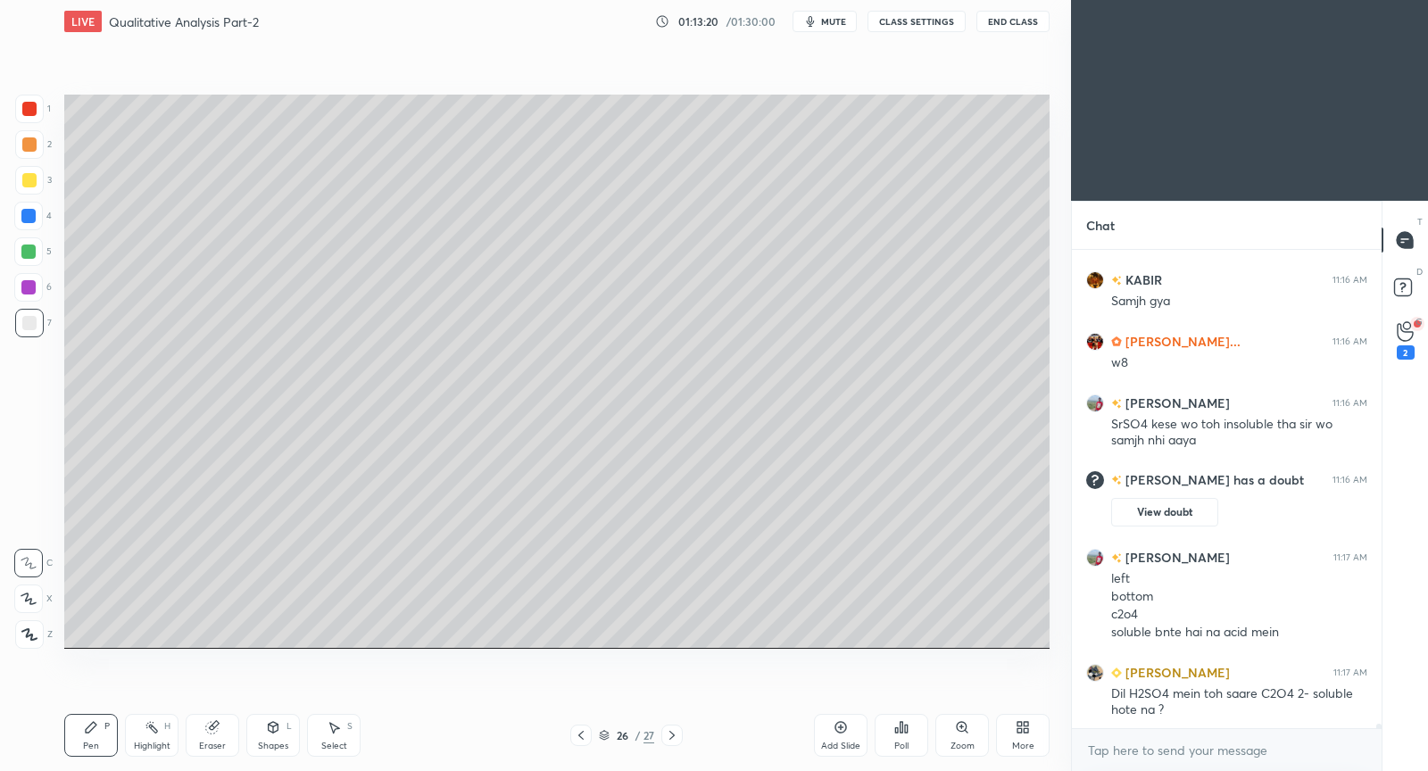
scroll to position [49966, 0]
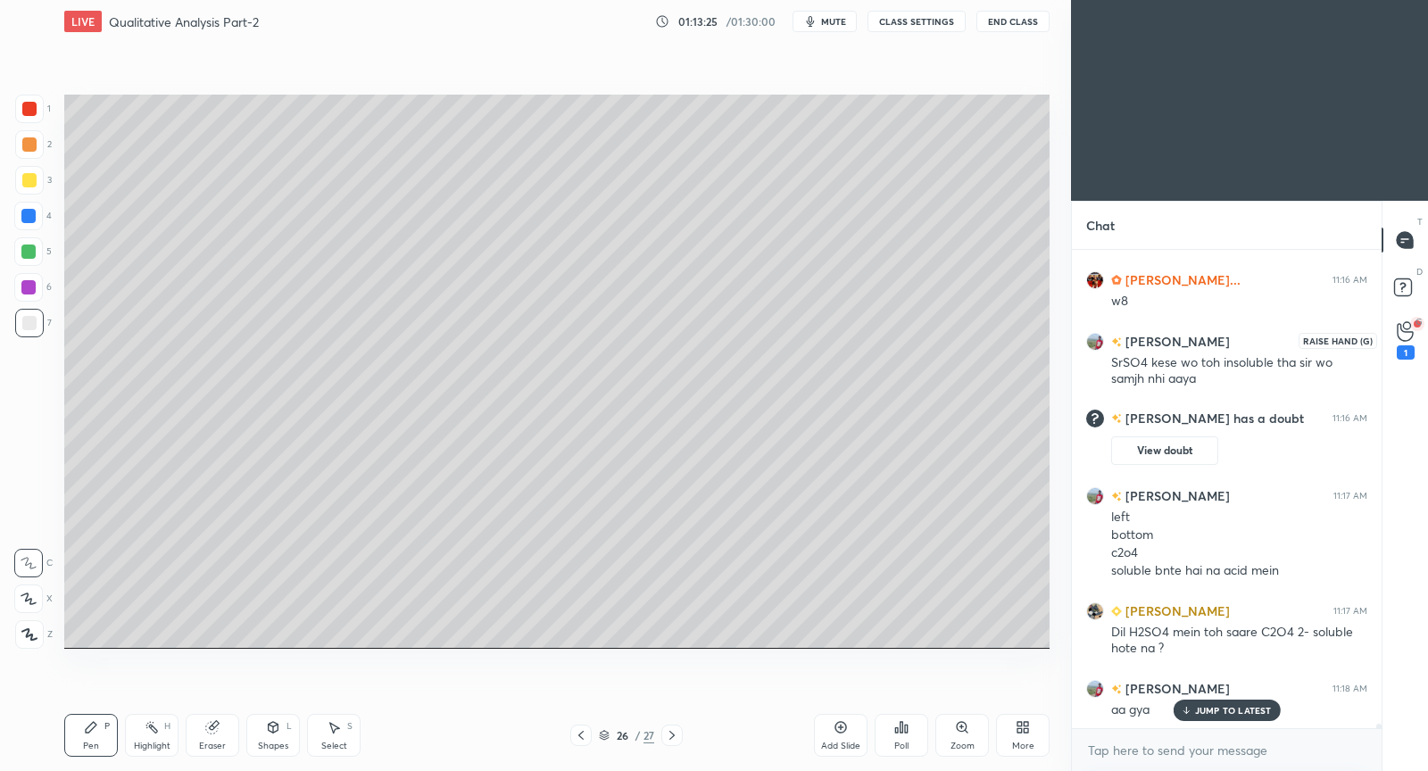
click at [1409, 334] on icon at bounding box center [1405, 331] width 17 height 21
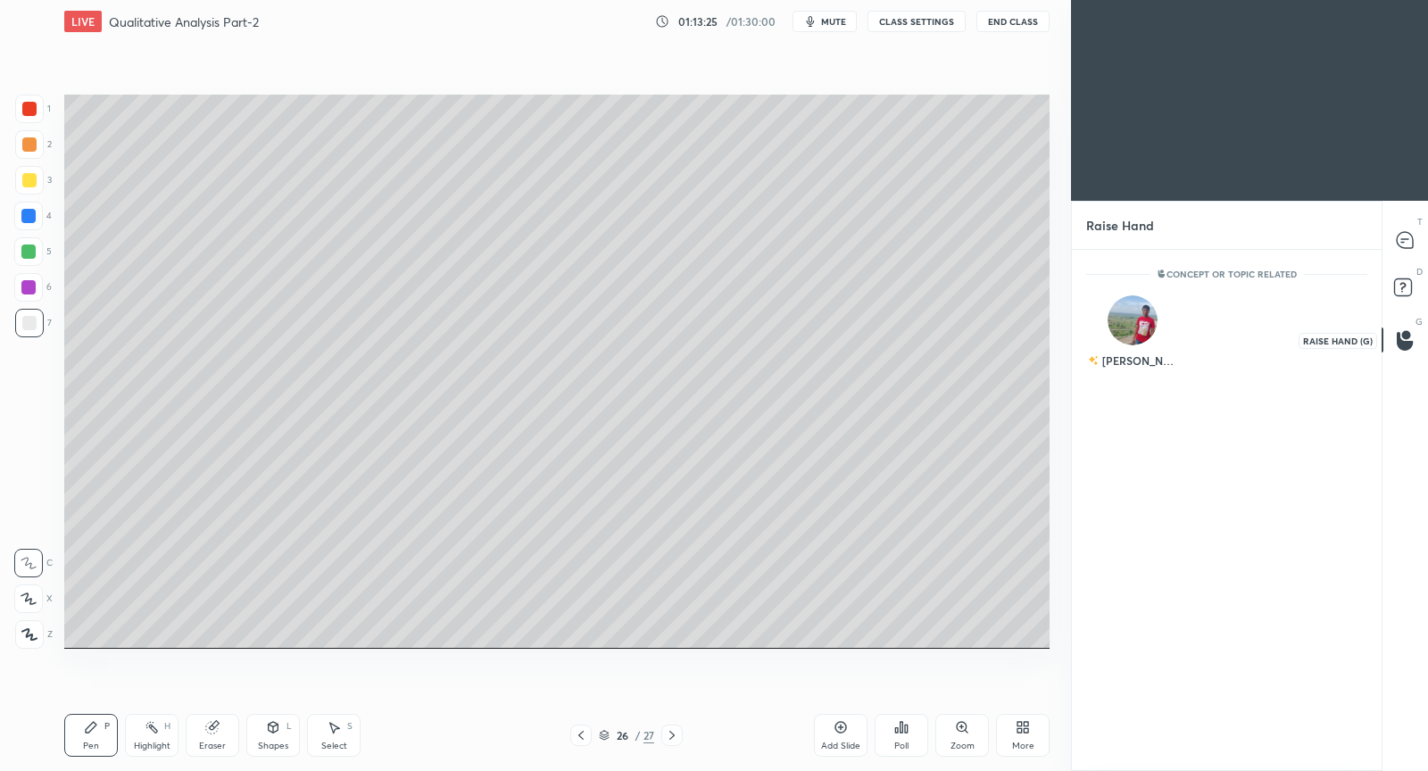
scroll to position [5, 5]
click at [1138, 330] on div "[PERSON_NAME]" at bounding box center [1133, 336] width 93 height 104
click at [1139, 368] on button "INVITE" at bounding box center [1133, 373] width 77 height 23
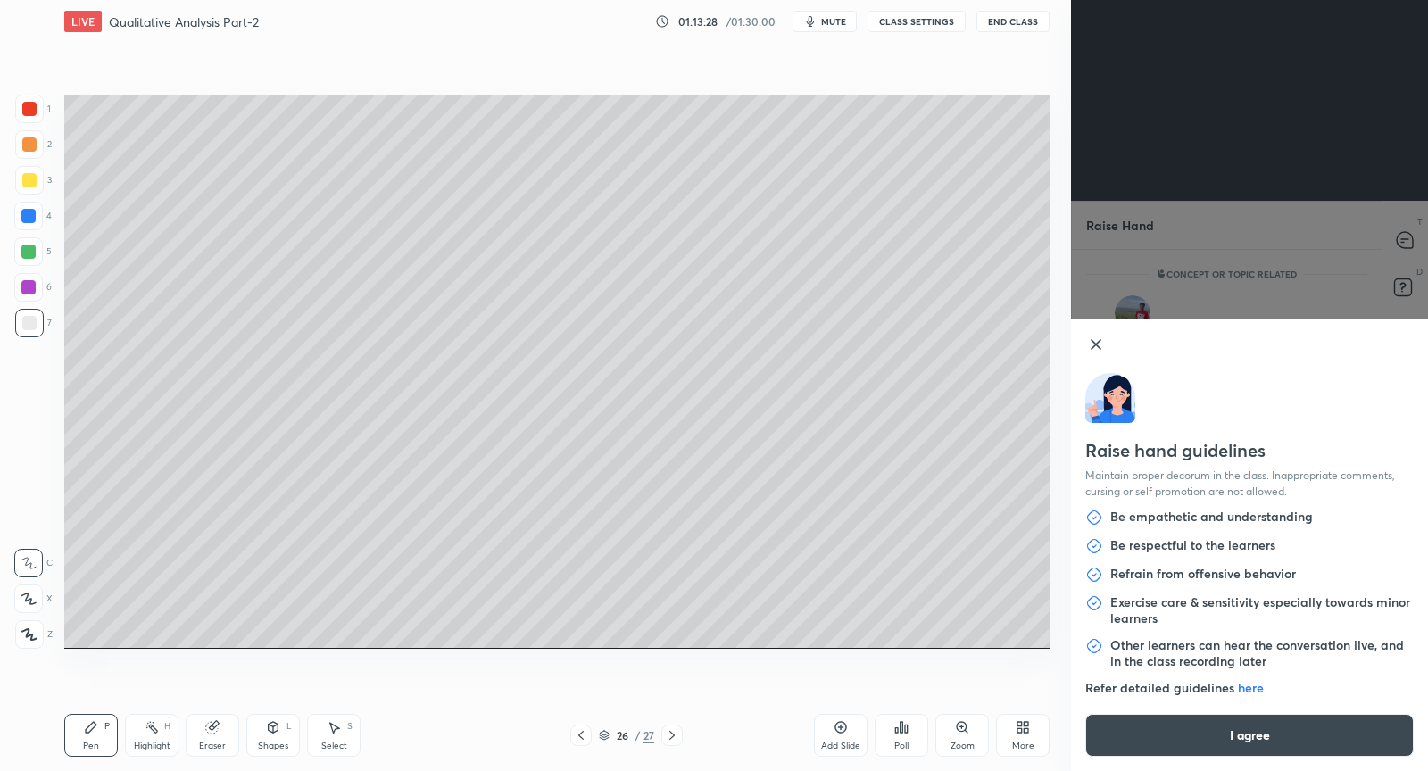
click at [1281, 720] on button "I agree" at bounding box center [1250, 735] width 329 height 43
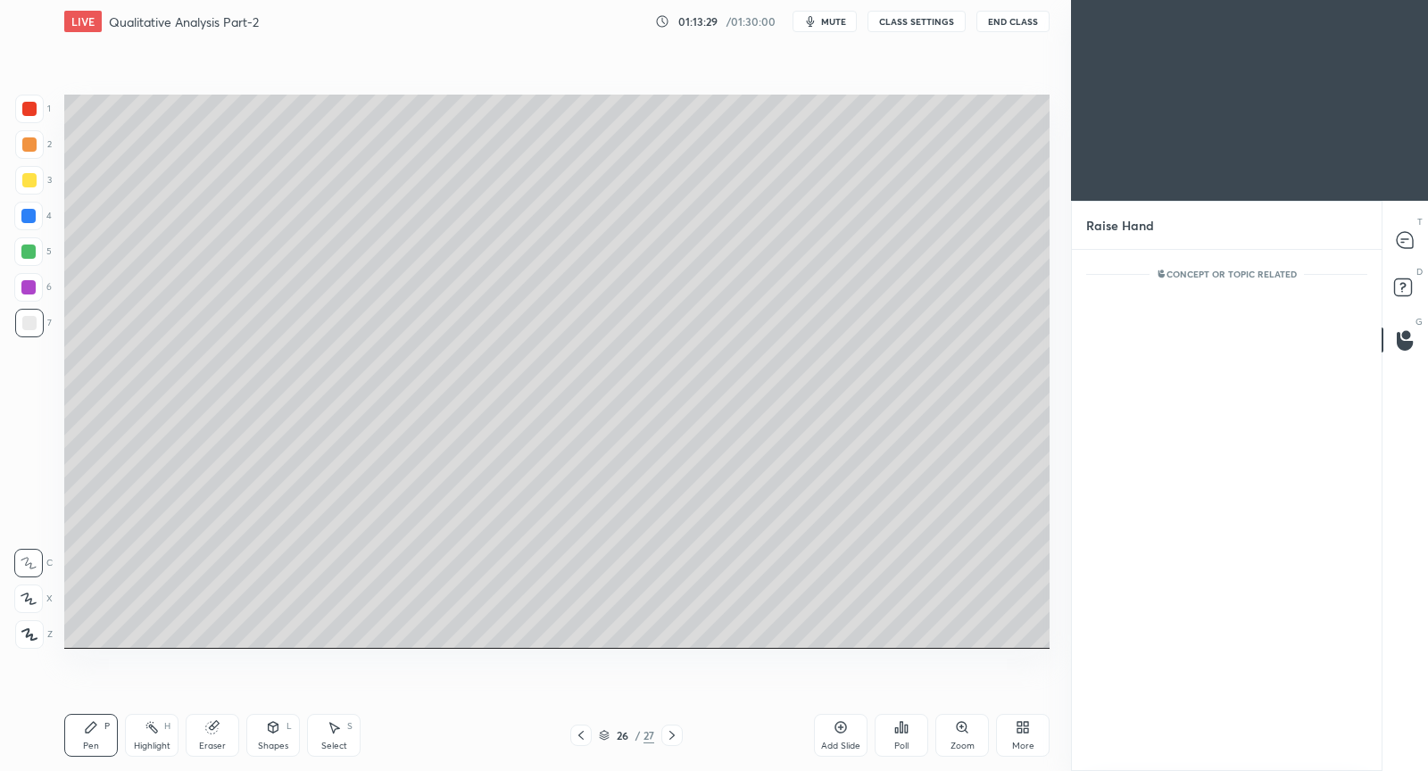
scroll to position [445, 305]
click at [1403, 242] on icon at bounding box center [1403, 242] width 3 height 0
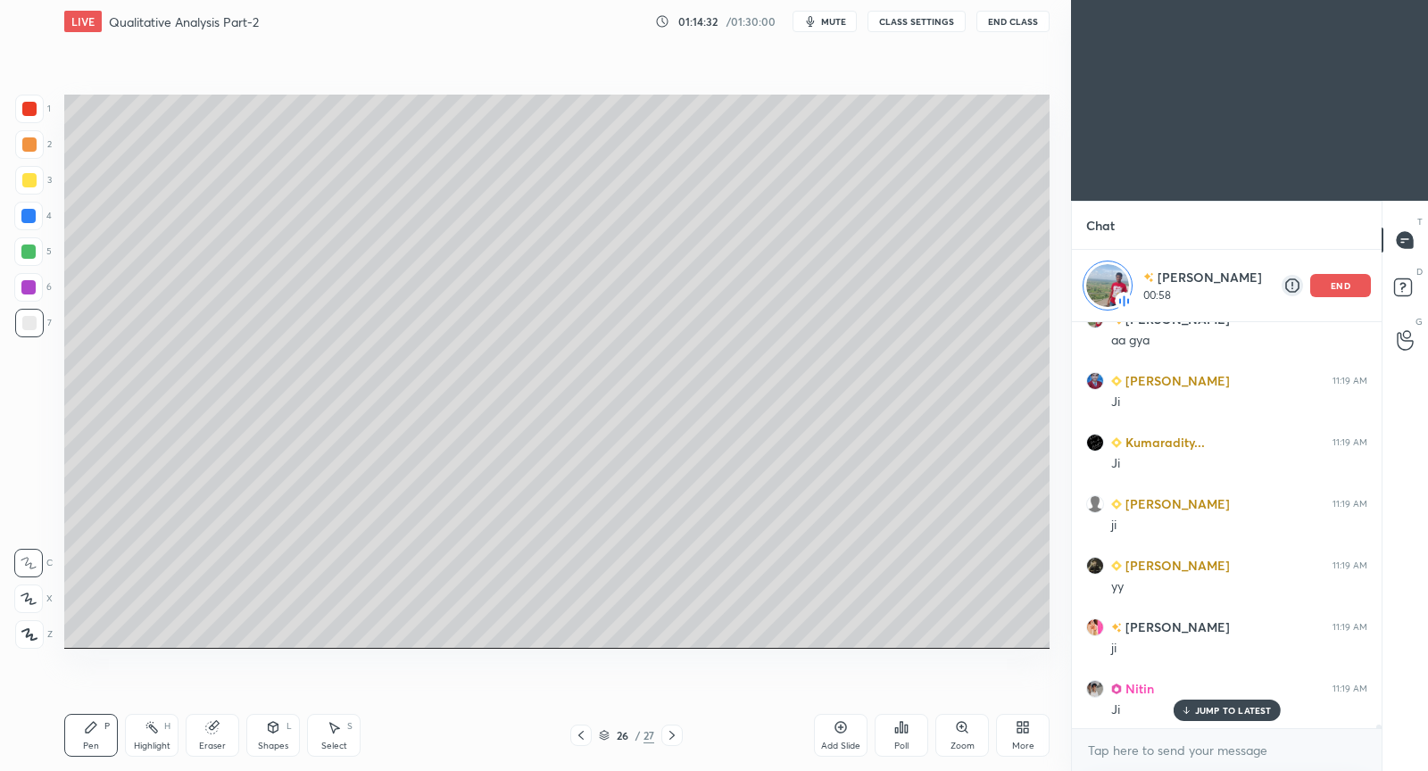
scroll to position [50336, 0]
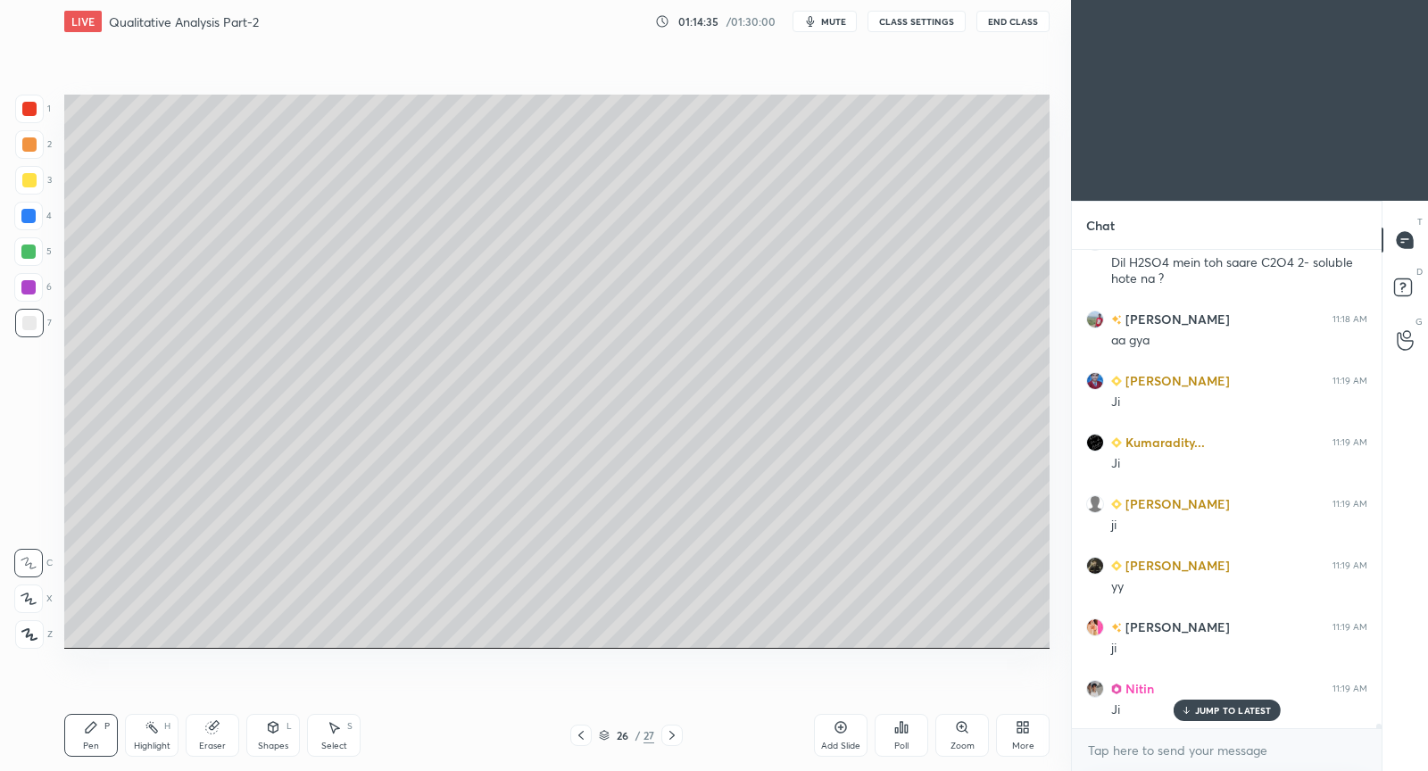
click at [670, 732] on icon at bounding box center [672, 736] width 14 height 14
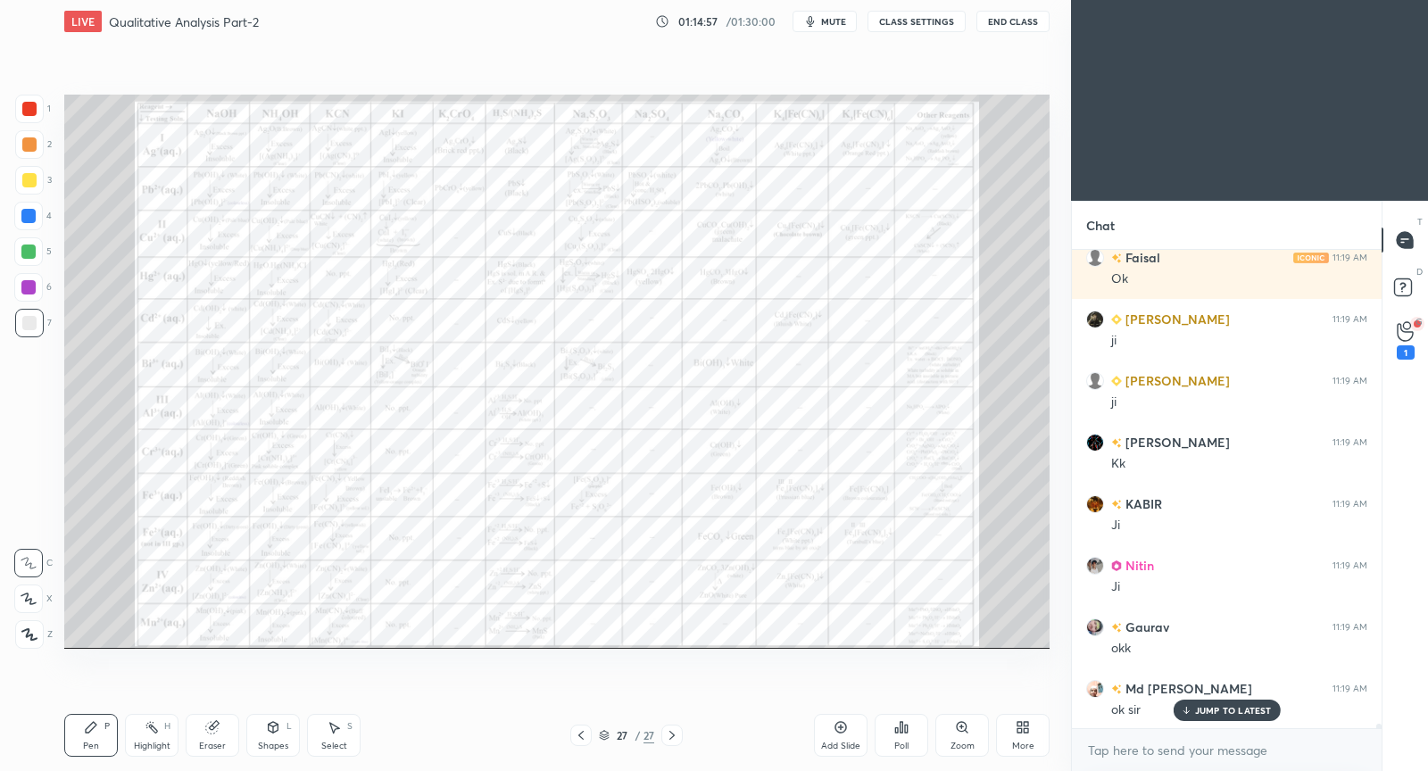
scroll to position [50559, 0]
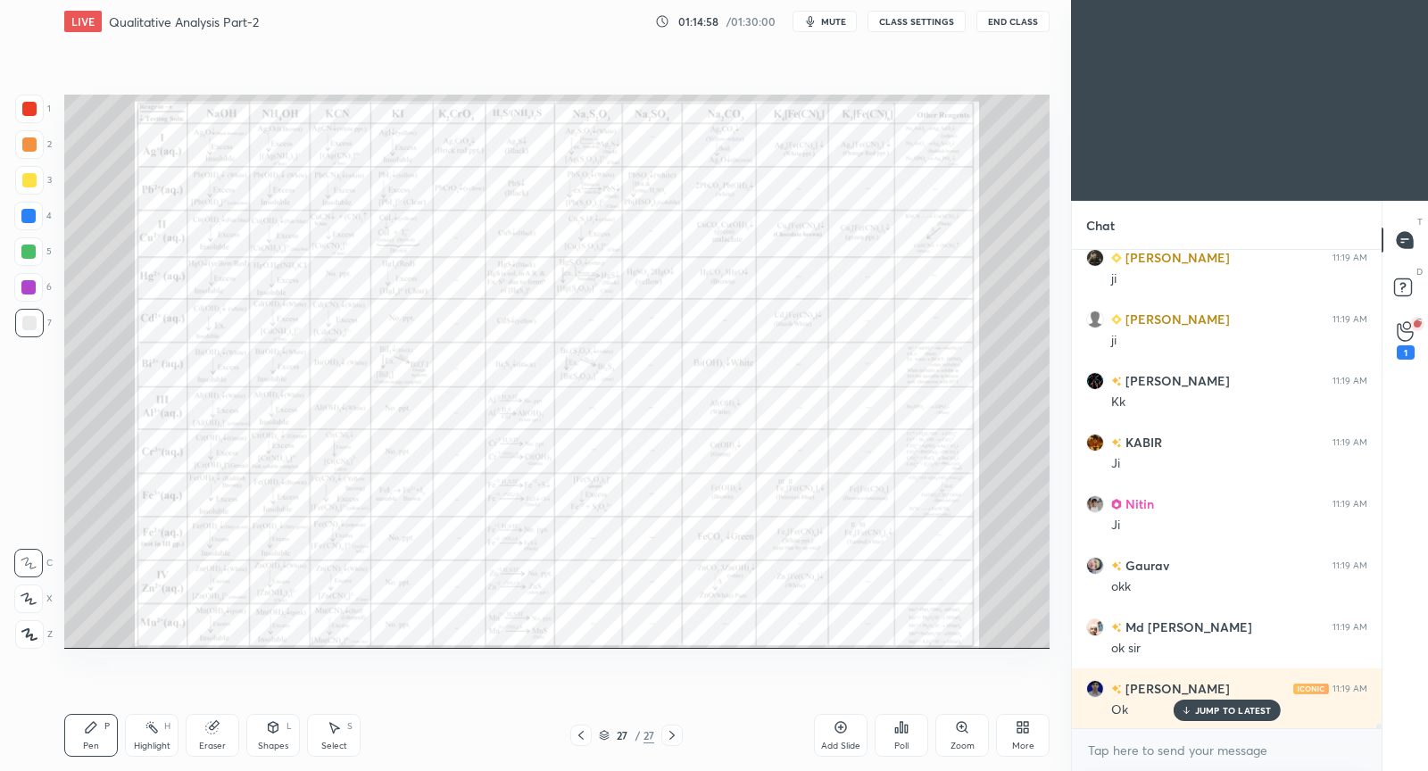
click at [262, 82] on div "Setting up your live class Poll for secs No correct answer Start poll" at bounding box center [557, 371] width 1000 height 657
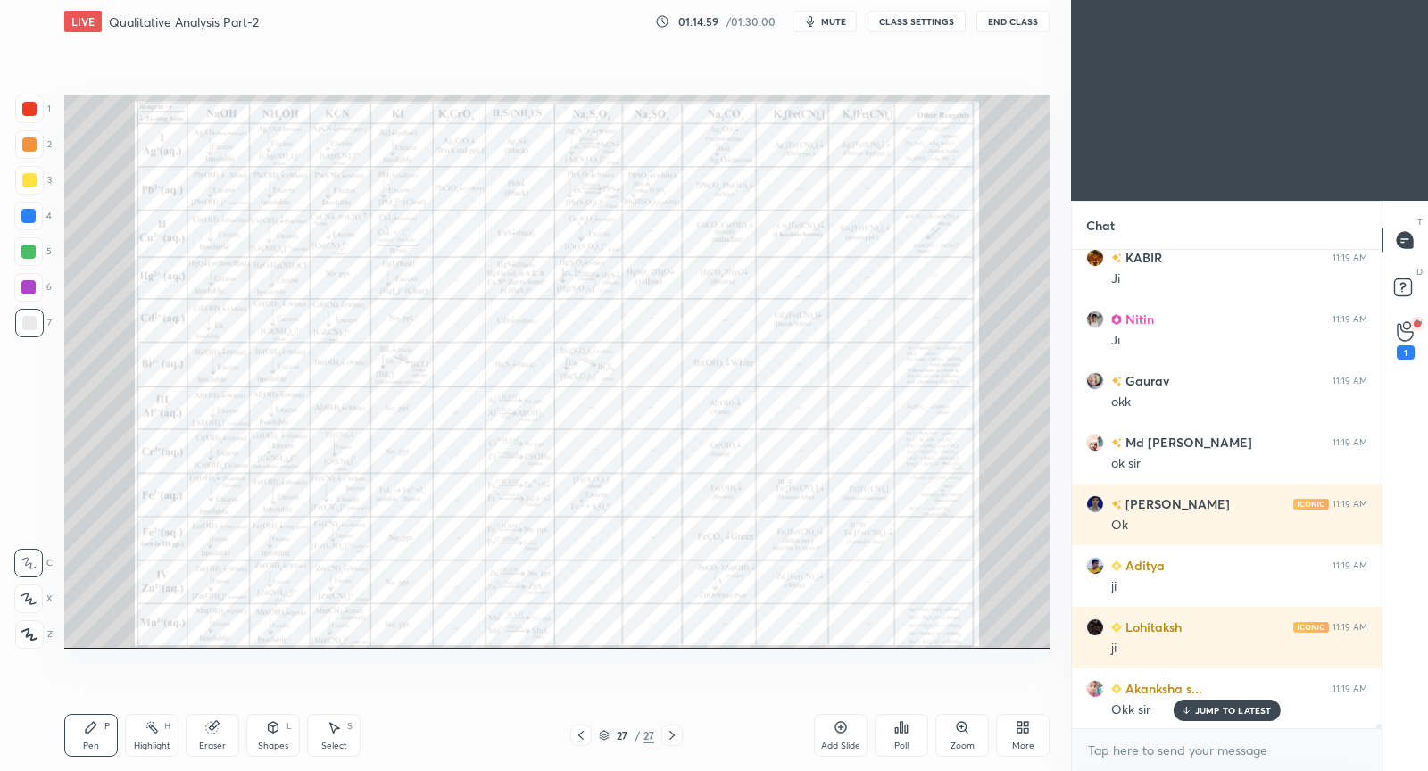
drag, startPoint x: 29, startPoint y: 284, endPoint x: 38, endPoint y: 279, distance: 10.0
click at [29, 286] on div at bounding box center [28, 287] width 14 height 14
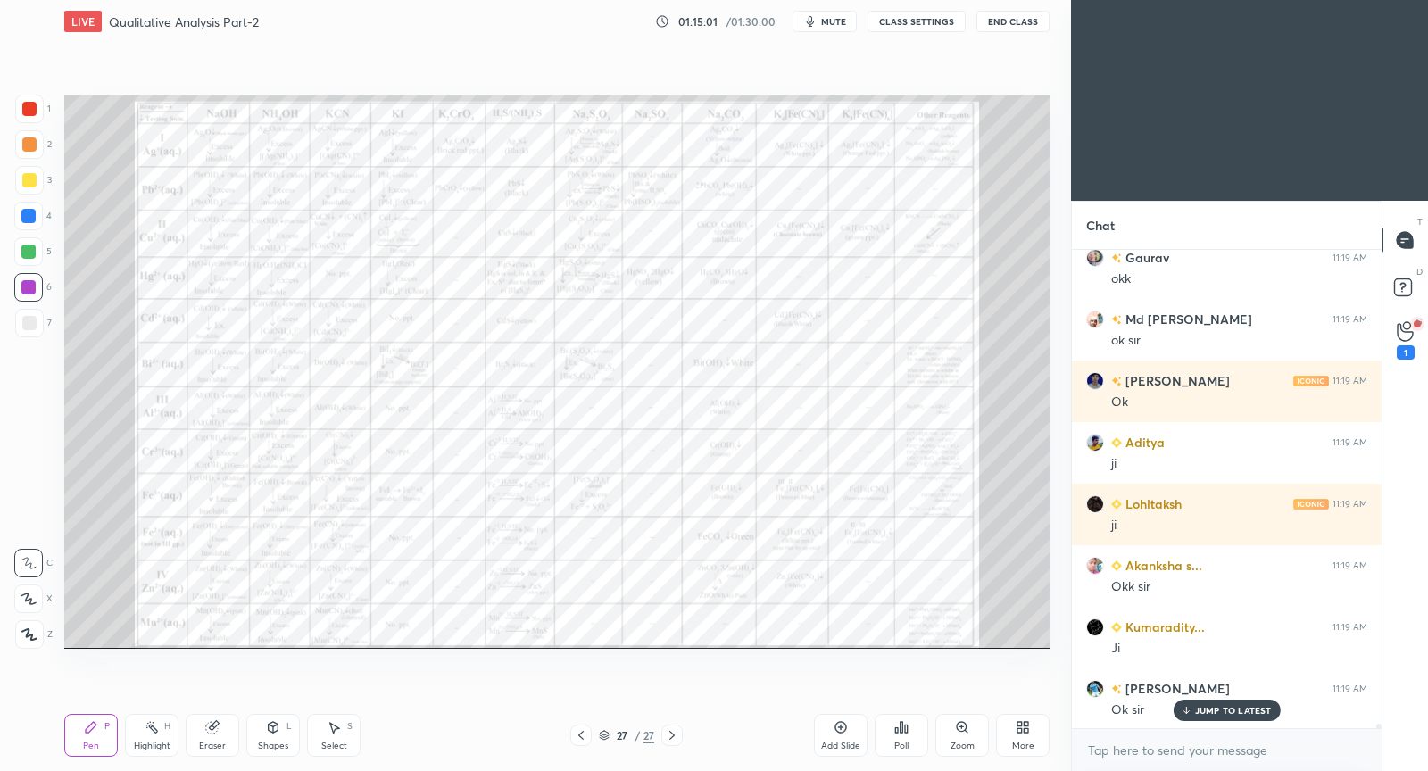
click at [246, 84] on div "Setting up your live class Poll for secs No correct answer Start poll" at bounding box center [557, 371] width 1000 height 657
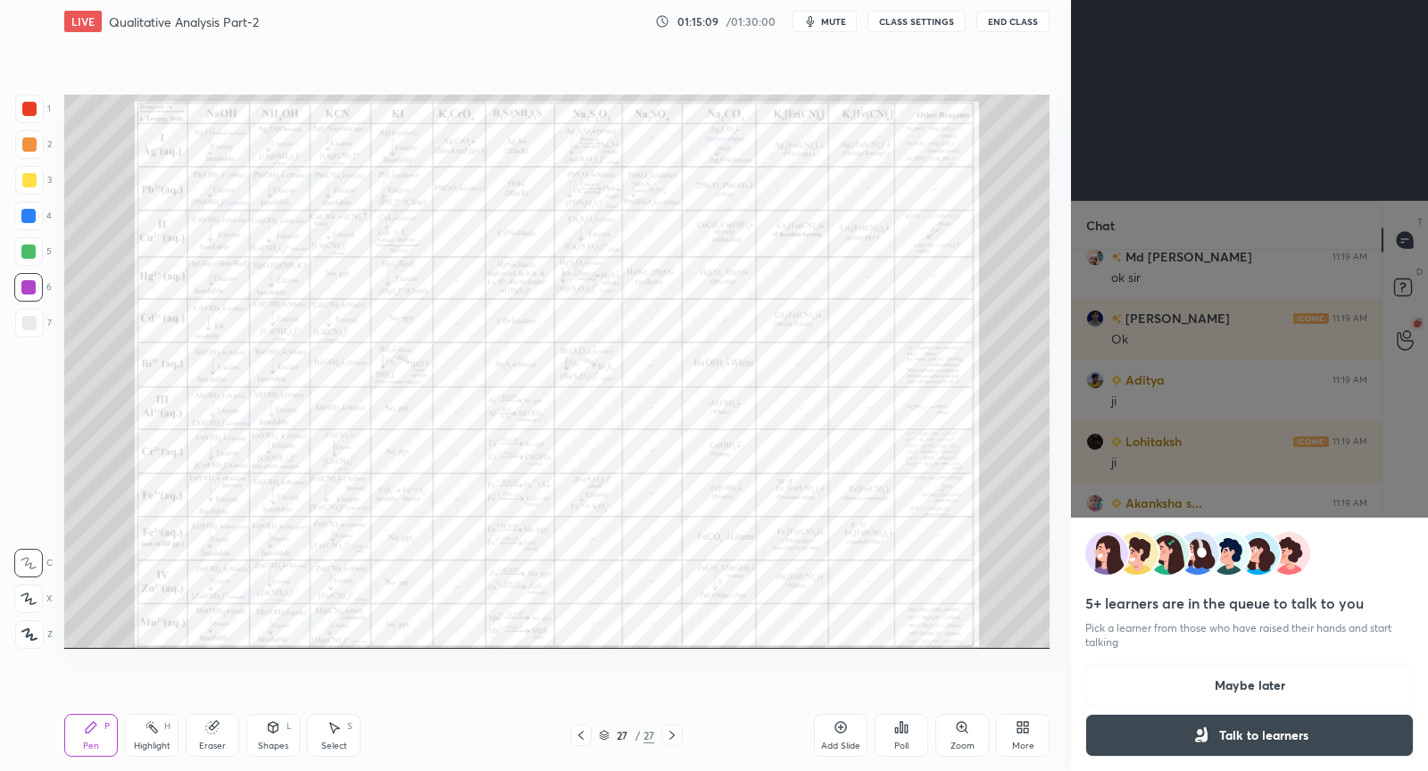
scroll to position [50990, 0]
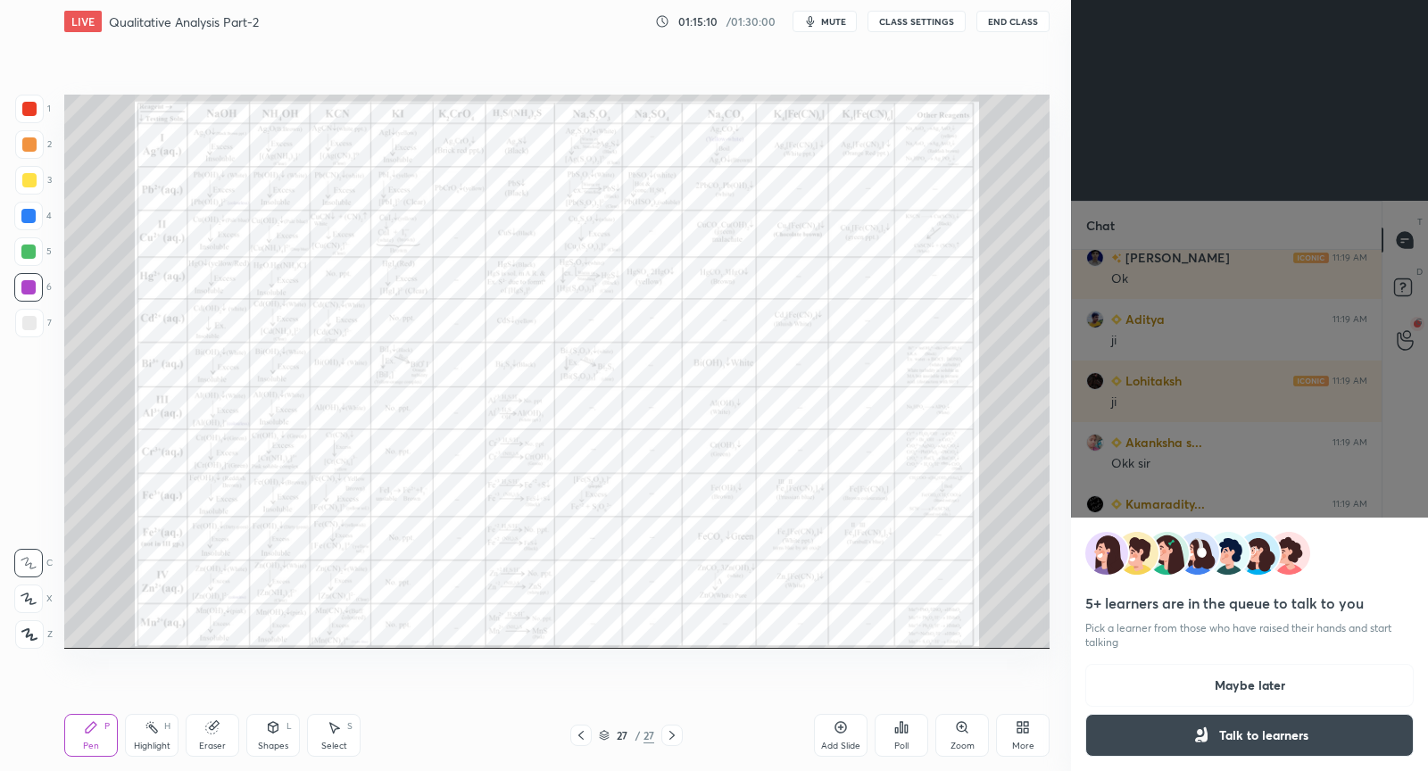
drag, startPoint x: 1262, startPoint y: 684, endPoint x: 1238, endPoint y: 619, distance: 69.5
click at [1261, 680] on button "Maybe later" at bounding box center [1250, 685] width 329 height 43
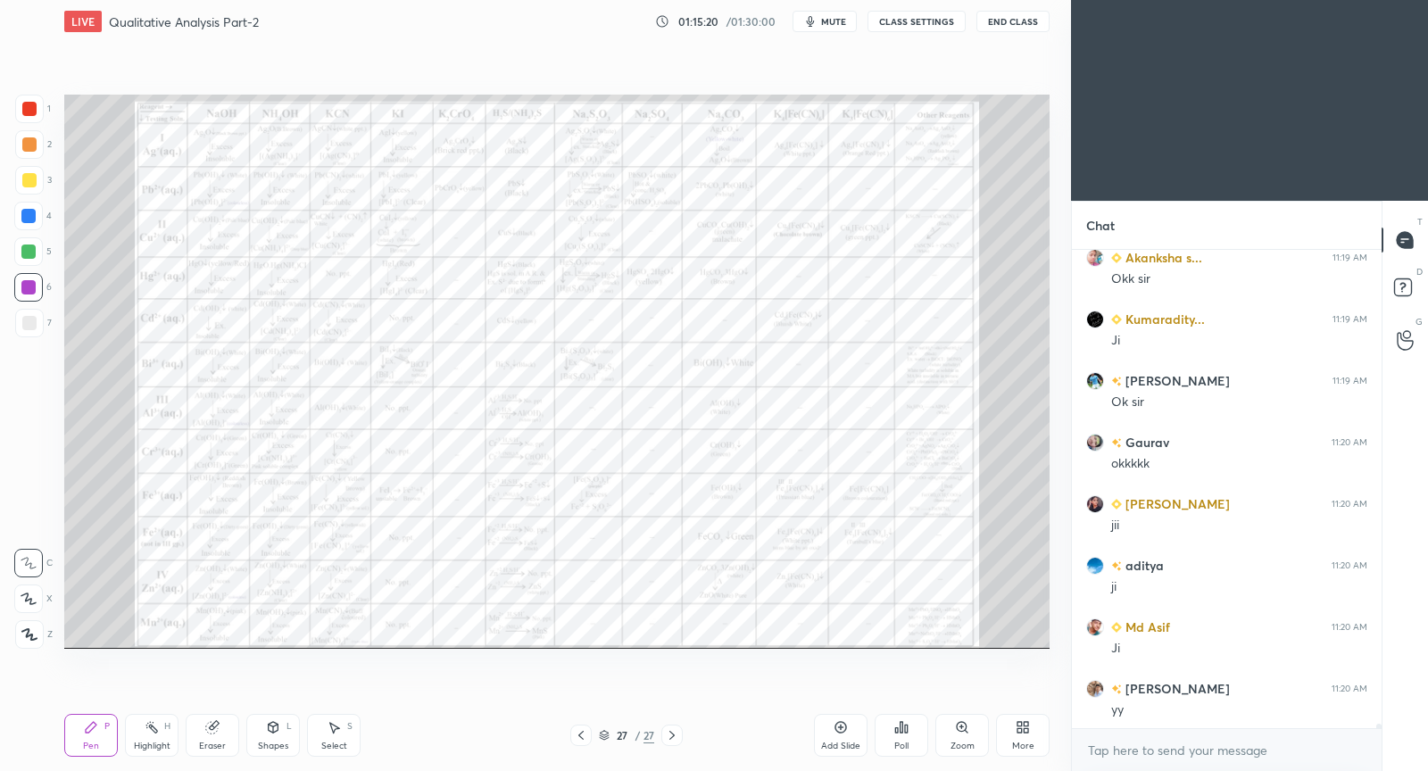
scroll to position [51238, 0]
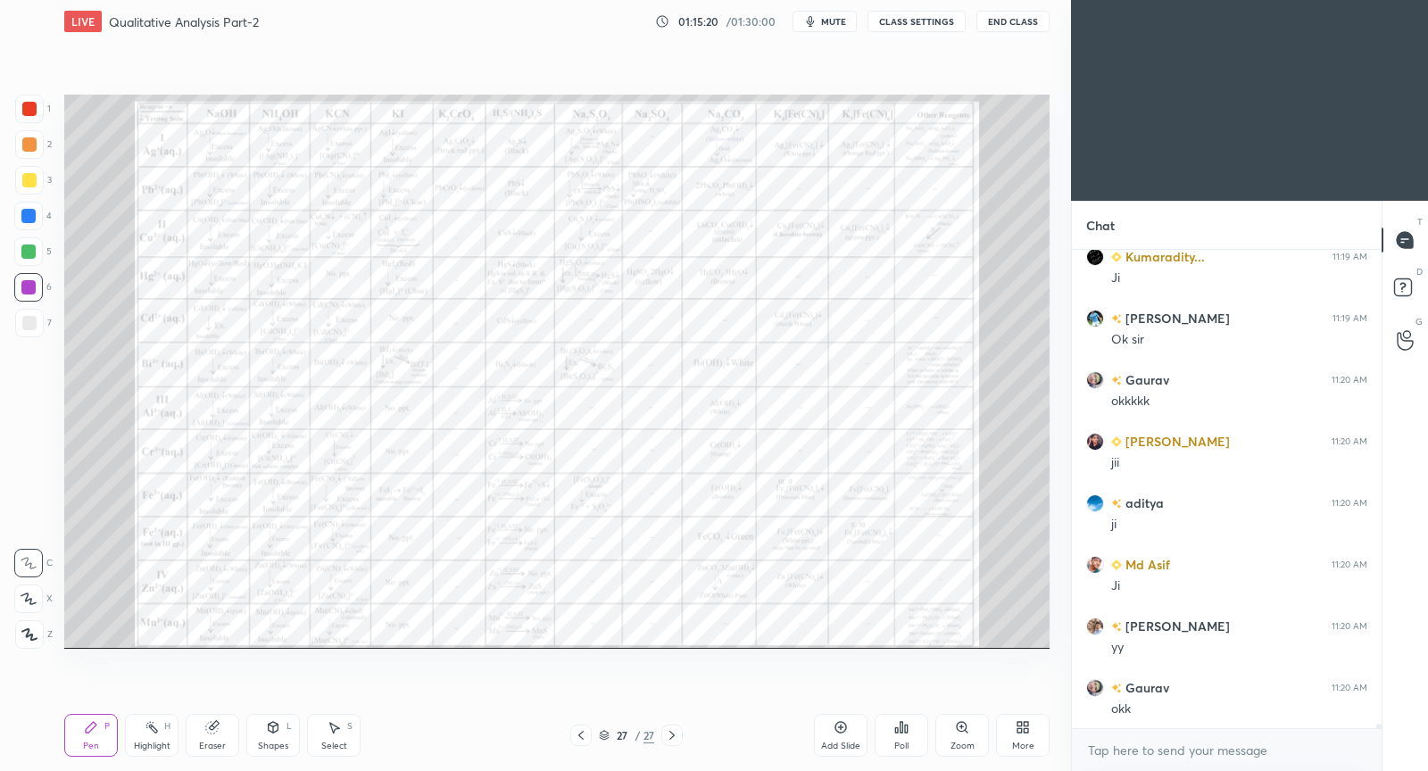
click at [834, 729] on icon at bounding box center [841, 727] width 14 height 14
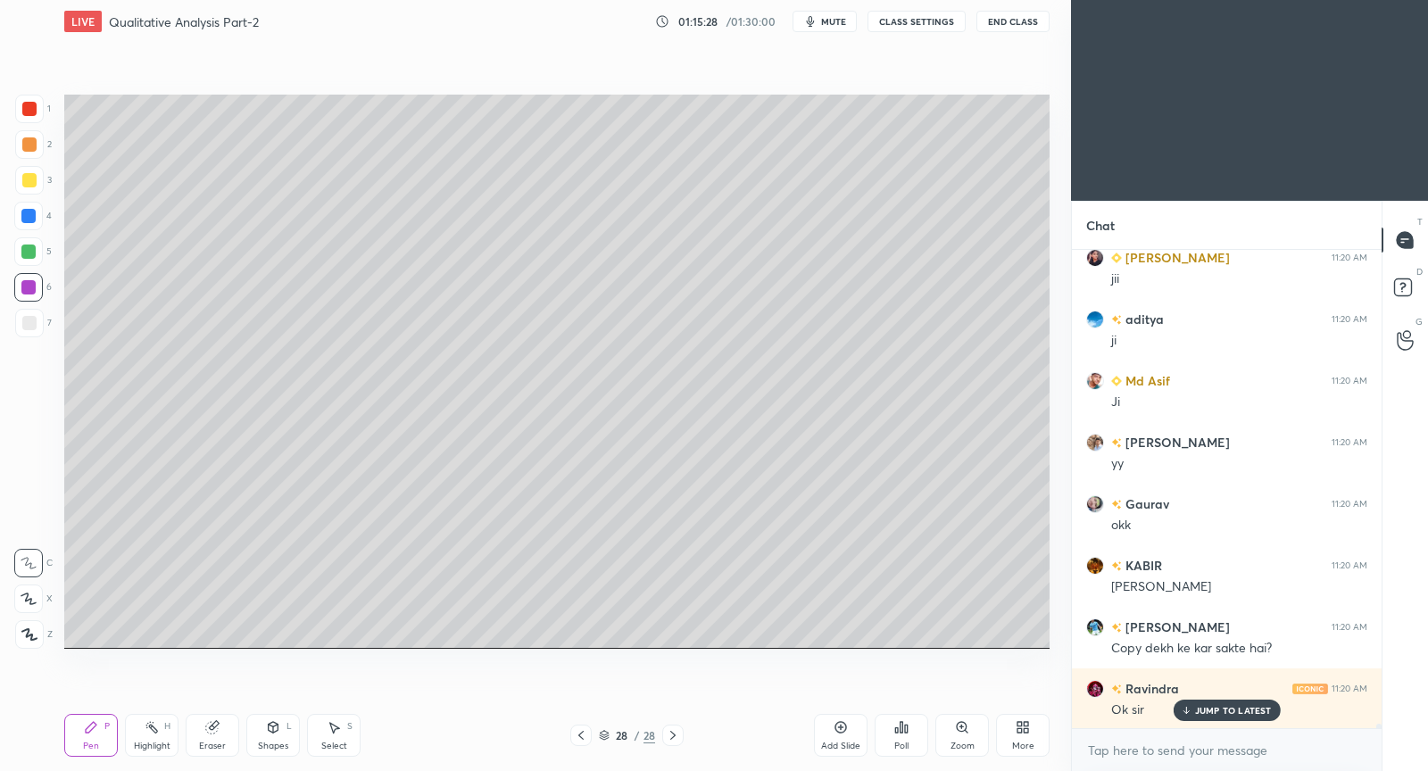
scroll to position [51483, 0]
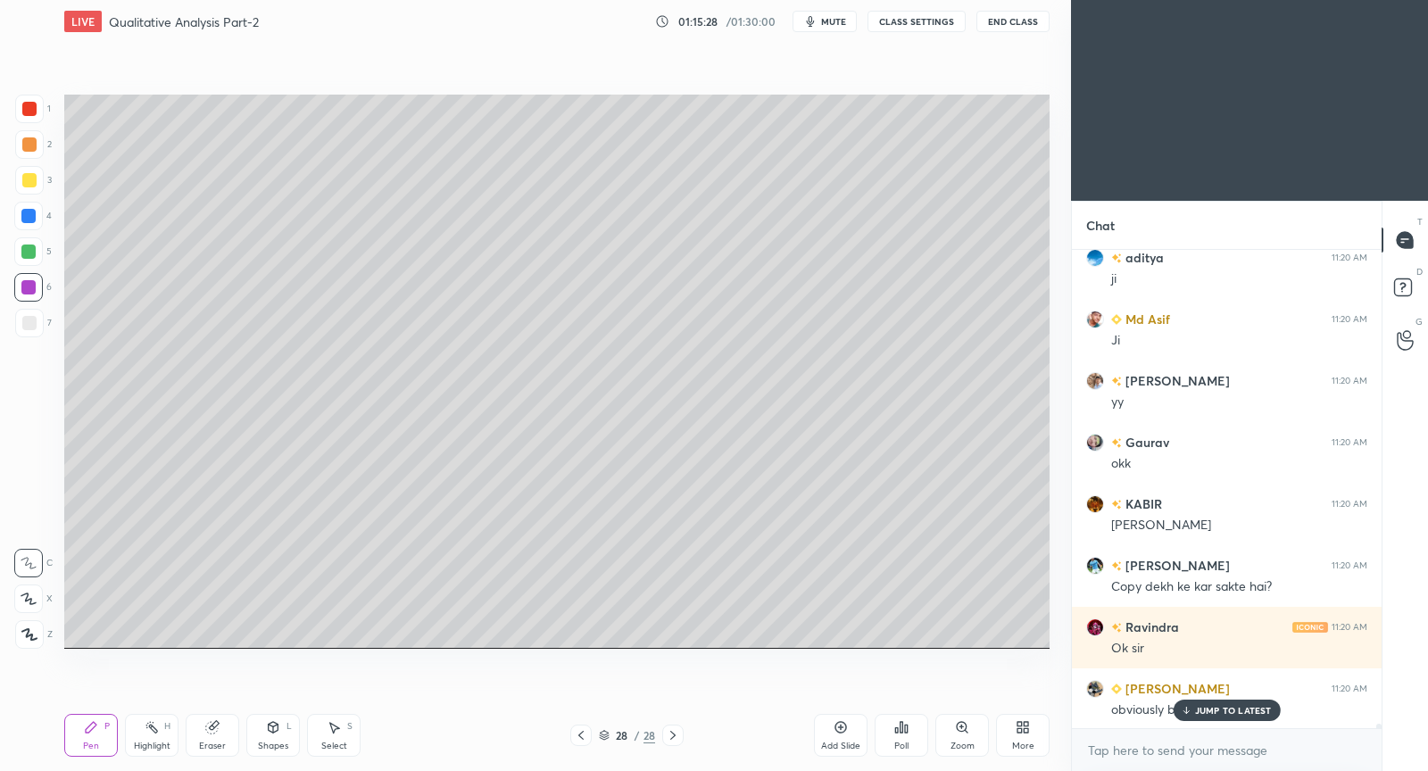
drag, startPoint x: 31, startPoint y: 182, endPoint x: 56, endPoint y: 183, distance: 25.0
click at [30, 182] on div at bounding box center [29, 180] width 14 height 14
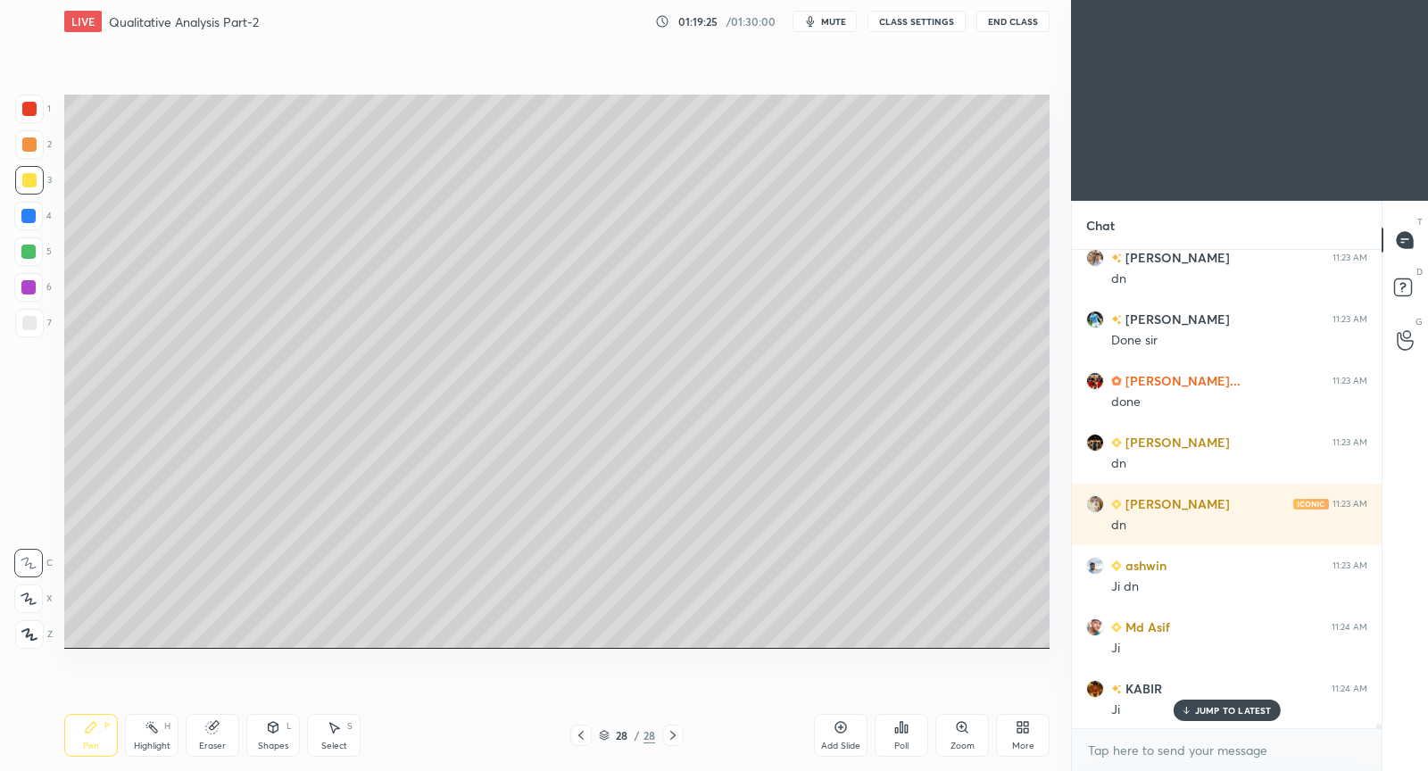
scroll to position [52764, 0]
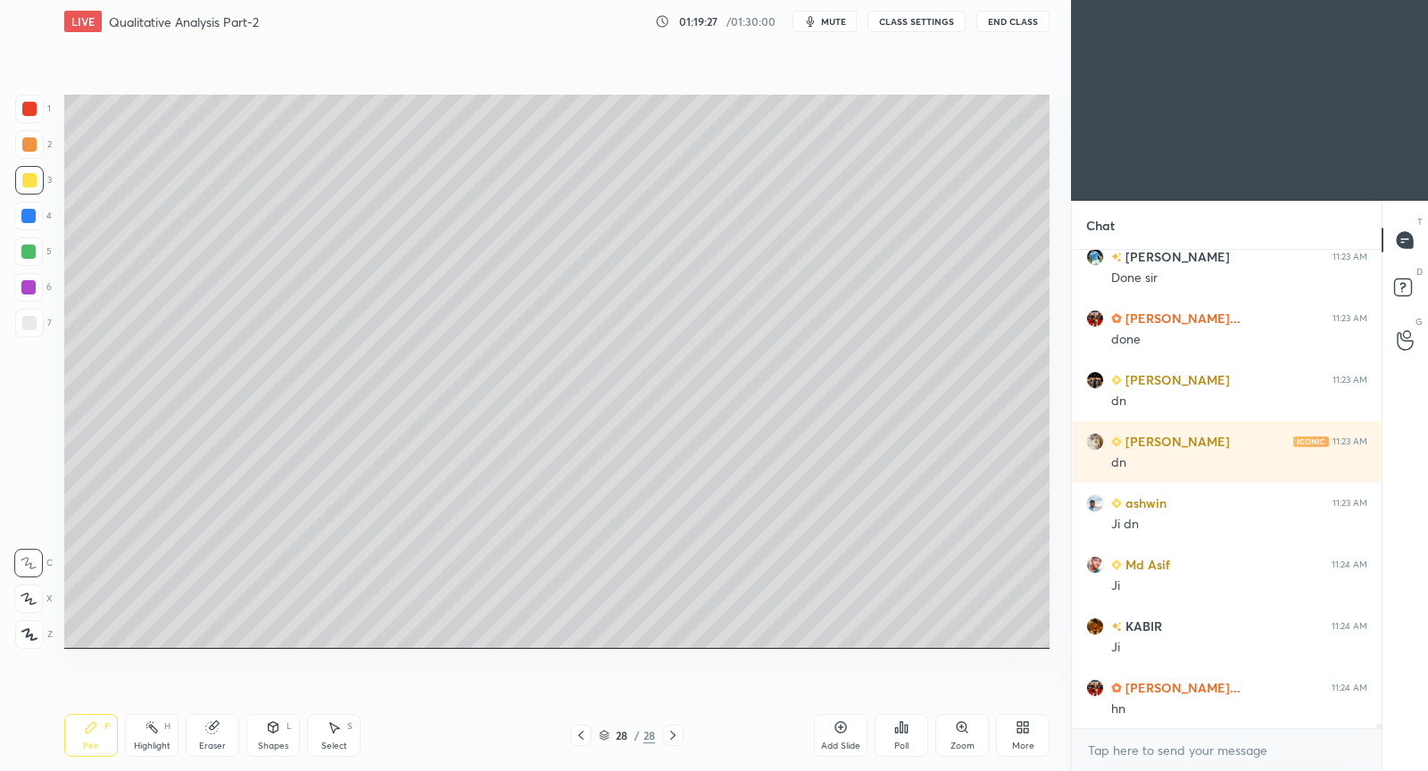
click at [842, 722] on icon at bounding box center [841, 727] width 14 height 14
click at [585, 737] on div at bounding box center [580, 735] width 21 height 21
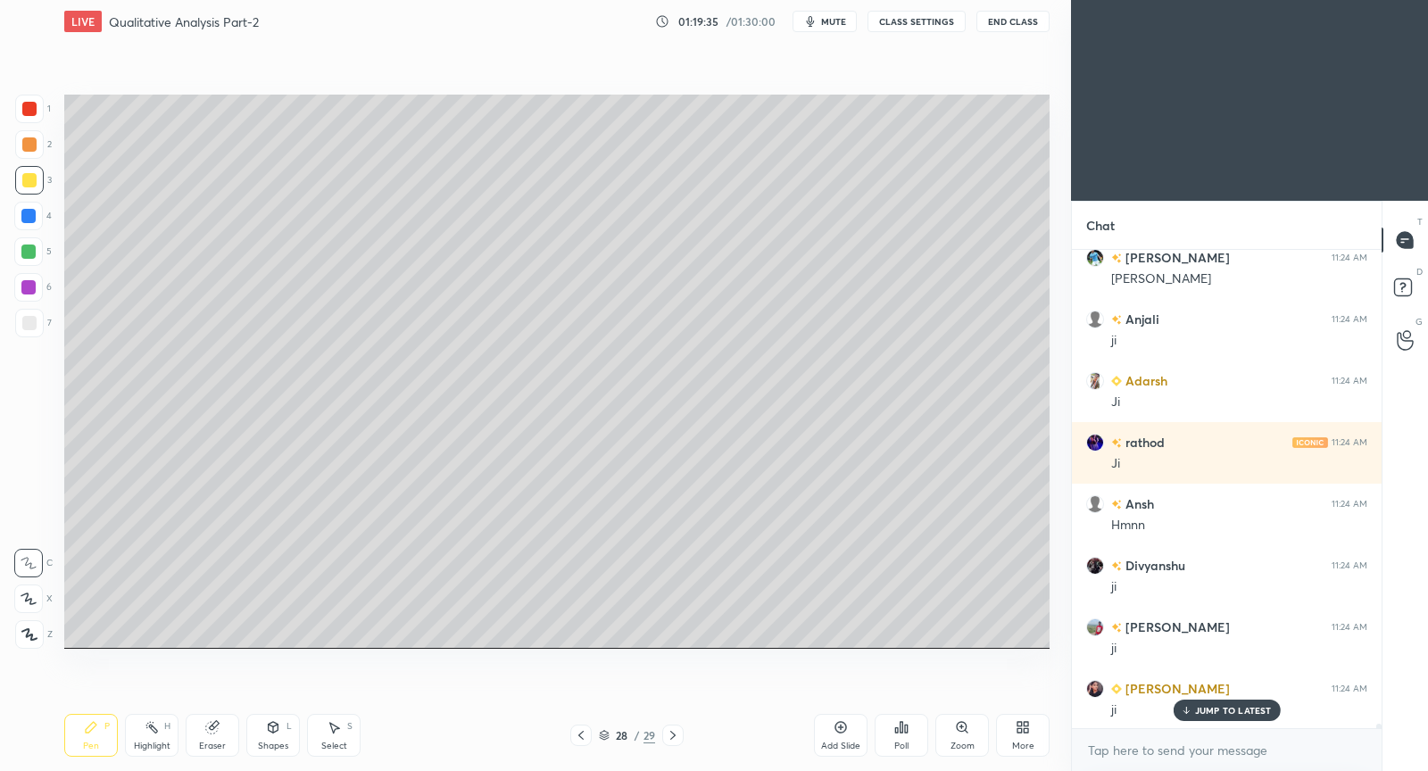
scroll to position [53626, 0]
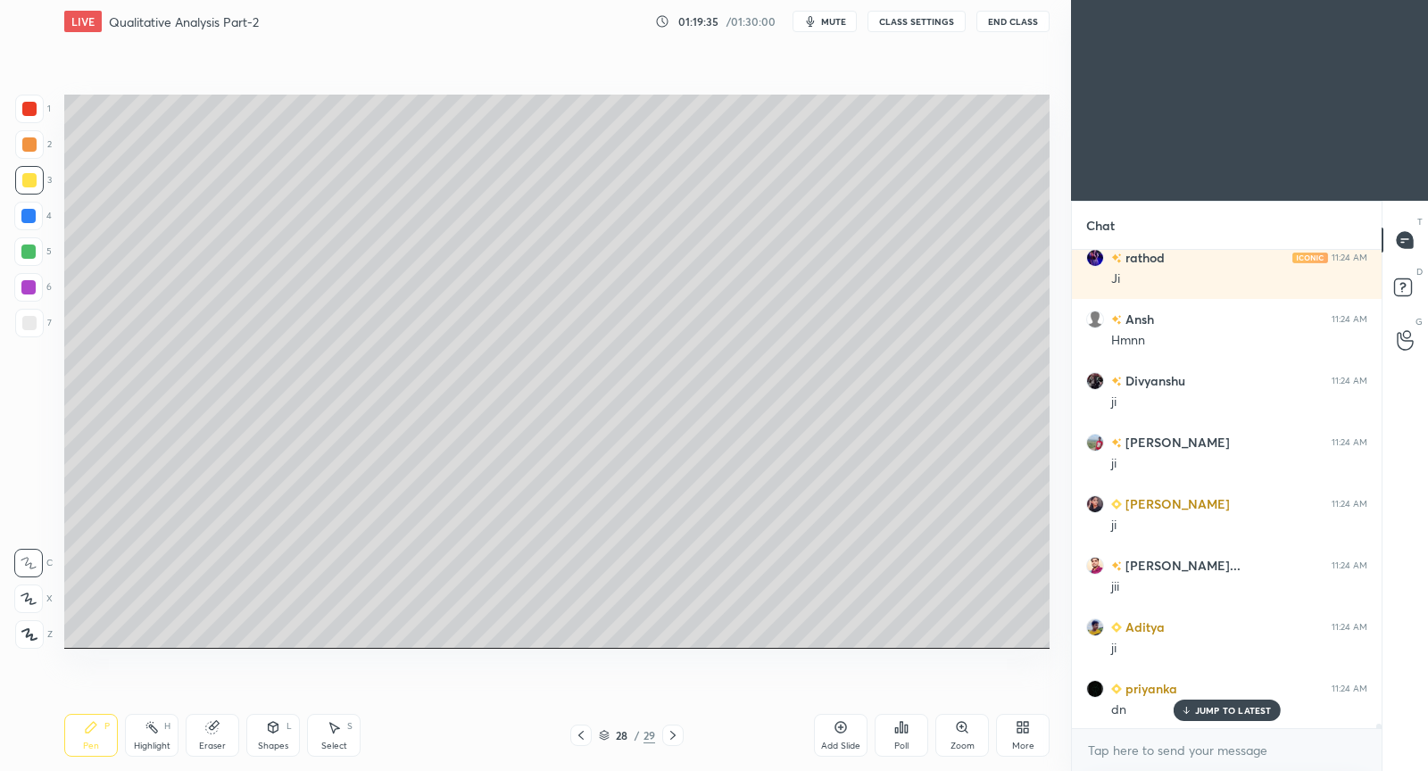
drag, startPoint x: 674, startPoint y: 736, endPoint x: 726, endPoint y: 657, distance: 94.1
click at [673, 737] on icon at bounding box center [673, 736] width 14 height 14
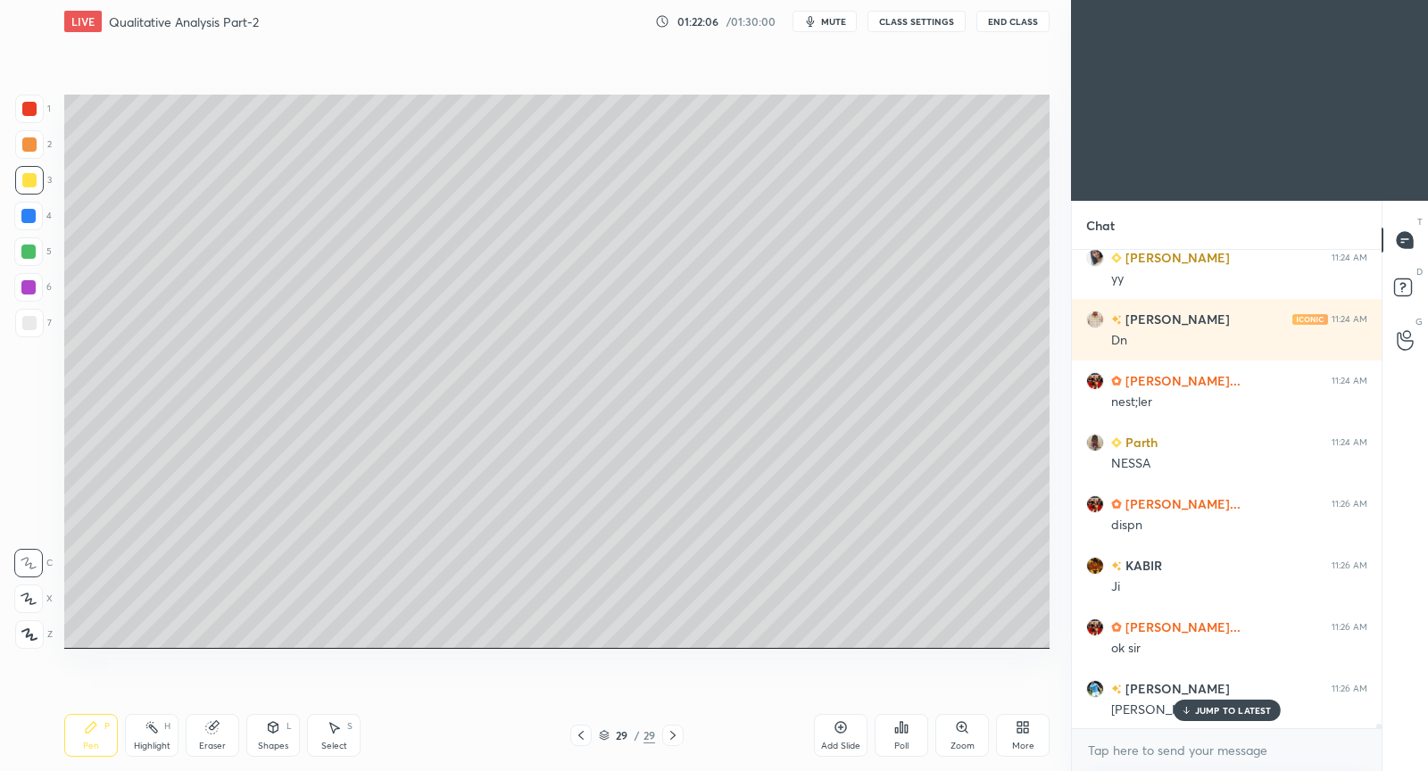
scroll to position [54242, 0]
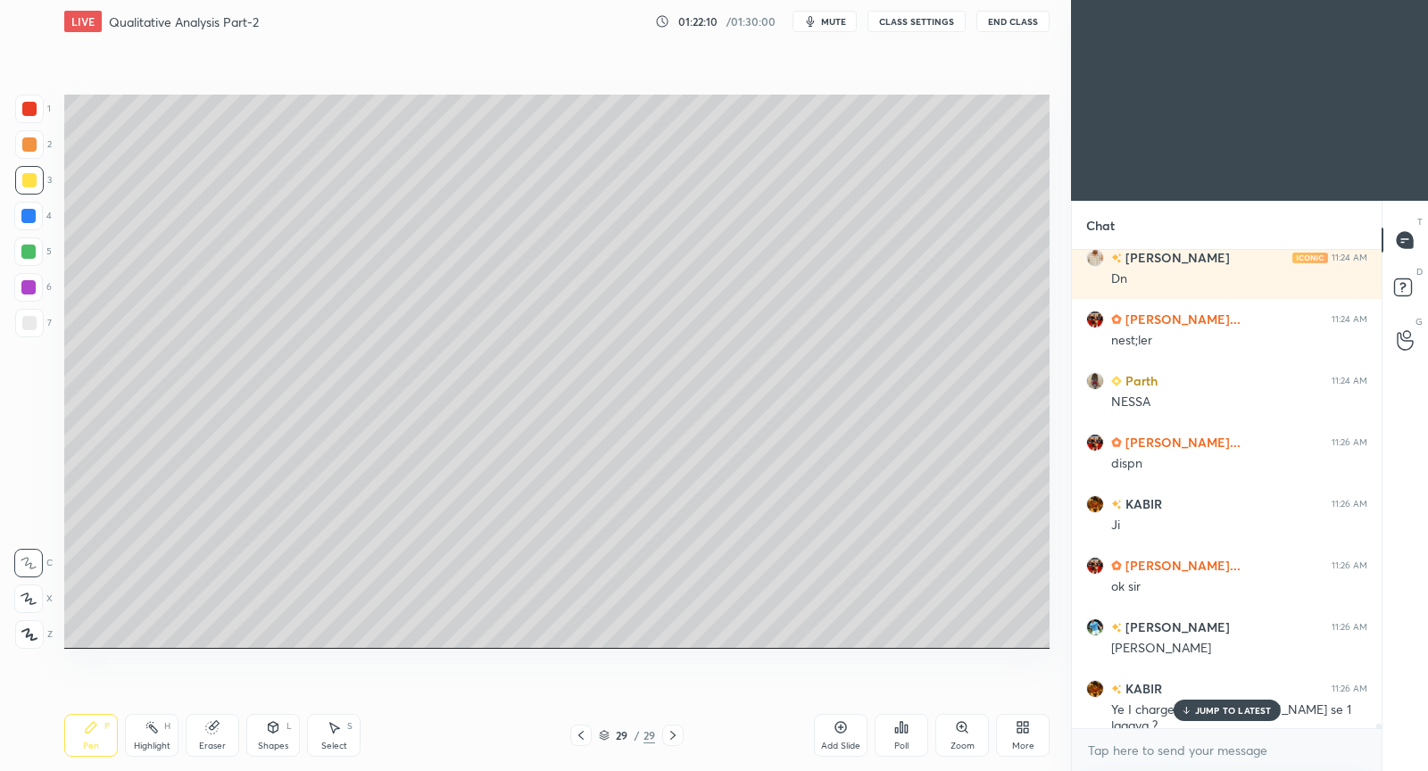
click at [1220, 711] on p "JUMP TO LATEST" at bounding box center [1233, 710] width 77 height 11
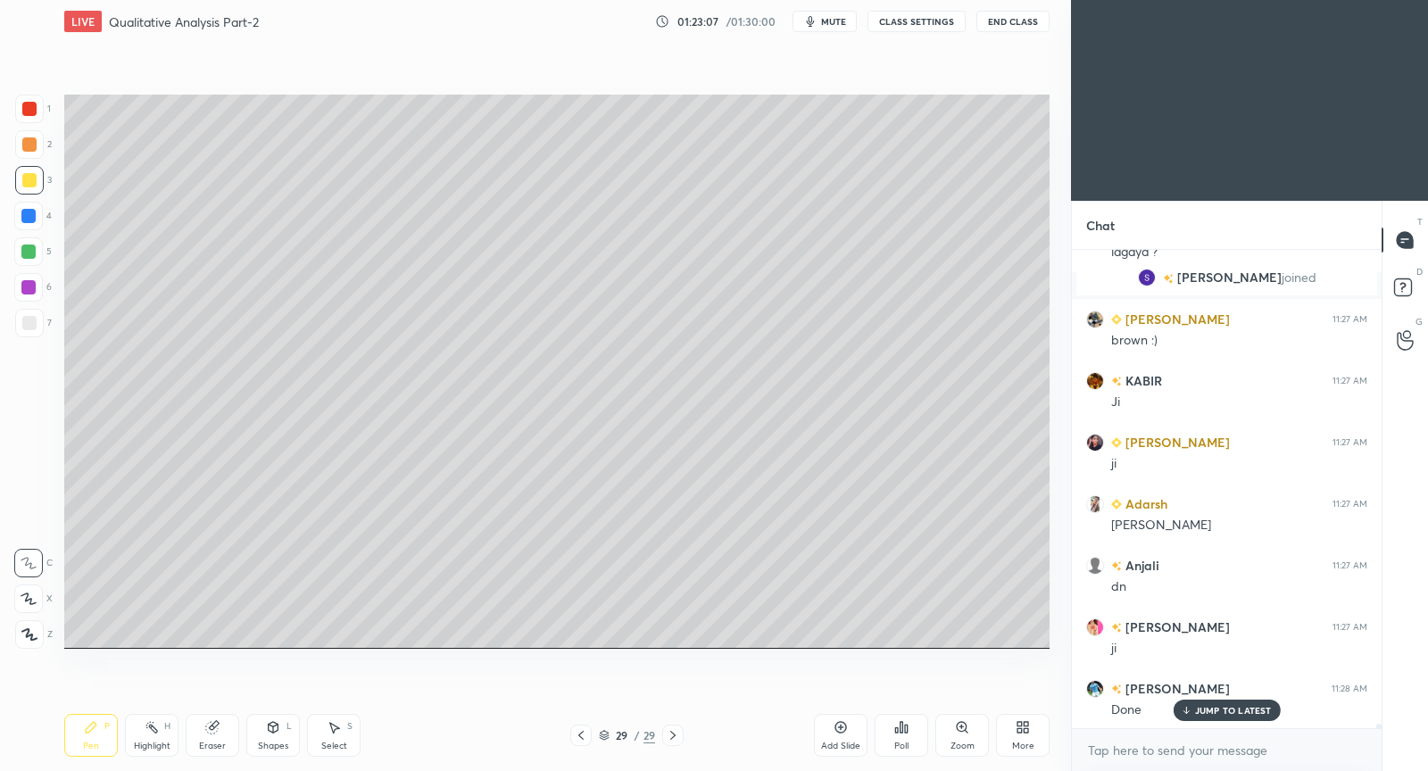
scroll to position [54286, 0]
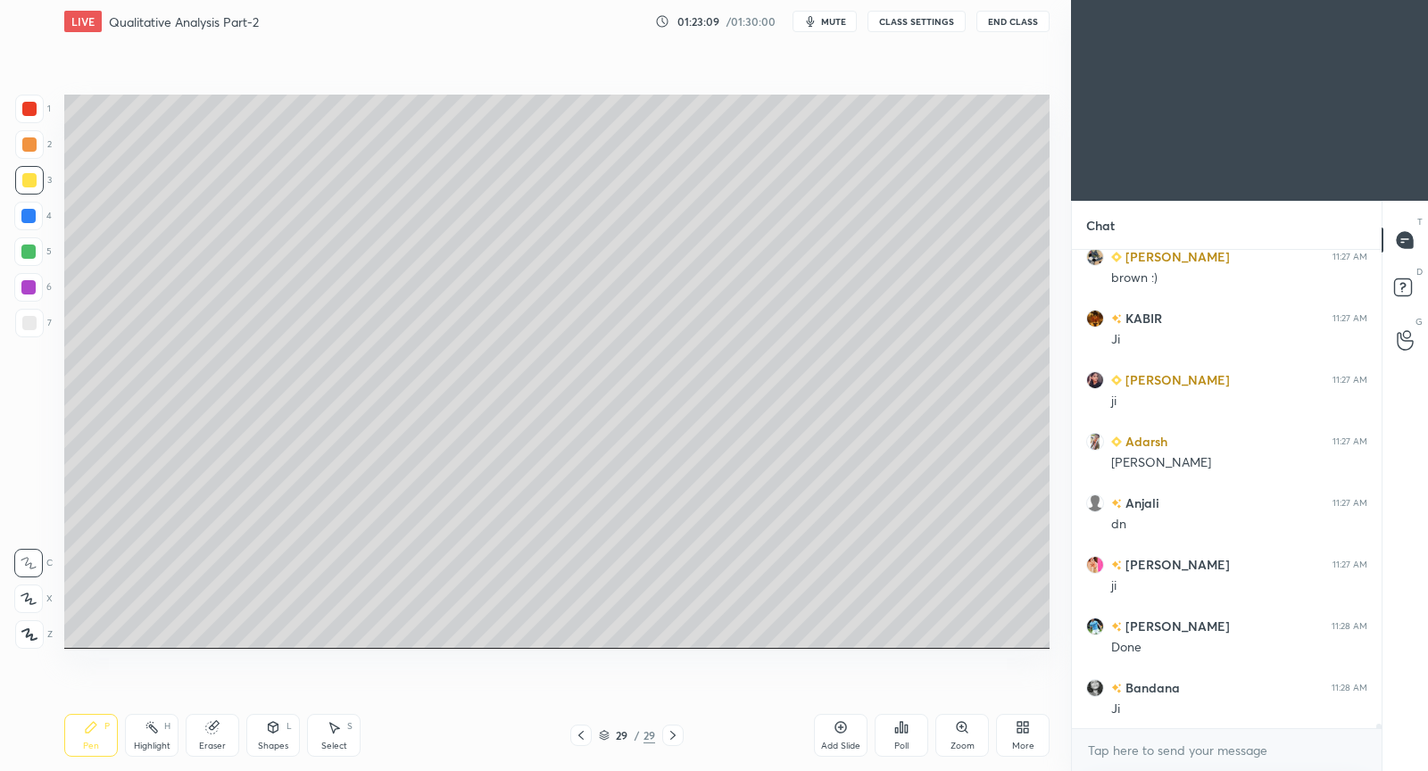
drag, startPoint x: 845, startPoint y: 737, endPoint x: 854, endPoint y: 716, distance: 22.4
click at [845, 729] on div "Add Slide" at bounding box center [841, 735] width 54 height 43
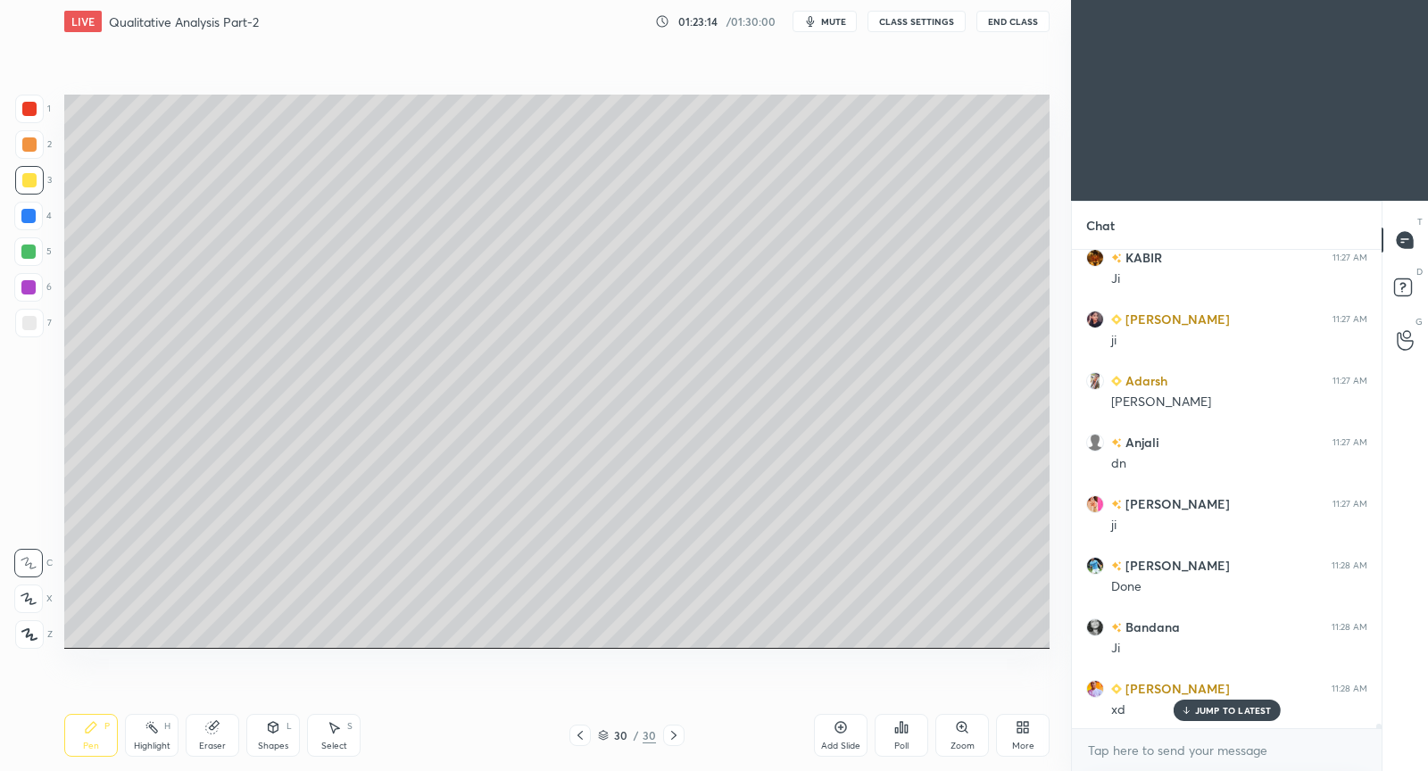
scroll to position [54409, 0]
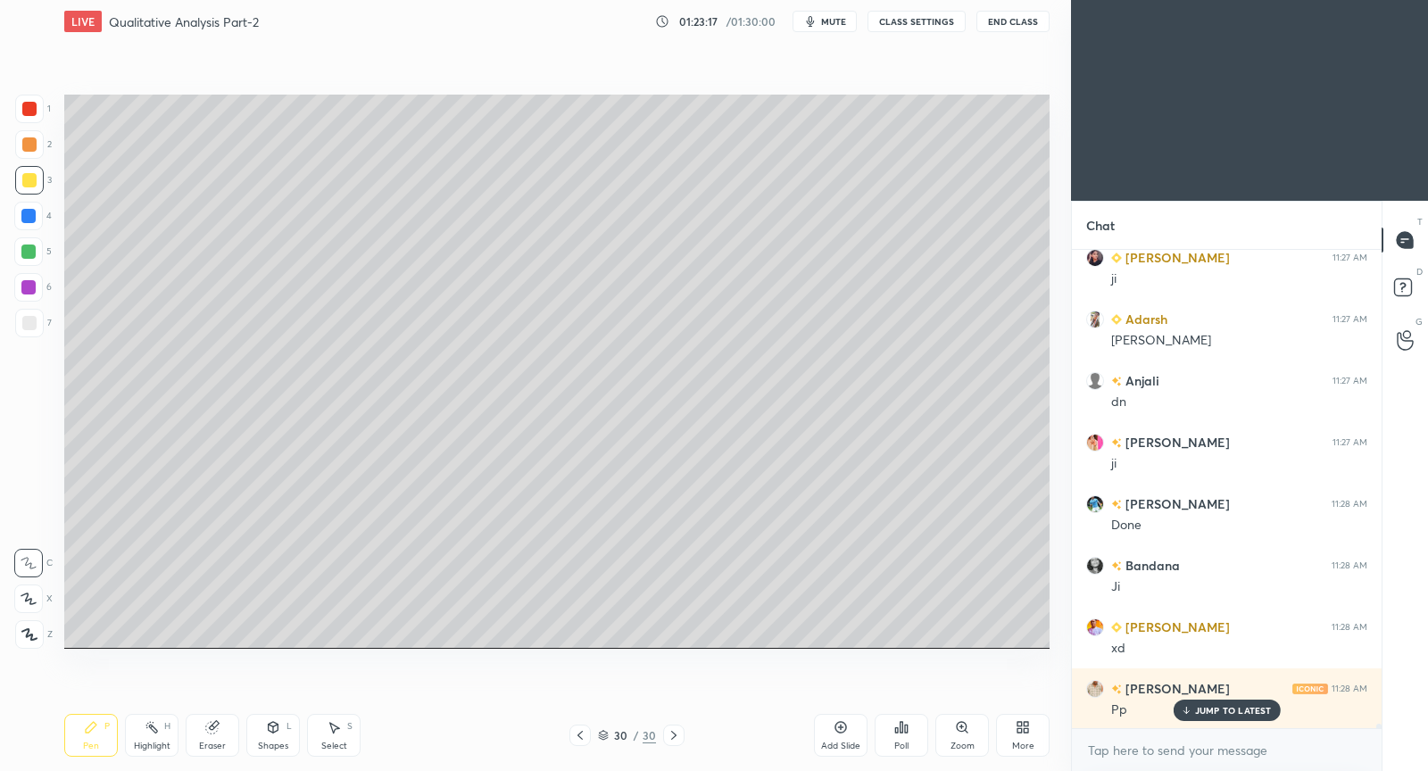
click at [579, 734] on icon at bounding box center [580, 736] width 14 height 14
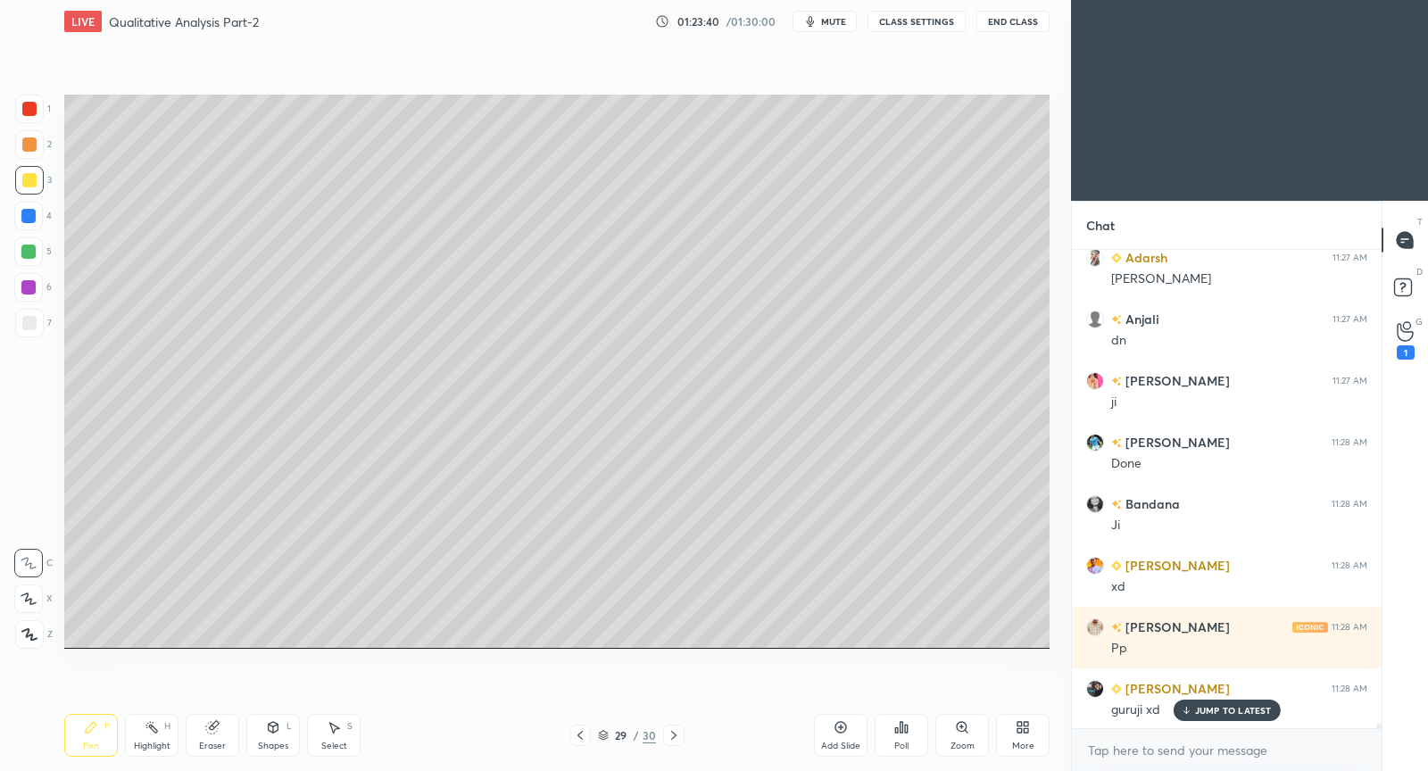
scroll to position [54532, 0]
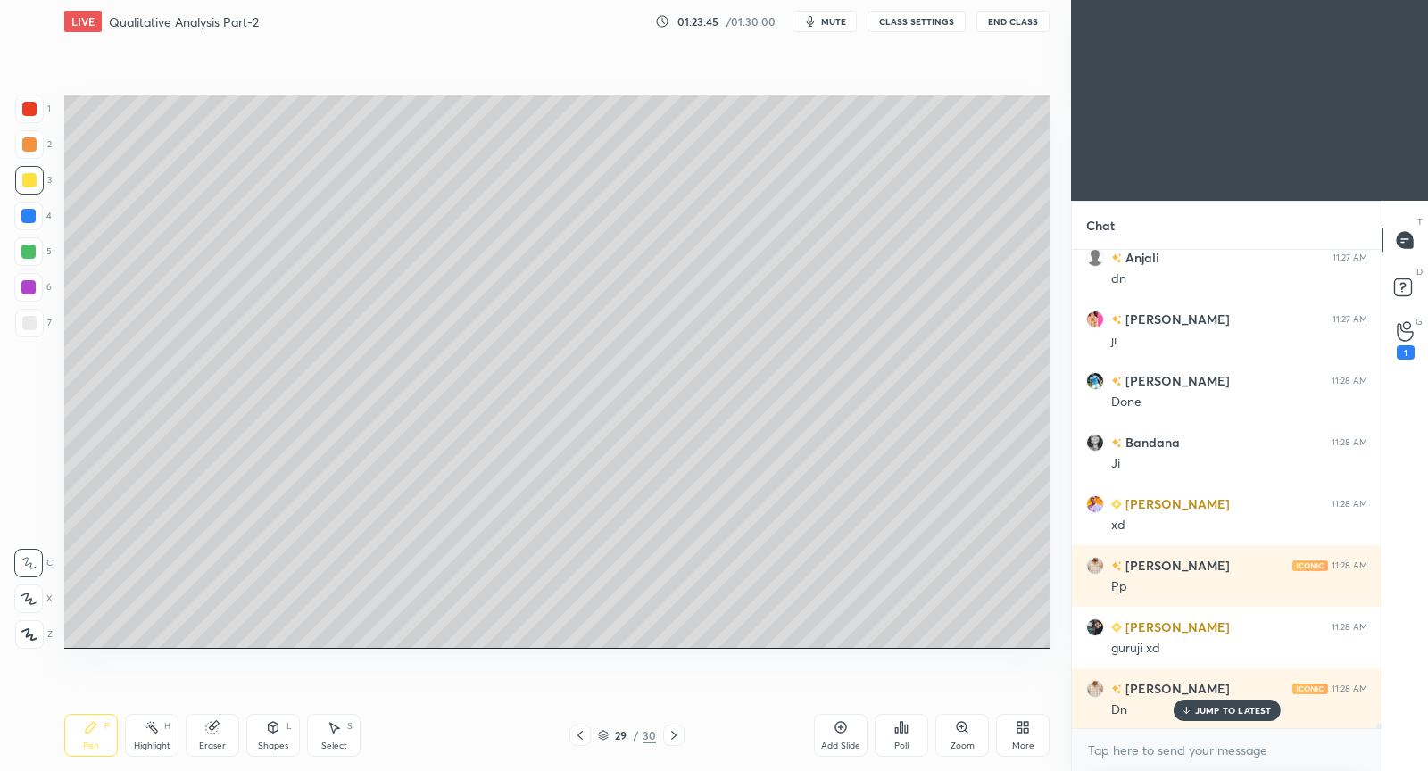
click at [1195, 710] on p "JUMP TO LATEST" at bounding box center [1233, 710] width 77 height 11
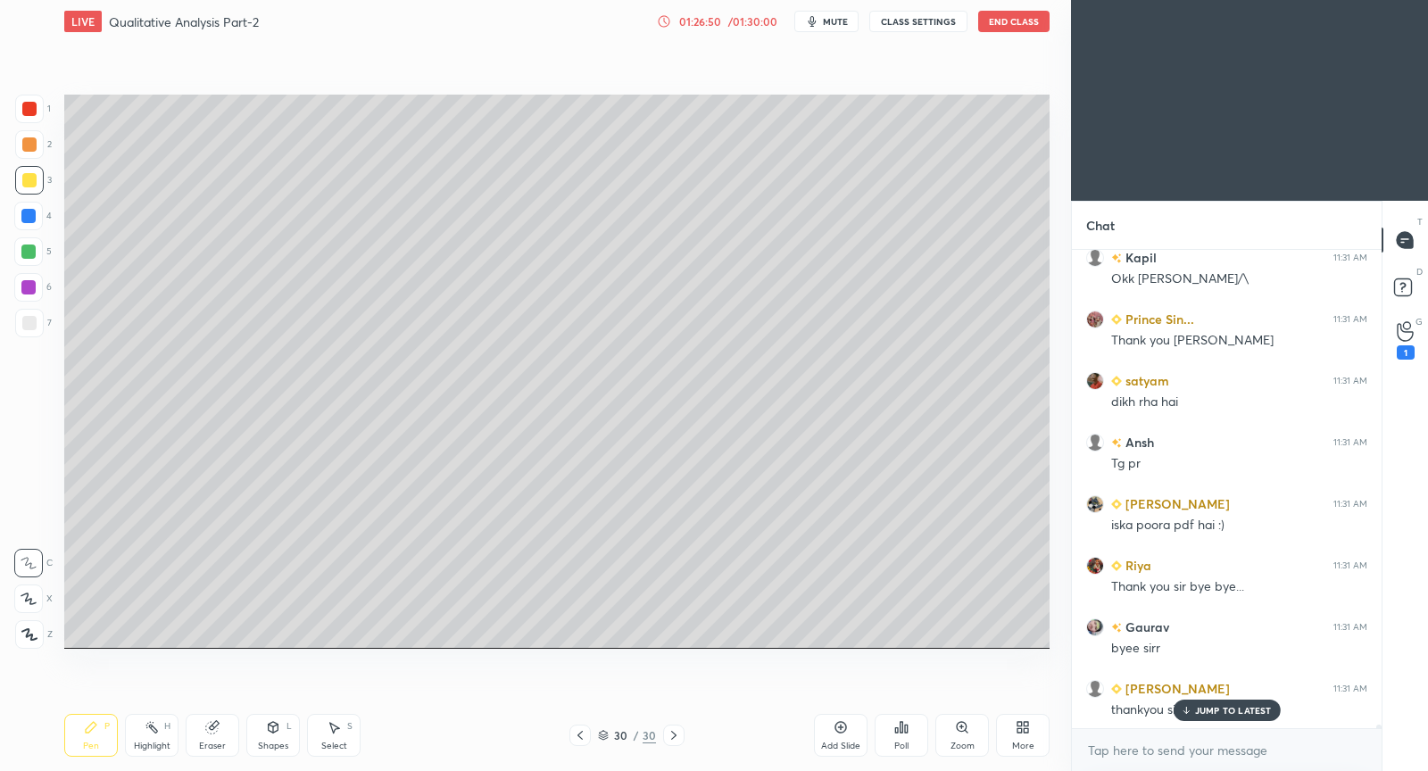
scroll to position [61340, 0]
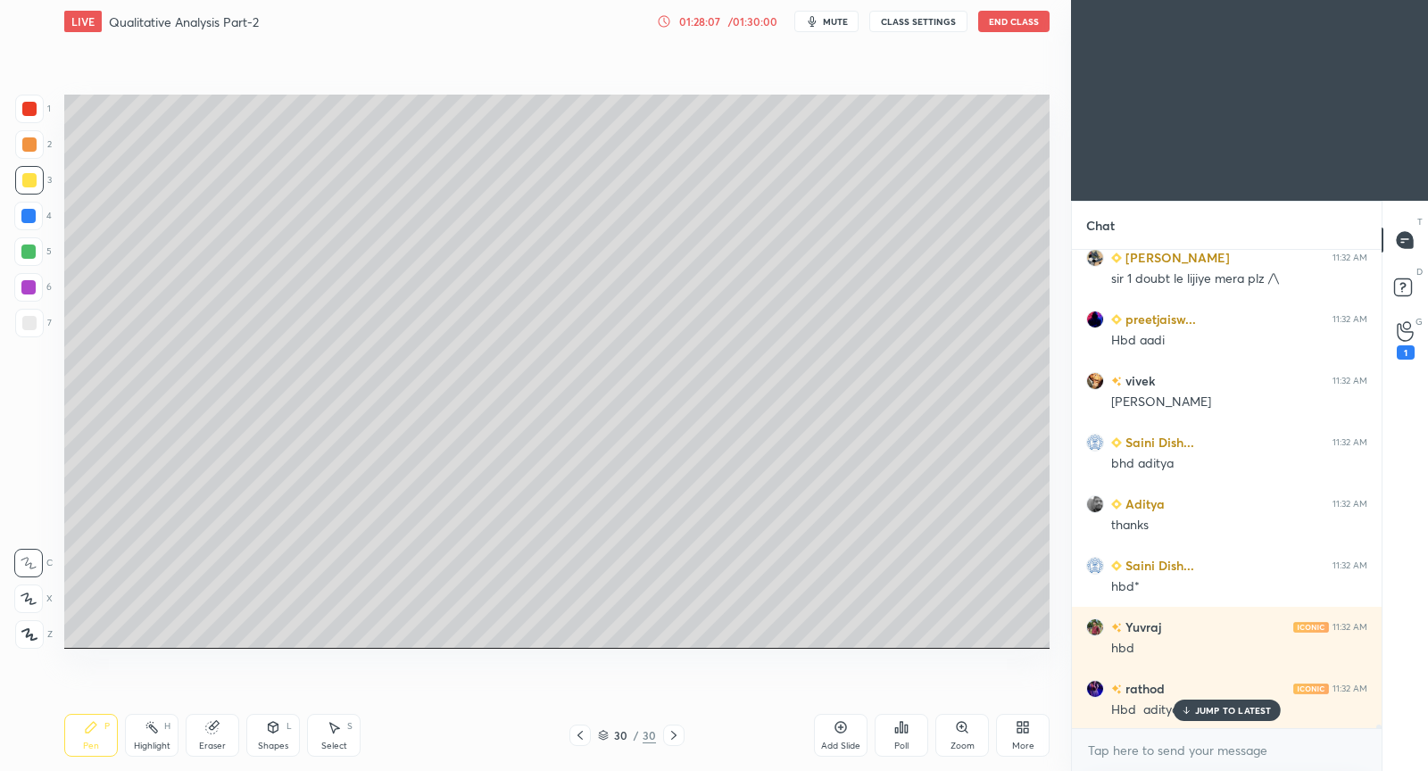
click at [1029, 28] on button "End Class" at bounding box center [1014, 21] width 71 height 21
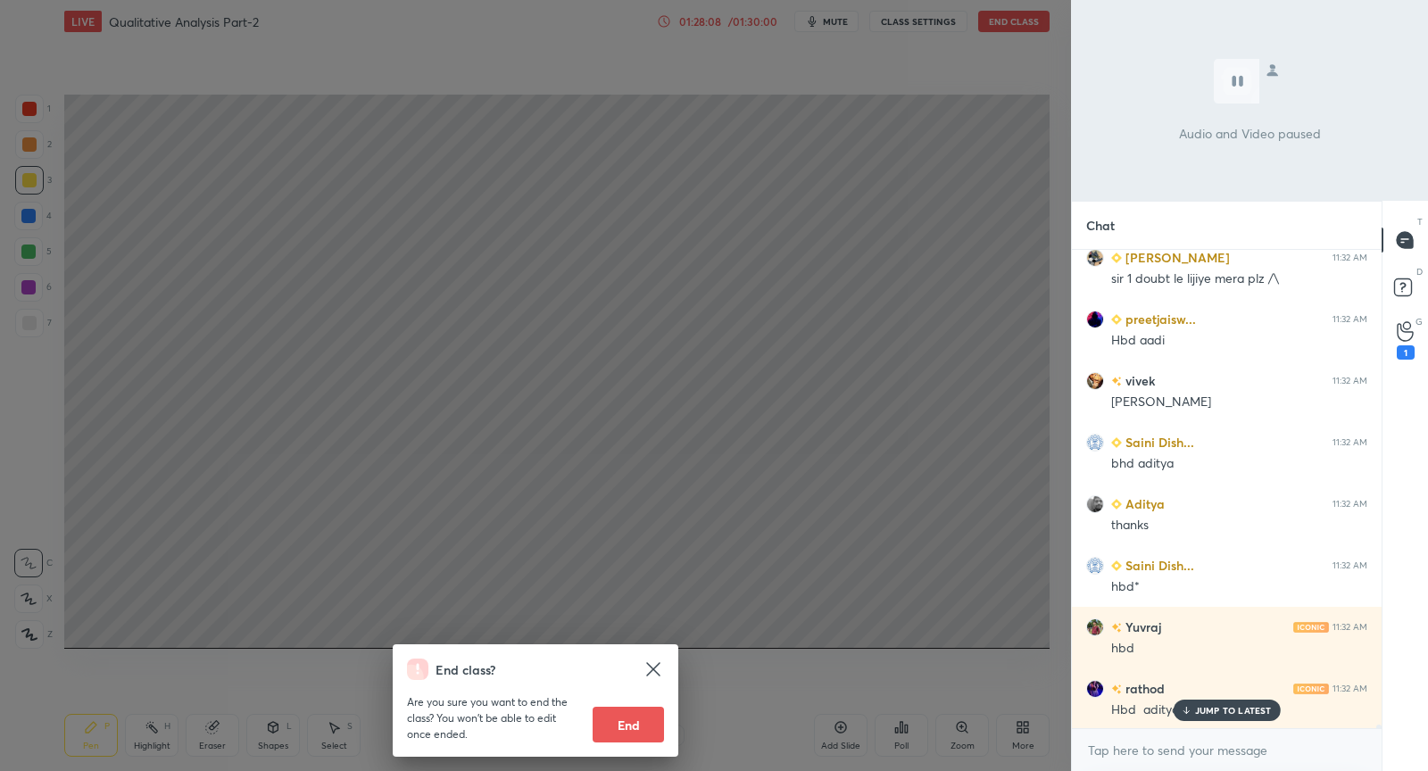
scroll to position [66424, 0]
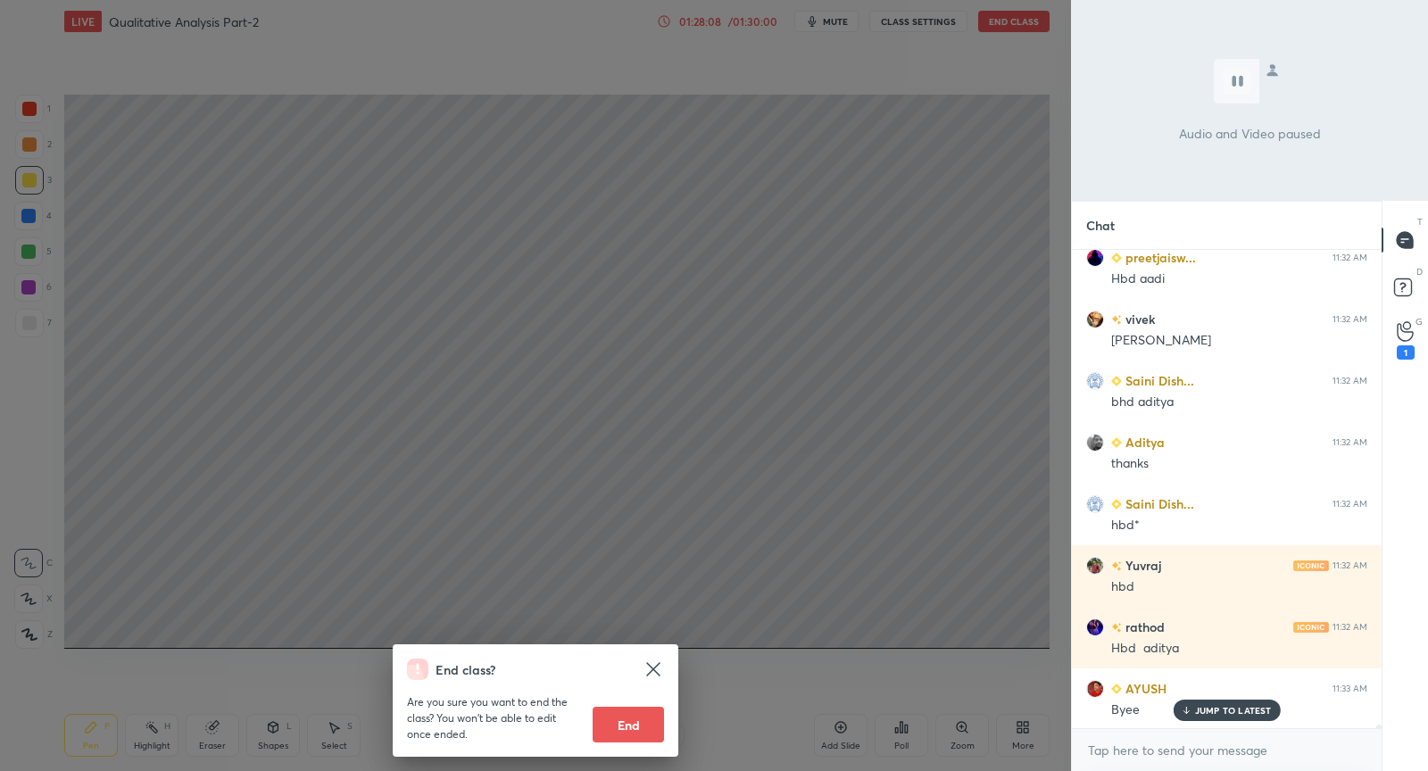
click at [622, 721] on button "End" at bounding box center [628, 725] width 71 height 36
type textarea "x"
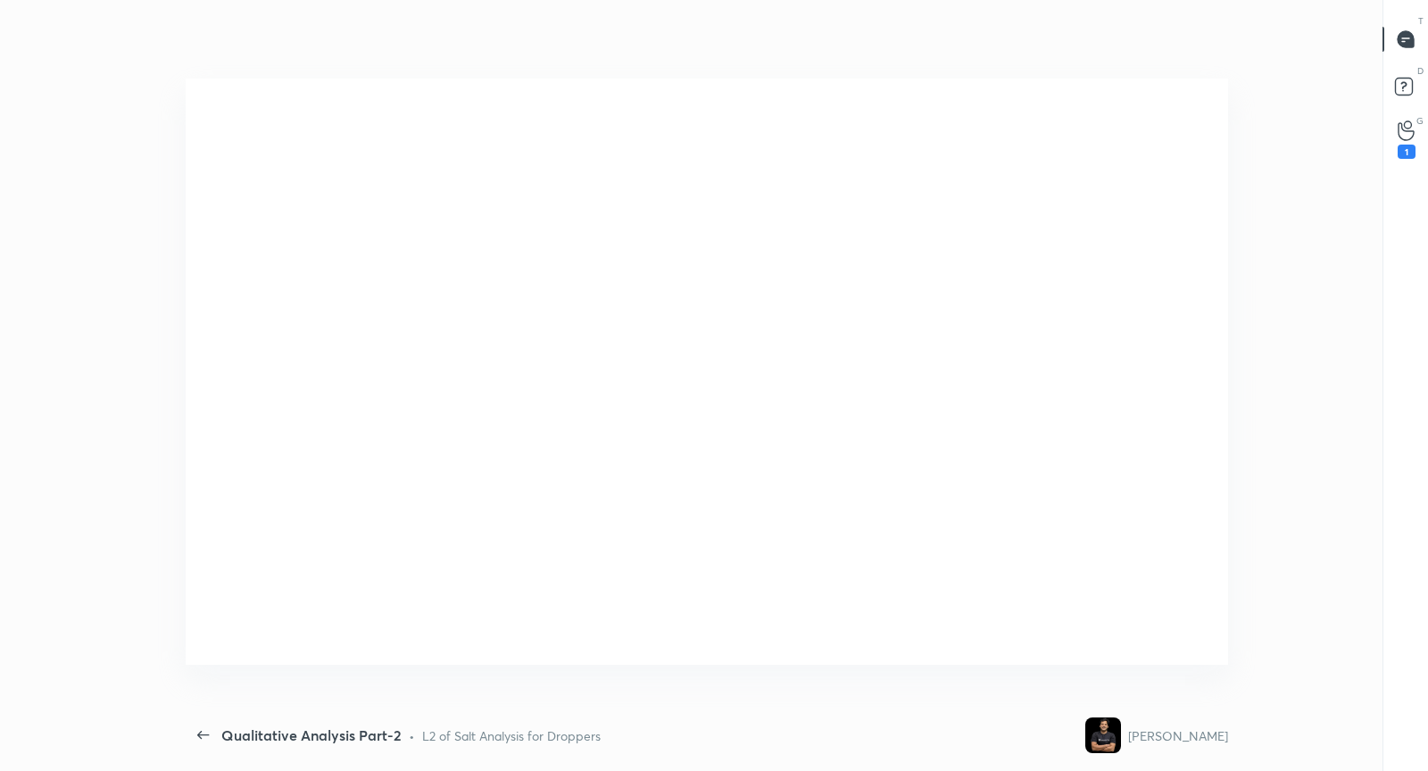
scroll to position [5, 1]
